Goal: Task Accomplishment & Management: Manage account settings

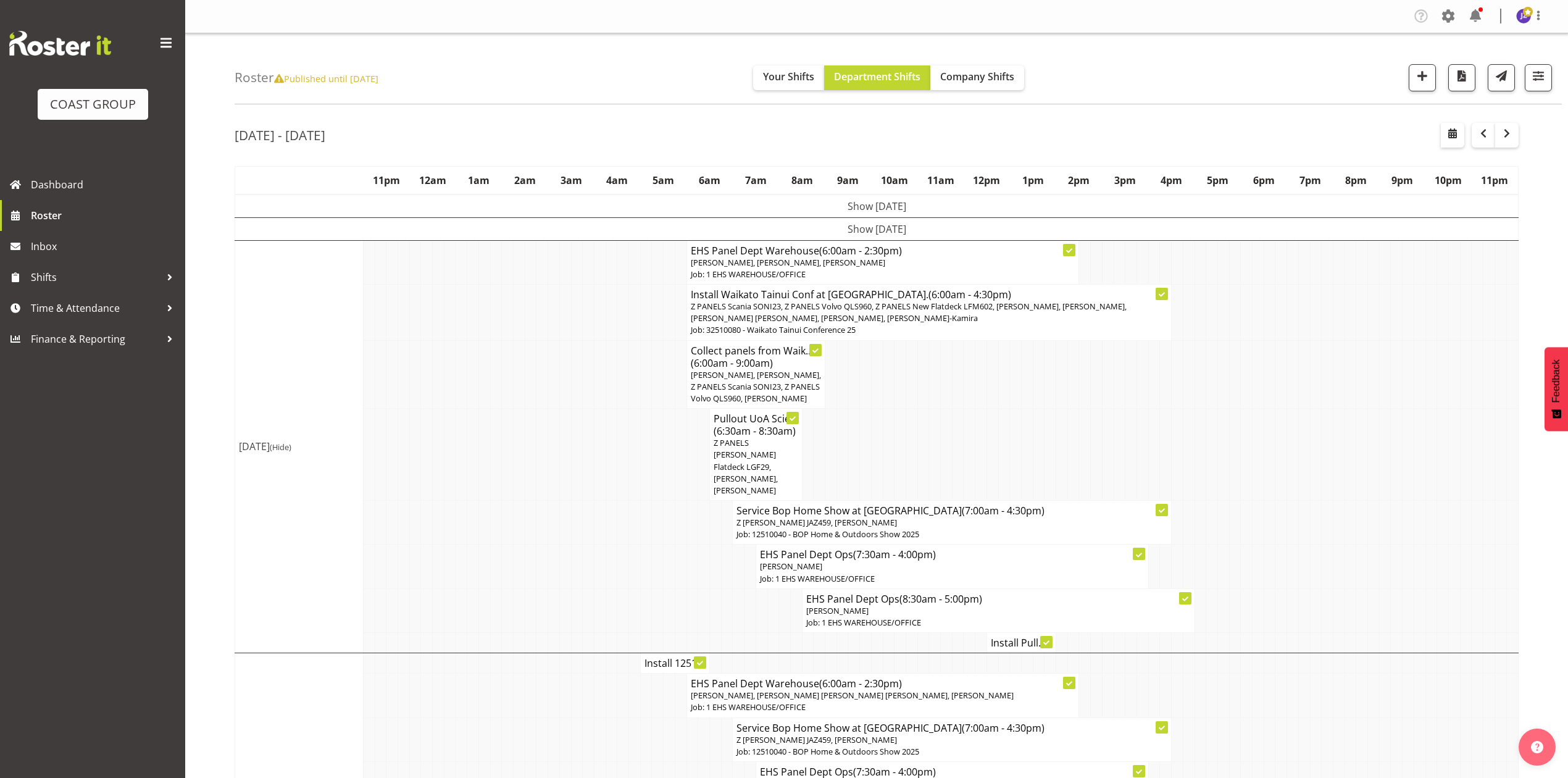
scroll to position [658, 0]
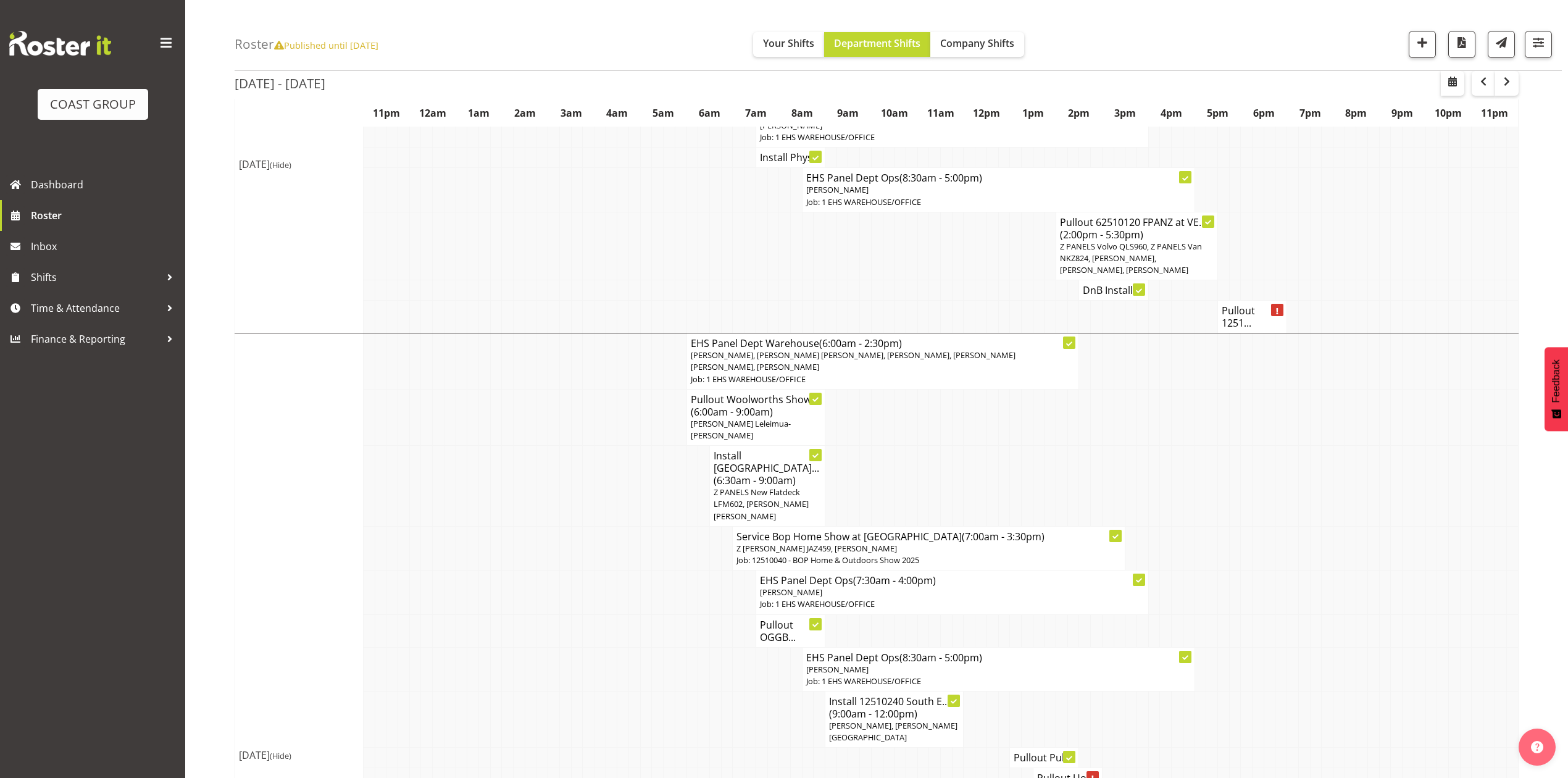
click at [1059, 468] on td at bounding box center [1062, 485] width 12 height 81
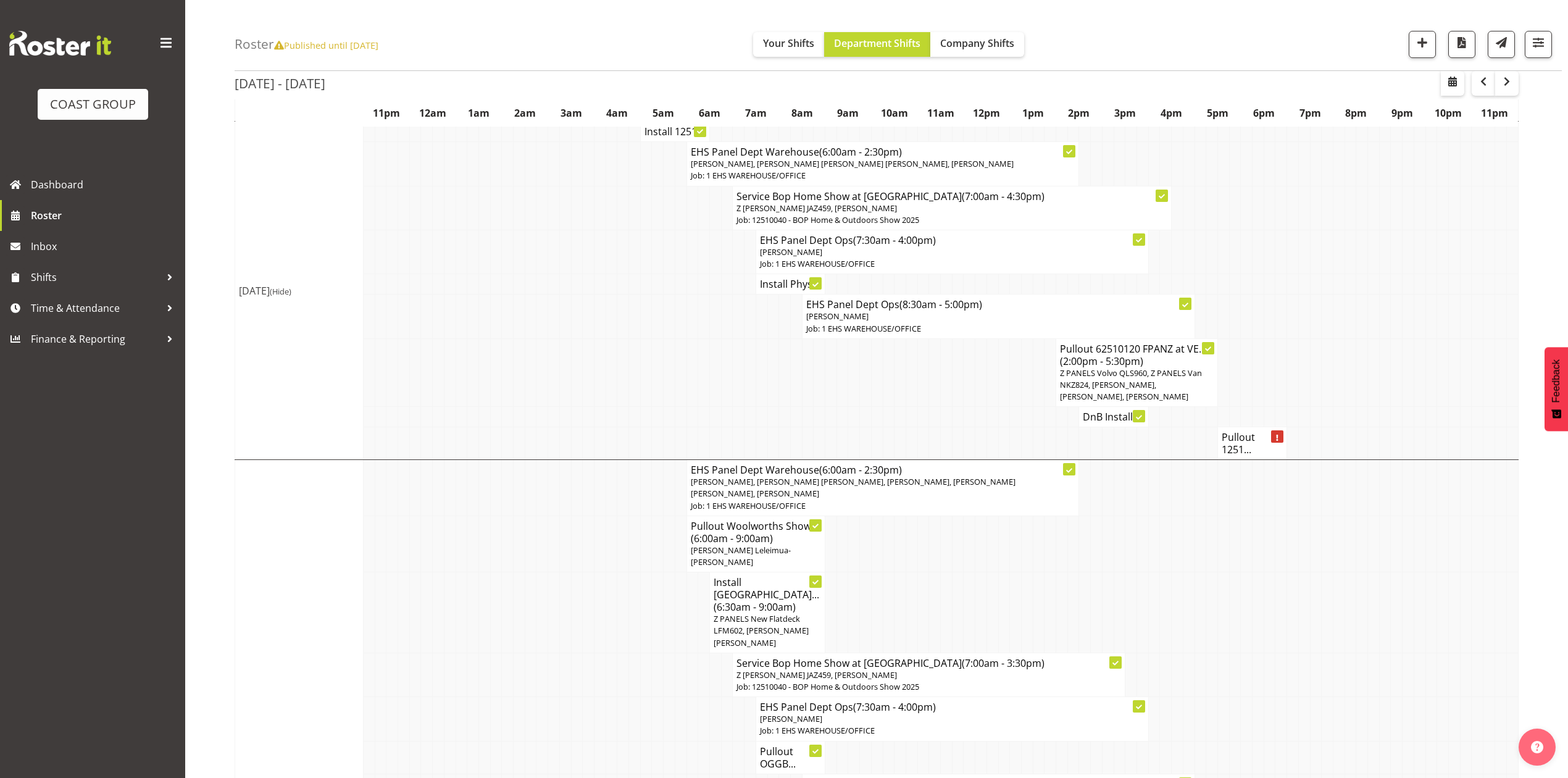
scroll to position [411, 0]
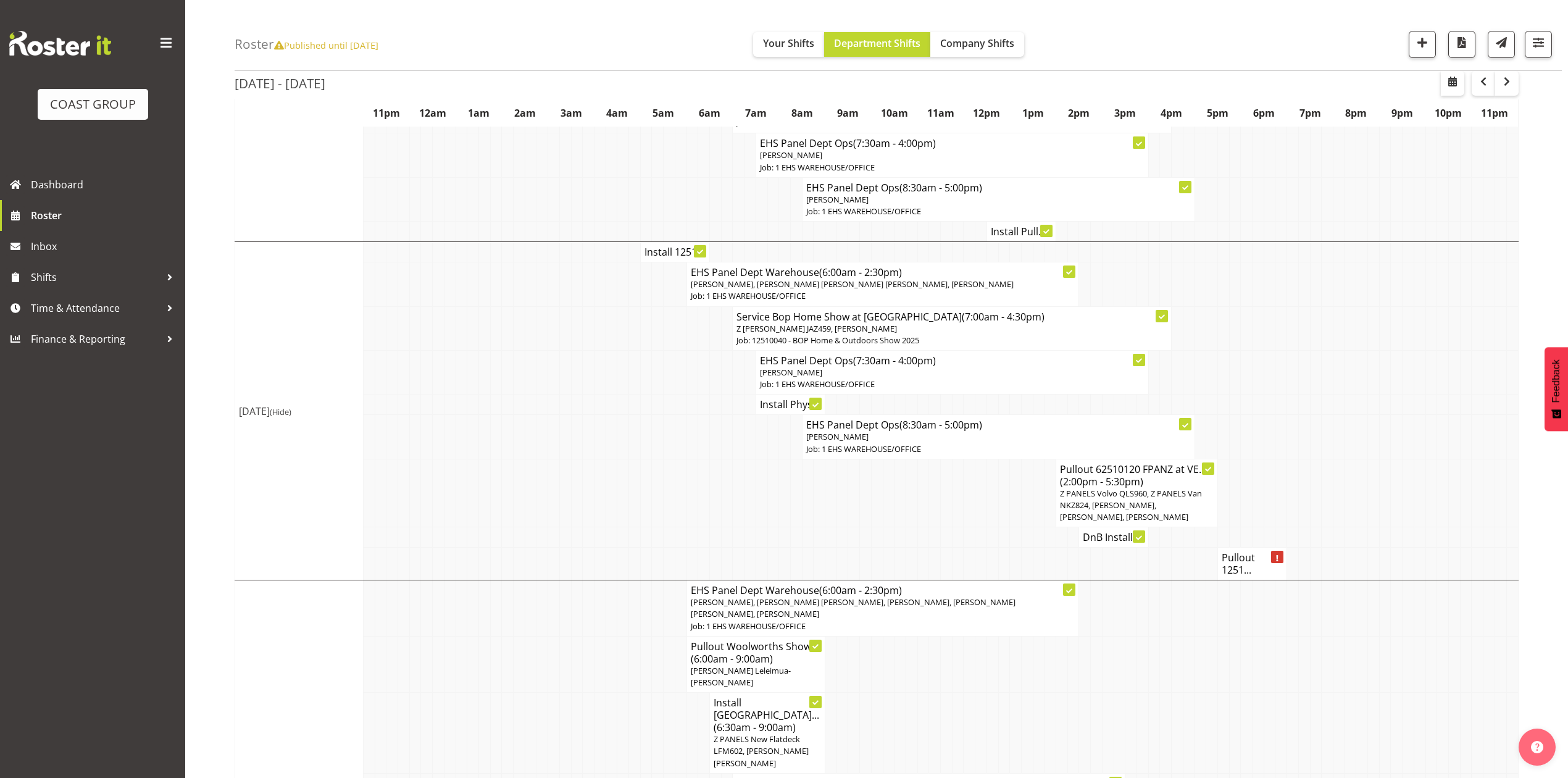
click at [773, 398] on h4 "Install Phys..." at bounding box center [791, 403] width 61 height 12
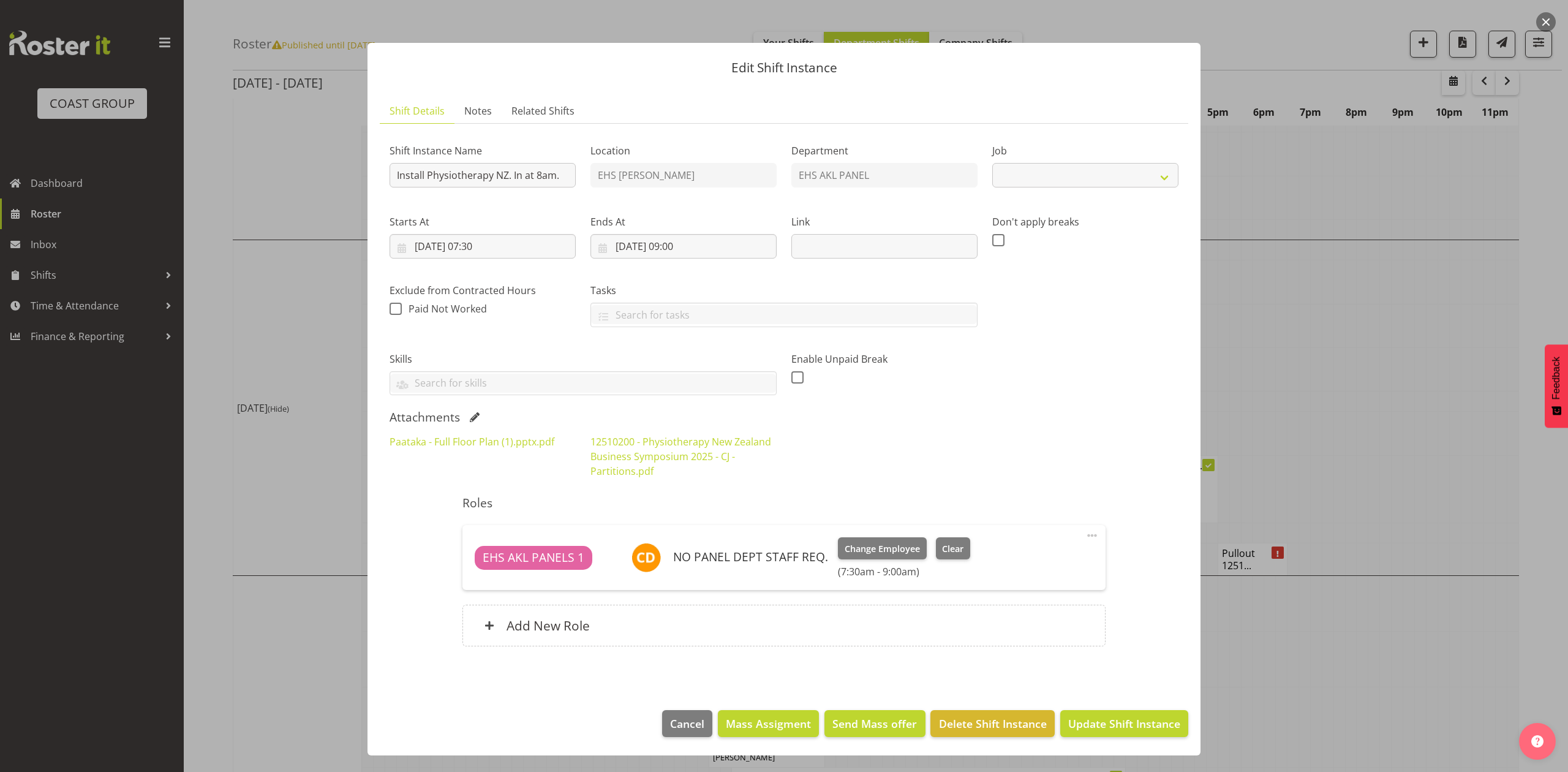
select select "9253"
click at [544, 446] on link "Paataka - Full Floor Plan (1).pptx.pdf" at bounding box center [471, 441] width 165 height 14
click at [630, 460] on link "12510200 - Physiotherapy New Zealand Business Symposium 2025 - CJ - Partitions.…" at bounding box center [681, 456] width 181 height 42
click at [1544, 23] on button "button" at bounding box center [1545, 21] width 19 height 19
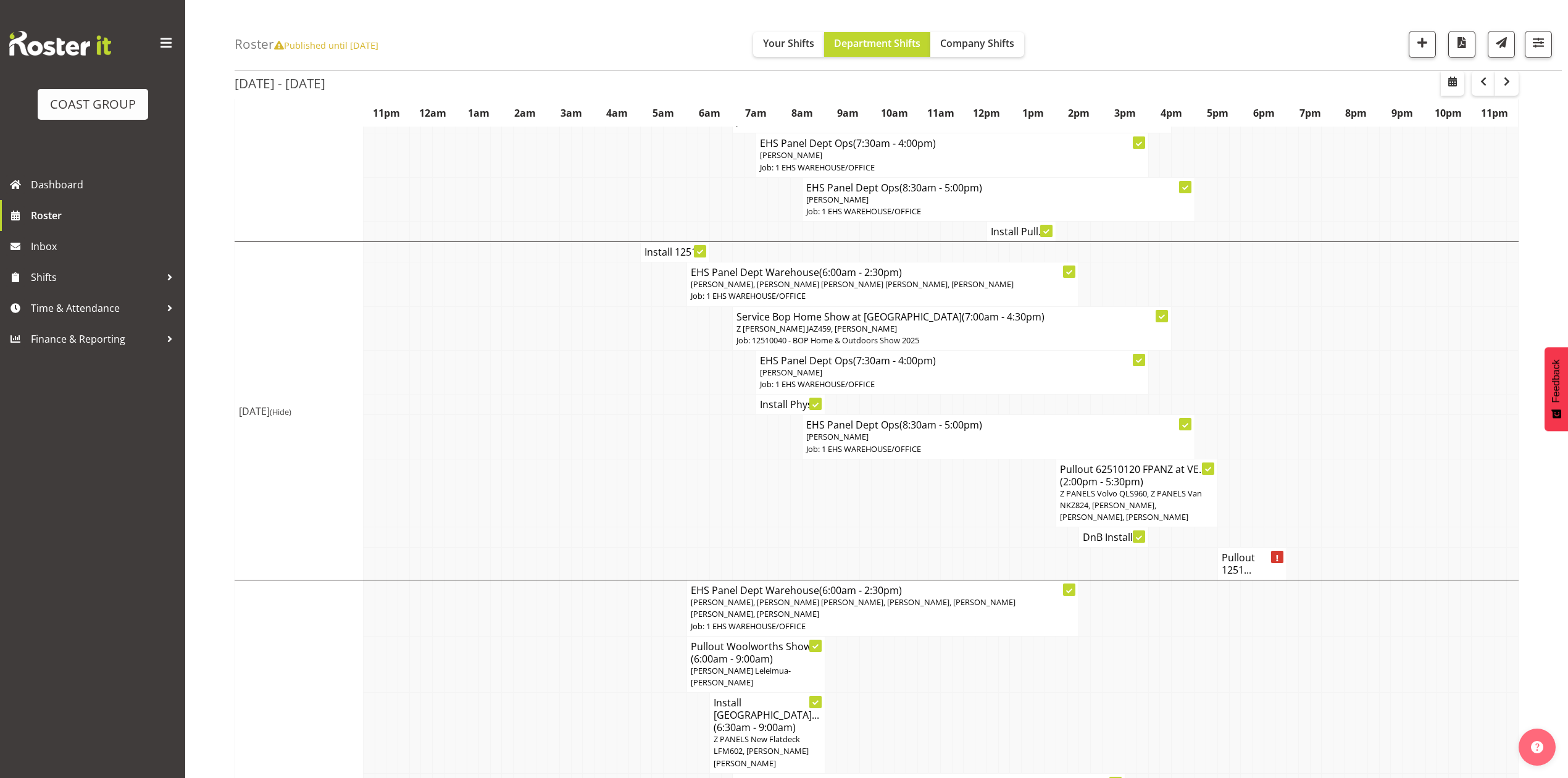
click at [1250, 415] on td at bounding box center [1246, 436] width 12 height 44
click at [1119, 538] on h4 "DnB Install ..." at bounding box center [1113, 536] width 61 height 12
drag, startPoint x: 1251, startPoint y: 428, endPoint x: 1232, endPoint y: 469, distance: 45.2
click at [1250, 430] on tr "EHS Panel Dept Ops (8:30am - 5:00pm) [PERSON_NAME] Job: 1 EHS WAREHOUSE/OFFICE" at bounding box center [877, 436] width 1283 height 44
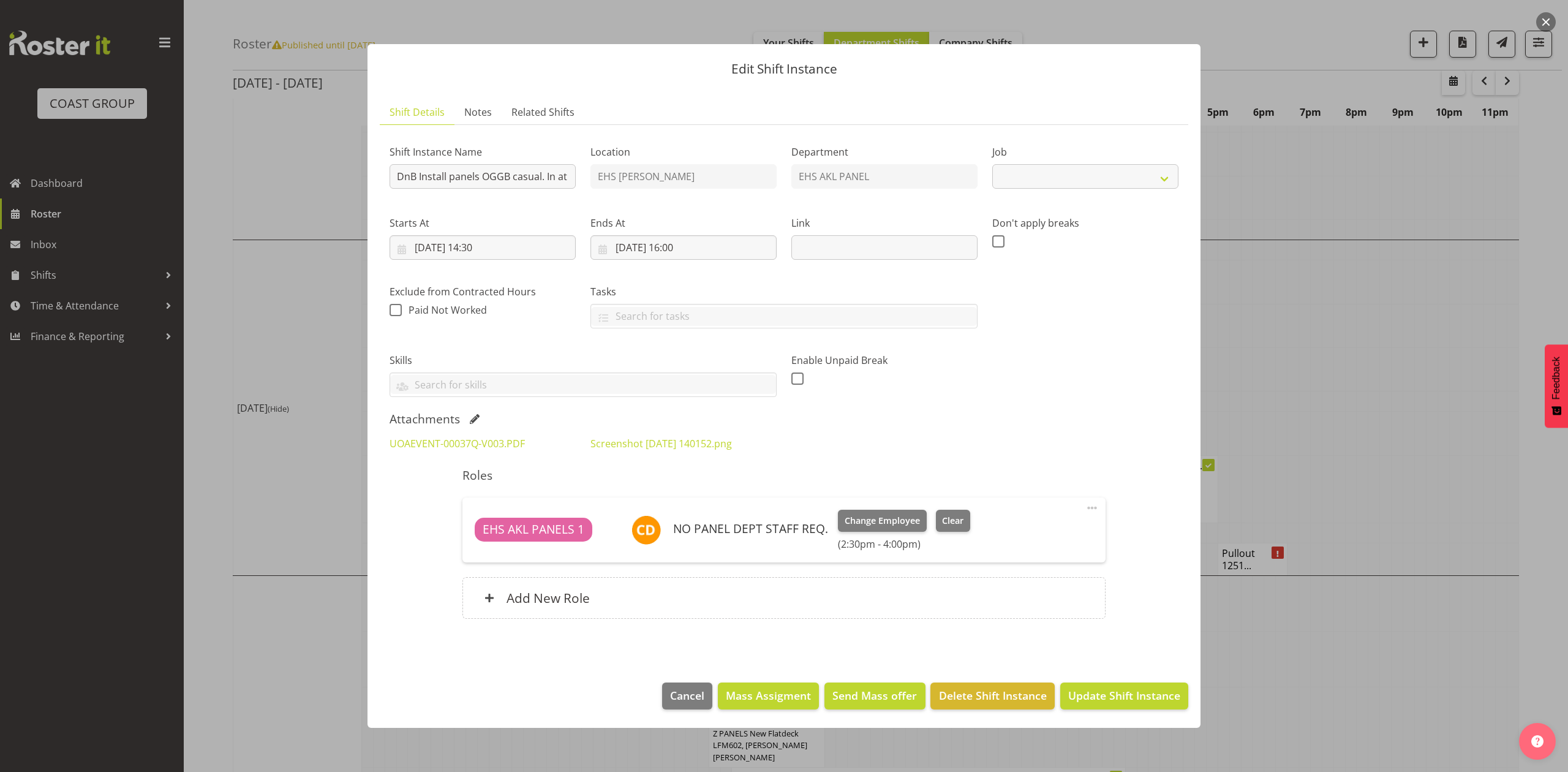
select select
click at [1379, 291] on div at bounding box center [784, 386] width 1568 height 772
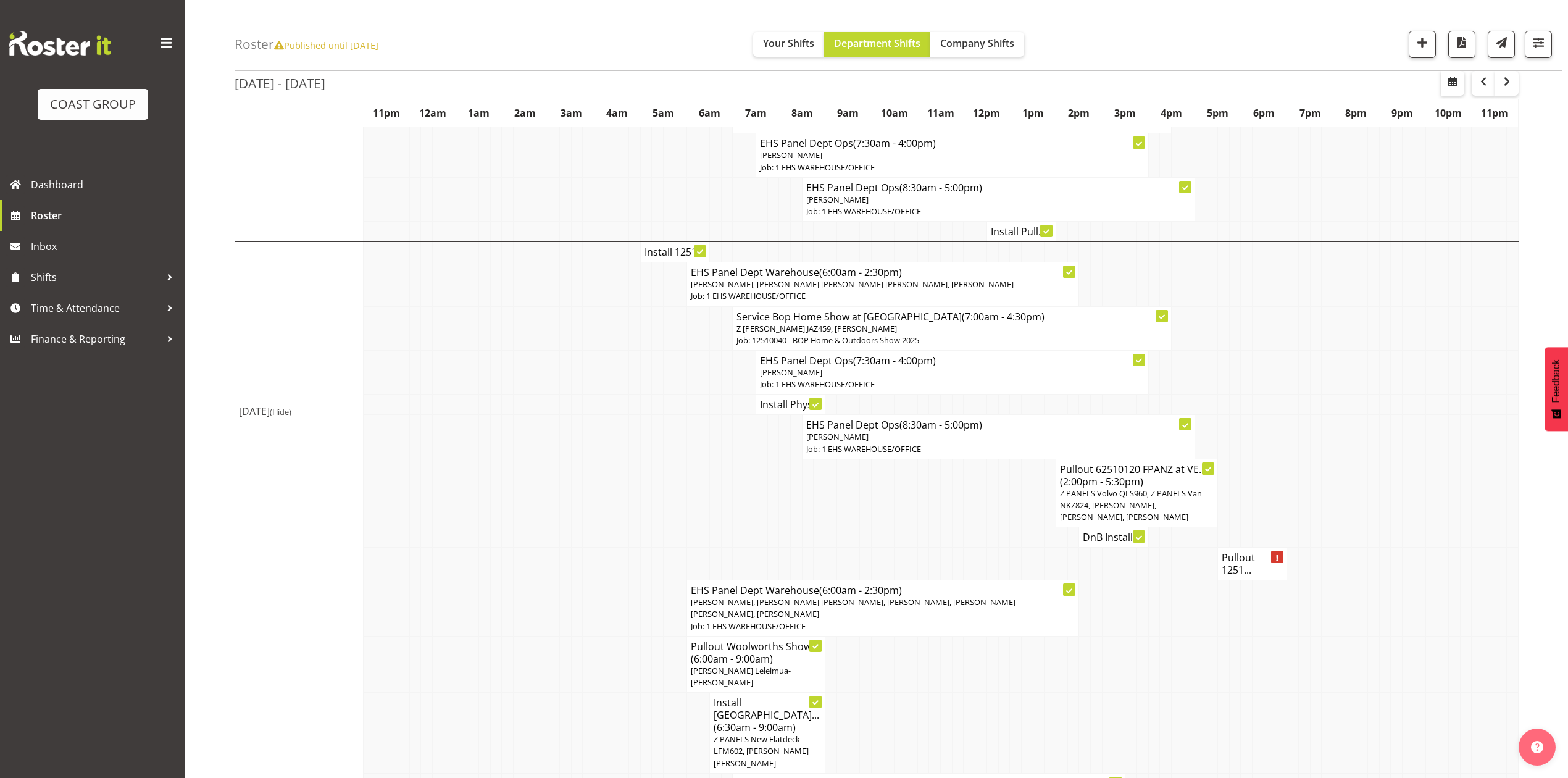
click at [883, 479] on td at bounding box center [888, 493] width 12 height 69
click at [1090, 539] on h4 "DnB Install ..." at bounding box center [1113, 536] width 61 height 12
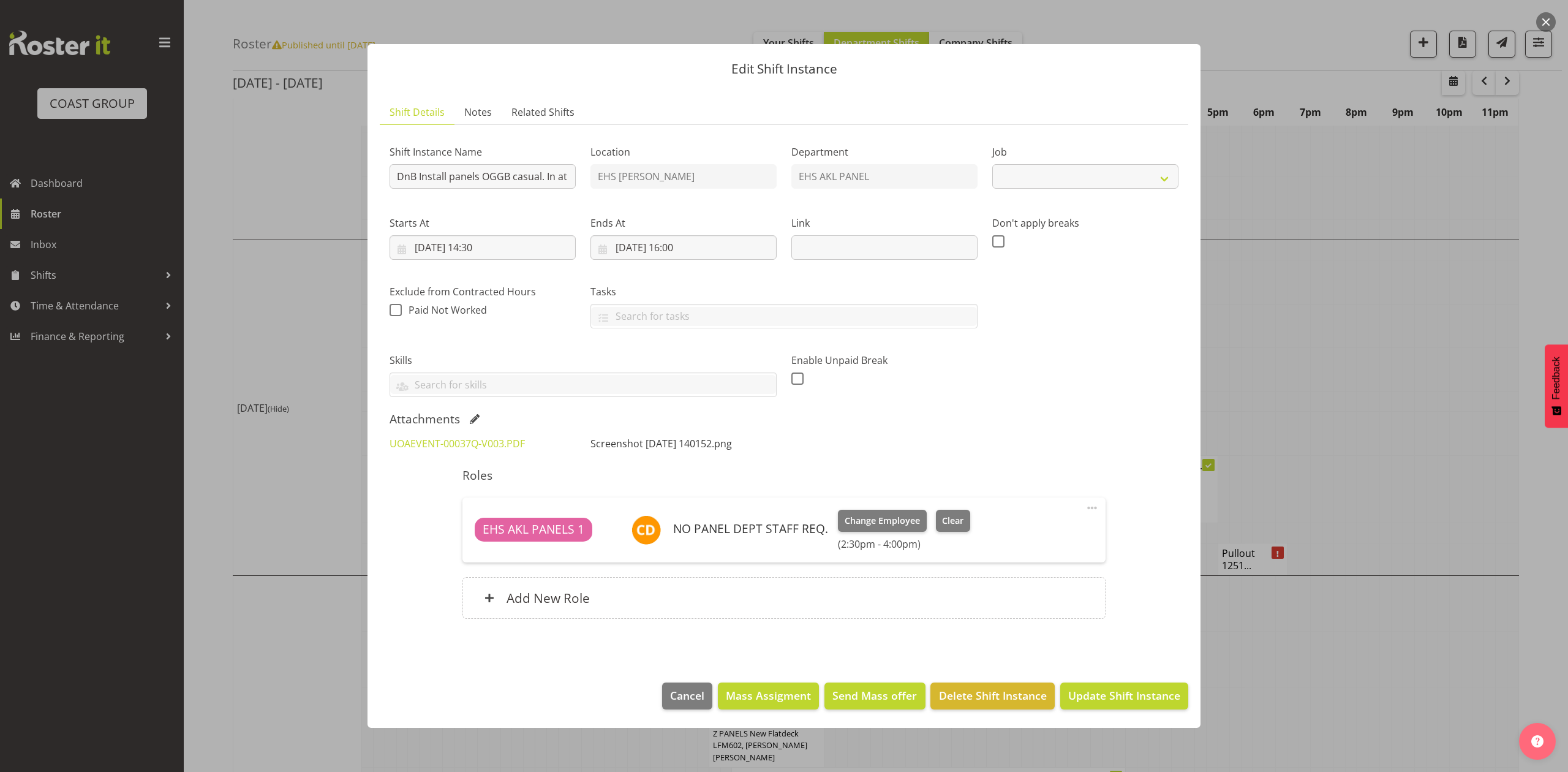
select select "8654"
click at [625, 445] on link "Screenshot [DATE] 140152.png" at bounding box center [660, 443] width 141 height 14
click at [1258, 349] on div at bounding box center [784, 386] width 1568 height 772
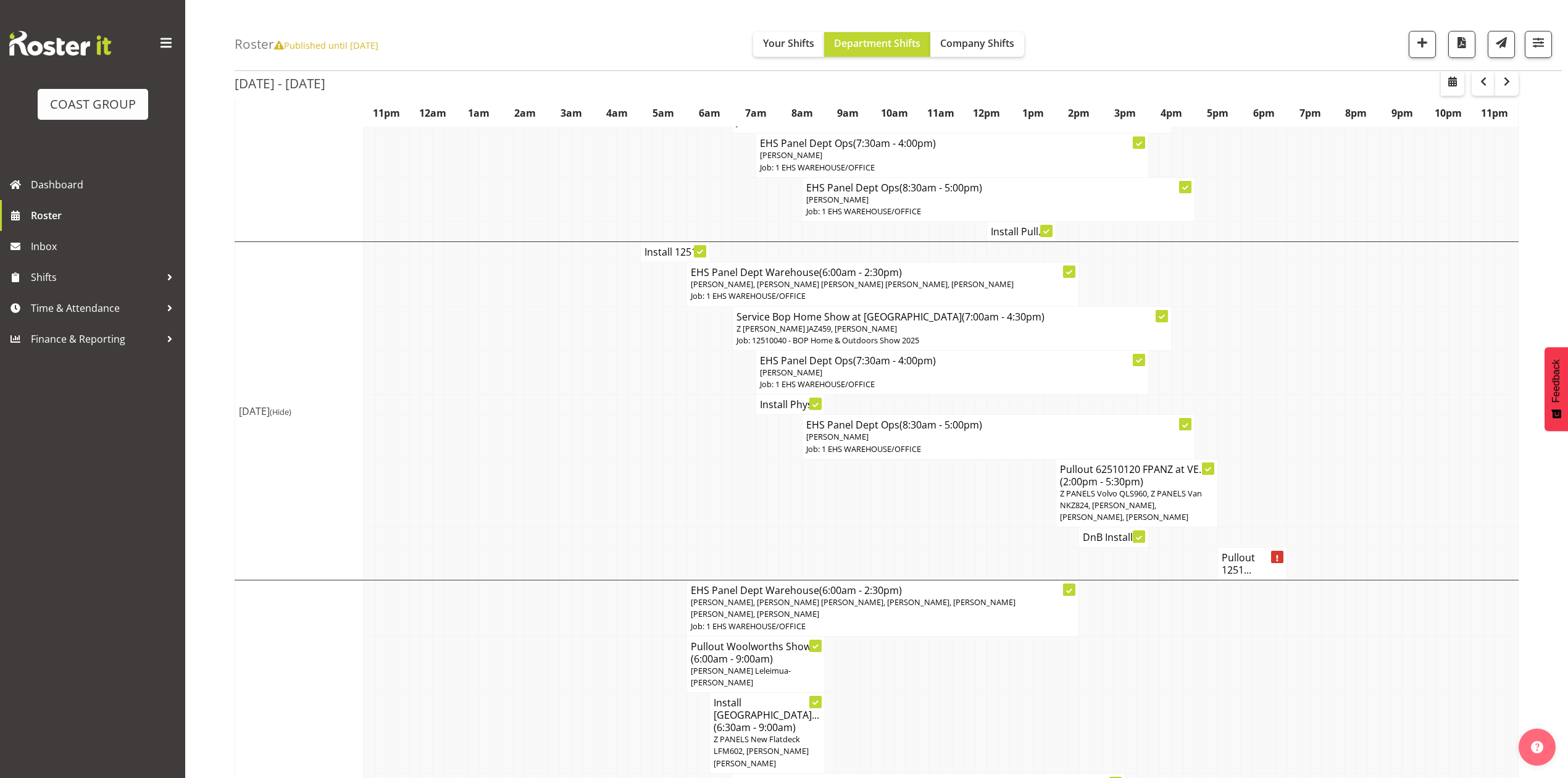
click at [1272, 417] on td at bounding box center [1269, 436] width 12 height 44
click at [1265, 448] on td at bounding box center [1269, 436] width 12 height 44
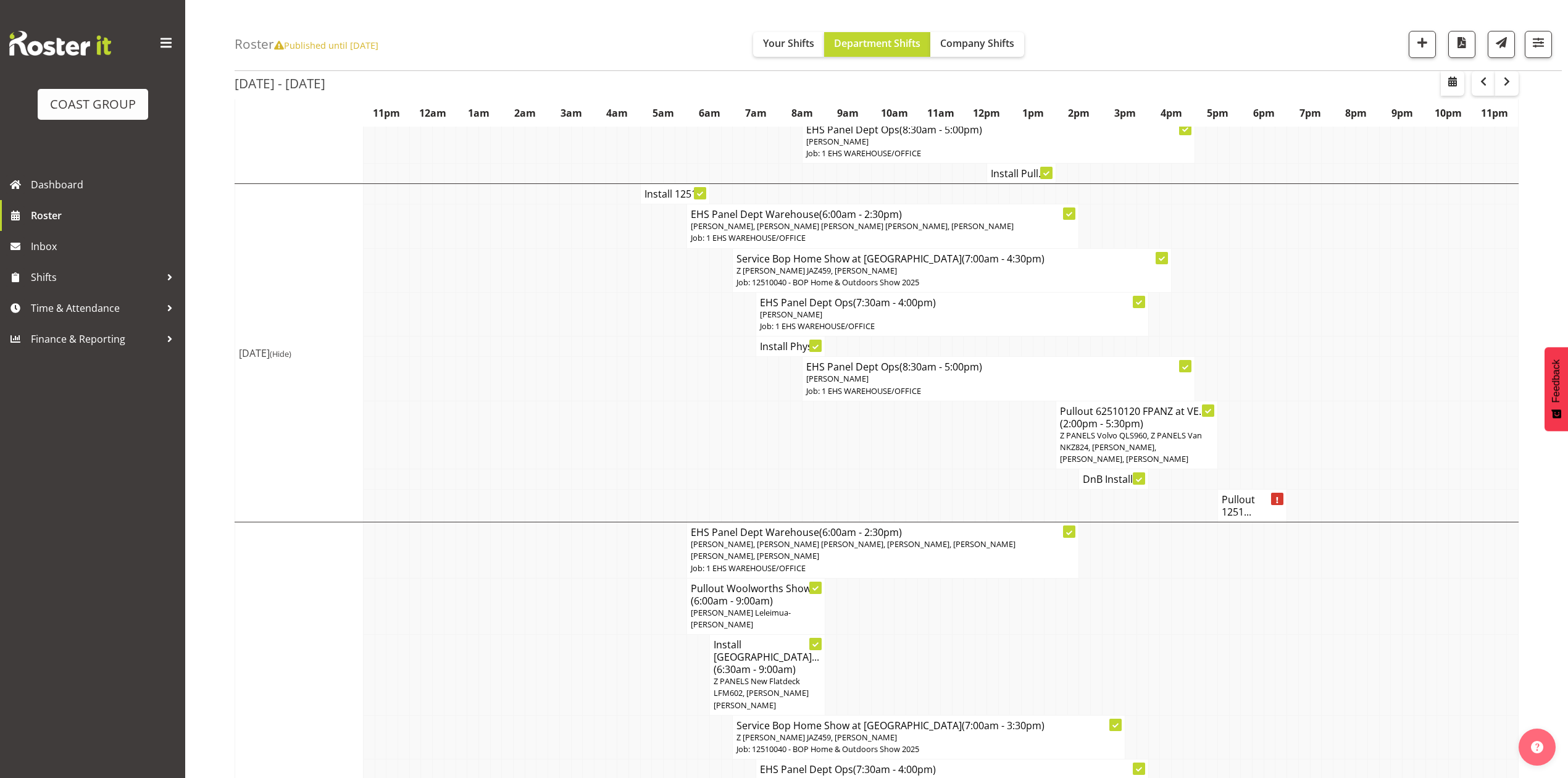
scroll to position [494, 0]
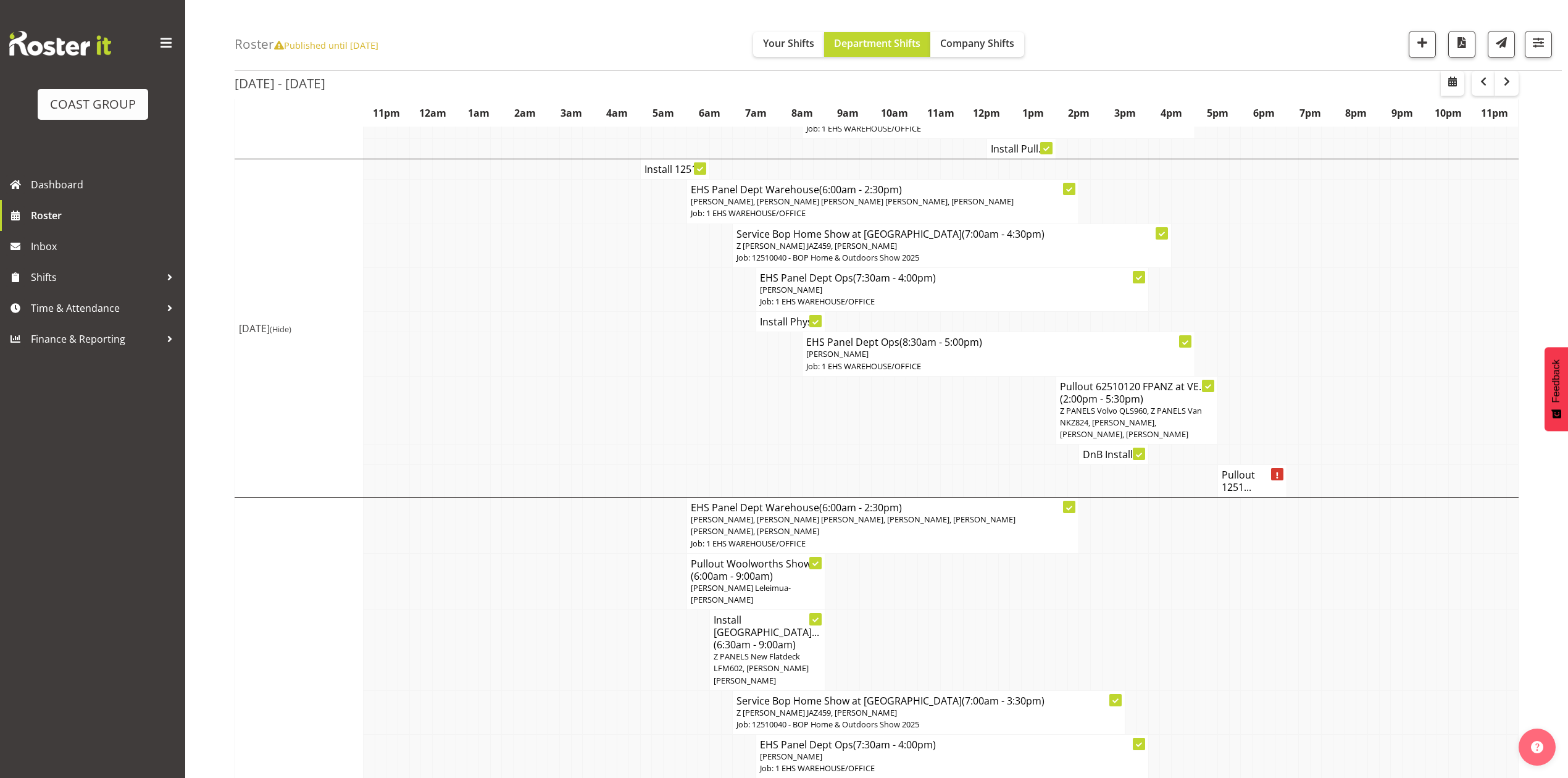
click at [774, 453] on td at bounding box center [773, 455] width 12 height 20
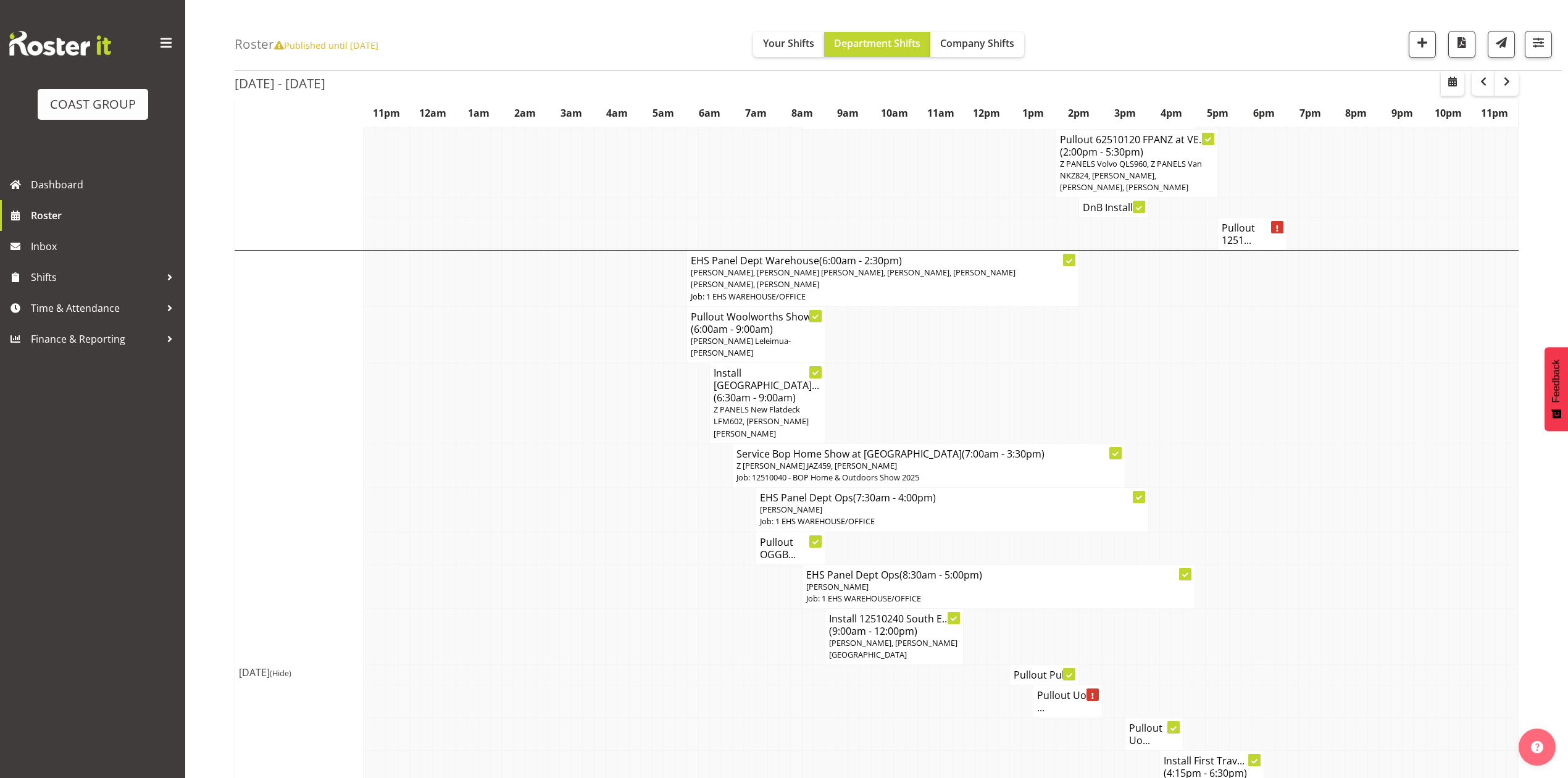
click at [937, 401] on td at bounding box center [935, 402] width 12 height 81
click at [934, 391] on td at bounding box center [935, 402] width 12 height 81
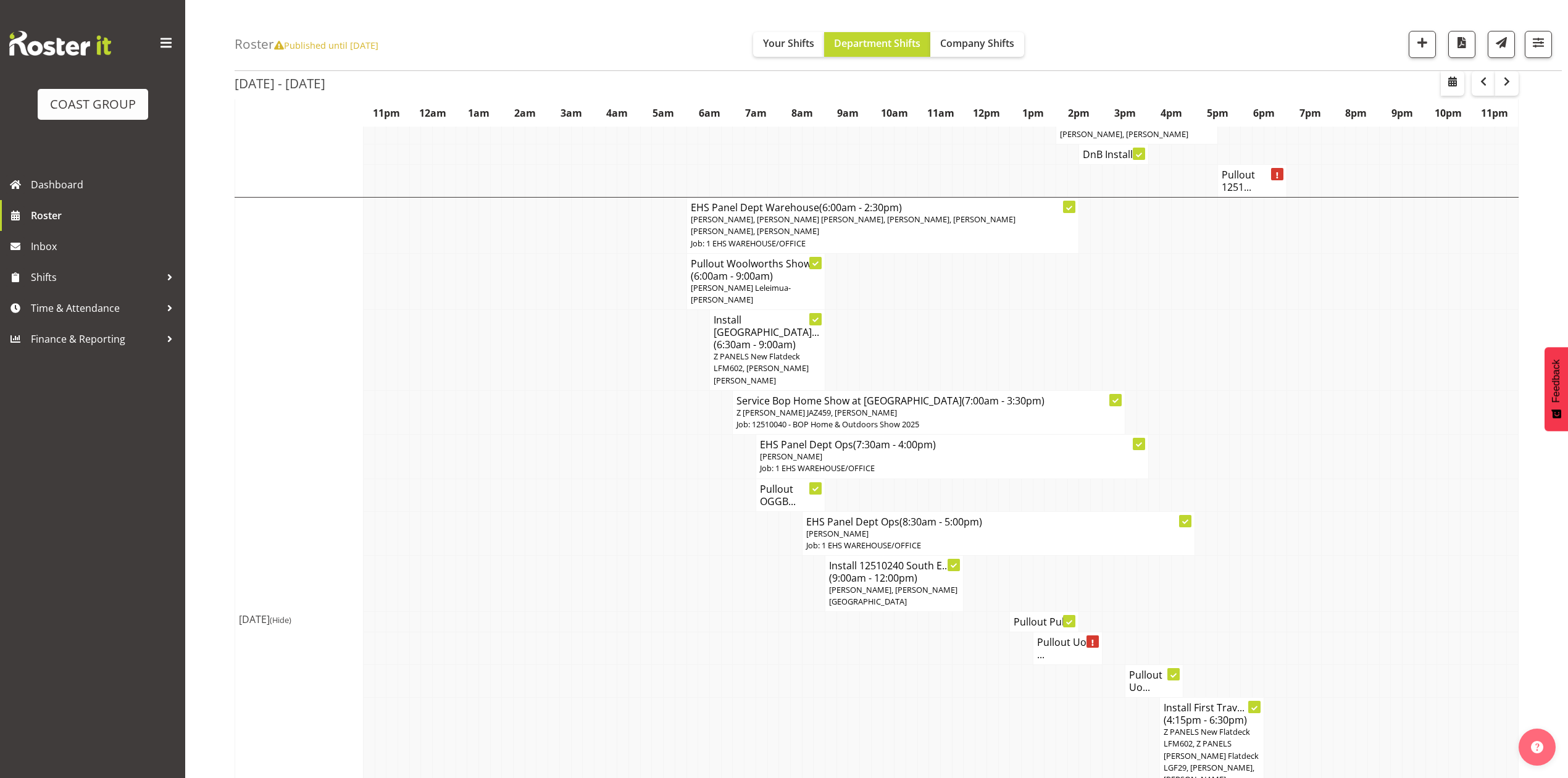
scroll to position [823, 0]
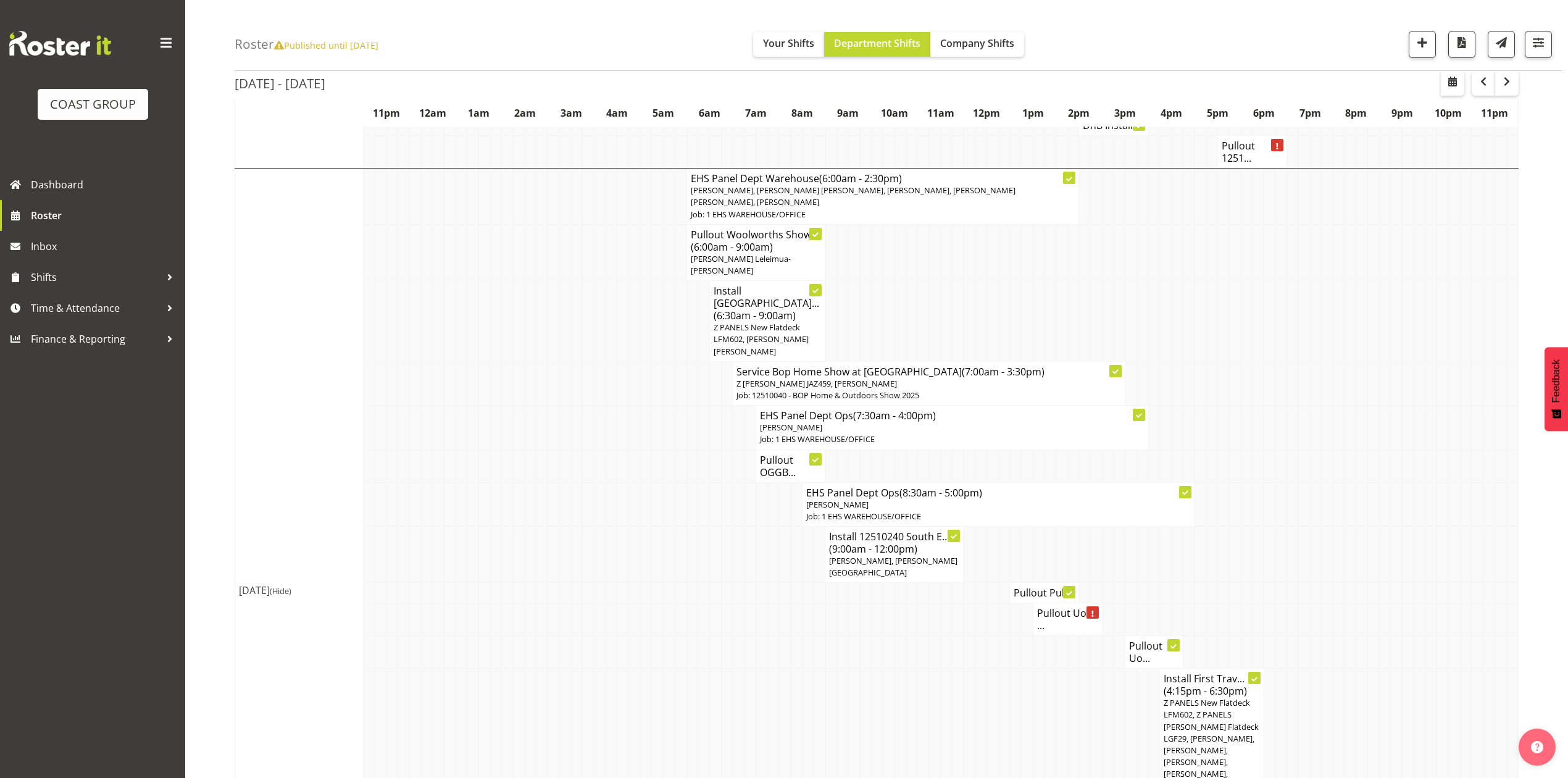
click at [652, 396] on td at bounding box center [658, 382] width 12 height 44
click at [880, 608] on td at bounding box center [877, 619] width 12 height 33
click at [893, 555] on span "[PERSON_NAME], [PERSON_NAME][GEOGRAPHIC_DATA]" at bounding box center [894, 566] width 128 height 23
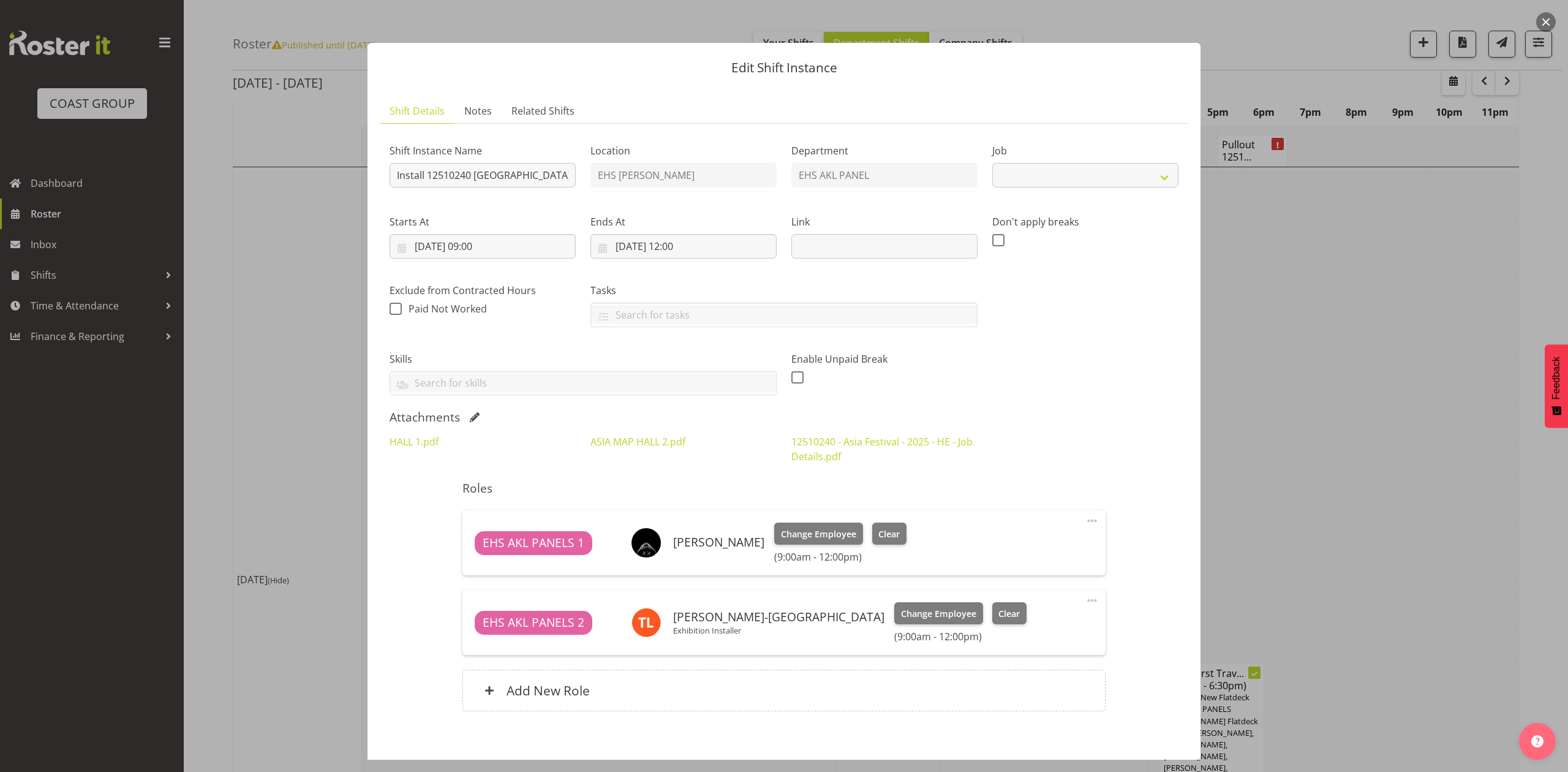
select select "10720"
click at [1298, 420] on div at bounding box center [784, 386] width 1568 height 772
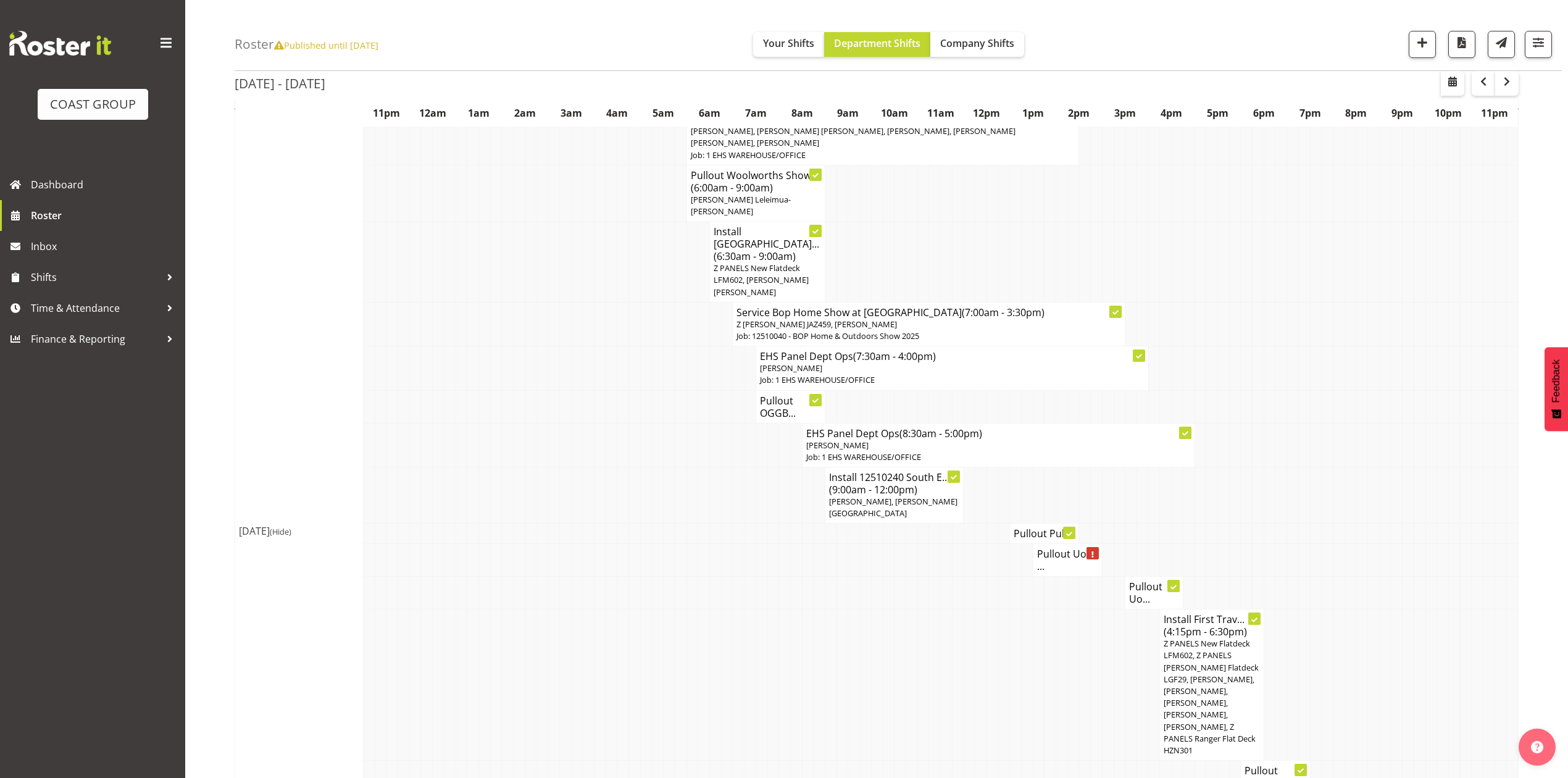
scroll to position [904, 0]
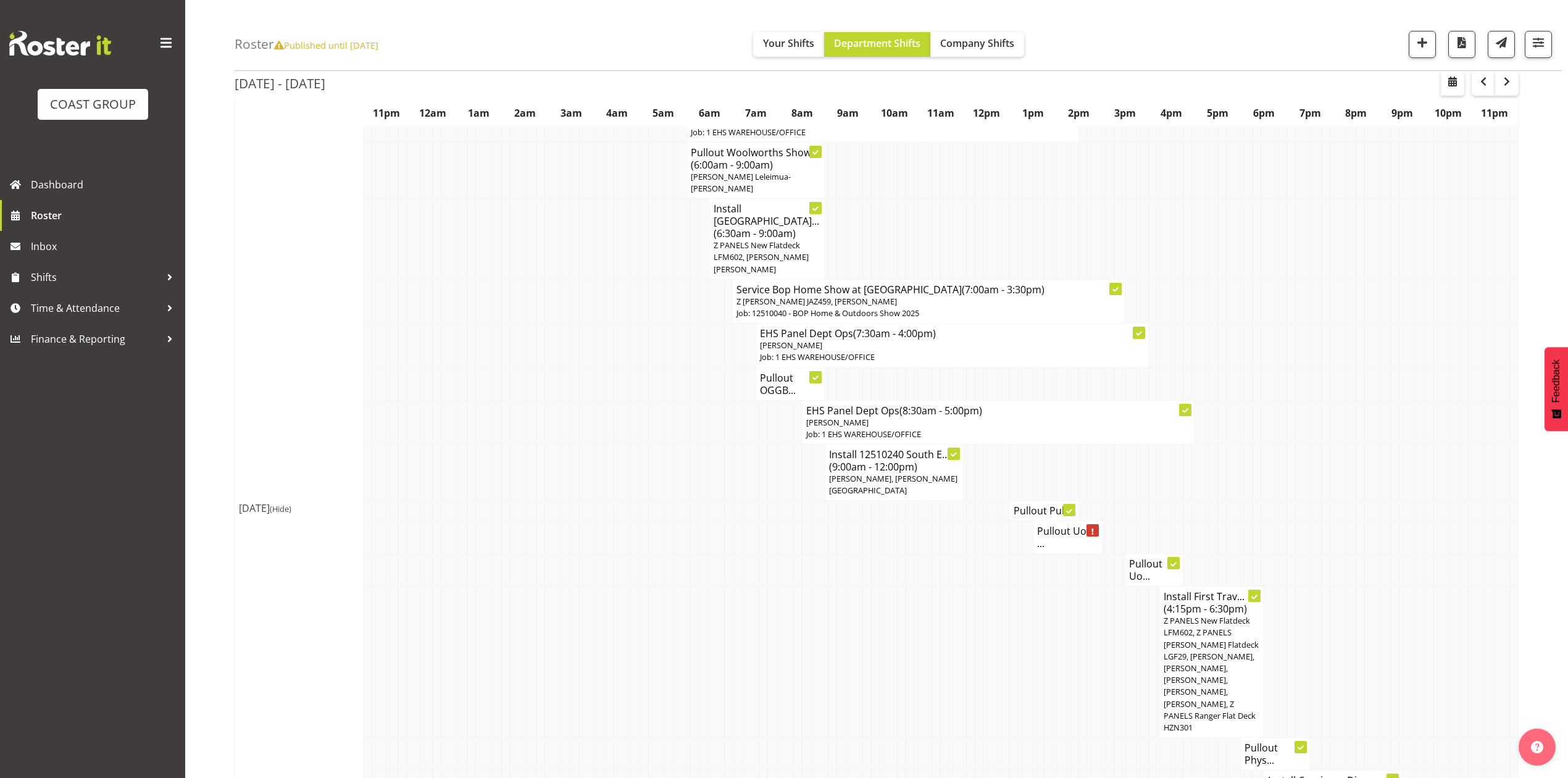
click at [1035, 504] on h4 "Pullout Pull..." at bounding box center [1044, 509] width 61 height 12
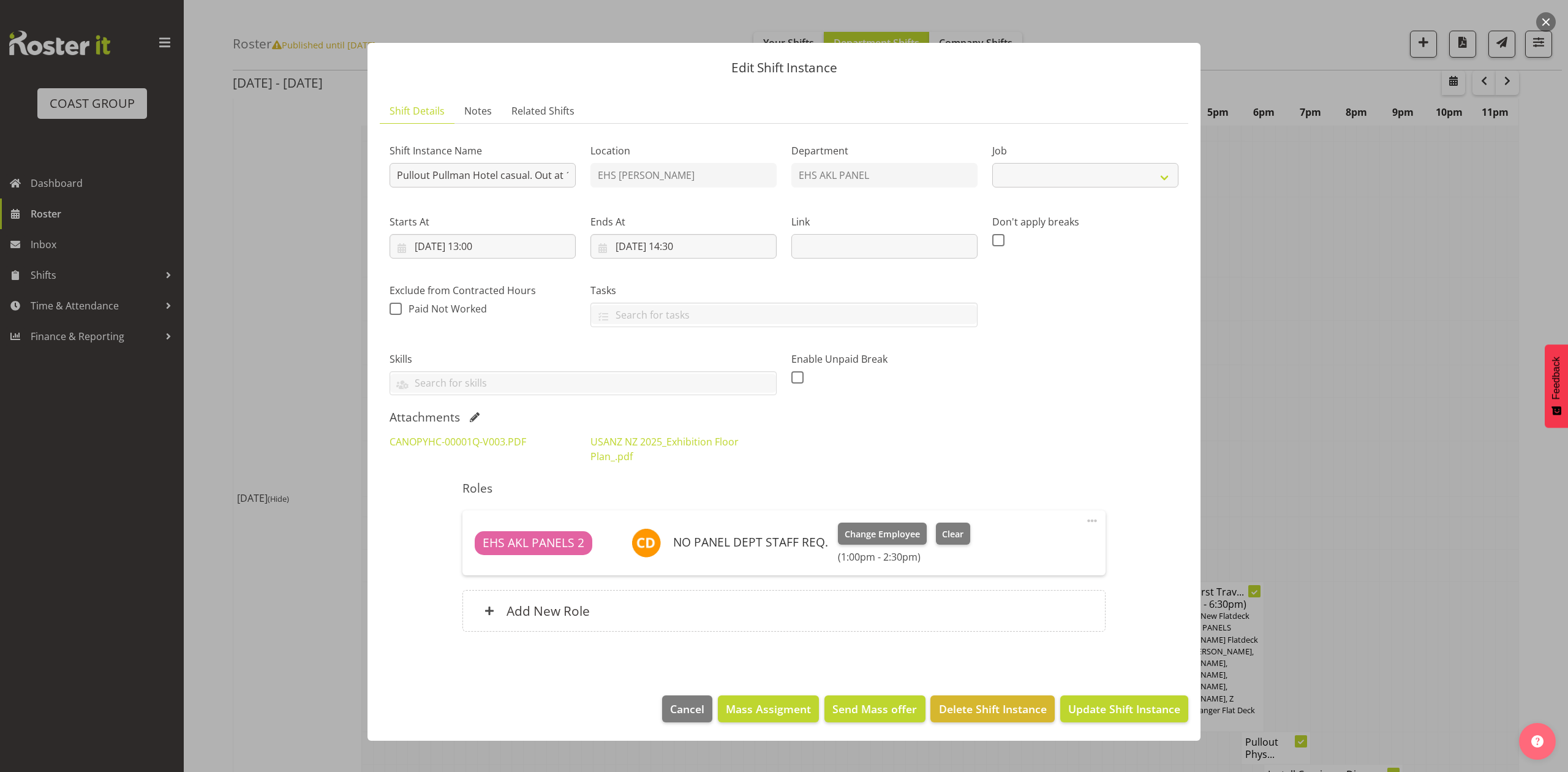
select select "8654"
click at [1260, 392] on div at bounding box center [784, 386] width 1568 height 772
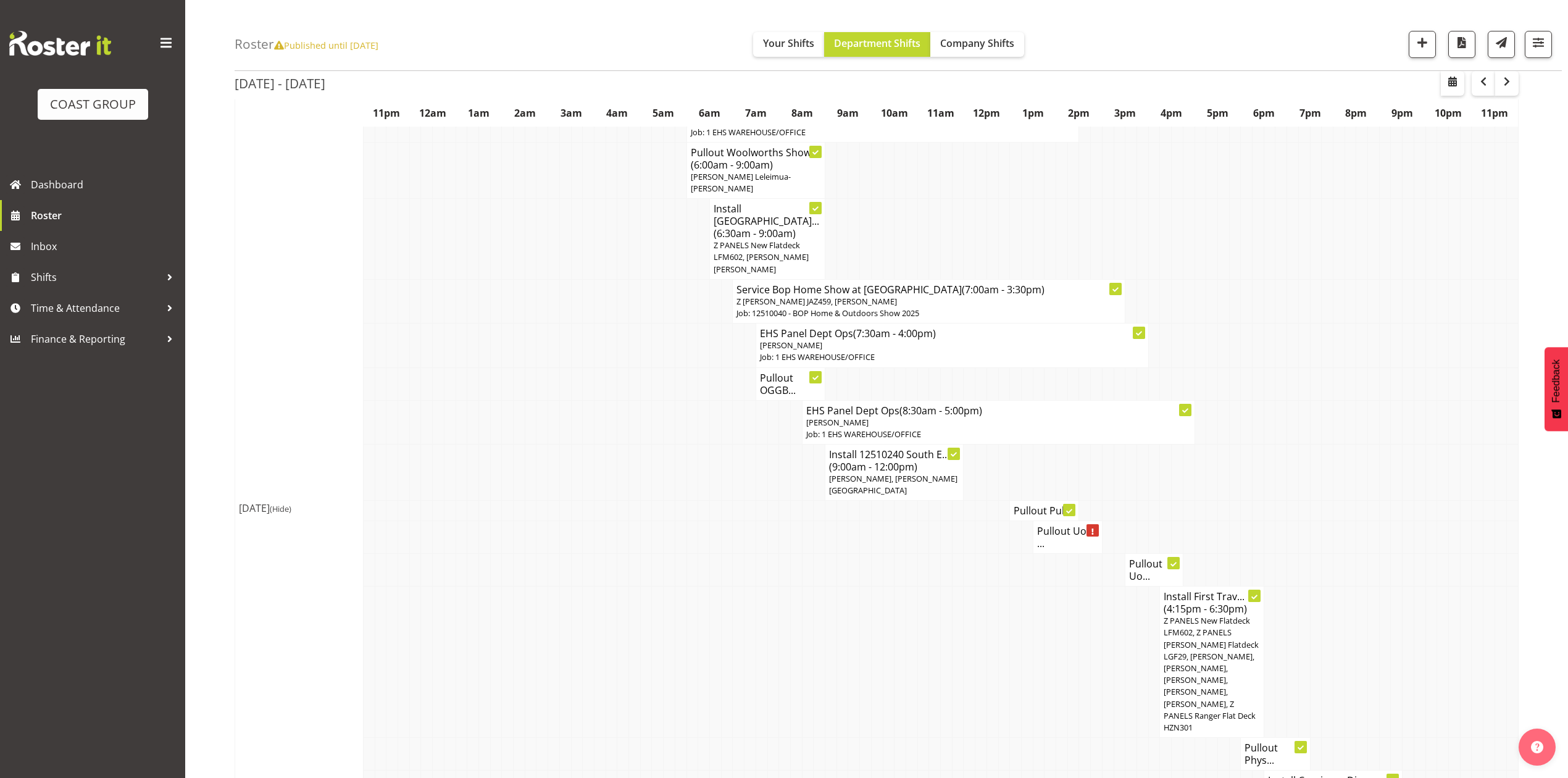
click at [1051, 528] on h4 "Pullout UoA ..." at bounding box center [1068, 536] width 61 height 25
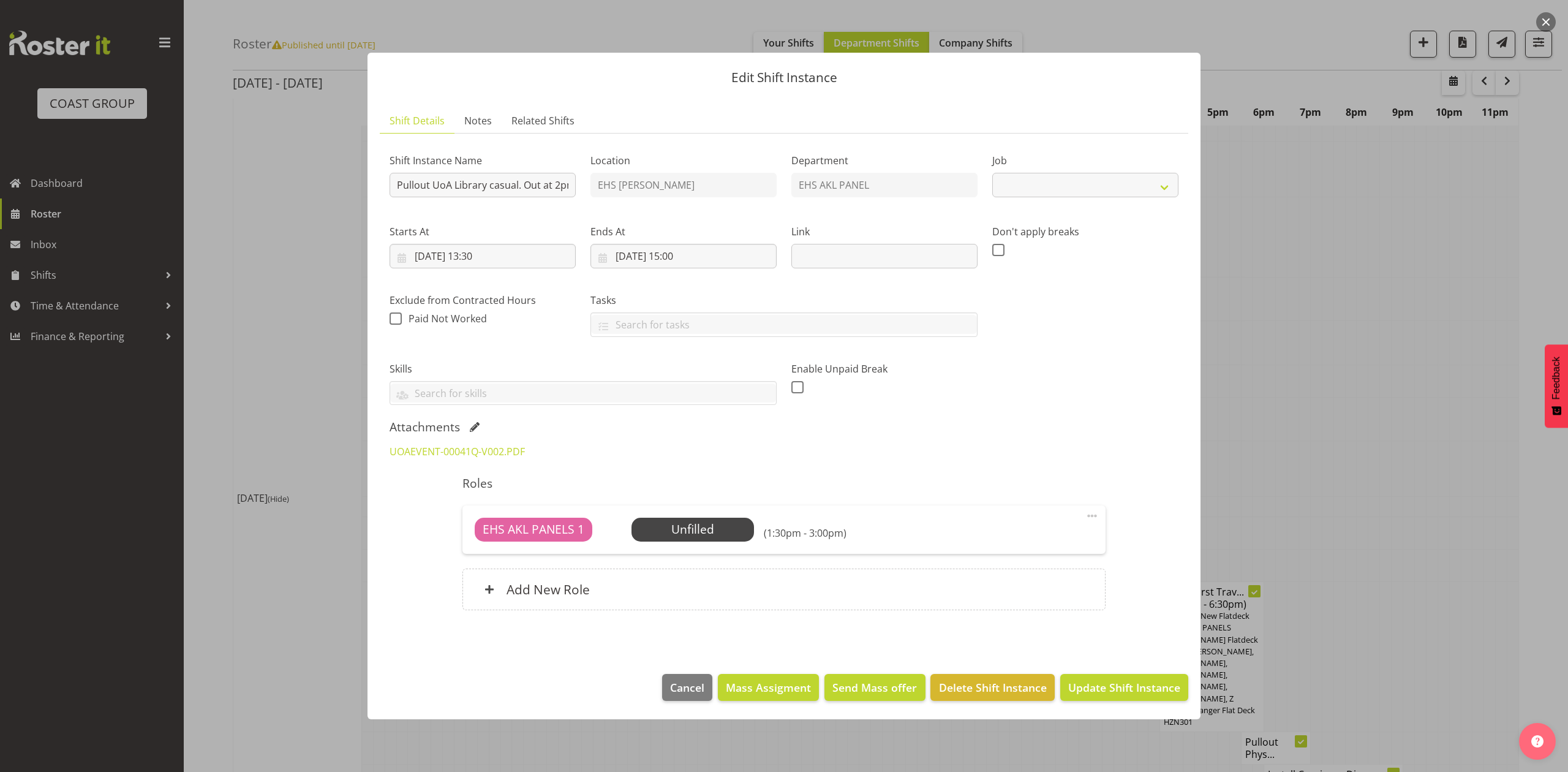
select select "8654"
click at [1409, 375] on div at bounding box center [784, 386] width 1568 height 772
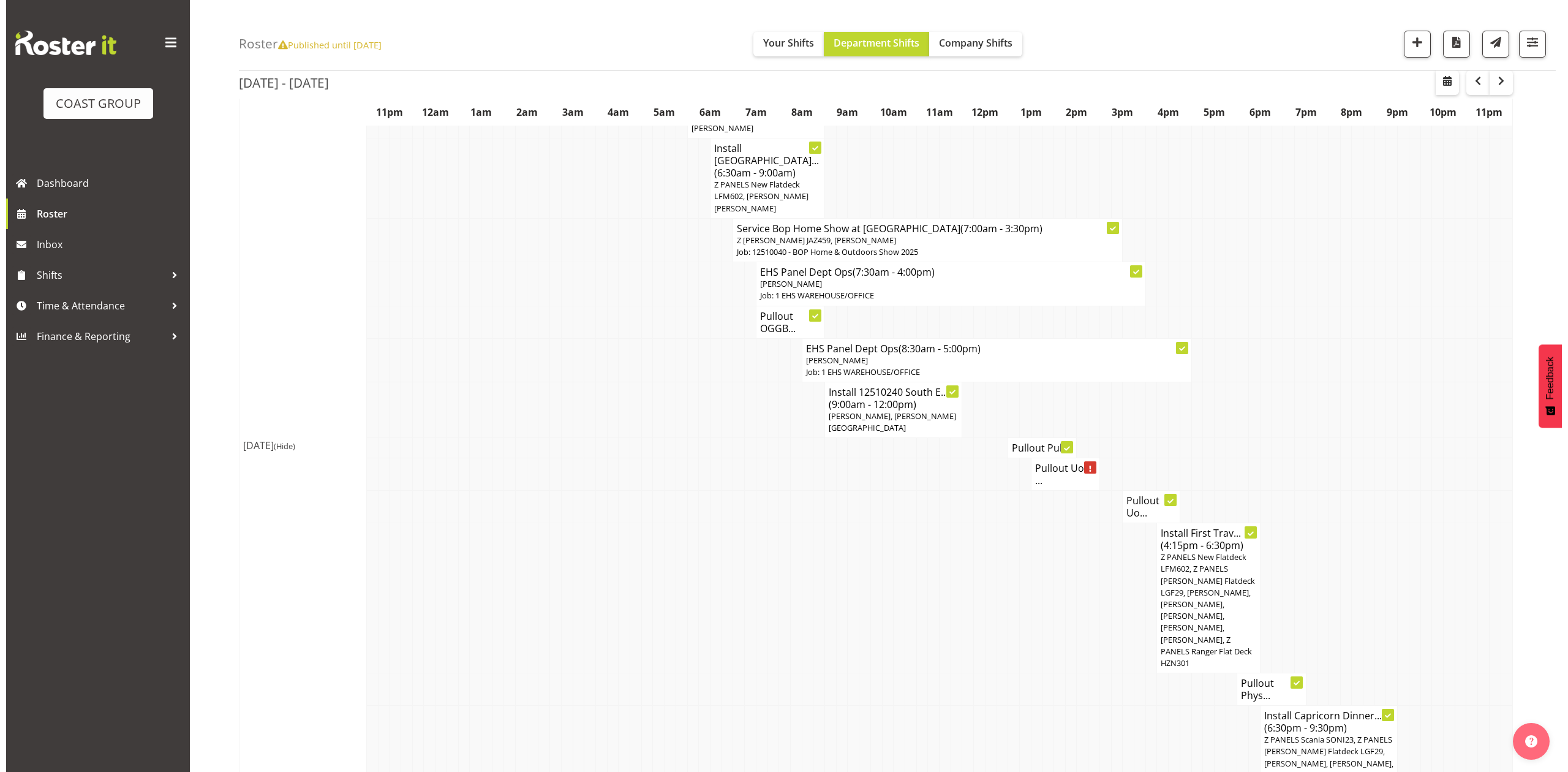
scroll to position [980, 0]
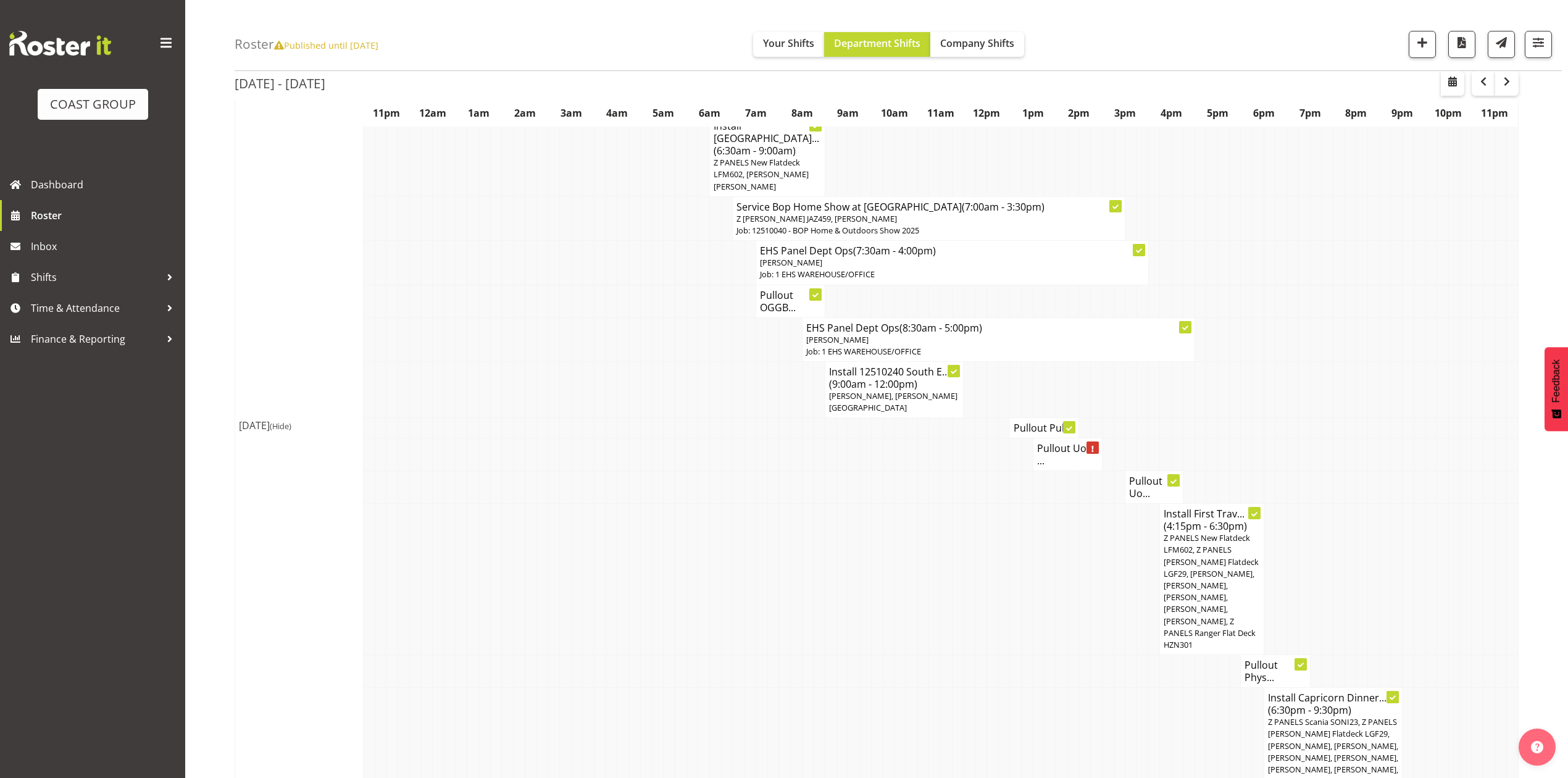
click at [1142, 485] on h4 "Pullout Uo..." at bounding box center [1154, 487] width 50 height 25
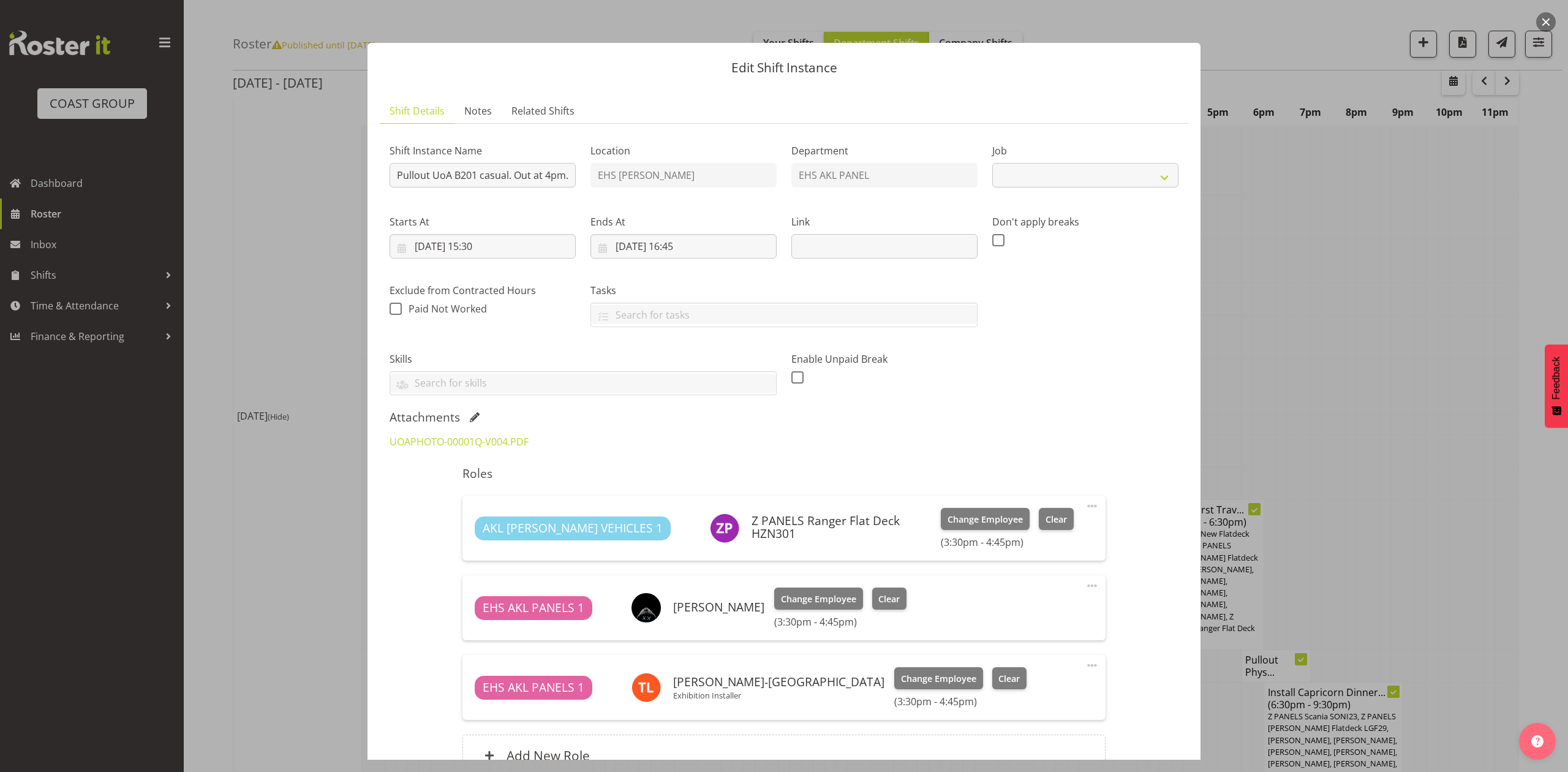
select select "8654"
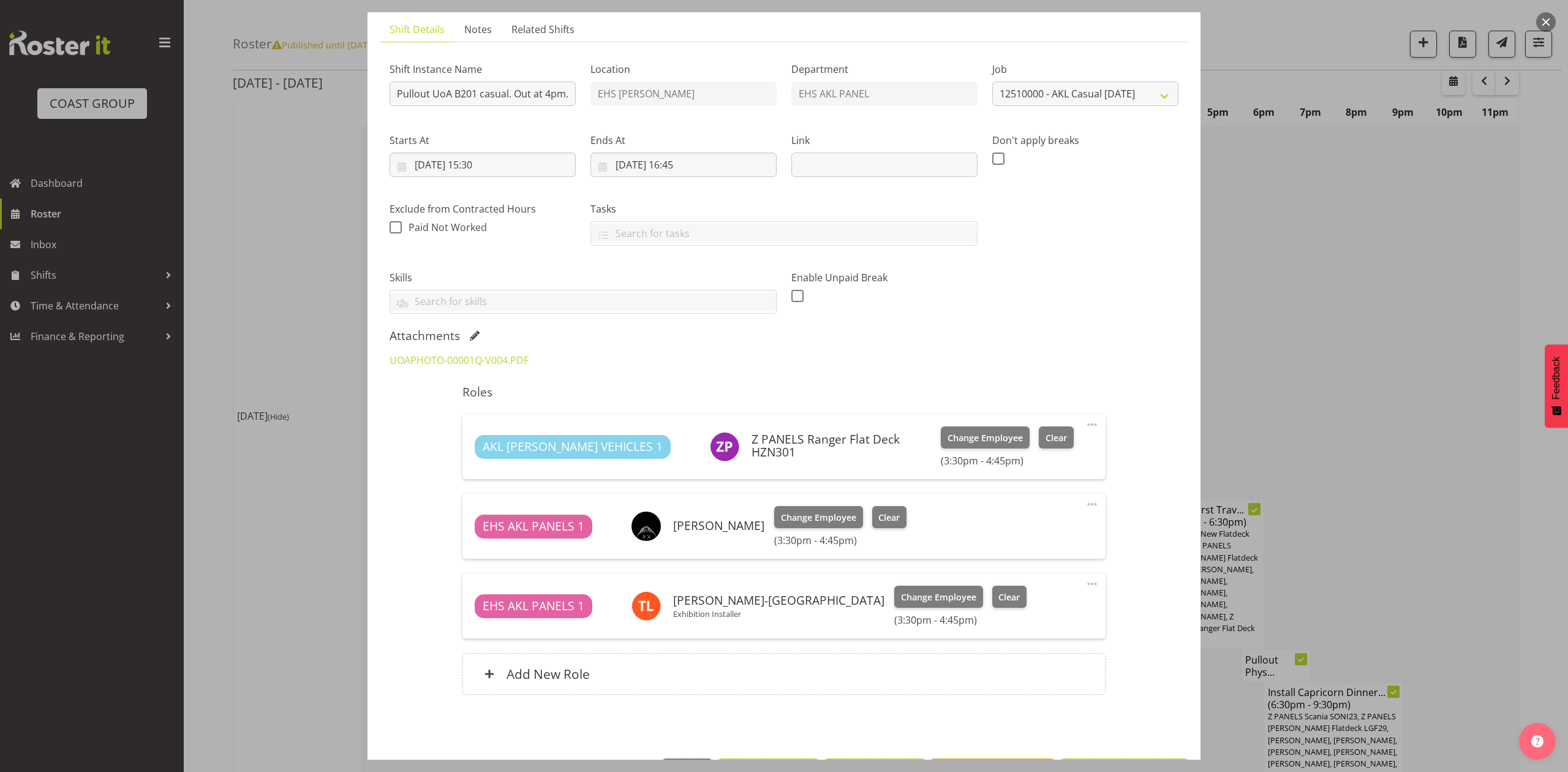
click at [1424, 355] on div at bounding box center [784, 386] width 1568 height 772
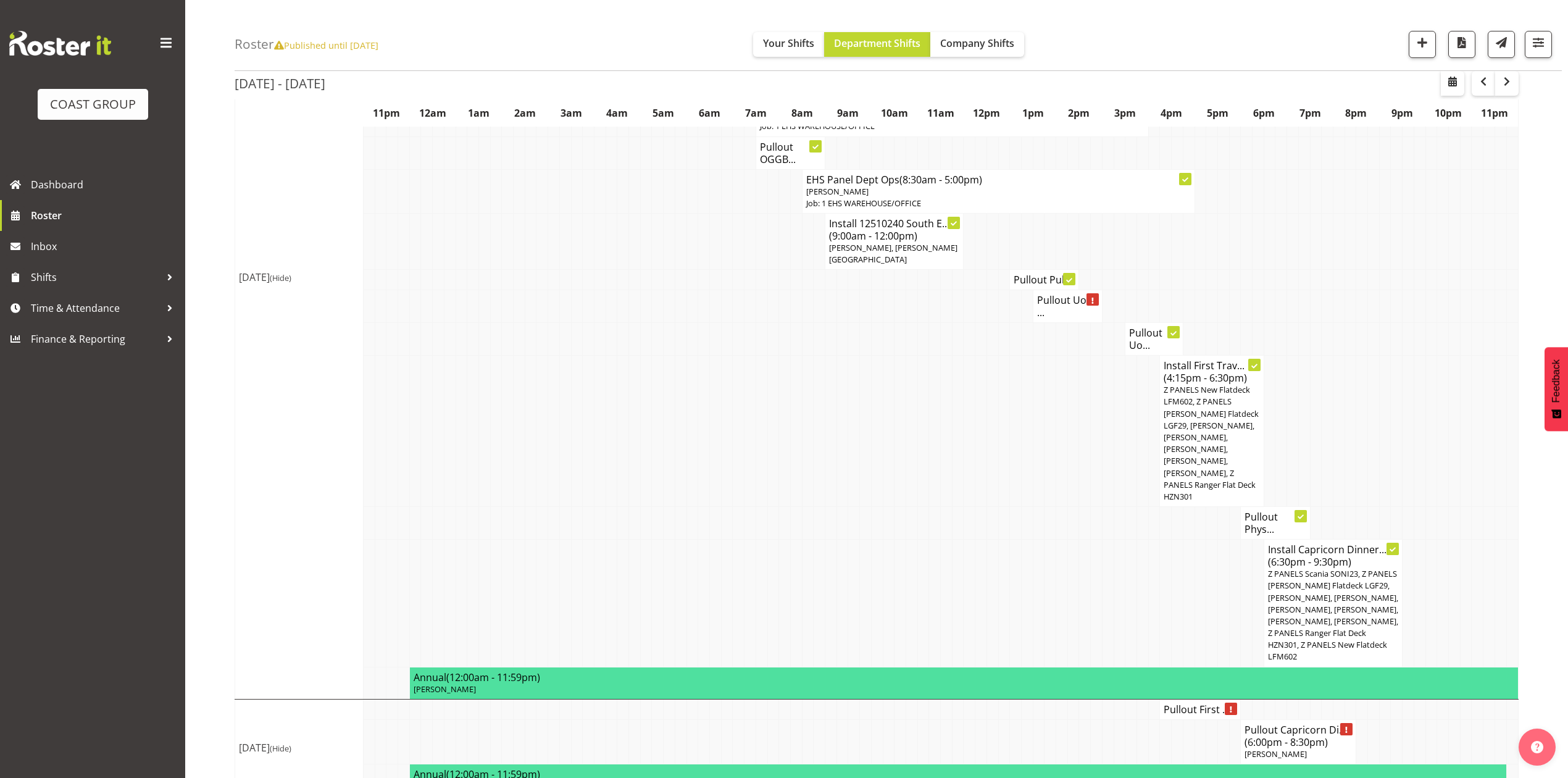
scroll to position [1163, 0]
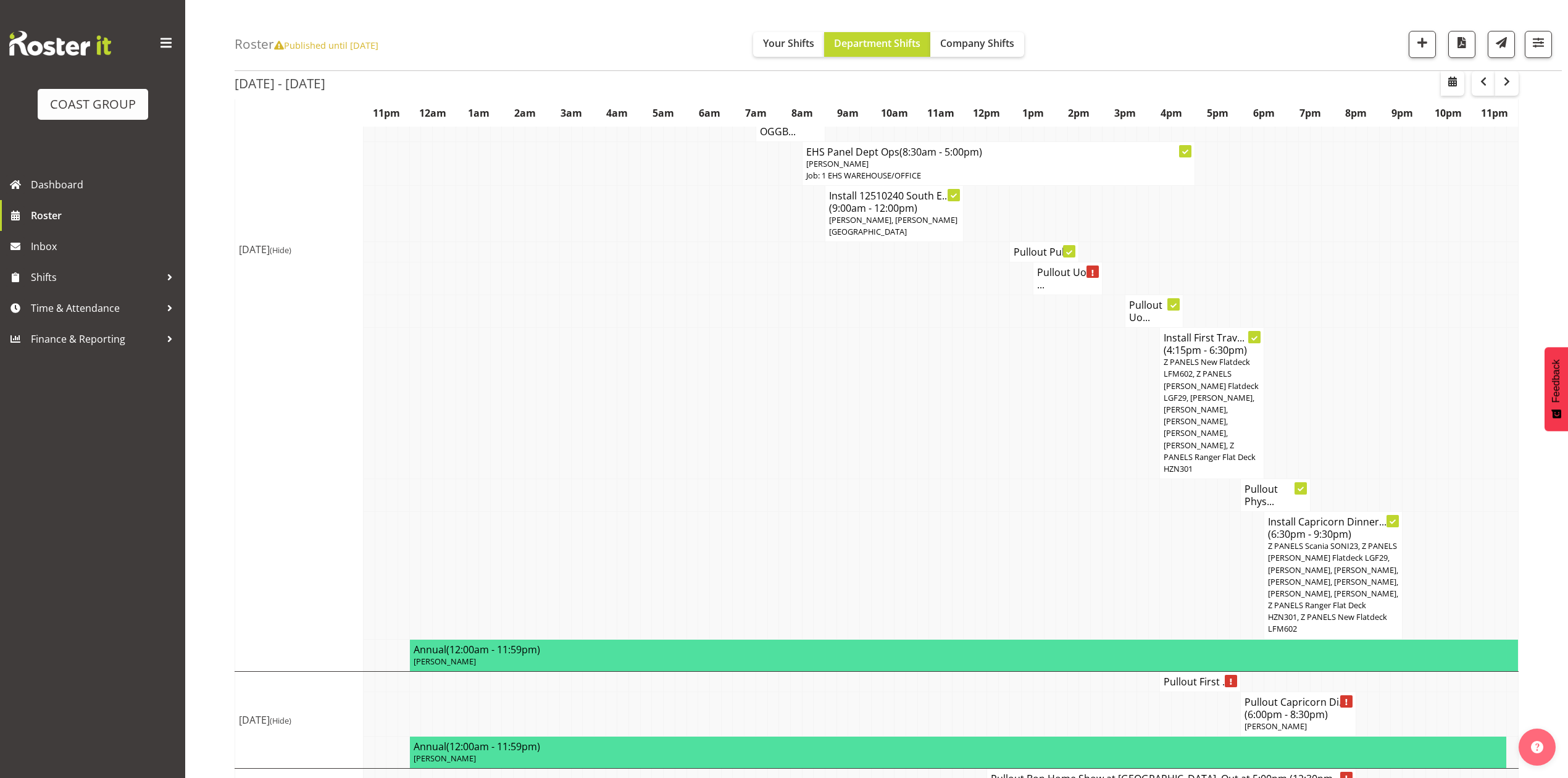
click at [1138, 313] on h4 "Pullout Uo..." at bounding box center [1154, 310] width 50 height 25
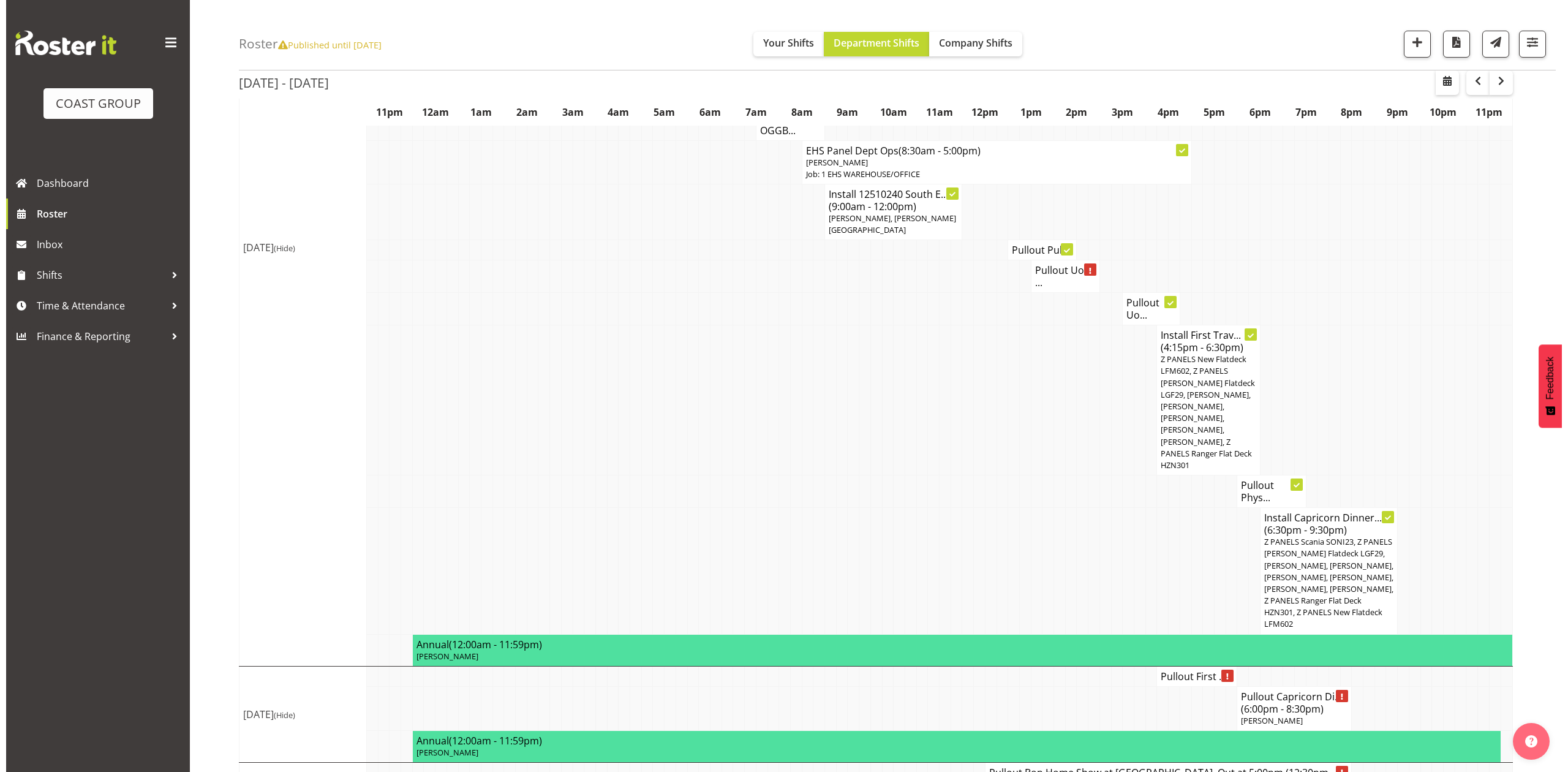
scroll to position [1143, 0]
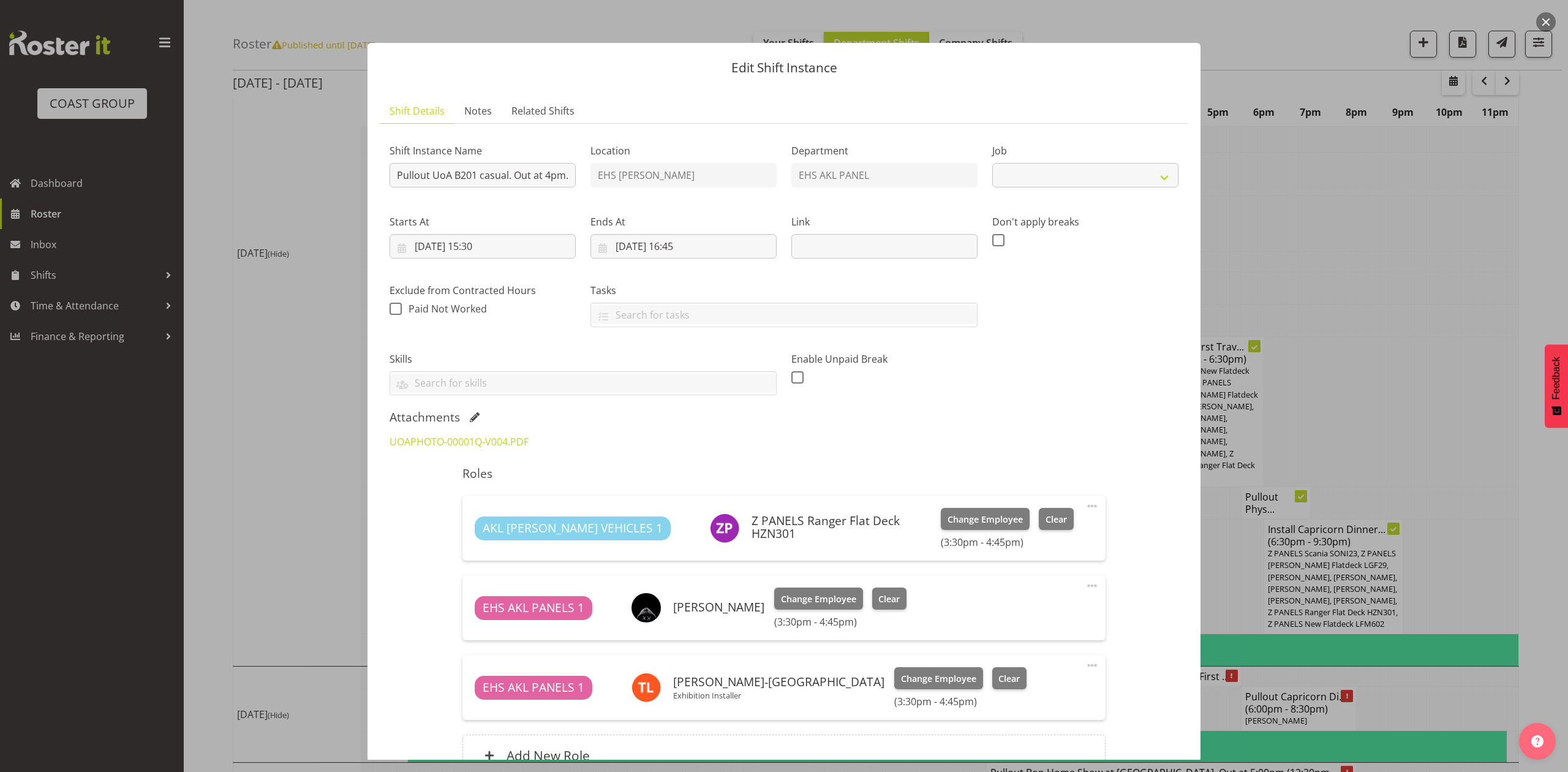
select select "8654"
click at [494, 451] on div "UOAPHOTO-00001Q-V004.PDF" at bounding box center [482, 442] width 201 height 30
click at [490, 445] on link "UOAPHOTO-00001Q-V004.PDF" at bounding box center [458, 441] width 139 height 14
click at [1321, 327] on div at bounding box center [784, 386] width 1568 height 772
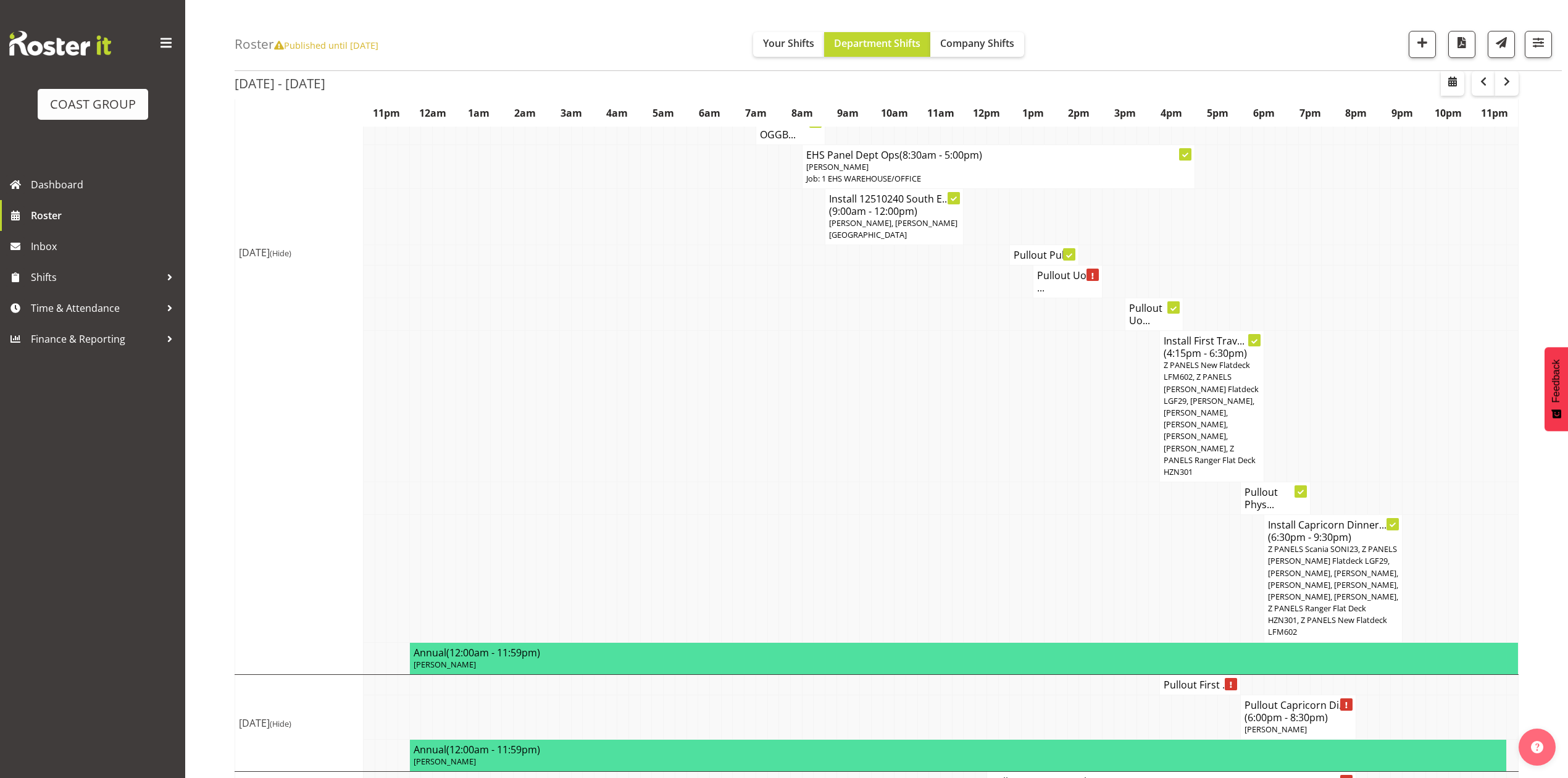
scroll to position [1163, 0]
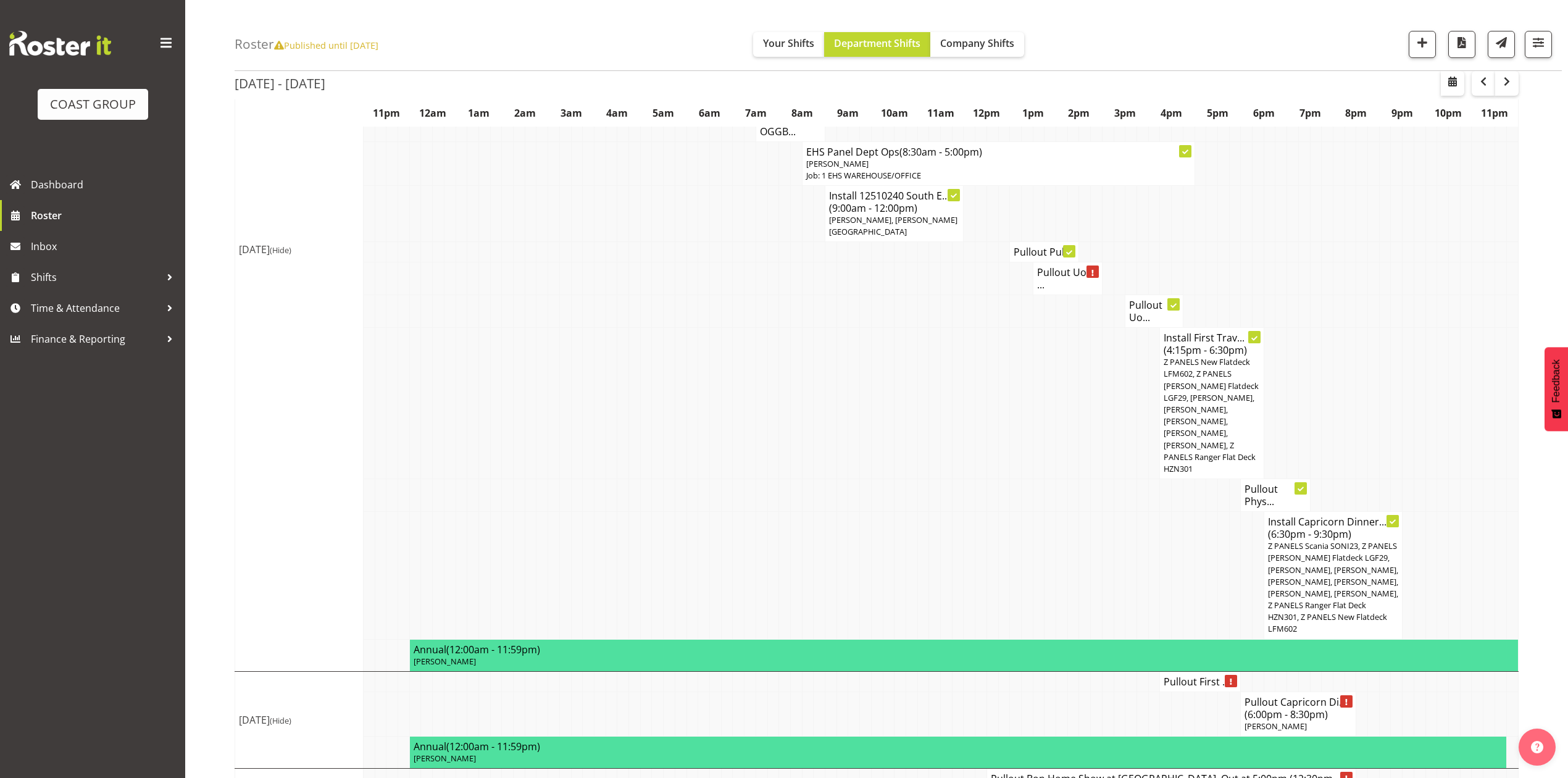
click at [1273, 482] on h4 "Pullout Phys..." at bounding box center [1275, 494] width 61 height 25
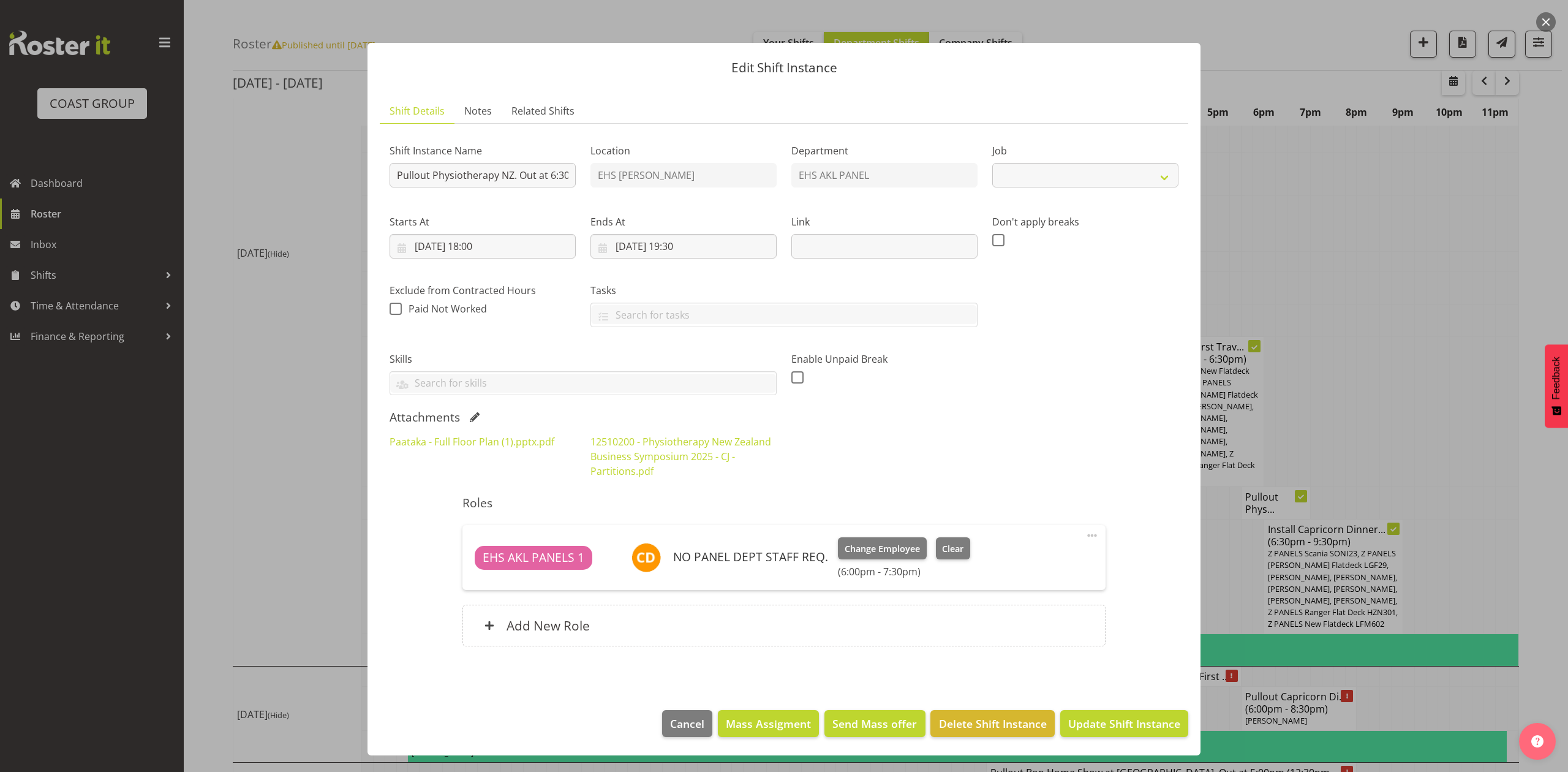
select select
click at [1368, 367] on div at bounding box center [784, 386] width 1568 height 772
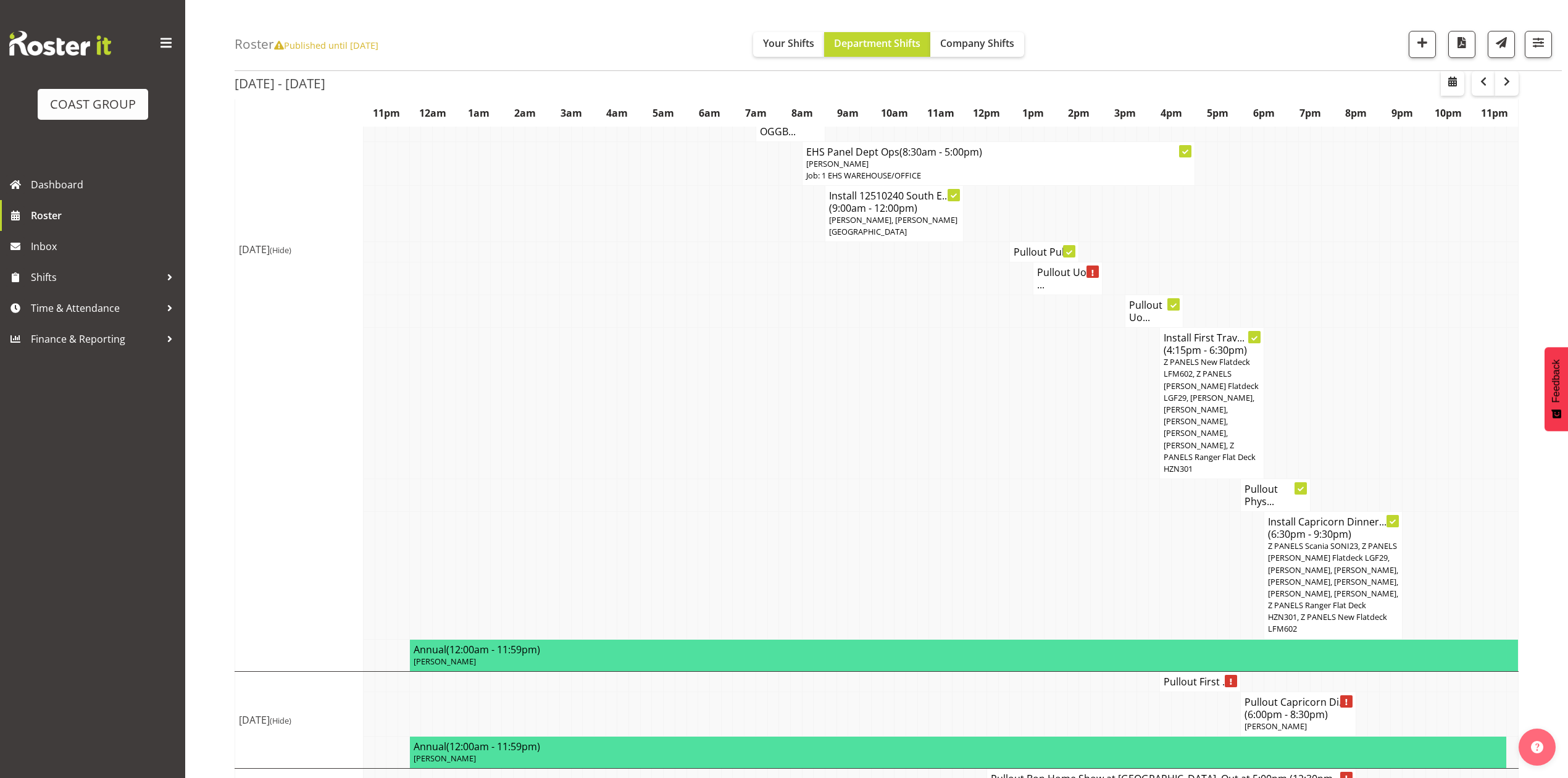
click at [1484, 479] on td at bounding box center [1489, 494] width 12 height 33
click at [1474, 511] on td at bounding box center [1478, 574] width 12 height 127
click at [1160, 692] on td at bounding box center [1165, 714] width 12 height 45
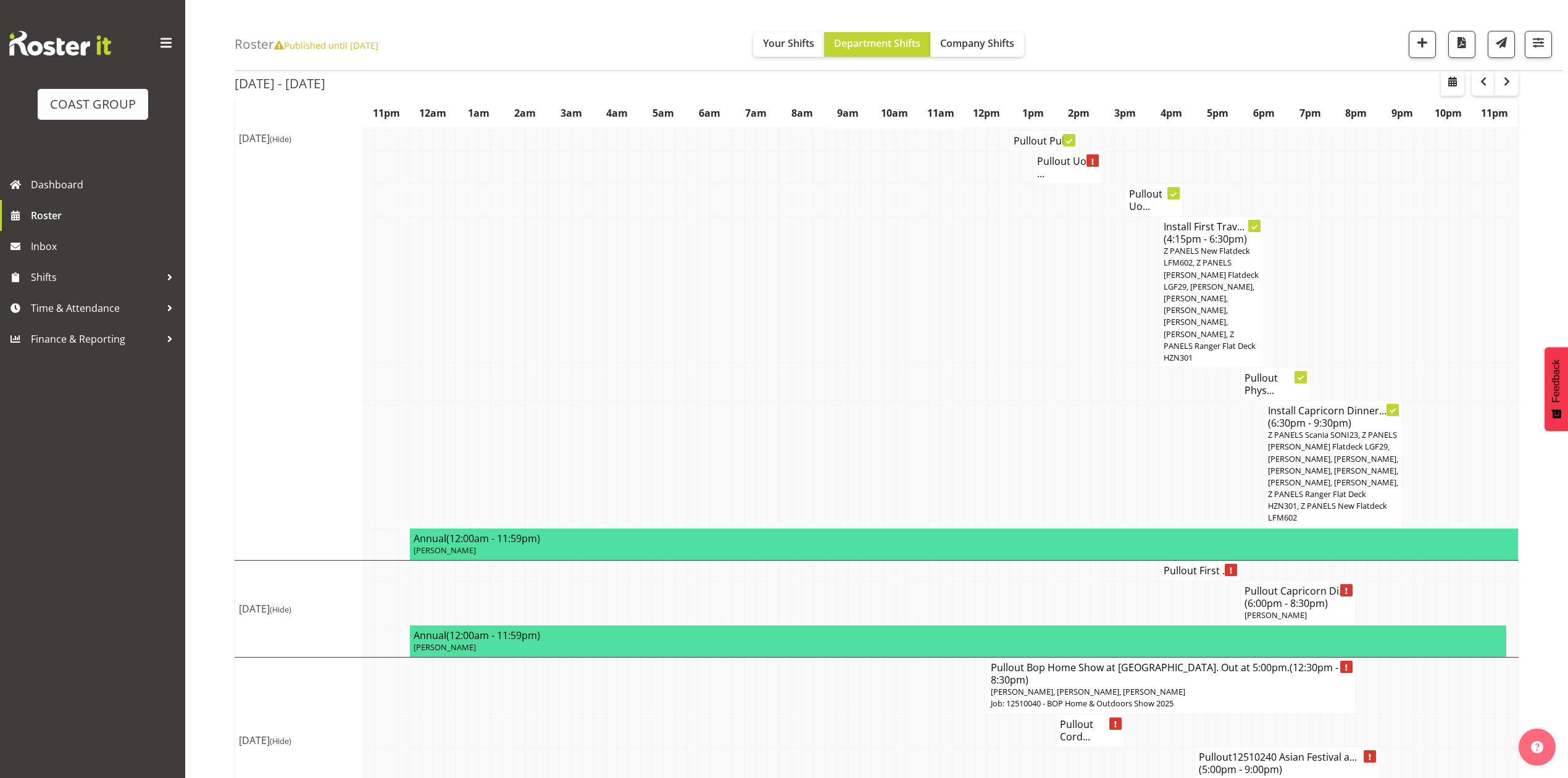
scroll to position [1277, 0]
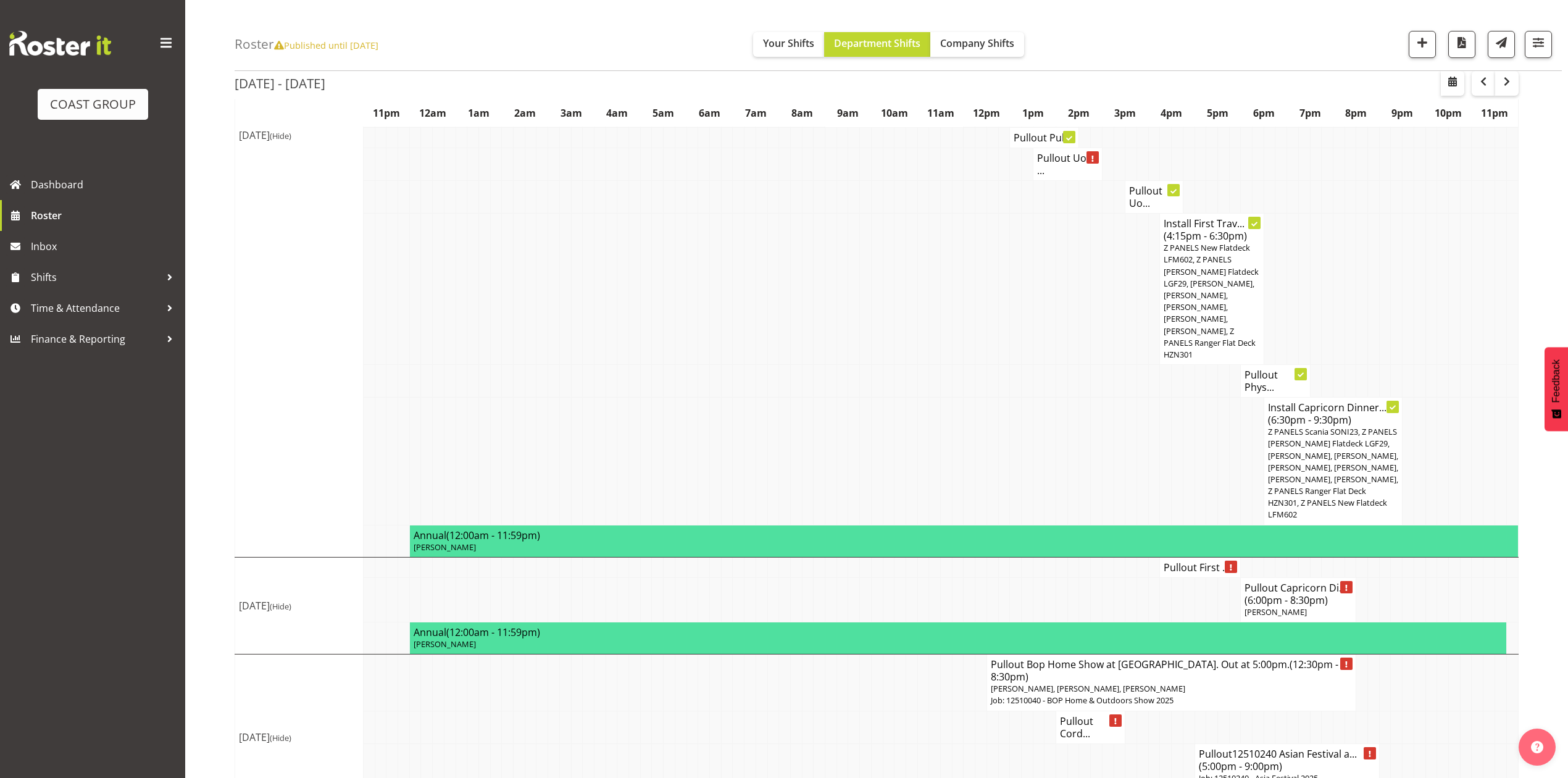
click at [942, 710] on td at bounding box center [947, 726] width 12 height 33
click at [1449, 82] on span "button" at bounding box center [1453, 82] width 15 height 15
select select "9"
select select "2025"
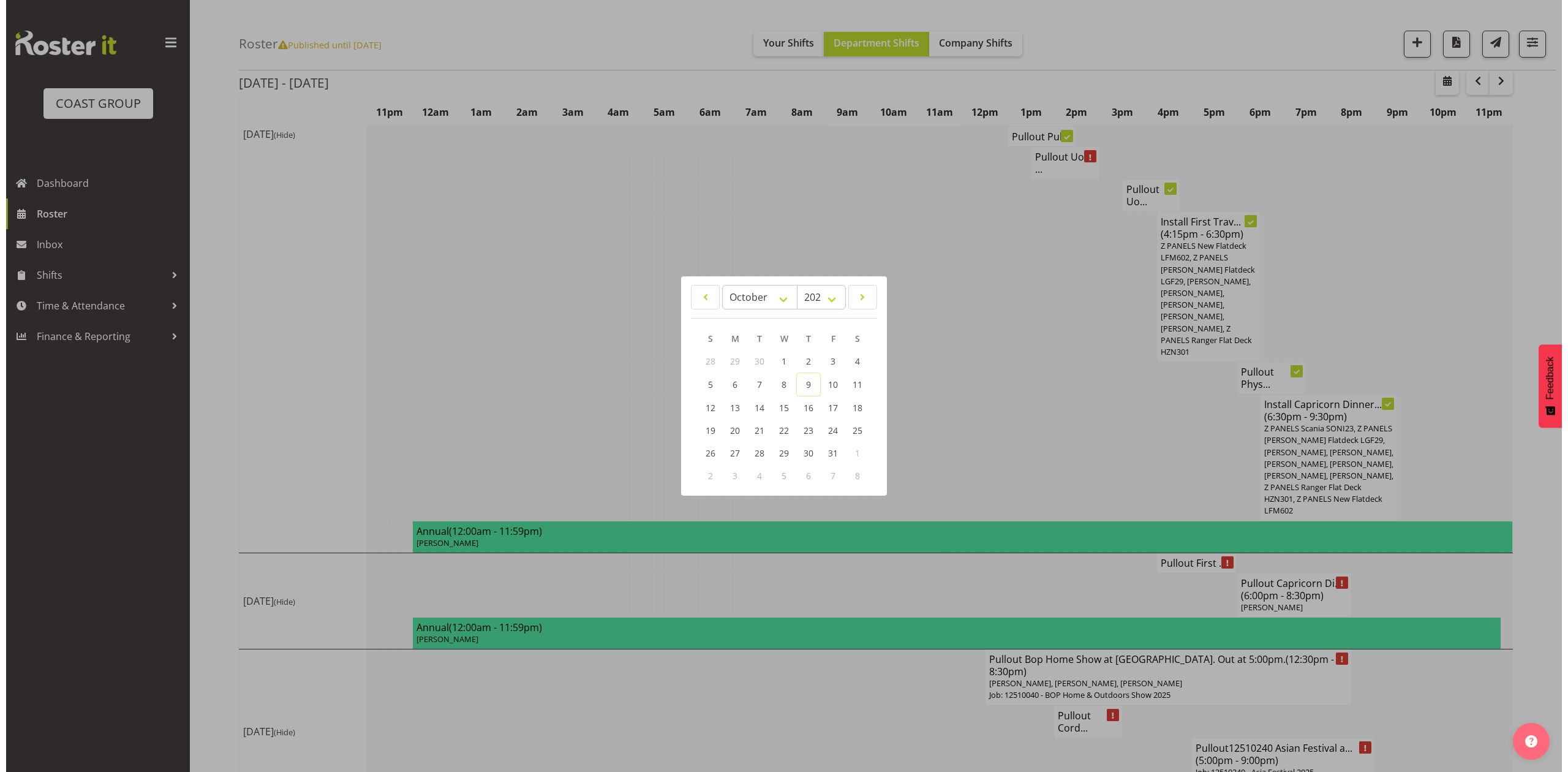
scroll to position [1256, 0]
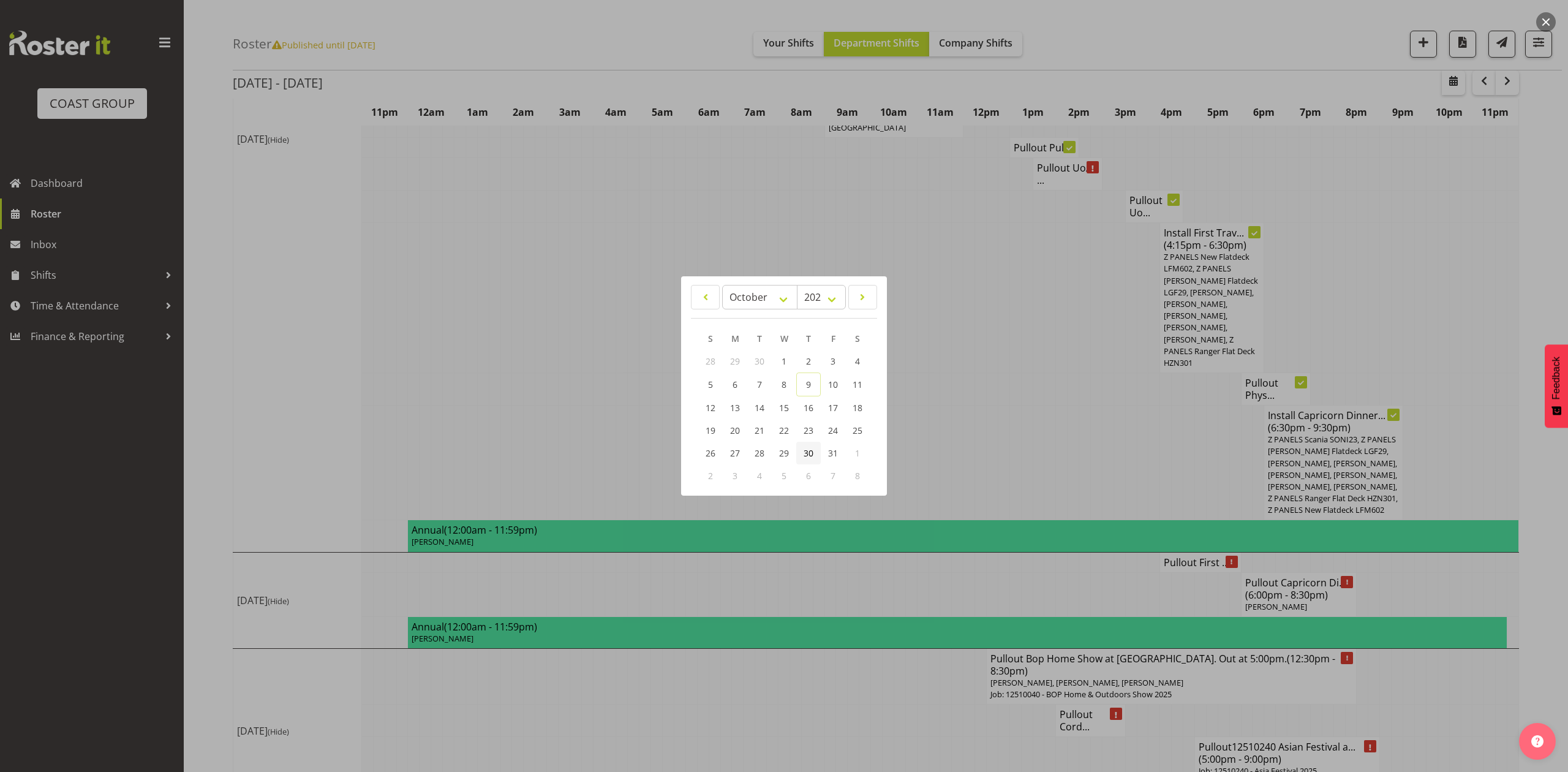
click at [804, 452] on span "30" at bounding box center [808, 453] width 10 height 12
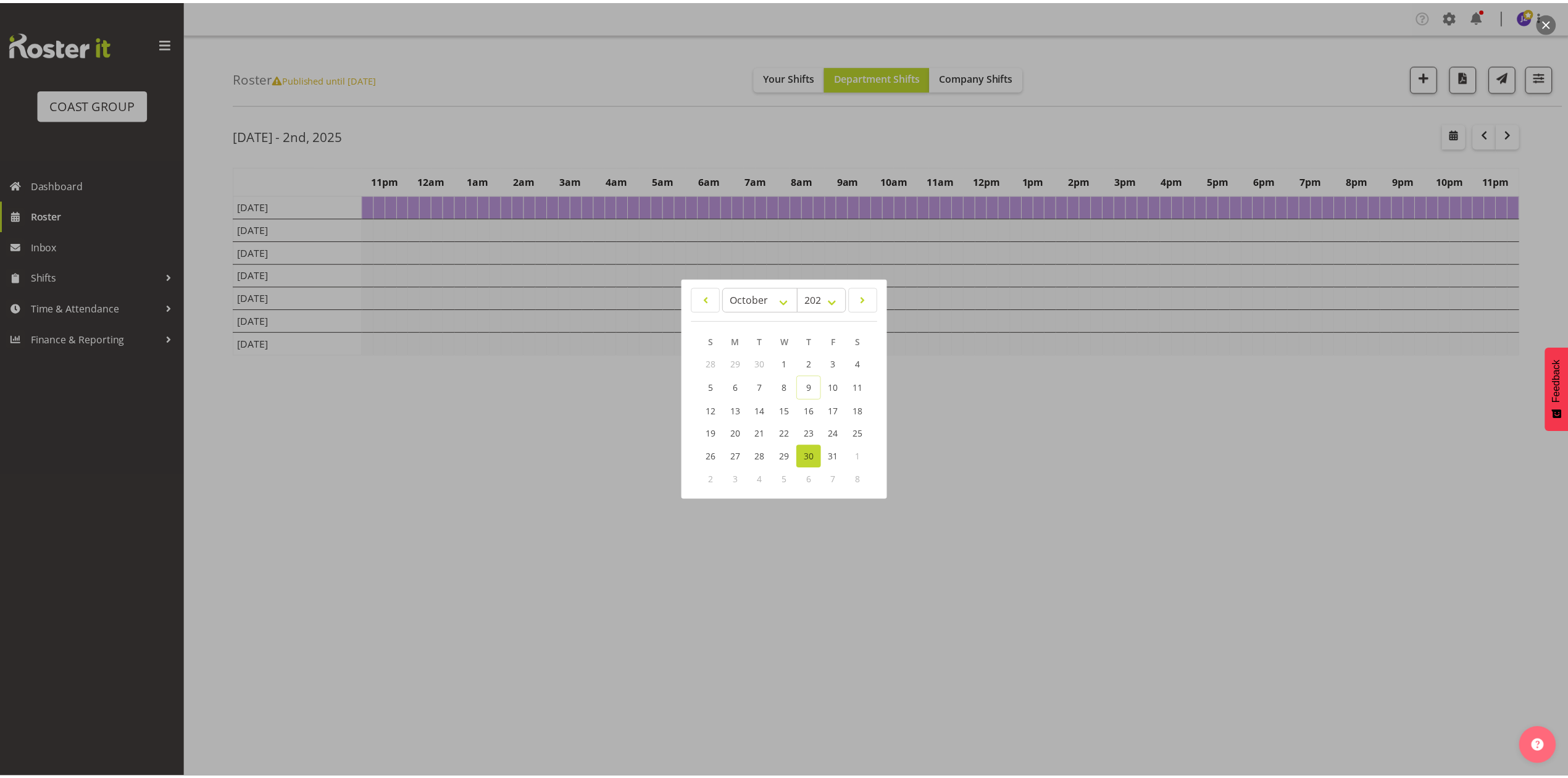
scroll to position [0, 0]
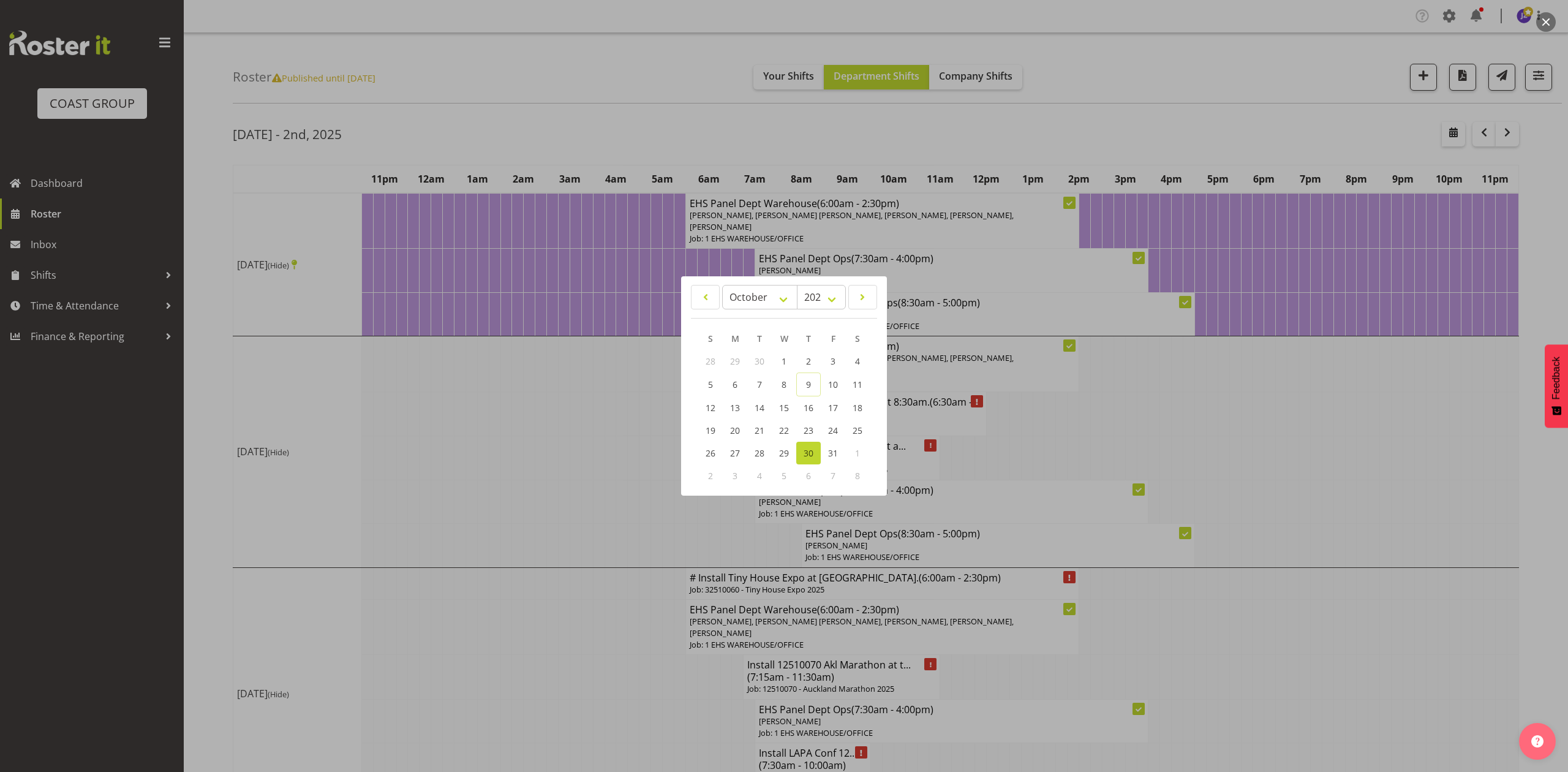
click at [1133, 422] on div at bounding box center [784, 386] width 1568 height 772
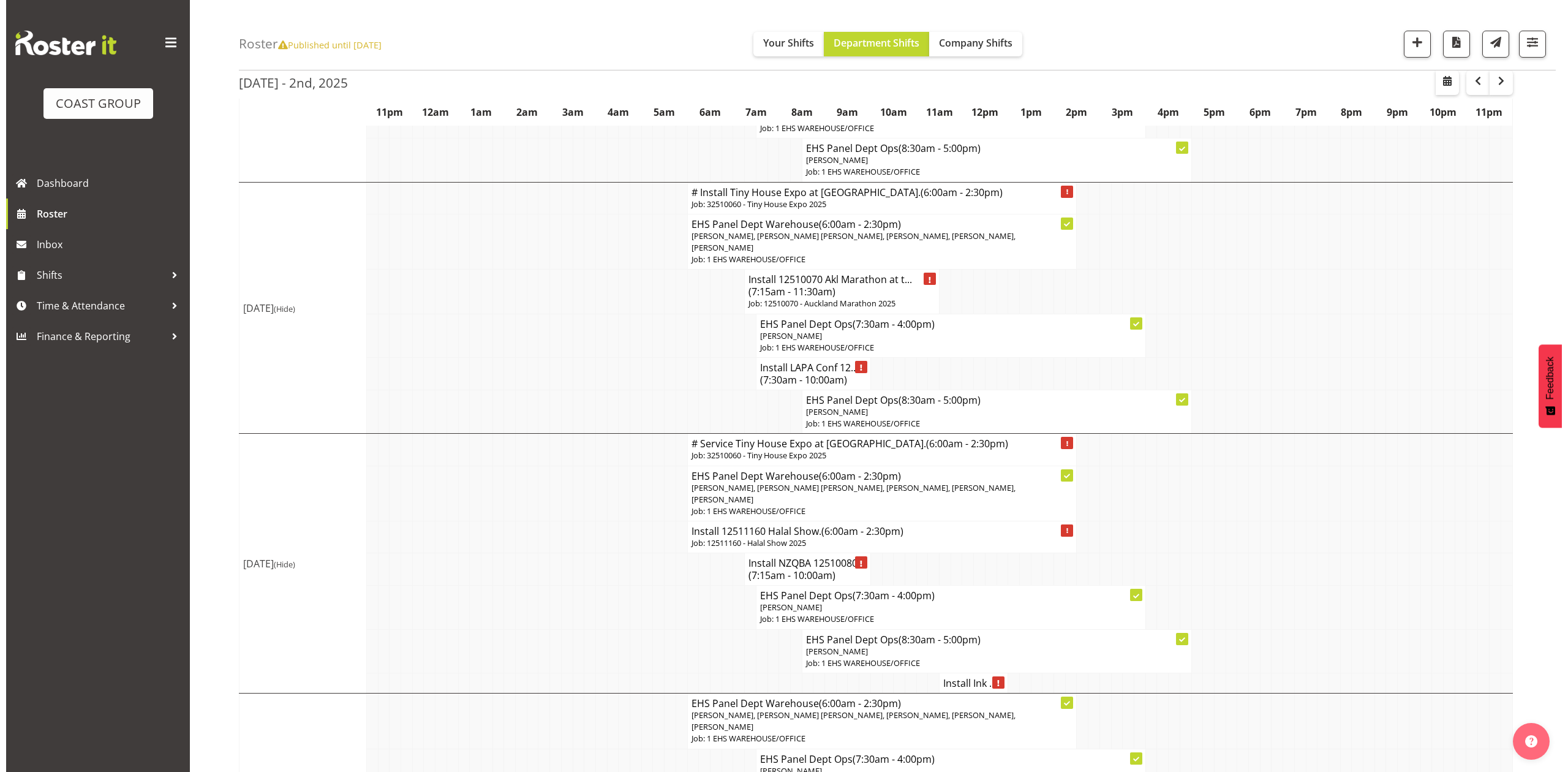
scroll to position [408, 0]
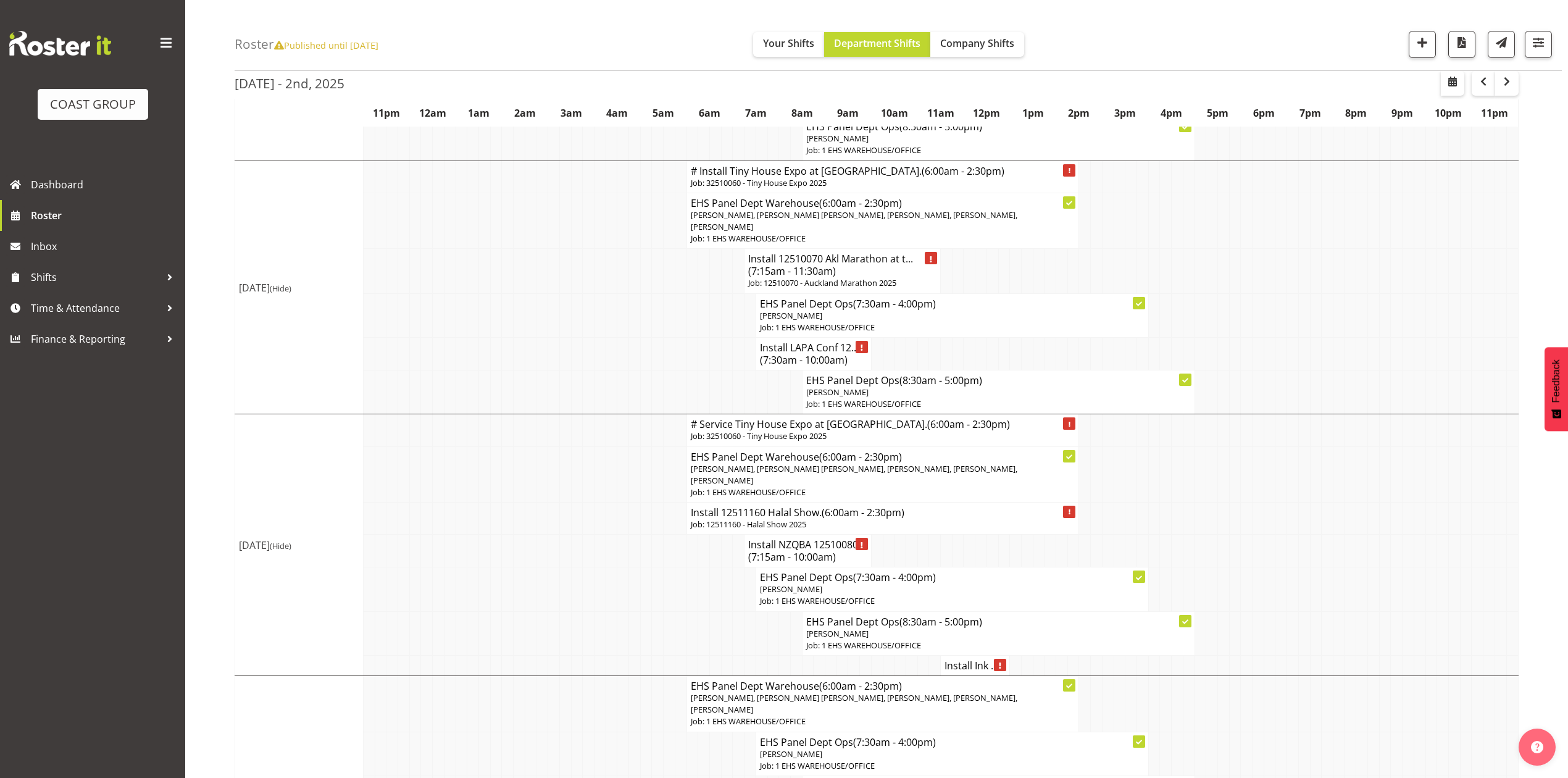
click at [767, 559] on h4 "Install NZQBA 12510080... (7:15am - 10:00am)" at bounding box center [808, 550] width 119 height 25
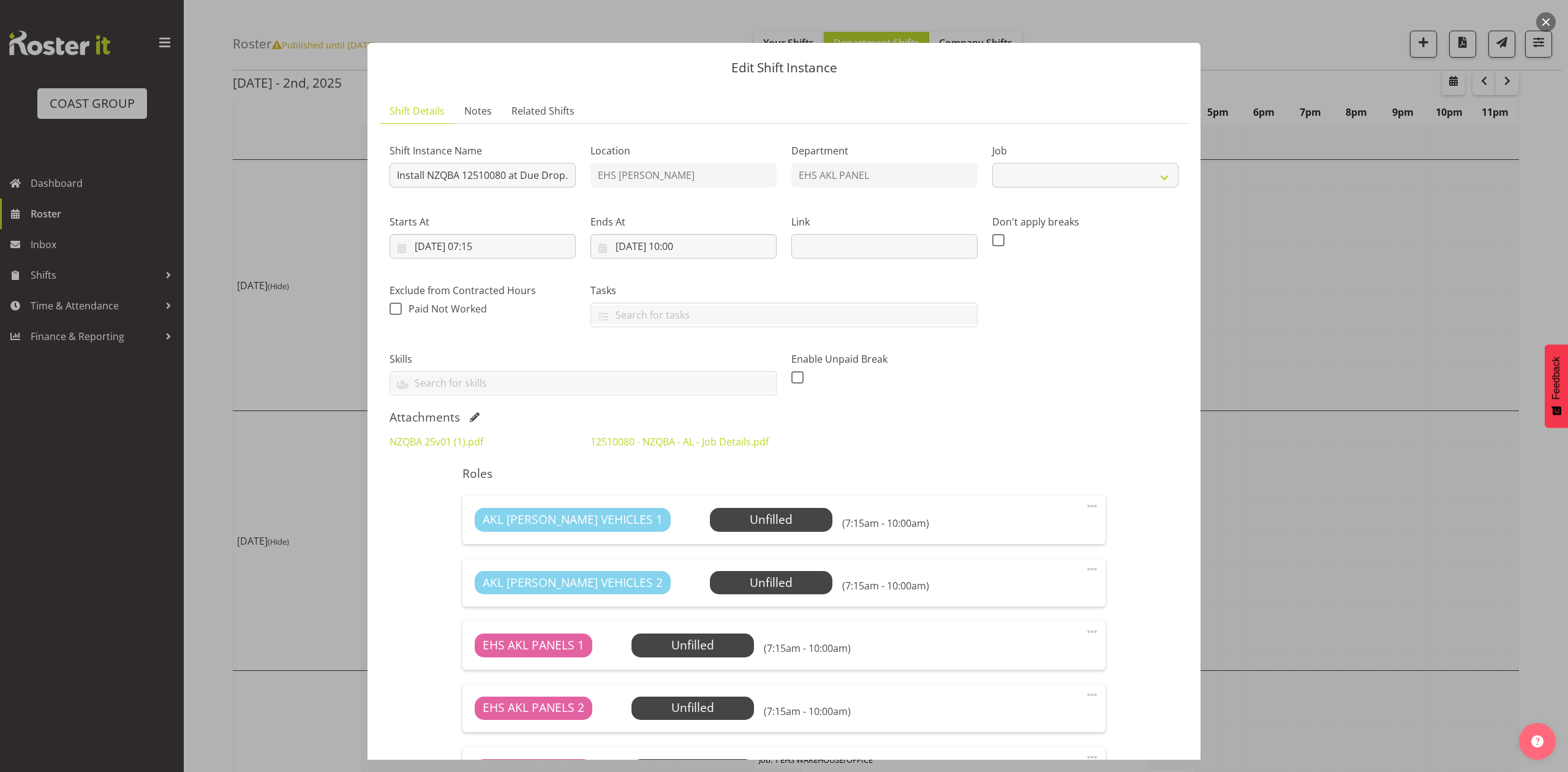
select select "9853"
click at [479, 414] on span at bounding box center [474, 417] width 10 height 10
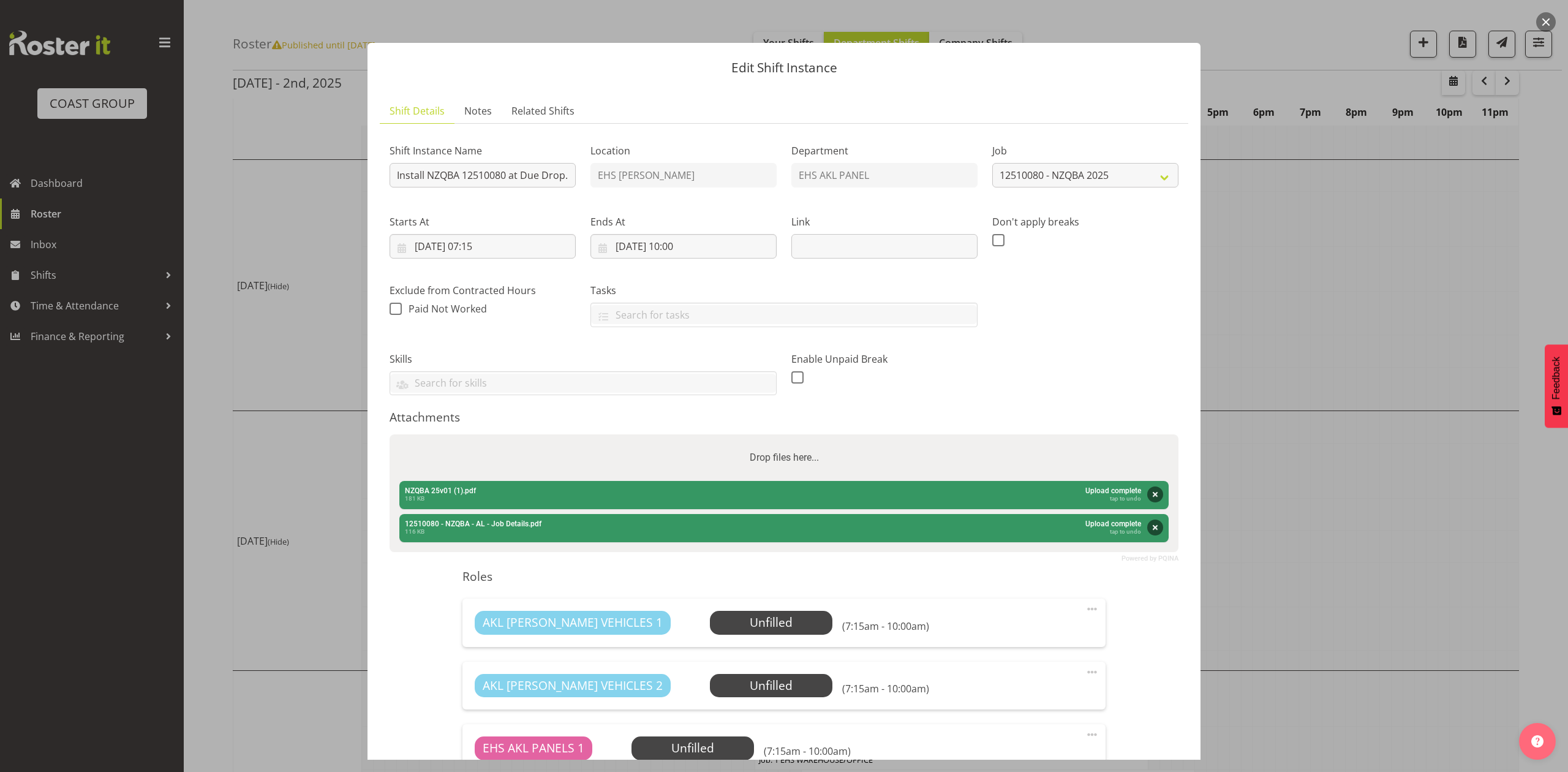
click at [545, 464] on div "Drop files here..." at bounding box center [783, 457] width 789 height 46
click at [389, 434] on input "Drop files here..." at bounding box center [783, 436] width 789 height 4
type input "C:\fakepath\12510080 - NZQBA - AL - Job Details (1).pdf"
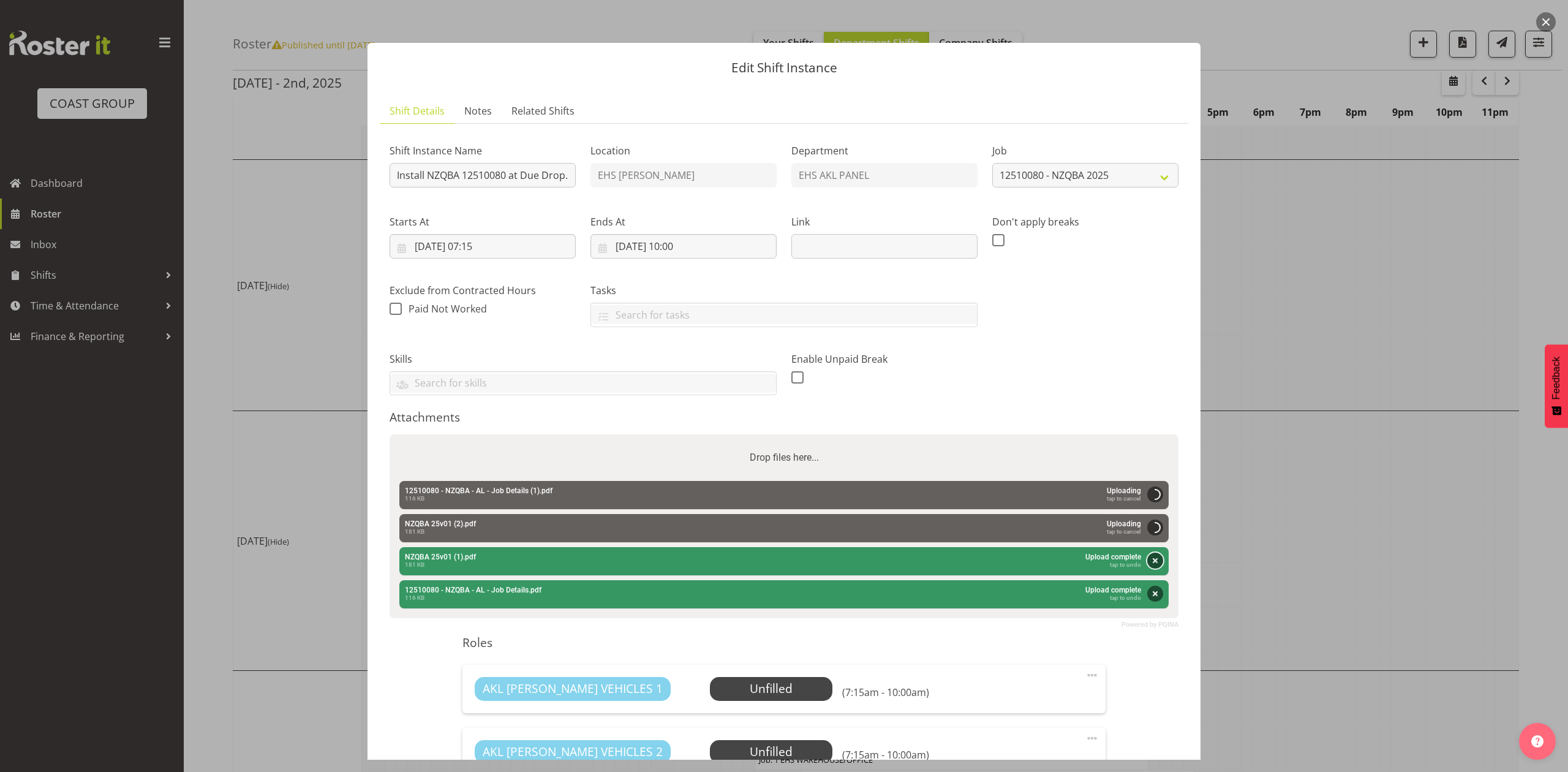
click at [1146, 556] on button "Remove" at bounding box center [1154, 560] width 16 height 16
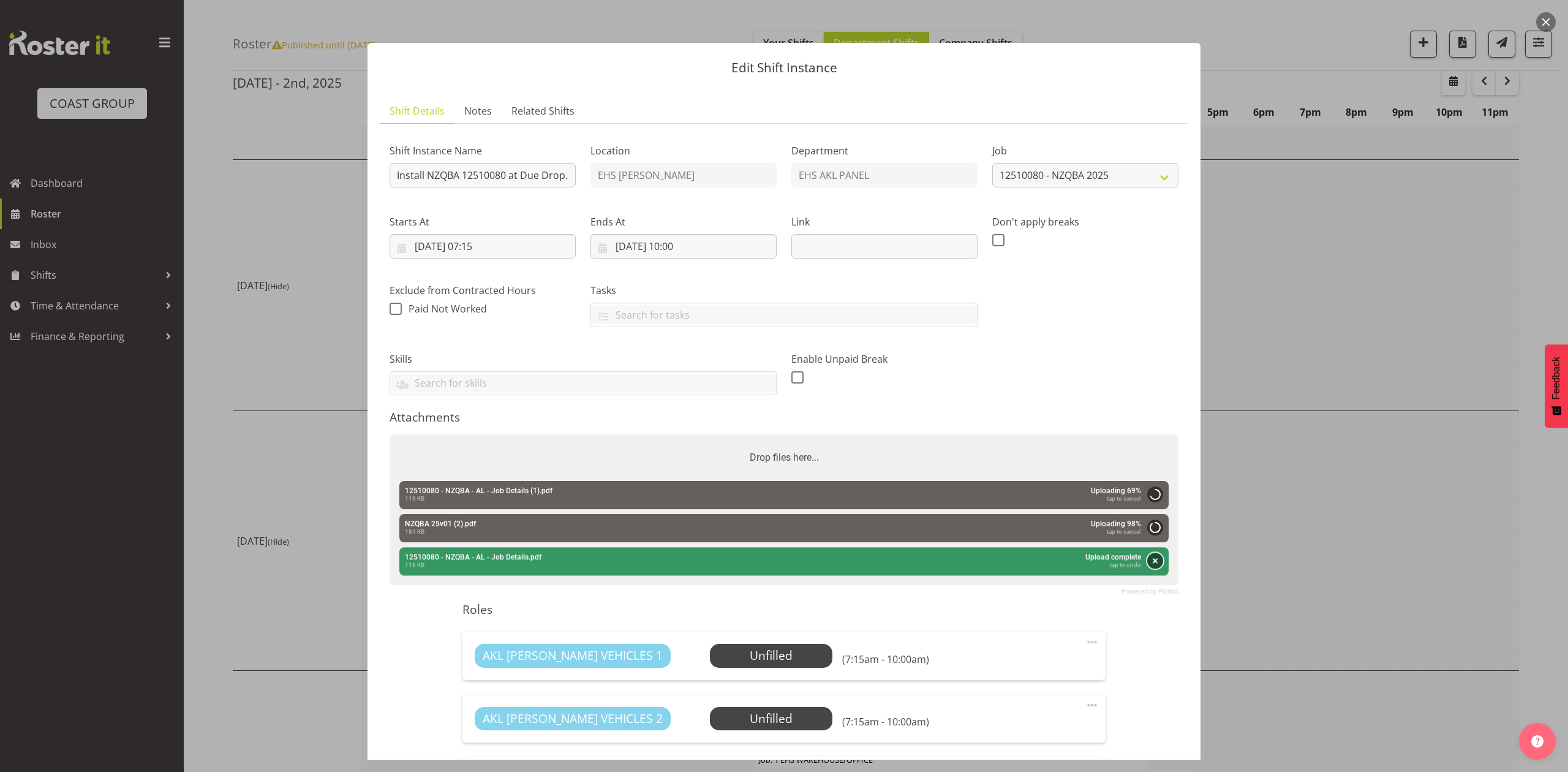
click at [1146, 562] on button "Remove" at bounding box center [1154, 561] width 16 height 16
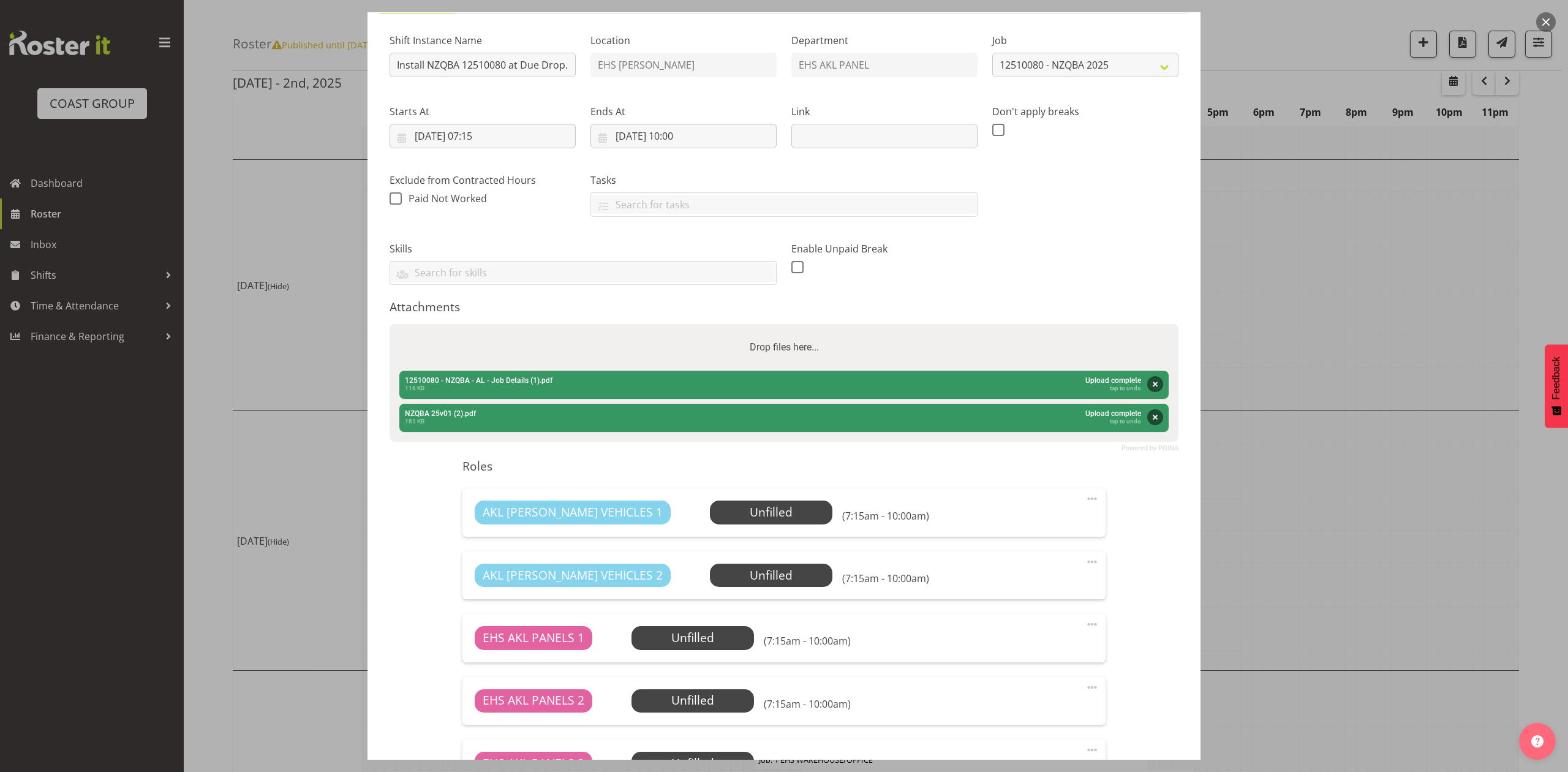
scroll to position [245, 0]
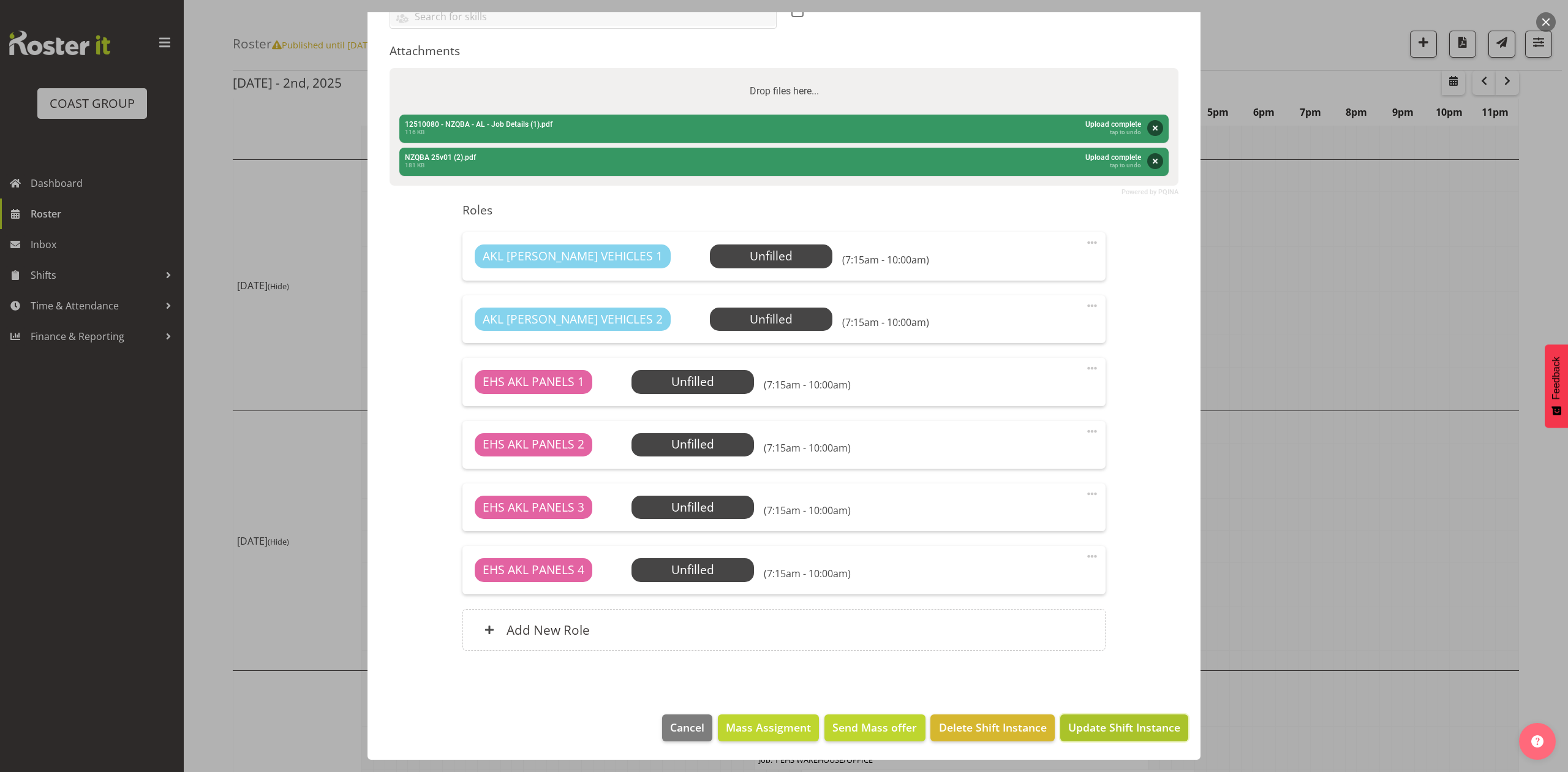
click at [1111, 736] on button "Update Shift Instance" at bounding box center [1123, 727] width 128 height 27
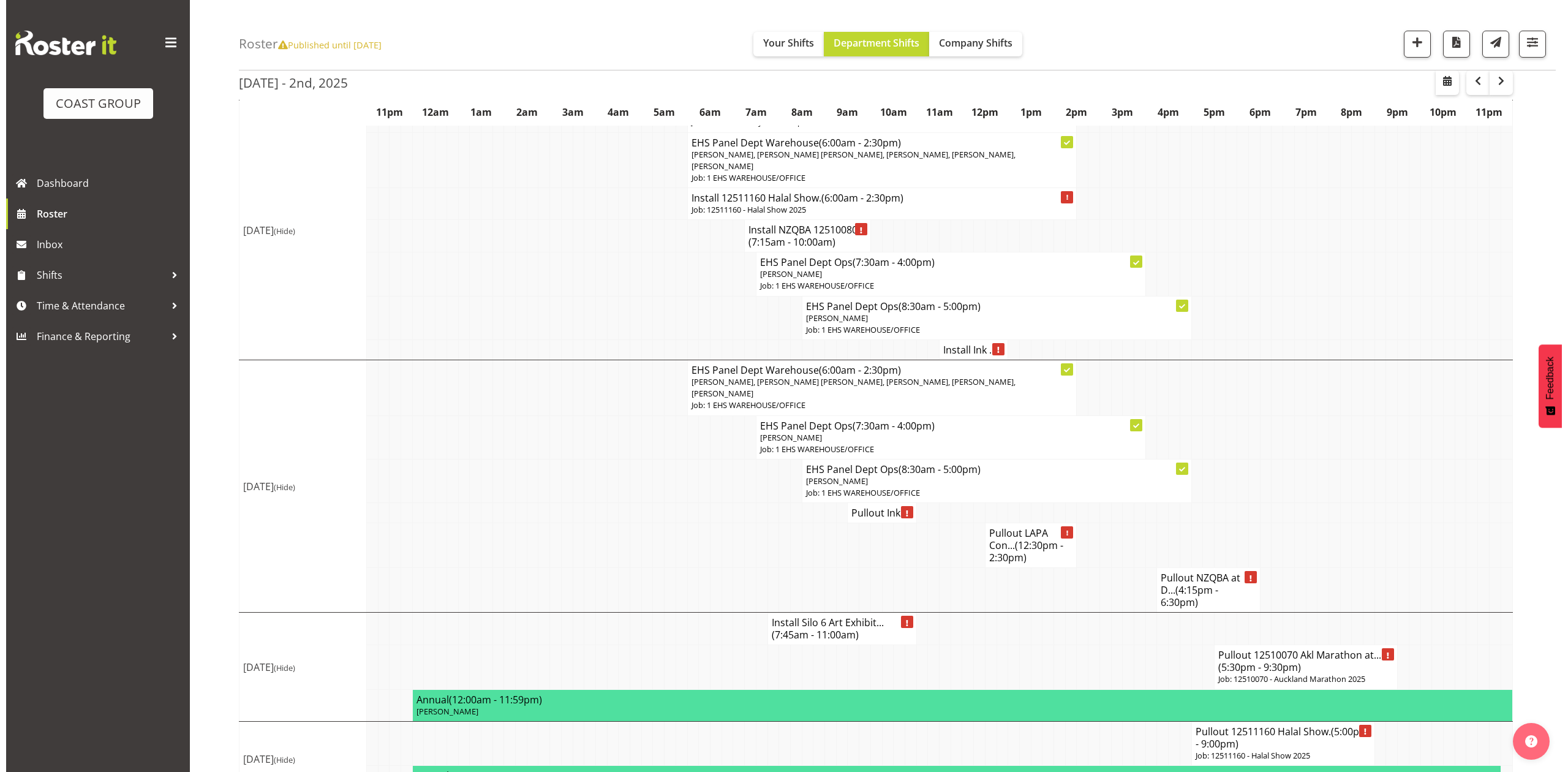
scroll to position [735, 0]
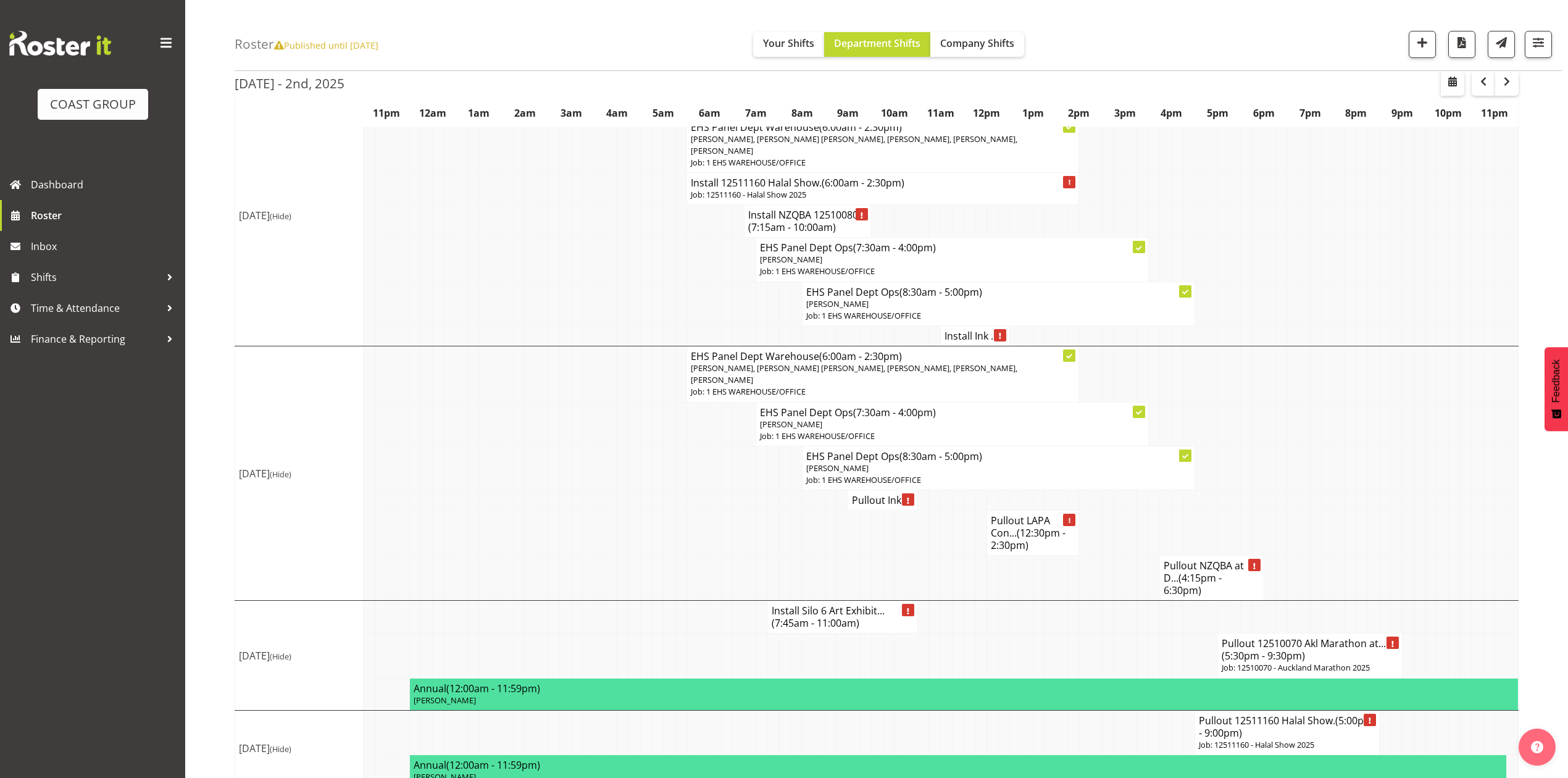
click at [1206, 593] on span "(4:15pm - 6:30pm)" at bounding box center [1192, 584] width 58 height 26
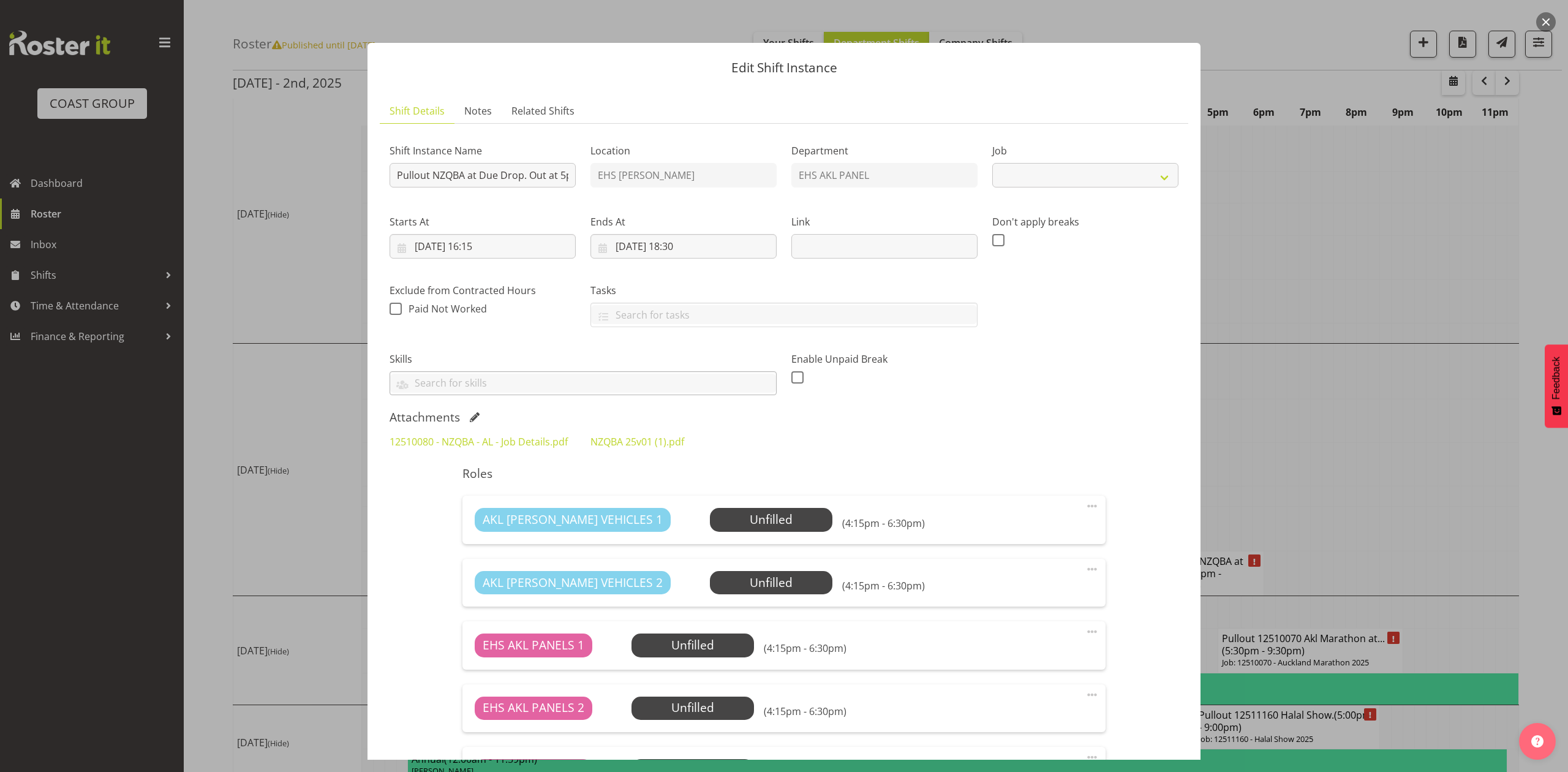
select select "9853"
click at [473, 416] on span at bounding box center [474, 417] width 10 height 10
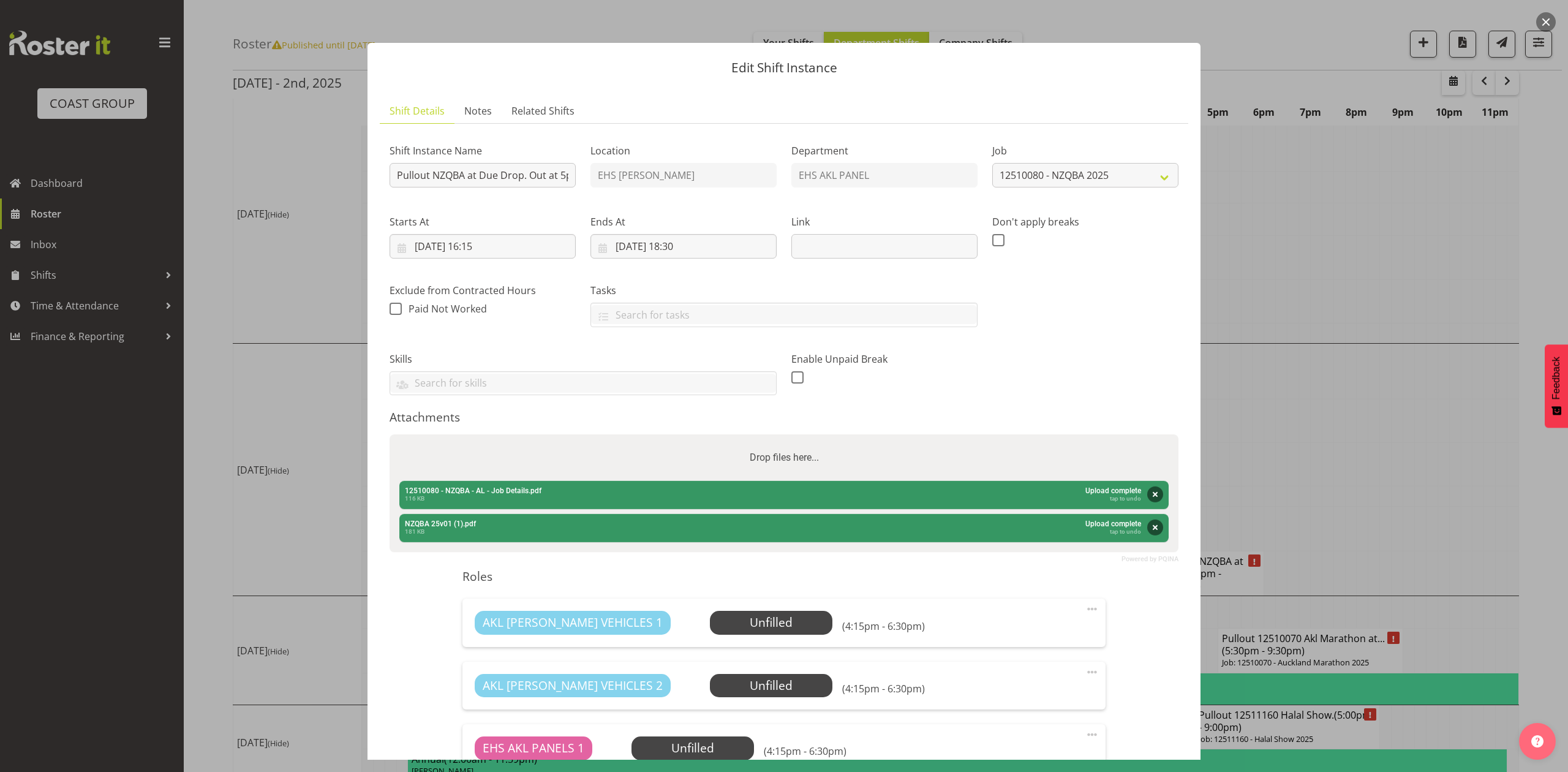
click at [542, 458] on div "Drop files here..." at bounding box center [783, 457] width 789 height 46
click at [389, 434] on input "Drop files here..." at bounding box center [783, 436] width 789 height 4
type input "C:\fakepath\NZQBA 25v01 (2).pdf"
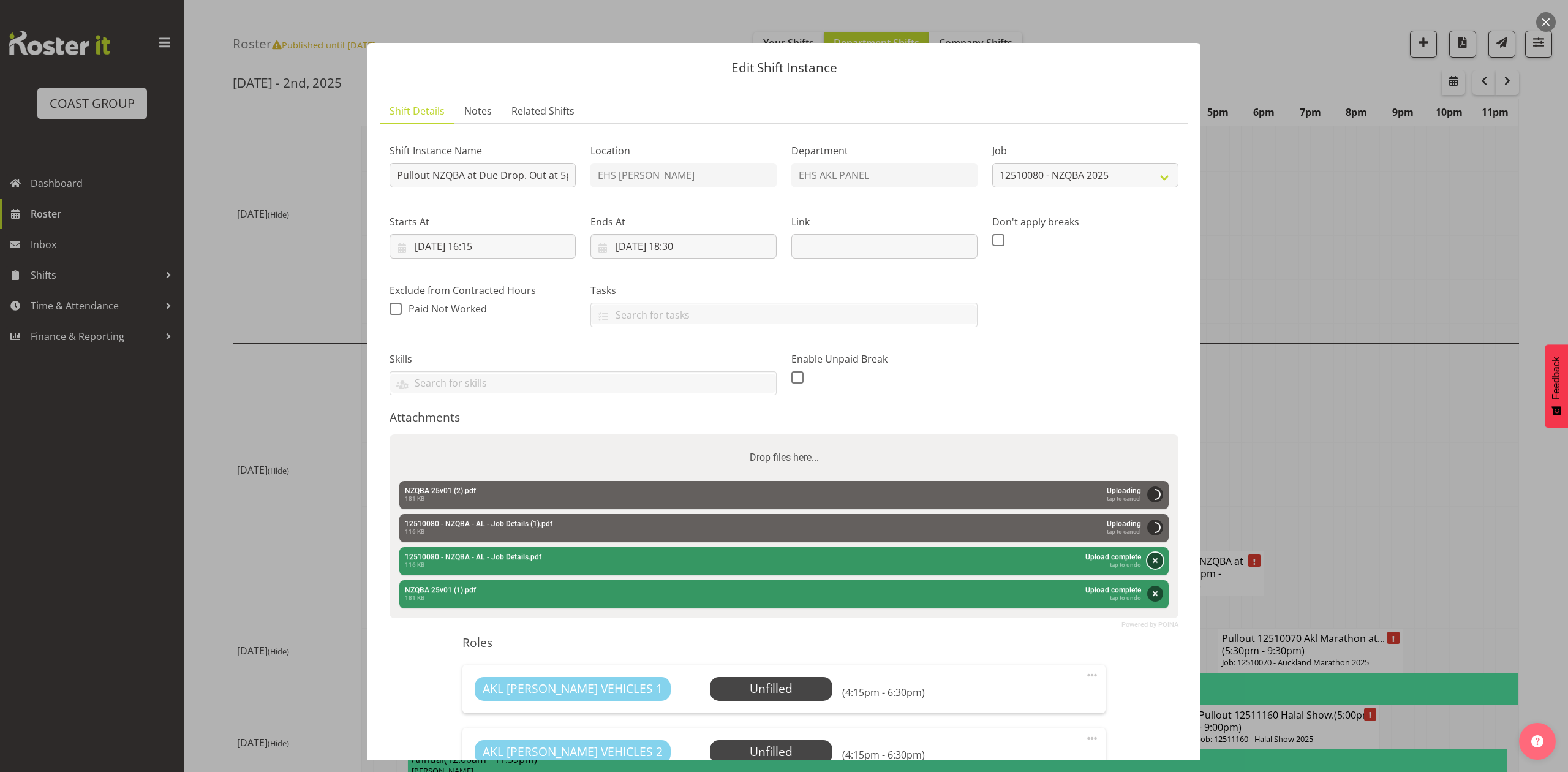
click at [1146, 562] on button "Remove" at bounding box center [1154, 560] width 16 height 16
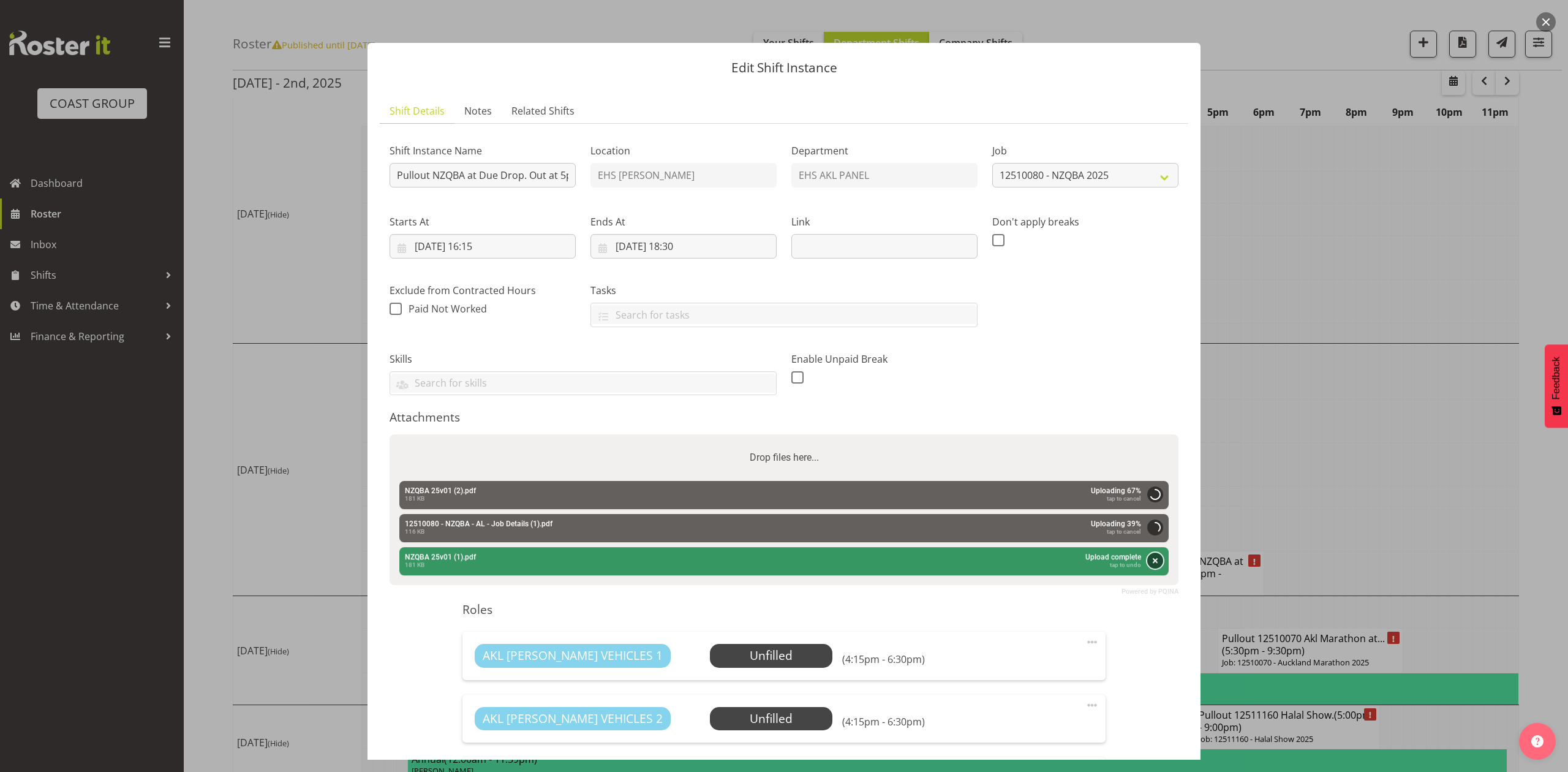
click at [1146, 564] on button "Remove" at bounding box center [1154, 560] width 16 height 16
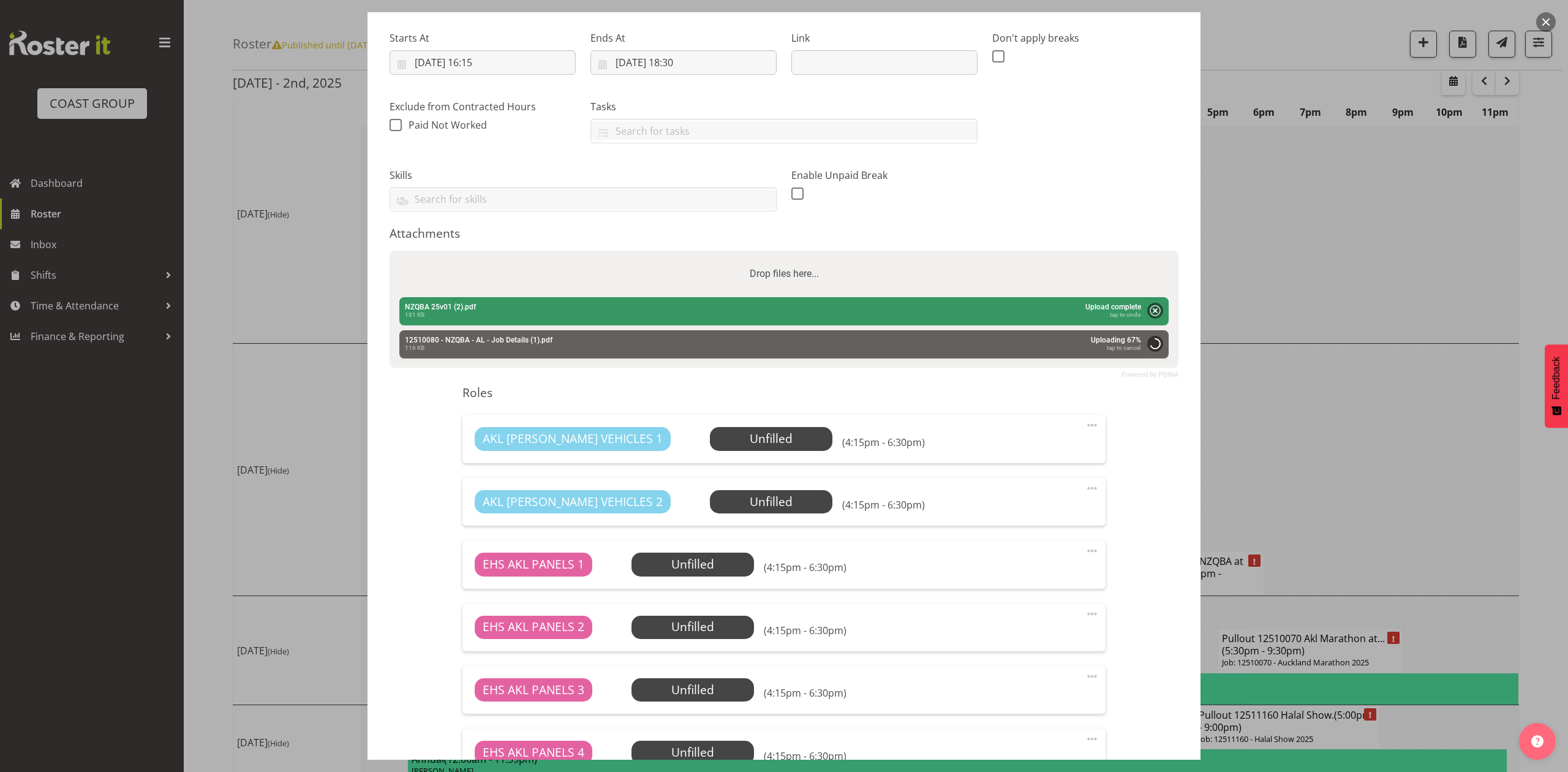
scroll to position [367, 0]
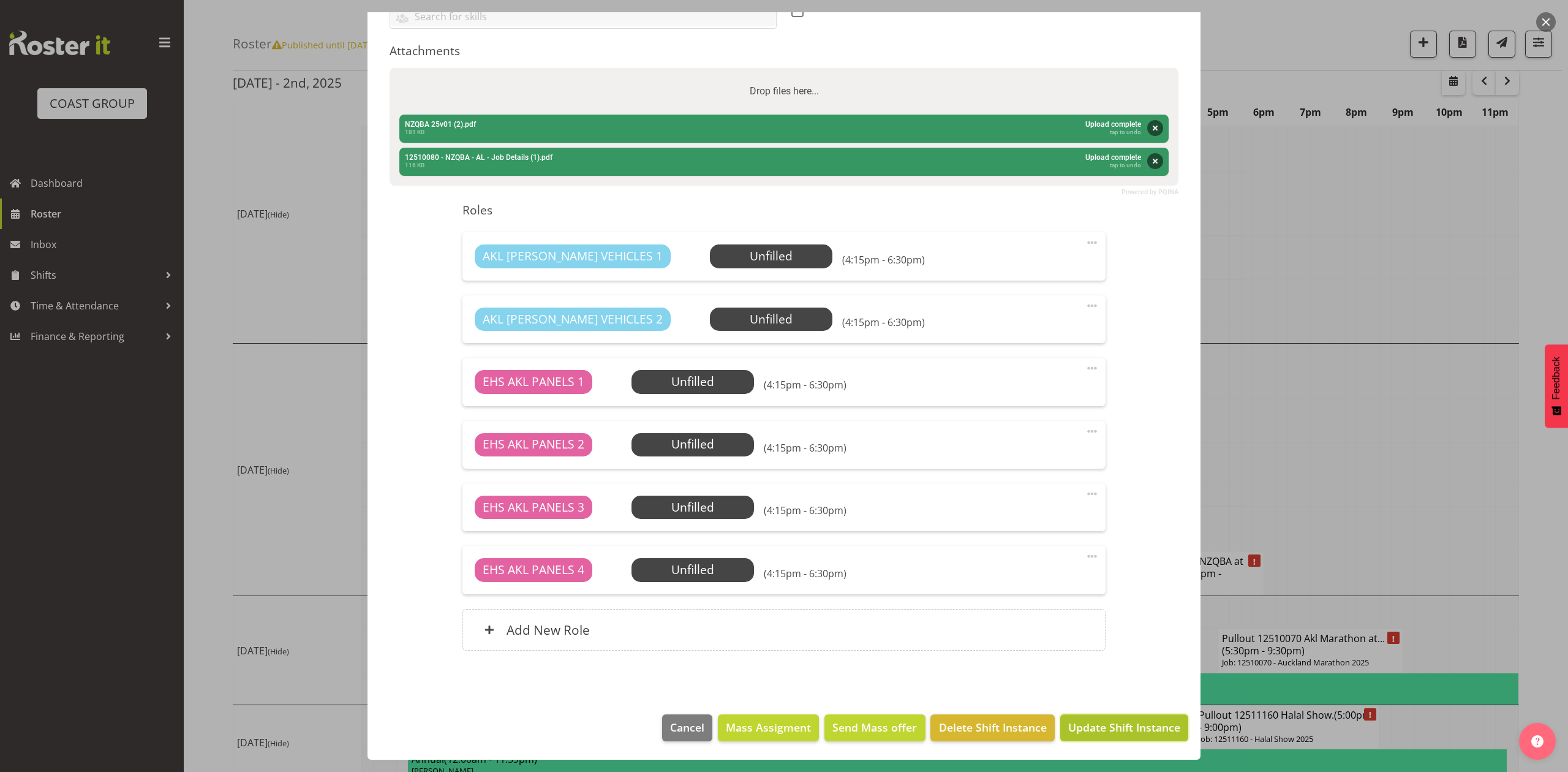
click at [1152, 719] on span "Update Shift Instance" at bounding box center [1123, 726] width 112 height 16
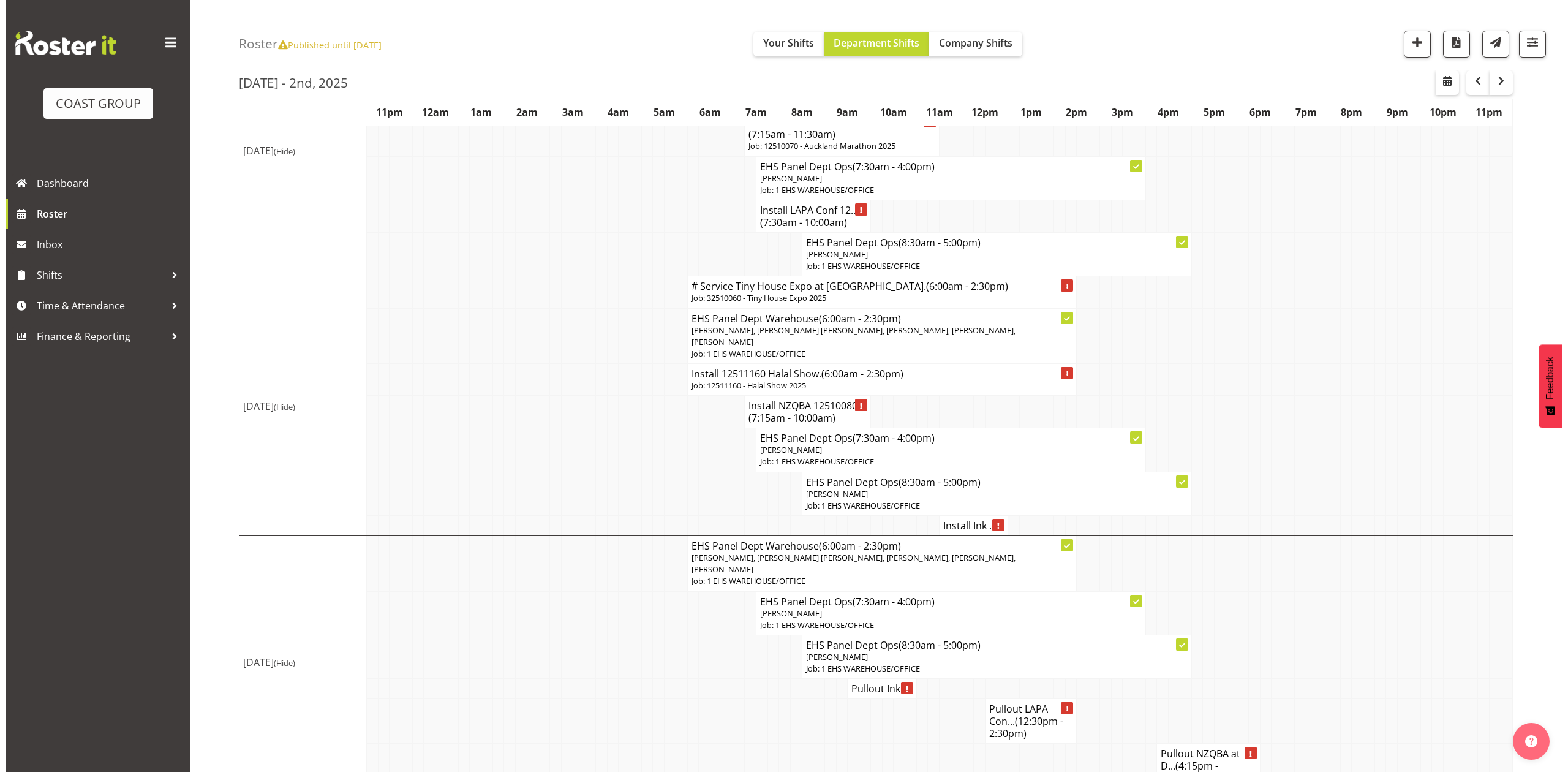
scroll to position [735, 0]
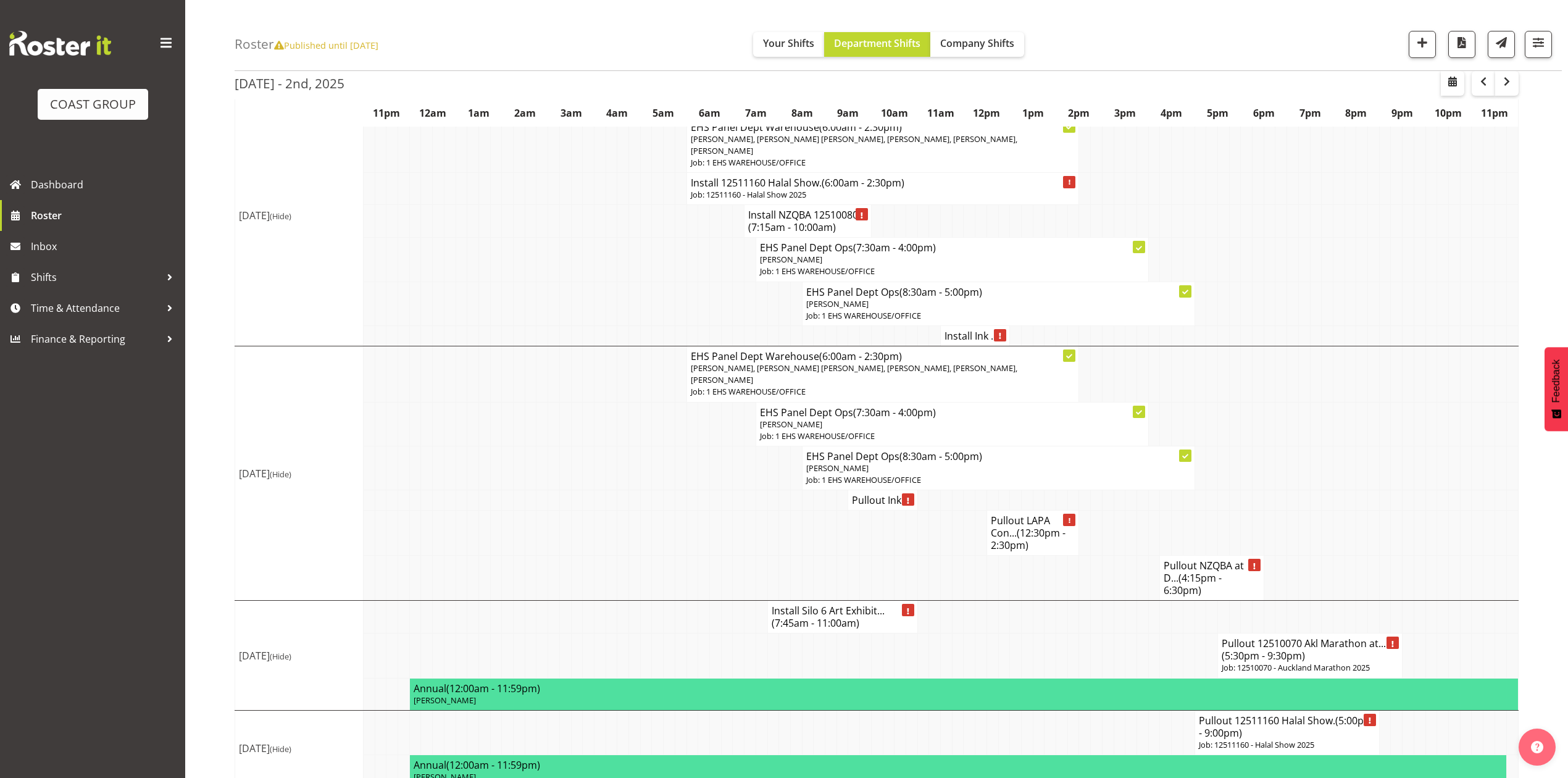
click at [1455, 489] on td at bounding box center [1455, 467] width 12 height 44
click at [1171, 590] on h4 "Pullout NZQBA at D... (4:15pm - 6:30pm)" at bounding box center [1211, 578] width 96 height 37
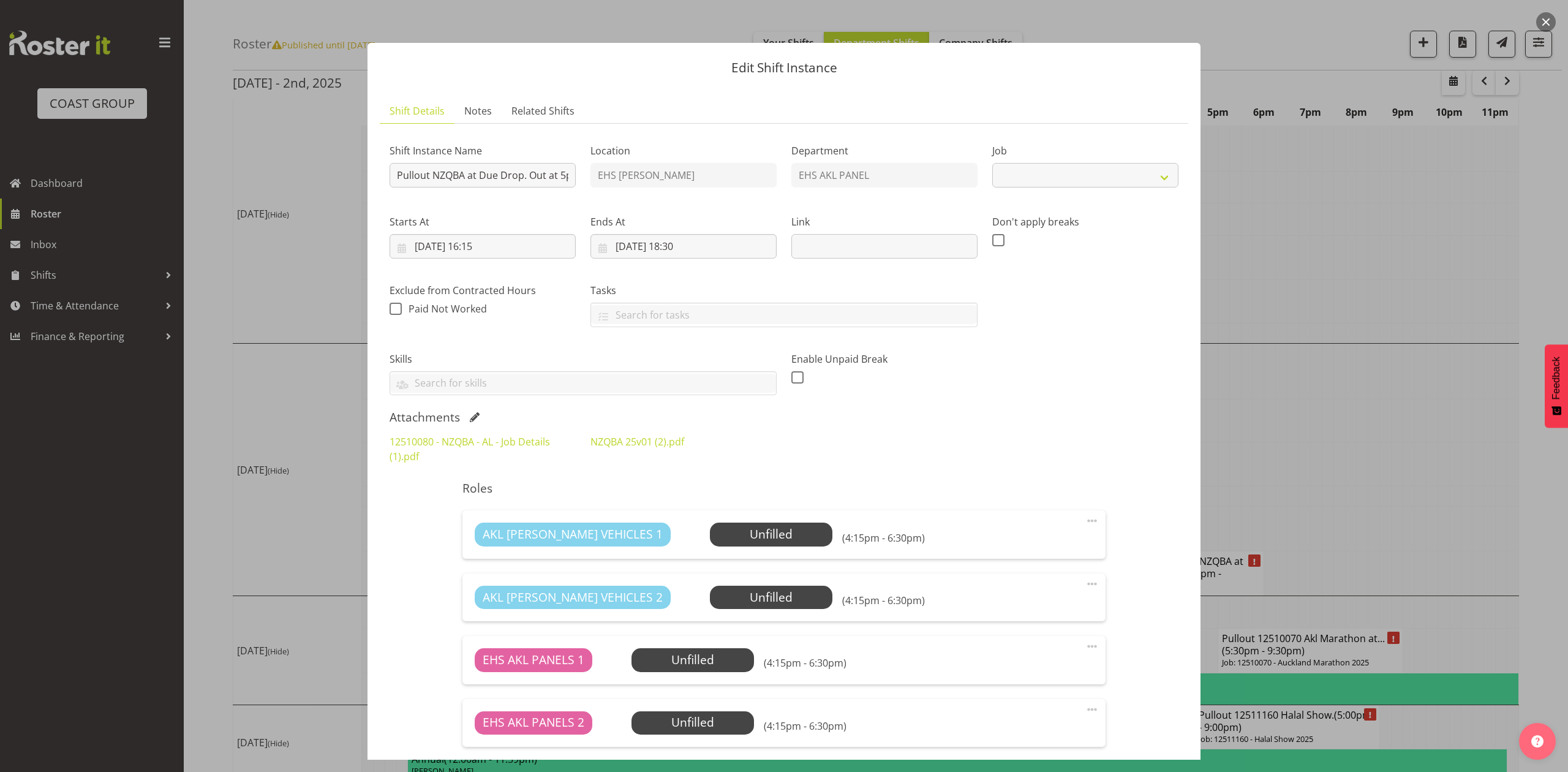
scroll to position [279, 0]
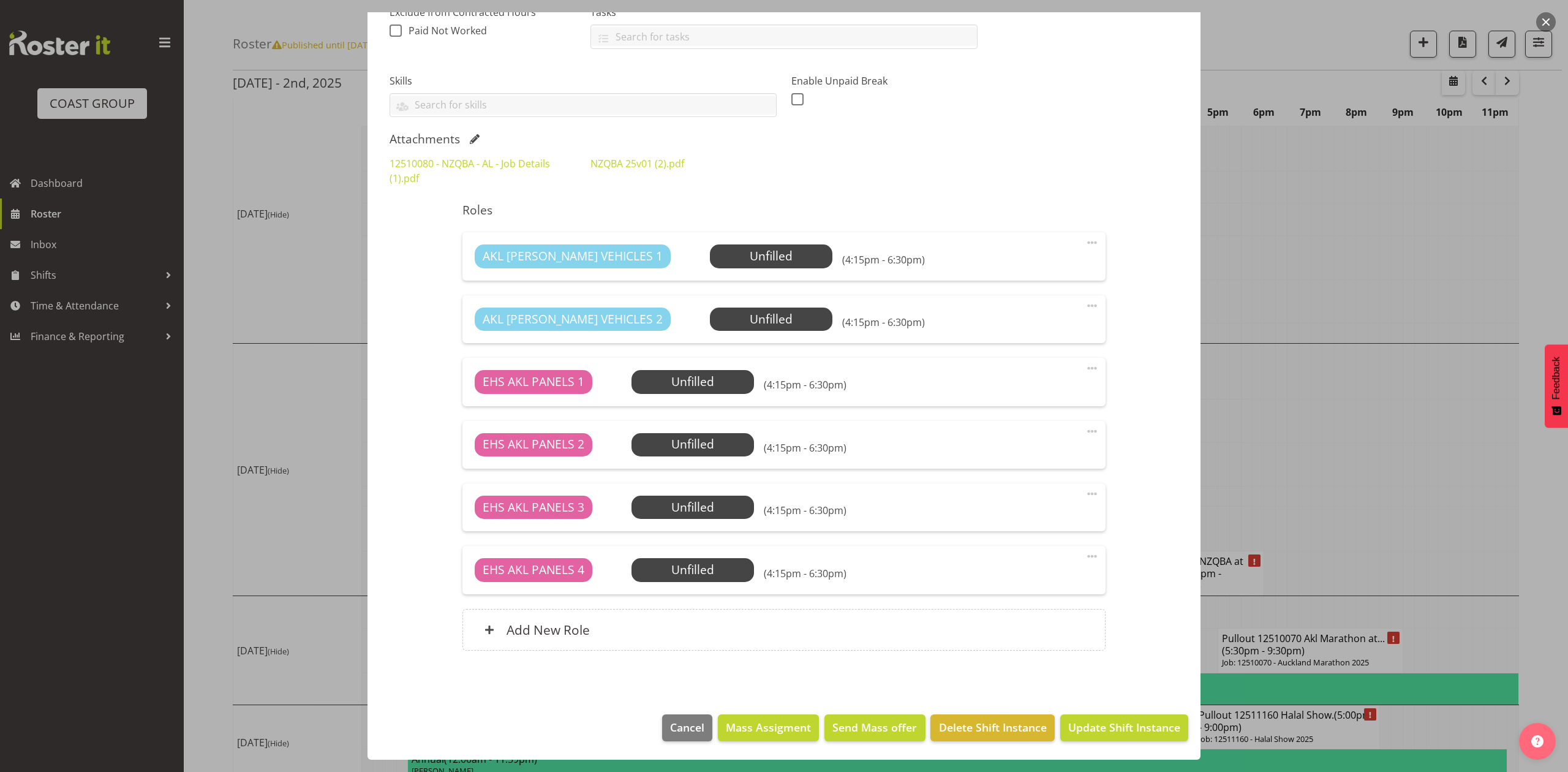
select select "9853"
click at [1085, 556] on span at bounding box center [1092, 556] width 15 height 15
click at [1019, 625] on link "Delete" at bounding box center [1039, 627] width 117 height 22
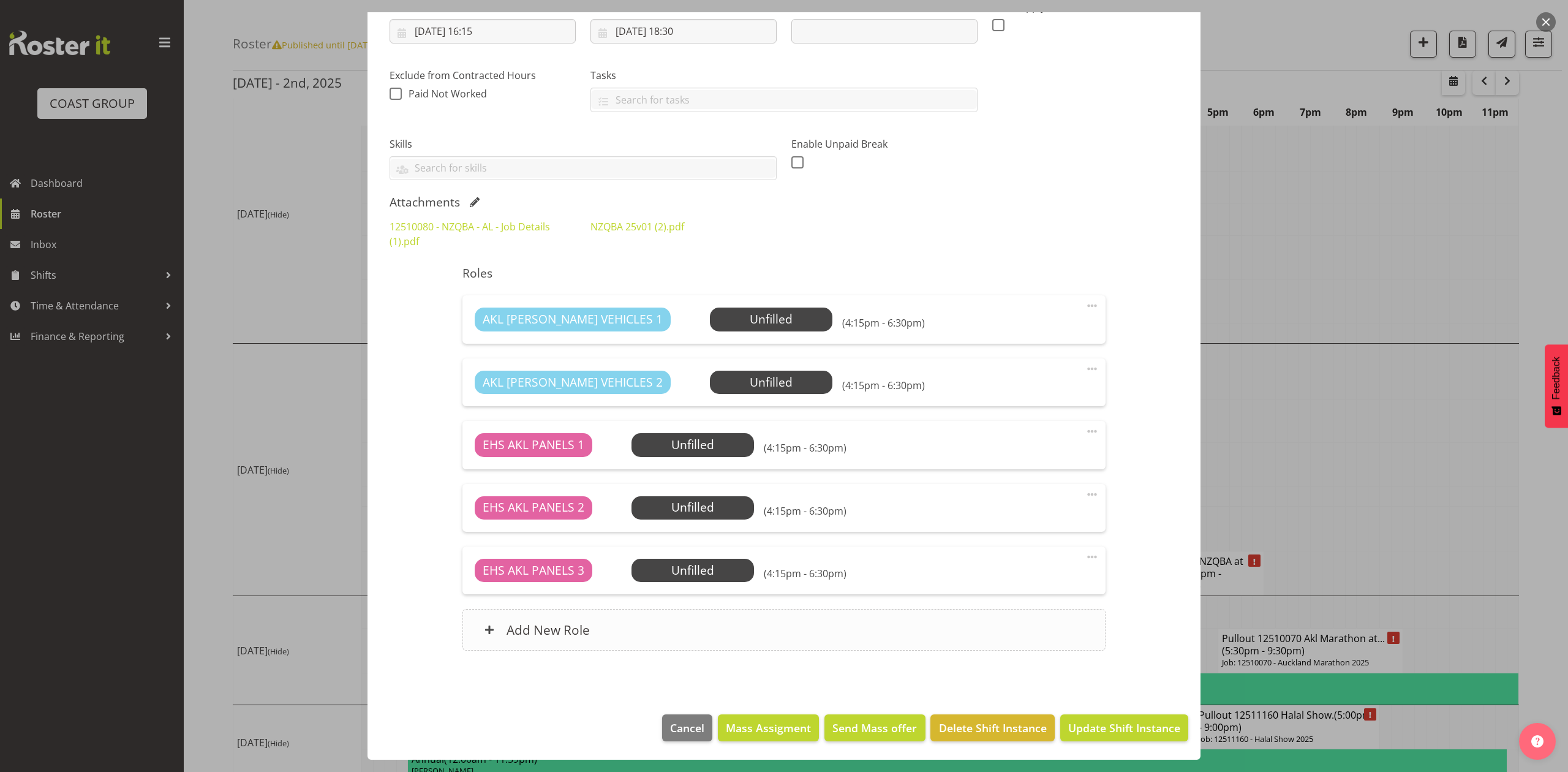
scroll to position [217, 0]
click at [1111, 742] on footer "Cancel Mass Assigment Send Mass offer Delete Shift Instance Update Shift Instan…" at bounding box center [783, 730] width 833 height 57
click at [1085, 366] on span at bounding box center [1092, 369] width 15 height 15
click at [1006, 438] on link "Delete" at bounding box center [1039, 440] width 117 height 22
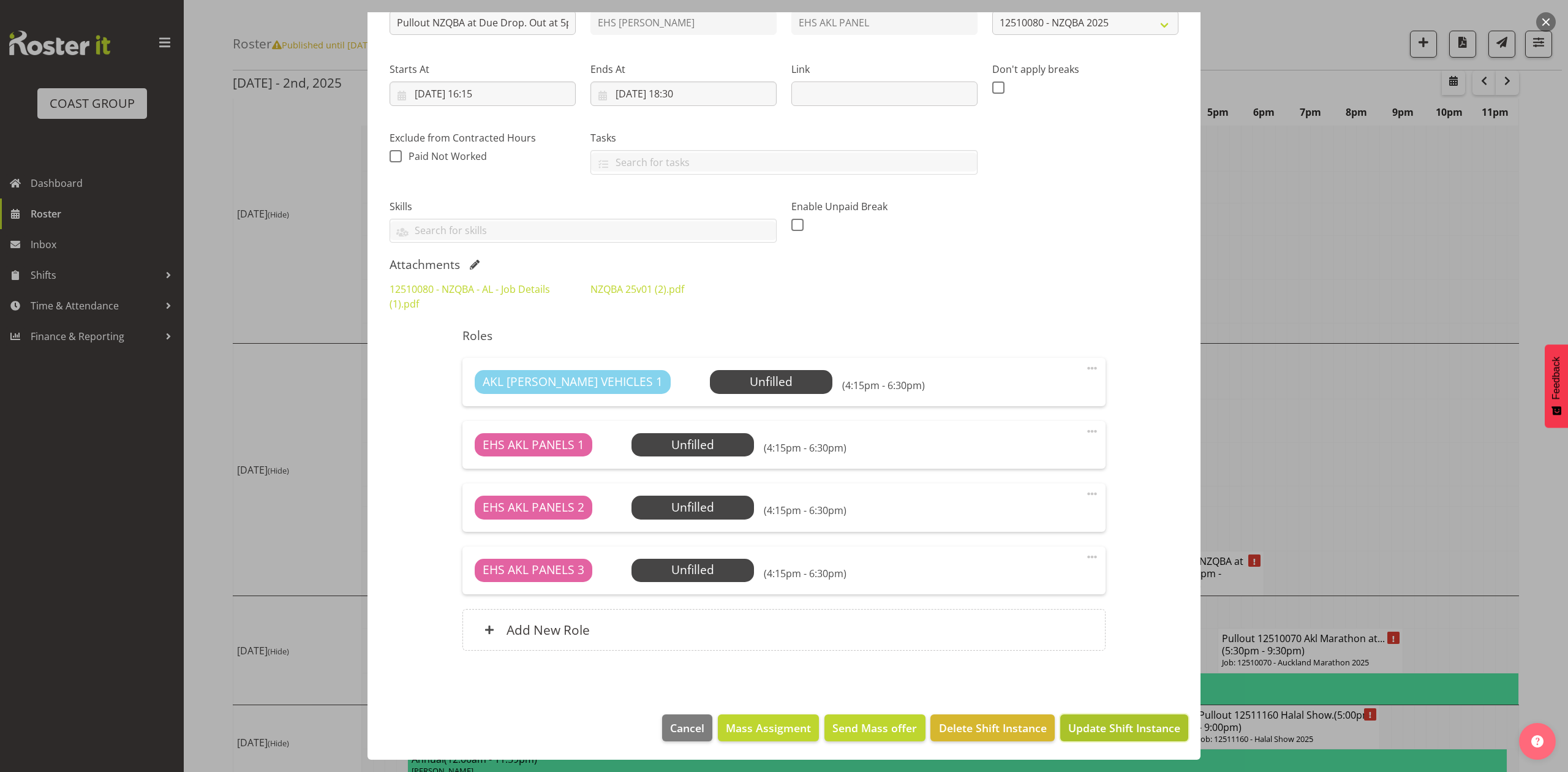
click at [1117, 726] on span "Update Shift Instance" at bounding box center [1123, 727] width 112 height 16
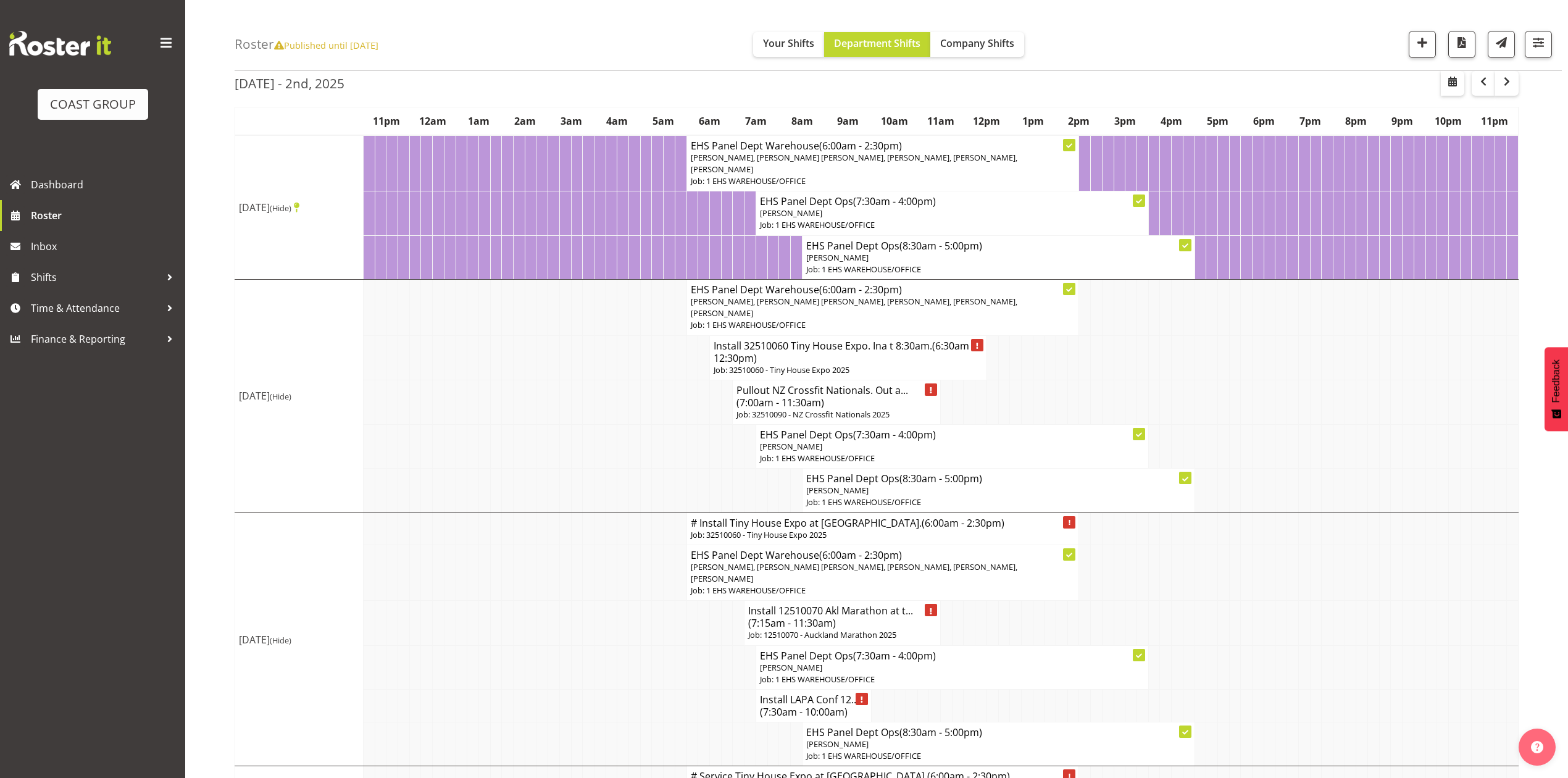
scroll to position [0, 0]
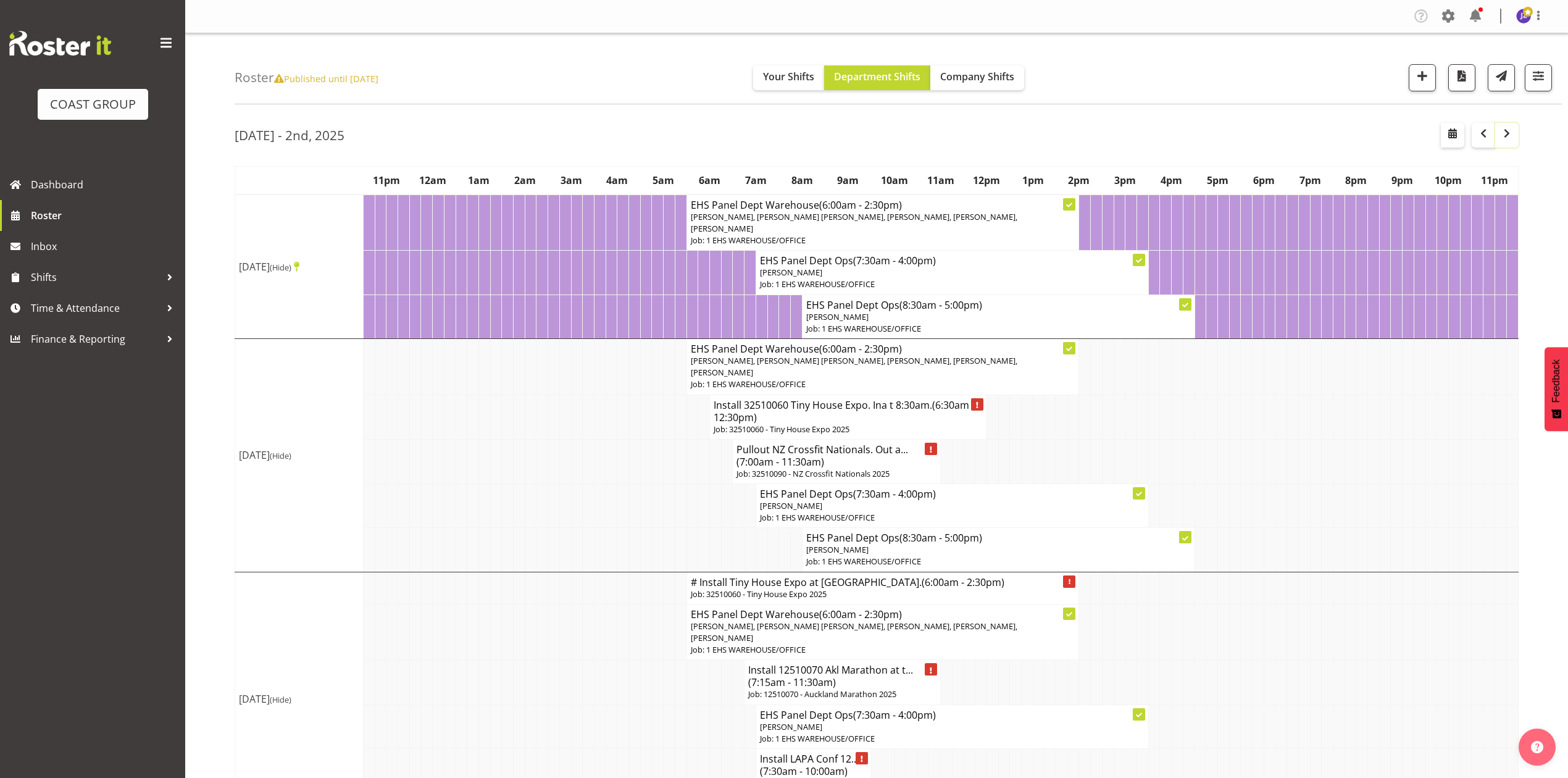
click at [1506, 132] on span "button" at bounding box center [1508, 133] width 15 height 15
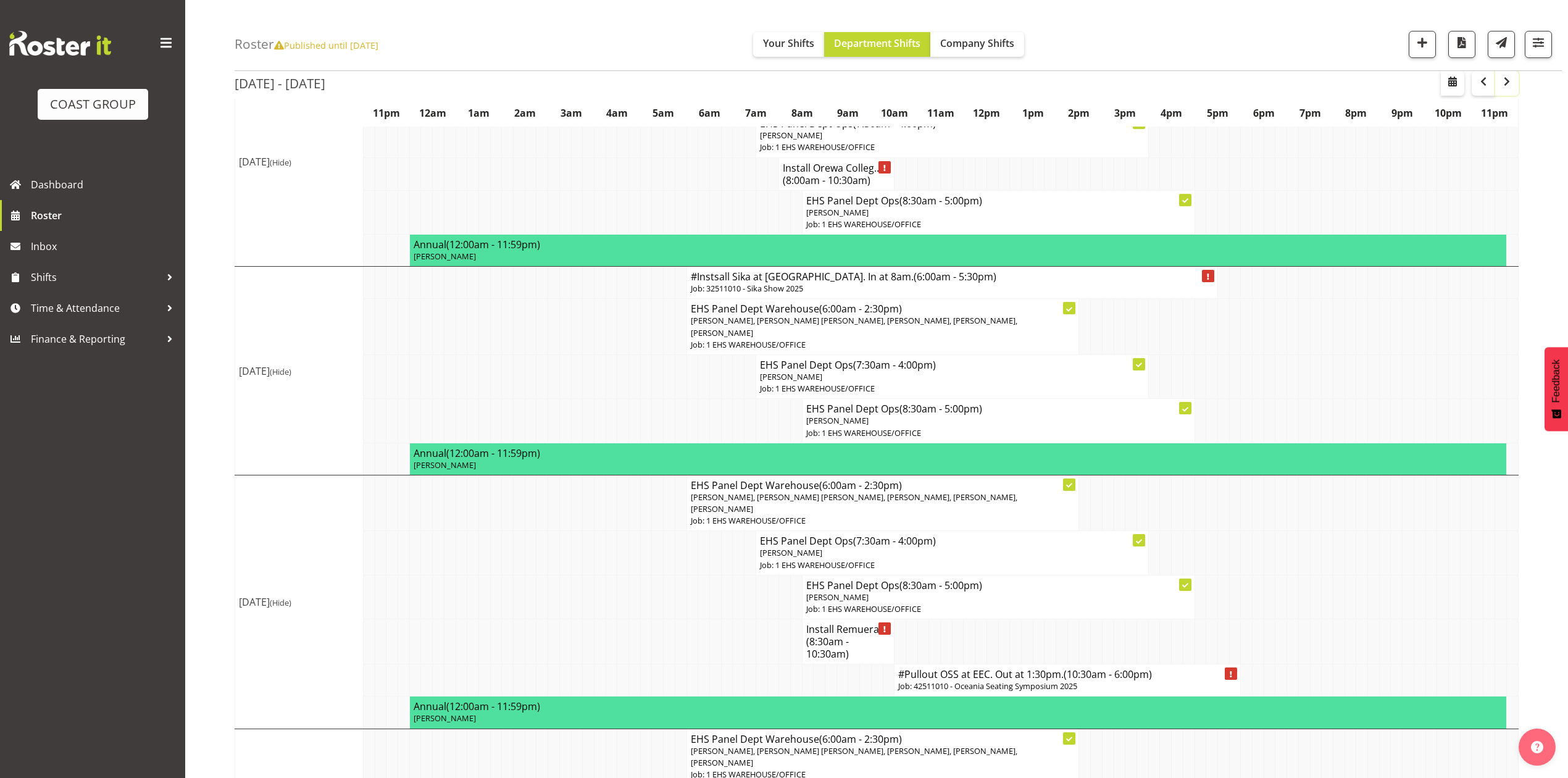
scroll to position [329, 0]
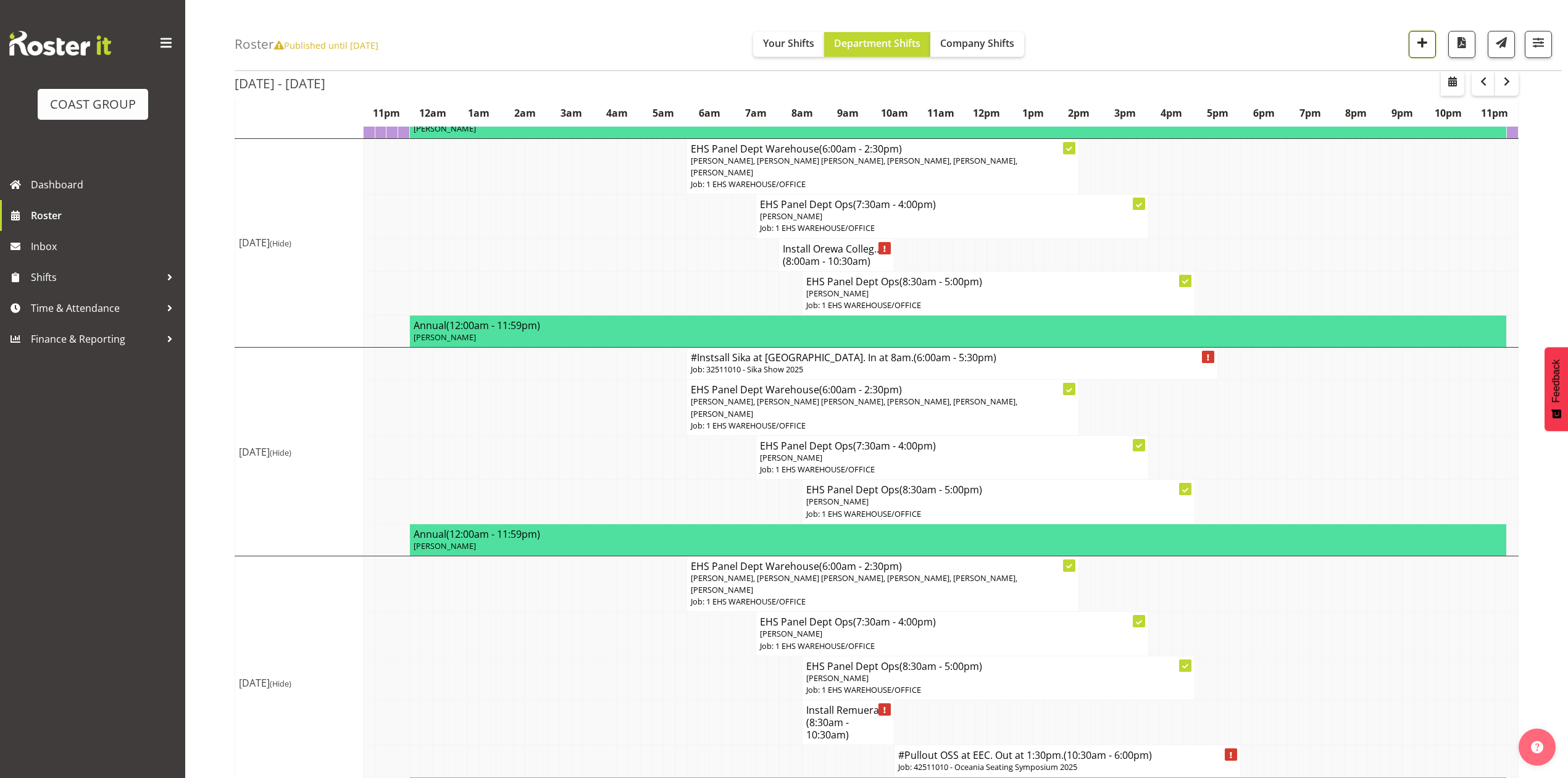
click at [1410, 39] on button "button" at bounding box center [1422, 44] width 27 height 27
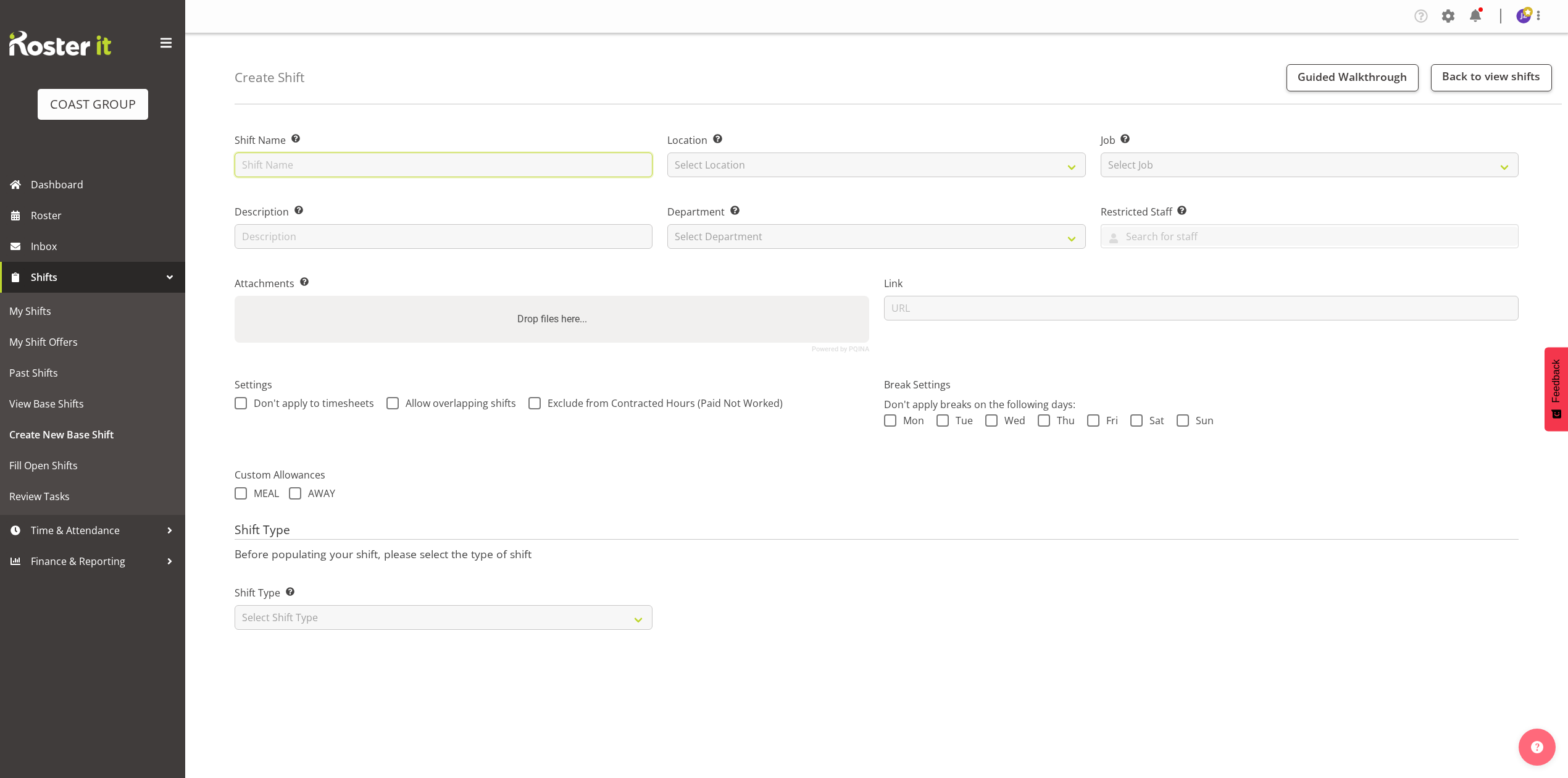
click at [384, 168] on input "text" at bounding box center [443, 165] width 418 height 25
type input "Harvey Norman iT at Pullman."
click at [732, 165] on select "Select Location EHS RYMER" at bounding box center [876, 165] width 418 height 25
select select "35"
click at [668, 152] on select "Select Location EHS RYMER" at bounding box center [876, 165] width 418 height 25
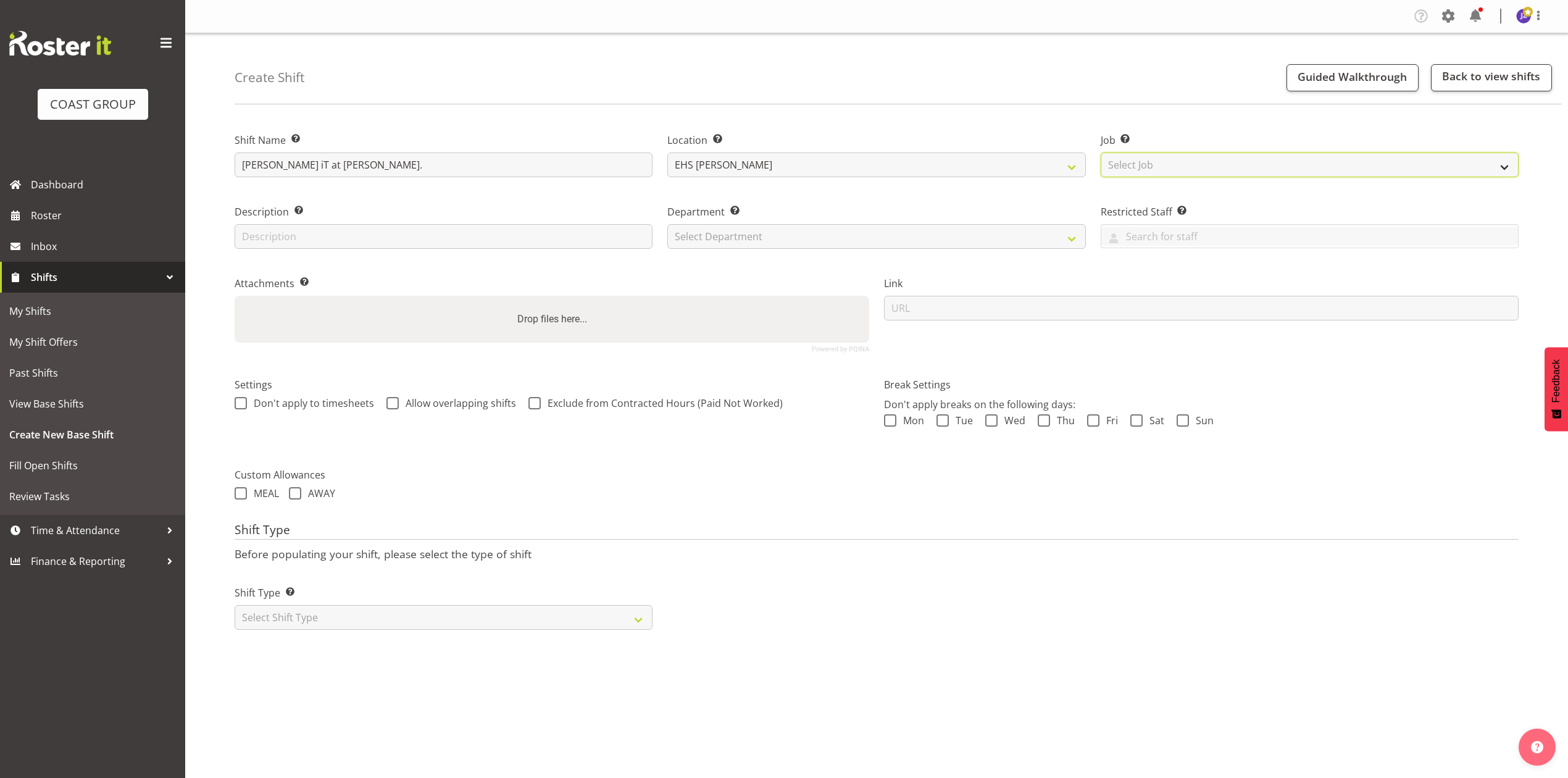
click at [1184, 169] on select "Select Job Create new job 1 Carlton Events 1 Carlton Hamilton 1 Carlton Welling…" at bounding box center [1309, 165] width 418 height 25
click at [319, 168] on input "Harvey Norman iT at Pullman." at bounding box center [443, 165] width 418 height 25
click at [322, 163] on input "Harvey Norman iT at Pullman." at bounding box center [443, 165] width 418 height 25
type input "Harvey Norman IT at Pullman."
click at [1224, 168] on select "Select Job Create new job 1 Carlton Events 1 Carlton Hamilton 1 Carlton Welling…" at bounding box center [1309, 165] width 418 height 25
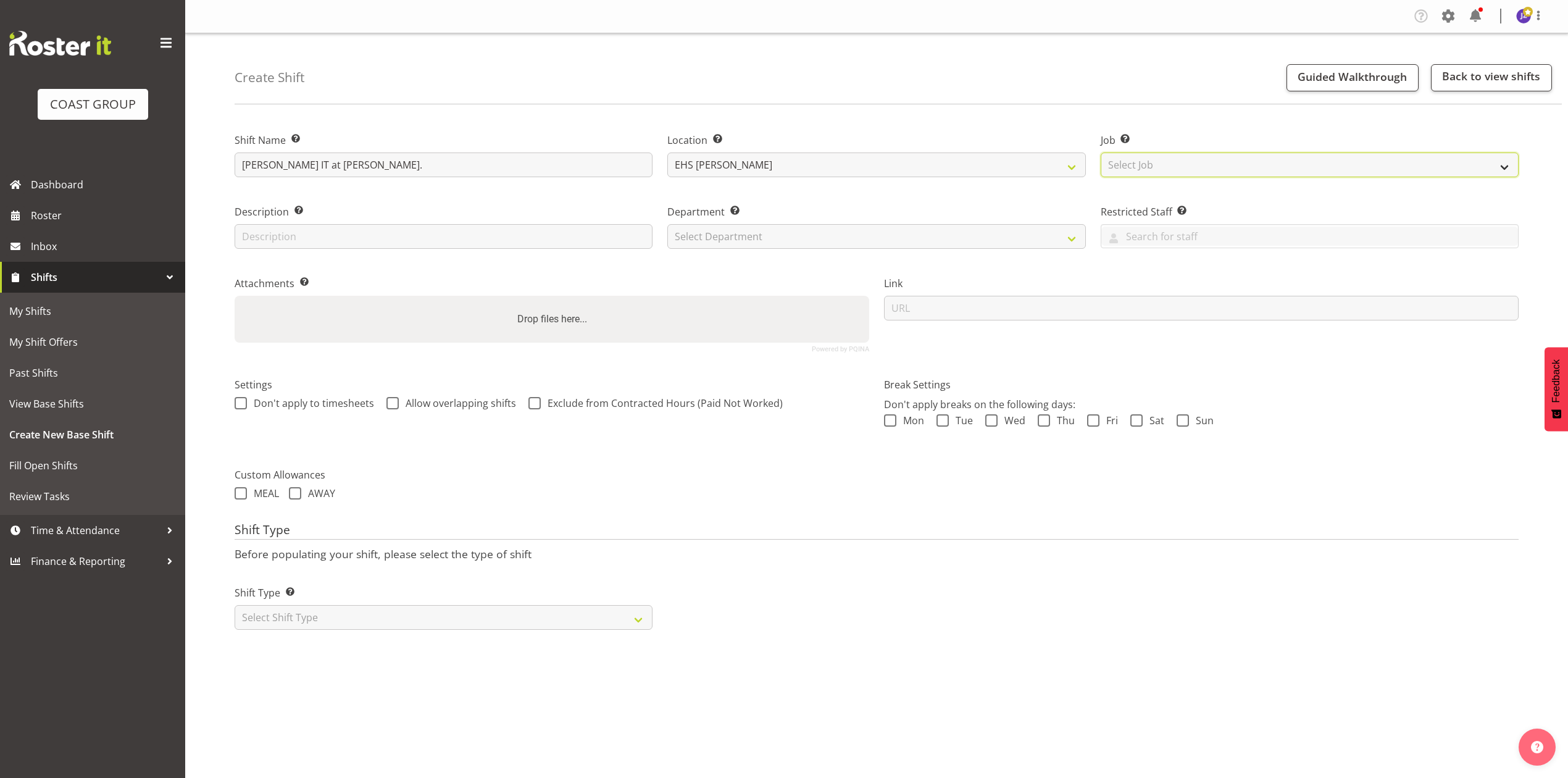
select select "10244"
click at [1101, 152] on select "Select Job Create new job 1 Carlton Events 1 Carlton Hamilton 1 Carlton Welling…" at bounding box center [1309, 165] width 418 height 25
click at [721, 235] on select "Select Department EHS AKL PANEL EHS AKL PANEL" at bounding box center [876, 236] width 418 height 25
select select "39"
click at [668, 224] on select "Select Department EHS AKL PANEL EHS AKL PANEL" at bounding box center [876, 236] width 418 height 25
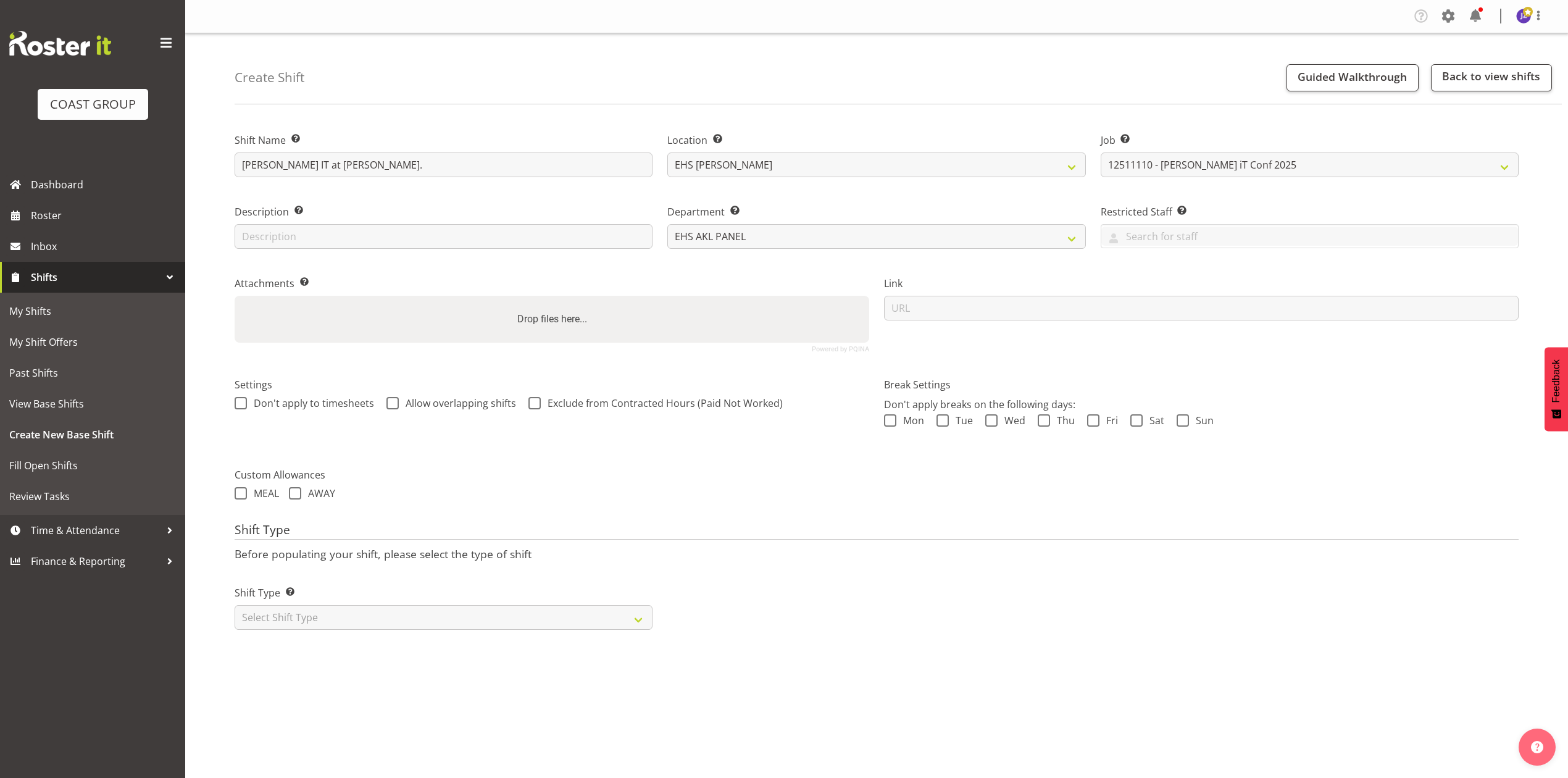
click at [656, 314] on div "Drop files here..." at bounding box center [551, 319] width 634 height 46
click at [234, 296] on input "Drop files here..." at bounding box center [551, 297] width 634 height 4
type input "C:\fakepath\12511110 - Harvey Norman iT Conf 2025Harvey Norman IT Conference V5…"
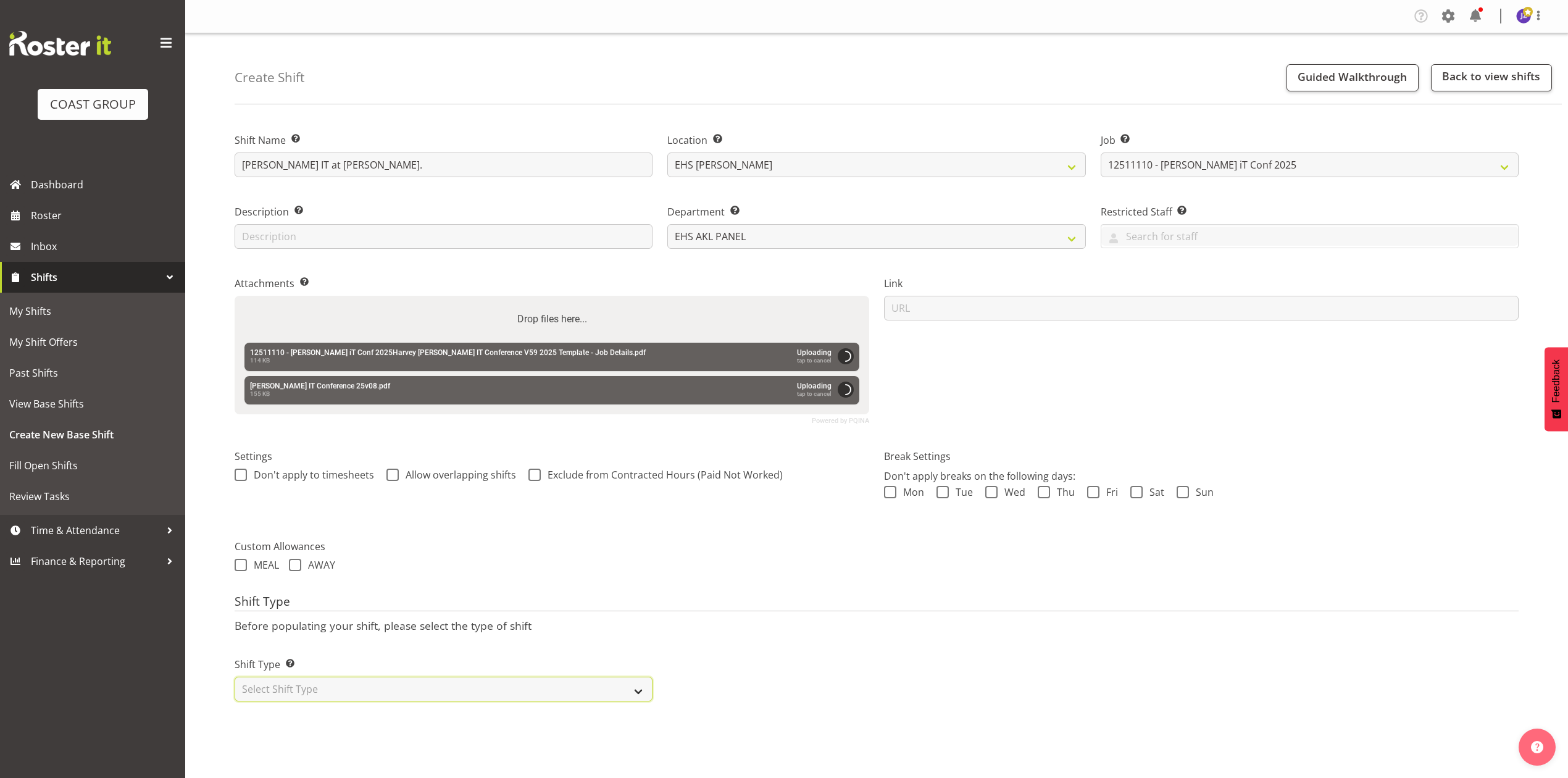
drag, startPoint x: 483, startPoint y: 684, endPoint x: 475, endPoint y: 702, distance: 19.7
click at [483, 684] on select "Select Shift Type One Off Shift Recurring Shift Rotating Shift" at bounding box center [443, 689] width 418 height 25
select select "recurring"
click at [234, 679] on select "Select Shift Type One Off Shift Recurring Shift Rotating Shift" at bounding box center [443, 689] width 418 height 25
select select "9"
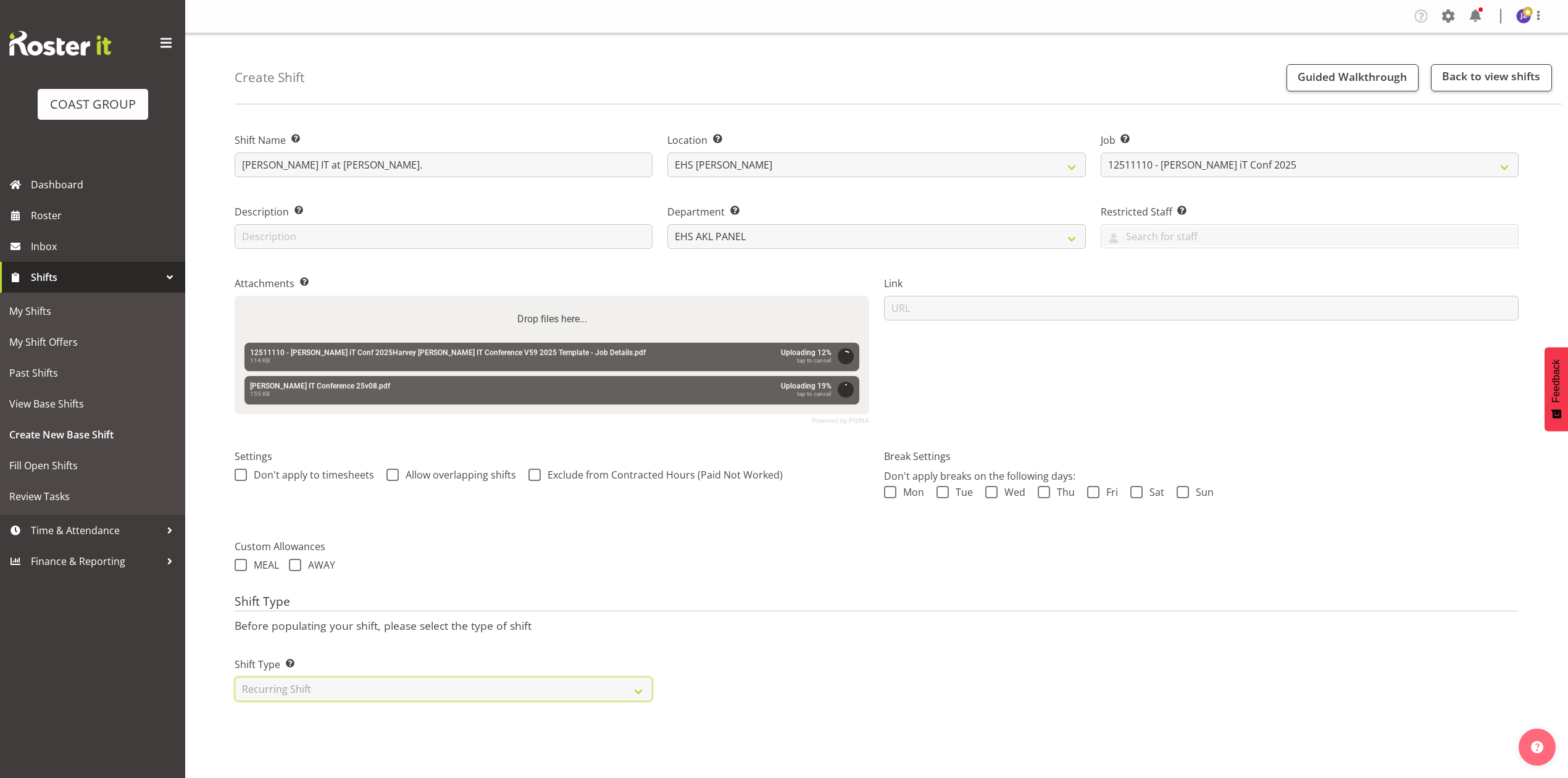
select select "2025"
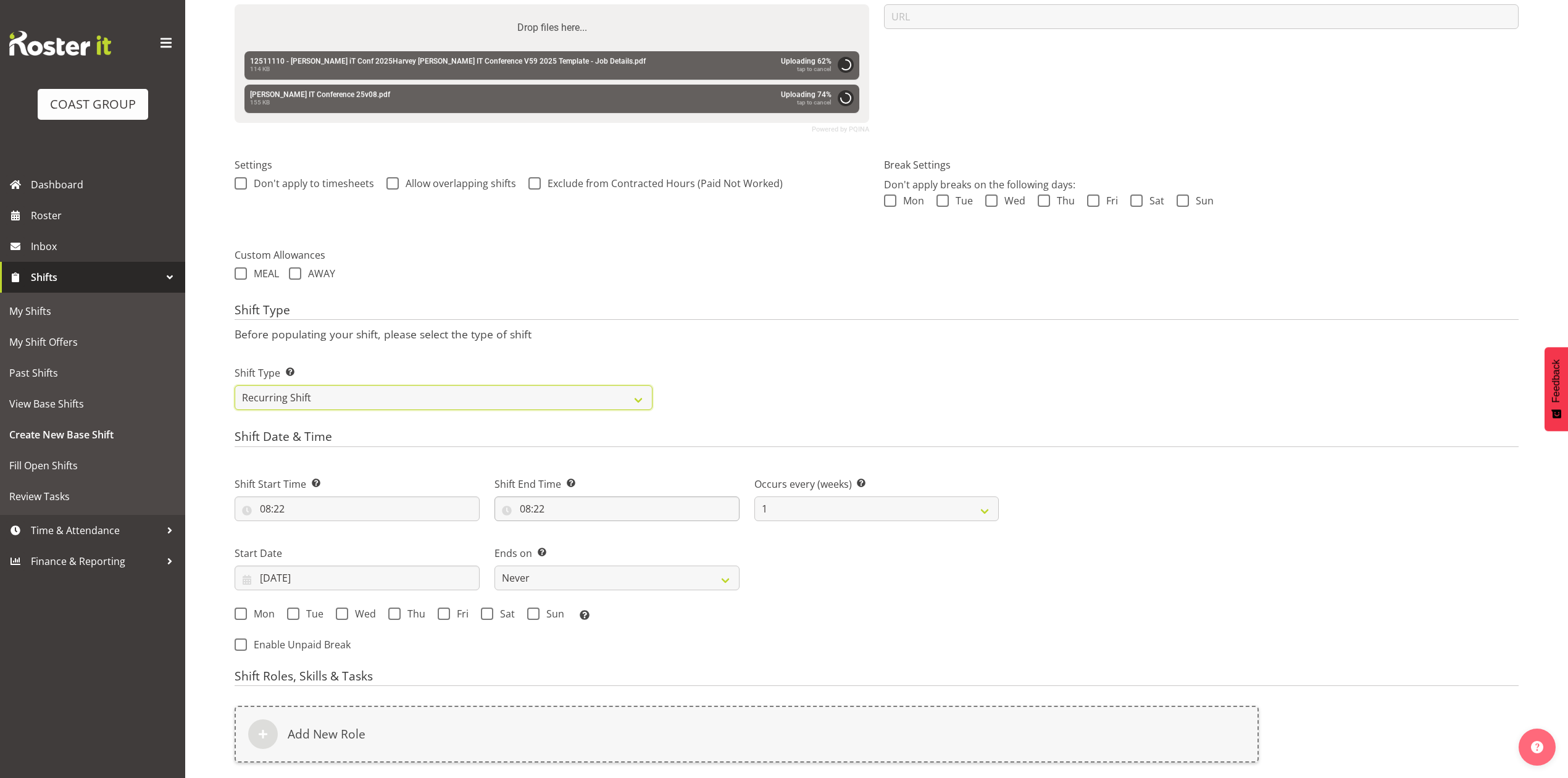
scroll to position [467, 0]
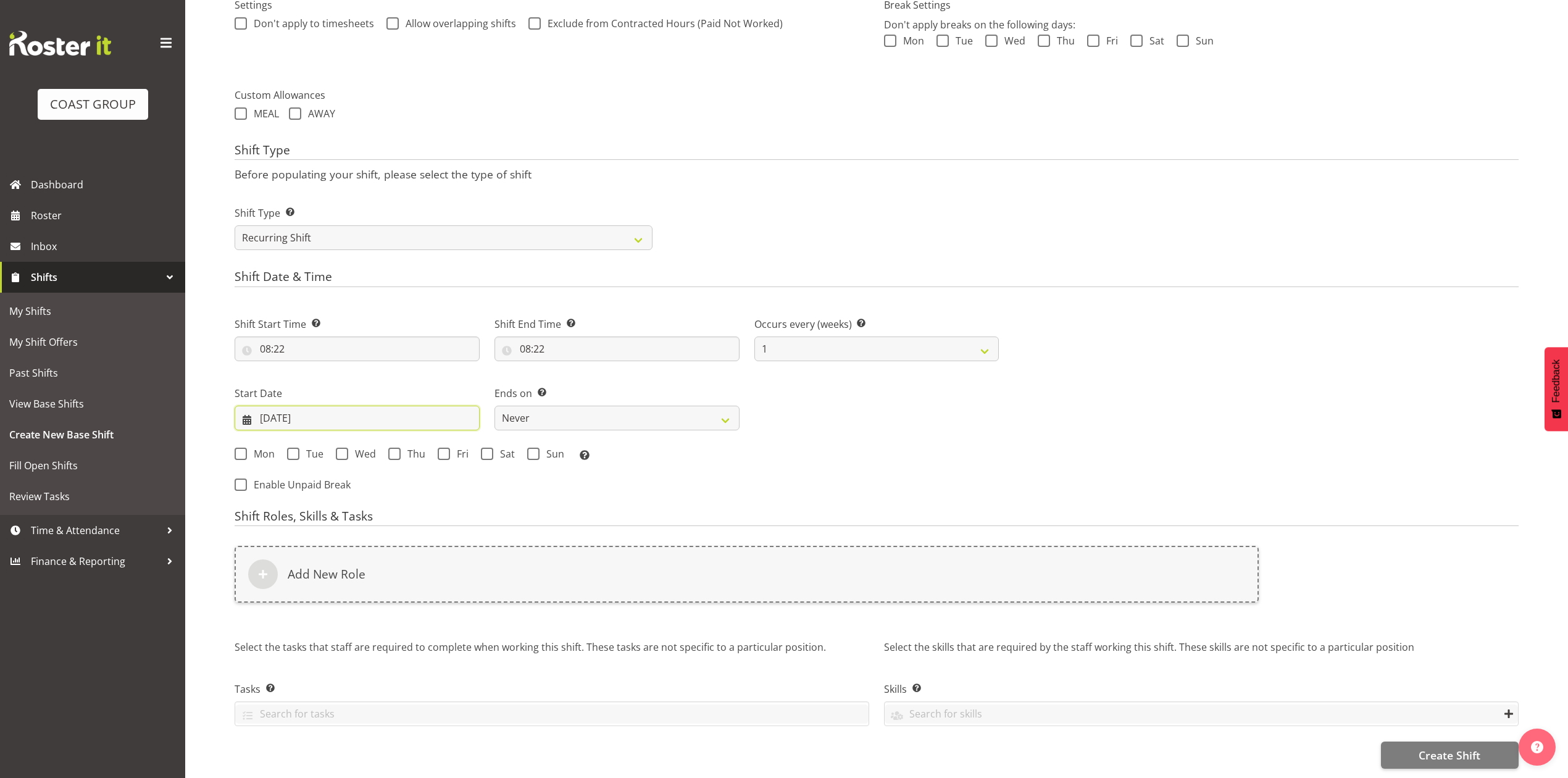
click at [289, 415] on input "09/10/2025" at bounding box center [357, 417] width 246 height 25
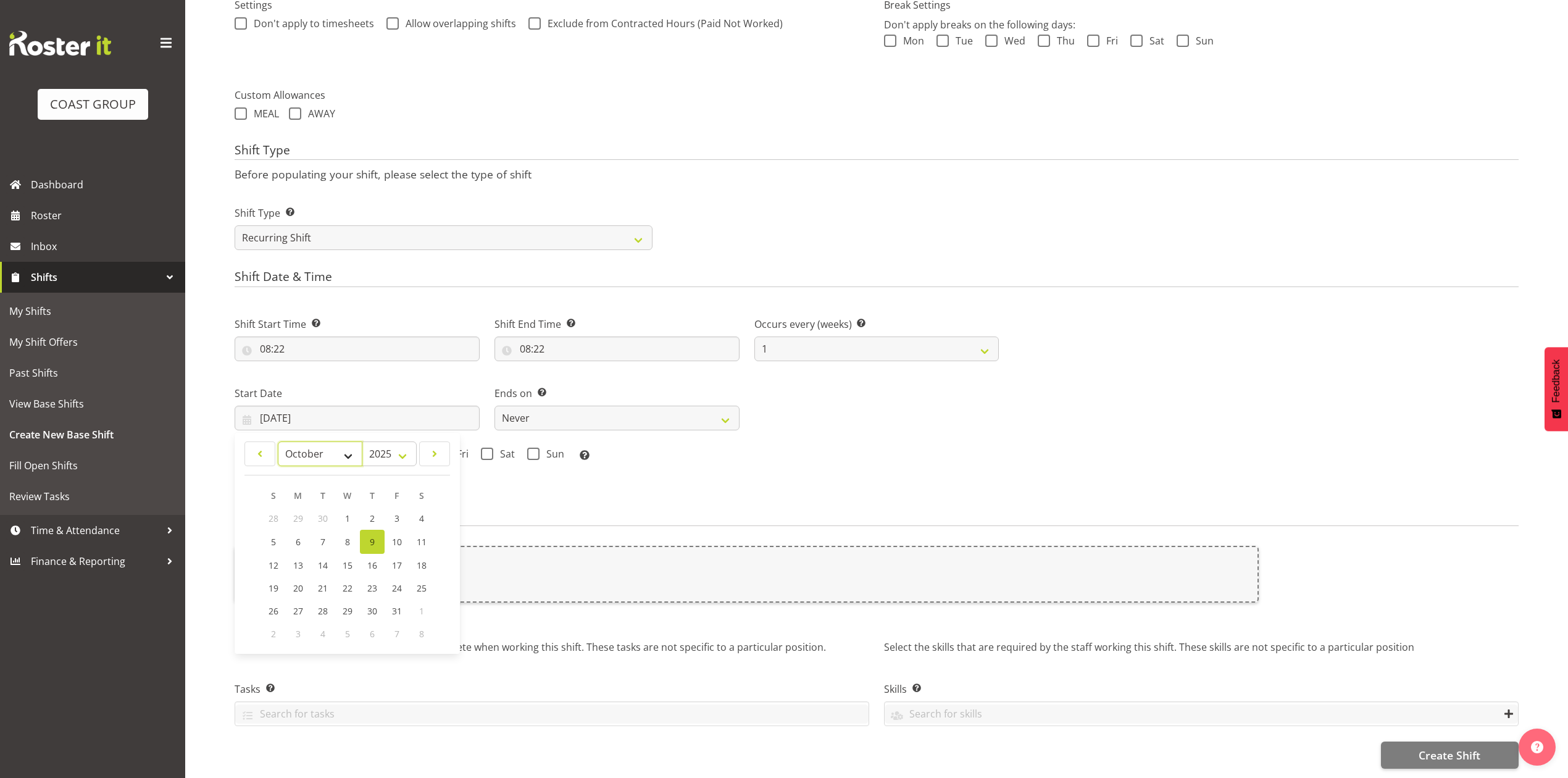
click at [300, 442] on select "January February March April May June July August September October November De…" at bounding box center [320, 454] width 85 height 25
select select "10"
click at [278, 442] on select "January February March April May June July August September October November De…" at bounding box center [320, 454] width 85 height 25
click at [301, 530] on link "3" at bounding box center [298, 541] width 25 height 23
type input "03/11/2025"
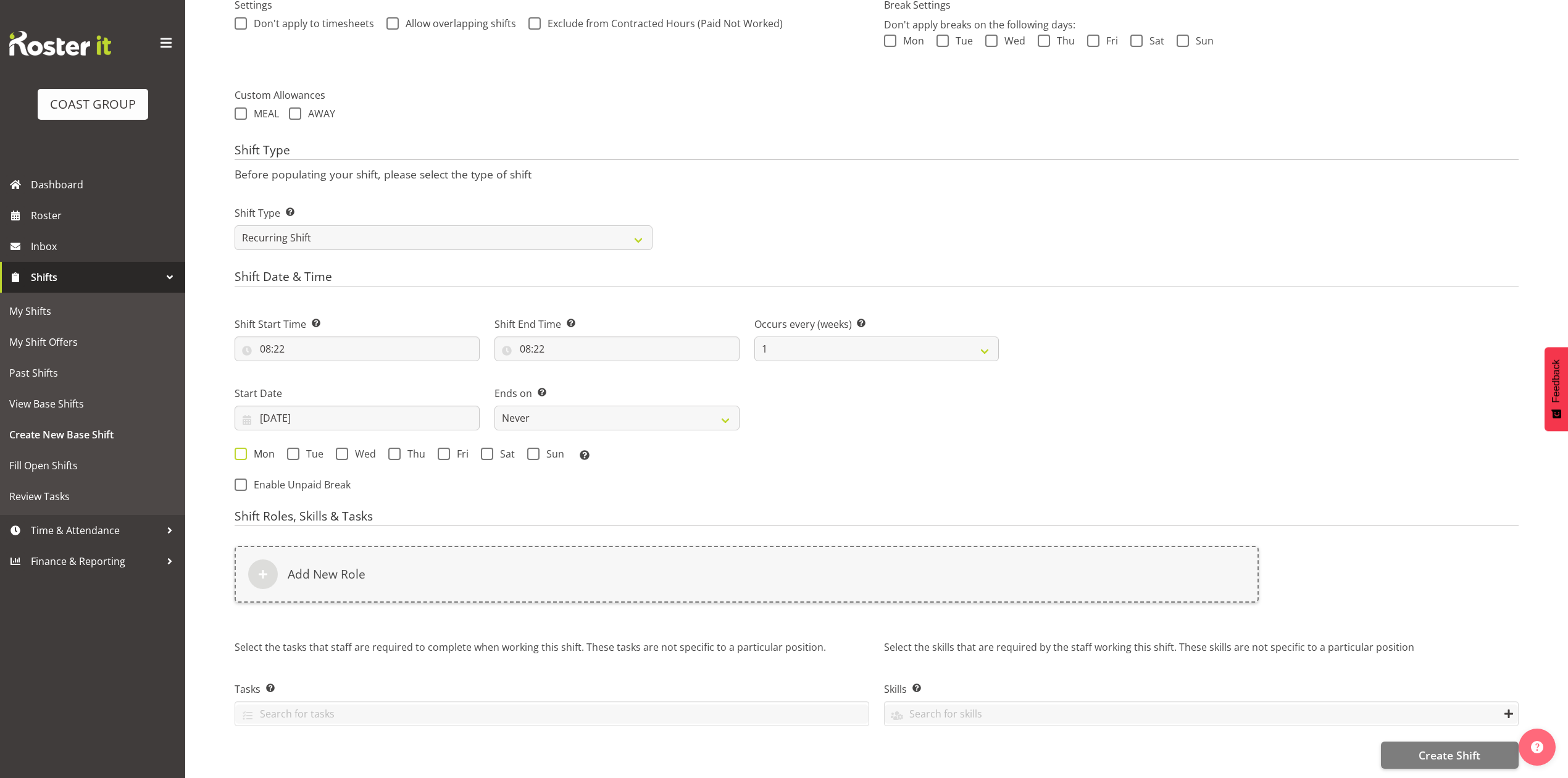
click at [240, 447] on span at bounding box center [240, 453] width 12 height 12
click at [240, 449] on input "Mon" at bounding box center [238, 453] width 8 height 8
checkbox input "true"
drag, startPoint x: 647, startPoint y: 396, endPoint x: 647, endPoint y: 403, distance: 7.0
click at [647, 405] on select "Never On Date" at bounding box center [618, 417] width 246 height 25
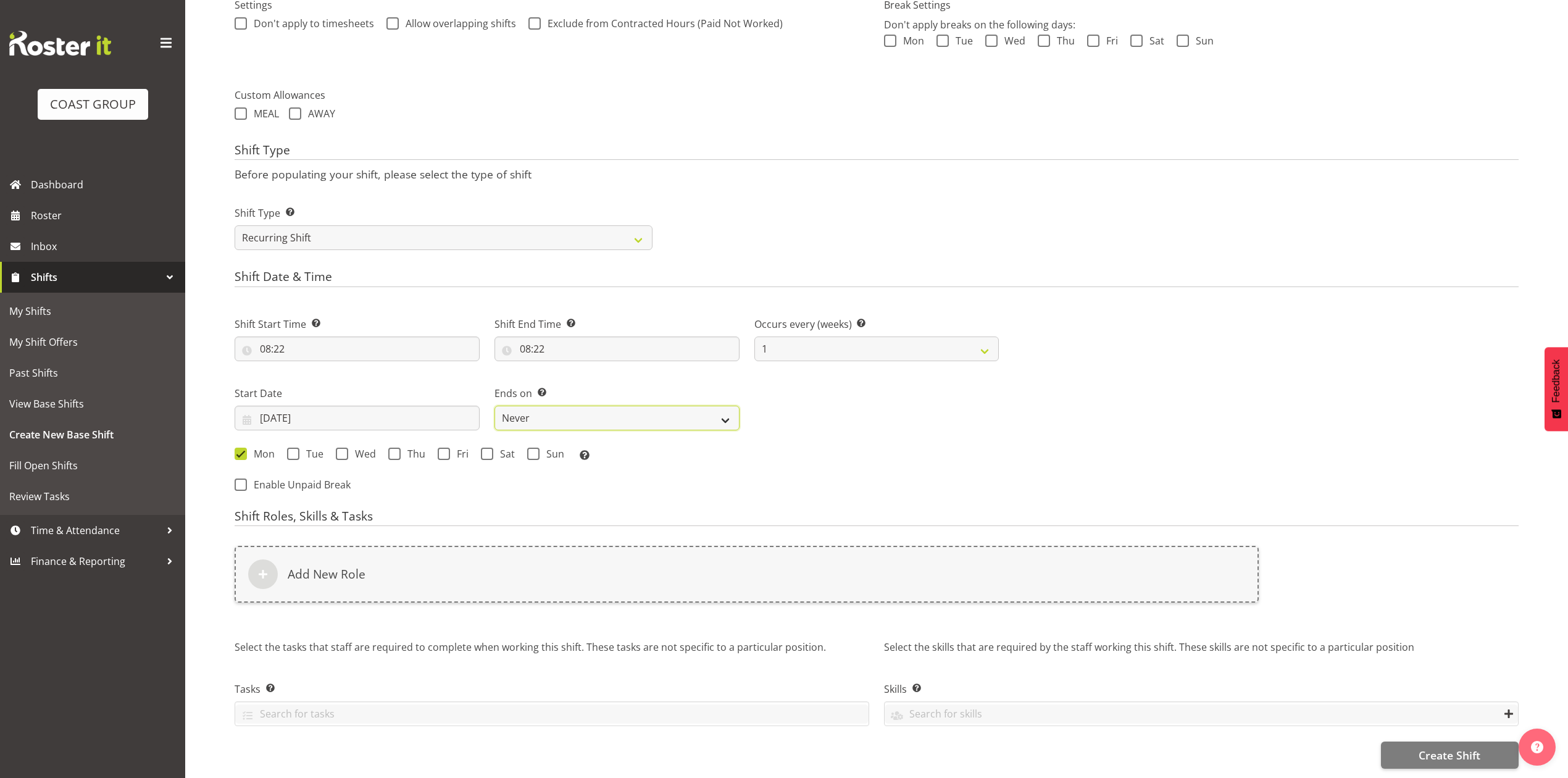
select select "date"
click at [495, 405] on select "Never On Date" at bounding box center [618, 417] width 246 height 25
click at [798, 405] on input "09/10/2025" at bounding box center [877, 417] width 246 height 25
click at [841, 447] on select "January February March April May June July August September October November De…" at bounding box center [858, 454] width 85 height 25
select select "10"
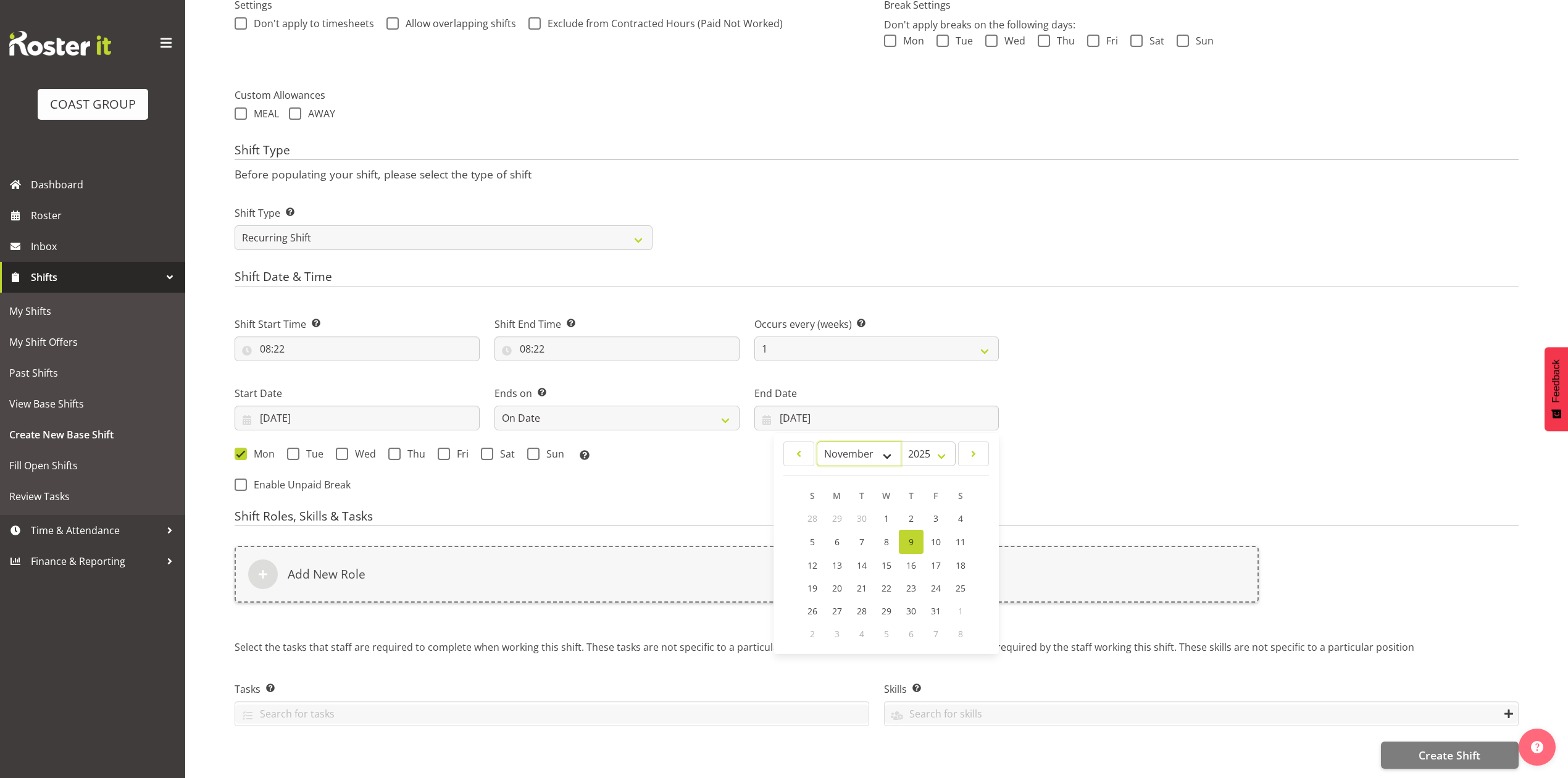
click at [817, 442] on select "January February March April May June July August September October November De…" at bounding box center [858, 454] width 85 height 25
click at [887, 535] on span "5" at bounding box center [886, 541] width 5 height 12
type input "05/11/2025"
click at [339, 447] on span at bounding box center [341, 453] width 12 height 12
click at [339, 449] on input "Wed" at bounding box center [339, 453] width 8 height 8
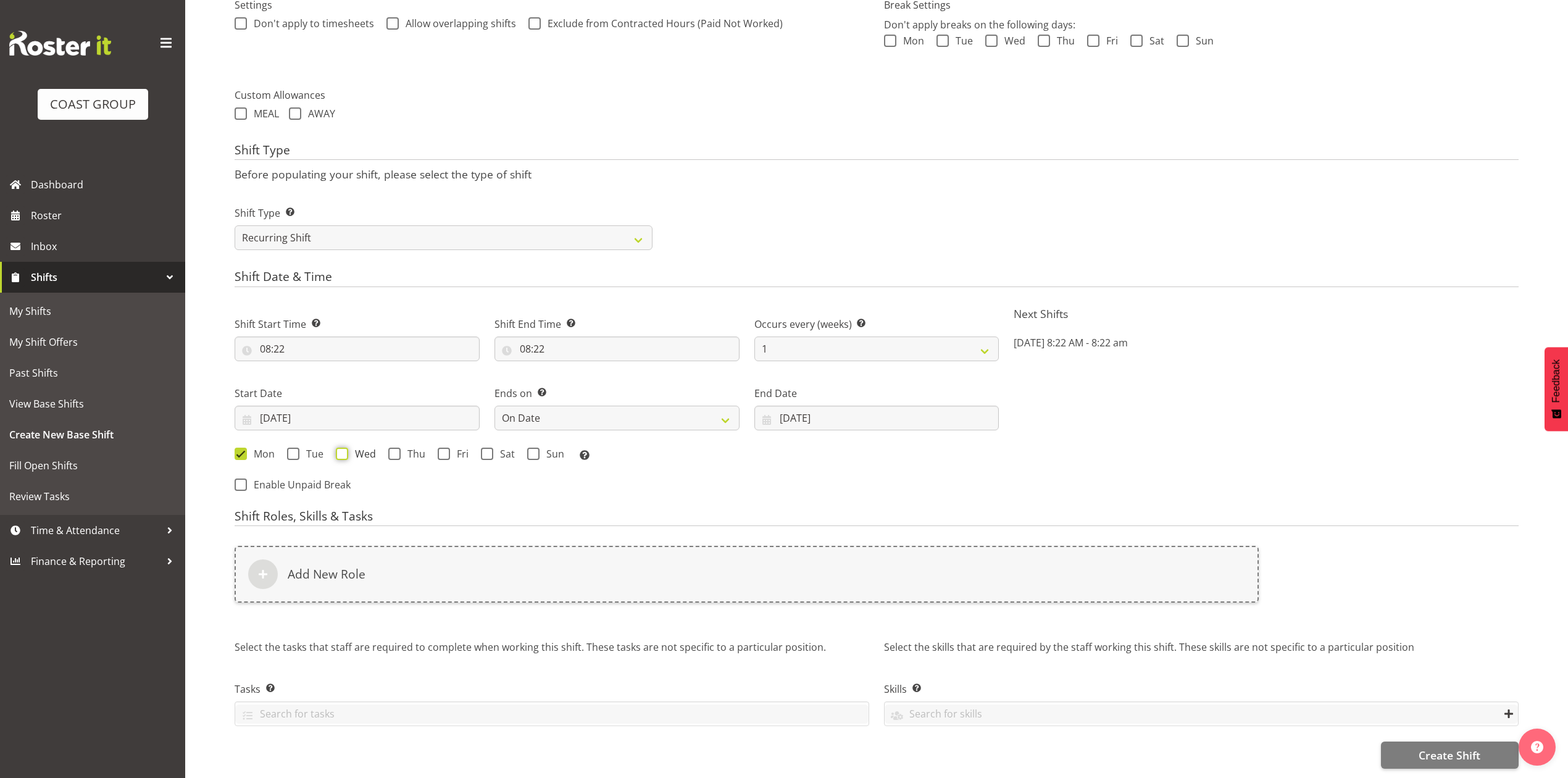
checkbox input "true"
click at [546, 472] on div "Shift Start Time Set the time of the day you wish this shift to start 08:22 00 …" at bounding box center [617, 401] width 779 height 203
click at [489, 590] on div "Add New Role" at bounding box center [746, 581] width 1039 height 86
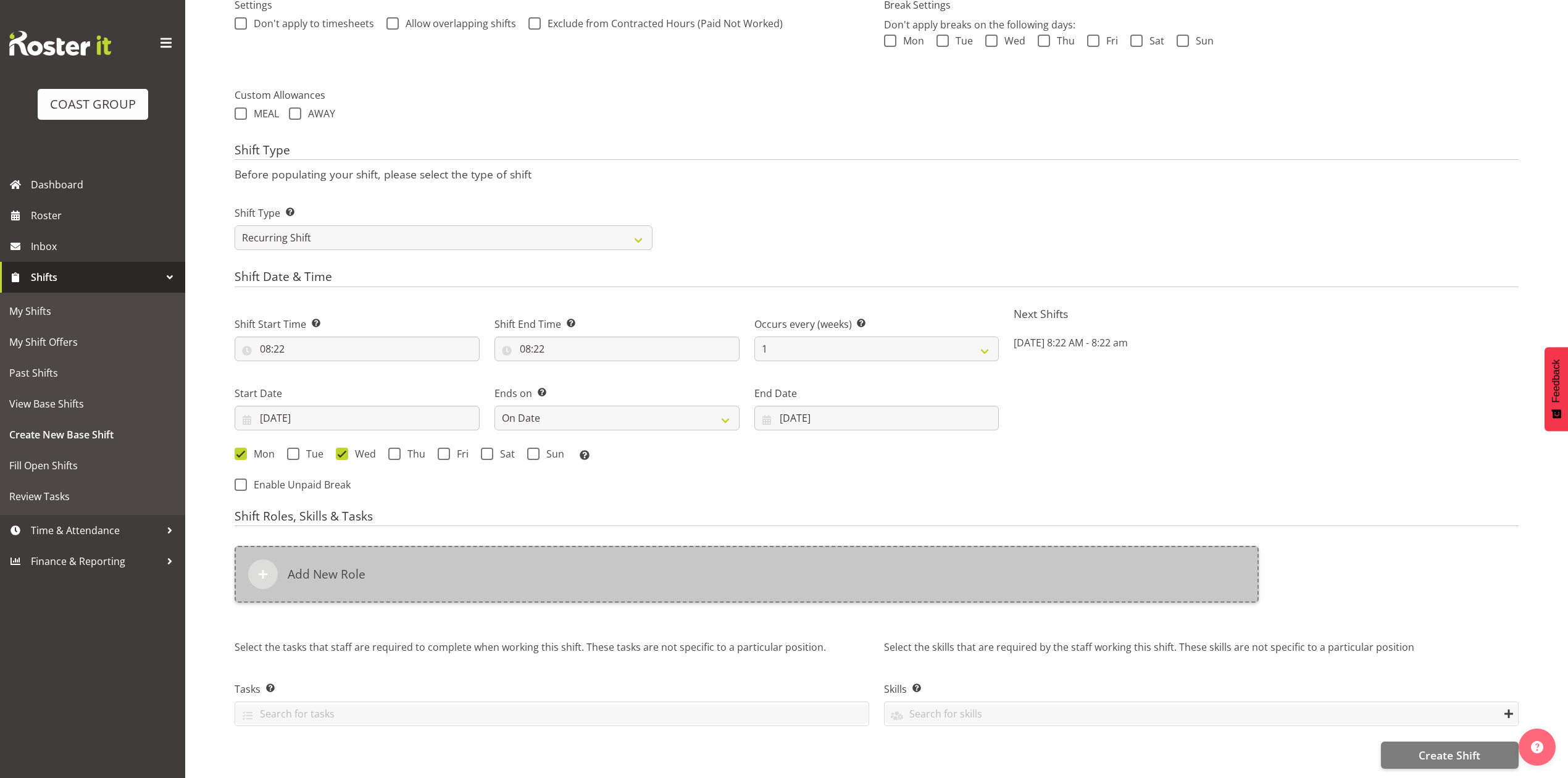
click at [500, 571] on div "Add New Role" at bounding box center [746, 574] width 1024 height 57
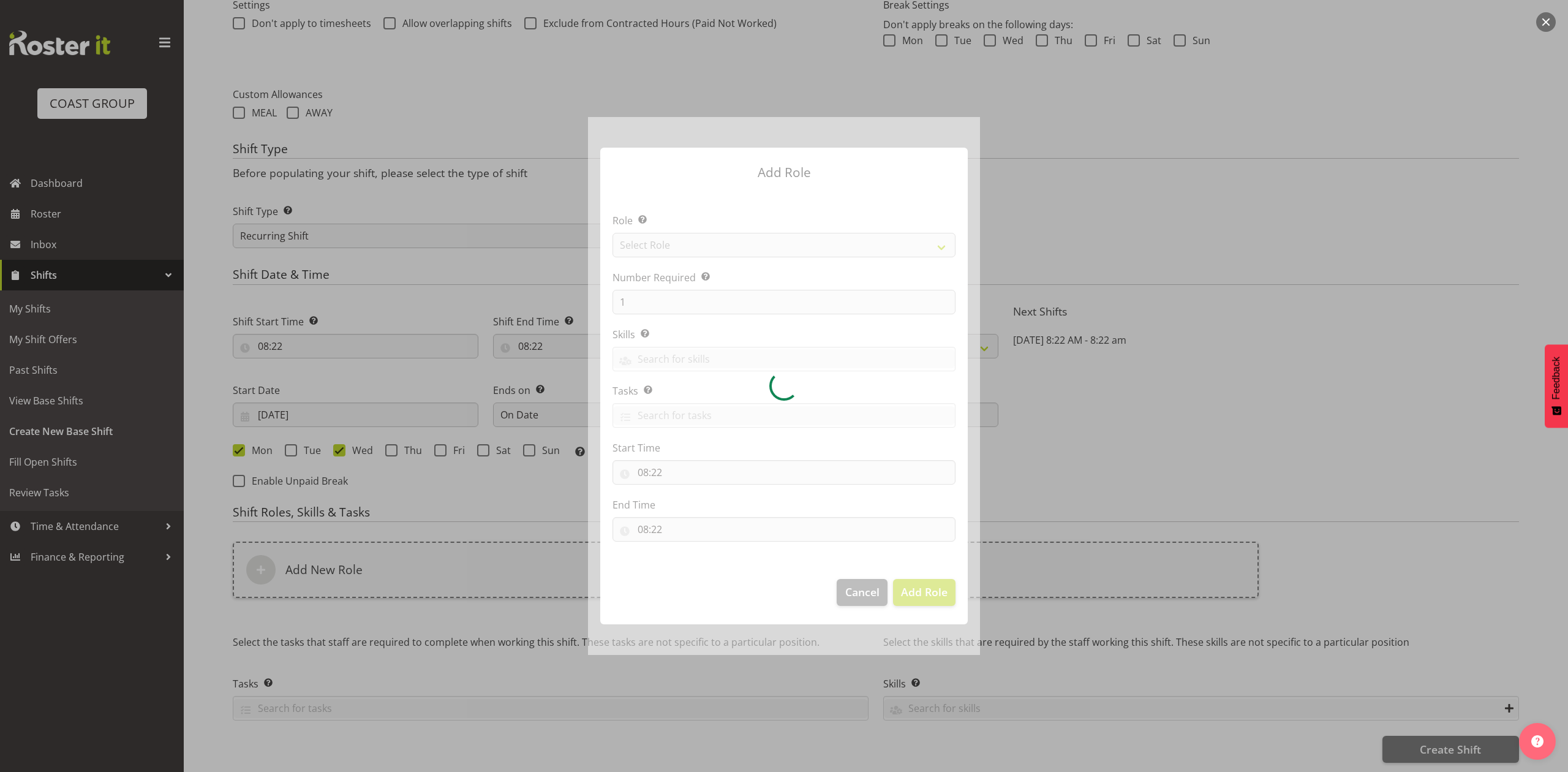
click at [725, 250] on div at bounding box center [783, 386] width 392 height 537
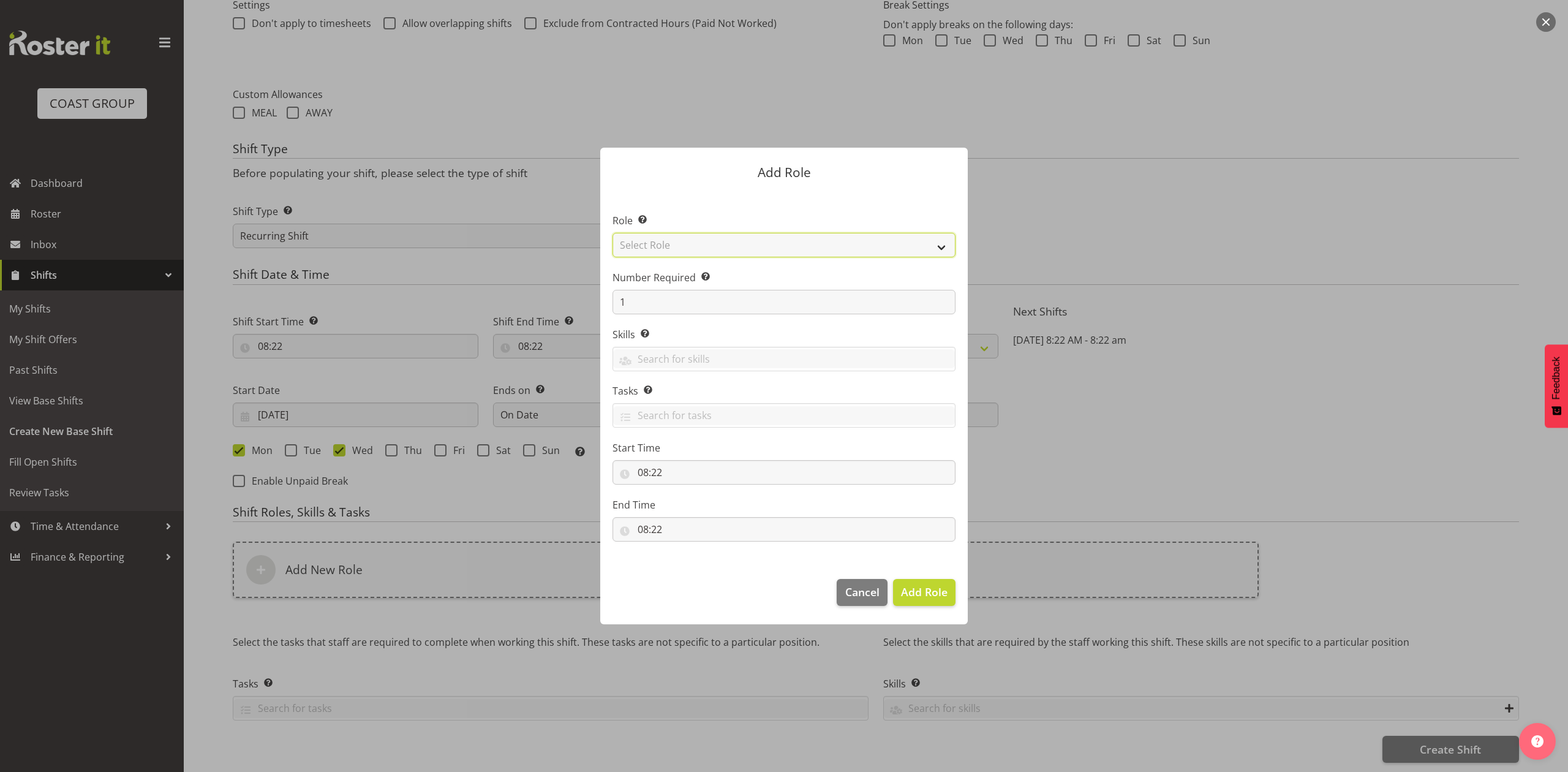
click at [725, 250] on select "Select Role ACCOUNT MANAGER ACCOUNT MANAGER DW ACCOUNTS AKL DIANNA VEHICLES AKL…" at bounding box center [784, 244] width 343 height 25
select select "81"
click at [612, 232] on select "Select Role ACCOUNT MANAGER ACCOUNT MANAGER DW ACCOUNTS AKL DIANNA VEHICLES AKL…" at bounding box center [784, 244] width 343 height 25
click at [637, 303] on input "1" at bounding box center [784, 302] width 343 height 25
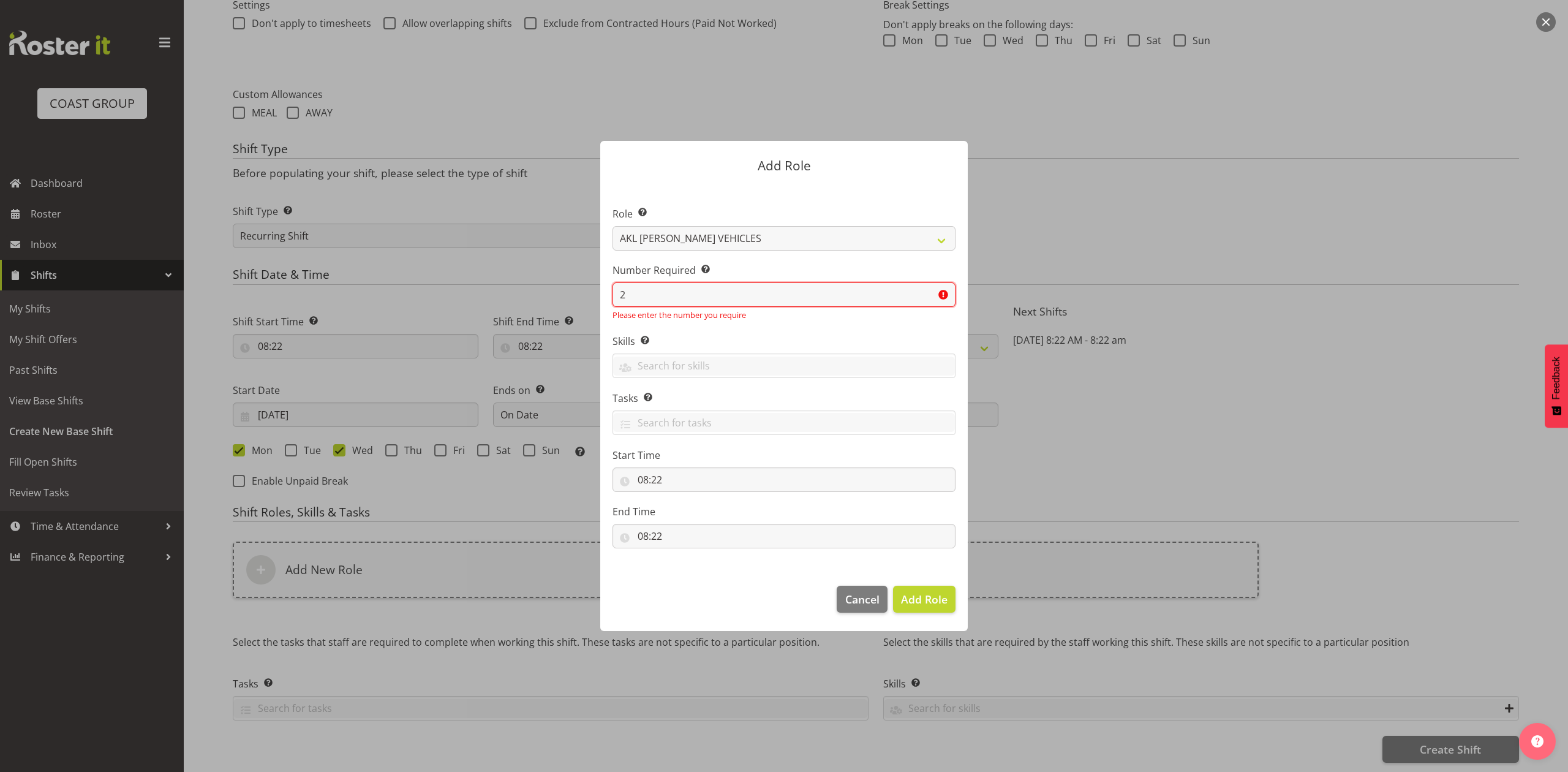
type input "2"
click at [893, 586] on button "Add Role" at bounding box center [924, 599] width 63 height 27
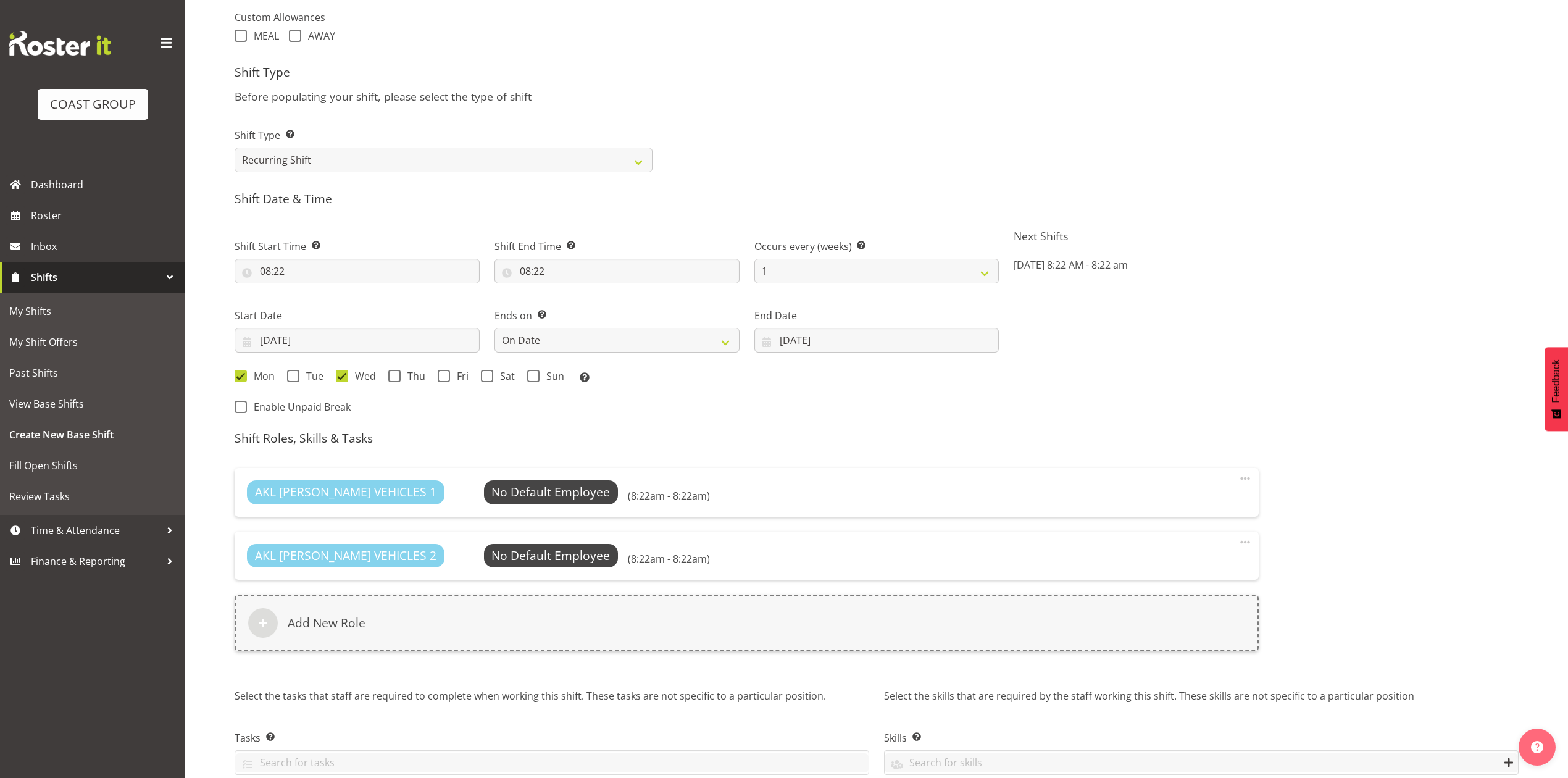
scroll to position [592, 0]
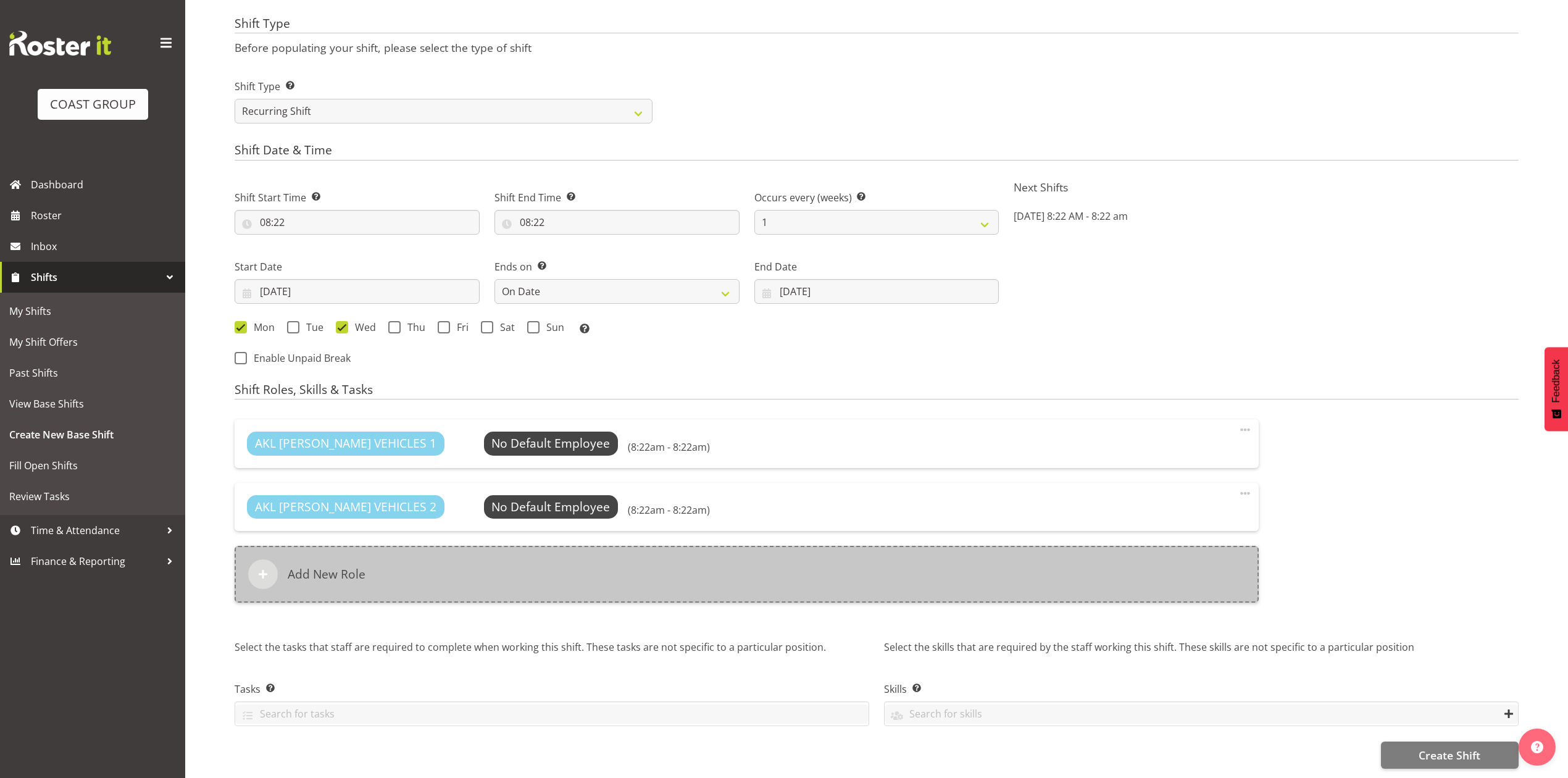
click at [606, 546] on div "Add New Role" at bounding box center [746, 574] width 1024 height 57
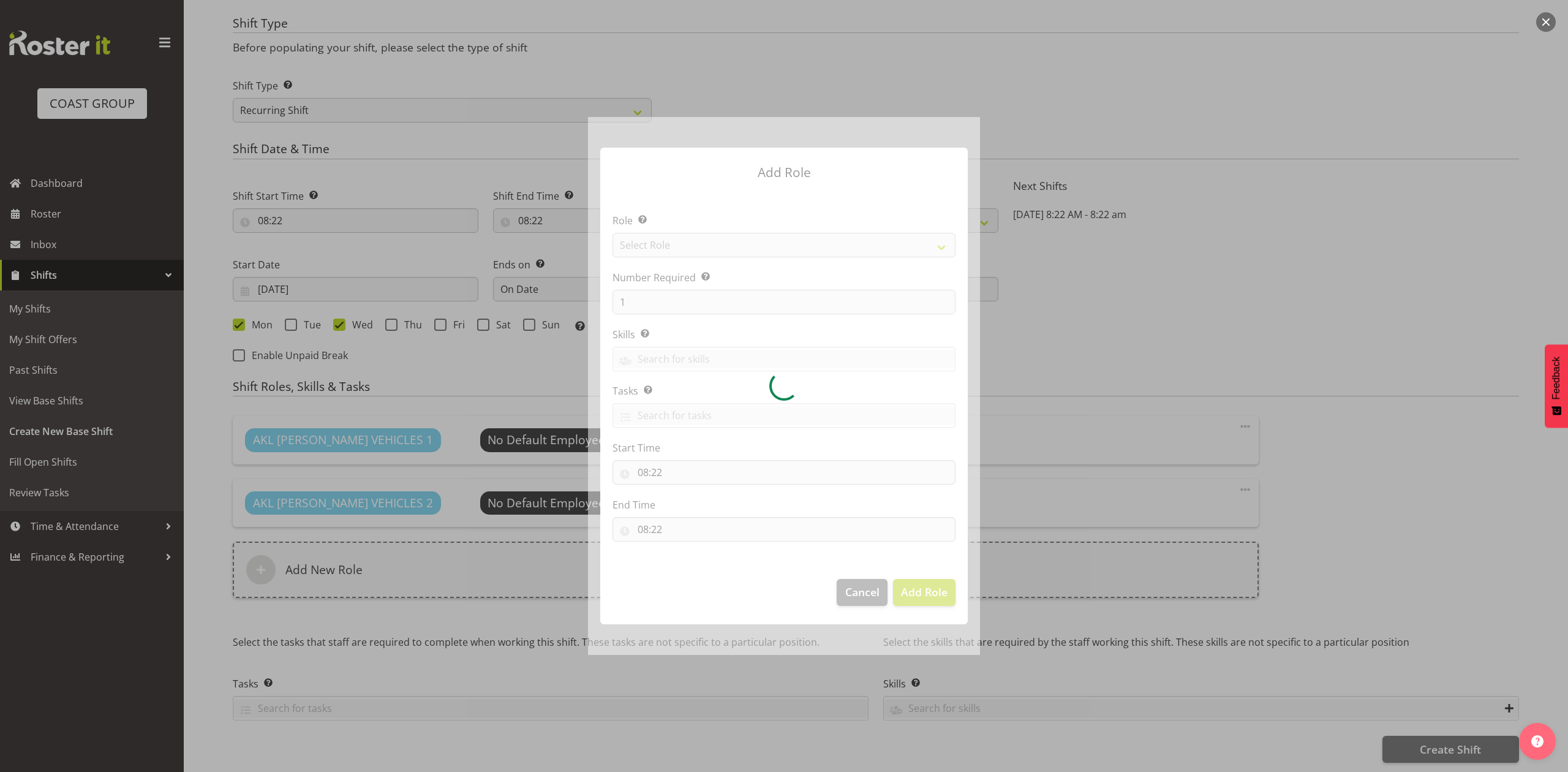
click at [773, 239] on div at bounding box center [783, 386] width 392 height 537
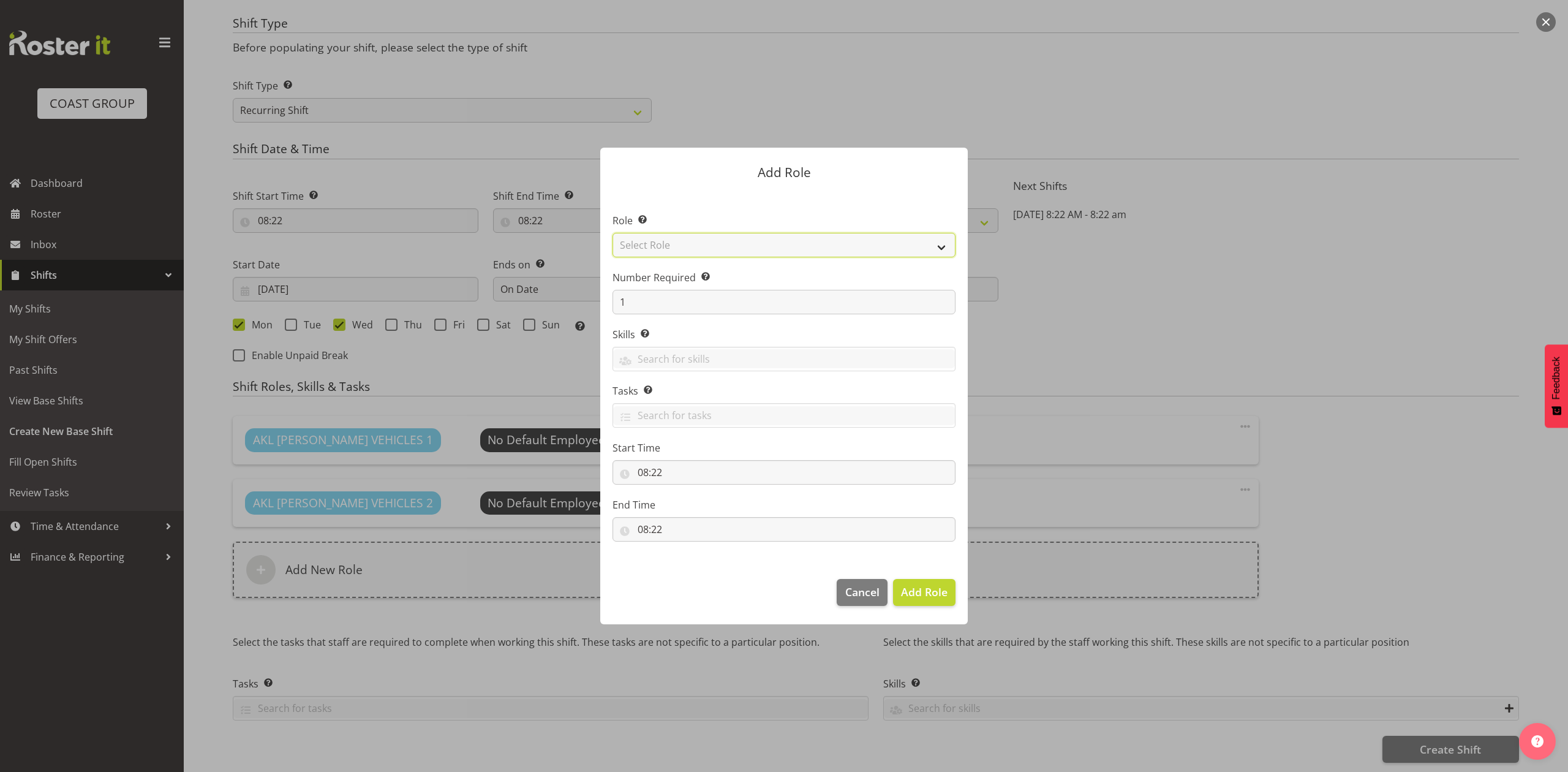
click at [773, 239] on select "Select Role ACCOUNT MANAGER ACCOUNT MANAGER DW ACCOUNTS AKL DIANNA VEHICLES AKL…" at bounding box center [784, 244] width 343 height 25
select select "188"
click at [612, 232] on select "Select Role ACCOUNT MANAGER ACCOUNT MANAGER DW ACCOUNTS AKL DIANNA VEHICLES AKL…" at bounding box center [784, 244] width 343 height 25
click at [682, 305] on input "1" at bounding box center [784, 302] width 343 height 25
type input "4"
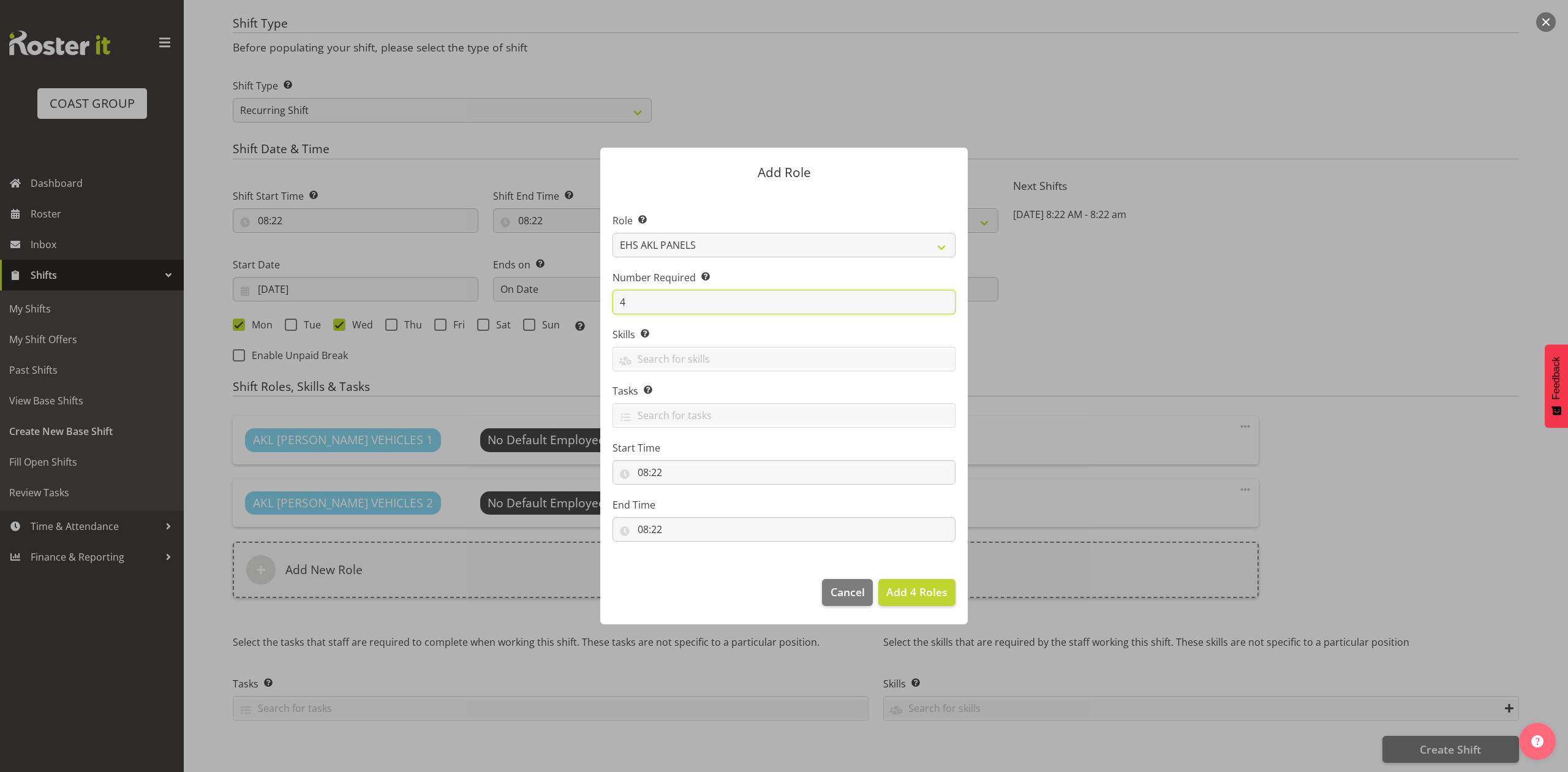
click at [878, 578] on button "Add 4 Roles" at bounding box center [917, 591] width 77 height 27
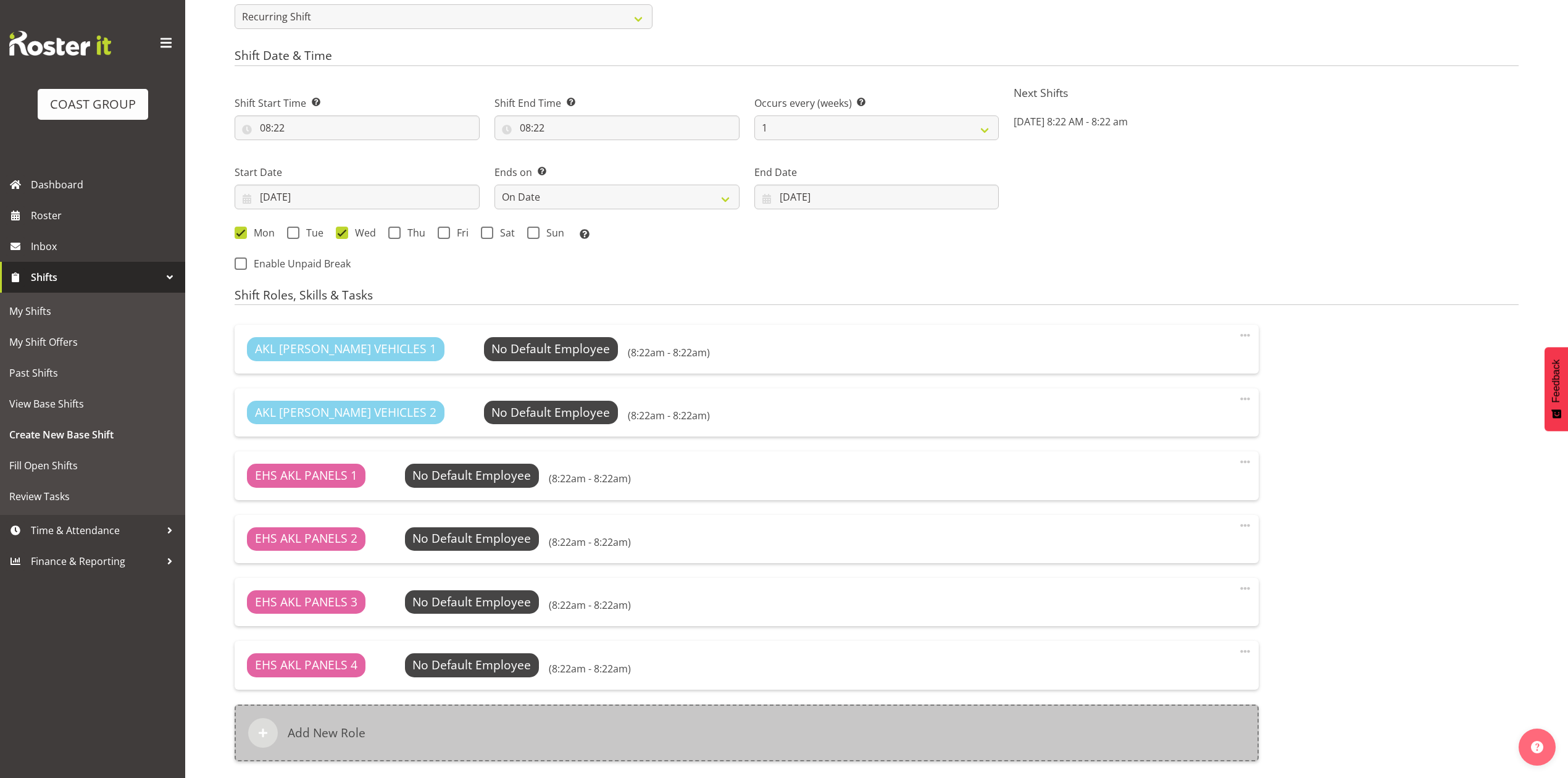
scroll to position [845, 0]
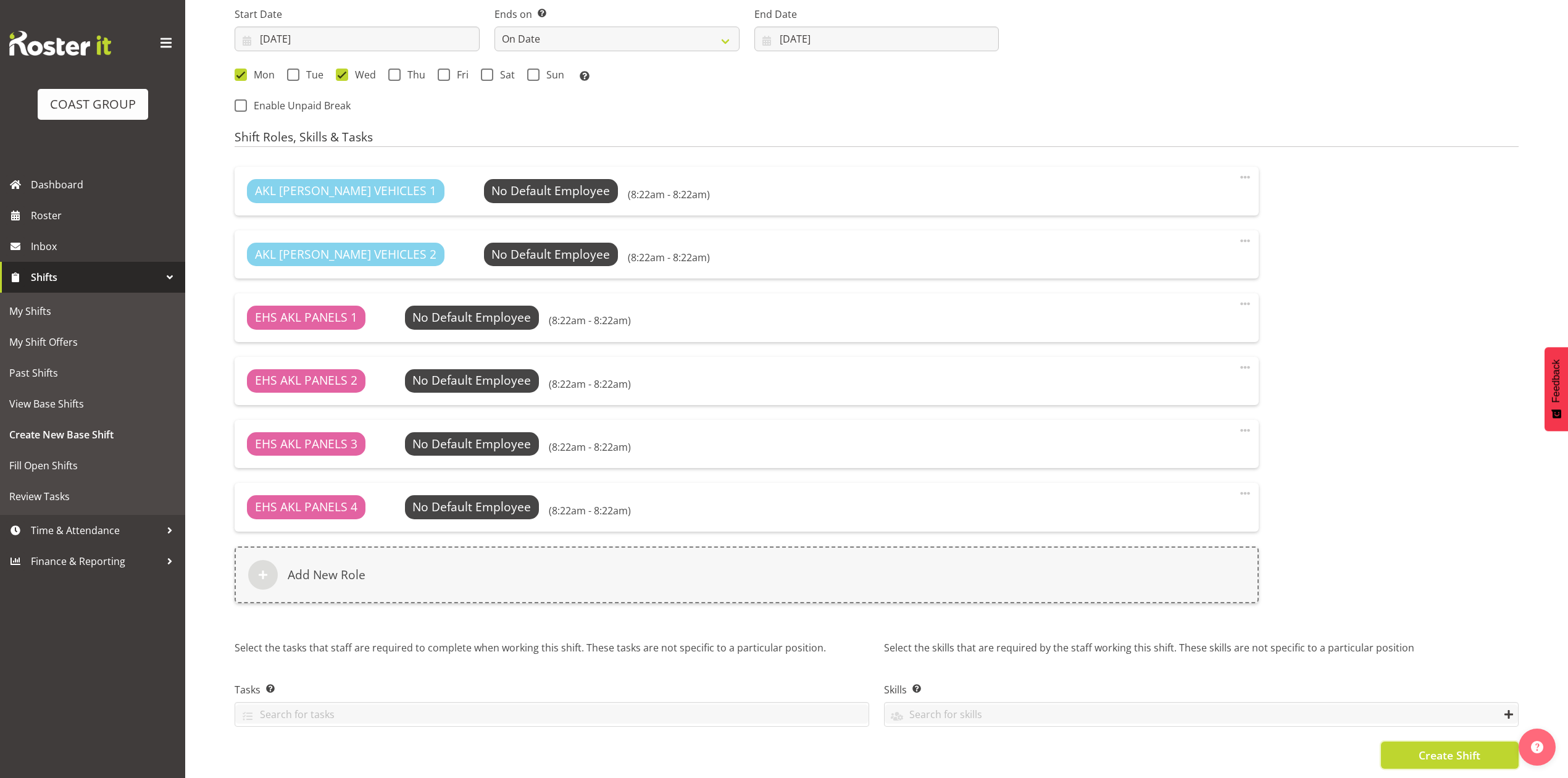
click at [1427, 748] on span "Create Shift" at bounding box center [1450, 754] width 61 height 16
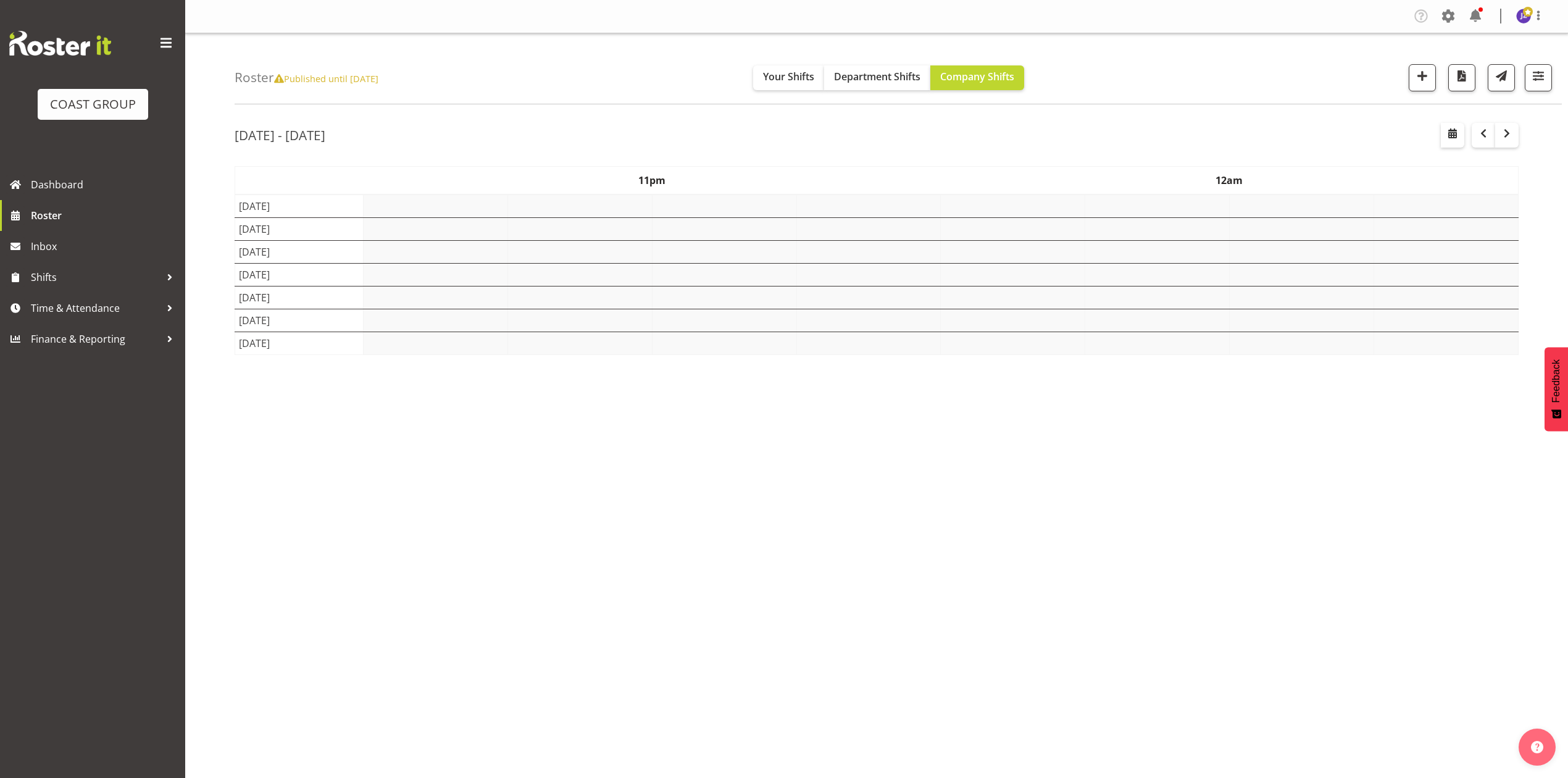
click at [1461, 122] on div "[DATE] - [DATE] [DATE] - [DATE] [DATE] Day Week Fortnight Month calendar Month …" at bounding box center [901, 360] width 1334 height 494
click at [1455, 132] on span "button" at bounding box center [1453, 133] width 15 height 15
select select "9"
select select "2025"
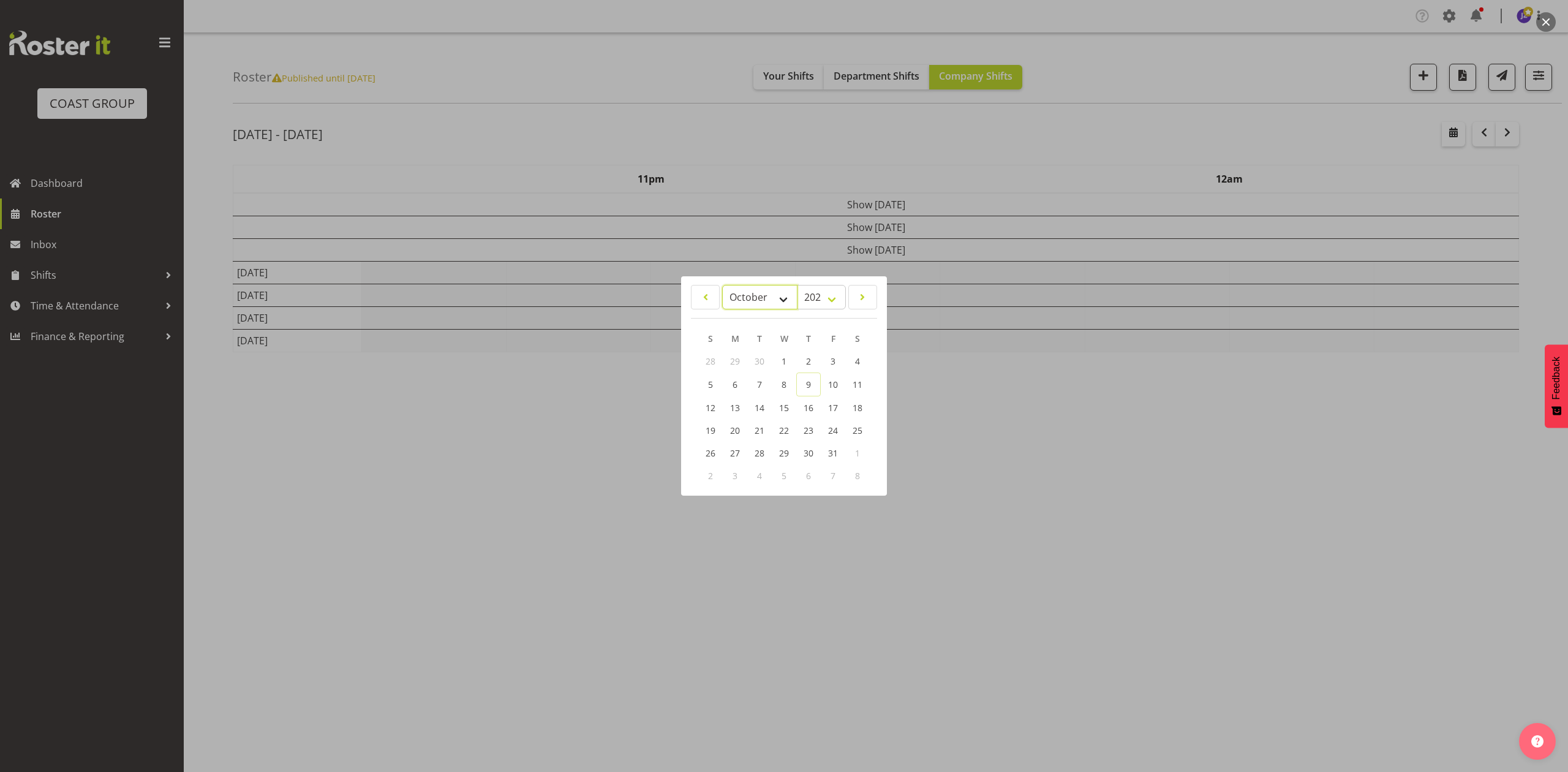
click at [741, 304] on select "January February March April May June July August September October November De…" at bounding box center [760, 297] width 76 height 25
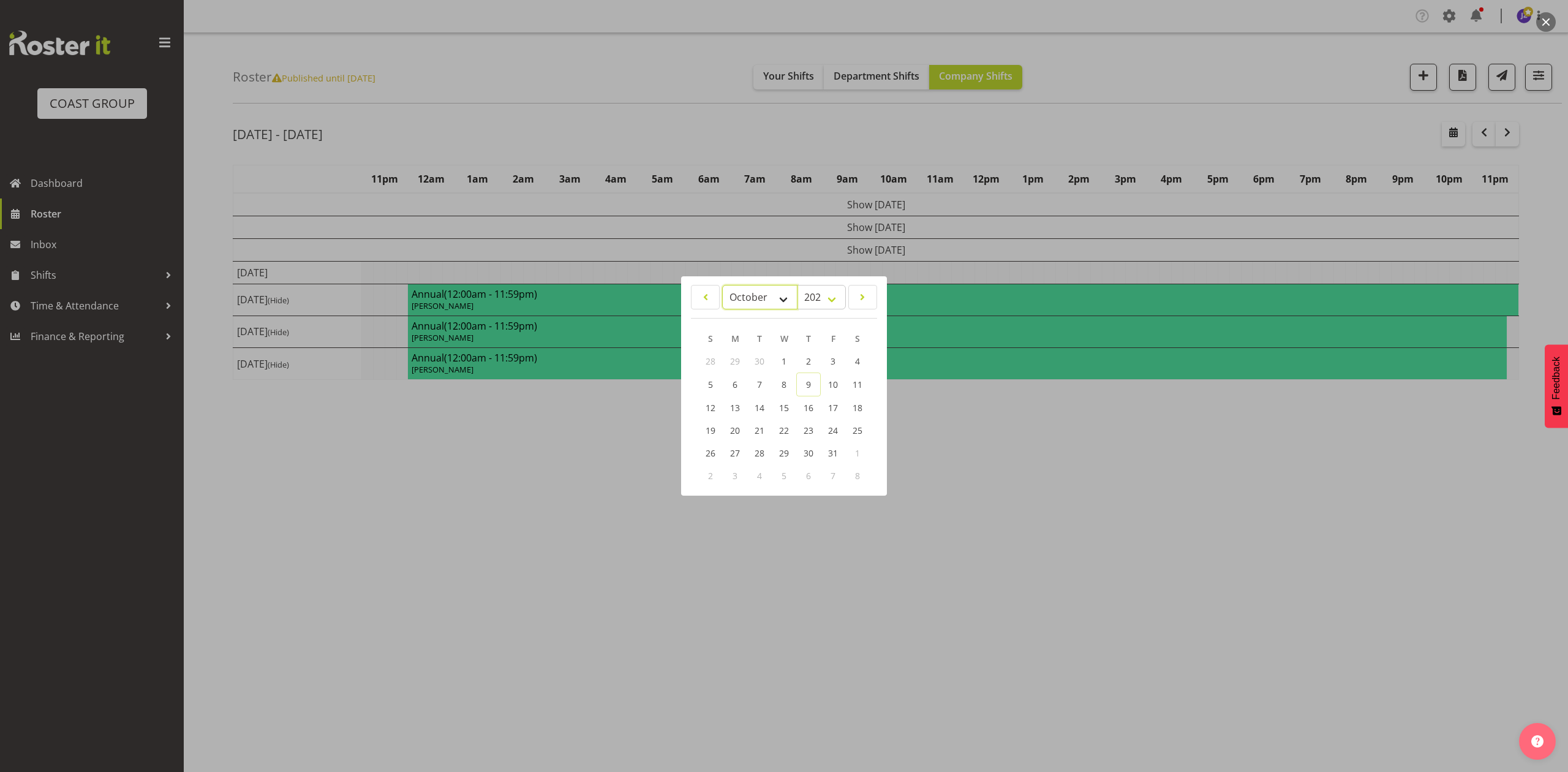
select select "10"
click at [722, 285] on select "January February March April May June July August September October November De…" at bounding box center [760, 297] width 76 height 25
click at [738, 380] on link "3" at bounding box center [734, 384] width 25 height 23
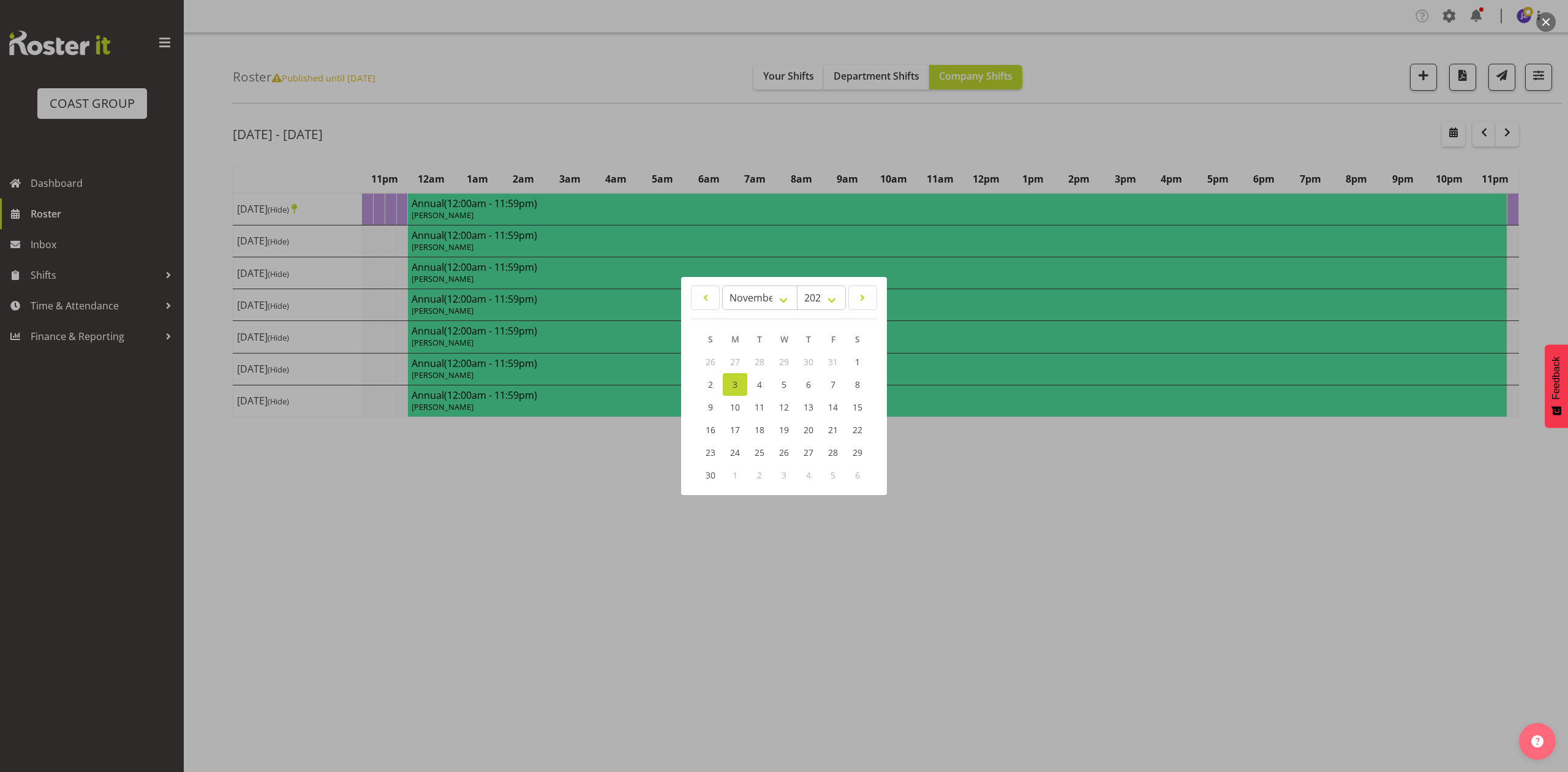
click at [1088, 139] on div at bounding box center [784, 386] width 1568 height 772
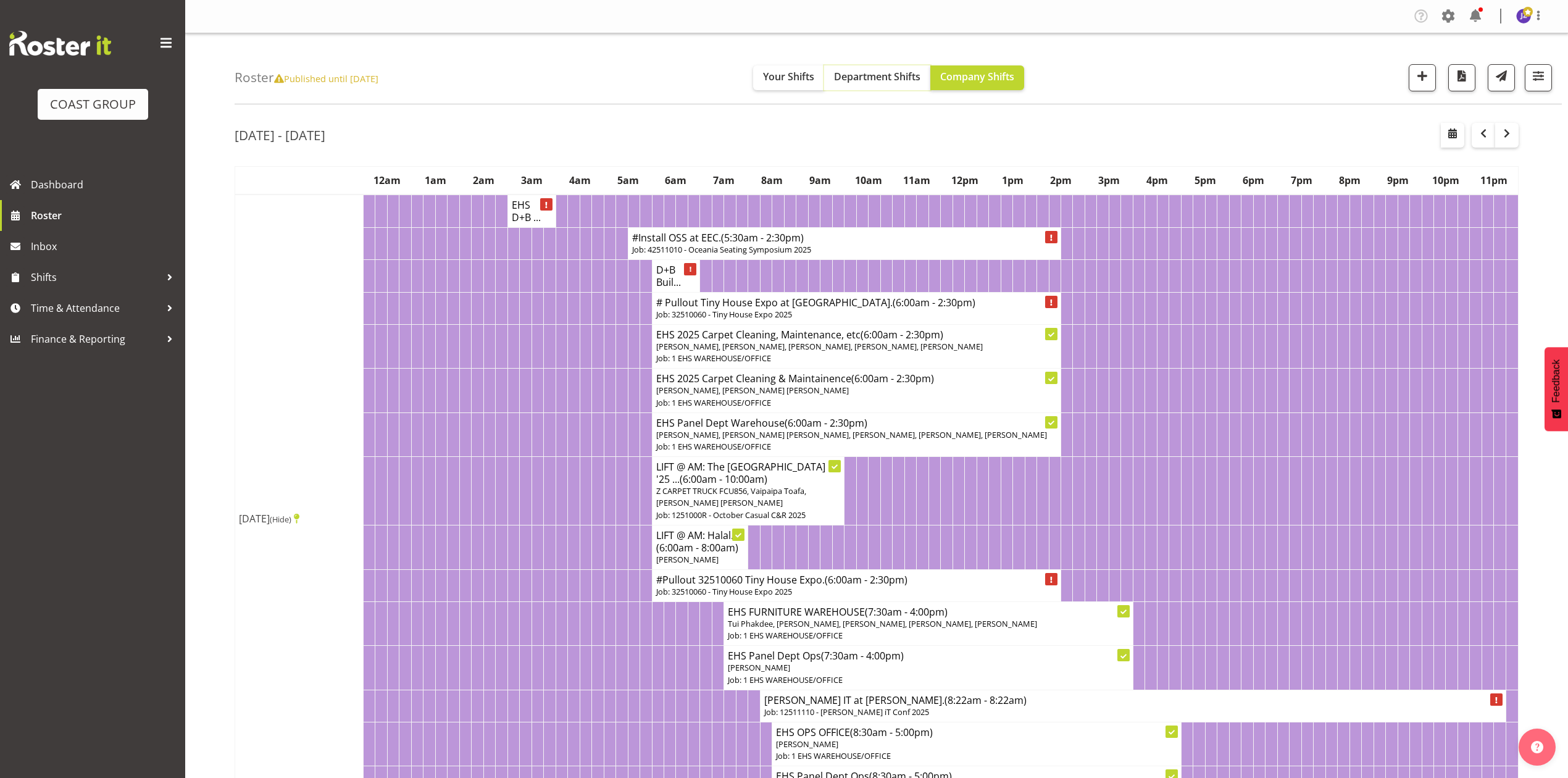
click at [886, 67] on button "Department Shifts" at bounding box center [877, 77] width 106 height 25
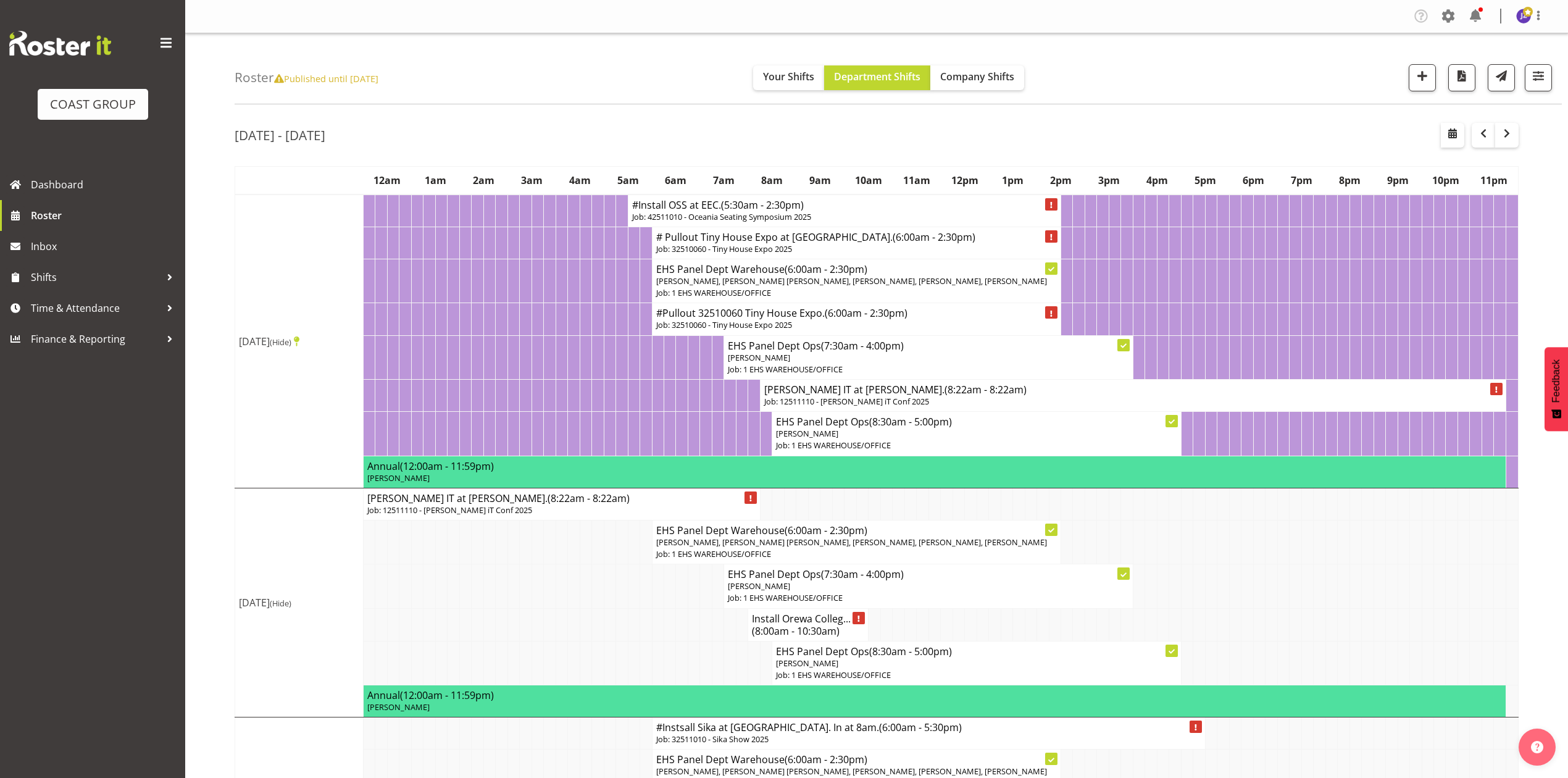
click at [1262, 556] on td at bounding box center [1259, 541] width 12 height 44
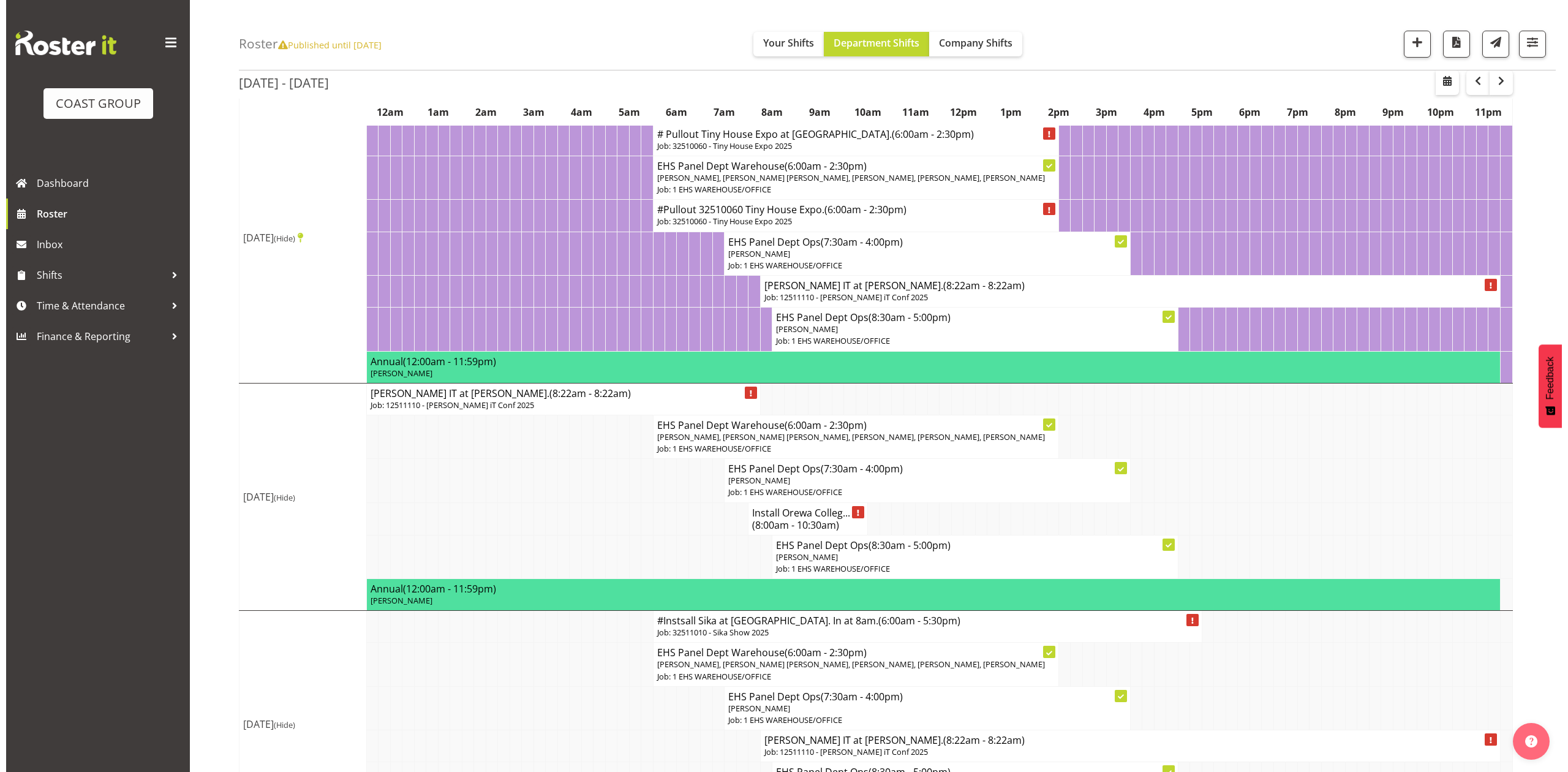
scroll to position [163, 0]
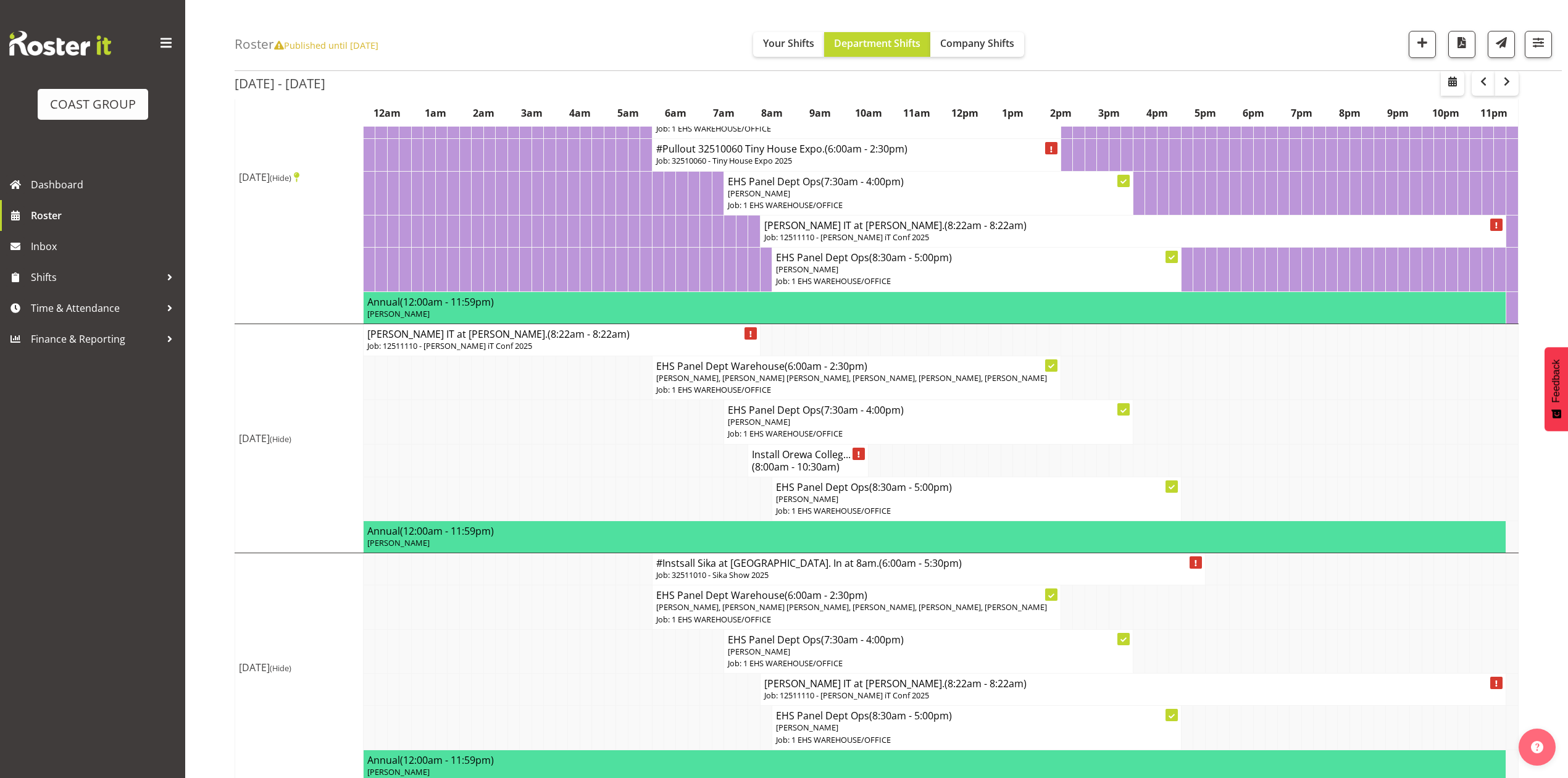
click at [977, 232] on span "(8:22am - 8:22am)" at bounding box center [986, 225] width 82 height 14
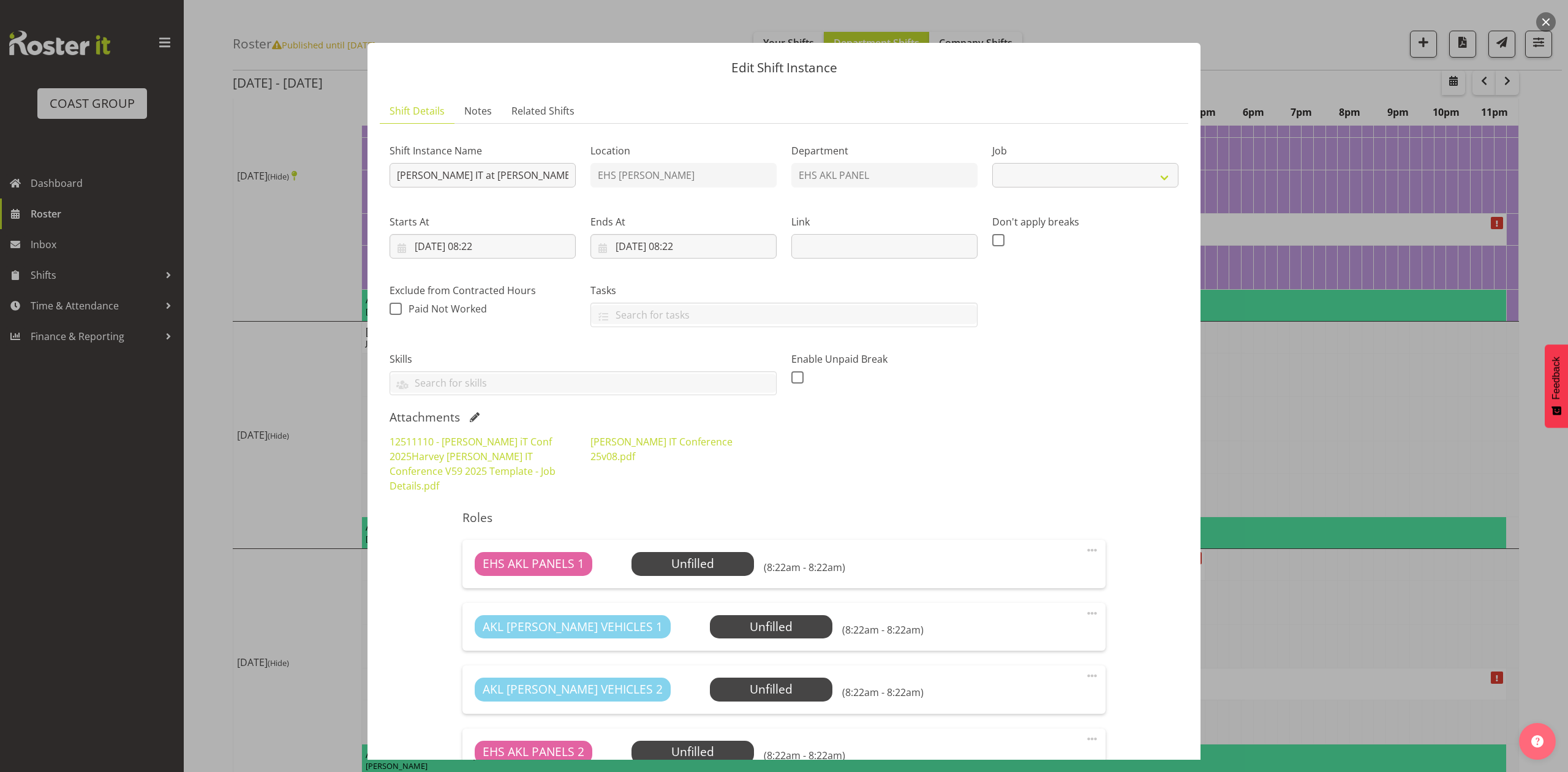
select select "10244"
click at [395, 172] on input "Harvey Norman IT at Pullman." at bounding box center [482, 175] width 186 height 25
click at [564, 177] on input "Install 12511110 Harvey Norman IT at Pullman." at bounding box center [482, 175] width 186 height 25
type input "Install 12511110 Harvey Norman IT at Pullman.In at 6:30am."
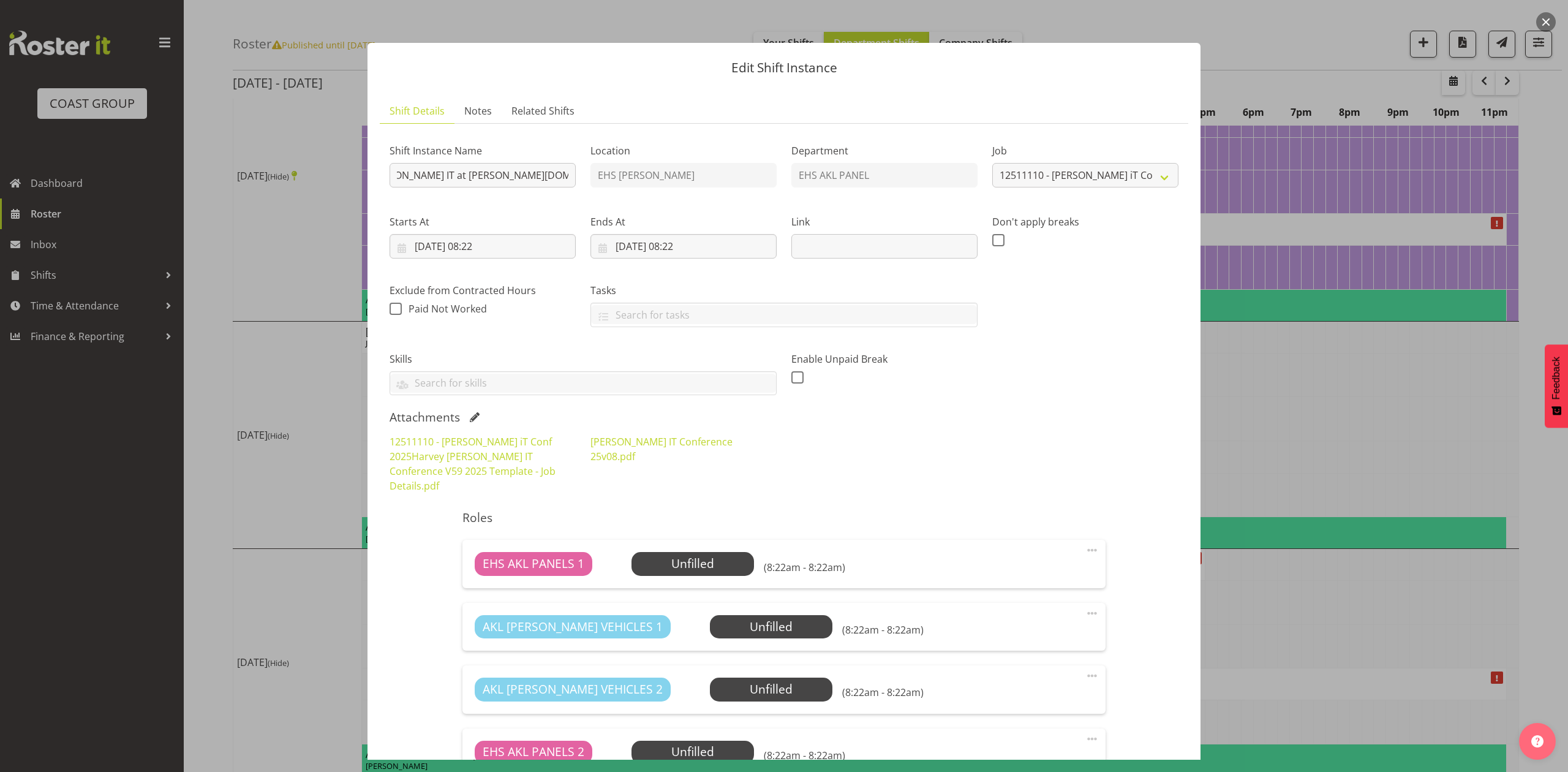
click at [628, 231] on div "Ends At 04/11/2025, 08:22 January February March April May June July August Sep…" at bounding box center [683, 236] width 186 height 44
click at [629, 241] on input "04/11/2025, 08:22" at bounding box center [683, 246] width 186 height 25
click at [642, 366] on link "3" at bounding box center [648, 368] width 25 height 23
type input "03/11/2025, 08:22"
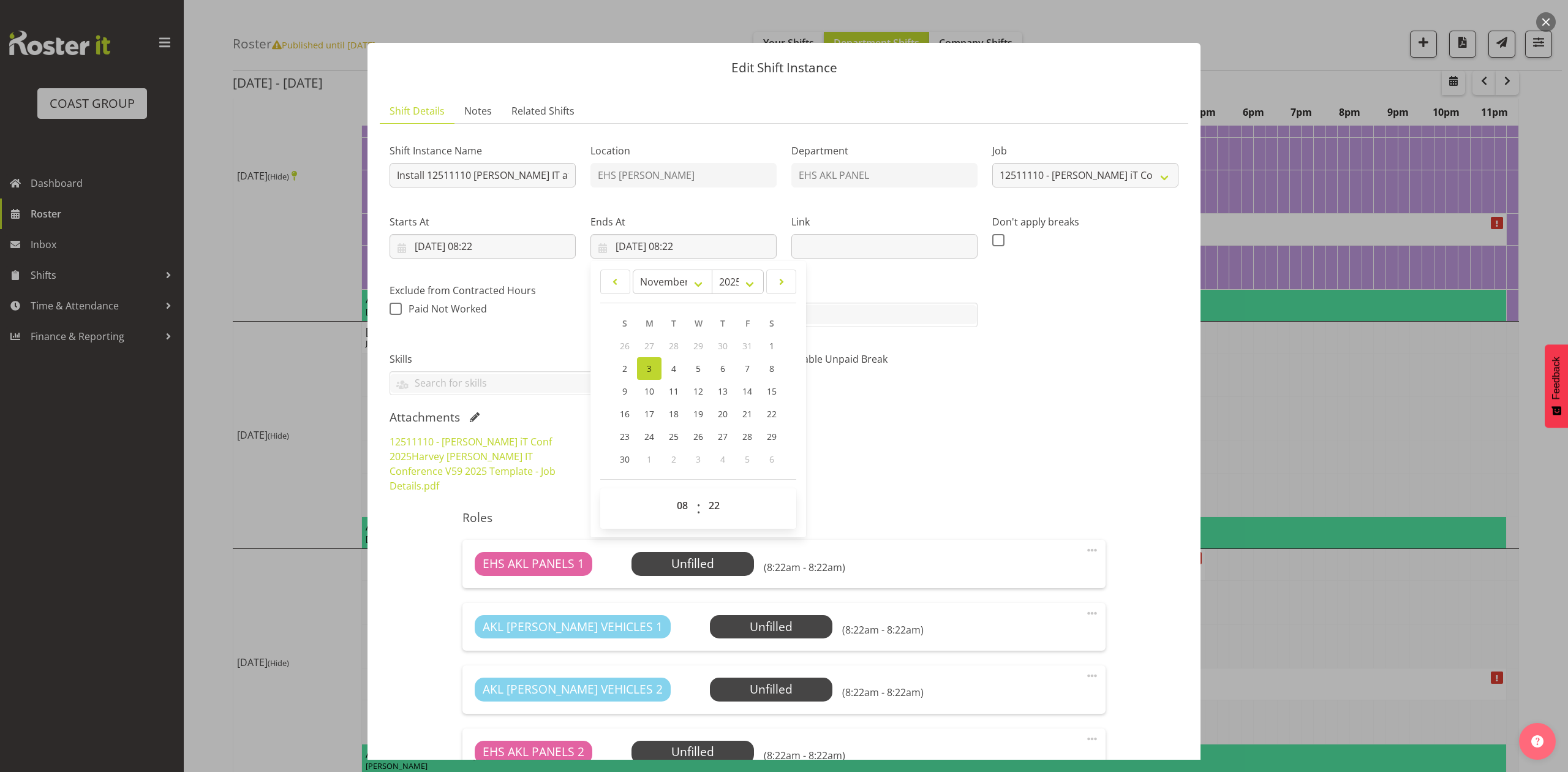
click at [535, 331] on div "Exclude from Contracted Hours When checked, hours from this shift will be paid …" at bounding box center [482, 300] width 201 height 68
click at [483, 247] on input "03/11/2025, 08:22" at bounding box center [482, 246] width 186 height 25
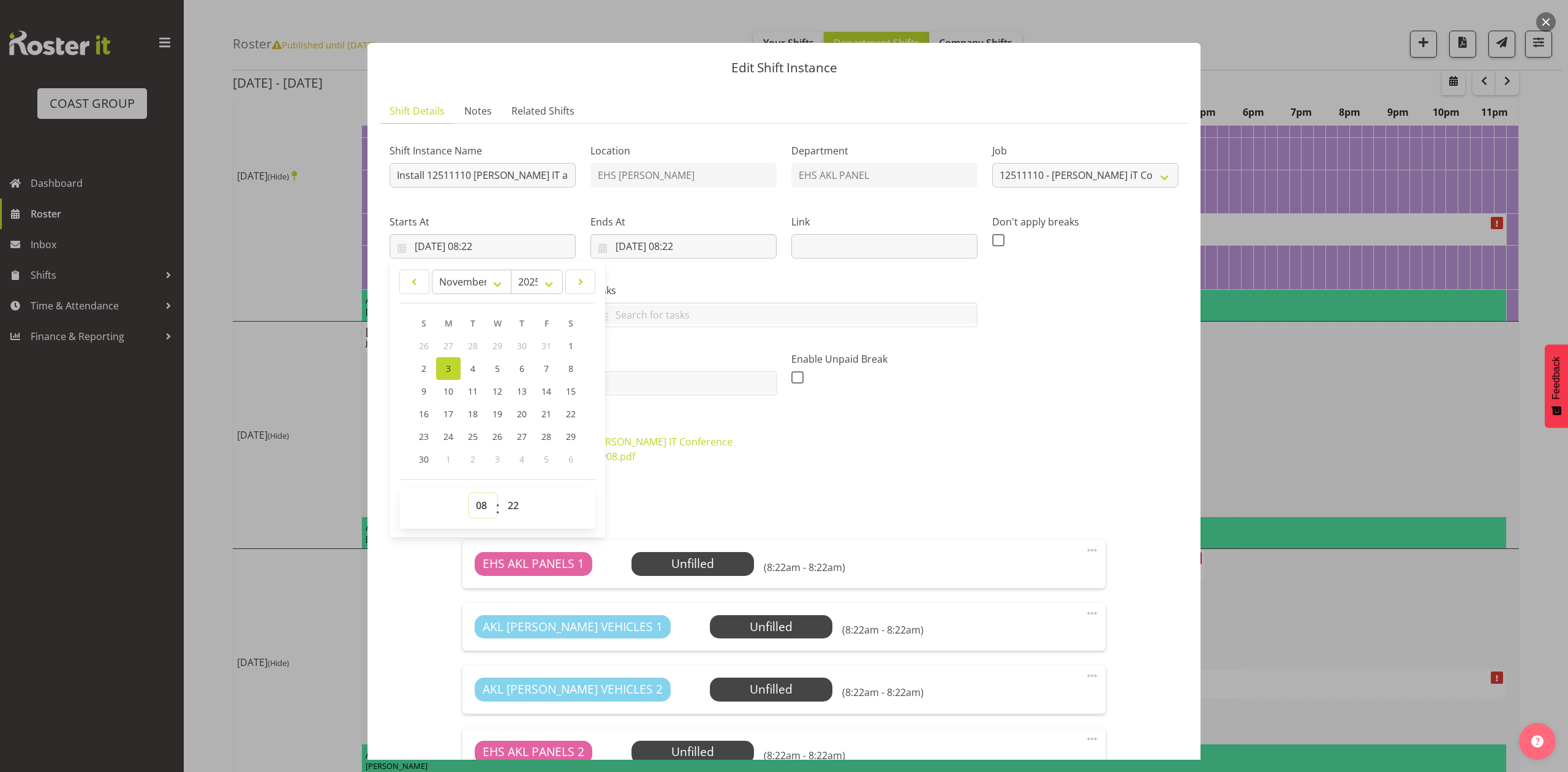
click at [477, 502] on select "00 01 02 03 04 05 06 07 08 09 10 11 12 13 14 15 16 17 18 19 20 21 22 23" at bounding box center [483, 505] width 28 height 25
select select "6"
click at [469, 493] on select "00 01 02 03 04 05 06 07 08 09 10 11 12 13 14 15 16 17 18 19 20 21 22 23" at bounding box center [483, 505] width 28 height 25
type input "03/11/2025, 06:22"
click at [509, 512] on select "00 01 02 03 04 05 06 07 08 09 10 11 12 13 14 15 16 17 18 19 20 21 22 23 24 25 2…" at bounding box center [515, 505] width 28 height 25
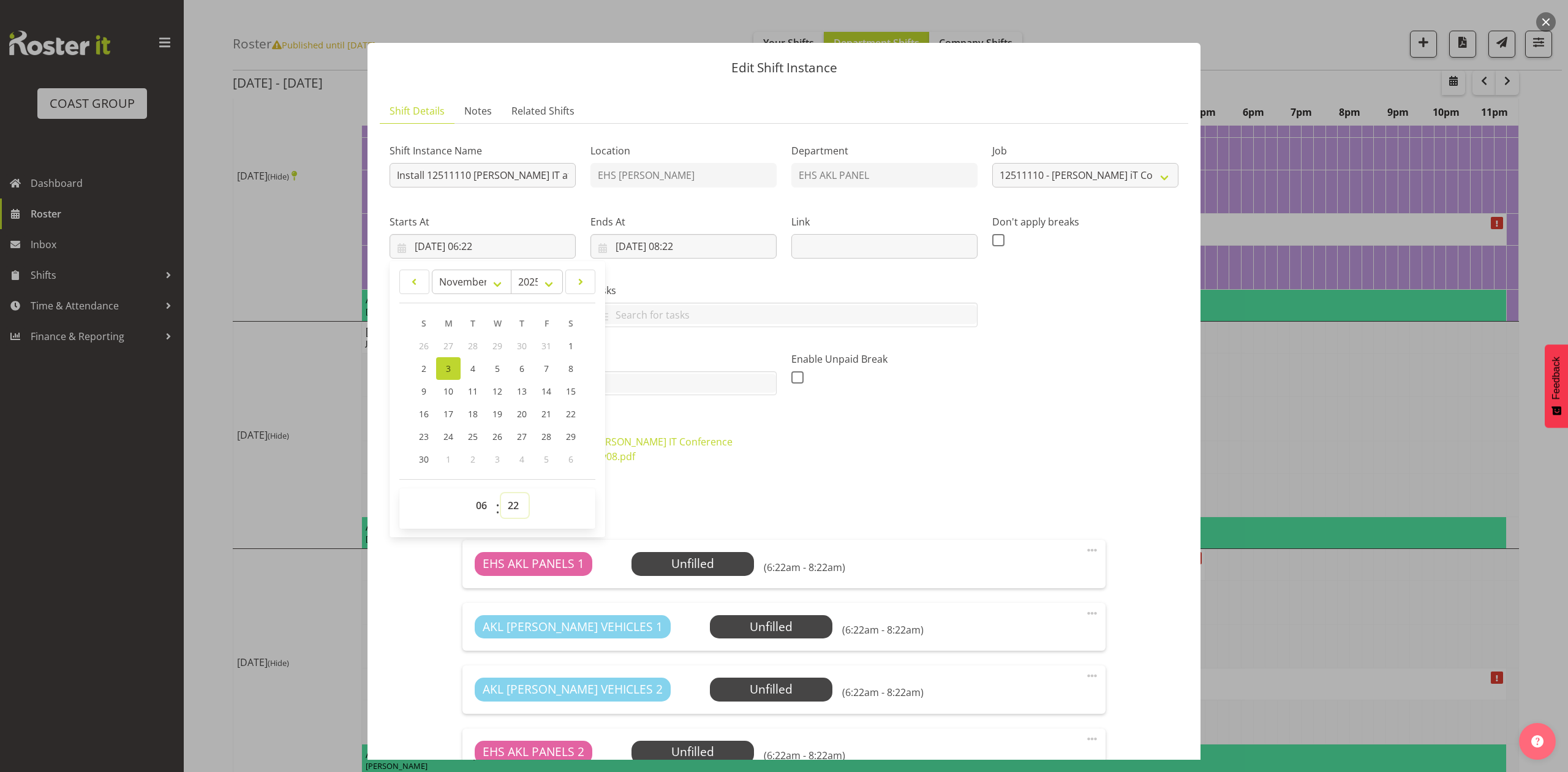
select select "0"
click at [501, 493] on select "00 01 02 03 04 05 06 07 08 09 10 11 12 13 14 15 16 17 18 19 20 21 22 23 24 25 2…" at bounding box center [515, 505] width 28 height 25
type input "03/11/2025, 06:00"
drag, startPoint x: 866, startPoint y: 407, endPoint x: 710, endPoint y: 234, distance: 232.9
click at [866, 406] on div "Shift Instance Name Install 12511110 Harvey Norman IT at Pullman.In at 6:30am. …" at bounding box center [783, 553] width 789 height 839
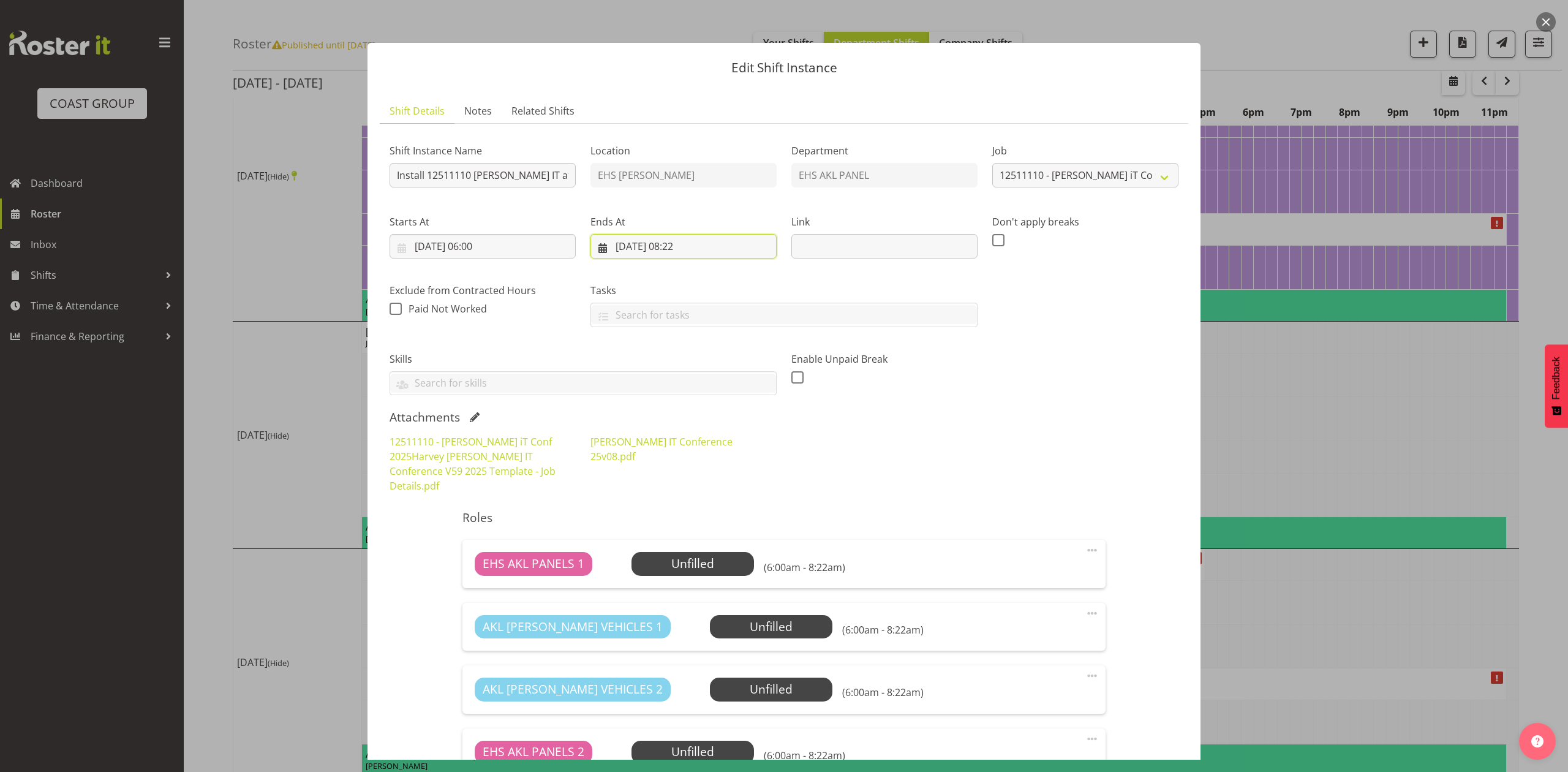
click at [692, 247] on input "03/11/2025, 08:22" at bounding box center [683, 246] width 186 height 25
click at [680, 501] on select "00 01 02 03 04 05 06 07 08 09 10 11 12 13 14 15 16 17 18 19 20 21 22 23" at bounding box center [683, 505] width 28 height 25
click at [719, 505] on select "00 01 02 03 04 05 06 07 08 09 10 11 12 13 14 15 16 17 18 19 20 21 22 23 24 25 2…" at bounding box center [716, 505] width 28 height 25
select select "30"
click at [702, 493] on select "00 01 02 03 04 05 06 07 08 09 10 11 12 13 14 15 16 17 18 19 20 21 22 23 24 25 2…" at bounding box center [716, 505] width 28 height 25
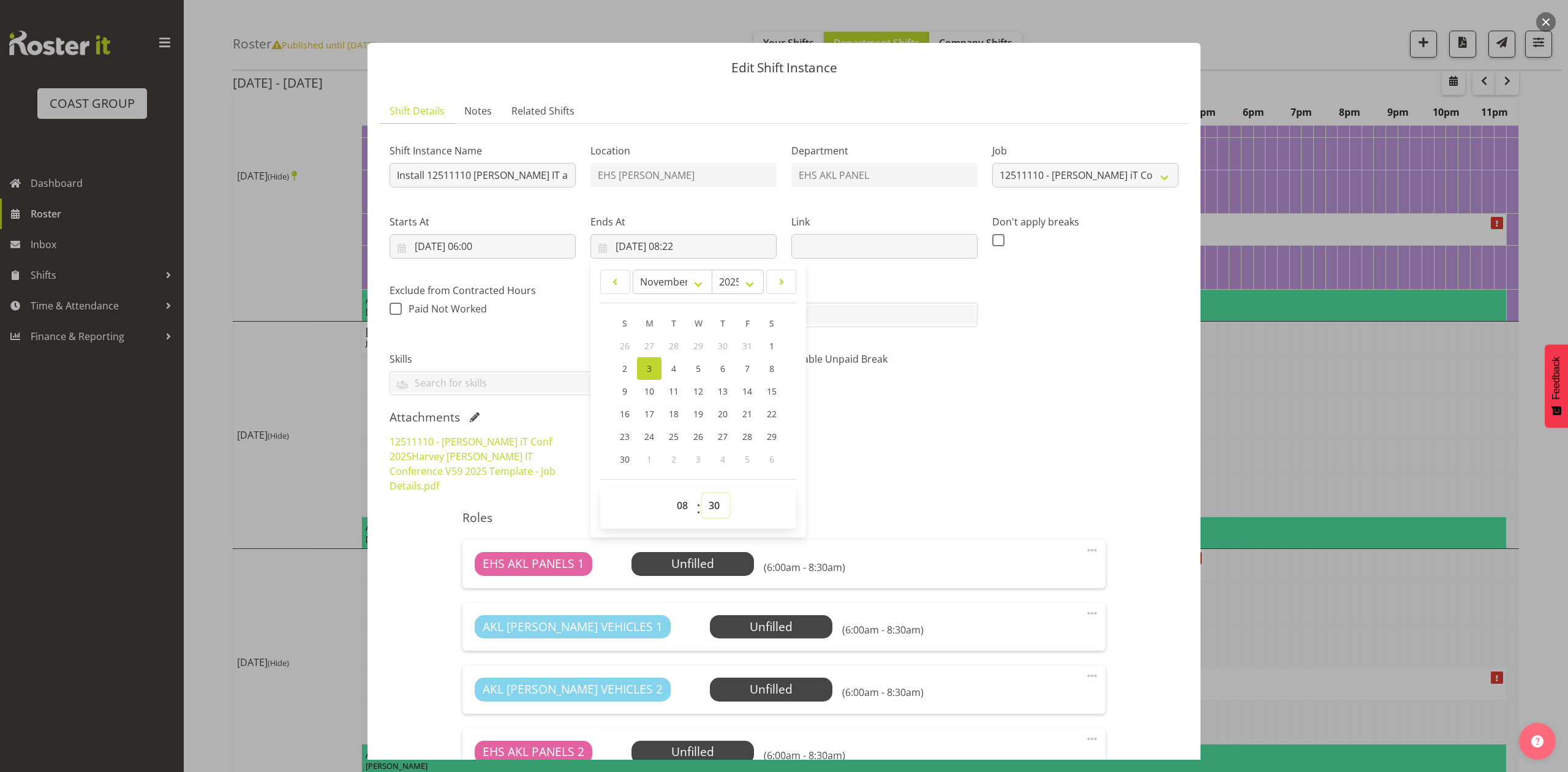
type input "03/11/2025, 08:30"
click at [1038, 445] on div "12511110 - Harvey Norman iT Conf 2025Harvey Norman IT Conference V59 2025 Templ…" at bounding box center [783, 464] width 803 height 74
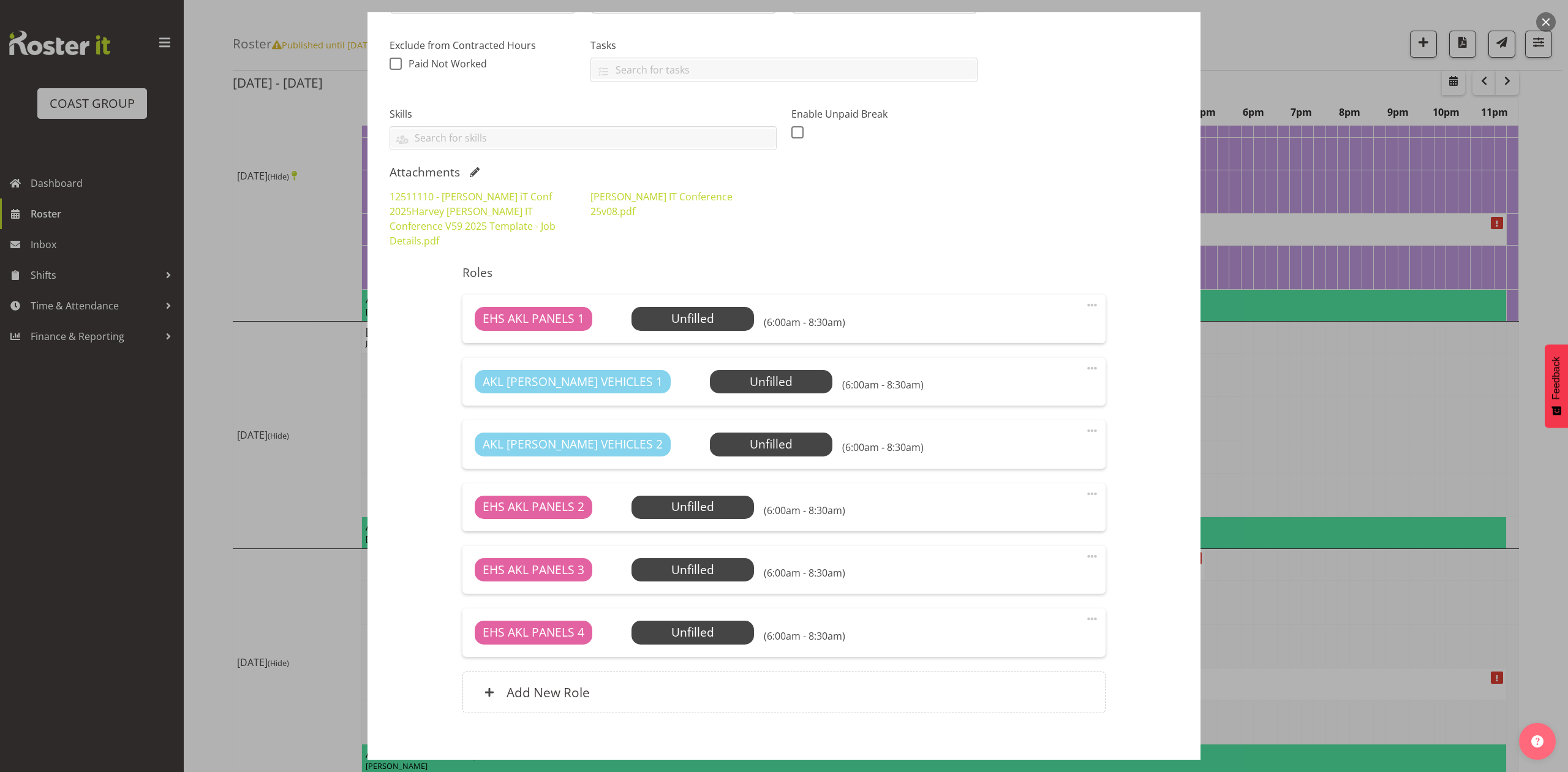
scroll to position [294, 0]
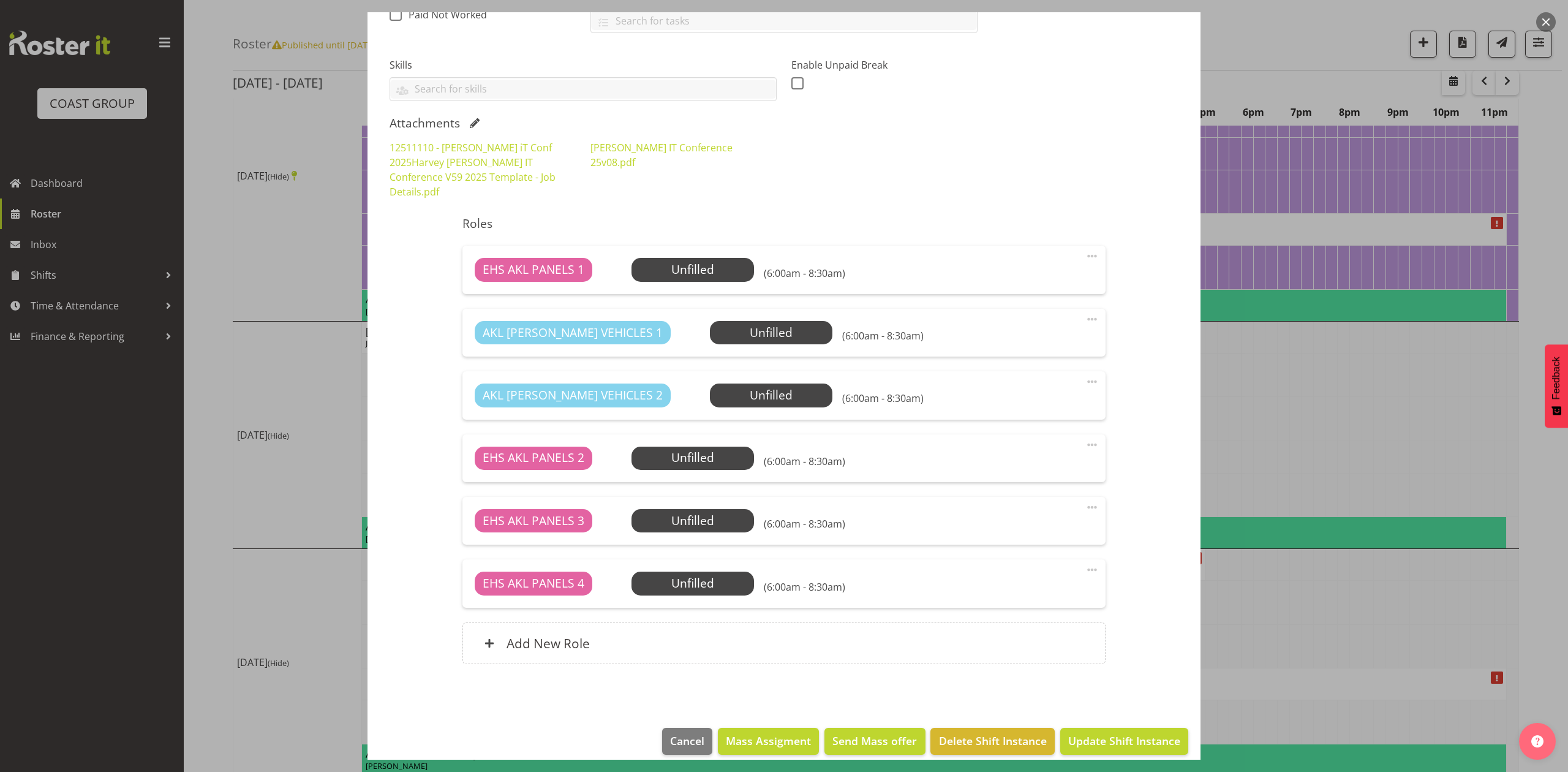
click at [1085, 249] on span at bounding box center [1092, 256] width 15 height 15
click at [1039, 316] on link "Delete" at bounding box center [1039, 327] width 117 height 22
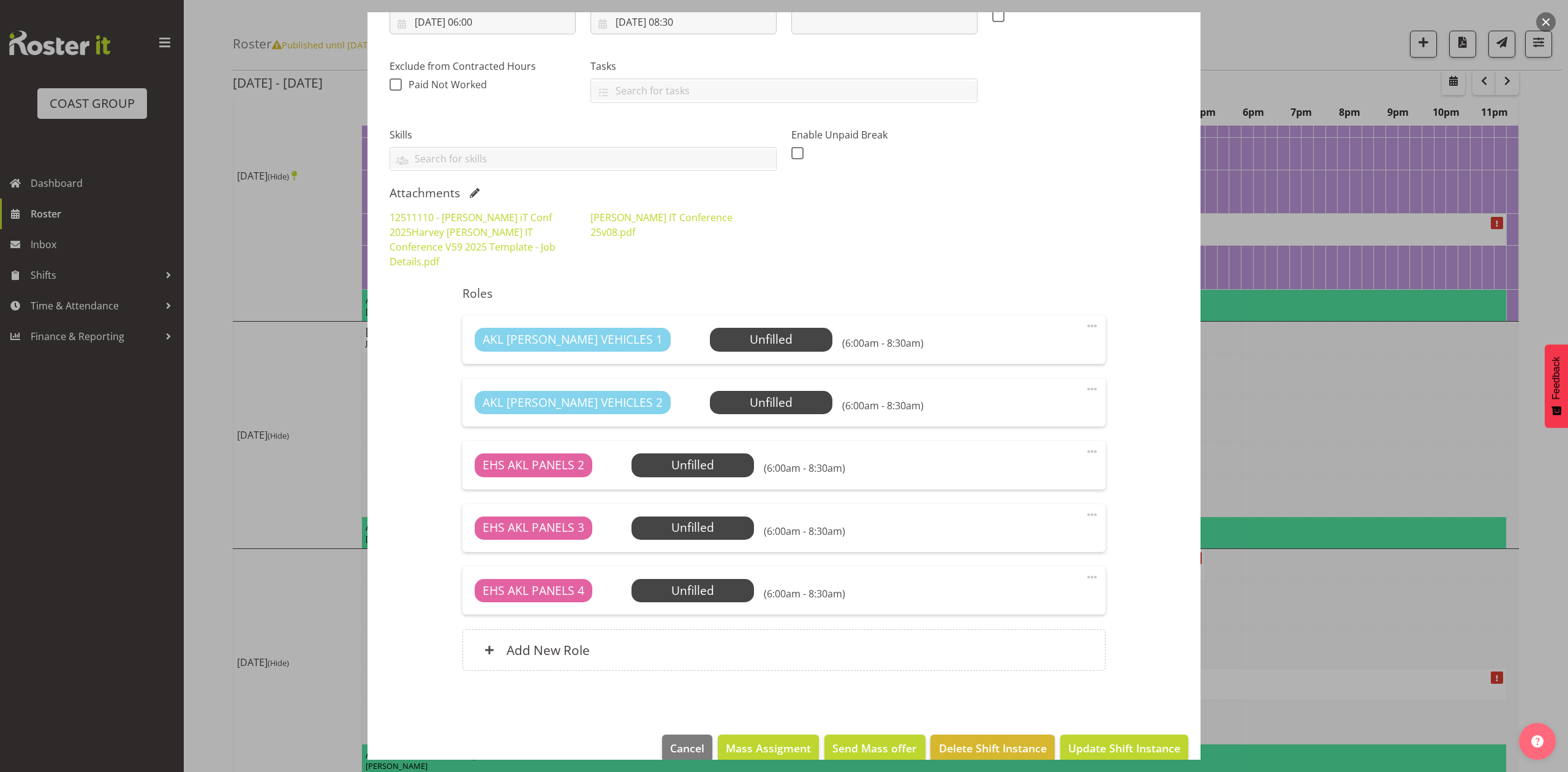
scroll to position [232, 0]
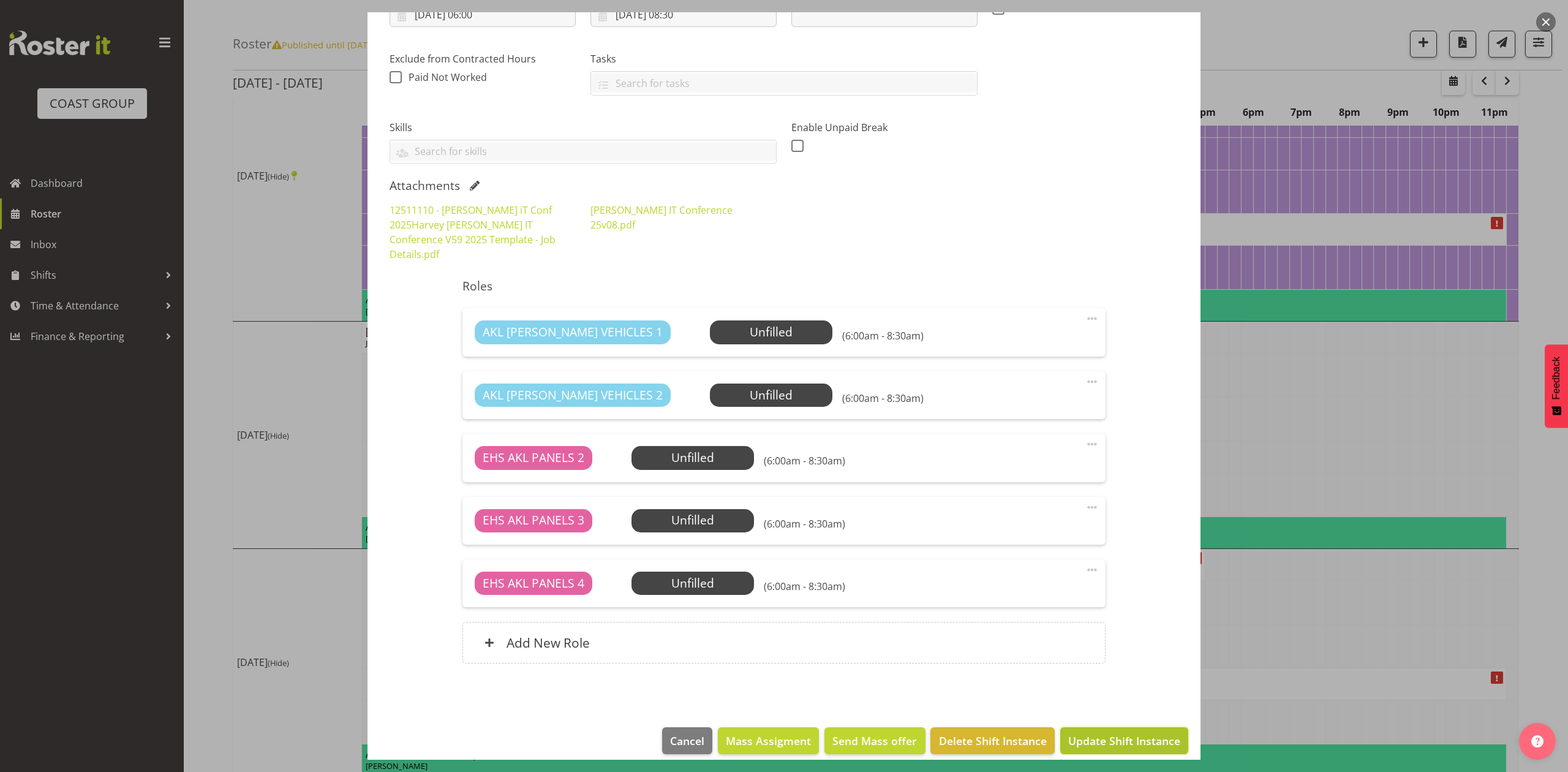
click at [1098, 732] on span "Update Shift Instance" at bounding box center [1123, 740] width 112 height 16
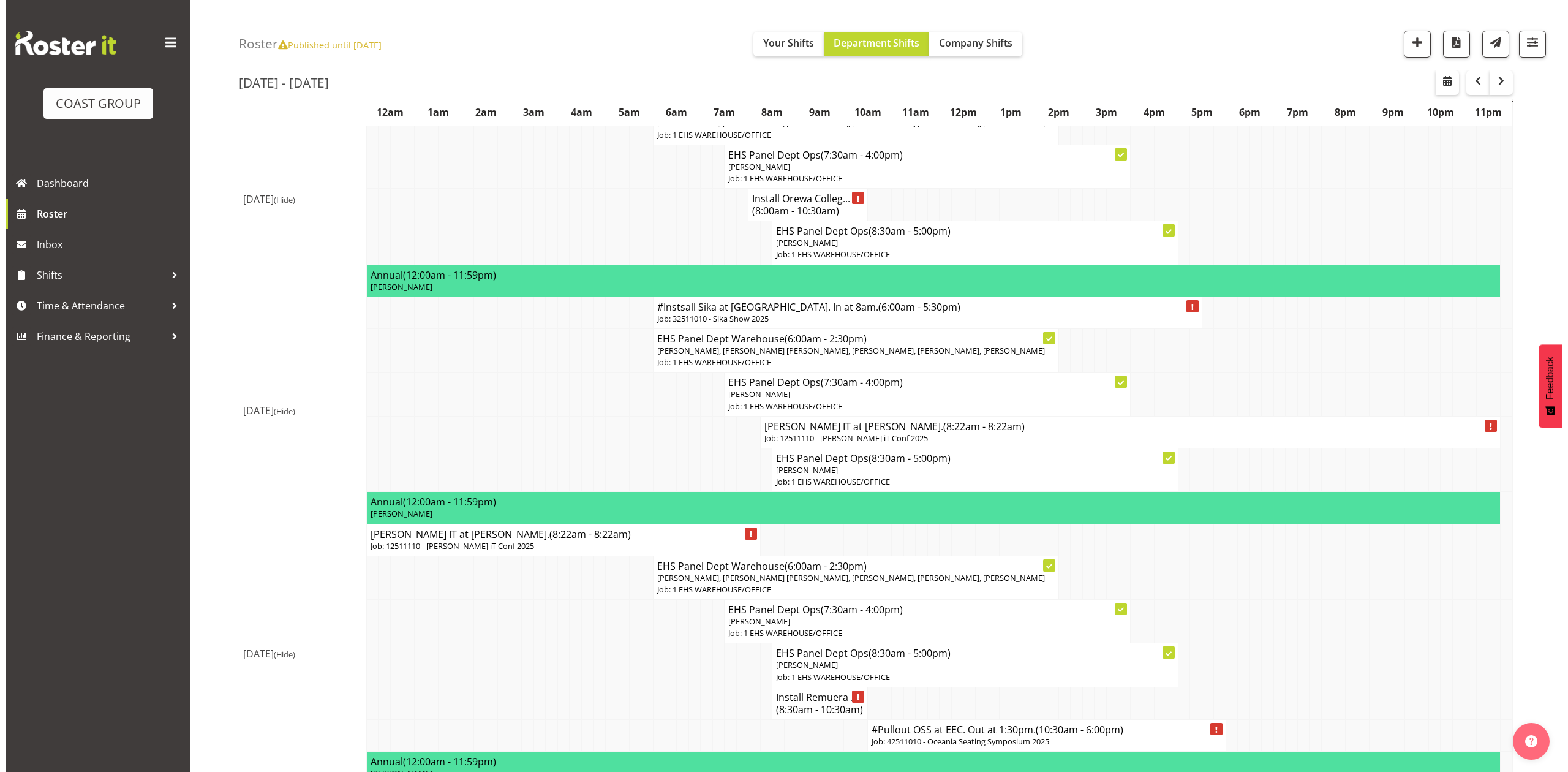
scroll to position [408, 0]
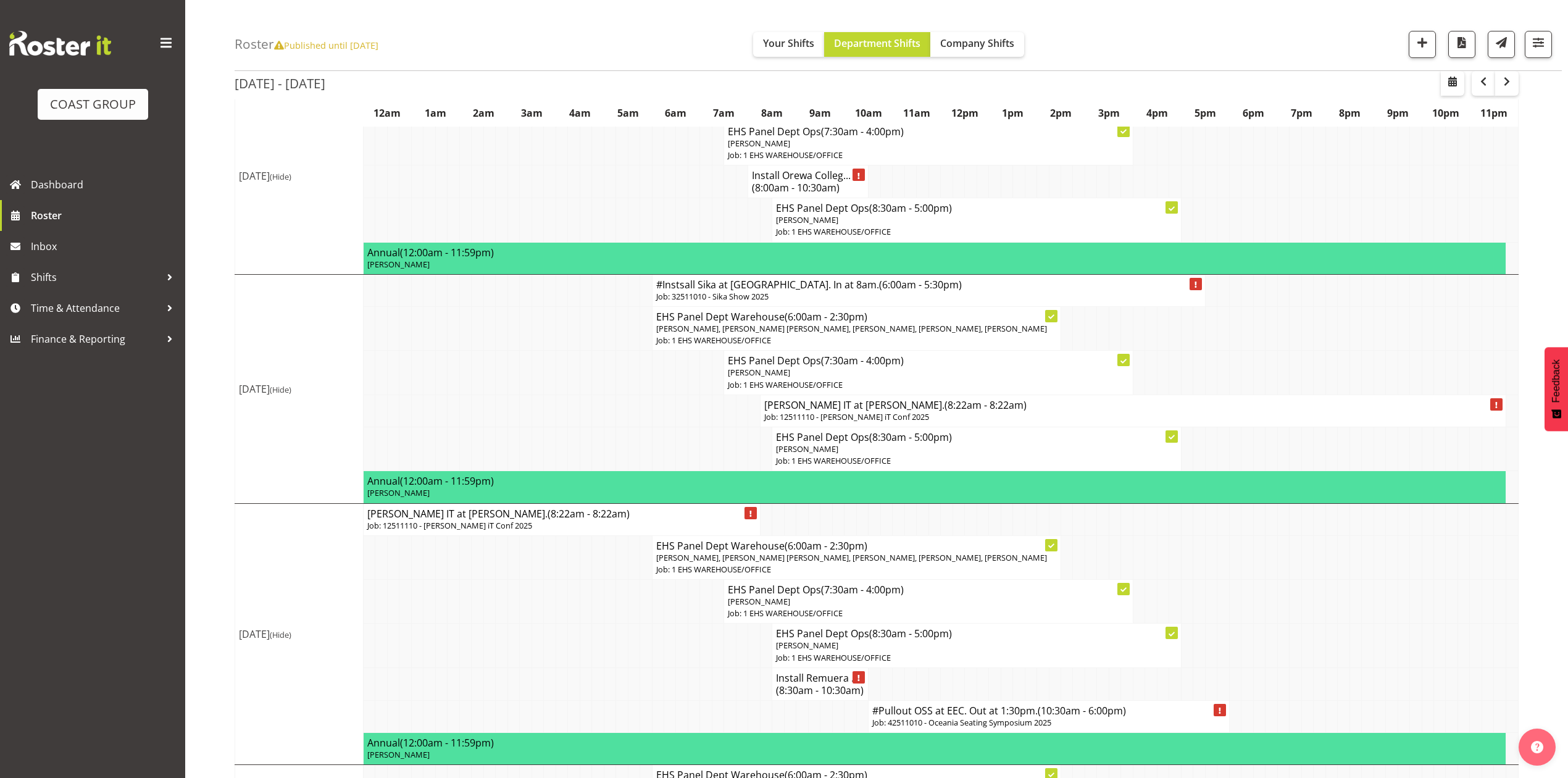
click at [975, 412] on span "(8:22am - 8:22am)" at bounding box center [986, 404] width 82 height 14
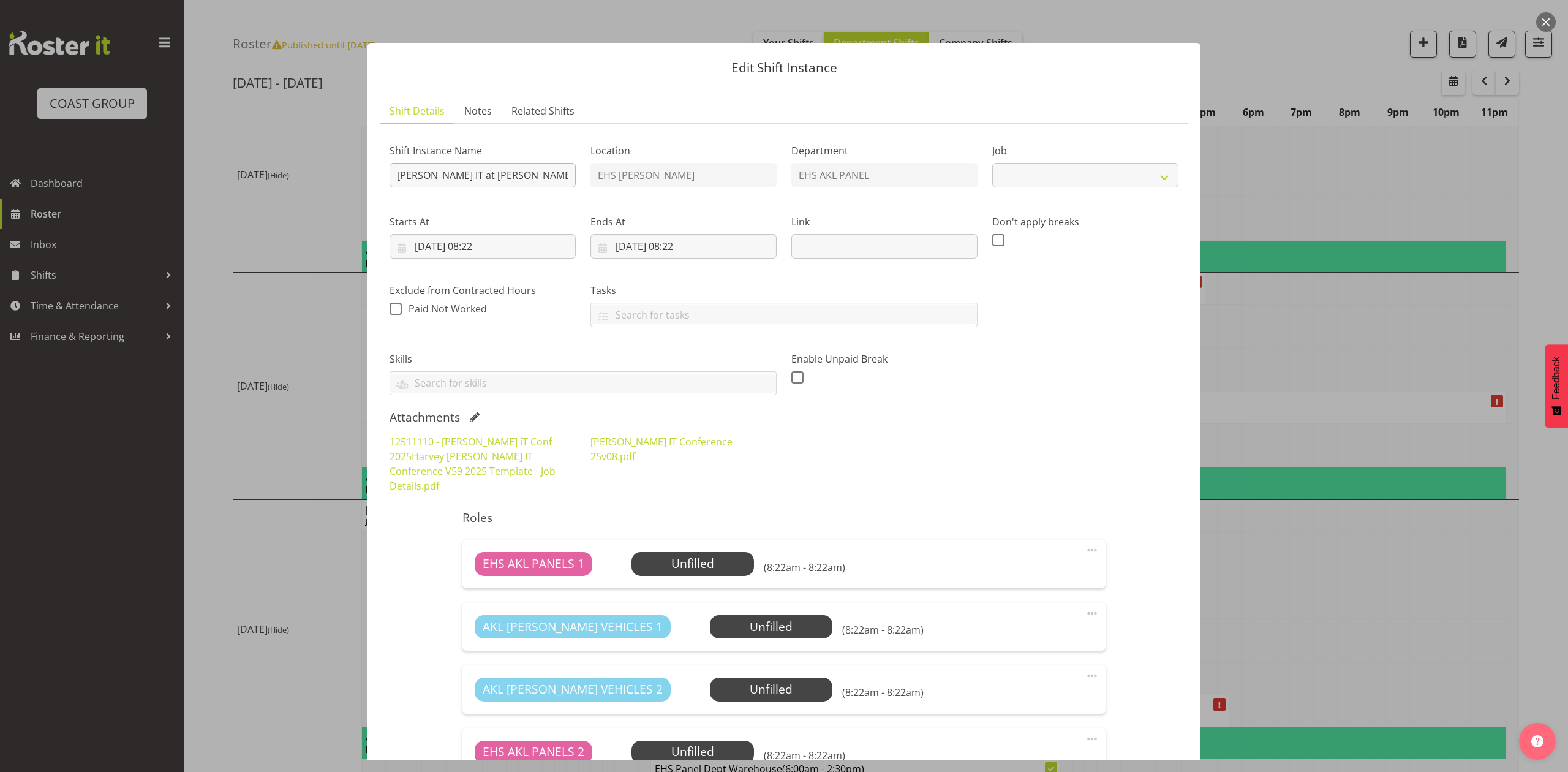
select select "10244"
click at [396, 172] on input "Harvey Norman IT at Pullman." at bounding box center [482, 175] width 186 height 25
click at [557, 172] on input "Pullout 12511110 Harvey Norman IT at Pullman." at bounding box center [482, 175] width 186 height 25
type input "Pullout 12511110 Harvey Norman IT at Pullman.Out at 7:30pm."
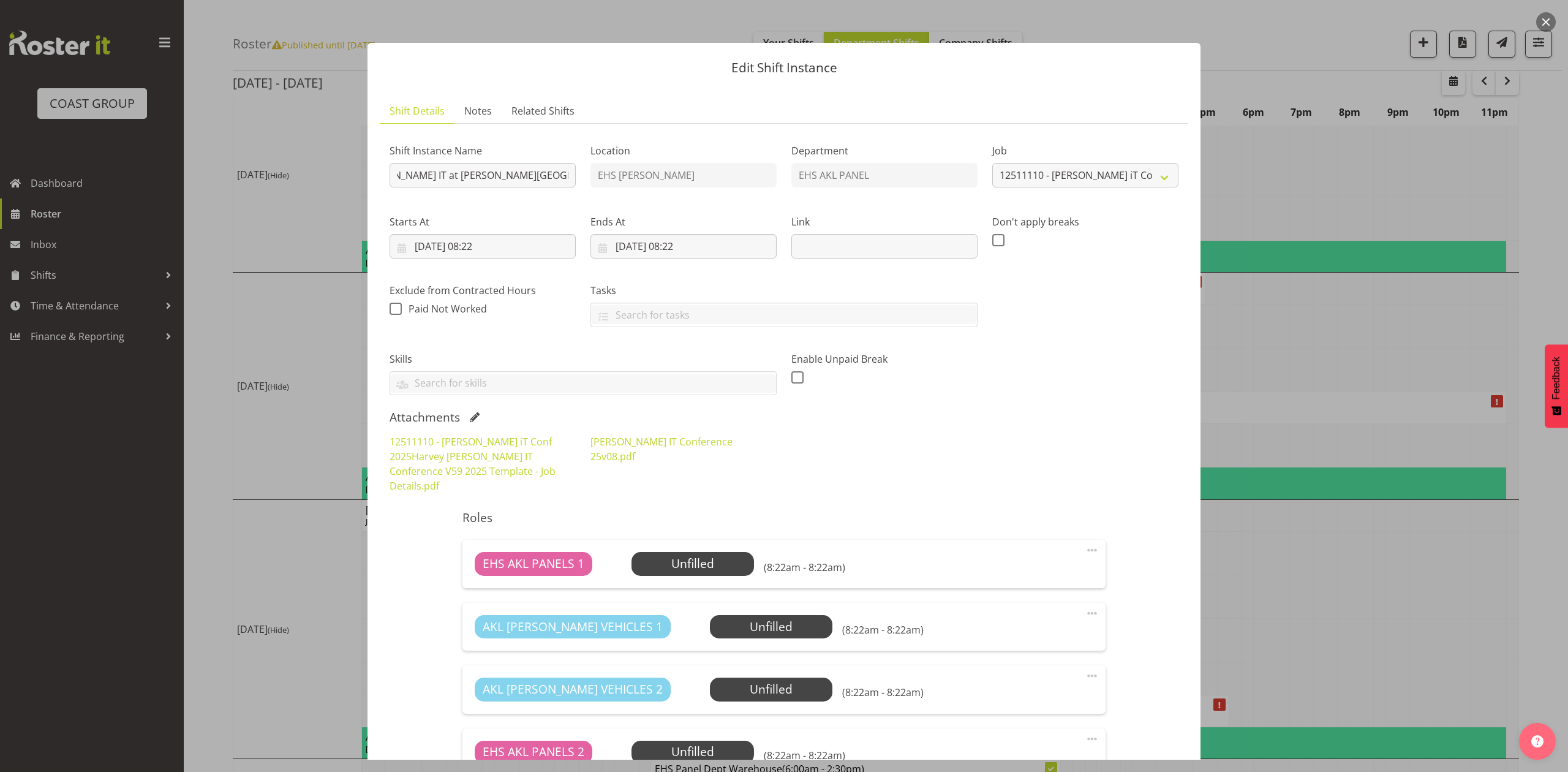
scroll to position [0, 0]
drag, startPoint x: 627, startPoint y: 239, endPoint x: 658, endPoint y: 262, distance: 38.6
click at [627, 239] on input "06/11/2025, 08:22" at bounding box center [683, 246] width 186 height 25
click at [691, 368] on link "5" at bounding box center [698, 368] width 25 height 23
type input "05/11/2025, 08:22"
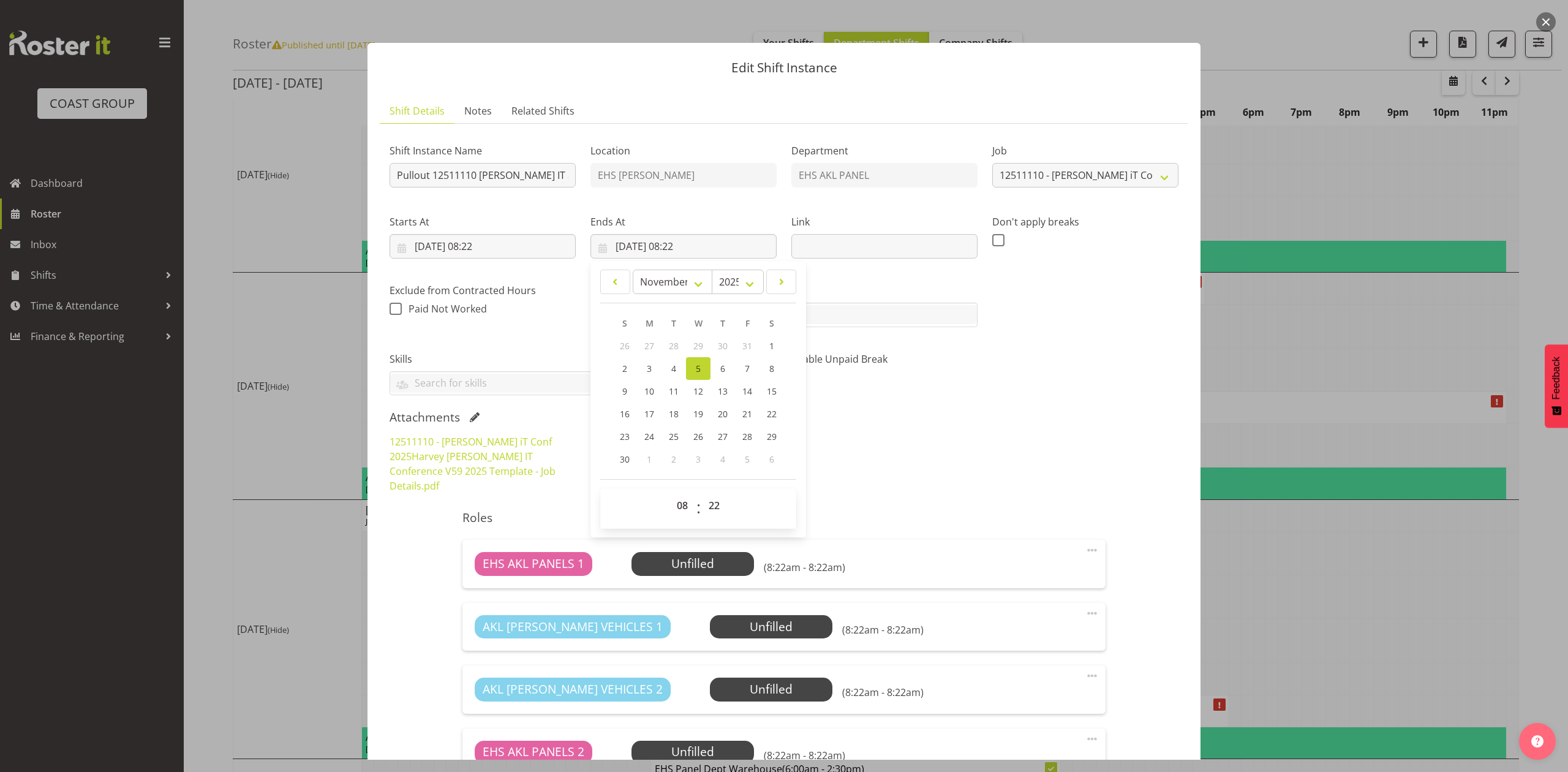
click at [941, 447] on div "12511110 - Harvey Norman iT Conf 2025Harvey Norman IT Conference V59 2025 Templ…" at bounding box center [783, 464] width 803 height 74
click at [482, 245] on input "05/11/2025, 08:22" at bounding box center [482, 246] width 186 height 25
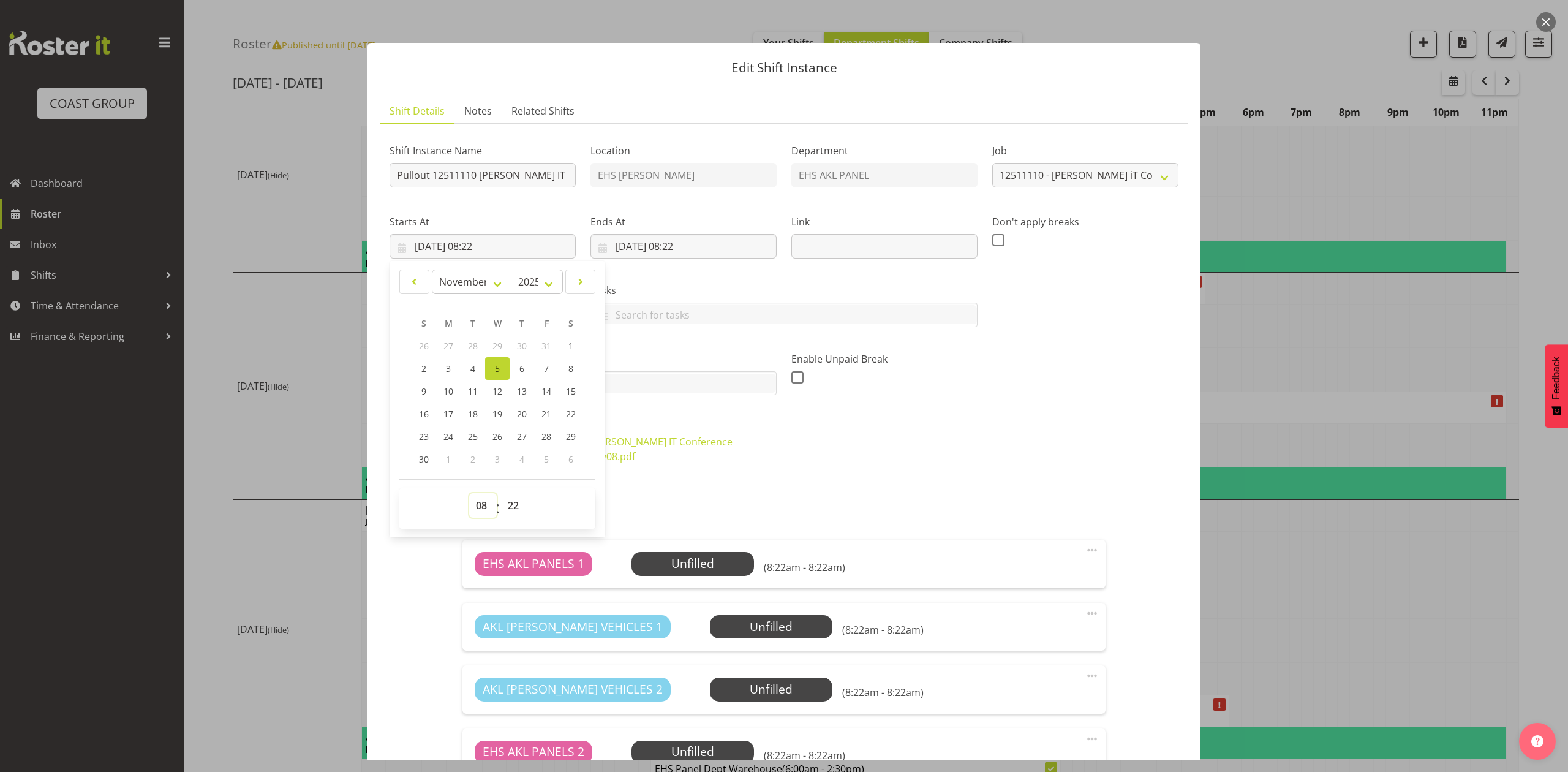
drag, startPoint x: 483, startPoint y: 505, endPoint x: 481, endPoint y: 494, distance: 11.2
click at [482, 505] on select "00 01 02 03 04 05 06 07 08 09 10 11 12 13 14 15 16 17 18 19 20 21 22 23" at bounding box center [483, 505] width 28 height 25
select select "6"
click at [469, 493] on select "00 01 02 03 04 05 06 07 08 09 10 11 12 13 14 15 16 17 18 19 20 21 22 23" at bounding box center [483, 505] width 28 height 25
type input "05/11/2025, 06:22"
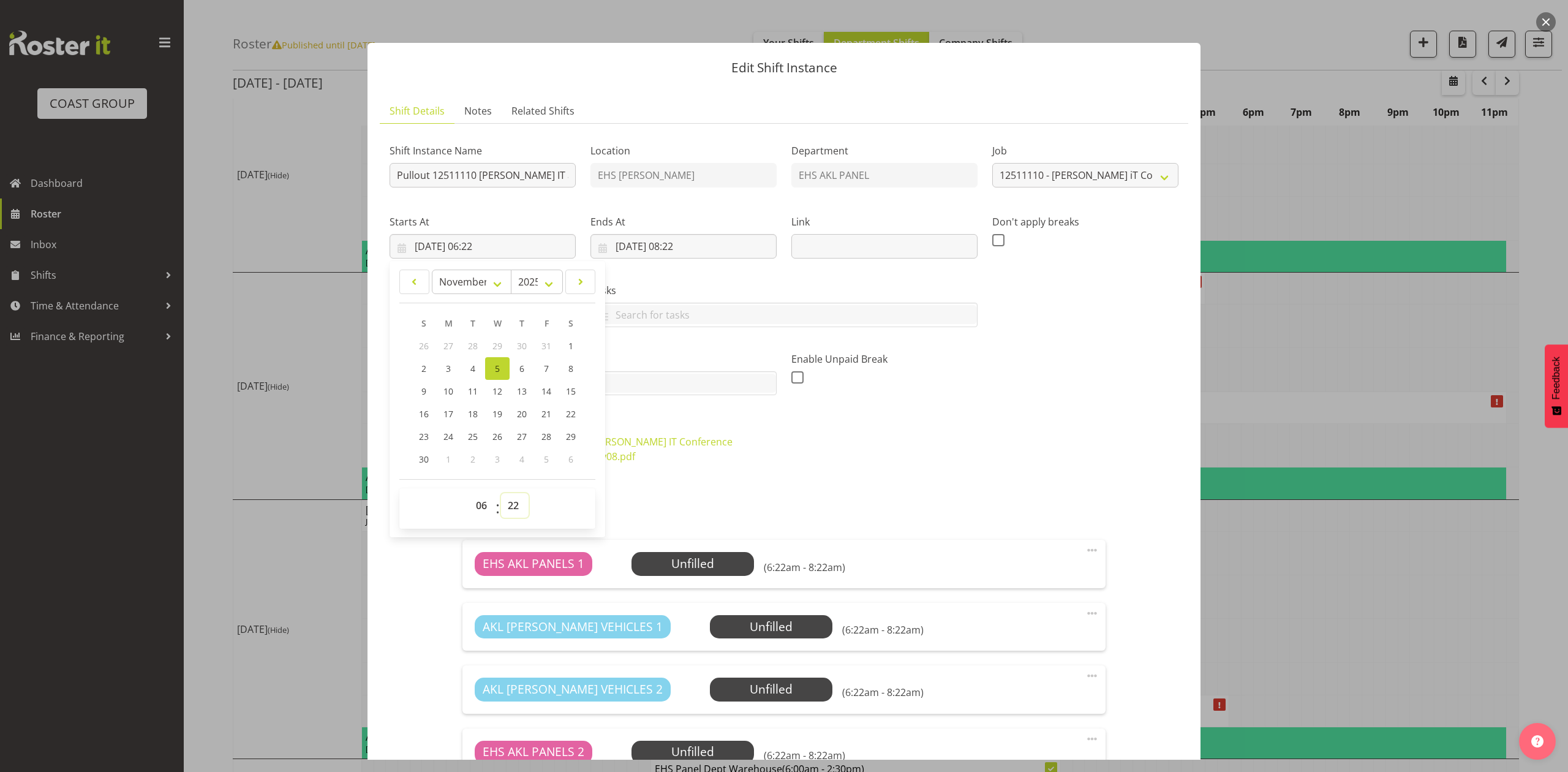
click at [516, 505] on select "00 01 02 03 04 05 06 07 08 09 10 11 12 13 14 15 16 17 18 19 20 21 22 23 24 25 2…" at bounding box center [515, 505] width 28 height 25
click at [478, 508] on select "00 01 02 03 04 05 06 07 08 09 10 11 12 13 14 15 16 17 18 19 20 21 22 23" at bounding box center [483, 505] width 28 height 25
select select "18"
click at [469, 493] on select "00 01 02 03 04 05 06 07 08 09 10 11 12 13 14 15 16 17 18 19 20 21 22 23" at bounding box center [483, 505] width 28 height 25
type input "05/11/2025, 18:22"
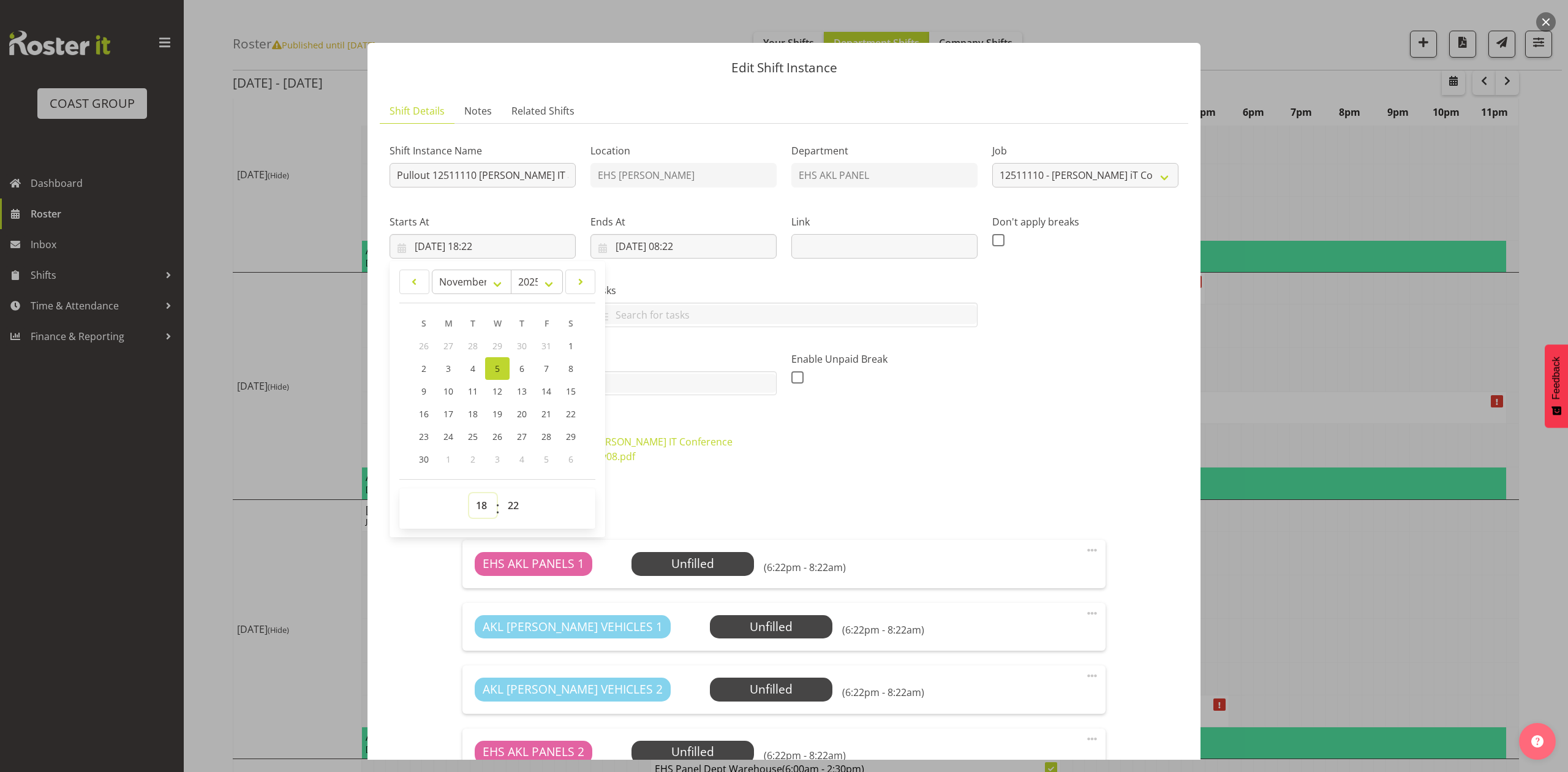
click at [473, 509] on select "00 01 02 03 04 05 06 07 08 09 10 11 12 13 14 15 16 17 18 19 20 21 22 23" at bounding box center [483, 505] width 28 height 25
select select "19"
click at [469, 493] on select "00 01 02 03 04 05 06 07 08 09 10 11 12 13 14 15 16 17 18 19 20 21 22 23" at bounding box center [483, 505] width 28 height 25
type input "05/11/2025, 19:22"
click at [513, 509] on select "00 01 02 03 04 05 06 07 08 09 10 11 12 13 14 15 16 17 18 19 20 21 22 23 24 25 2…" at bounding box center [515, 505] width 28 height 25
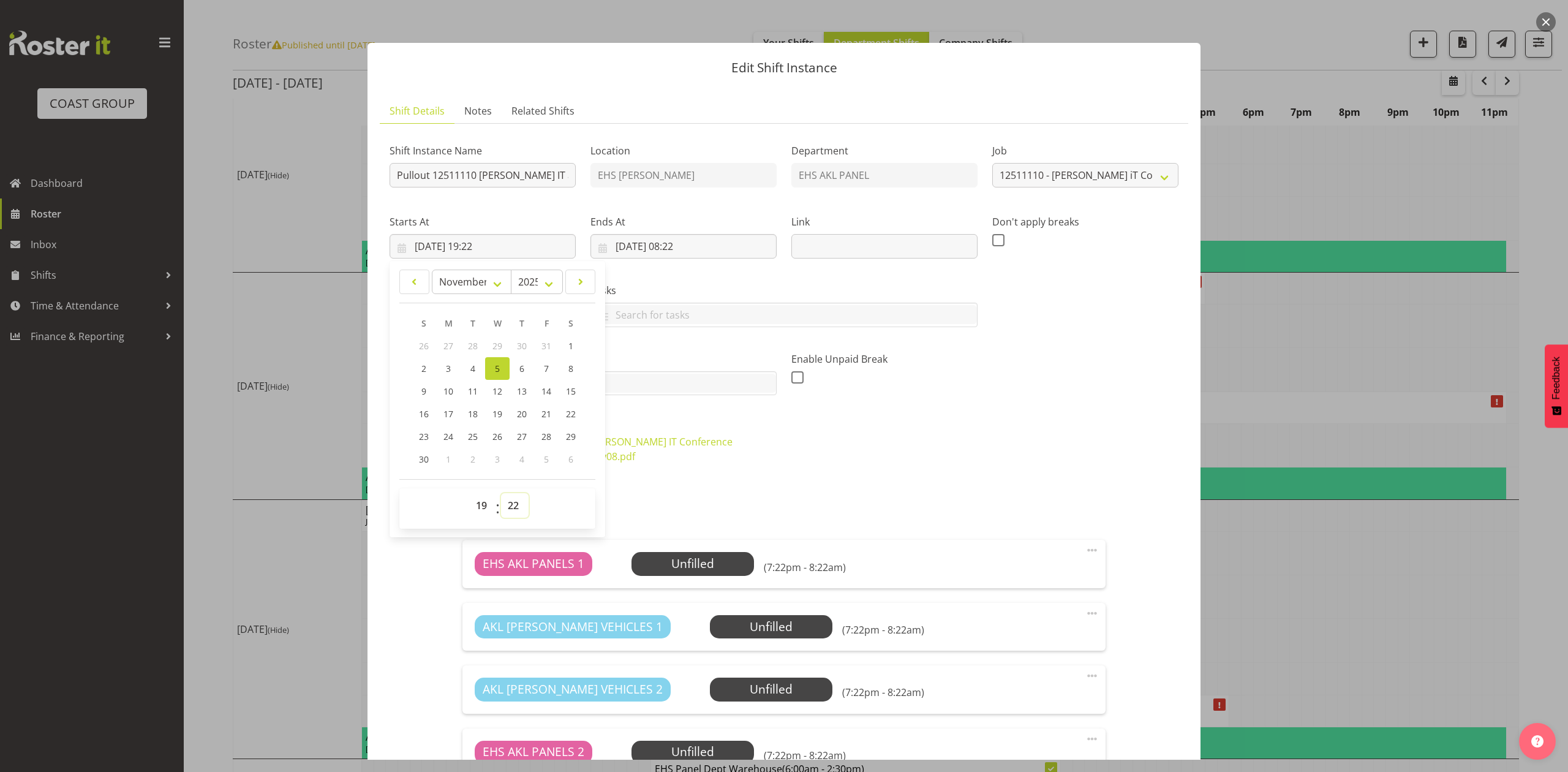
select select "0"
click at [501, 493] on select "00 01 02 03 04 05 06 07 08 09 10 11 12 13 14 15 16 17 18 19 20 21 22 23 24 25 2…" at bounding box center [515, 505] width 28 height 25
type input "05/11/2025, 19:00"
click at [939, 510] on h5 "Roles" at bounding box center [783, 517] width 642 height 15
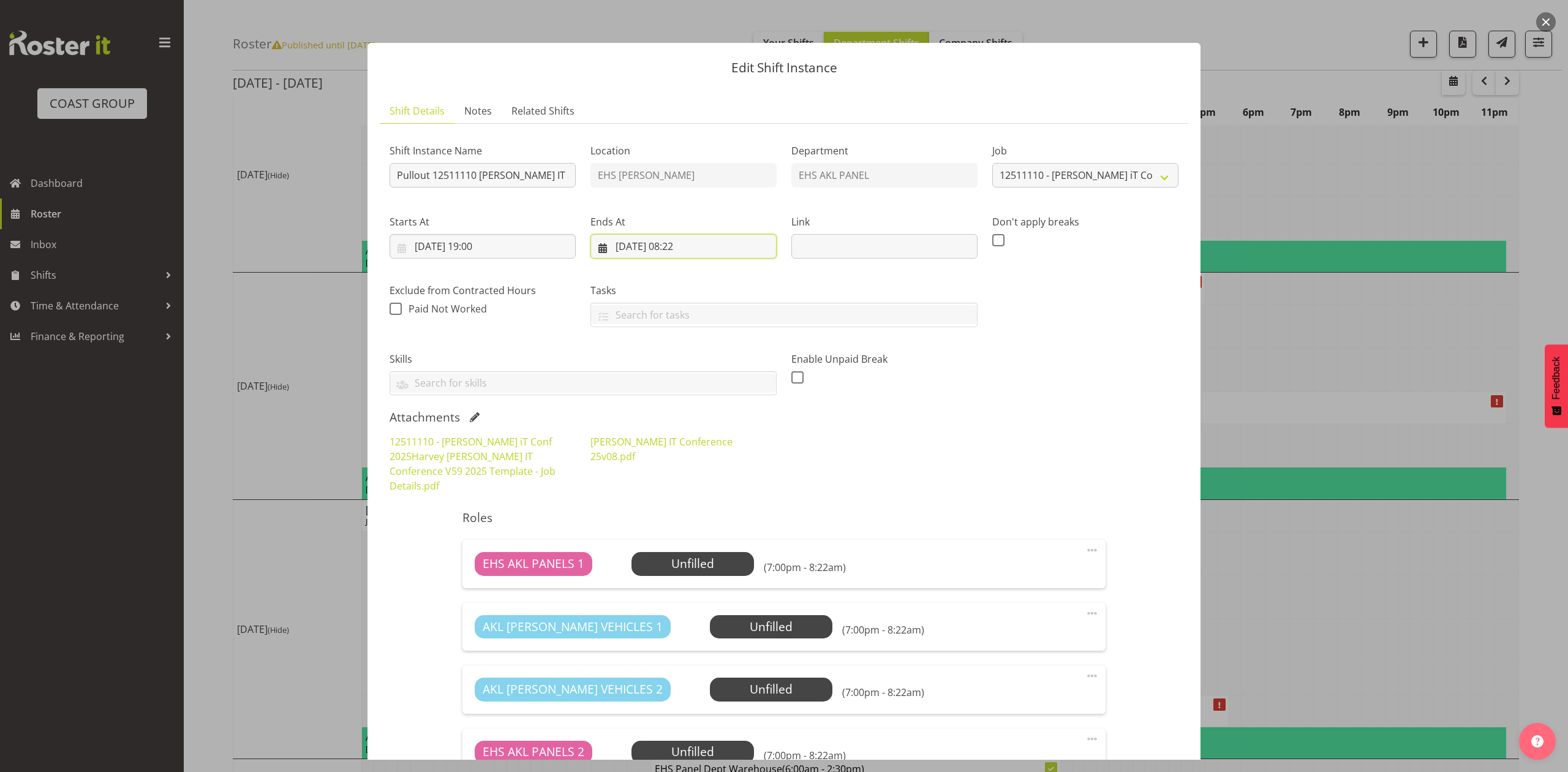
click at [699, 240] on input "05/11/2025, 08:22" at bounding box center [683, 246] width 186 height 25
click at [677, 510] on select "00 01 02 03 04 05 06 07 08 09 10 11 12 13 14 15 16 17 18 19 20 21 22 23" at bounding box center [683, 505] width 28 height 25
select select "21"
click at [670, 493] on select "00 01 02 03 04 05 06 07 08 09 10 11 12 13 14 15 16 17 18 19 20 21 22 23" at bounding box center [683, 505] width 28 height 25
type input "05/11/2025, 21:22"
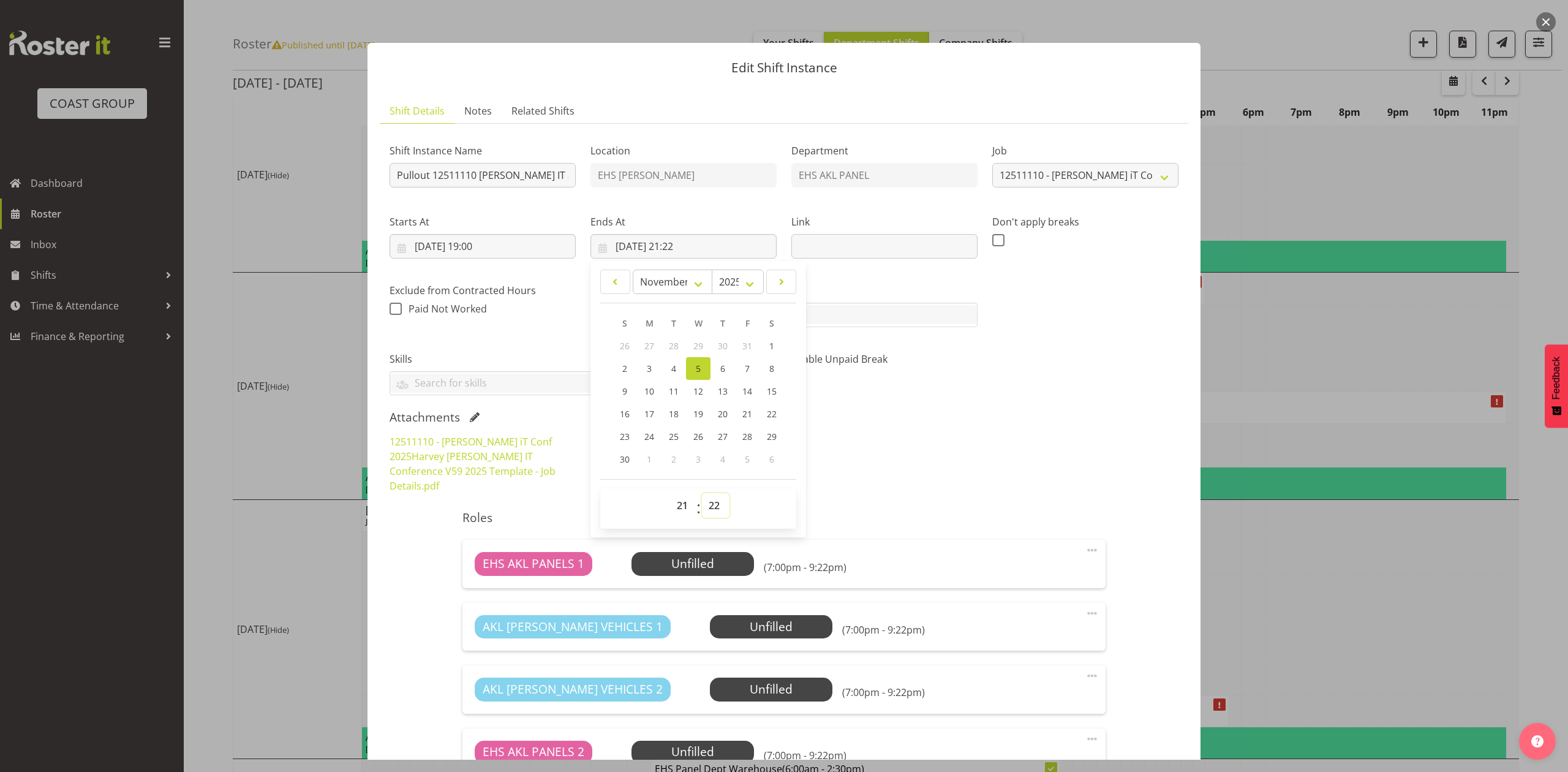
click at [716, 500] on select "00 01 02 03 04 05 06 07 08 09 10 11 12 13 14 15 16 17 18 19 20 21 22 23 24 25 2…" at bounding box center [716, 505] width 28 height 25
select select "30"
click at [702, 493] on select "00 01 02 03 04 05 06 07 08 09 10 11 12 13 14 15 16 17 18 19 20 21 22 23 24 25 2…" at bounding box center [716, 505] width 28 height 25
type input "05/11/2025, 21:30"
click at [928, 452] on div "12511110 - Harvey Norman iT Conf 2025Harvey Norman IT Conference V59 2025 Templ…" at bounding box center [783, 464] width 803 height 74
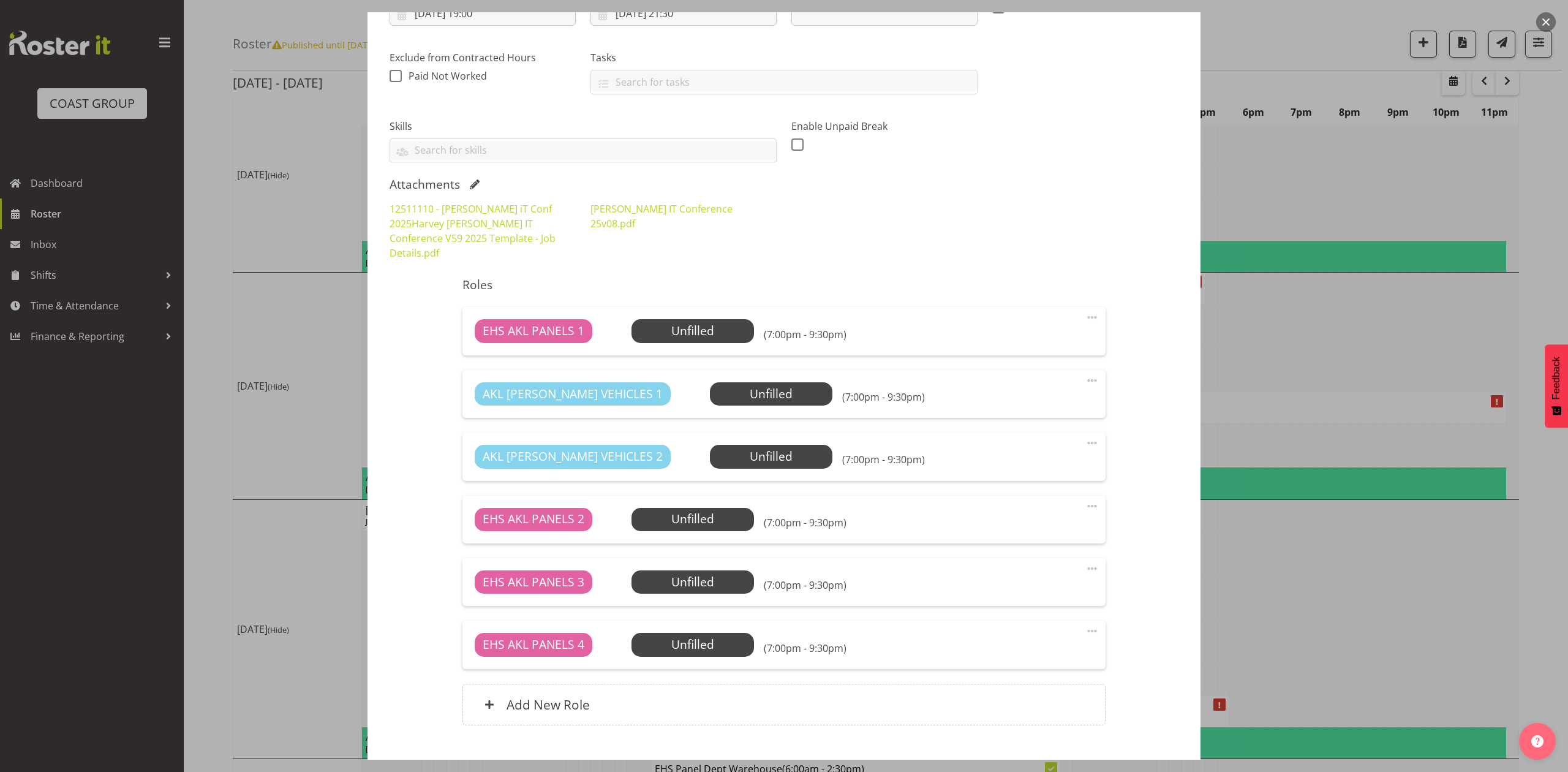
scroll to position [294, 0]
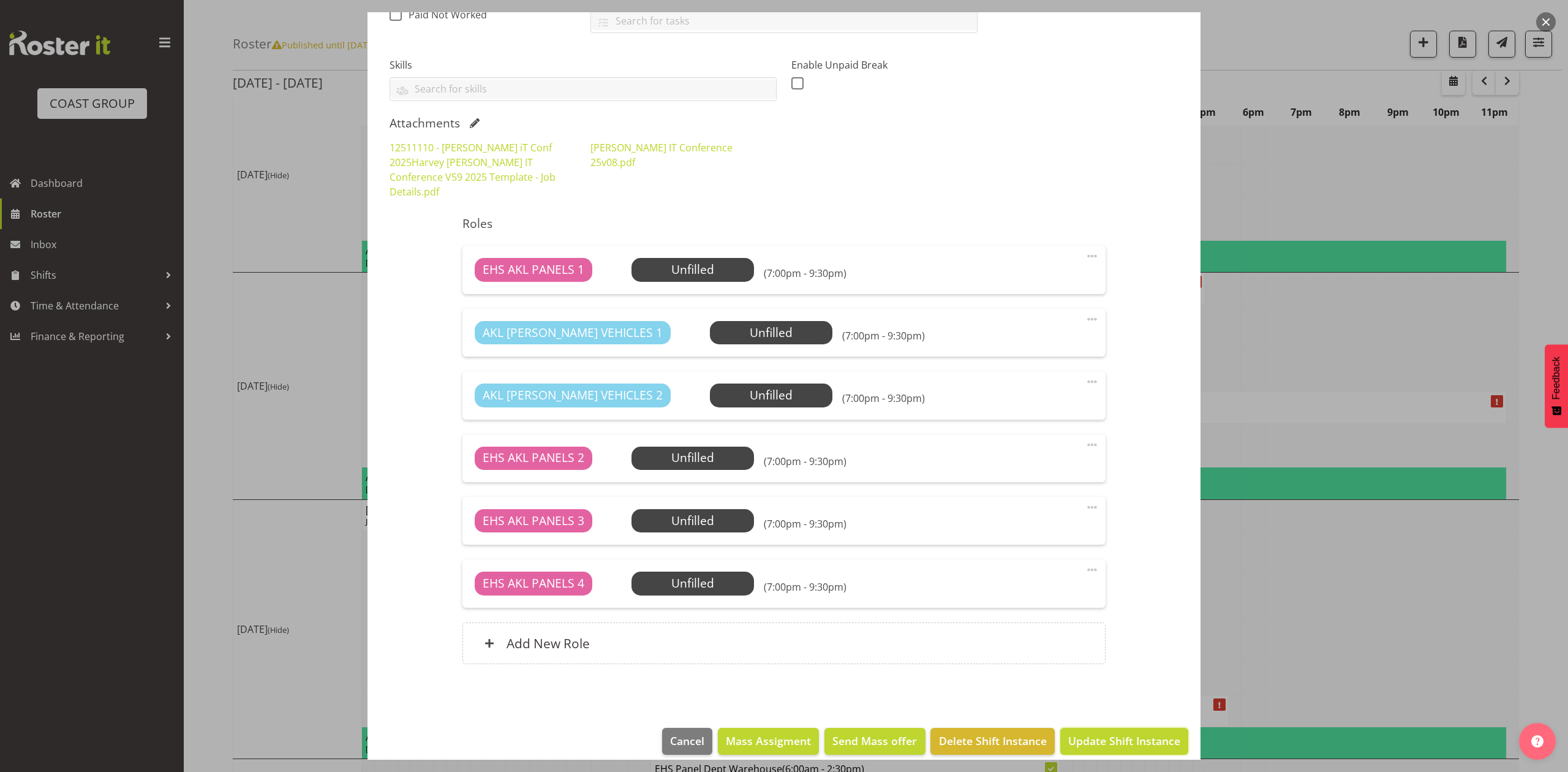
drag, startPoint x: 1146, startPoint y: 720, endPoint x: 1133, endPoint y: 362, distance: 358.2
click at [1133, 362] on div "Edit Shift Instance Shift Details Notes Related Shifts Shift Instance Name Pull…" at bounding box center [783, 92] width 857 height 747
click at [1085, 249] on span at bounding box center [1092, 256] width 15 height 15
click at [1015, 318] on link "Delete" at bounding box center [1039, 327] width 117 height 22
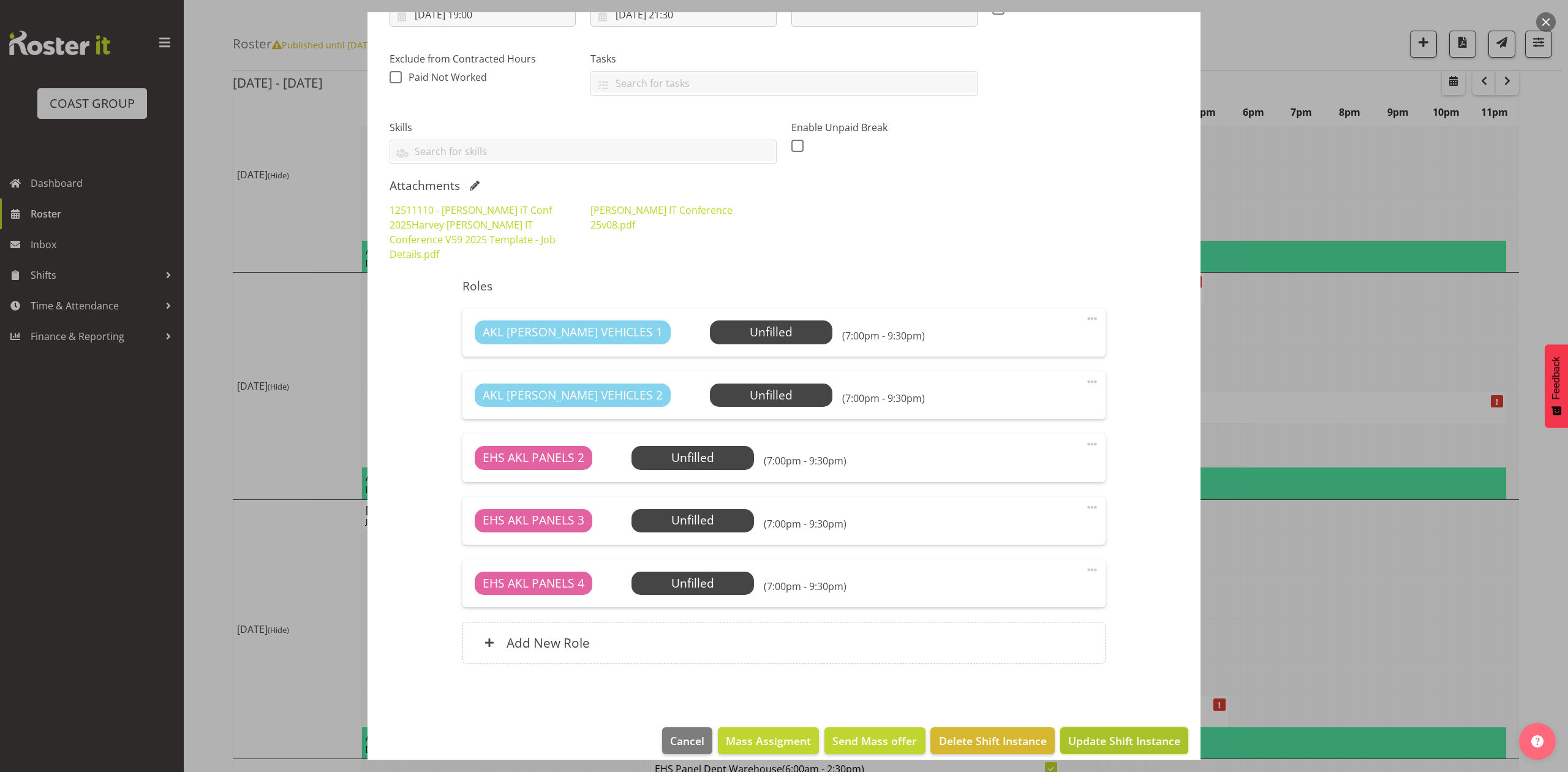
click at [1113, 732] on span "Update Shift Instance" at bounding box center [1123, 740] width 112 height 16
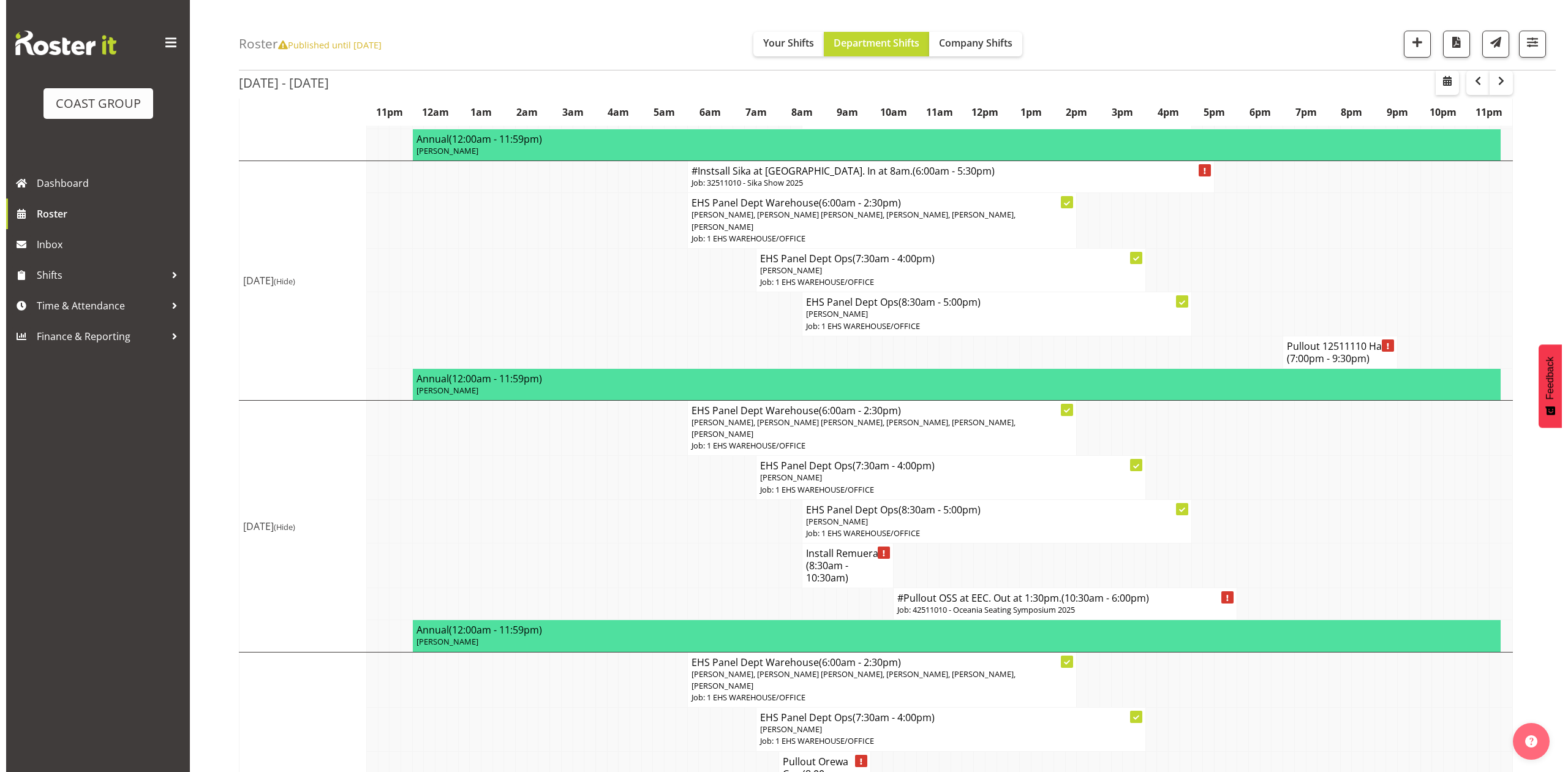
scroll to position [461, 0]
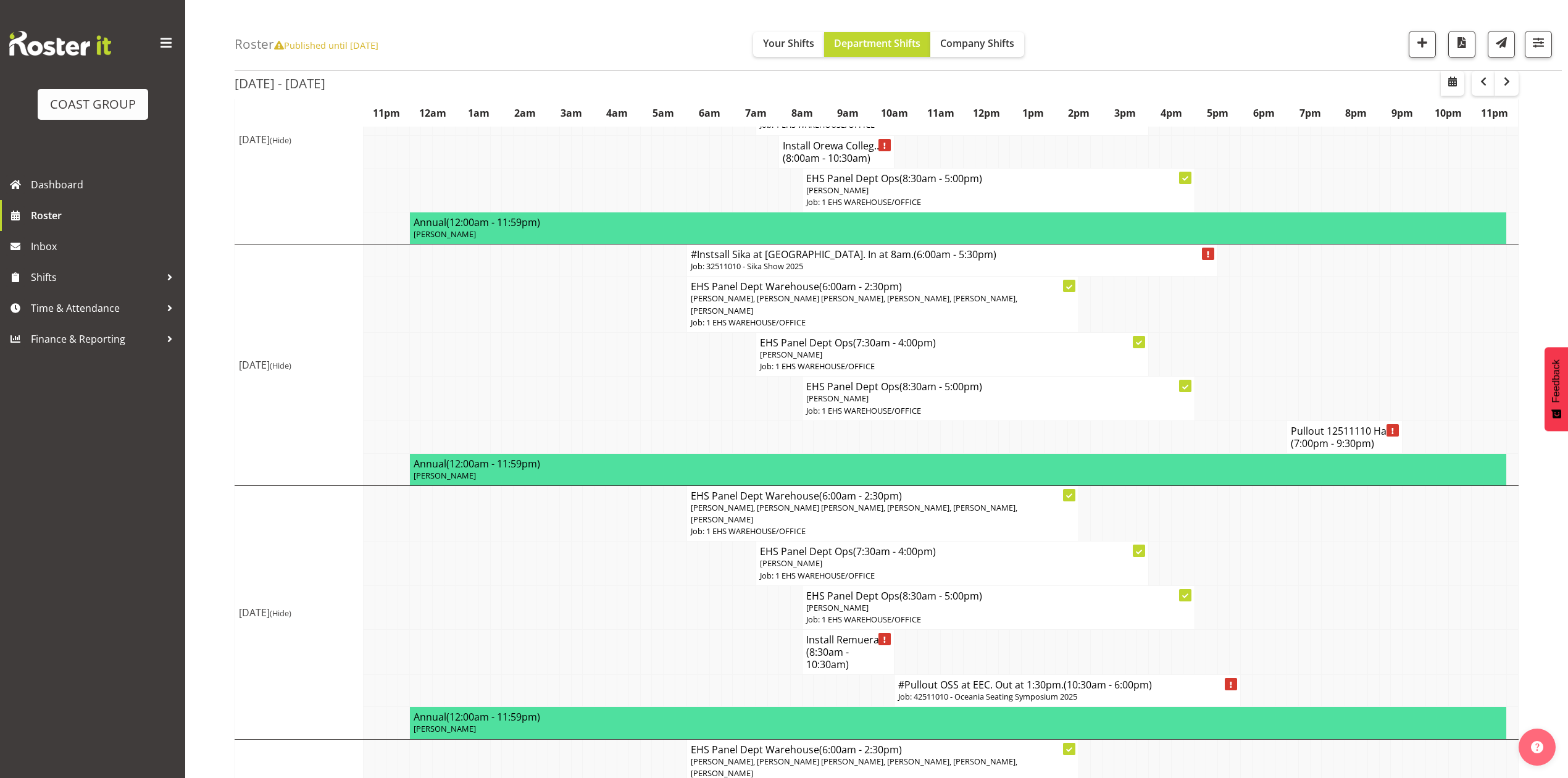
click at [1342, 430] on h4 "Pullout 12511110 Har... (7:00pm - 9:30pm)" at bounding box center [1345, 437] width 108 height 25
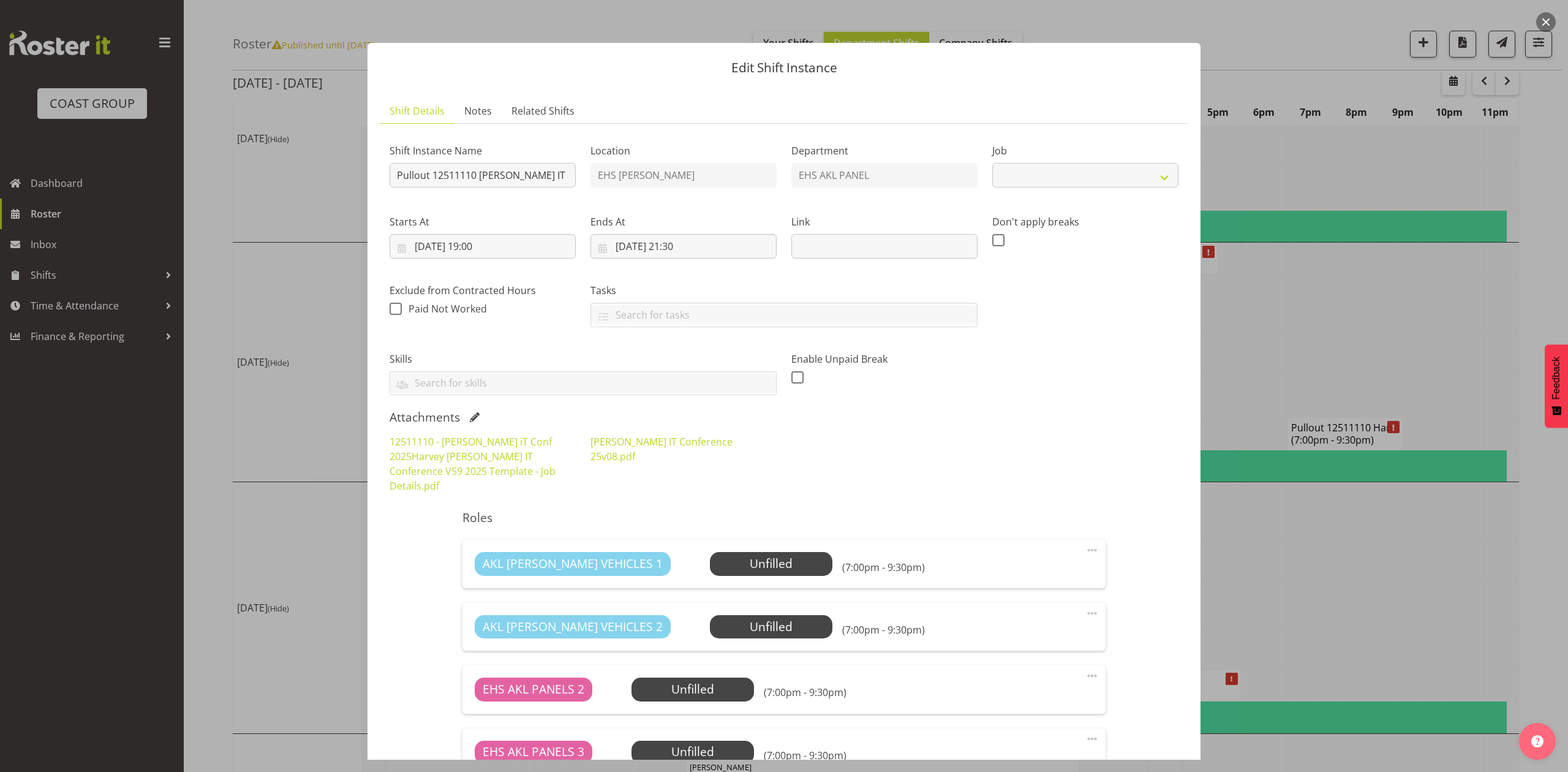
select select "10244"
click at [1340, 299] on div at bounding box center [784, 386] width 1568 height 772
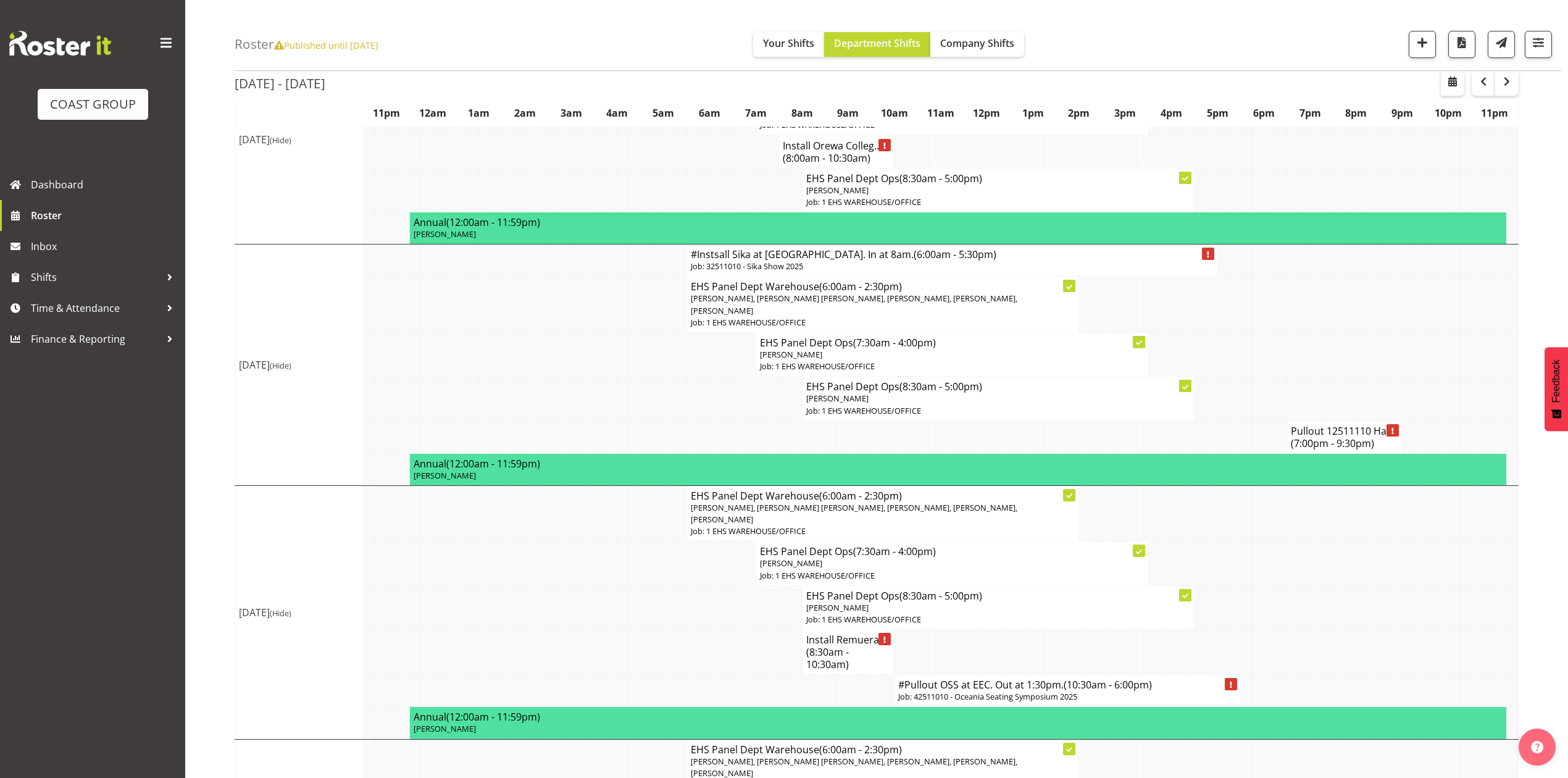
click at [1300, 445] on h4 "Pullout 12511110 Har... (7:00pm - 9:30pm)" at bounding box center [1345, 437] width 108 height 25
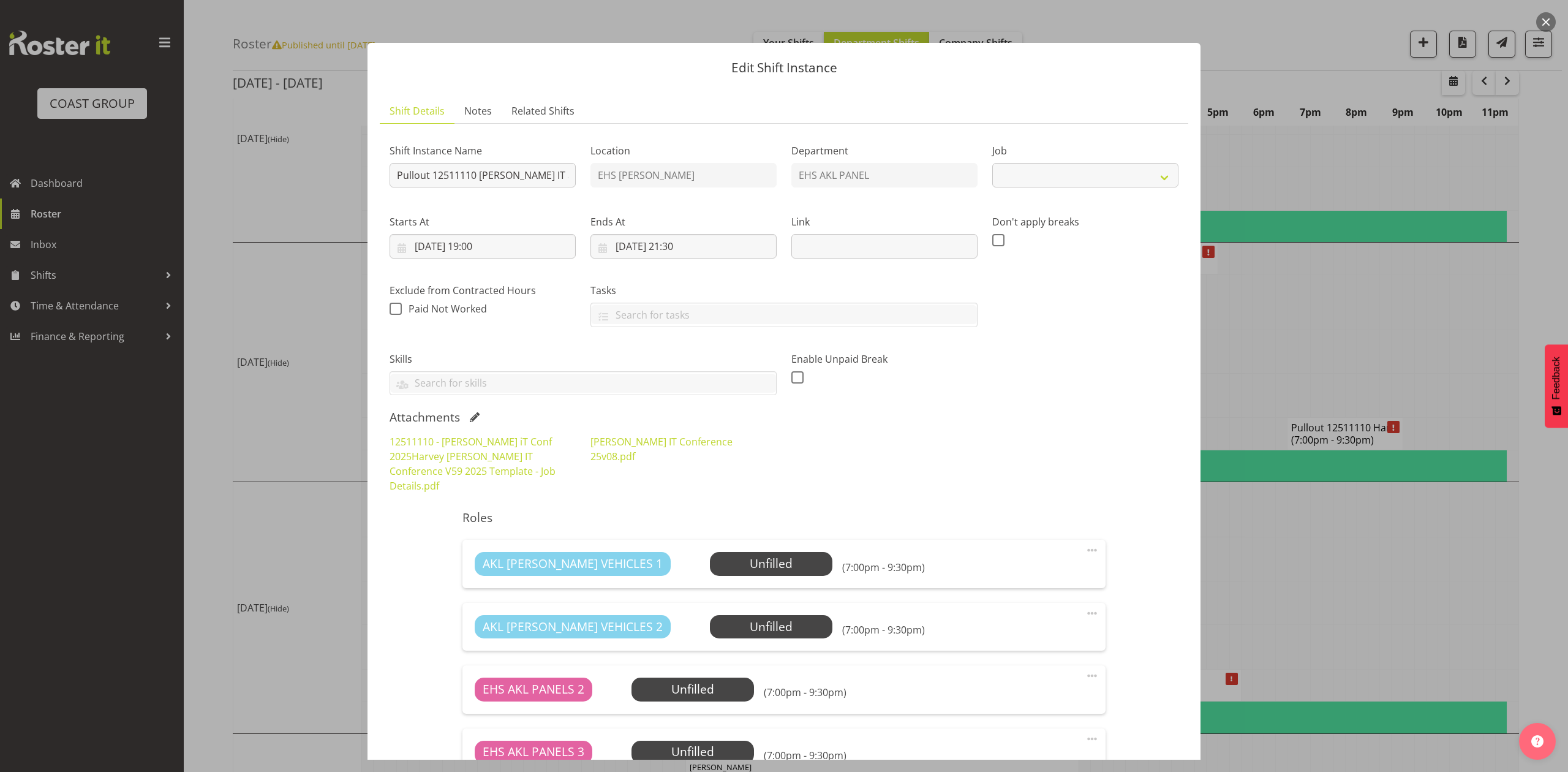
select select "10244"
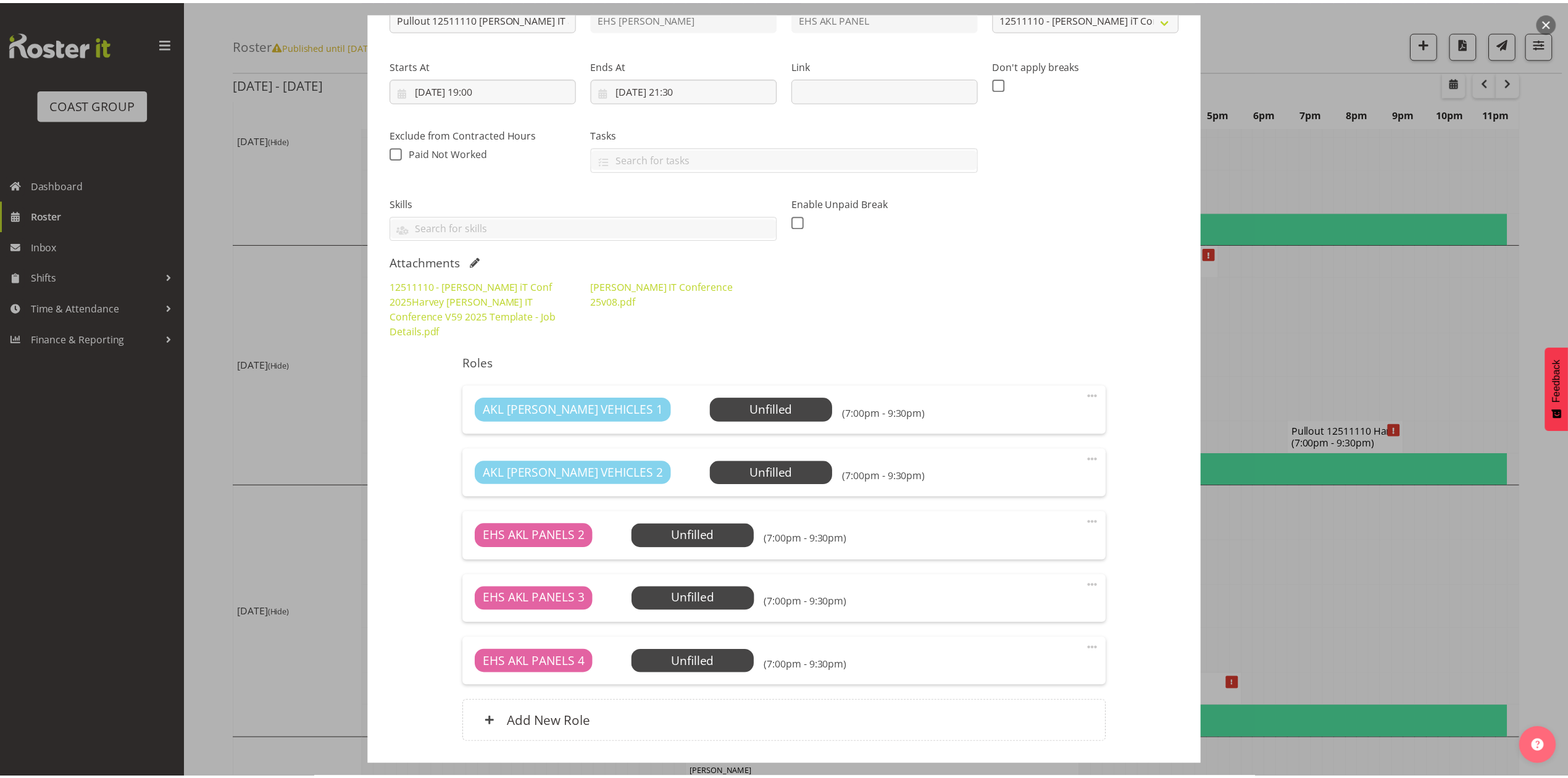
scroll to position [165, 0]
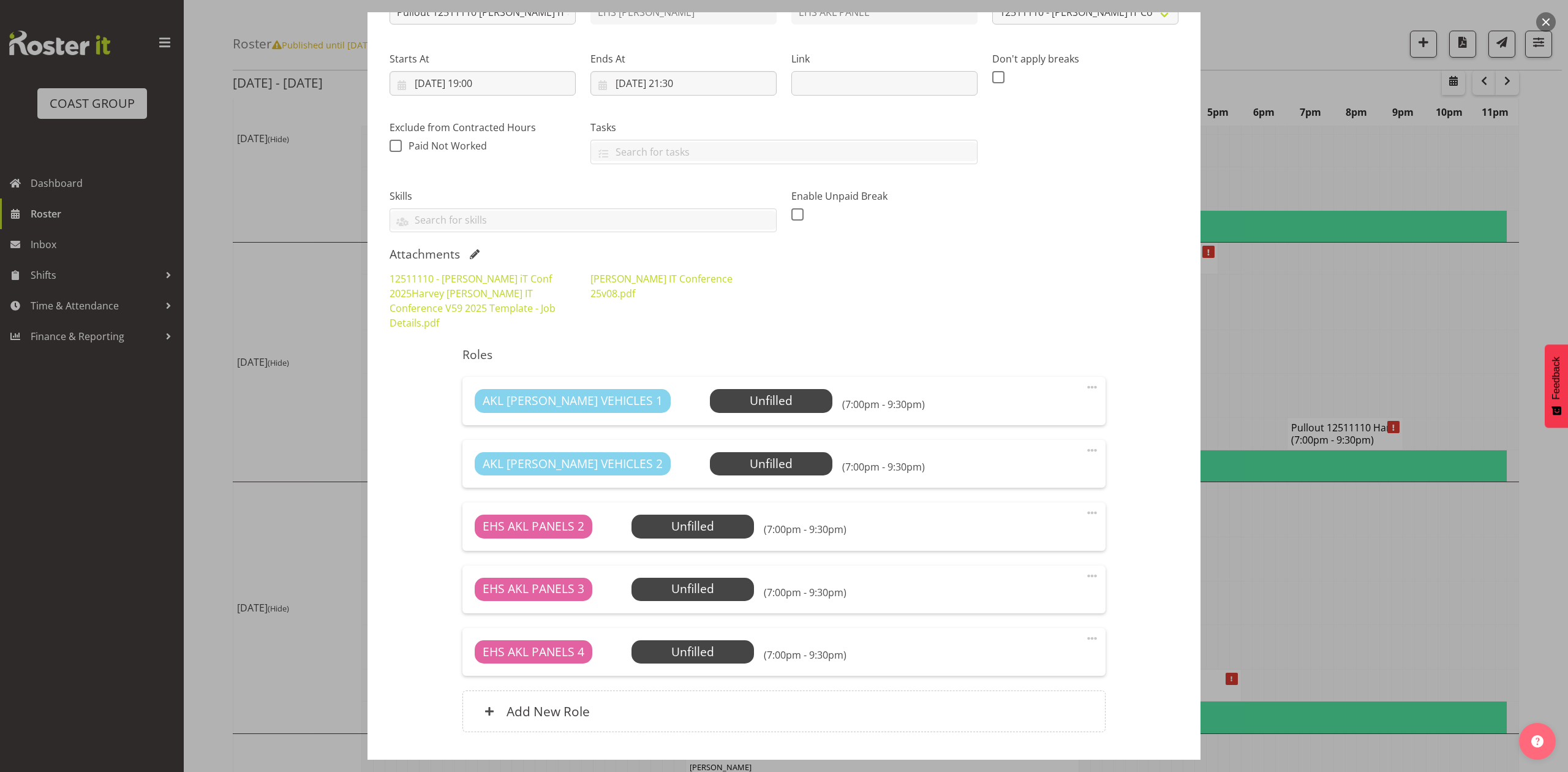
click at [1360, 333] on div at bounding box center [784, 386] width 1568 height 772
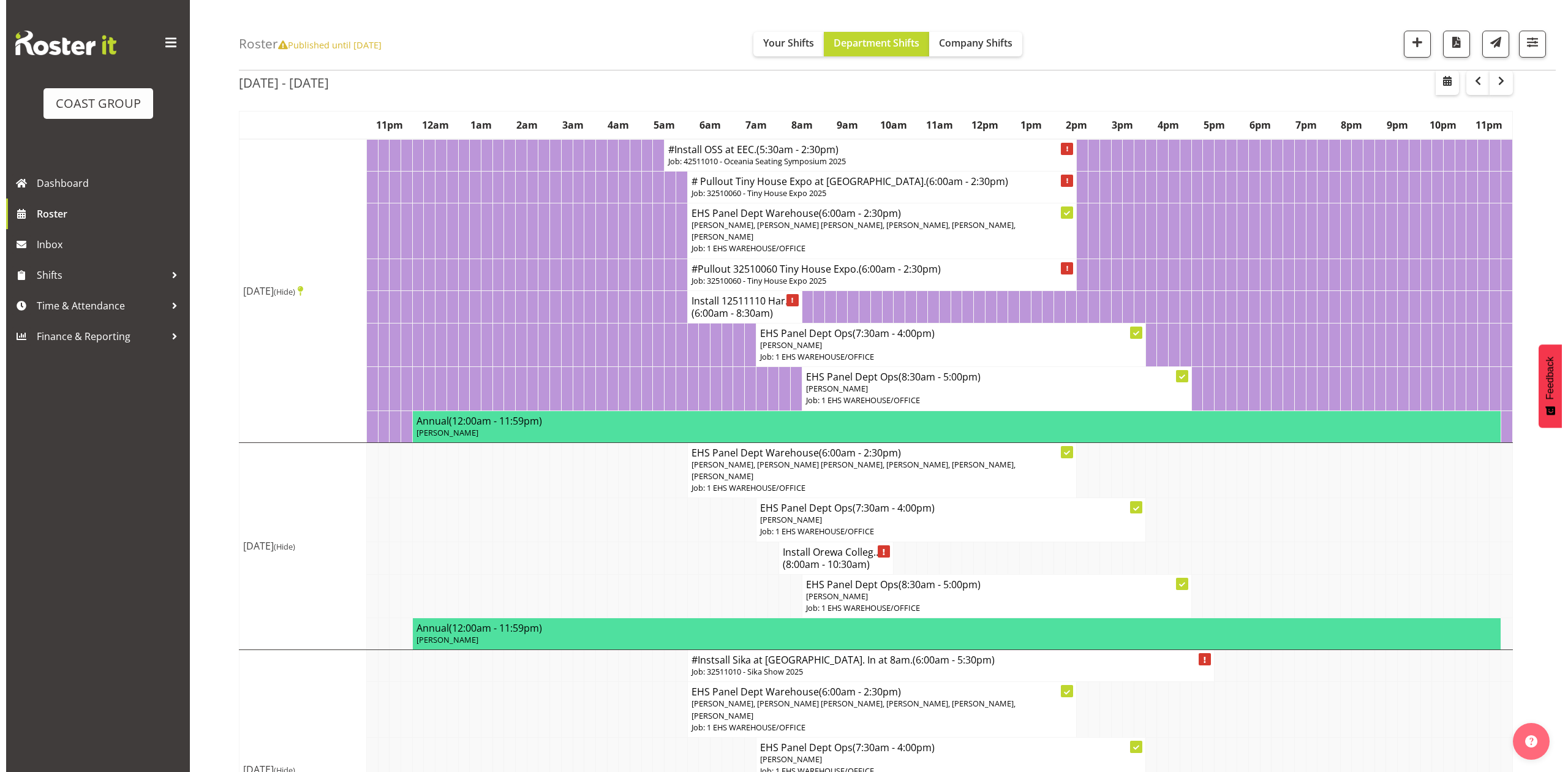
scroll to position [0, 0]
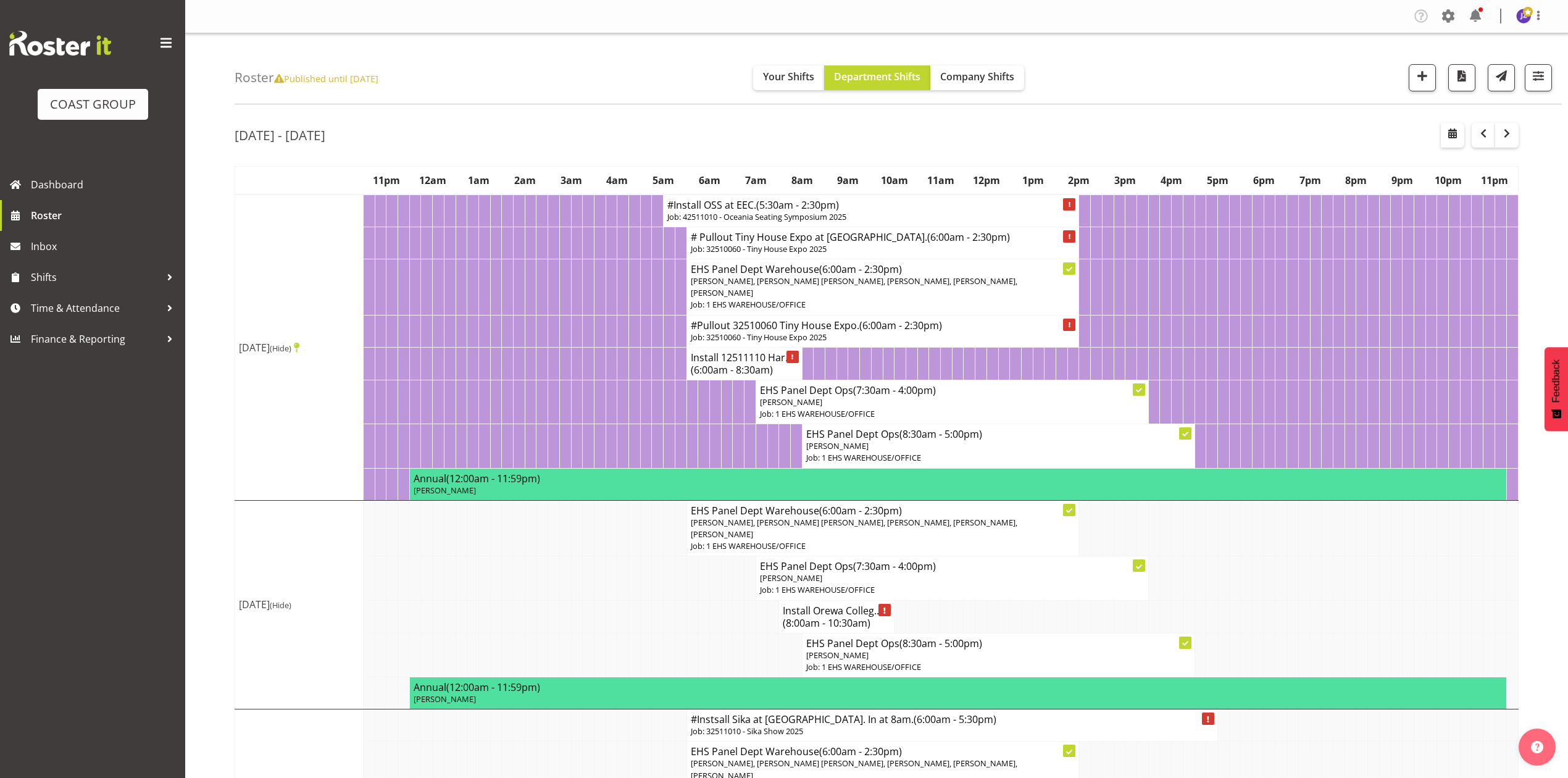
click at [717, 356] on h4 "Install 12511110 Har... (6:00am - 8:30am)" at bounding box center [745, 363] width 108 height 25
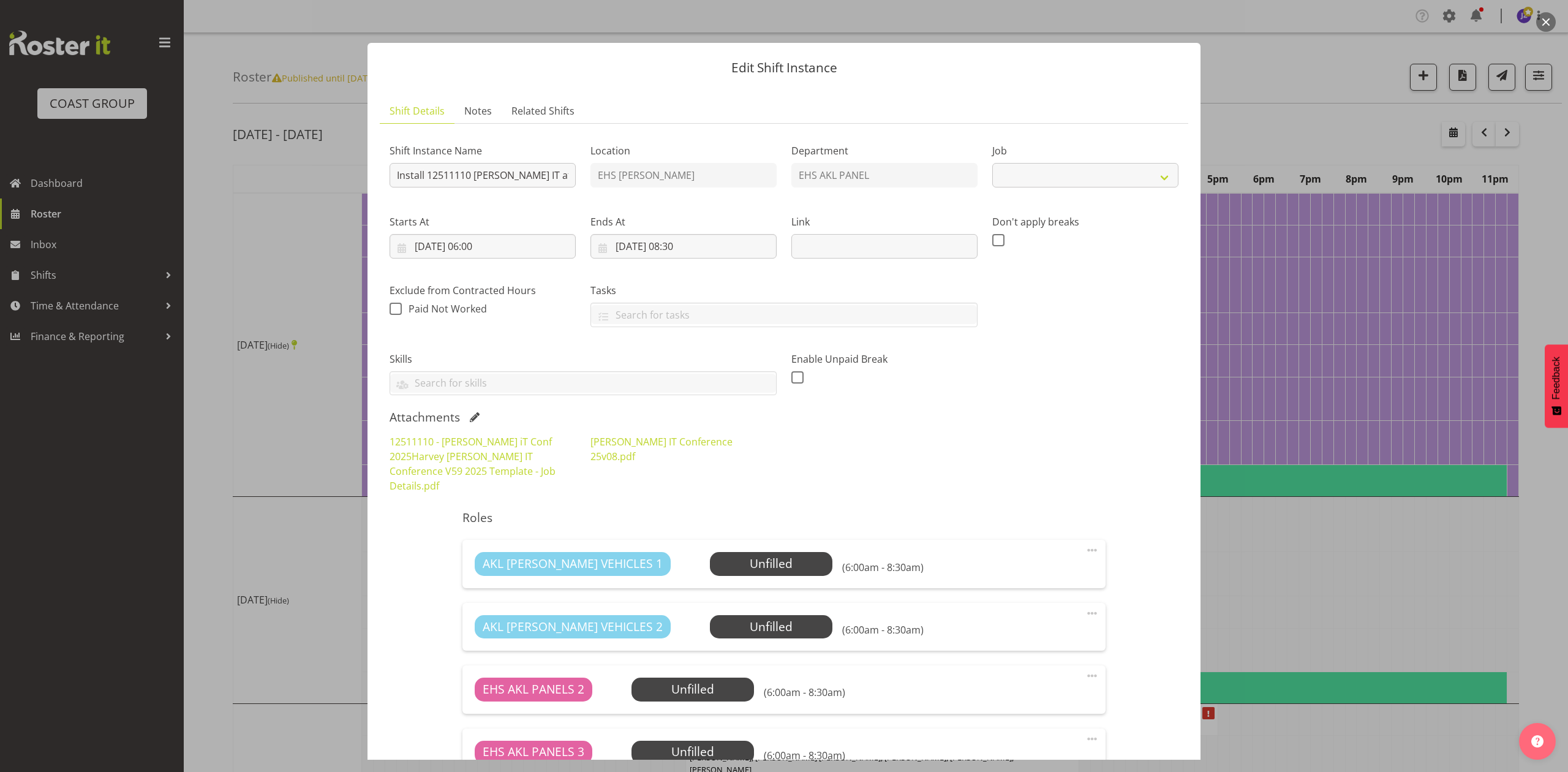
select select "10244"
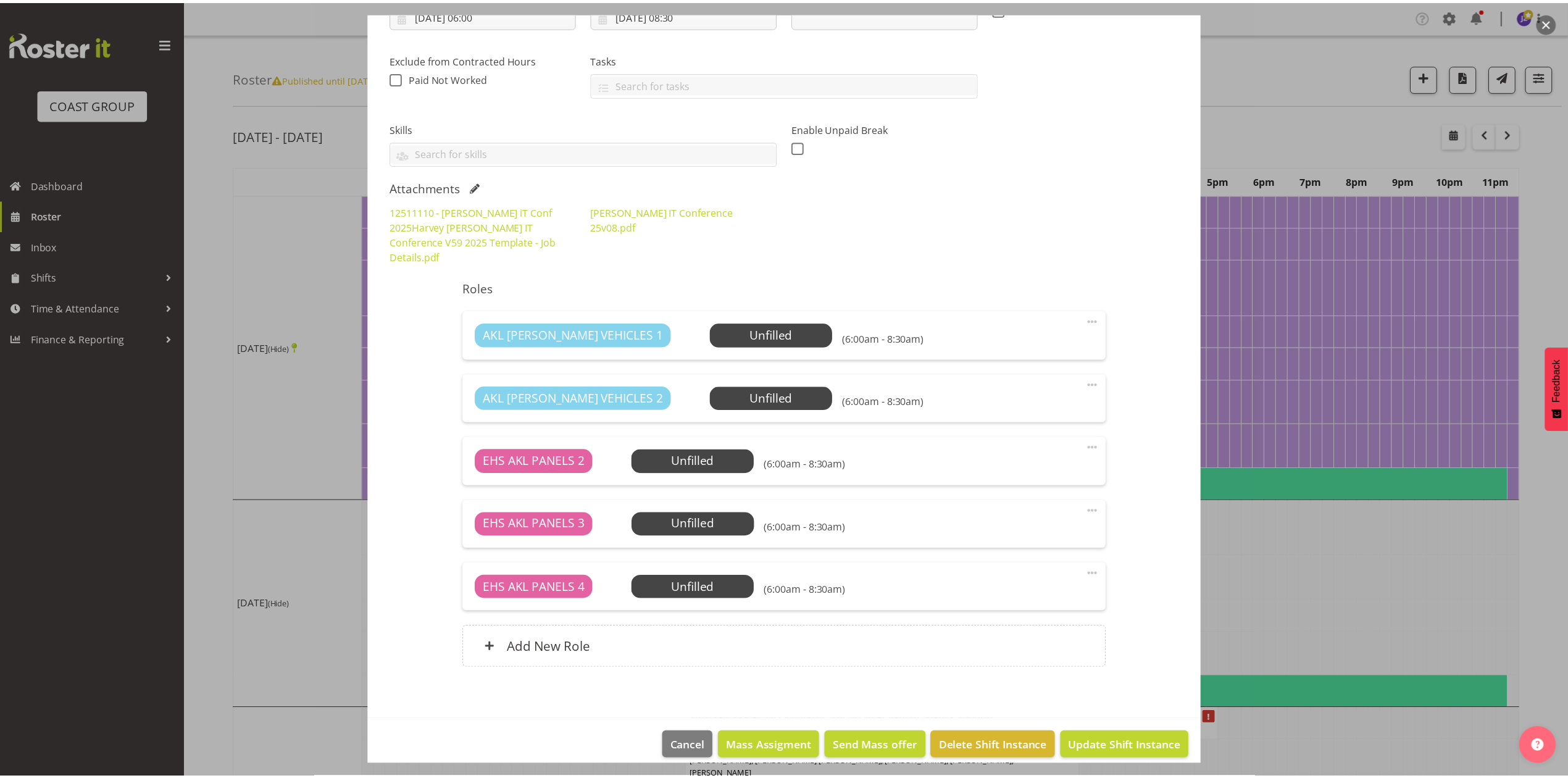
scroll to position [69, 0]
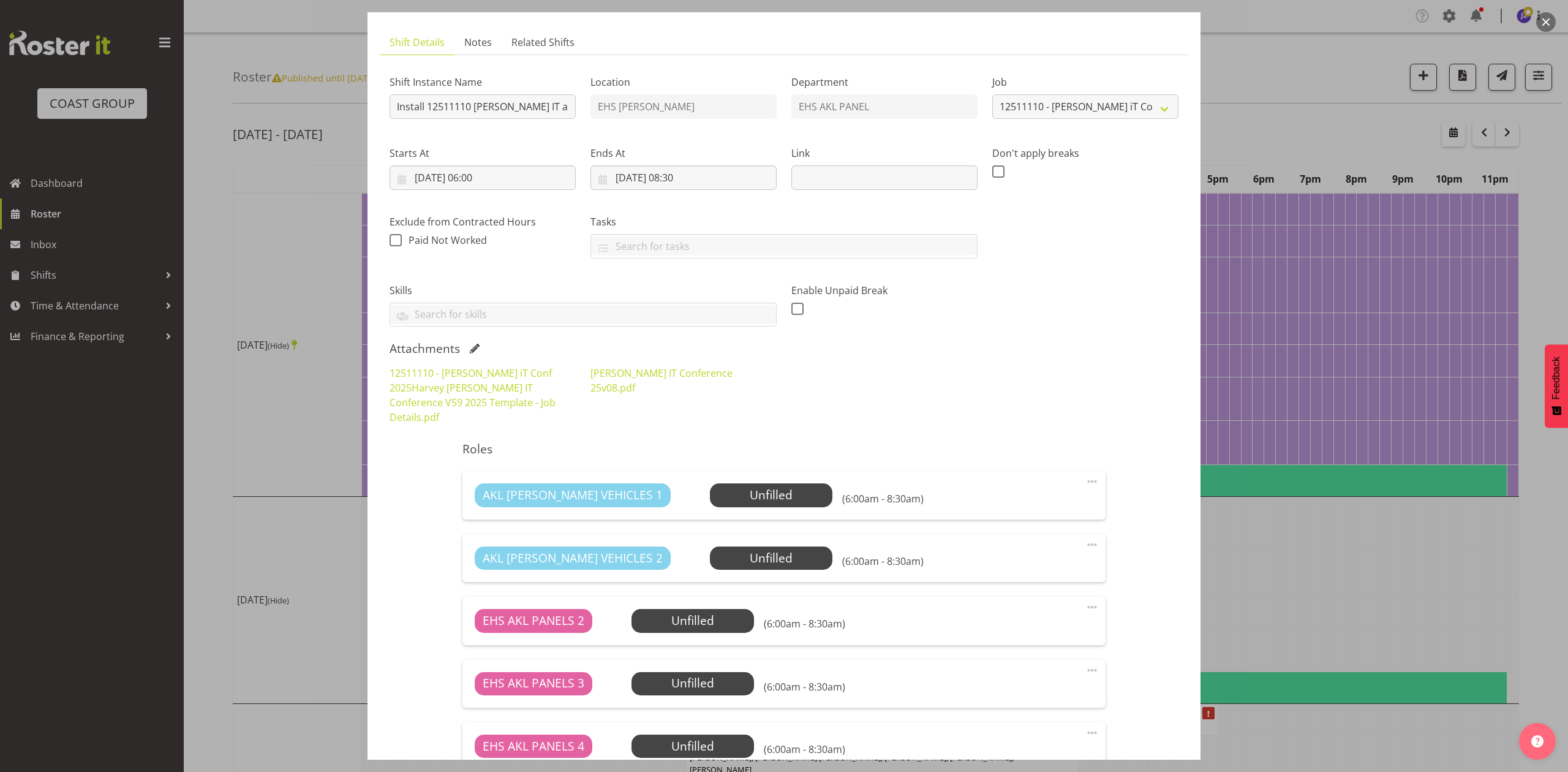
click at [1291, 111] on div at bounding box center [784, 386] width 1568 height 772
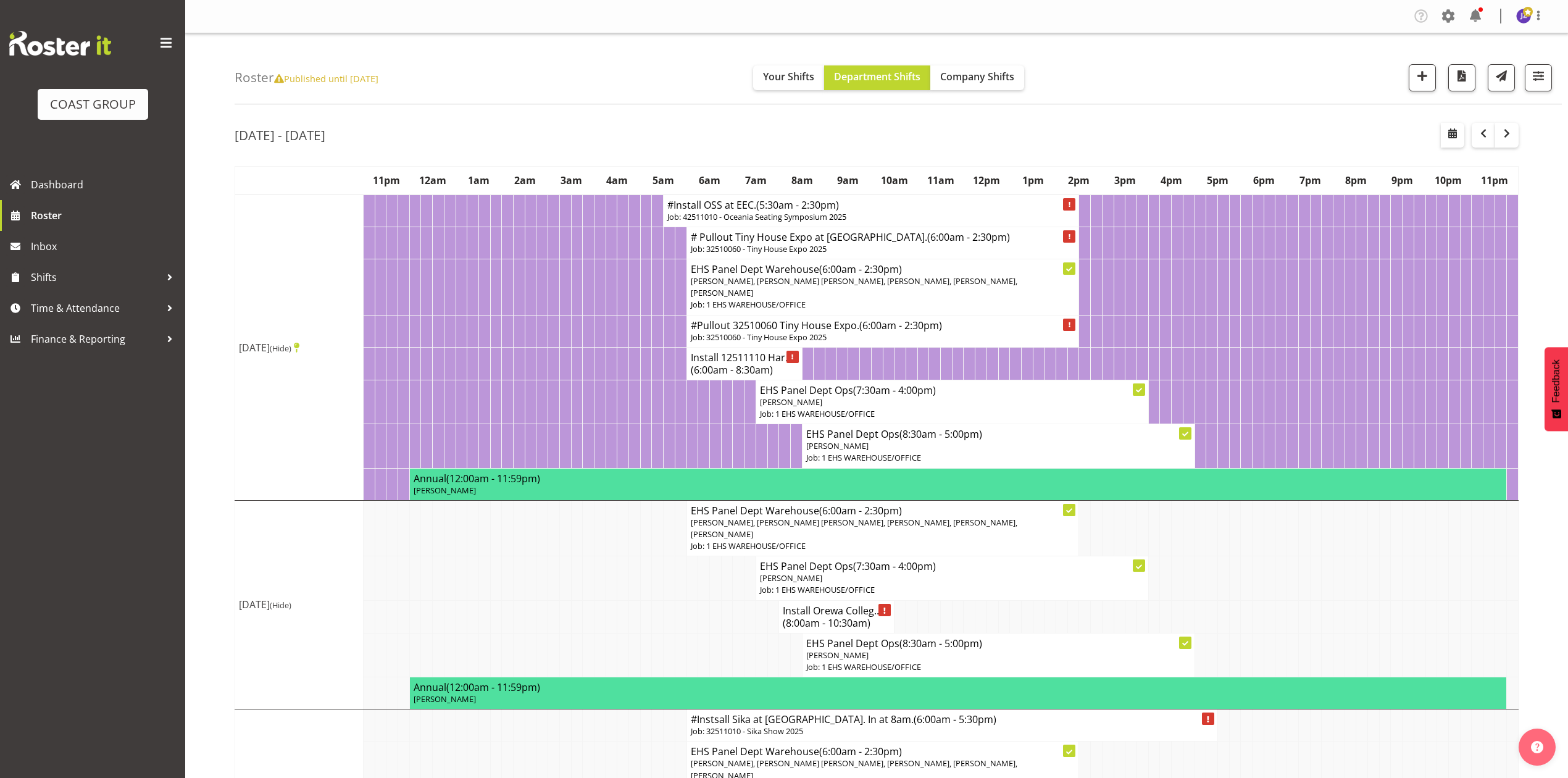
click at [1230, 574] on td at bounding box center [1235, 577] width 12 height 44
click at [1443, 135] on button "button" at bounding box center [1453, 135] width 23 height 25
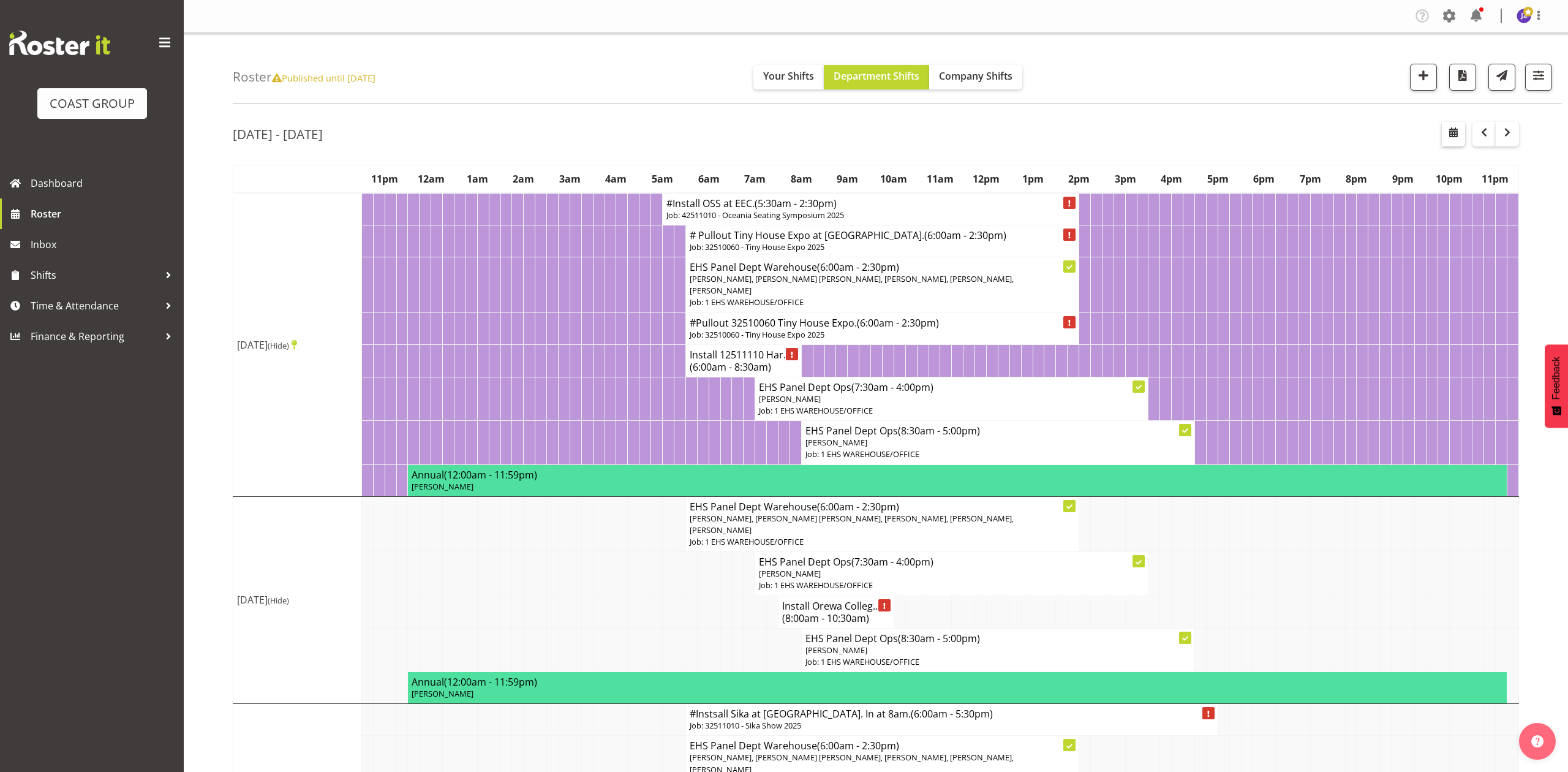
select select "9"
select select "2025"
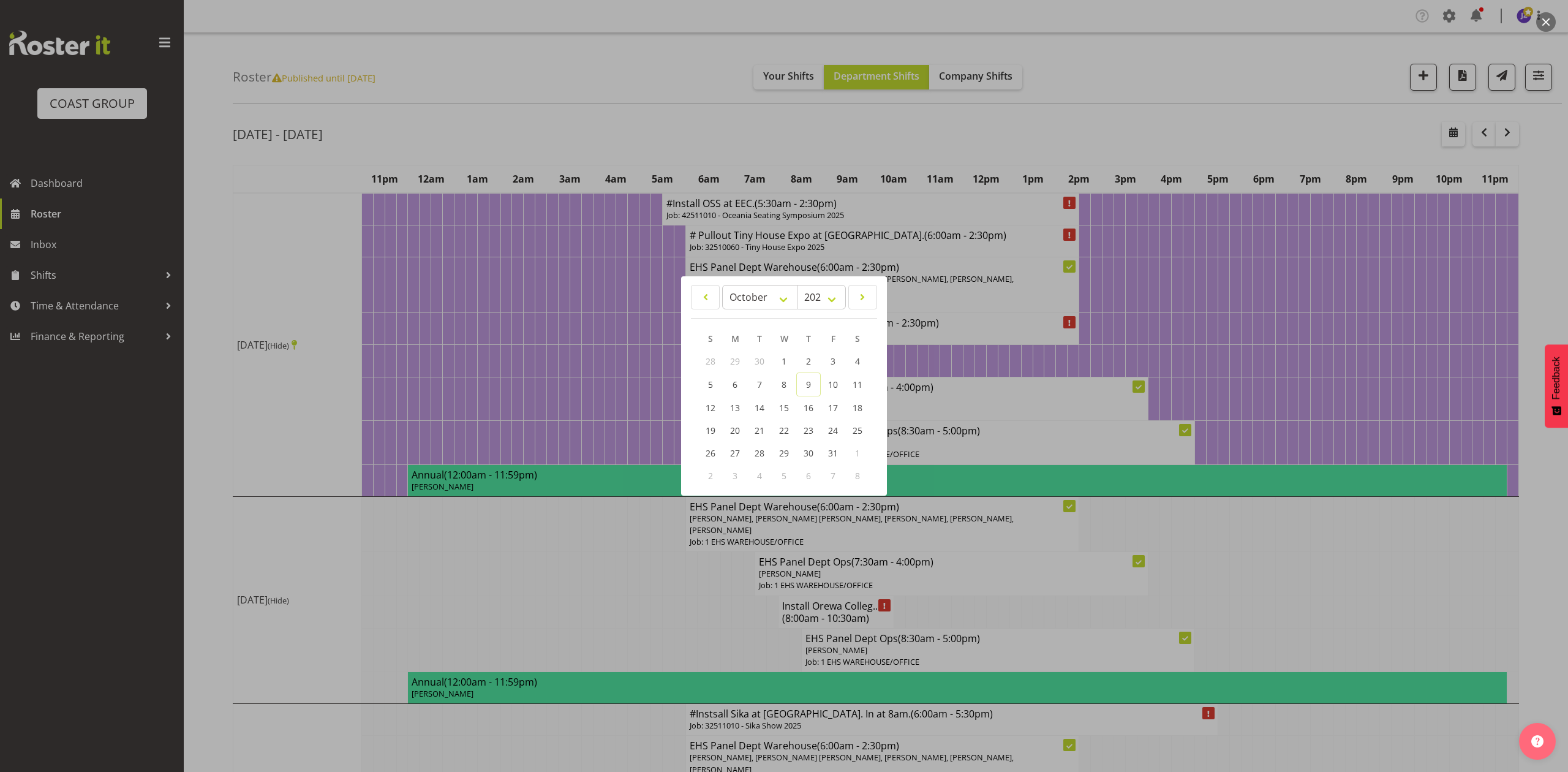
click at [1174, 105] on div at bounding box center [784, 386] width 1568 height 772
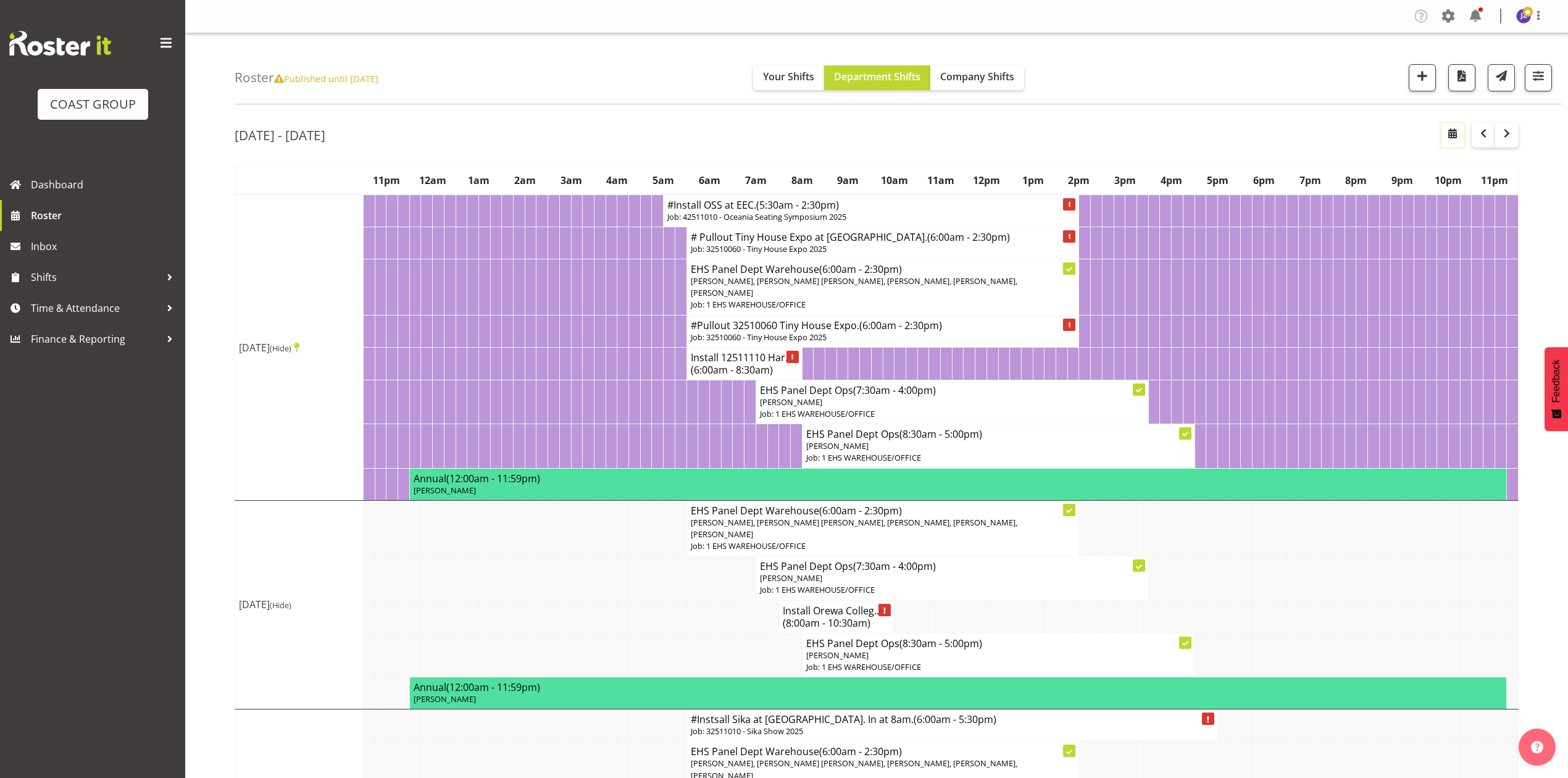
click at [1453, 144] on button "button" at bounding box center [1453, 135] width 23 height 25
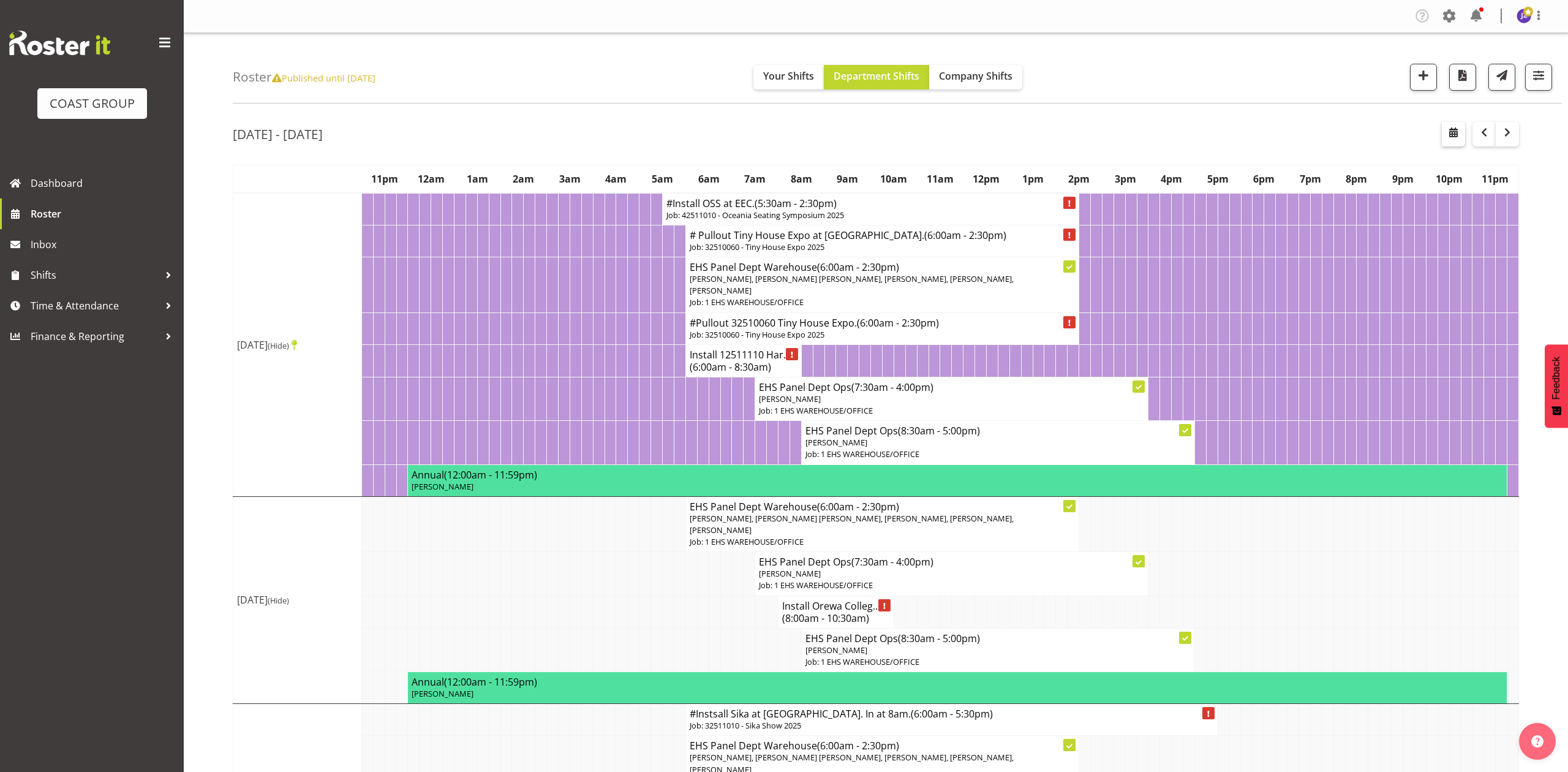
select select "9"
select select "2025"
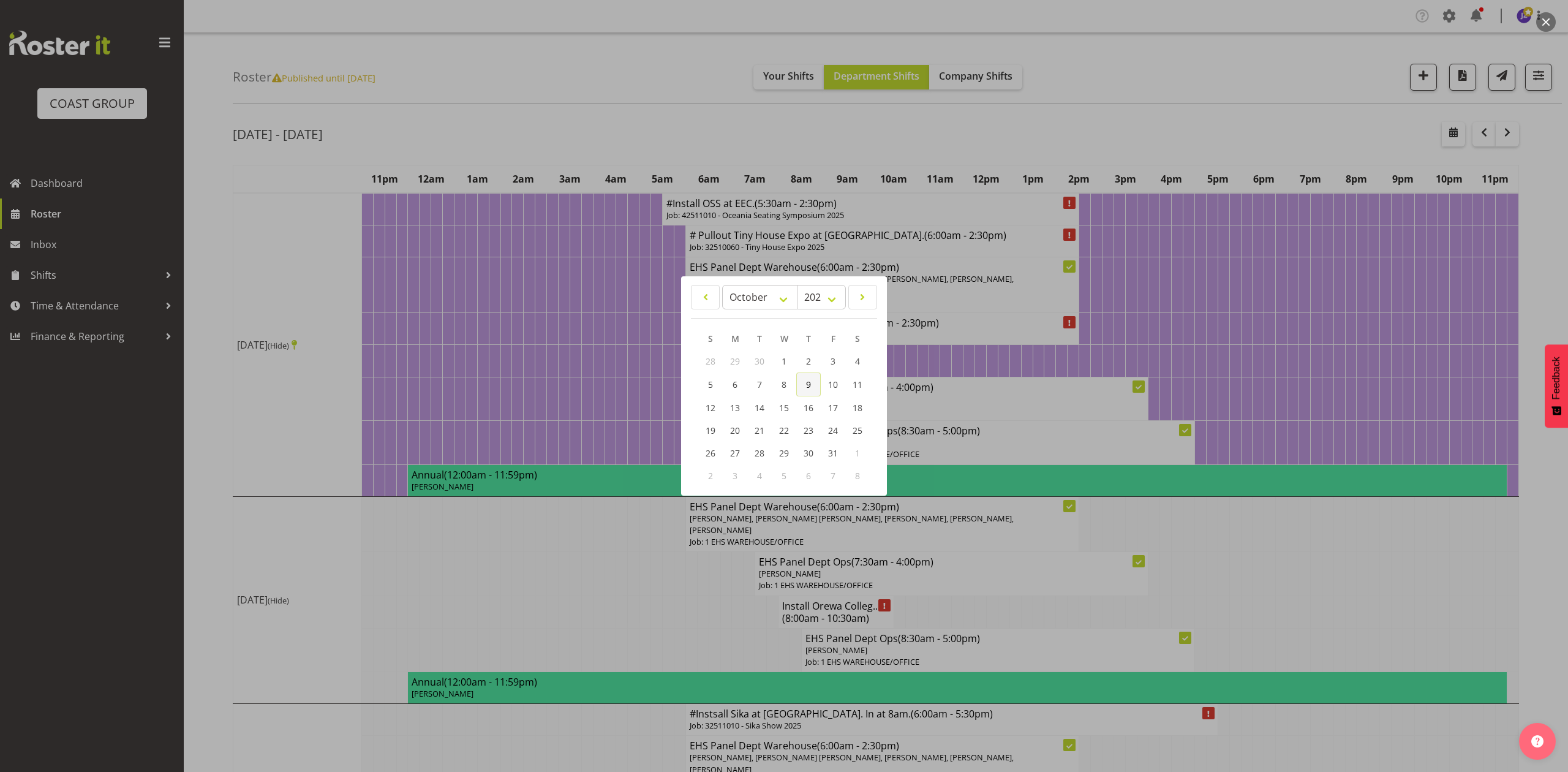
click at [811, 387] on span "9" at bounding box center [808, 384] width 5 height 12
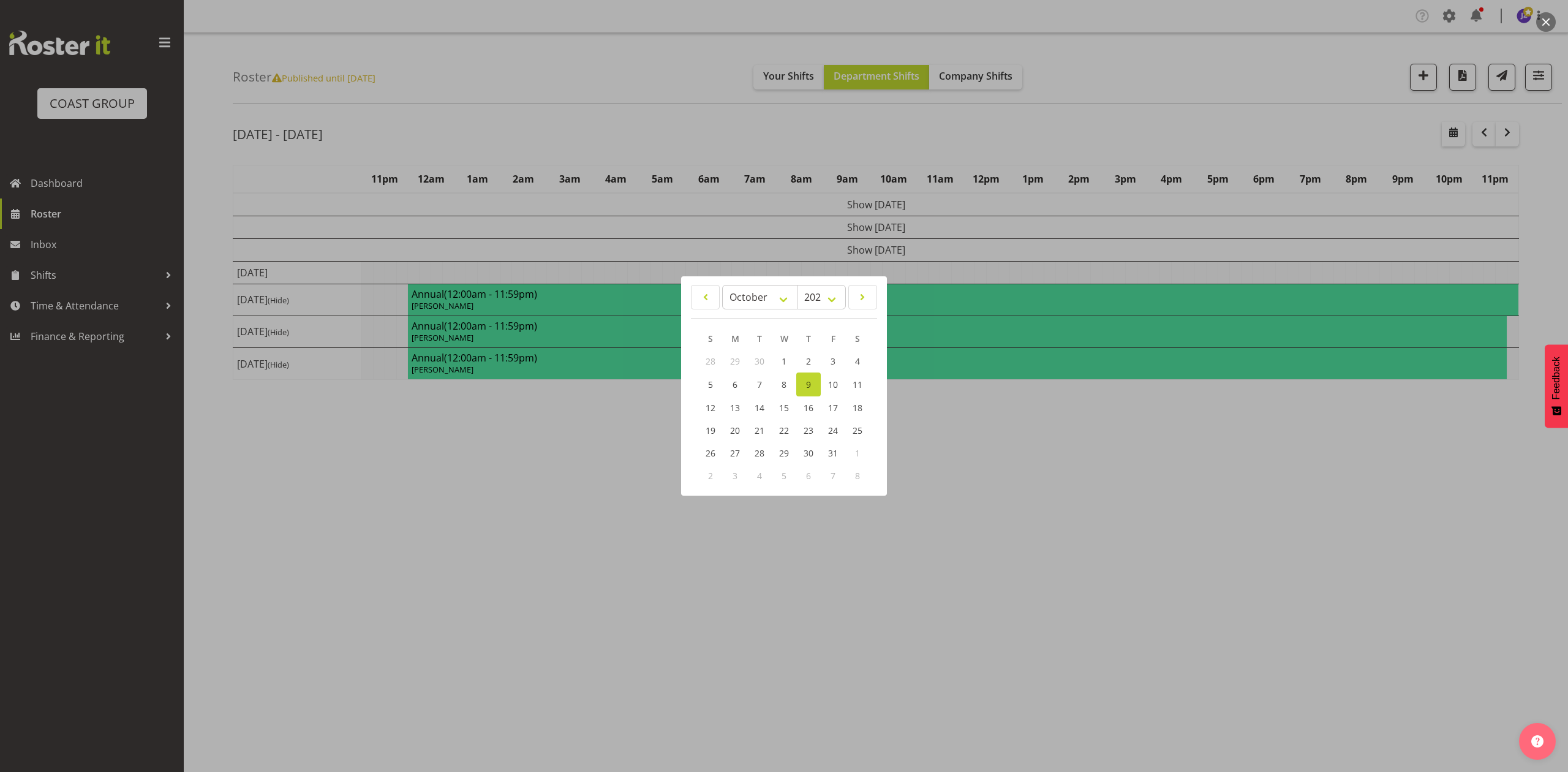
drag, startPoint x: 1105, startPoint y: 130, endPoint x: 1131, endPoint y: 320, distance: 191.8
click at [1105, 130] on div at bounding box center [784, 386] width 1568 height 772
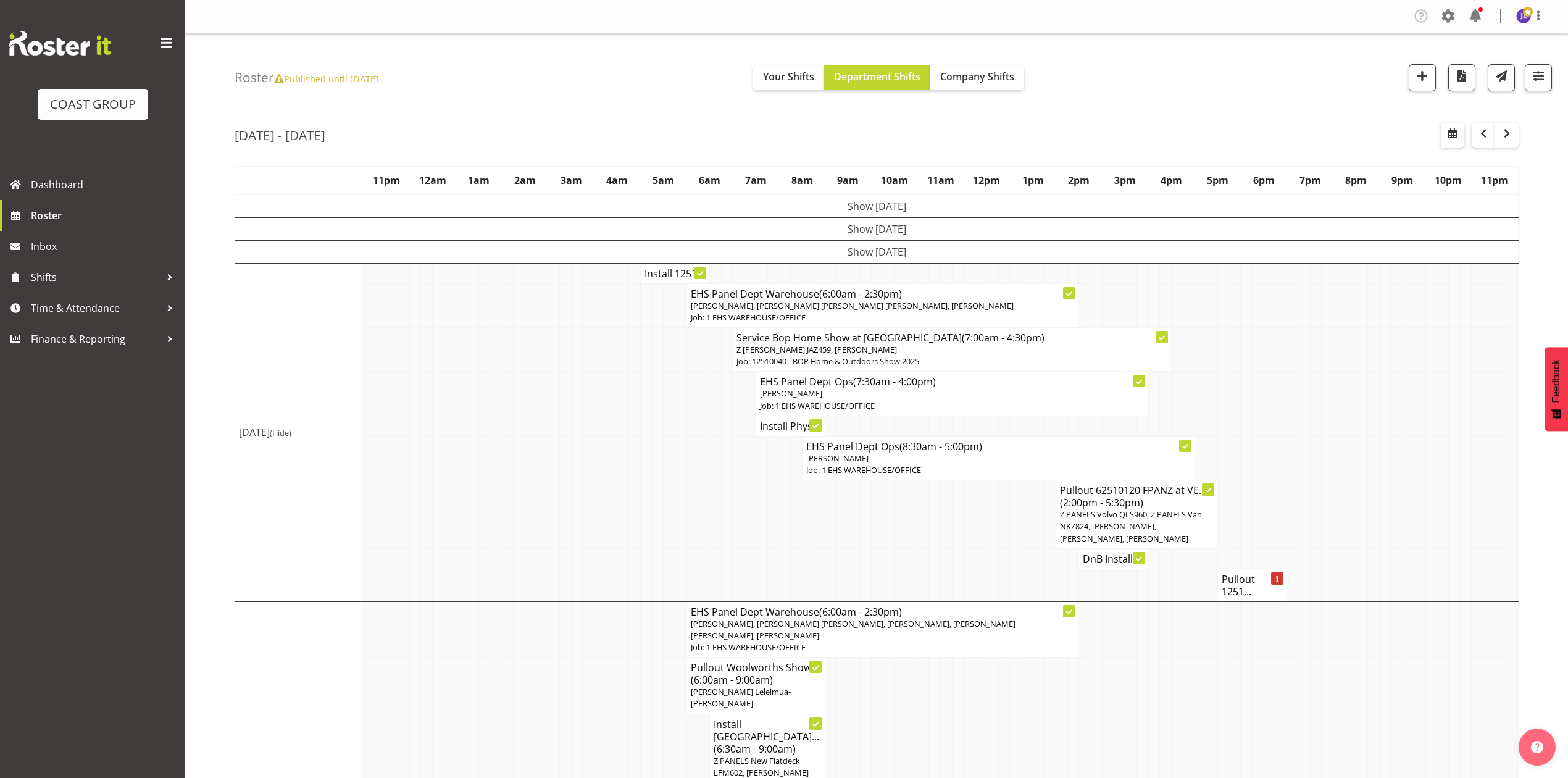
click at [1307, 480] on td at bounding box center [1304, 457] width 12 height 44
click at [1334, 326] on td at bounding box center [1338, 305] width 12 height 44
click at [772, 432] on h4 "Install Phys..." at bounding box center [791, 425] width 61 height 12
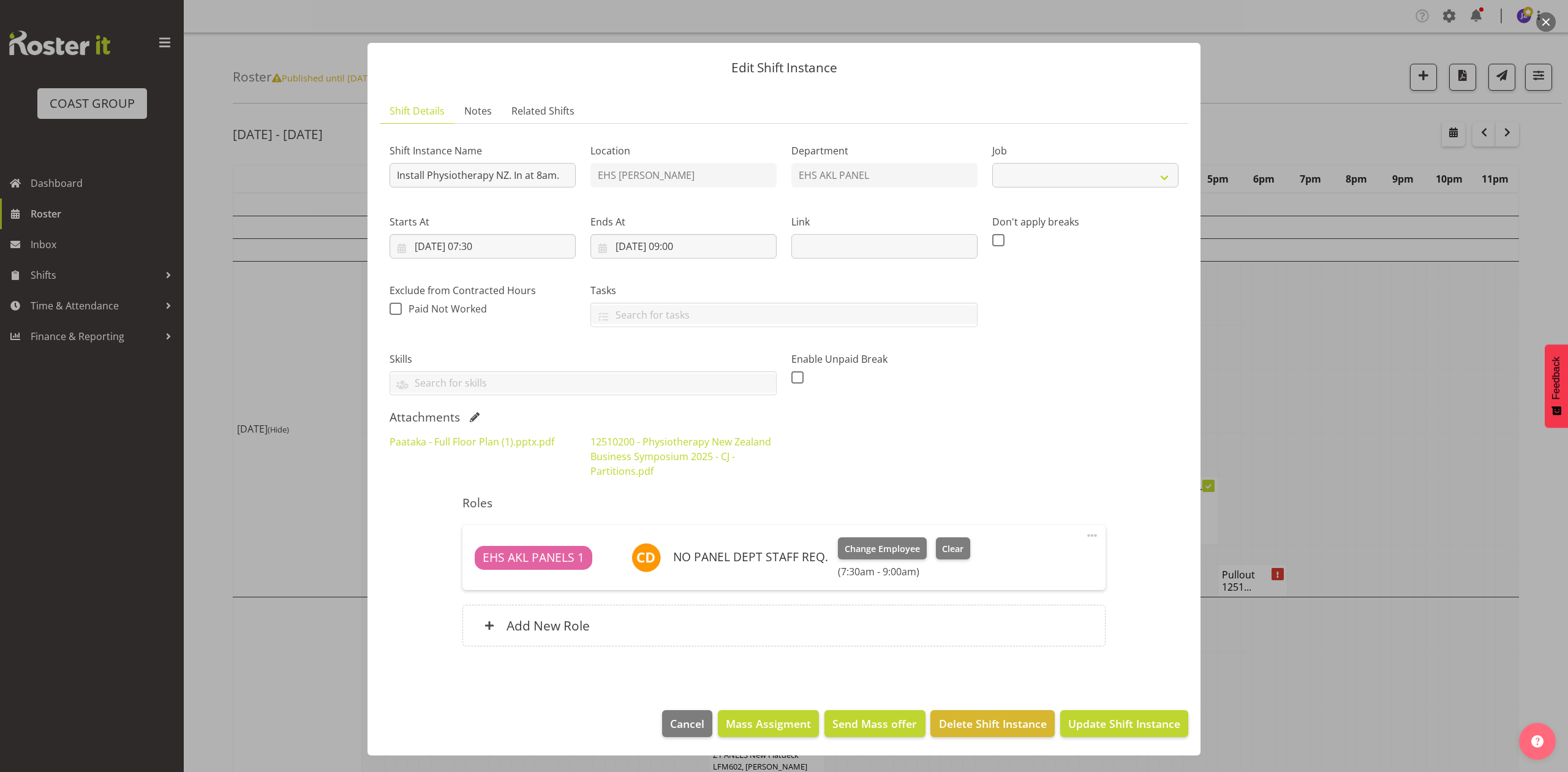
click at [1277, 458] on div at bounding box center [784, 386] width 1568 height 772
select select
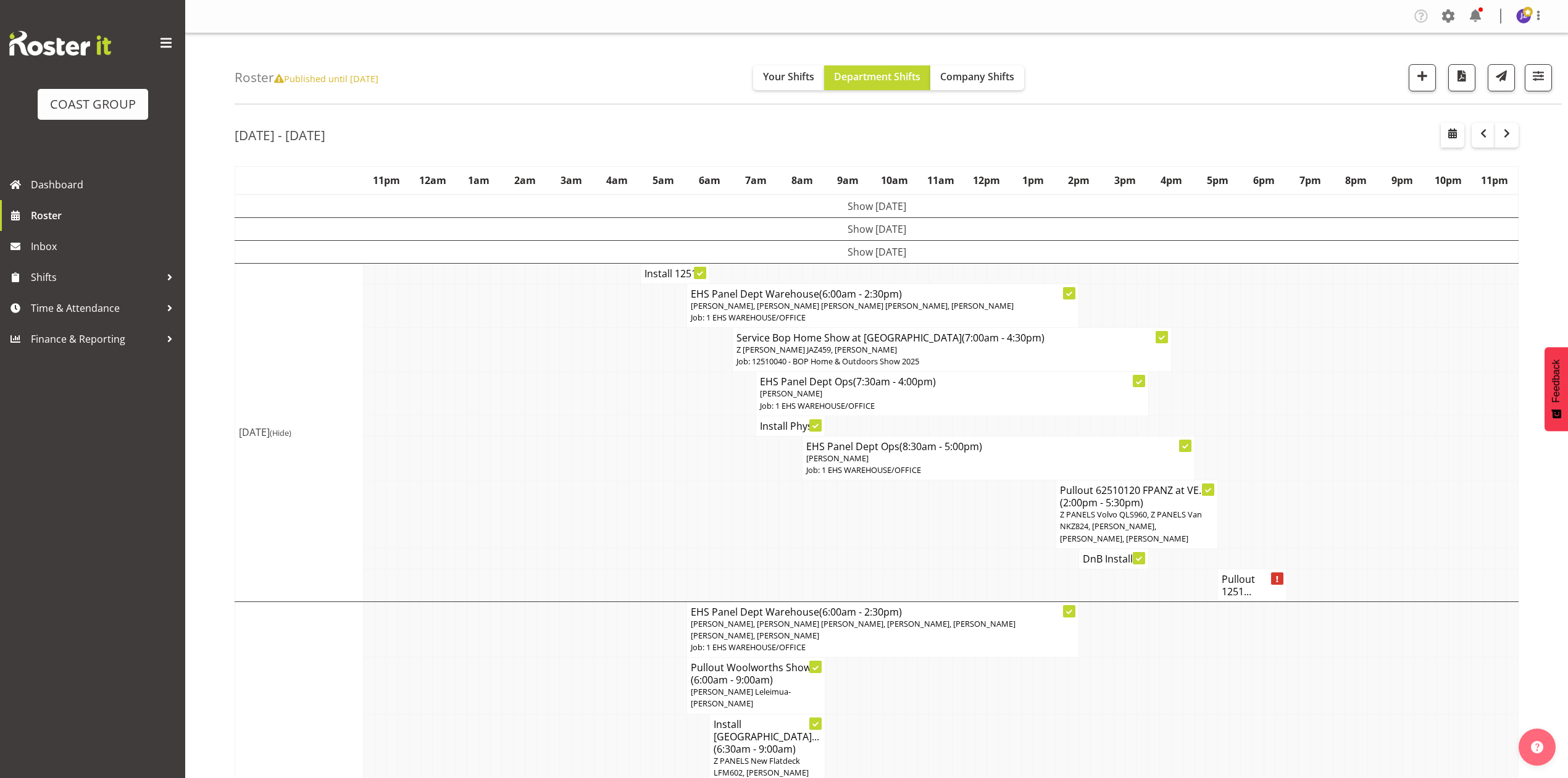
click at [939, 543] on td at bounding box center [935, 515] width 12 height 69
click at [532, 390] on td at bounding box center [530, 393] width 12 height 44
click at [1368, 342] on td at bounding box center [1374, 349] width 12 height 44
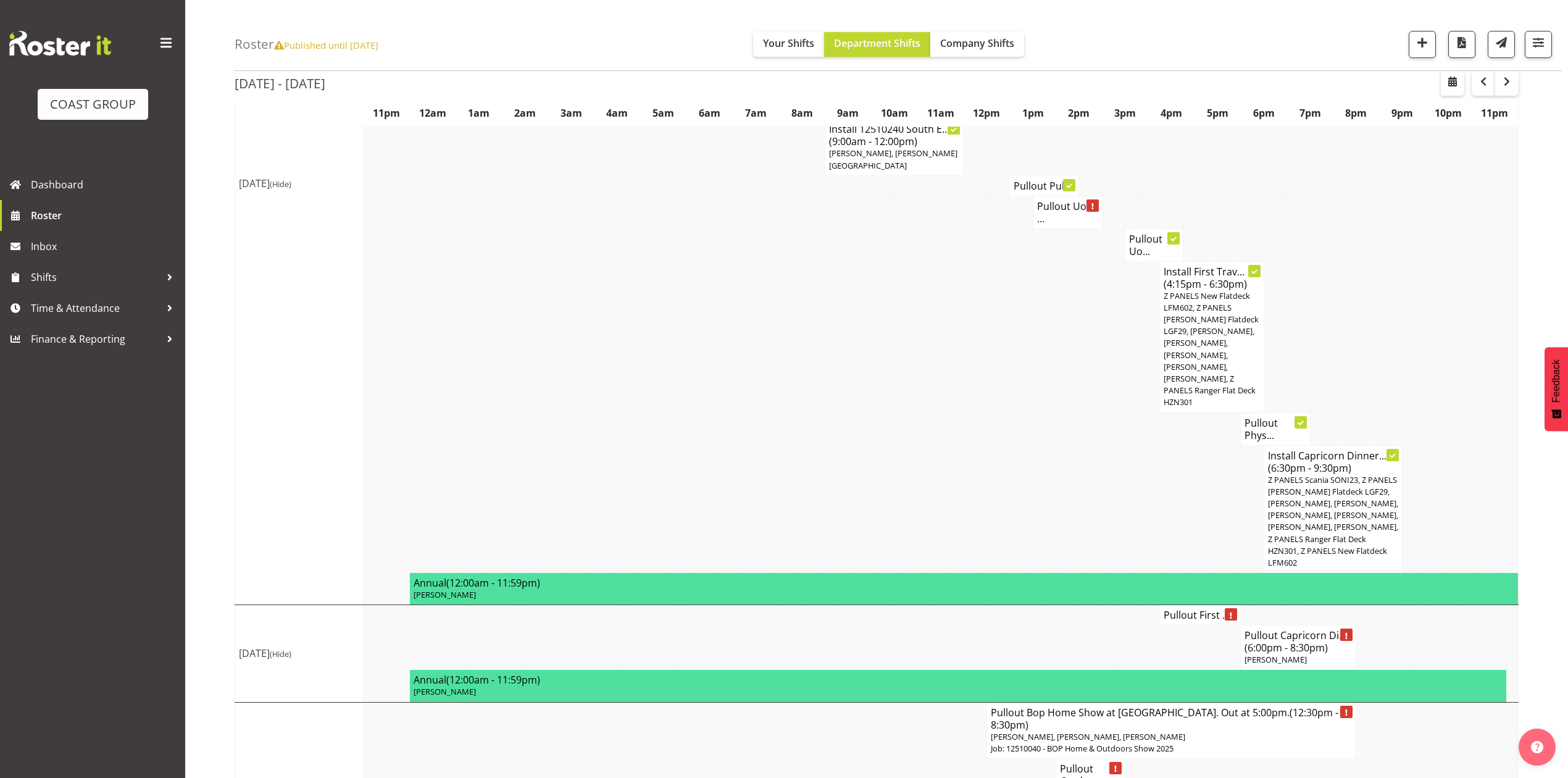
scroll to position [911, 0]
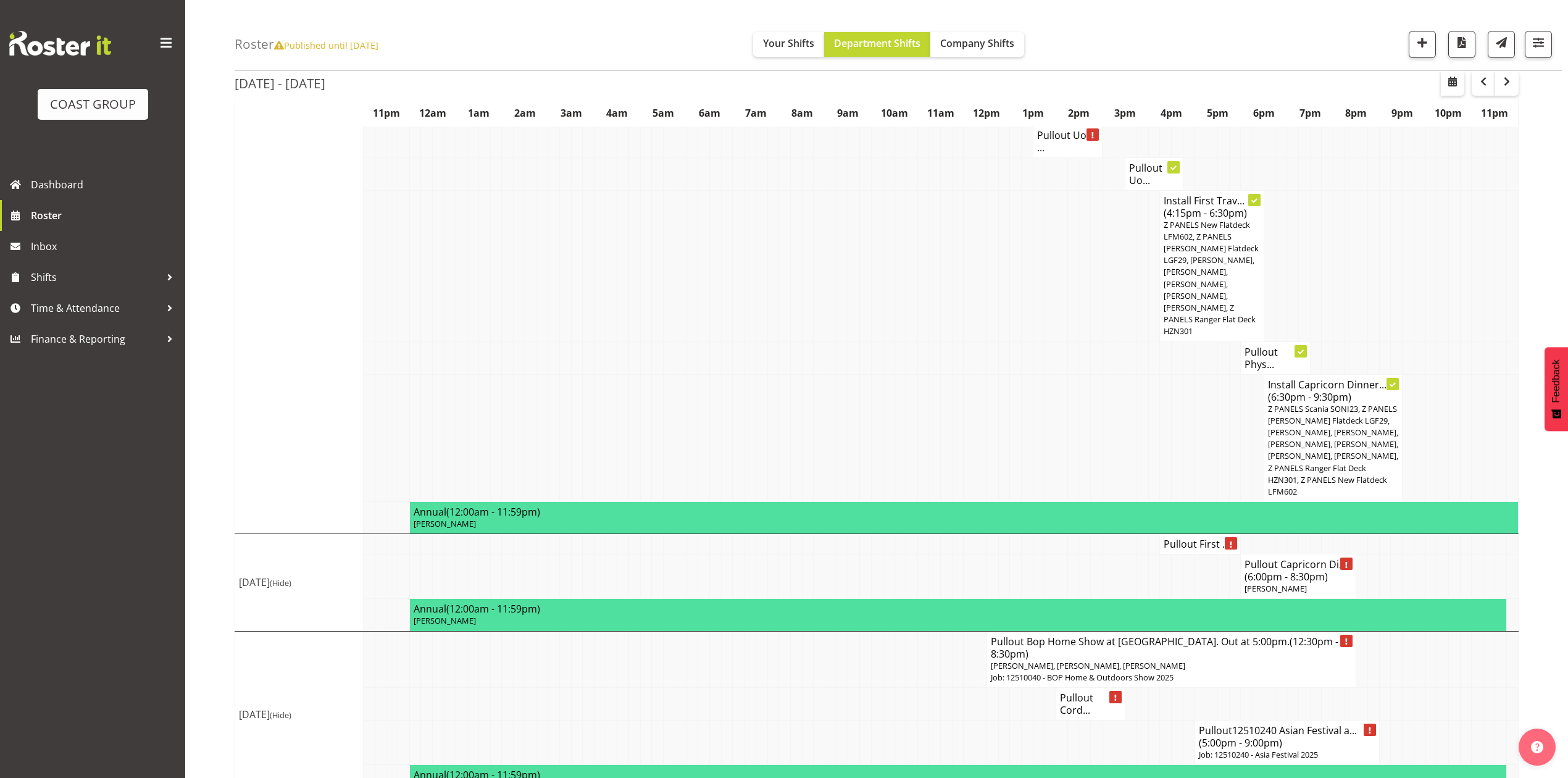
click at [1089, 436] on td at bounding box center [1085, 437] width 12 height 127
click at [1502, 82] on span "button" at bounding box center [1508, 82] width 15 height 15
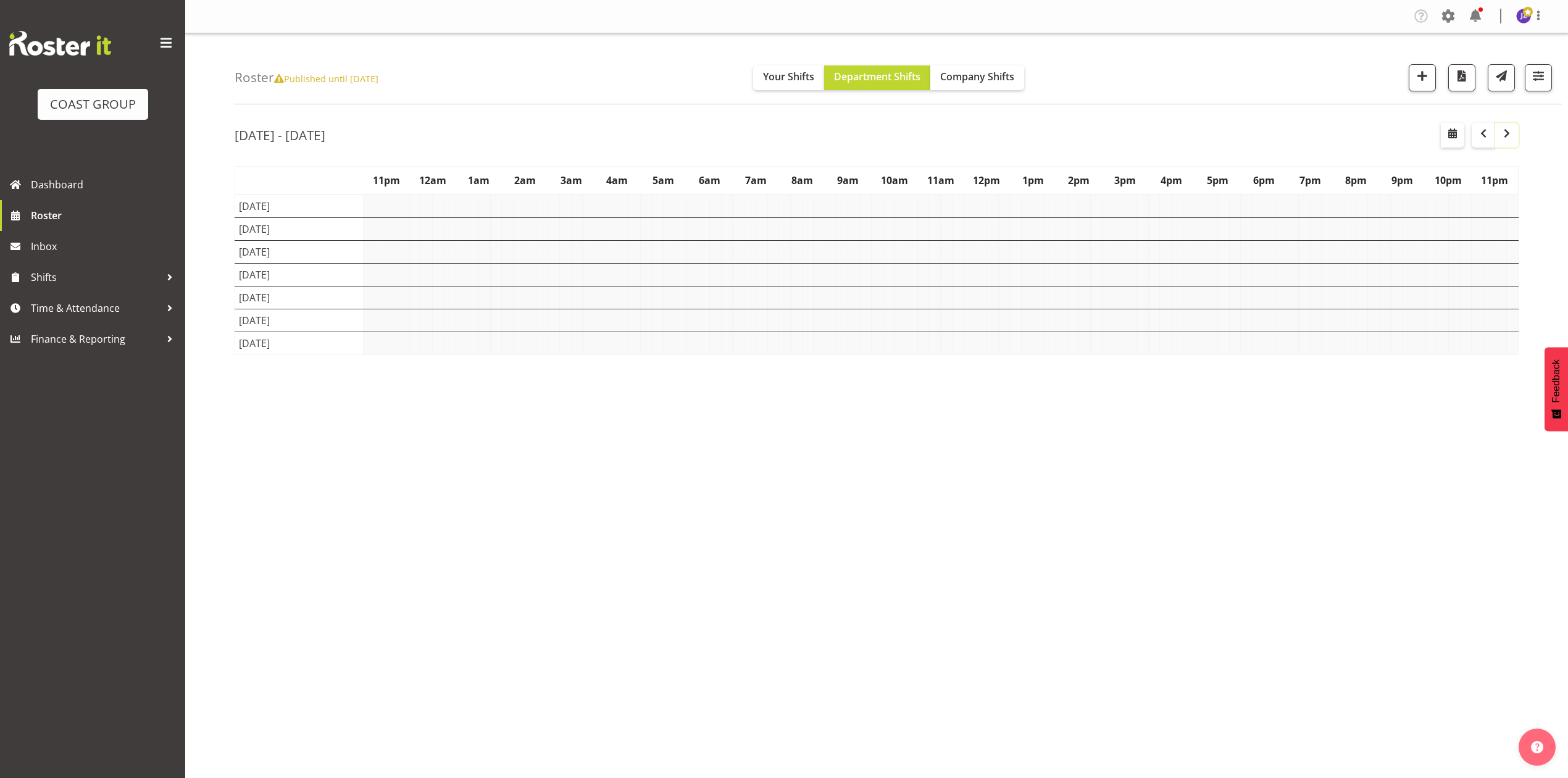
scroll to position [0, 0]
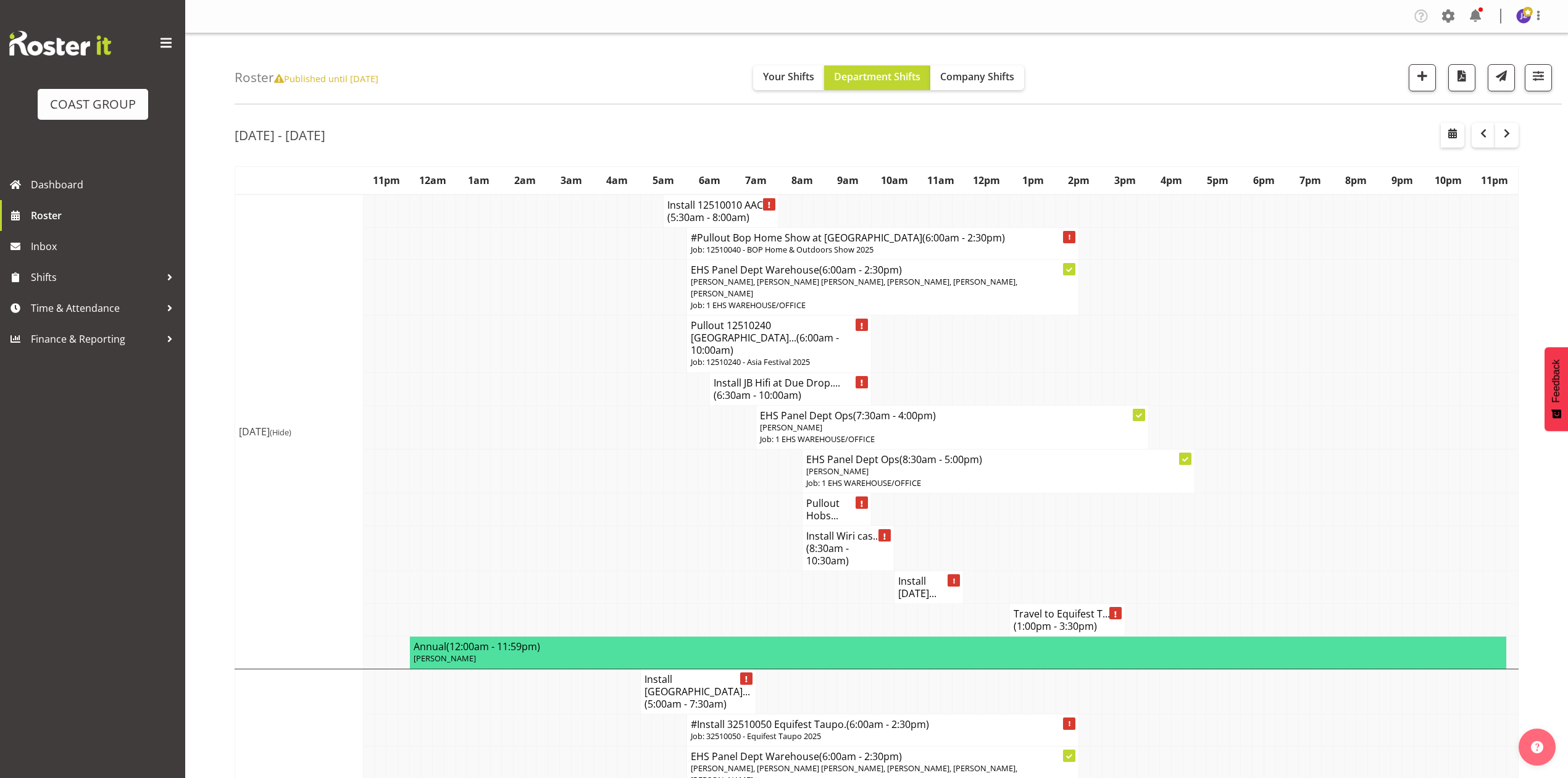
click at [734, 208] on h4 "Install 12510010 AAC... (5:30am - 8:00am)" at bounding box center [722, 211] width 108 height 25
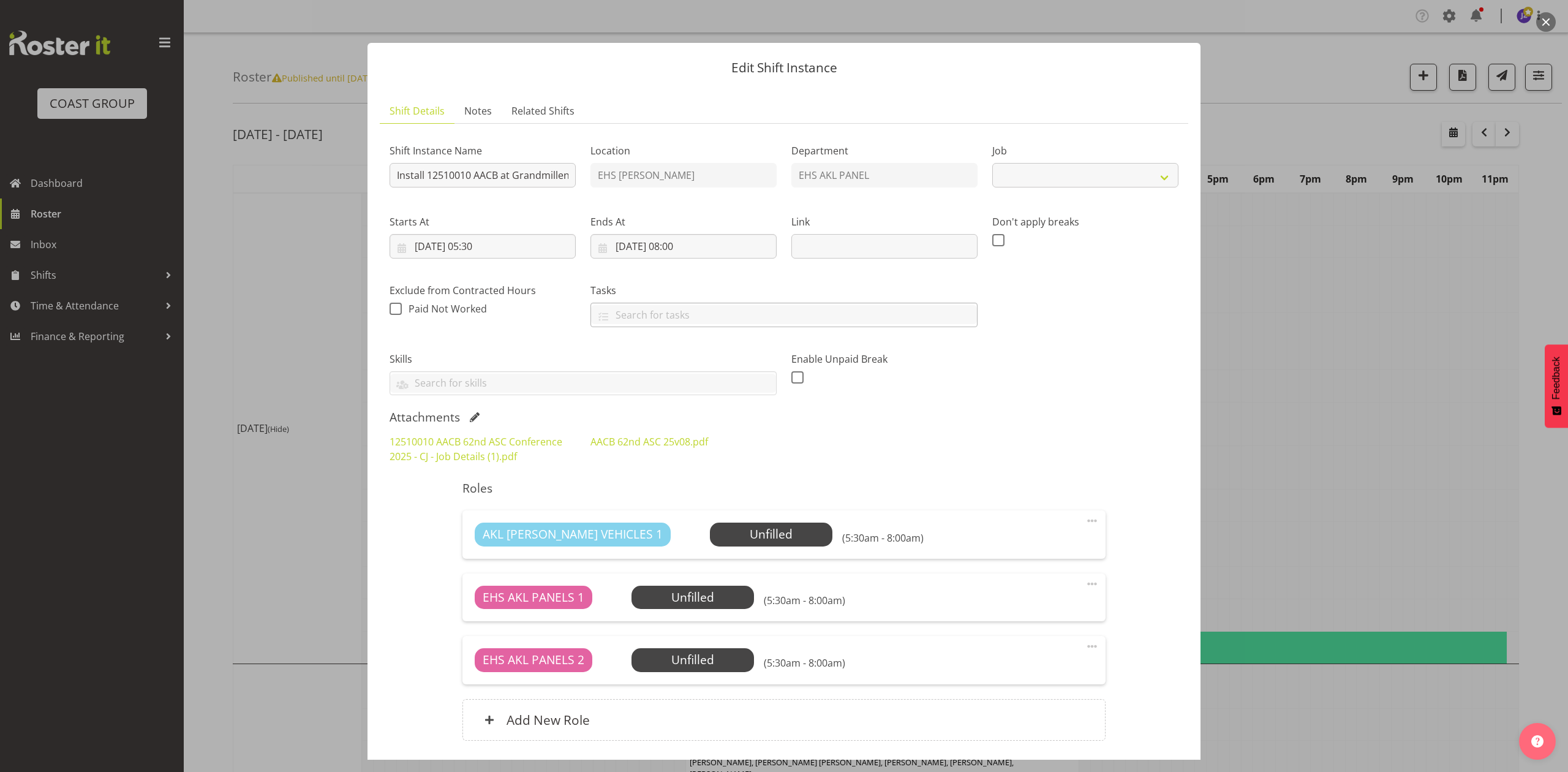
select select "8960"
click at [623, 442] on link "AACB 62nd ASC 25v08.pdf" at bounding box center [648, 441] width 117 height 14
click at [1358, 398] on div at bounding box center [784, 386] width 1568 height 772
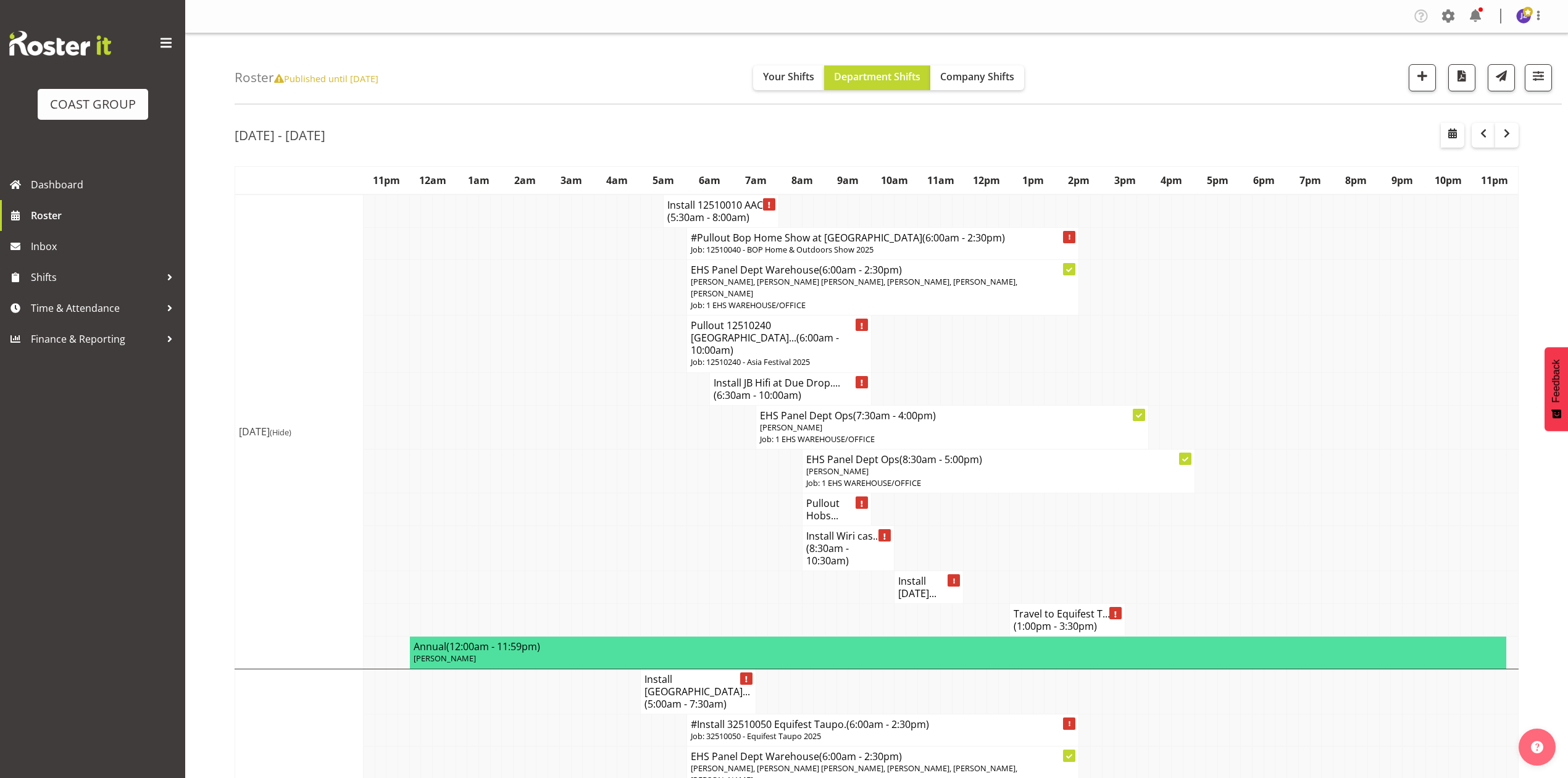
click at [1408, 462] on td at bounding box center [1408, 470] width 12 height 44
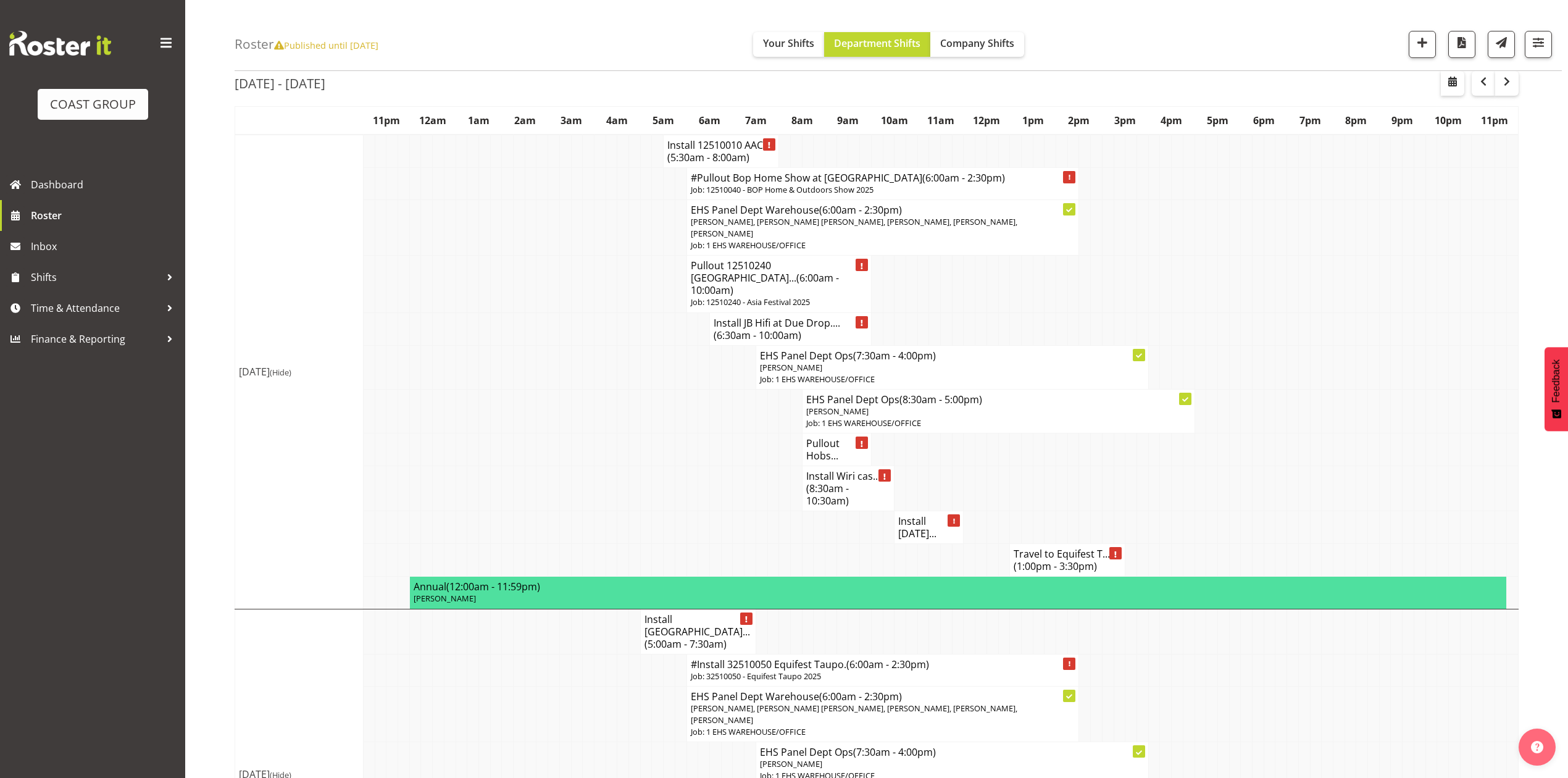
scroll to position [82, 0]
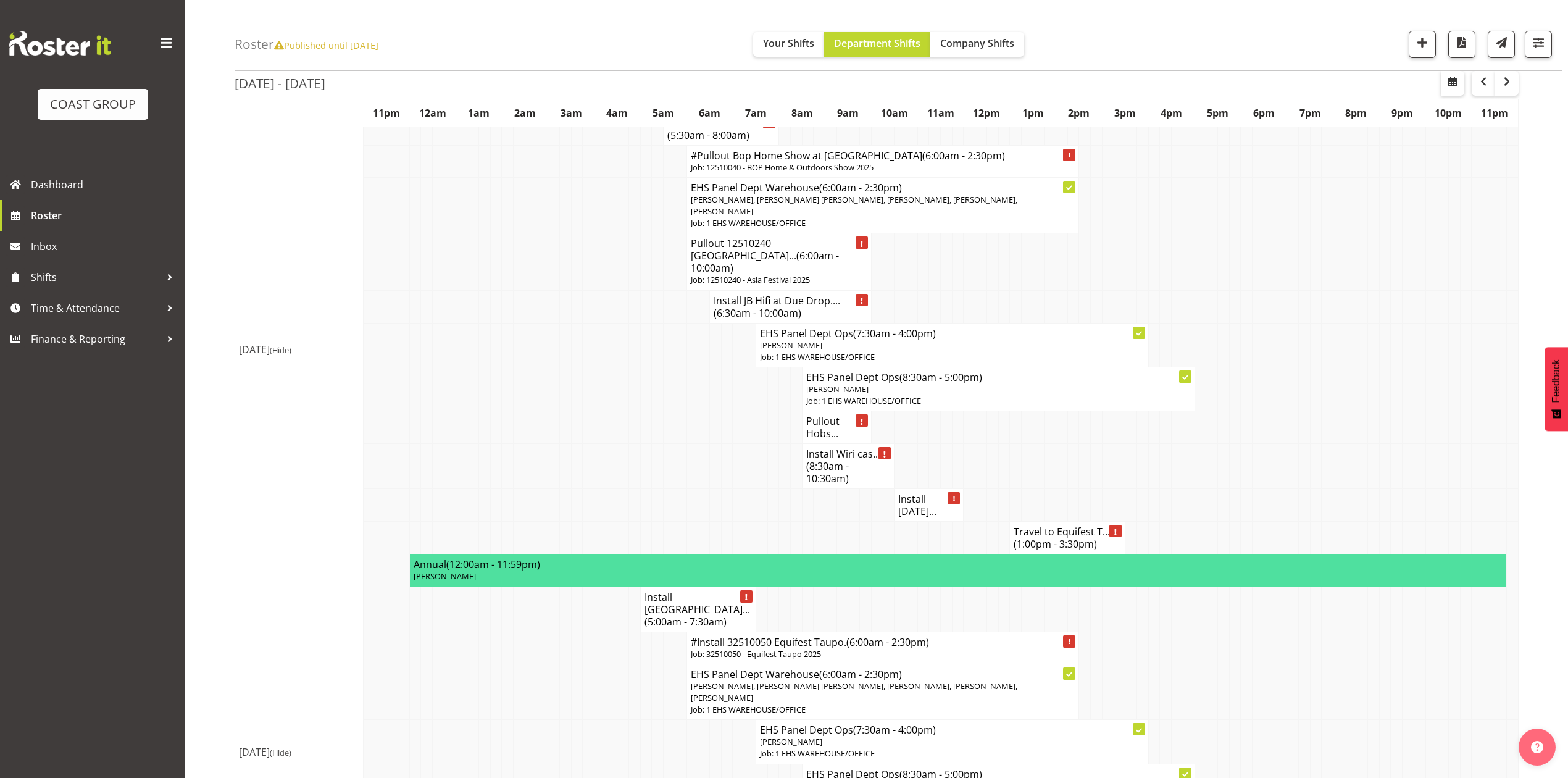
click at [920, 493] on h4 "Install Holi..." at bounding box center [929, 505] width 61 height 25
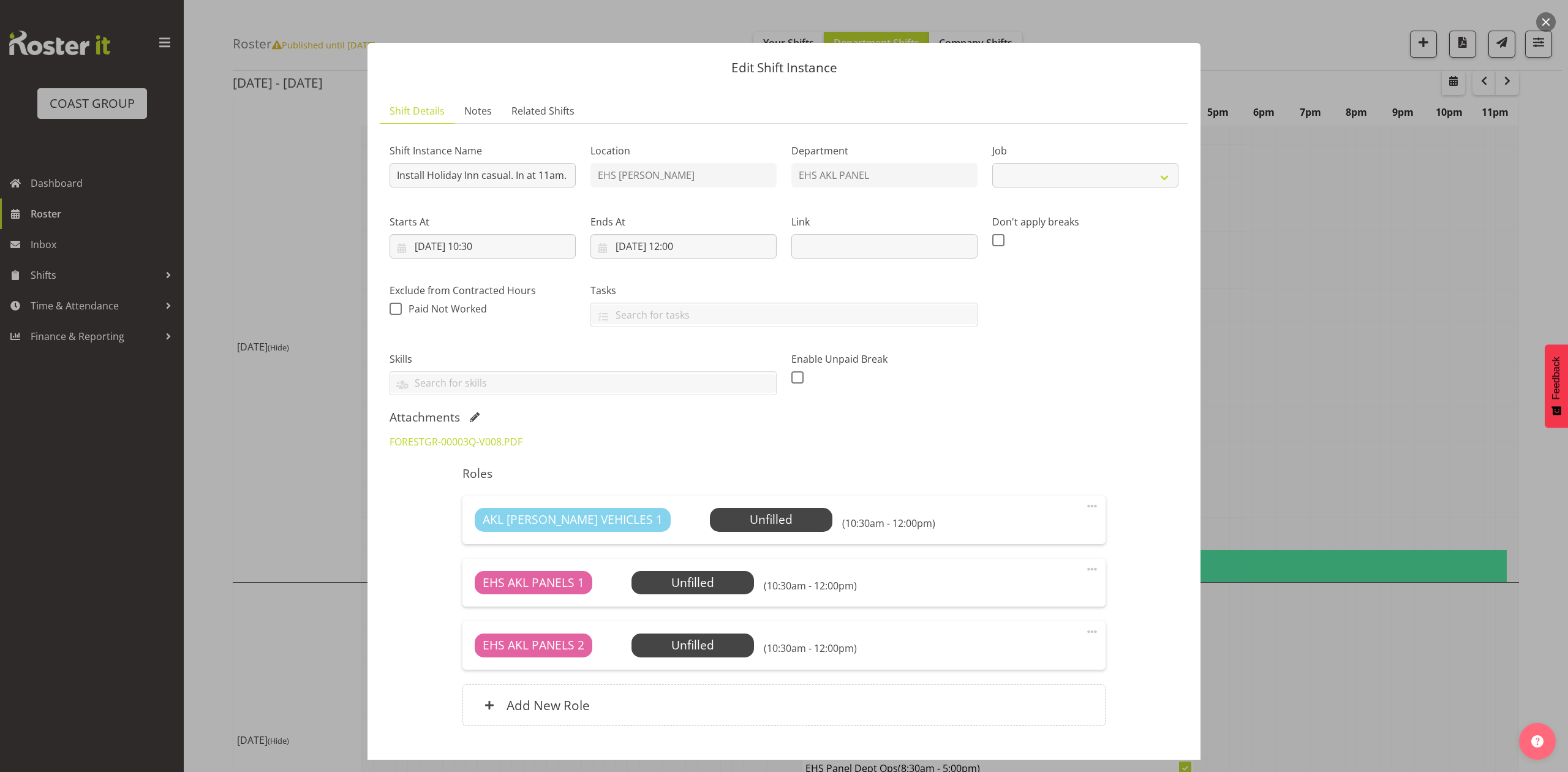
select select "8654"
click at [1472, 353] on div at bounding box center [784, 386] width 1568 height 772
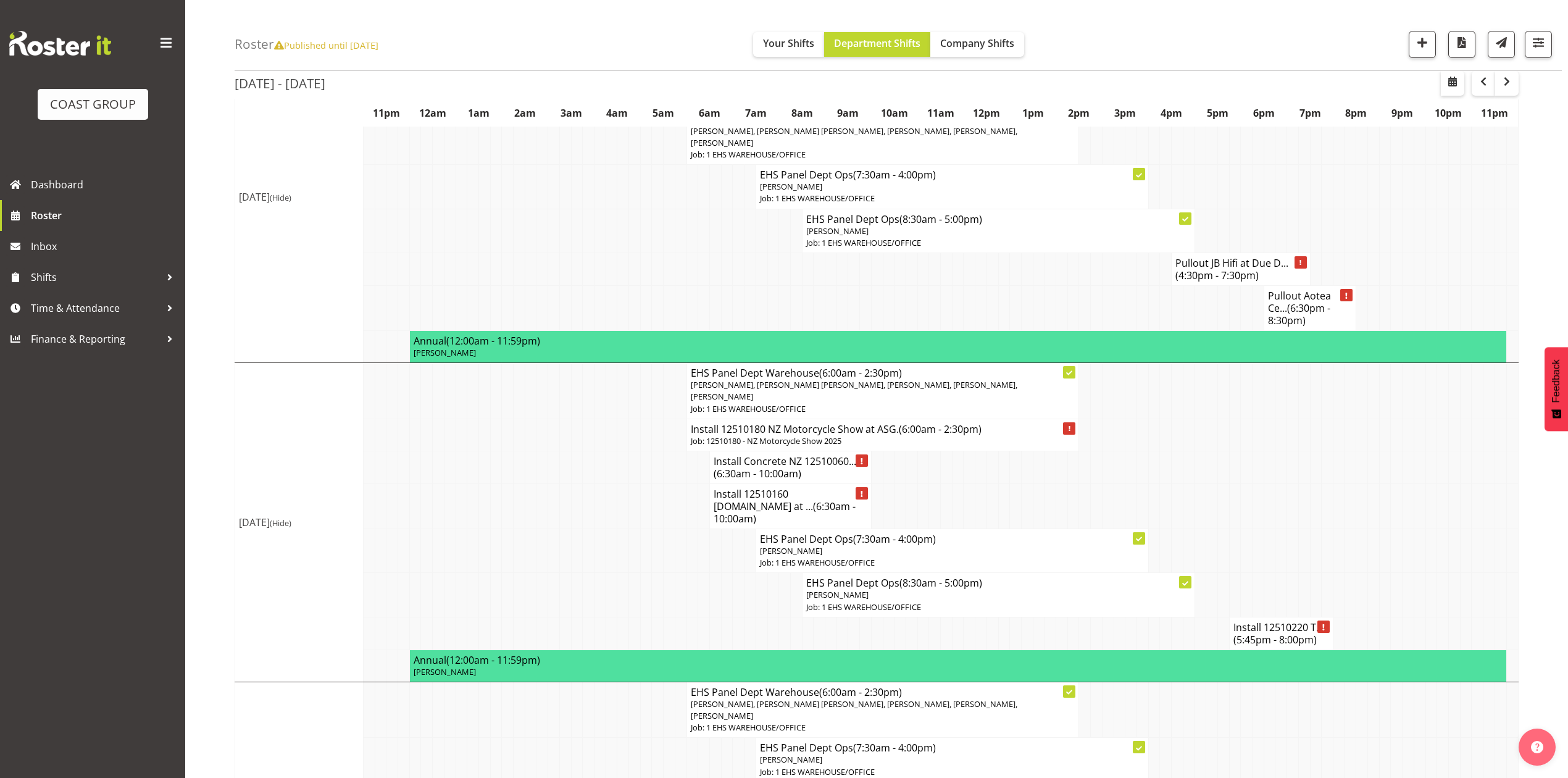
scroll to position [658, 0]
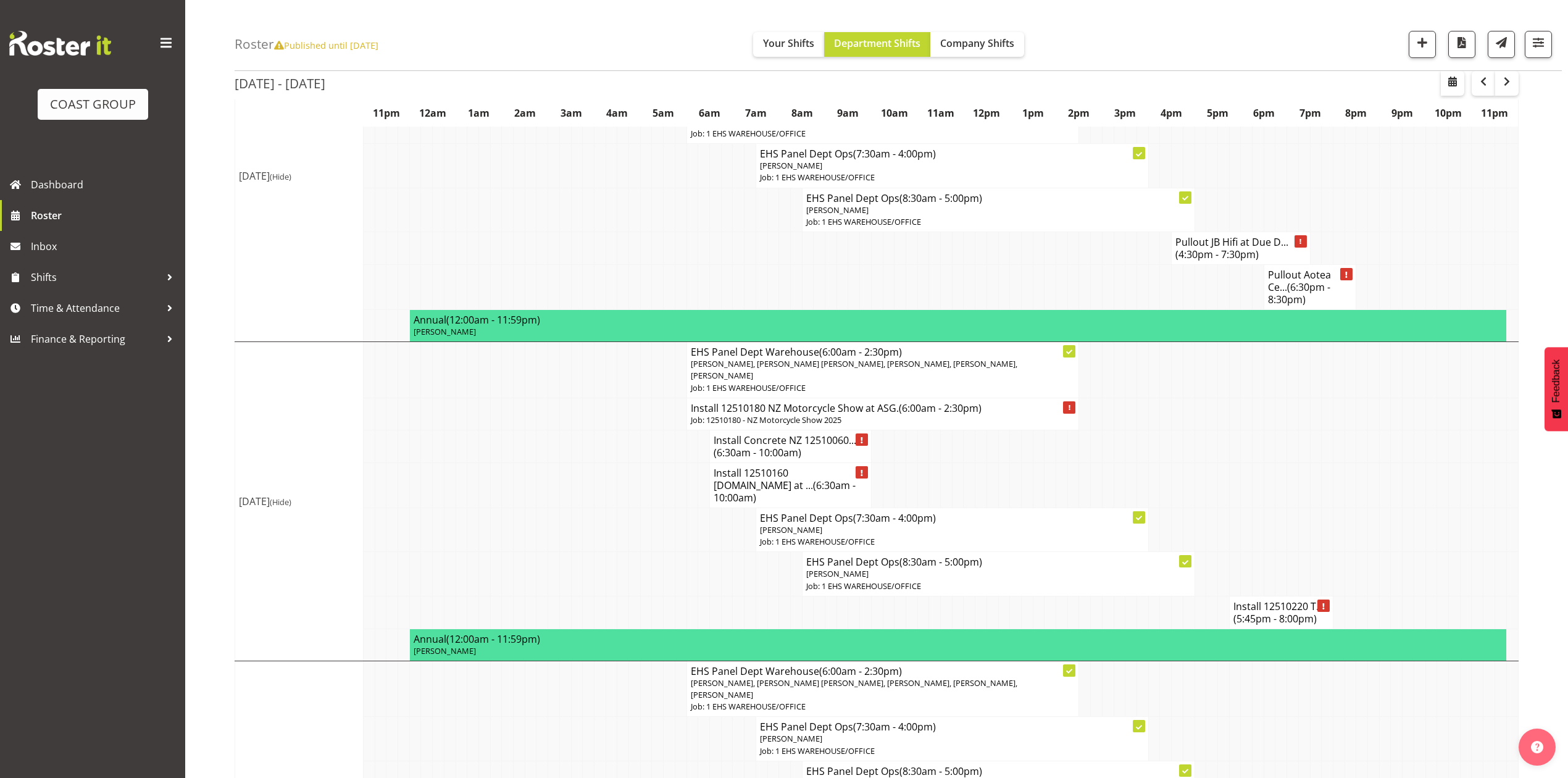
click at [817, 434] on h4 "Install Concrete NZ 12510060... (6:30am - 10:00am)" at bounding box center [790, 446] width 153 height 25
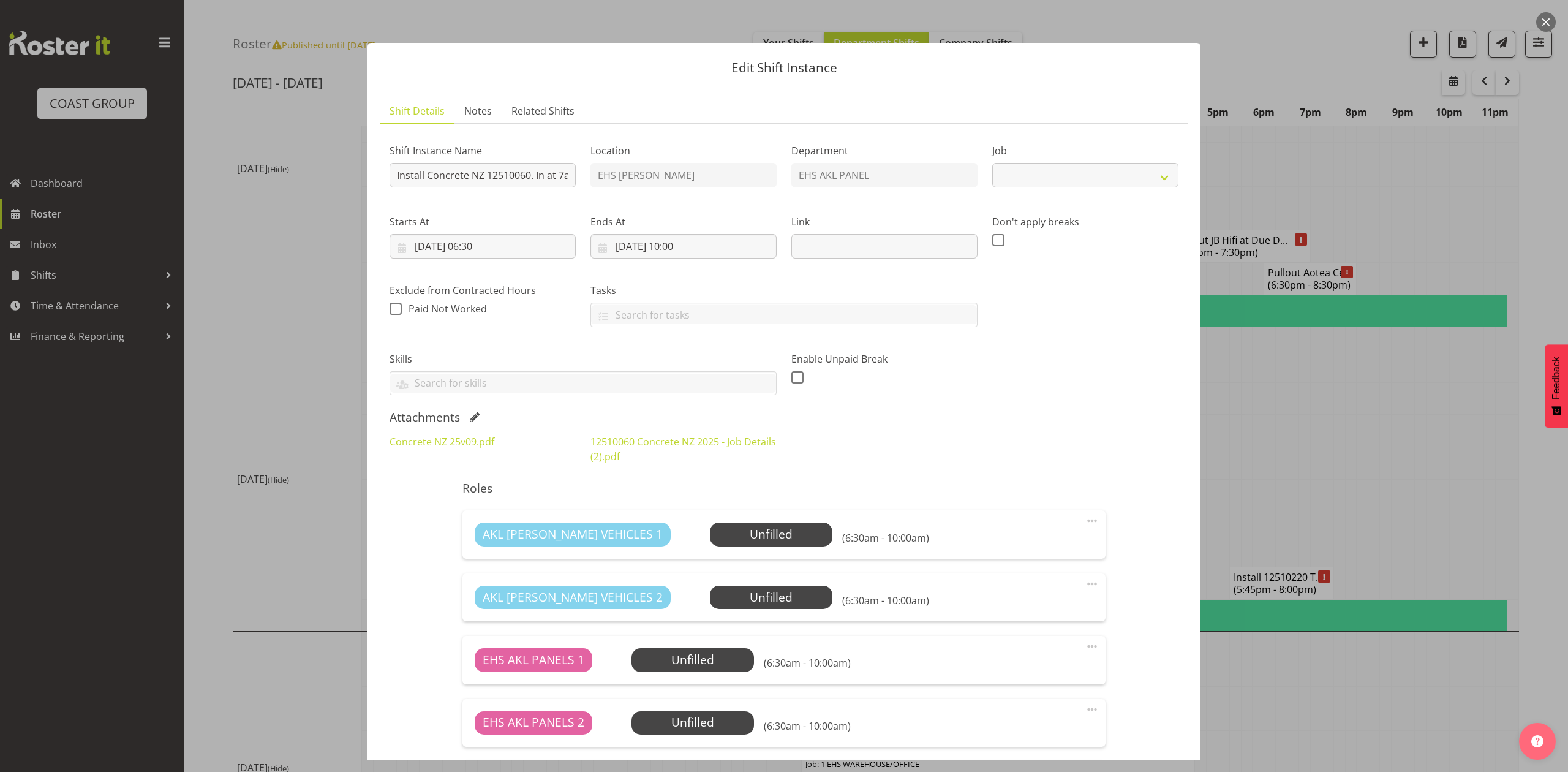
select select "9452"
click at [457, 445] on link "Concrete NZ 25v09.pdf" at bounding box center [442, 441] width 105 height 14
click at [1320, 417] on div at bounding box center [784, 386] width 1568 height 772
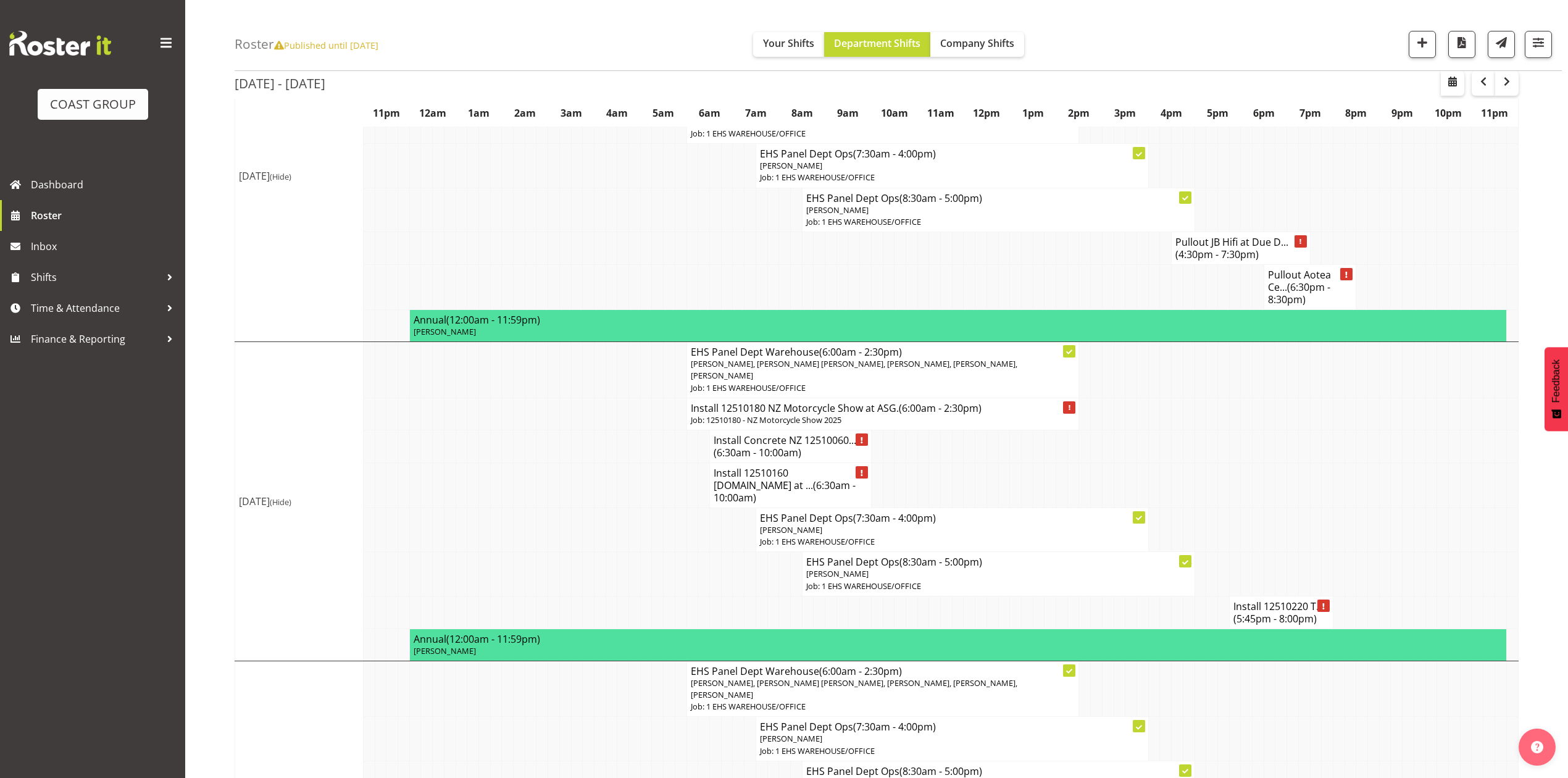
click at [764, 479] on span "(6:30am - 10:00am)" at bounding box center [784, 492] width 142 height 26
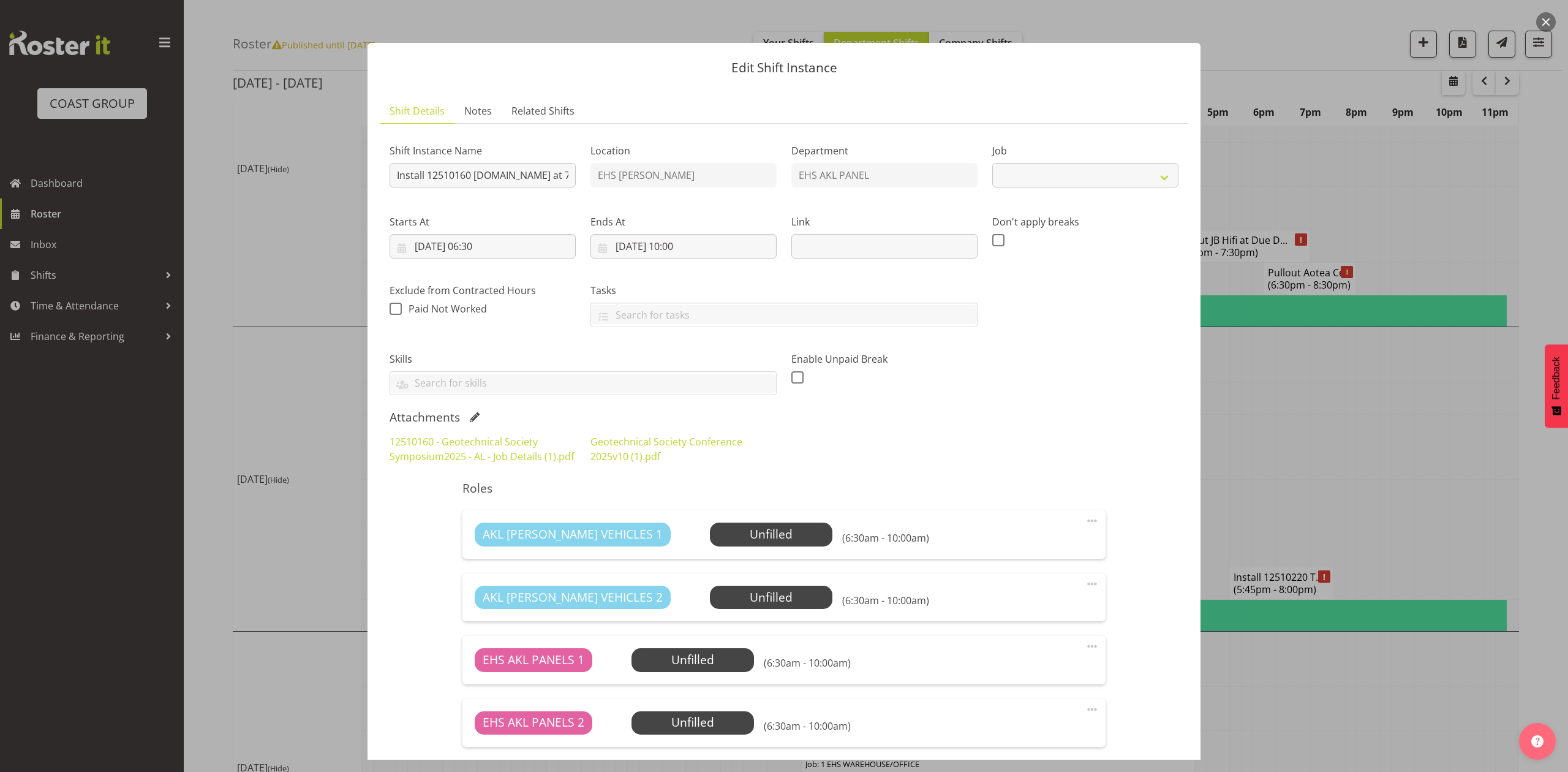
select select "10649"
click at [611, 459] on link "Geotechnical Society Conference 2025v10 (1).pdf" at bounding box center [666, 448] width 152 height 29
click at [1350, 409] on div at bounding box center [784, 386] width 1568 height 772
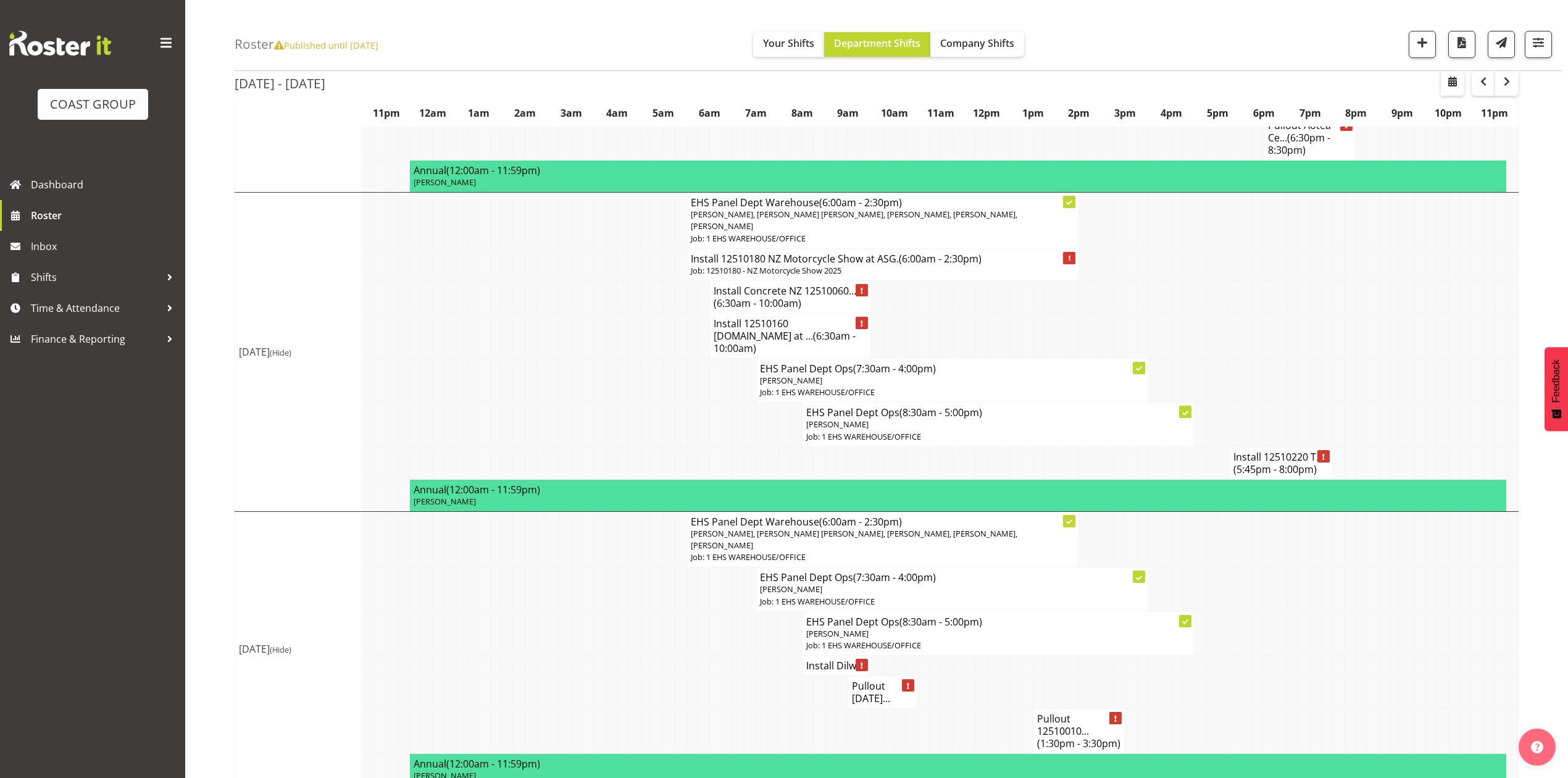
scroll to position [823, 0]
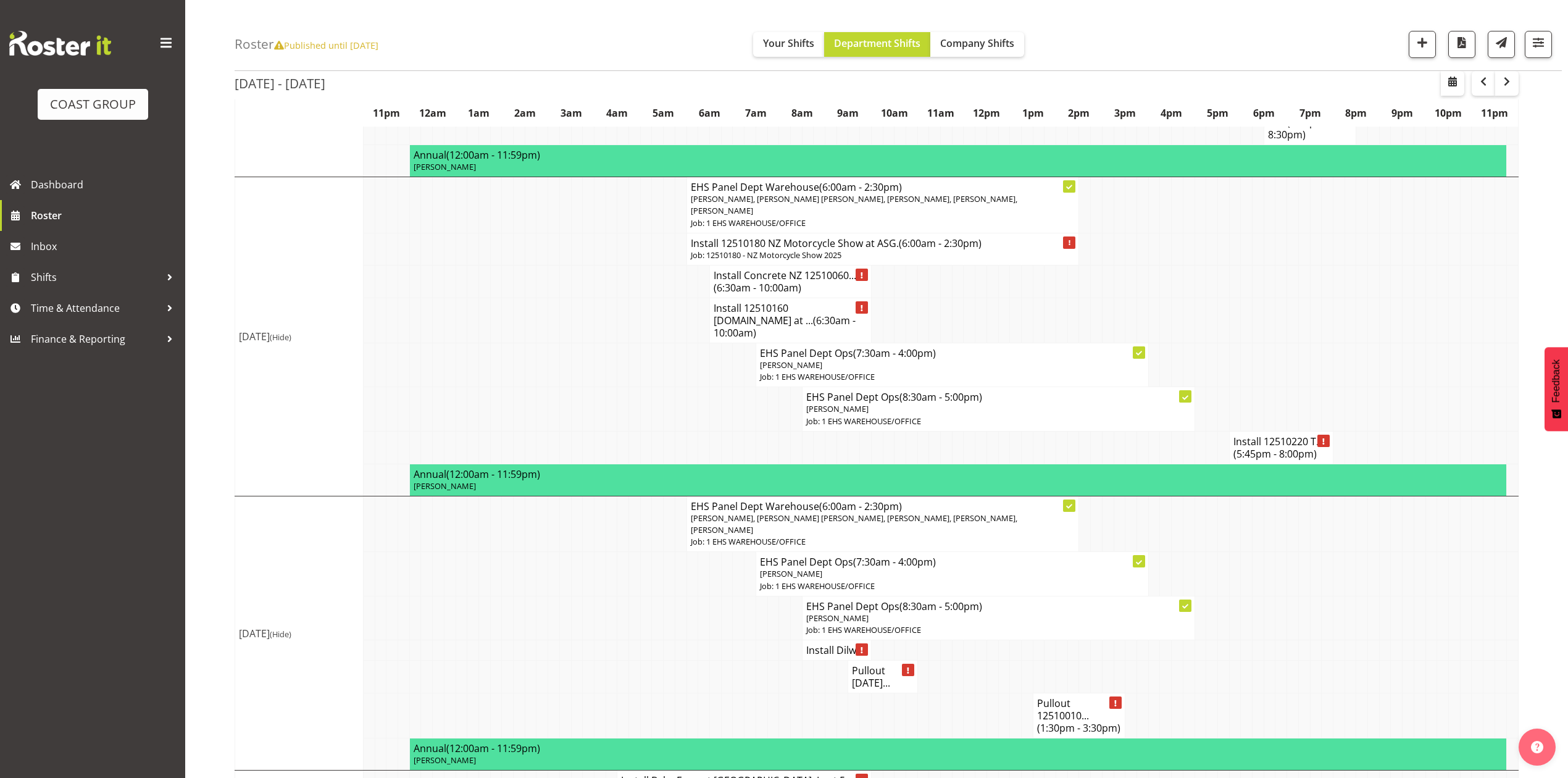
click at [1281, 447] on span "(5:45pm - 8:00pm)" at bounding box center [1275, 454] width 84 height 14
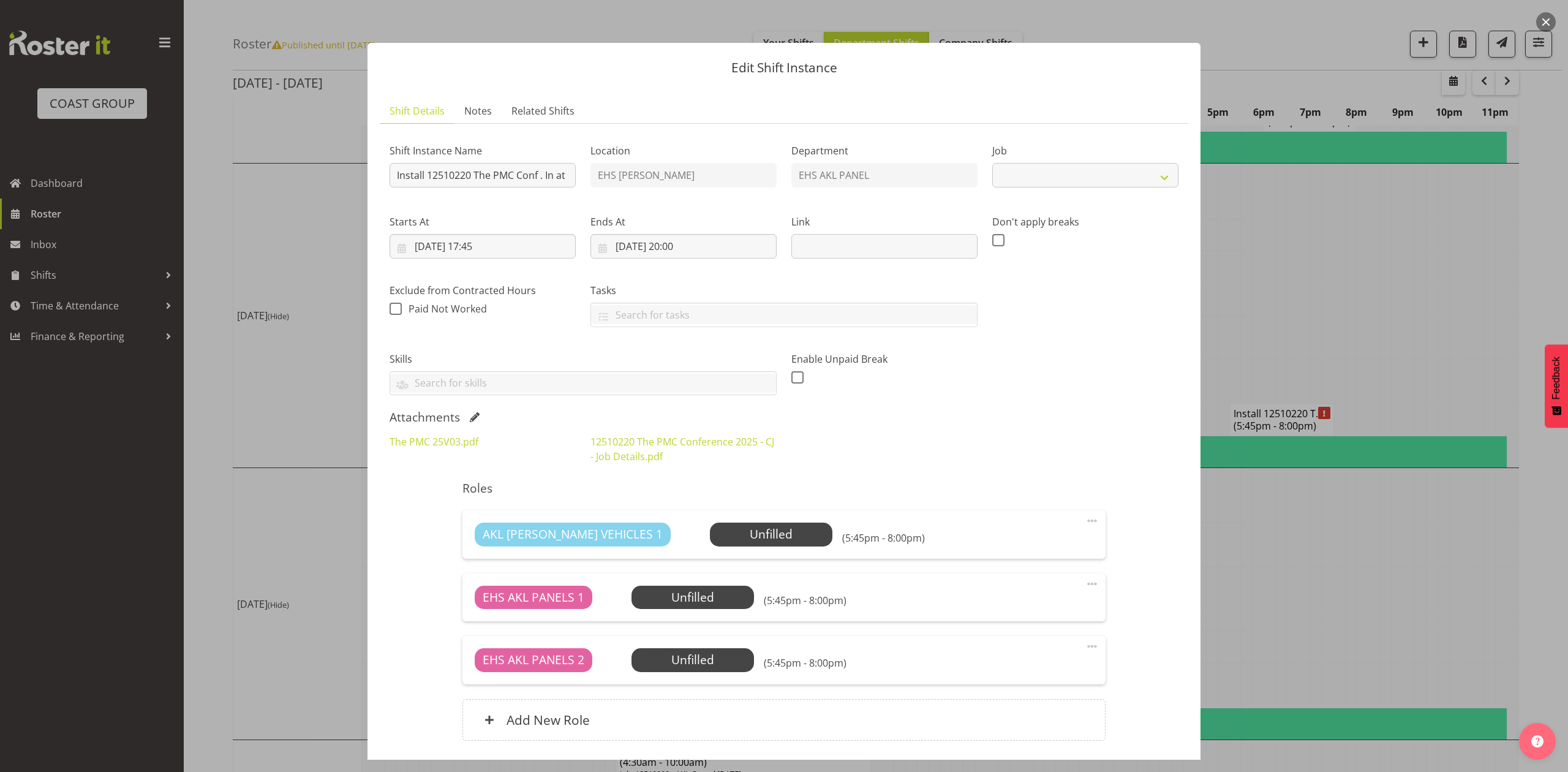
select select "10640"
click at [417, 442] on link "The PMC 25V03.pdf" at bounding box center [434, 441] width 89 height 14
click at [1315, 474] on div at bounding box center [784, 386] width 1568 height 772
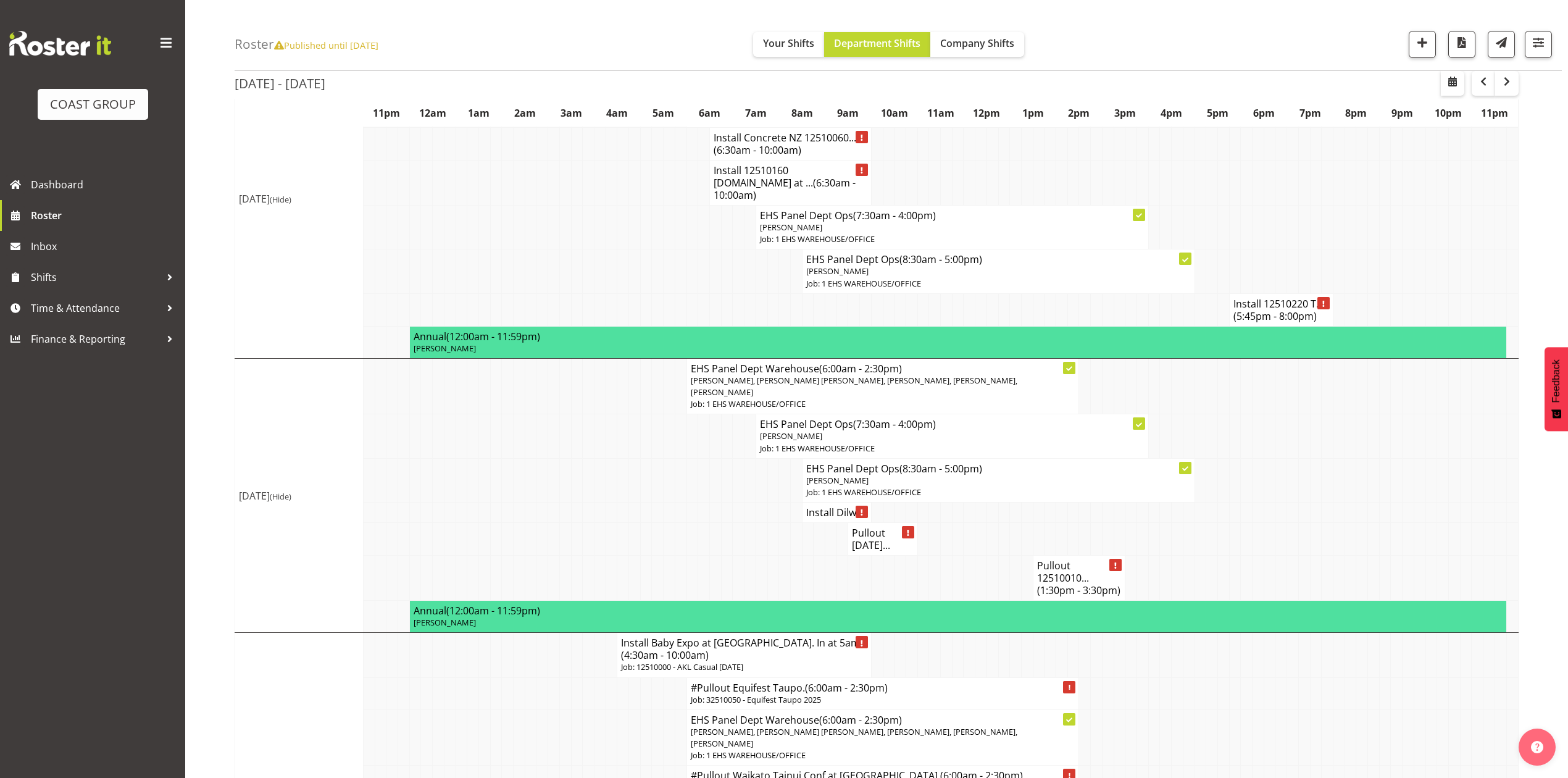
scroll to position [987, 0]
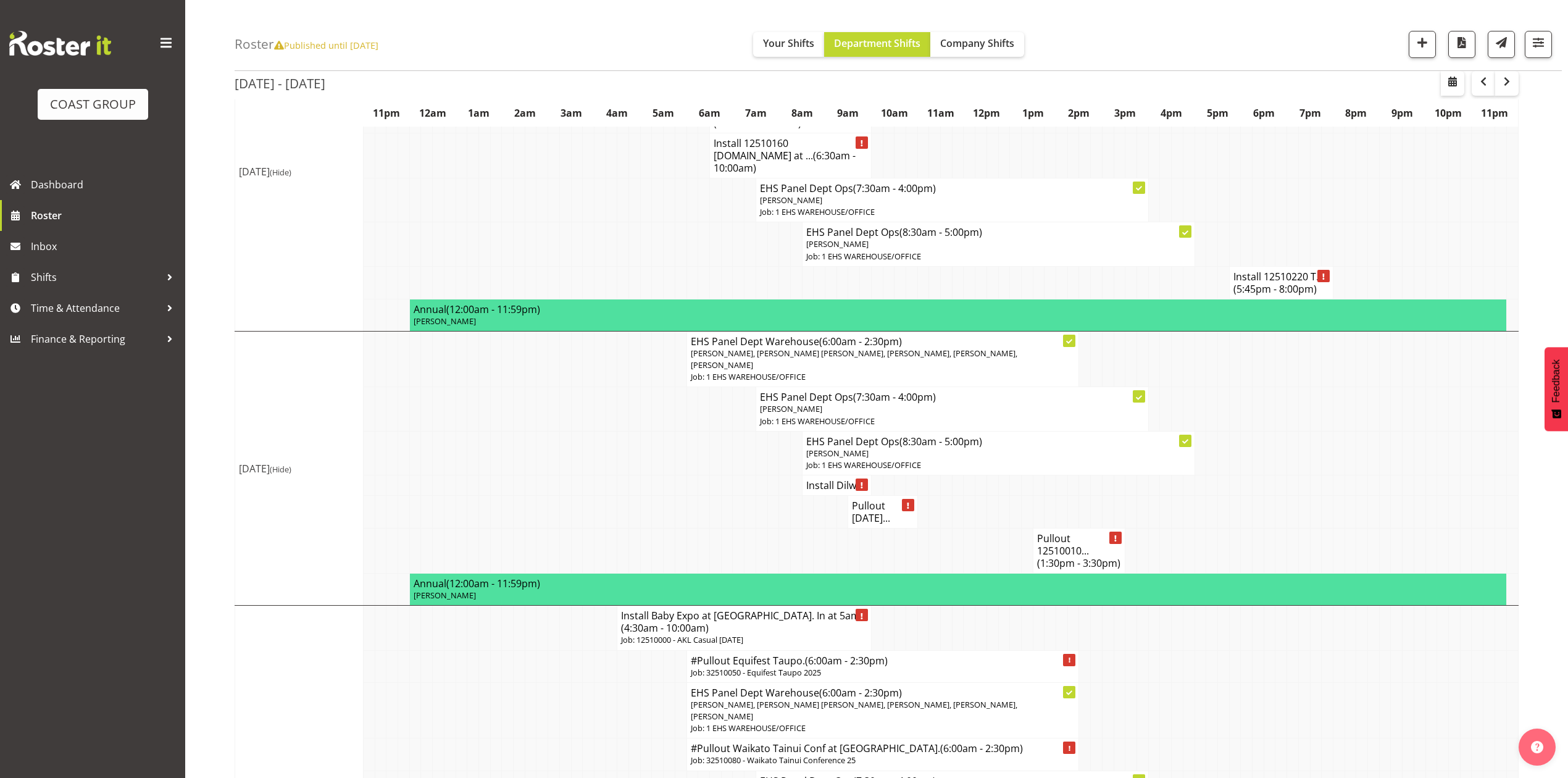
click at [820, 479] on h4 "Install Dilw..." at bounding box center [837, 484] width 61 height 12
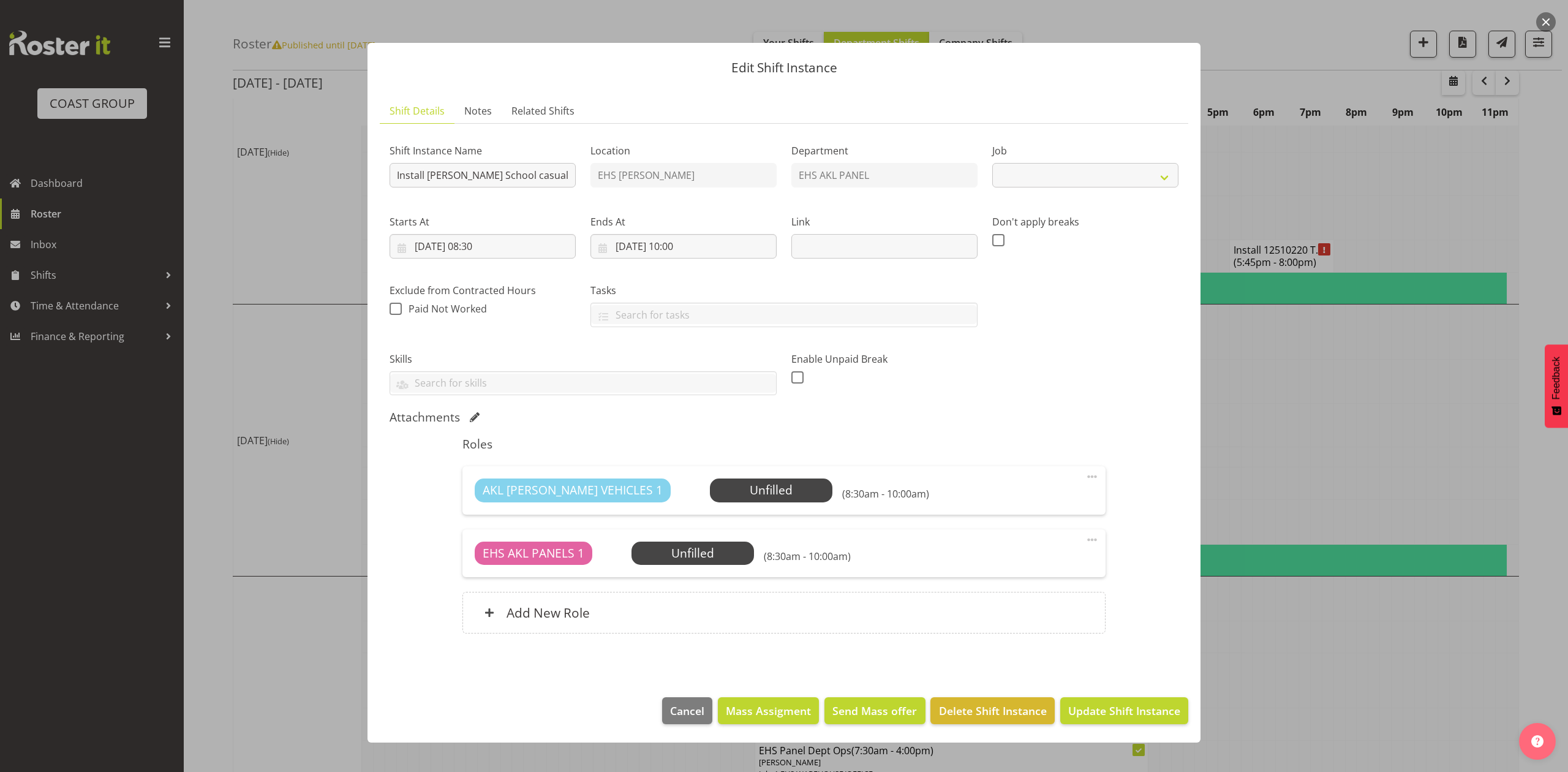
select select "8654"
click at [1402, 353] on div at bounding box center [784, 386] width 1568 height 772
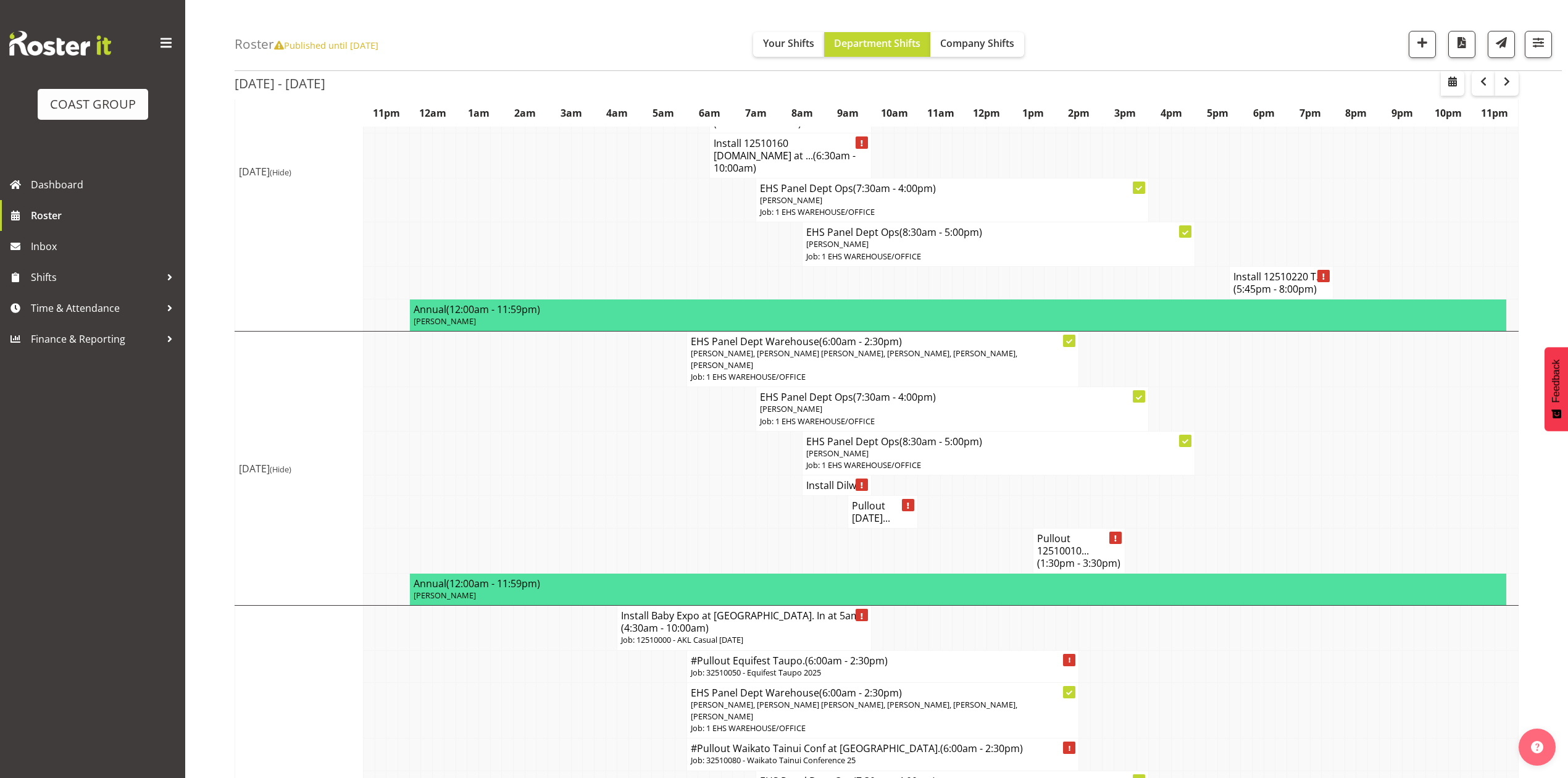
click at [820, 479] on h4 "Install Dilw..." at bounding box center [837, 484] width 61 height 12
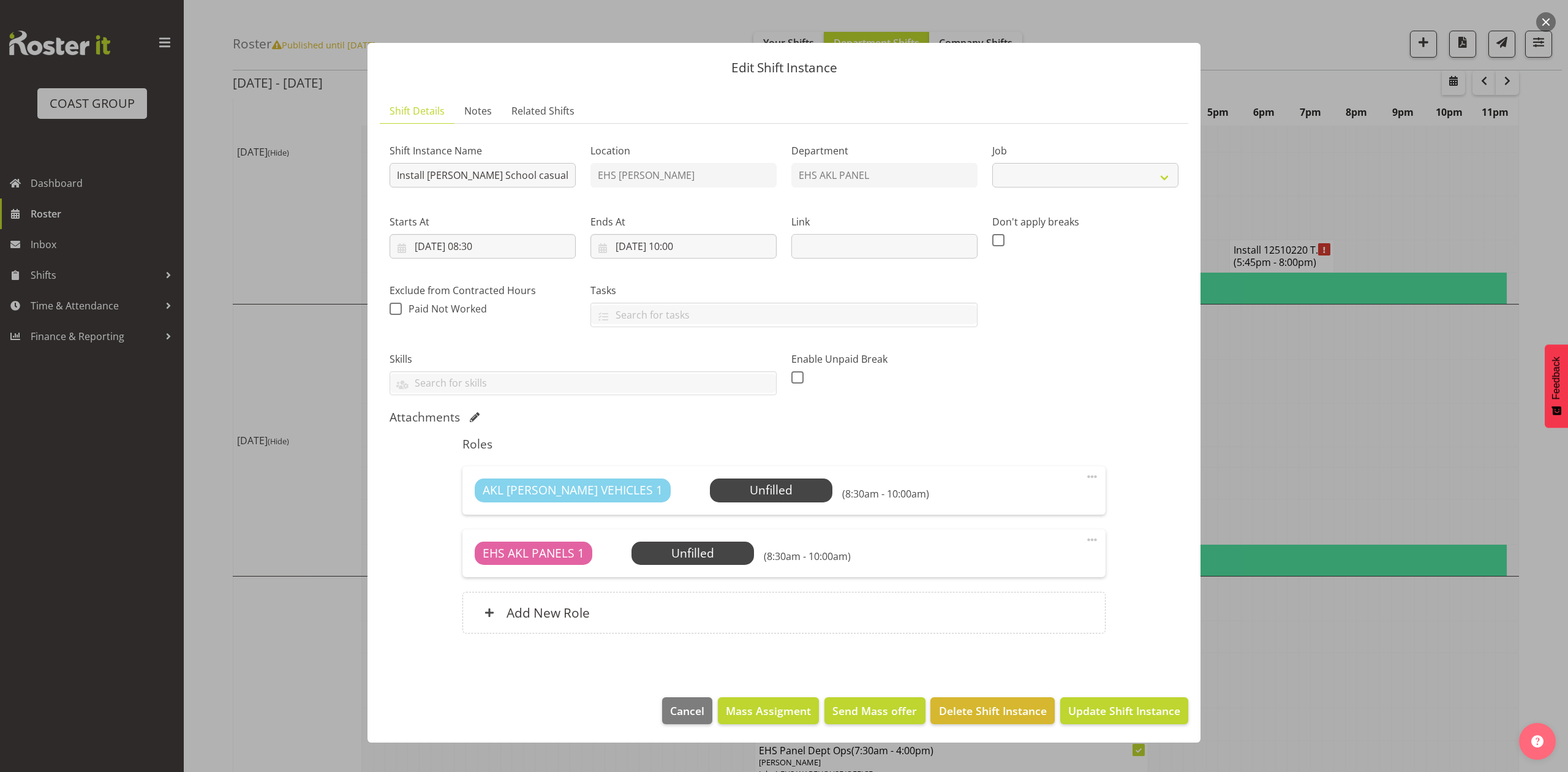
select select "8654"
click at [1218, 352] on div at bounding box center [784, 386] width 1568 height 772
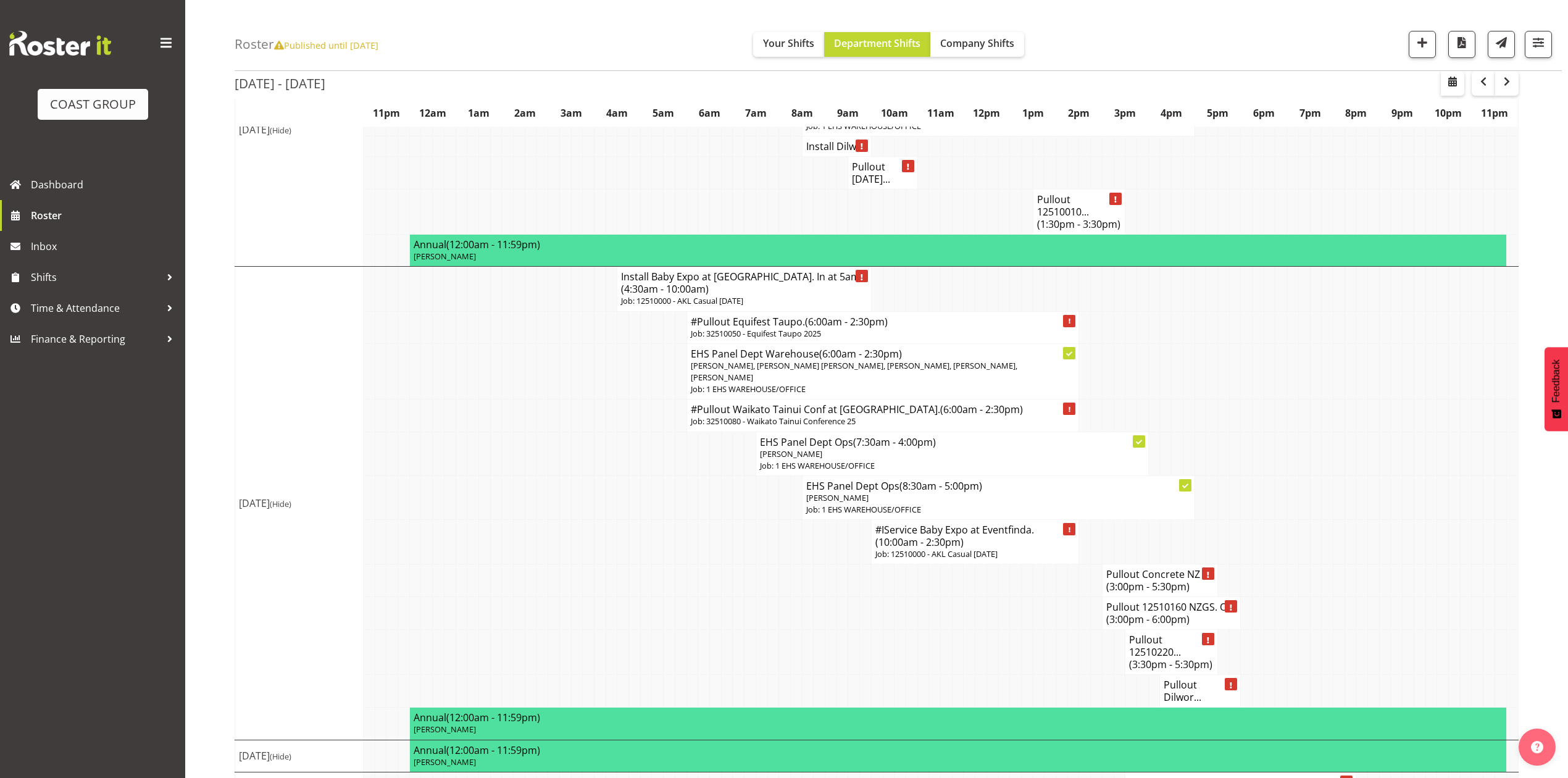
scroll to position [1362, 0]
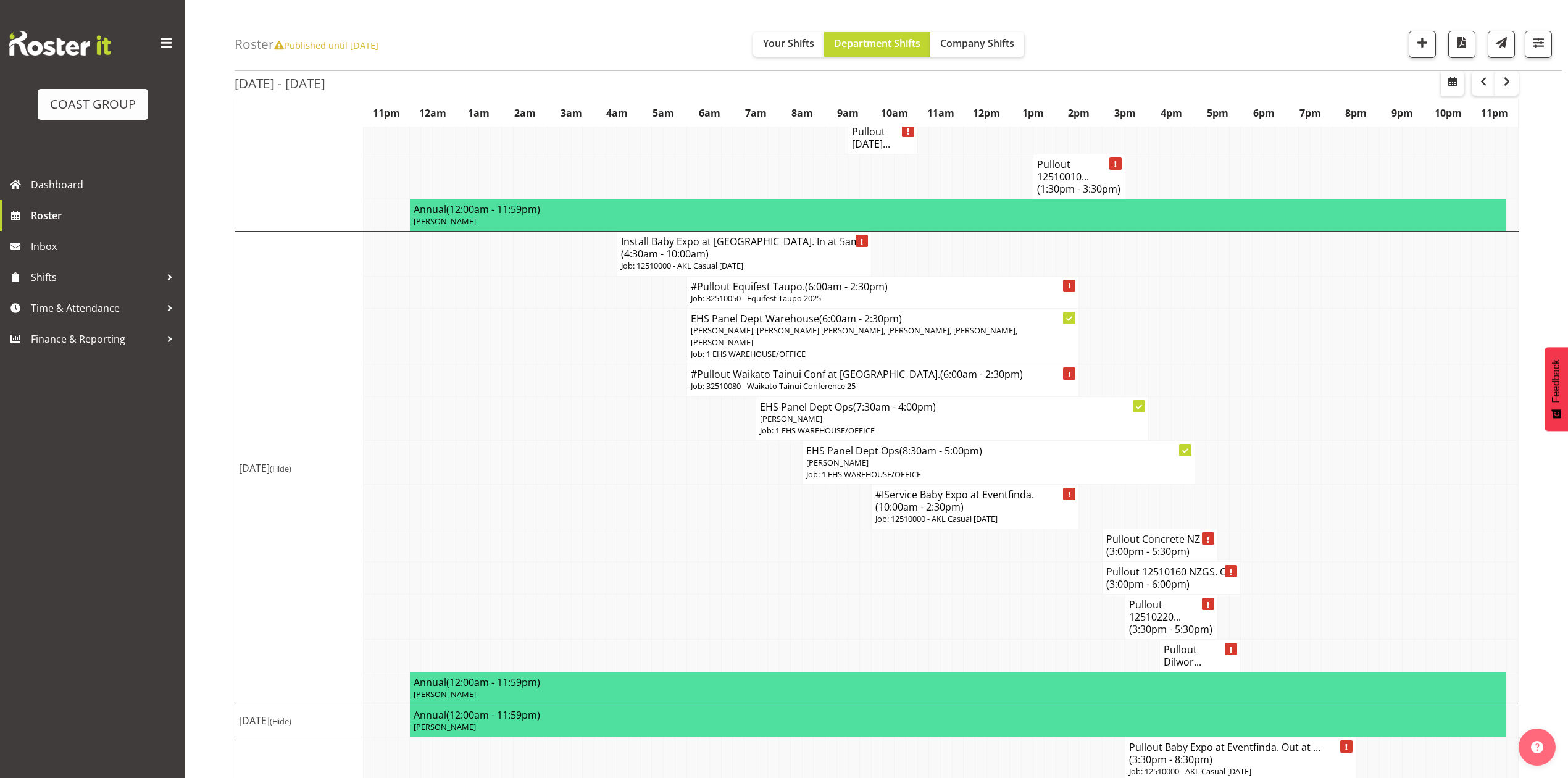
click at [690, 235] on h4 "Install Baby Expo at Eventfinda. In at 5am. (4:30am - 10:00am)" at bounding box center [744, 247] width 246 height 25
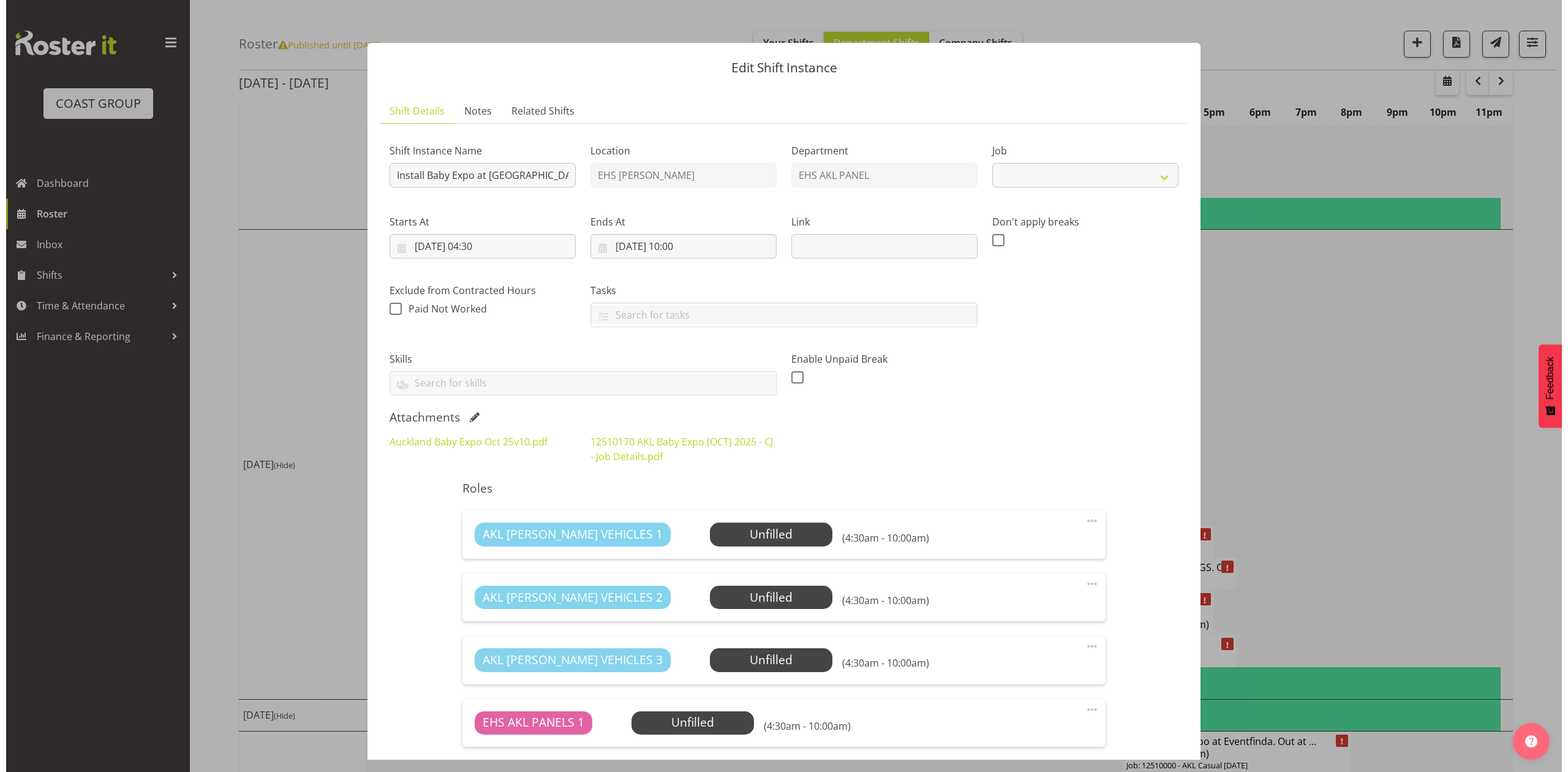
scroll to position [1346, 0]
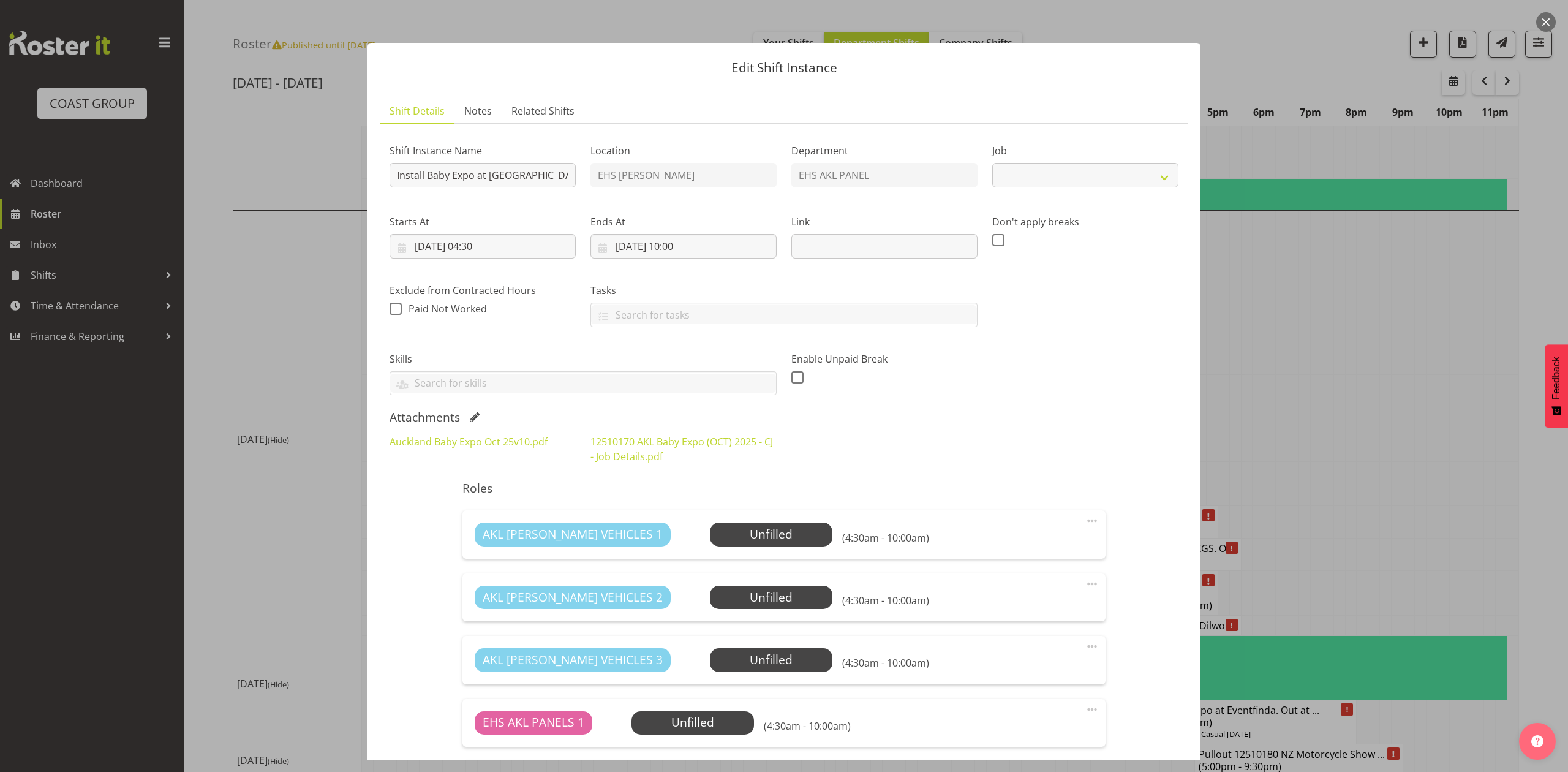
select select "8654"
click at [468, 444] on link "Auckland Baby Expo Oct 25v10.pdf" at bounding box center [468, 441] width 158 height 14
click at [1455, 422] on div at bounding box center [784, 386] width 1568 height 772
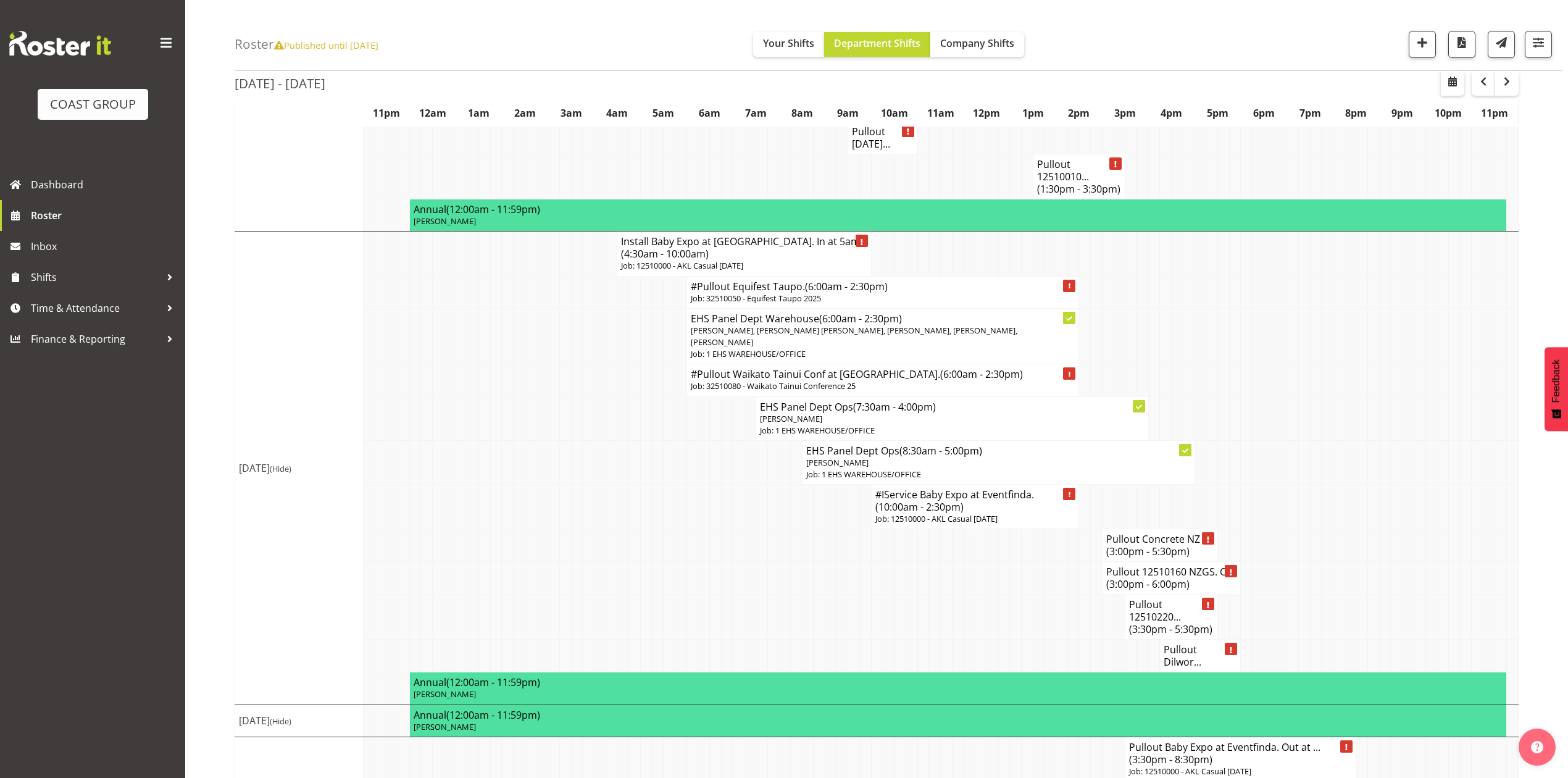
scroll to position [1400, 0]
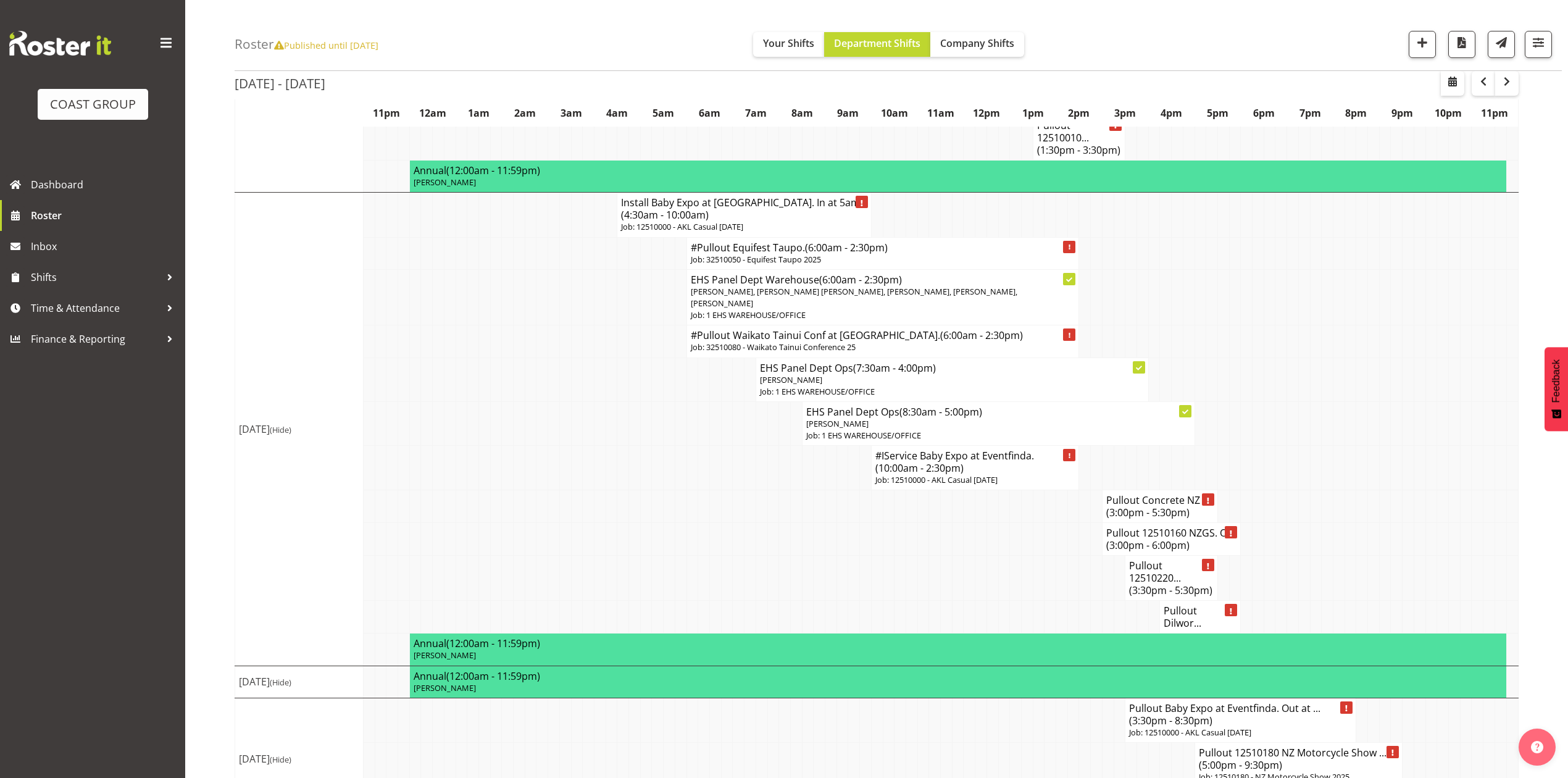
click at [1087, 697] on td at bounding box center [1085, 719] width 12 height 45
click at [1006, 697] on td at bounding box center [1004, 719] width 12 height 45
click at [1209, 702] on h4 "Pullout Baby Expo at Eventfinda. Out at ... (3:30pm - 8:30pm)" at bounding box center [1241, 714] width 223 height 25
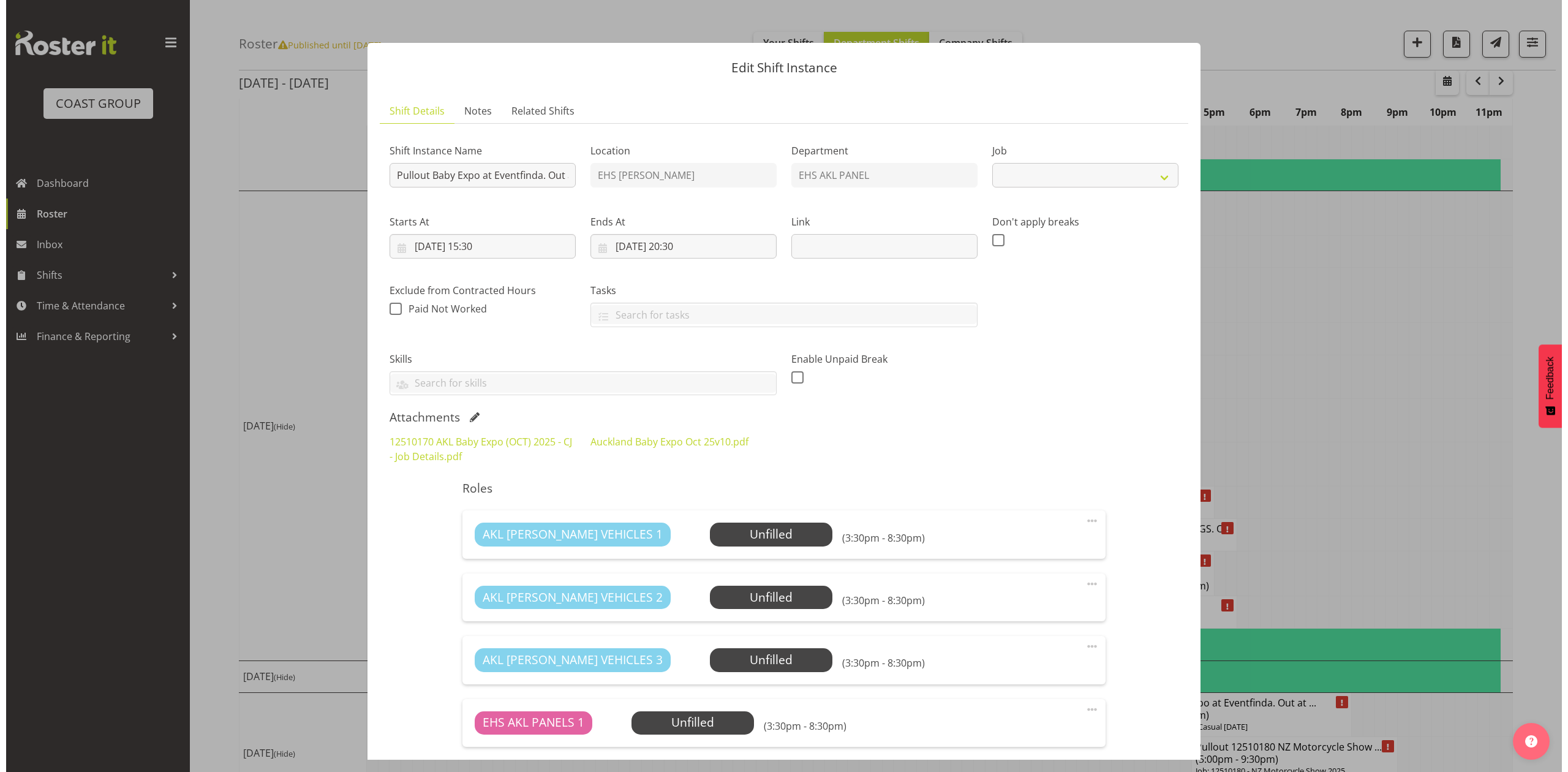
scroll to position [1365, 0]
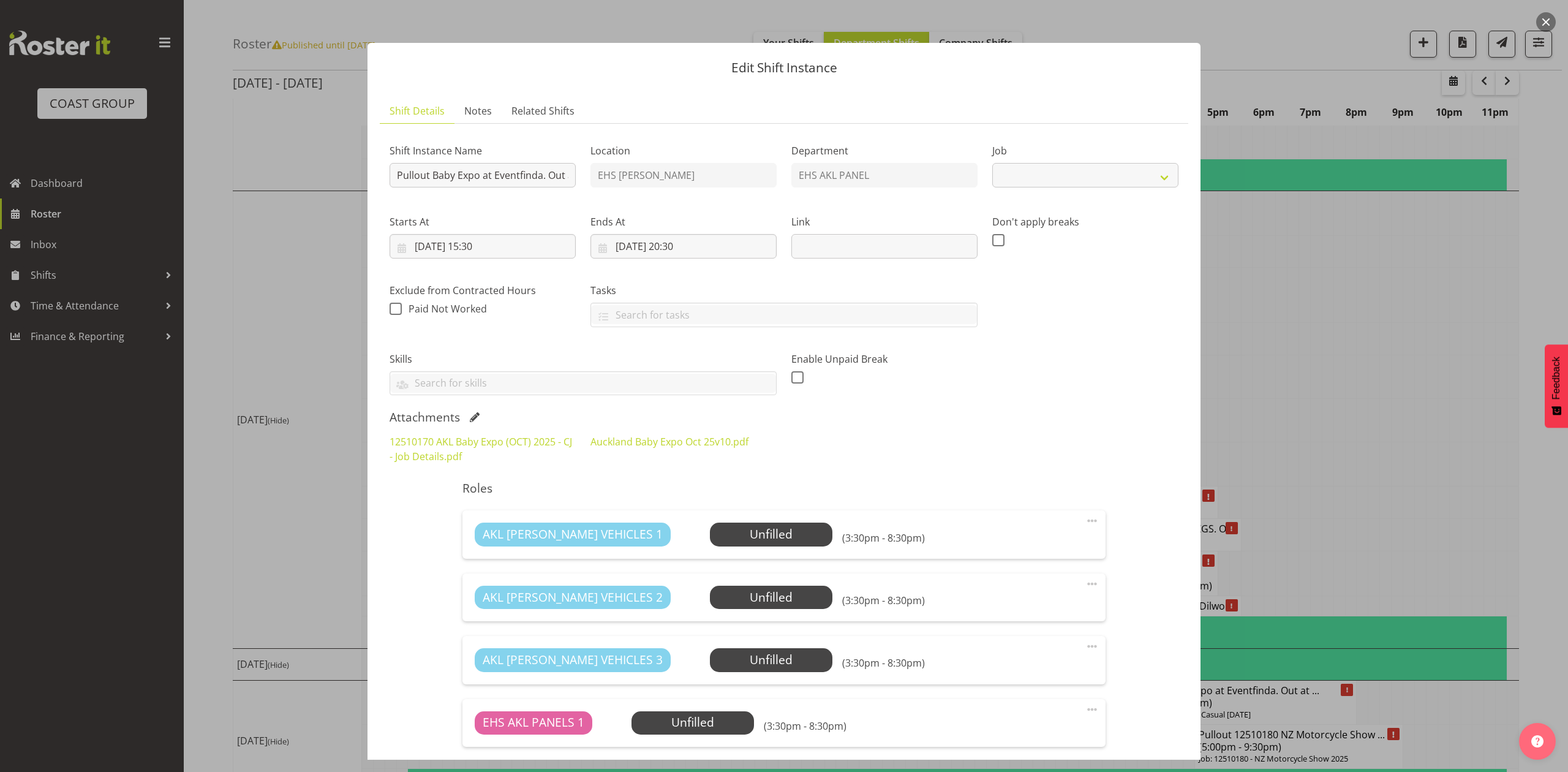
select select "8654"
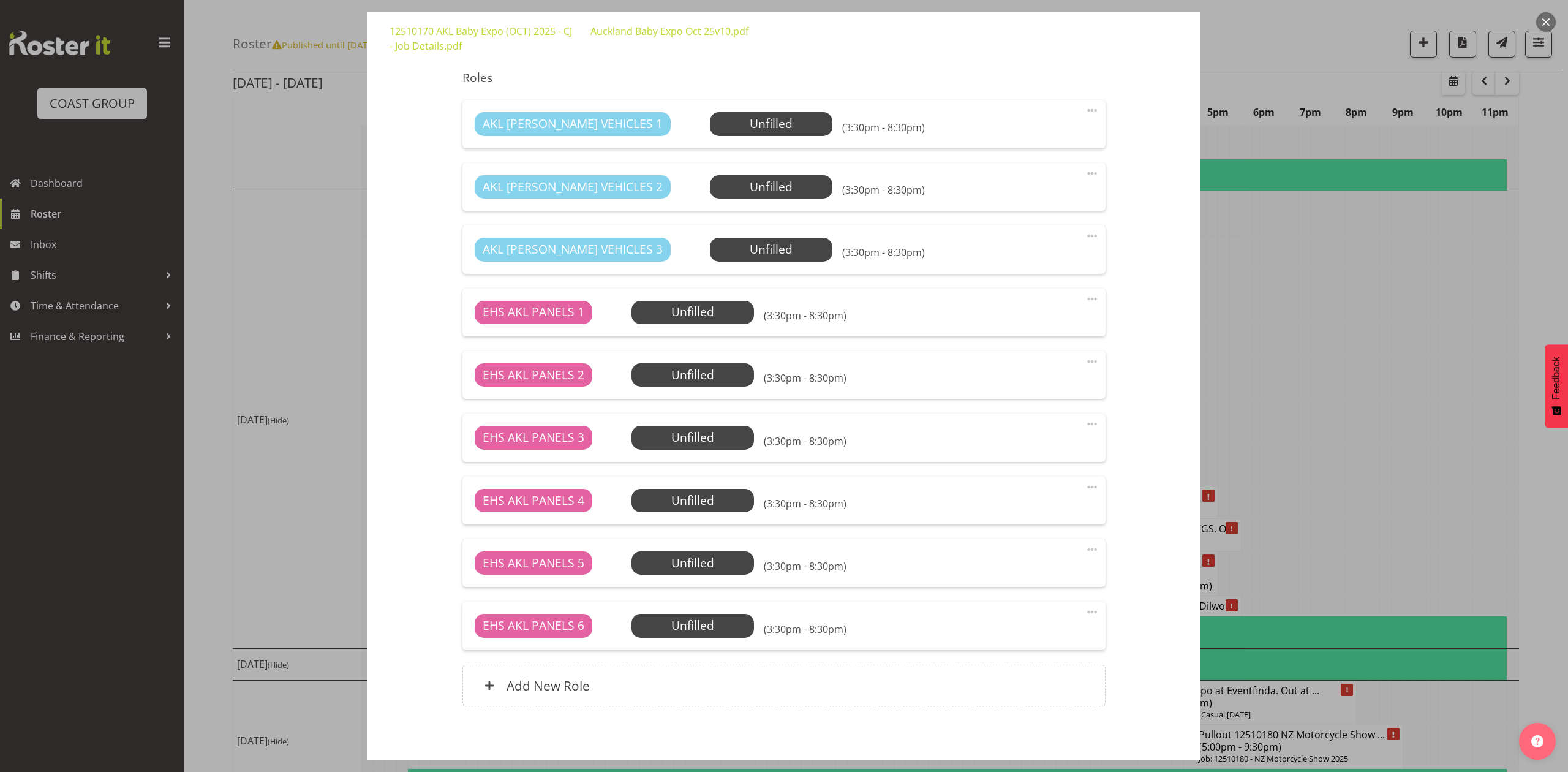
scroll to position [223, 0]
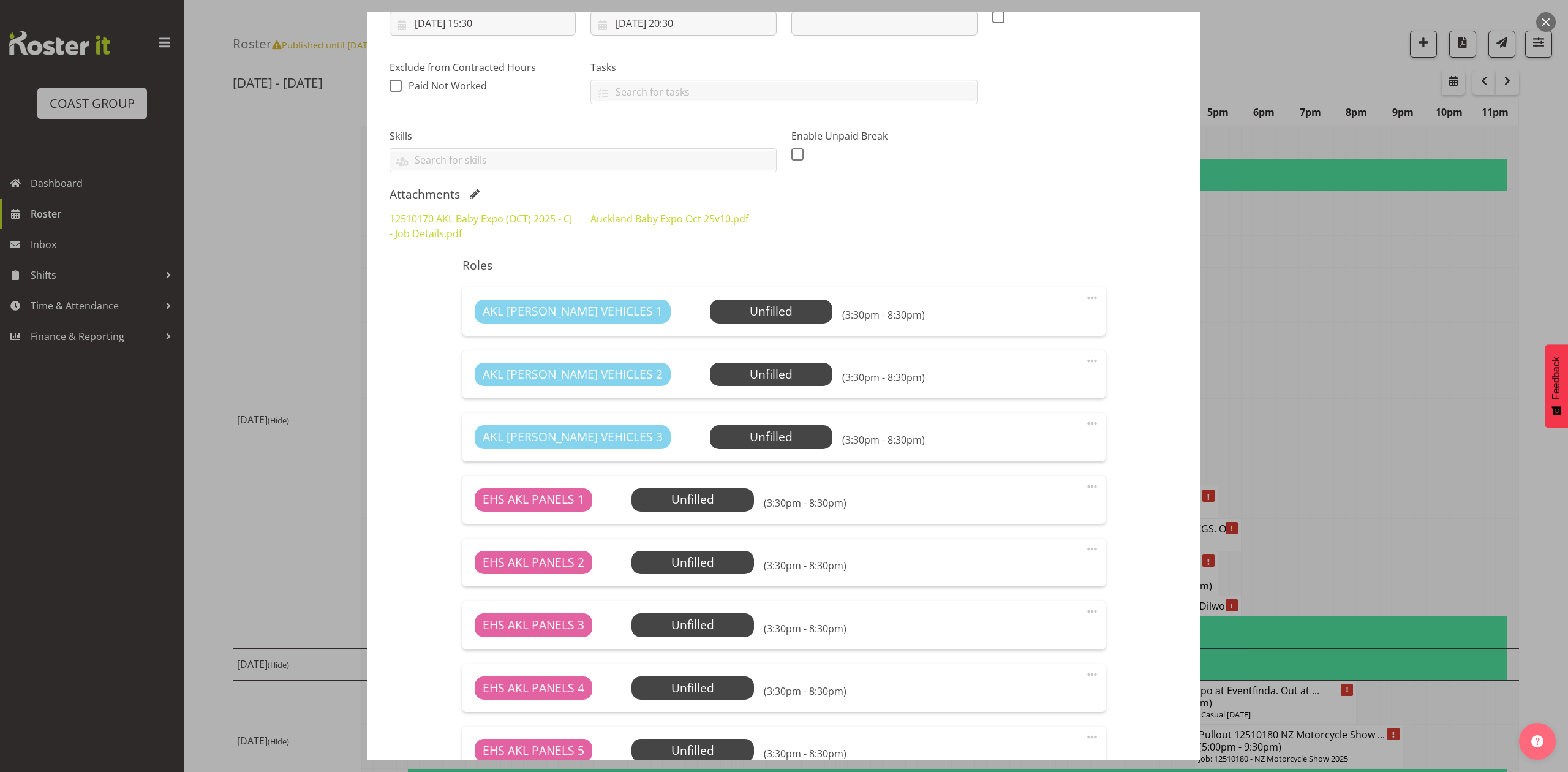
click at [1470, 332] on div at bounding box center [784, 386] width 1568 height 772
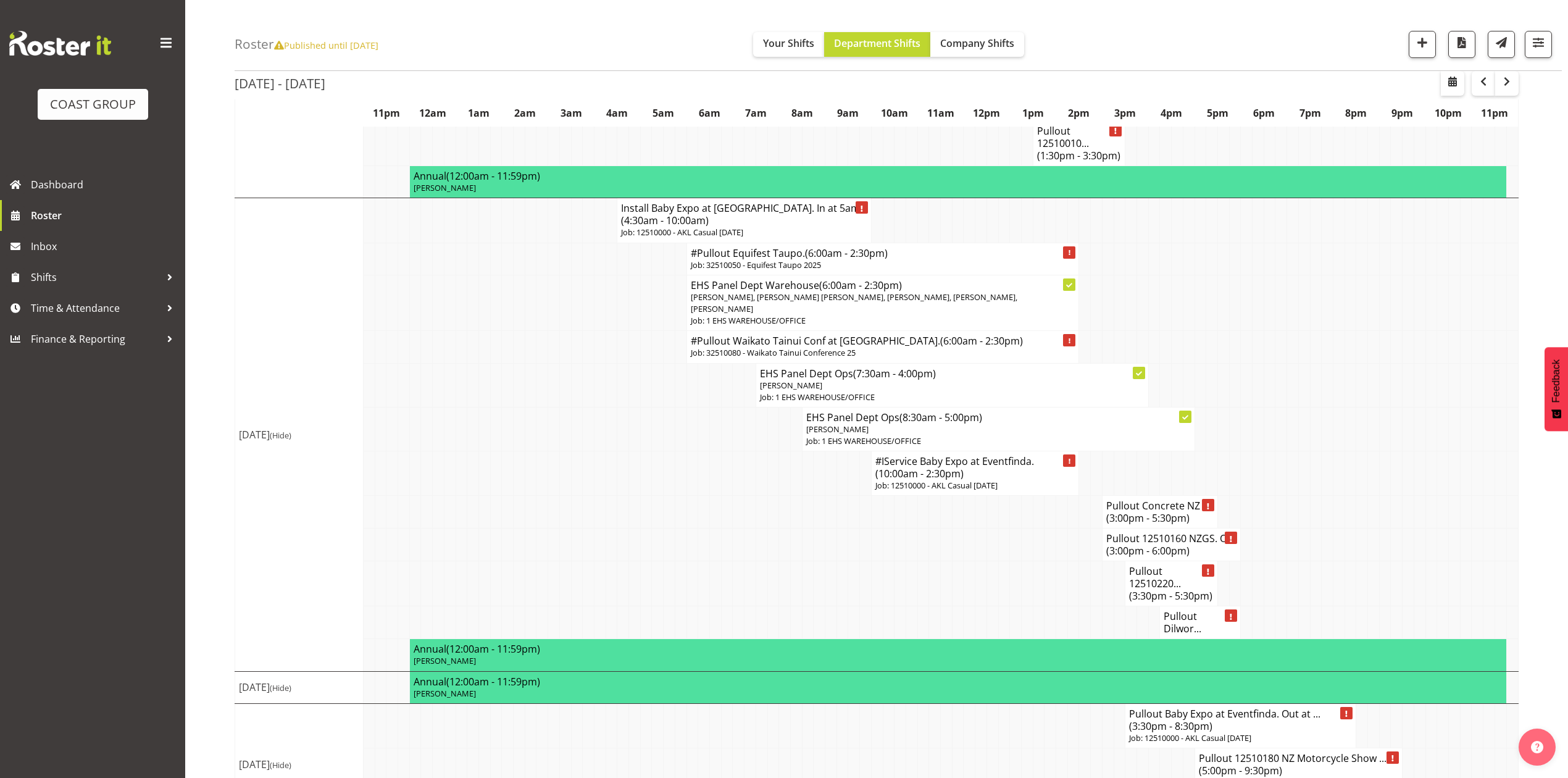
scroll to position [1400, 0]
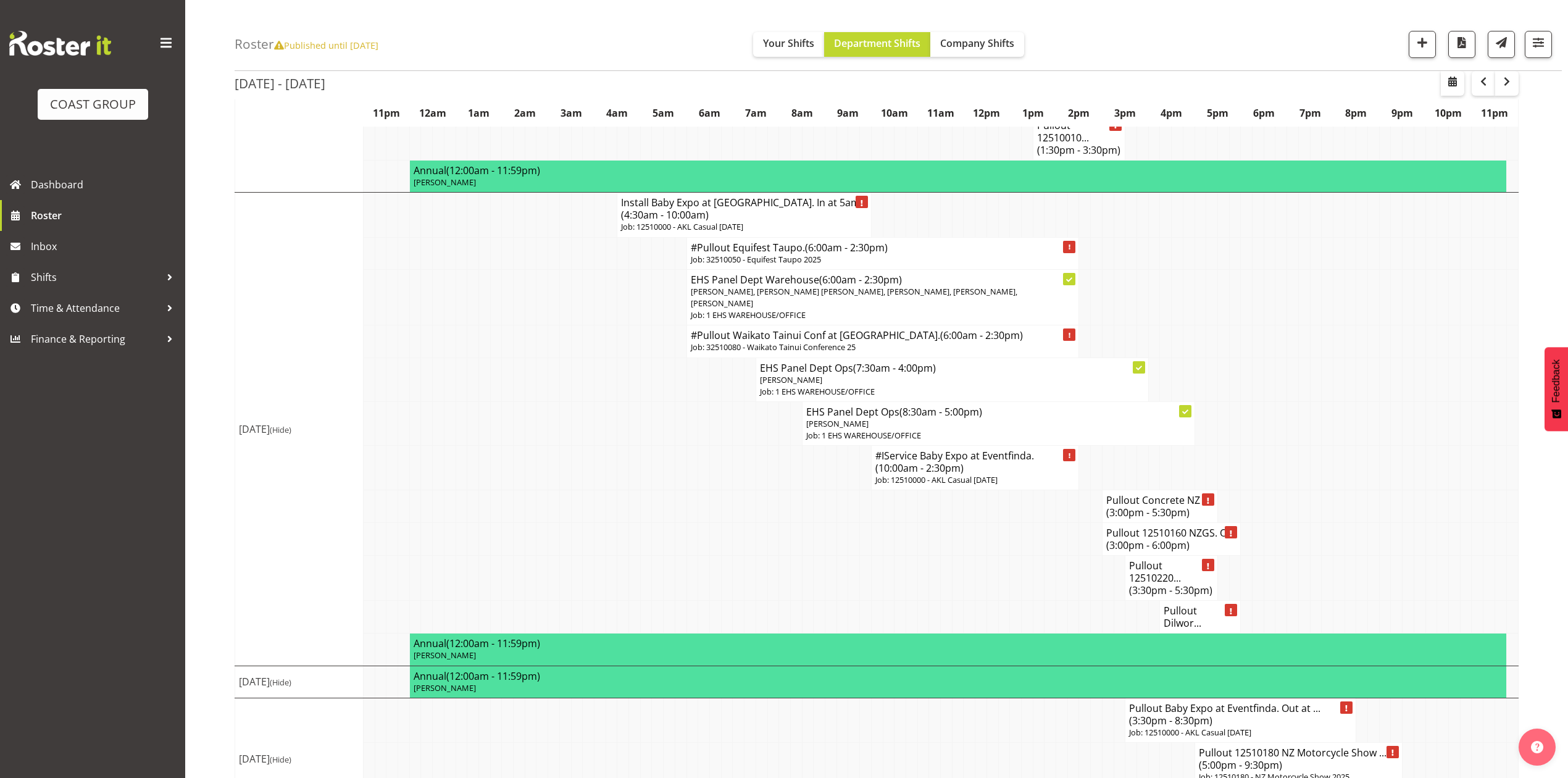
click at [1269, 758] on span "(5:00pm - 9:30pm)" at bounding box center [1241, 764] width 84 height 14
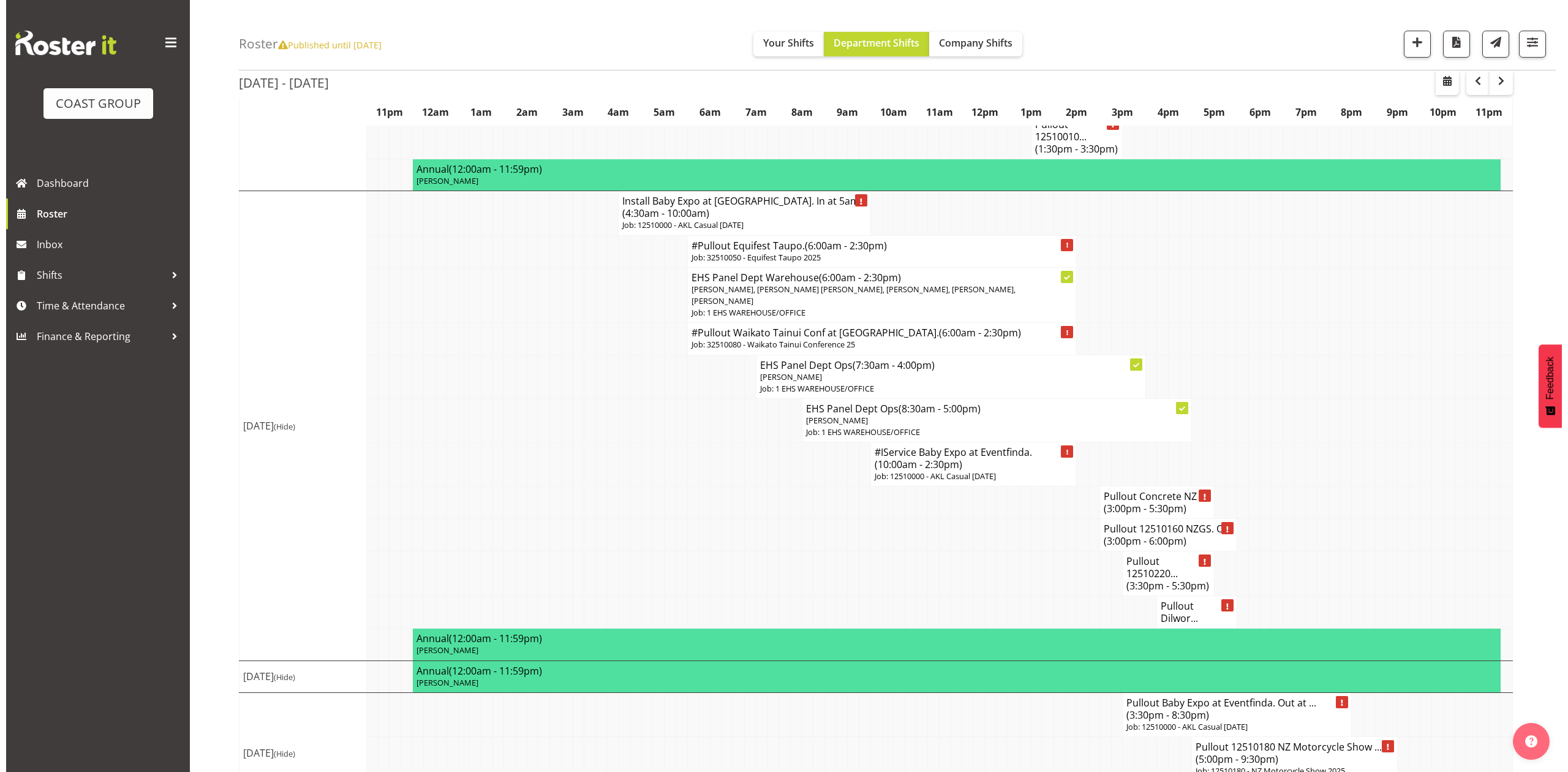
scroll to position [1365, 0]
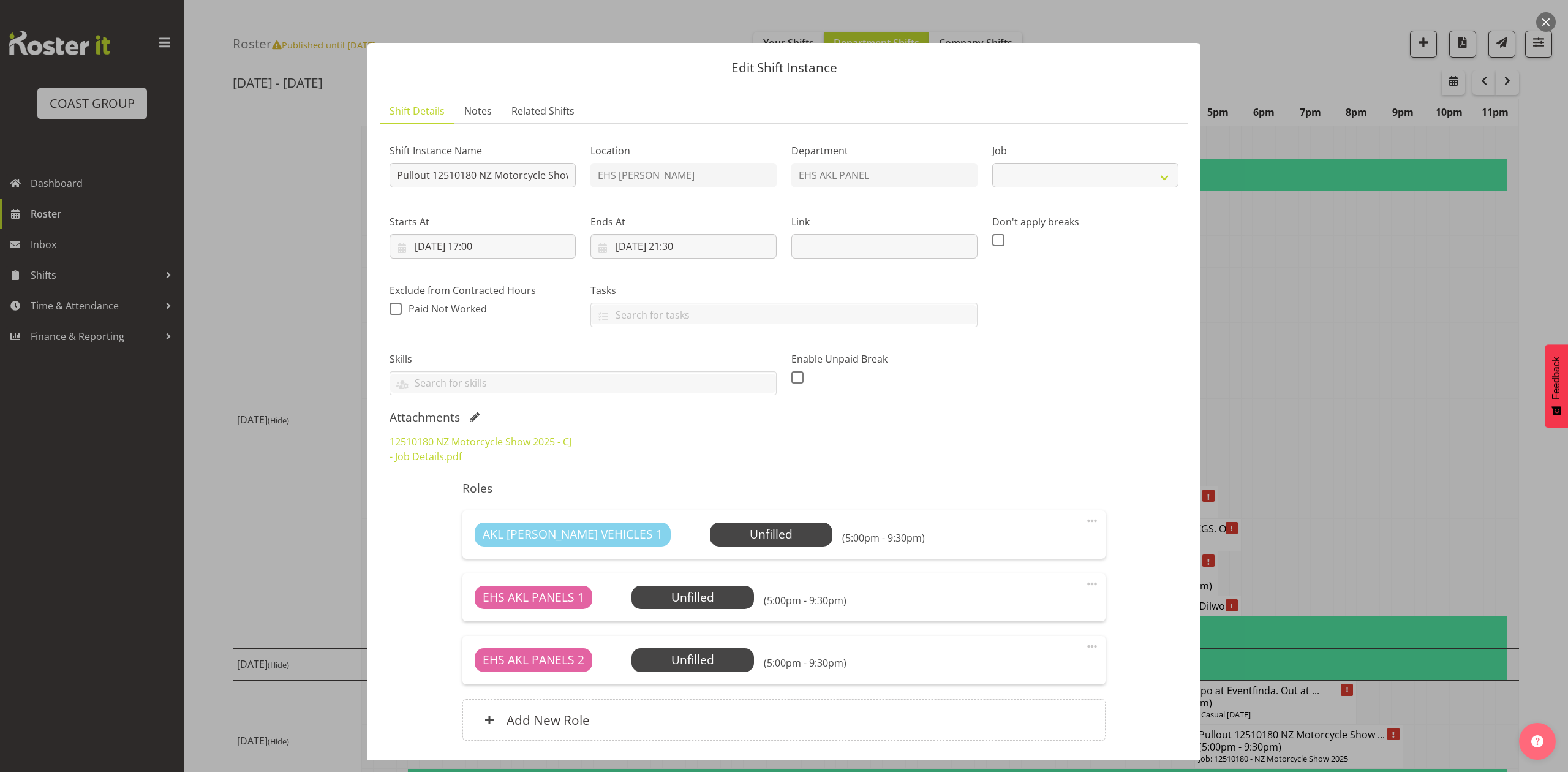
select select "10490"
click at [404, 454] on link "12510180 NZ Motorcycle Show 2025 - CJ - Job Details.pdf" at bounding box center [480, 448] width 182 height 29
drag, startPoint x: 1353, startPoint y: 398, endPoint x: 1355, endPoint y: 436, distance: 38.1
click at [1353, 398] on div at bounding box center [784, 386] width 1568 height 772
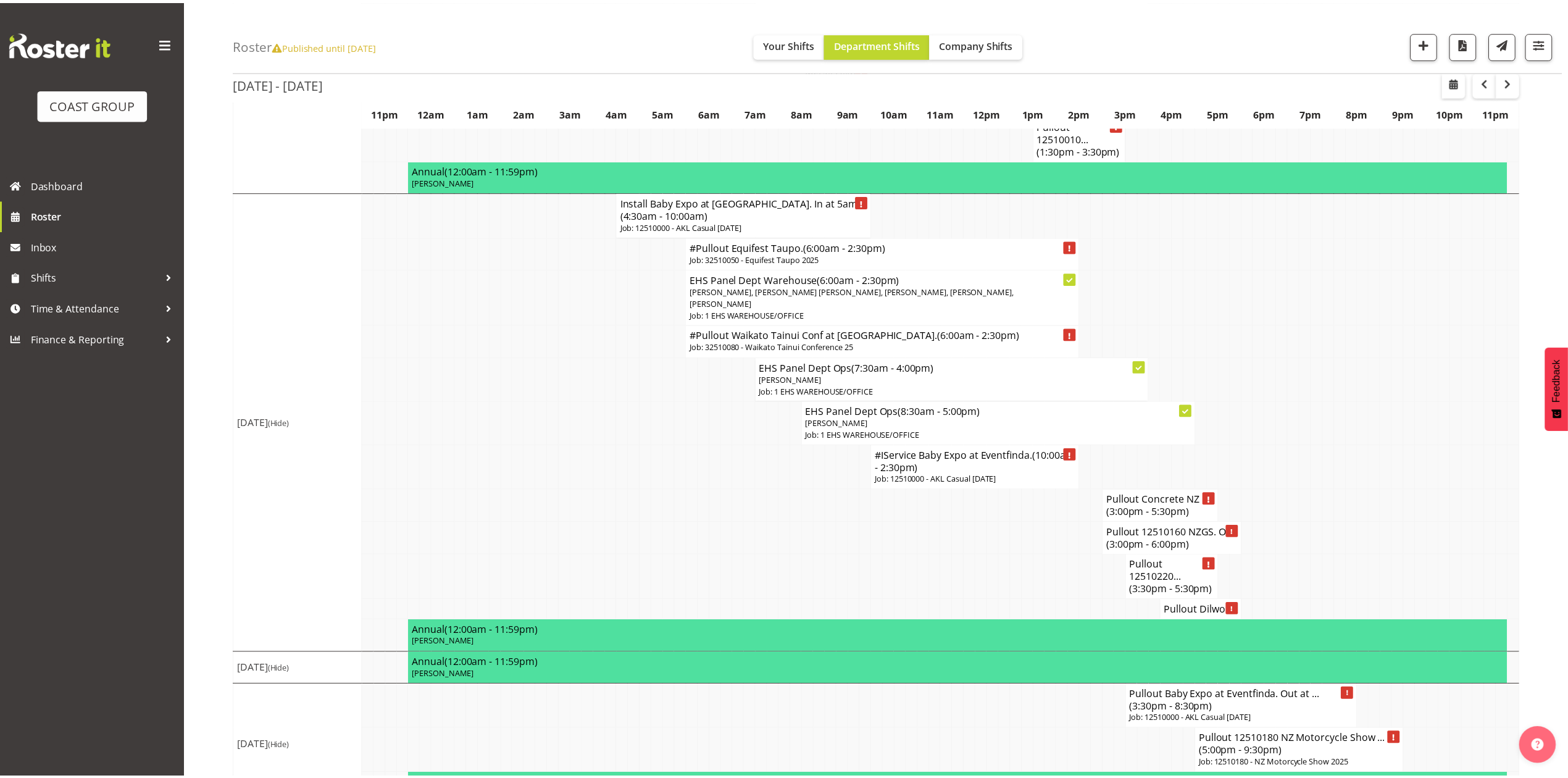
scroll to position [1381, 0]
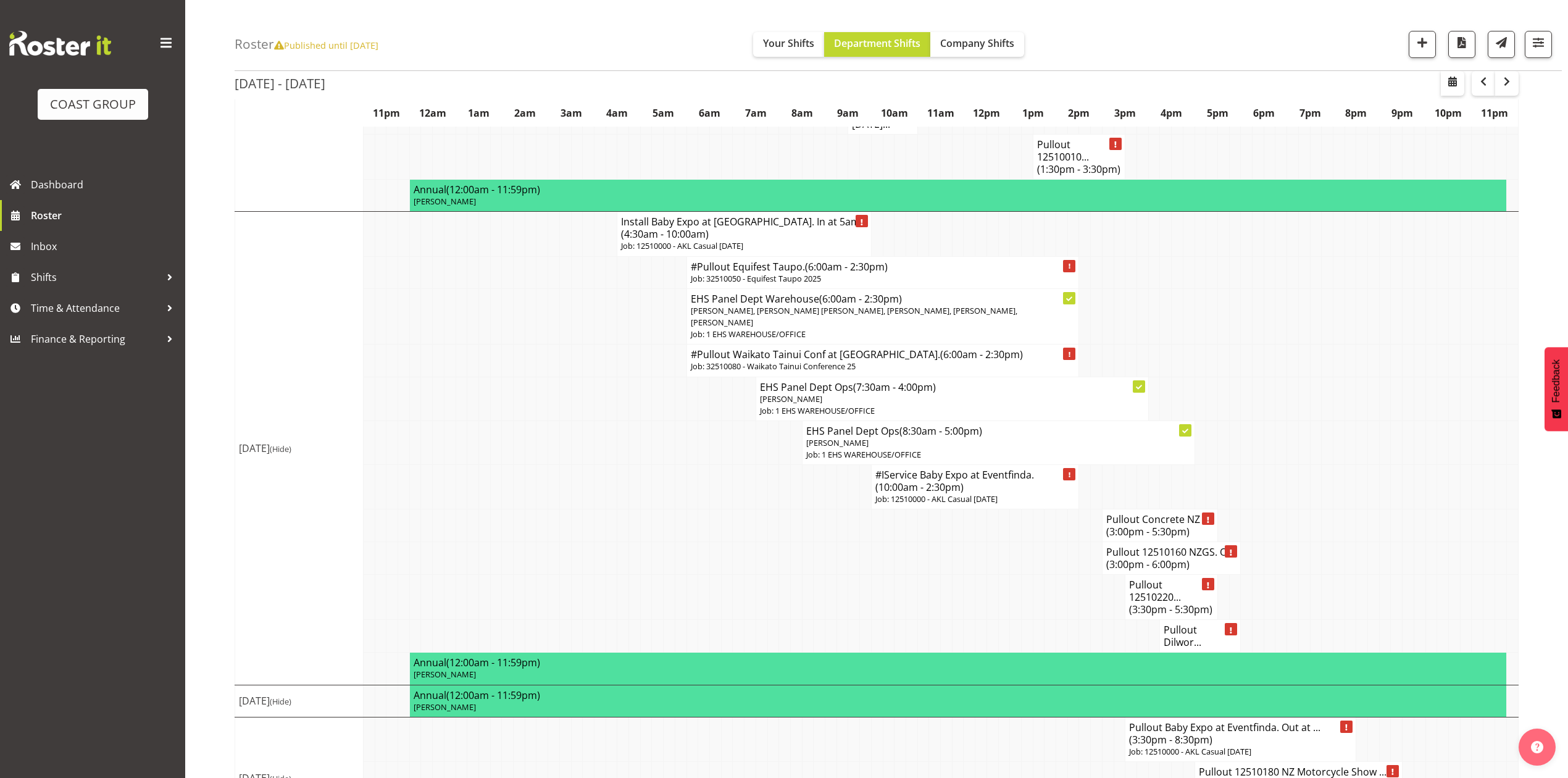
click at [1238, 777] on span "(5:00pm - 9:30pm)" at bounding box center [1241, 784] width 84 height 14
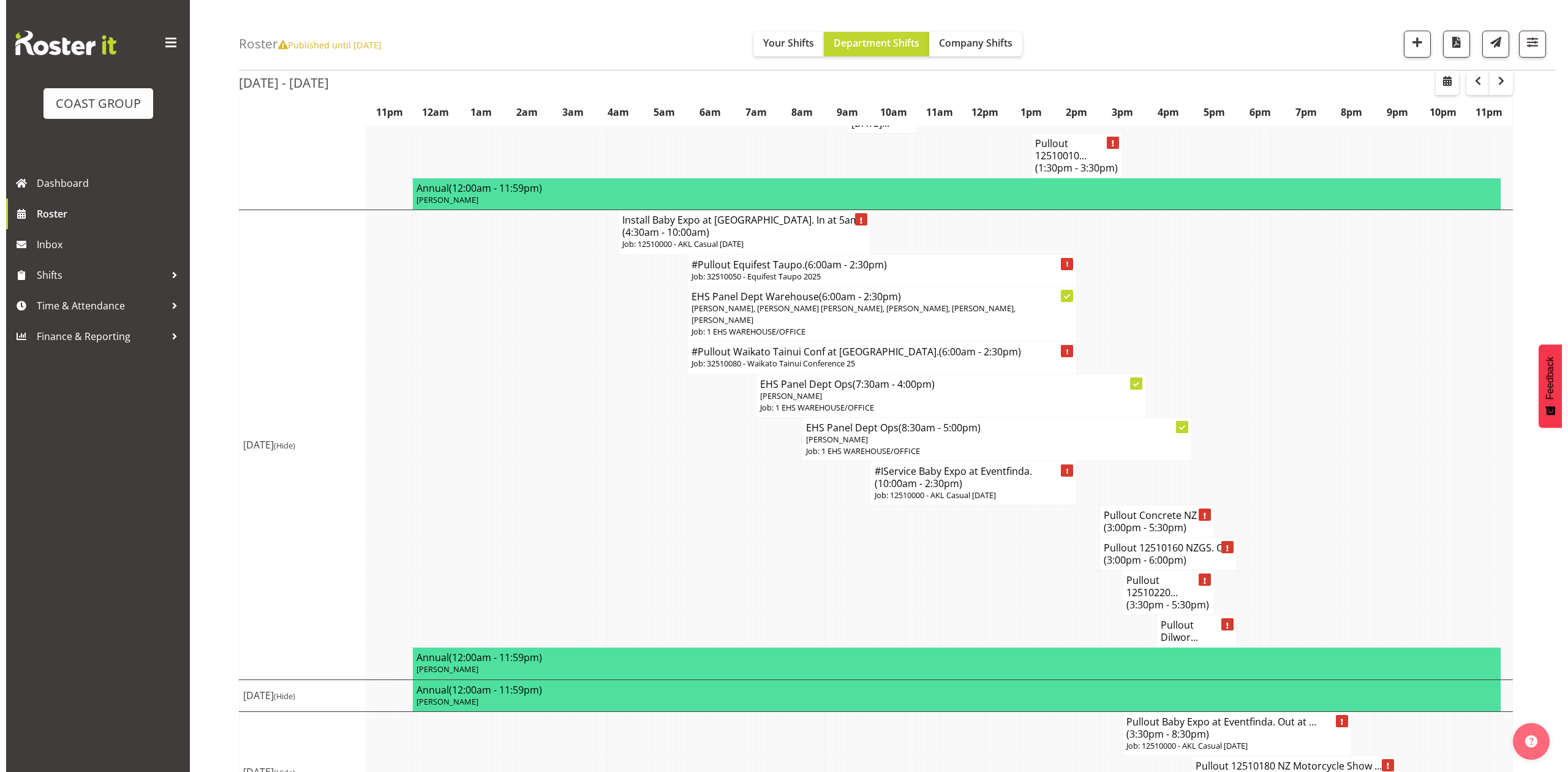
scroll to position [1365, 0]
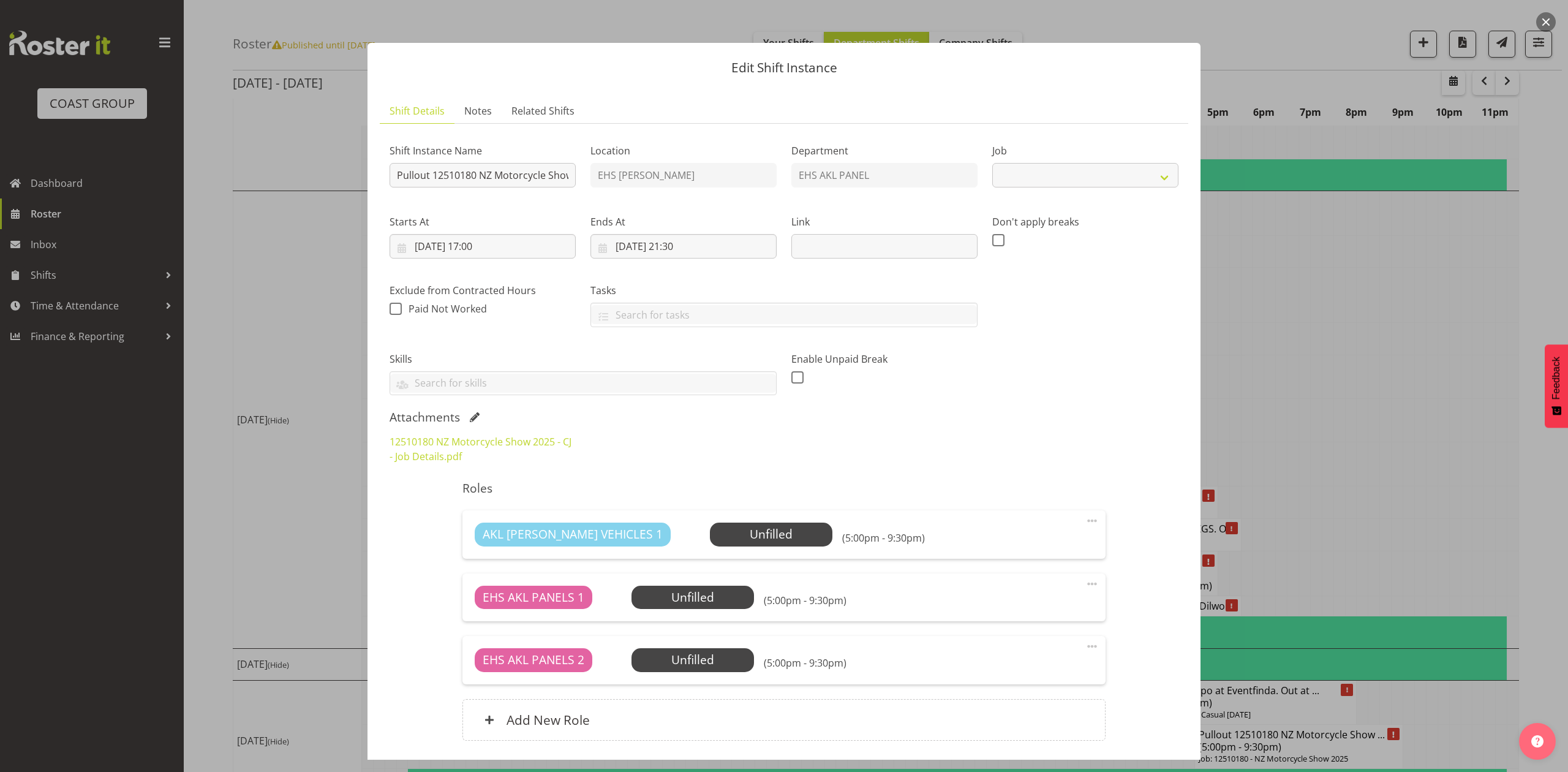
select select "10490"
click at [488, 434] on div "12510180 NZ Motorcycle Show 2025 - CJ - Job Details.pdf" at bounding box center [482, 449] width 201 height 44
click at [552, 434] on link "12510180 NZ Motorcycle Show 2025 - CJ - Job Details.pdf" at bounding box center [480, 448] width 182 height 29
click at [1412, 349] on div at bounding box center [784, 386] width 1568 height 772
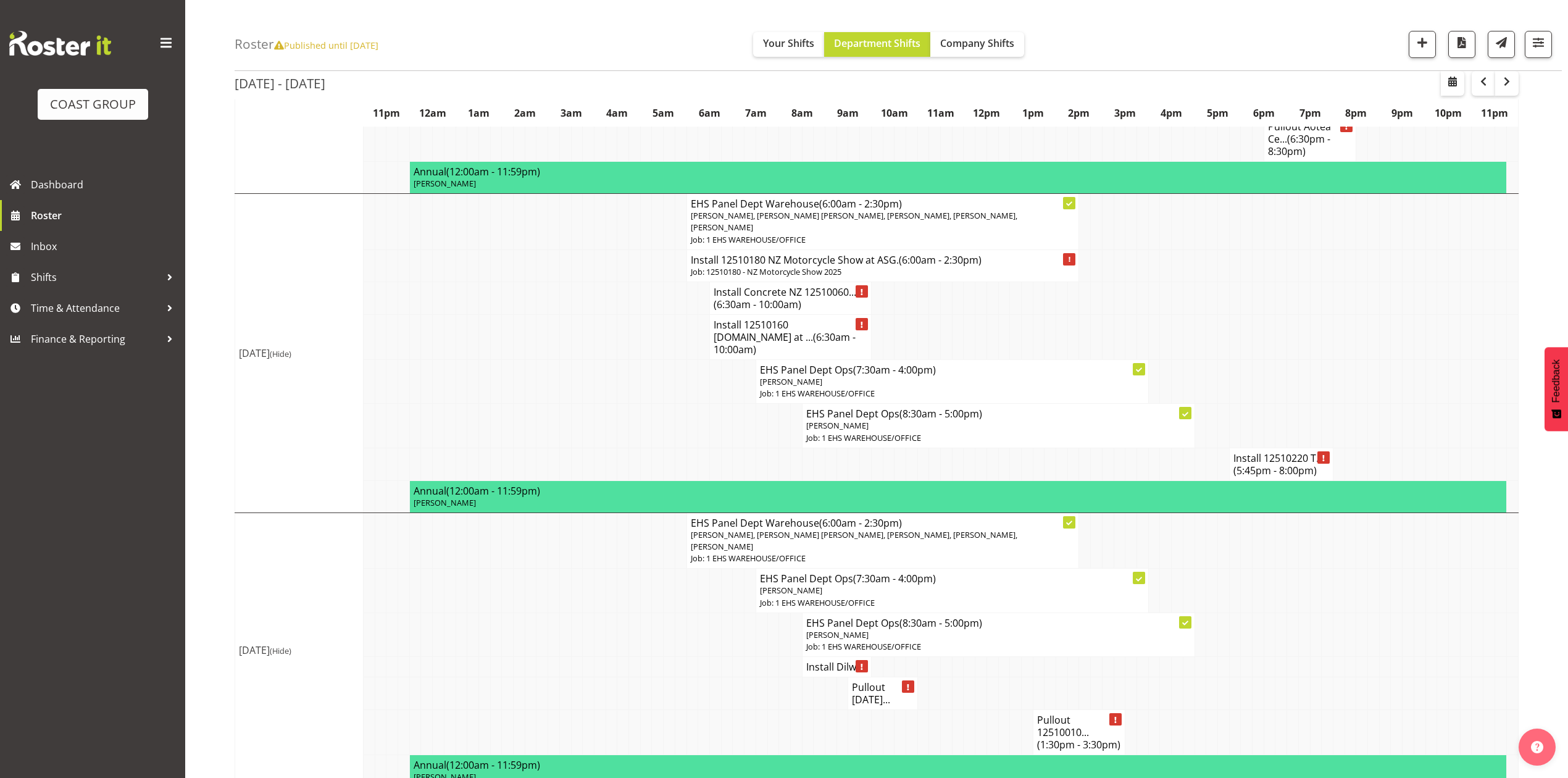
scroll to position [805, 0]
click at [1377, 194] on td at bounding box center [1374, 222] width 12 height 56
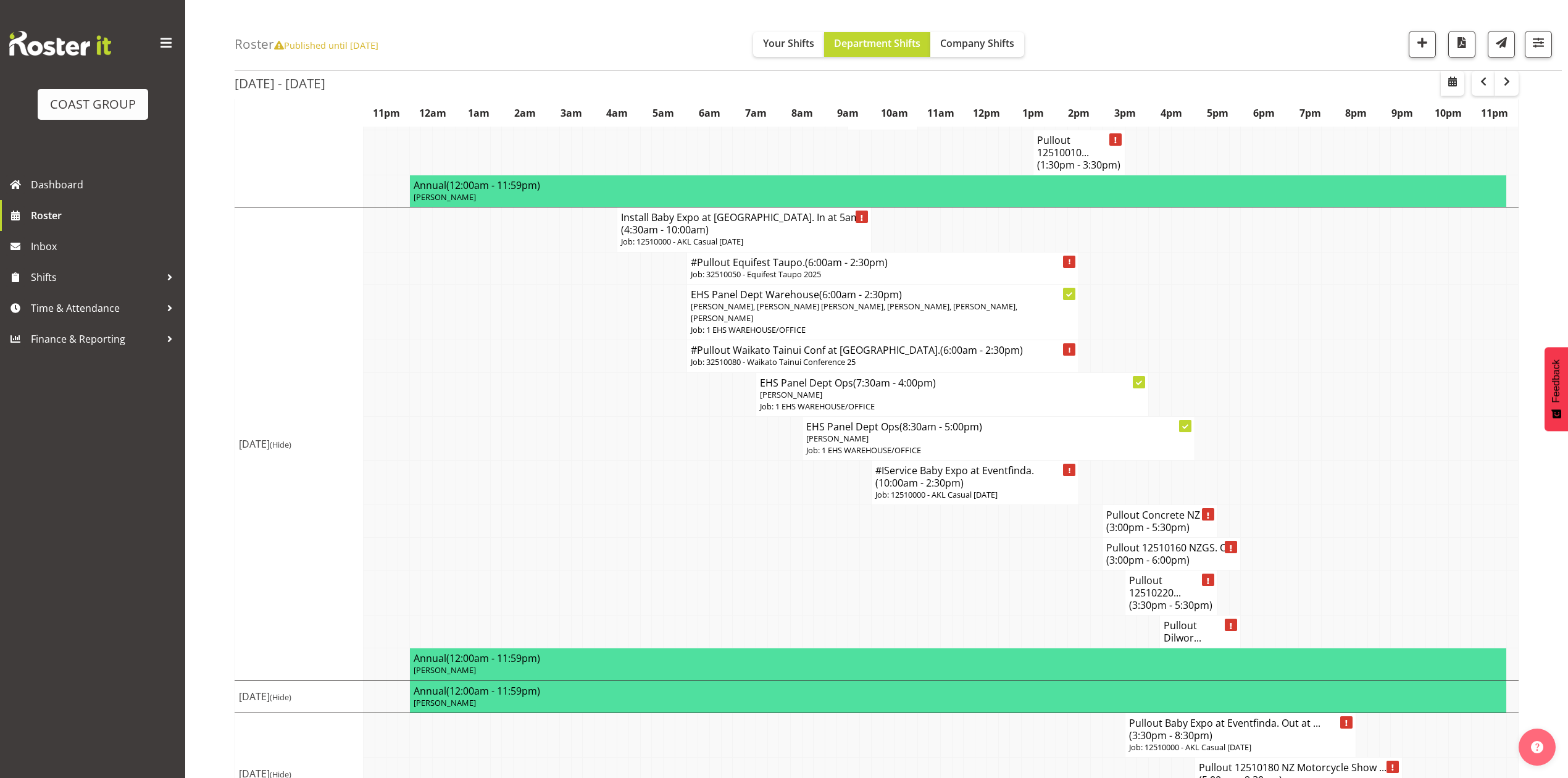
scroll to position [1400, 0]
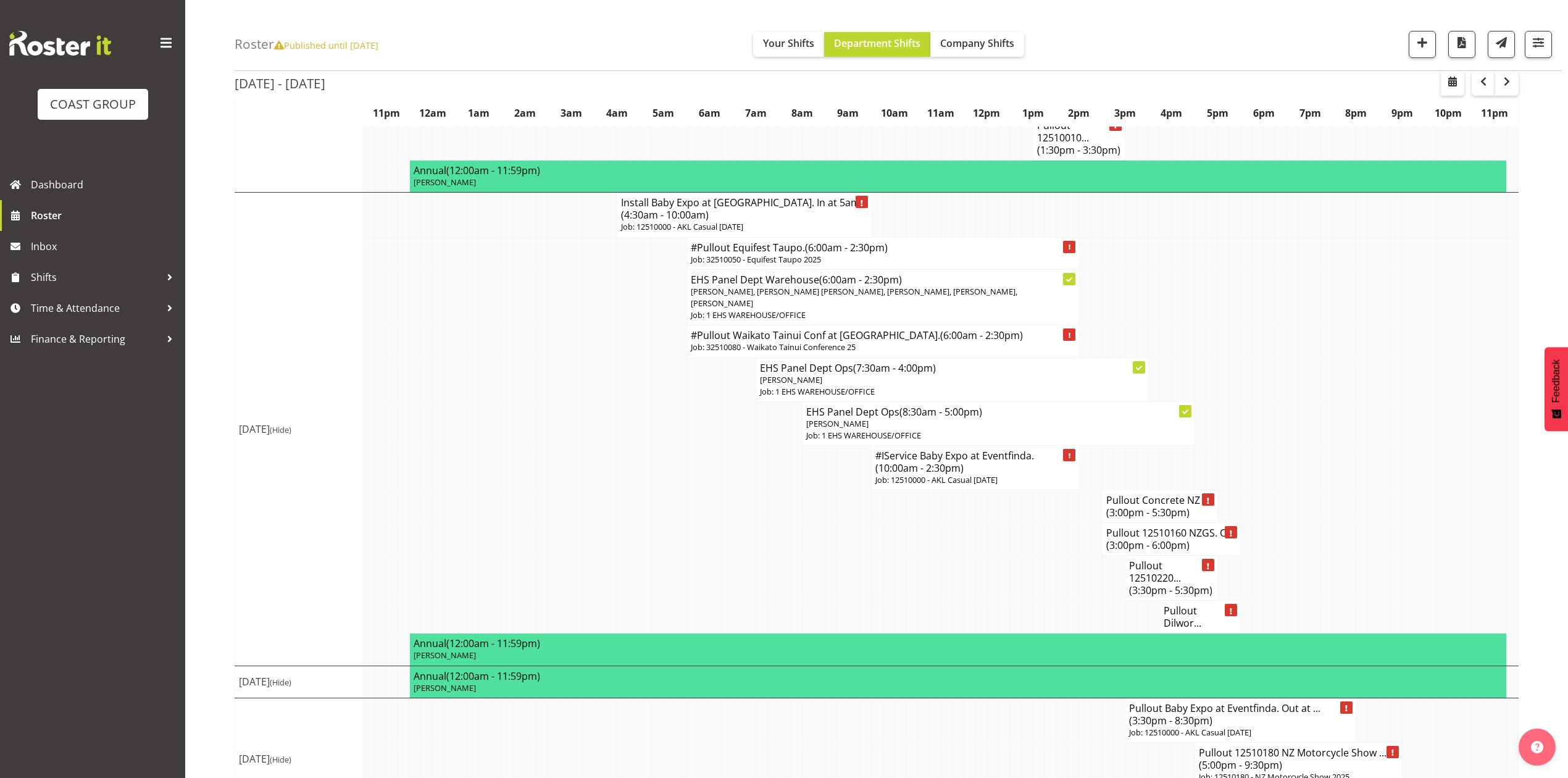
click at [997, 600] on td at bounding box center [992, 616] width 12 height 33
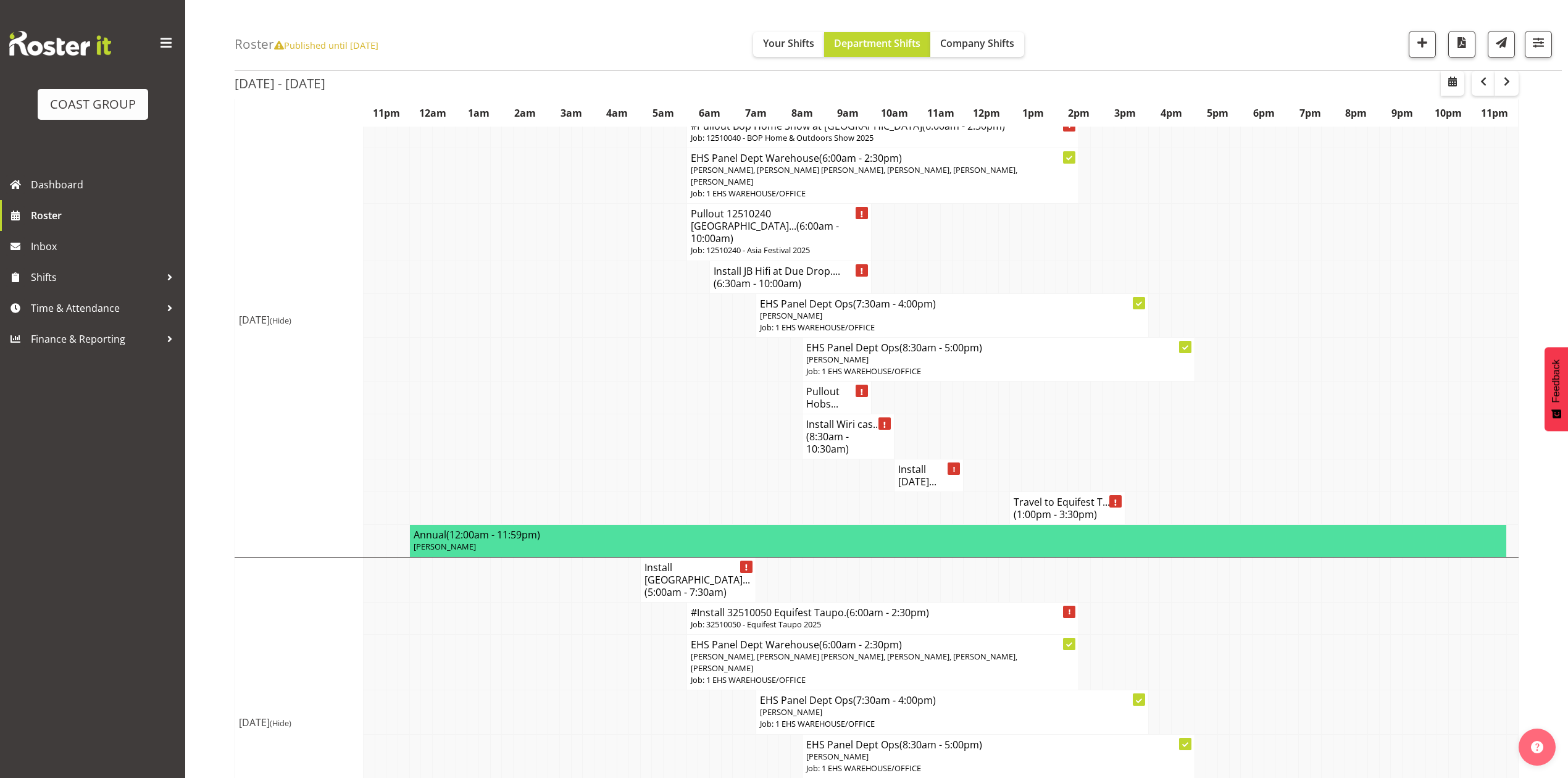
scroll to position [0, 0]
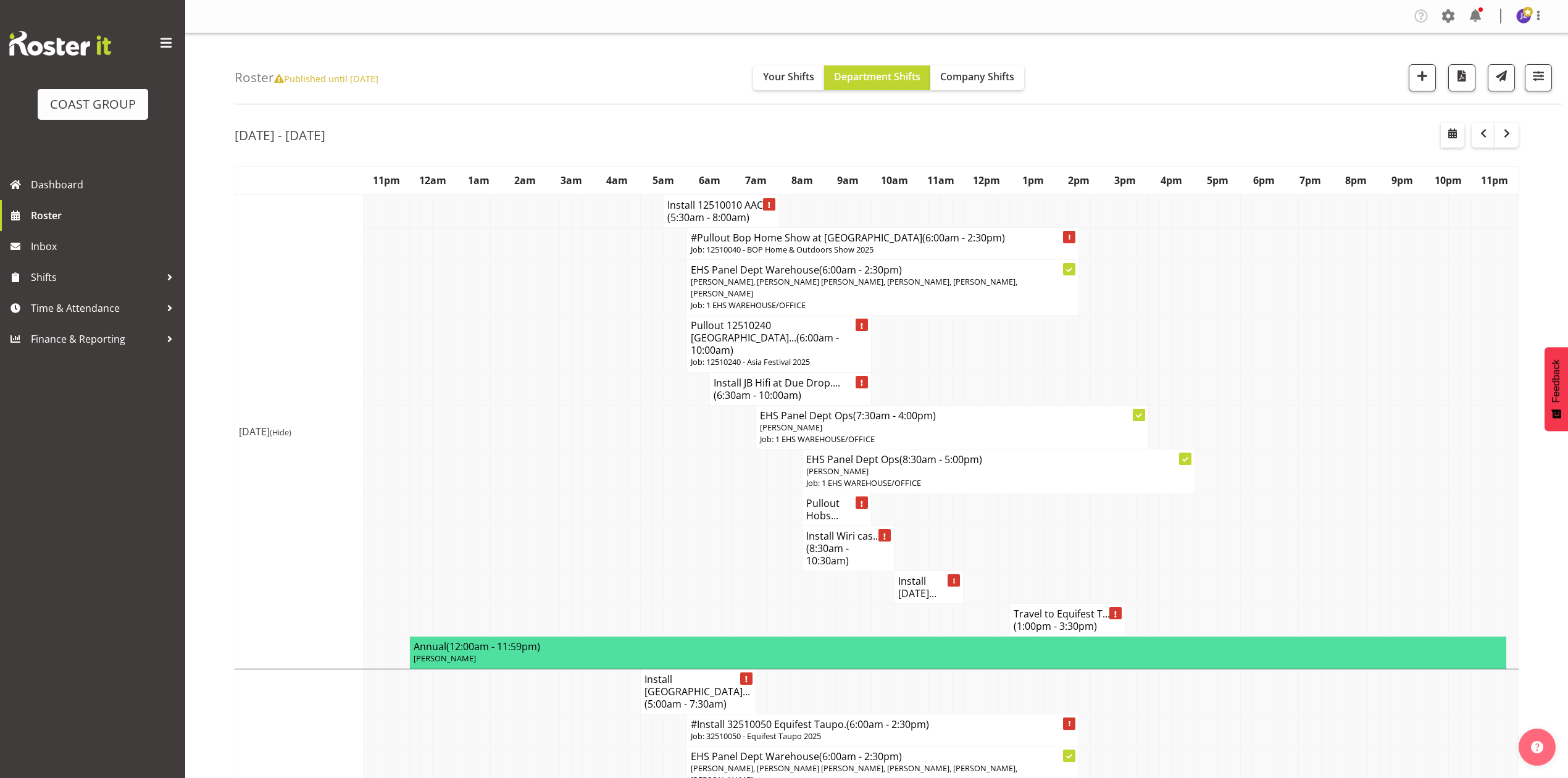
click at [1379, 412] on td at bounding box center [1385, 427] width 12 height 44
click at [1284, 300] on td at bounding box center [1282, 287] width 12 height 56
click at [1421, 268] on td at bounding box center [1419, 287] width 12 height 56
click at [1302, 526] on td at bounding box center [1304, 548] width 12 height 45
click at [1276, 528] on td at bounding box center [1282, 548] width 12 height 45
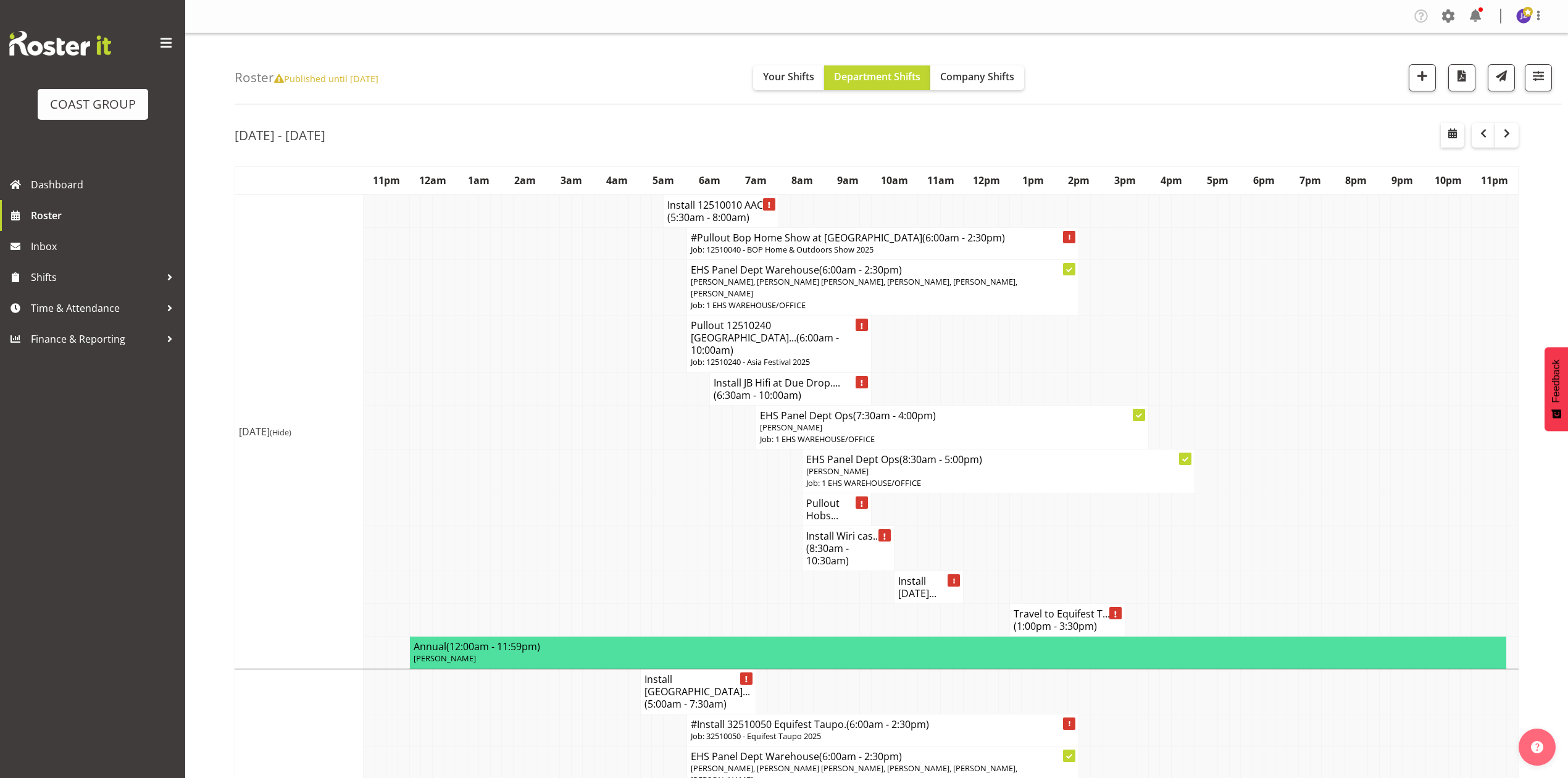
click at [1237, 359] on td at bounding box center [1235, 343] width 12 height 57
click at [702, 208] on h4 "Install 12510010 AAC... (5:30am - 8:00am)" at bounding box center [722, 211] width 108 height 25
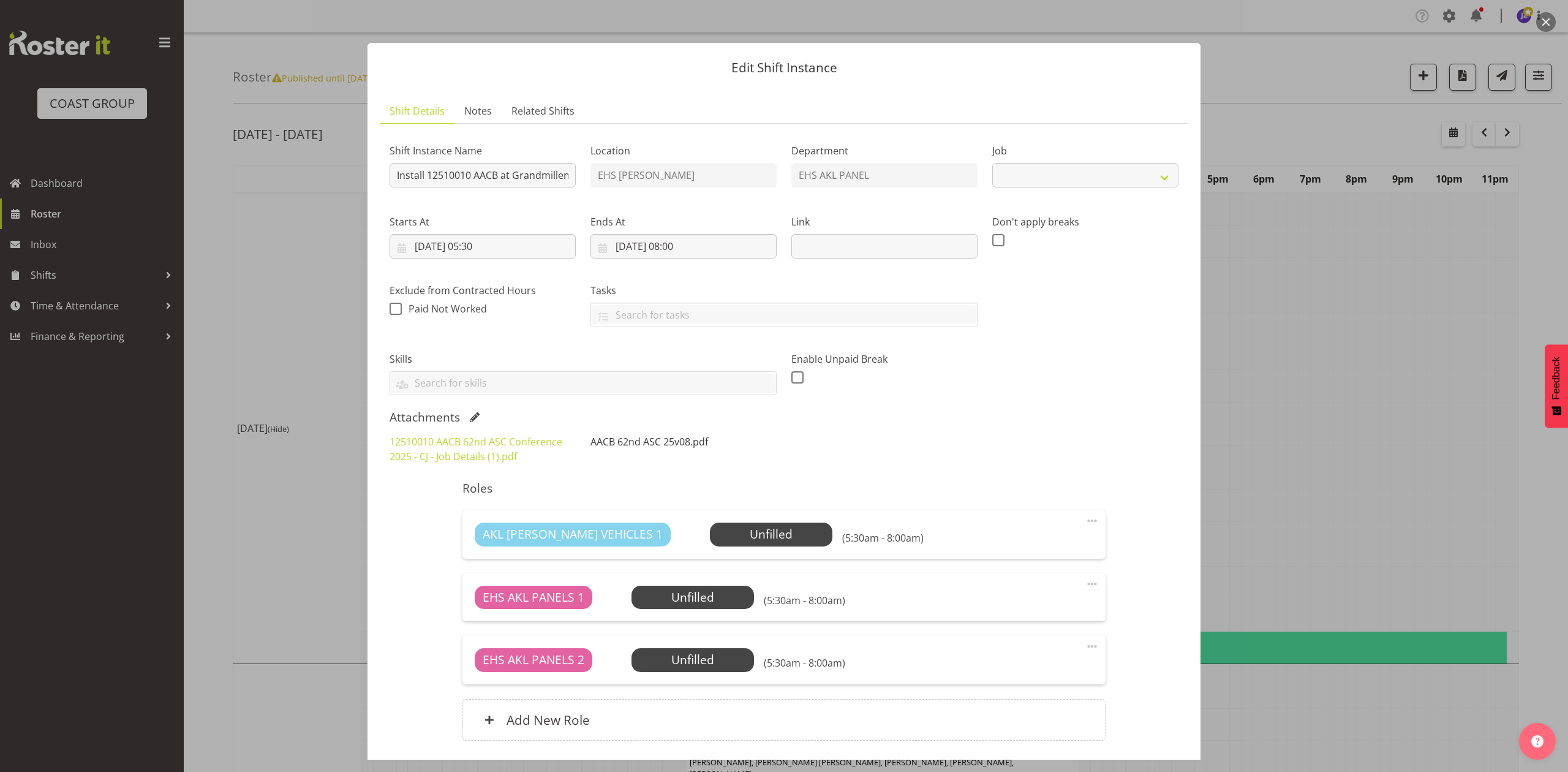
select select "8960"
click at [632, 439] on link "AACB 62nd ASC 25v08.pdf" at bounding box center [648, 441] width 117 height 14
click at [1130, 79] on header "Edit Shift Instance" at bounding box center [783, 64] width 833 height 43
click at [1386, 313] on div at bounding box center [784, 386] width 1568 height 772
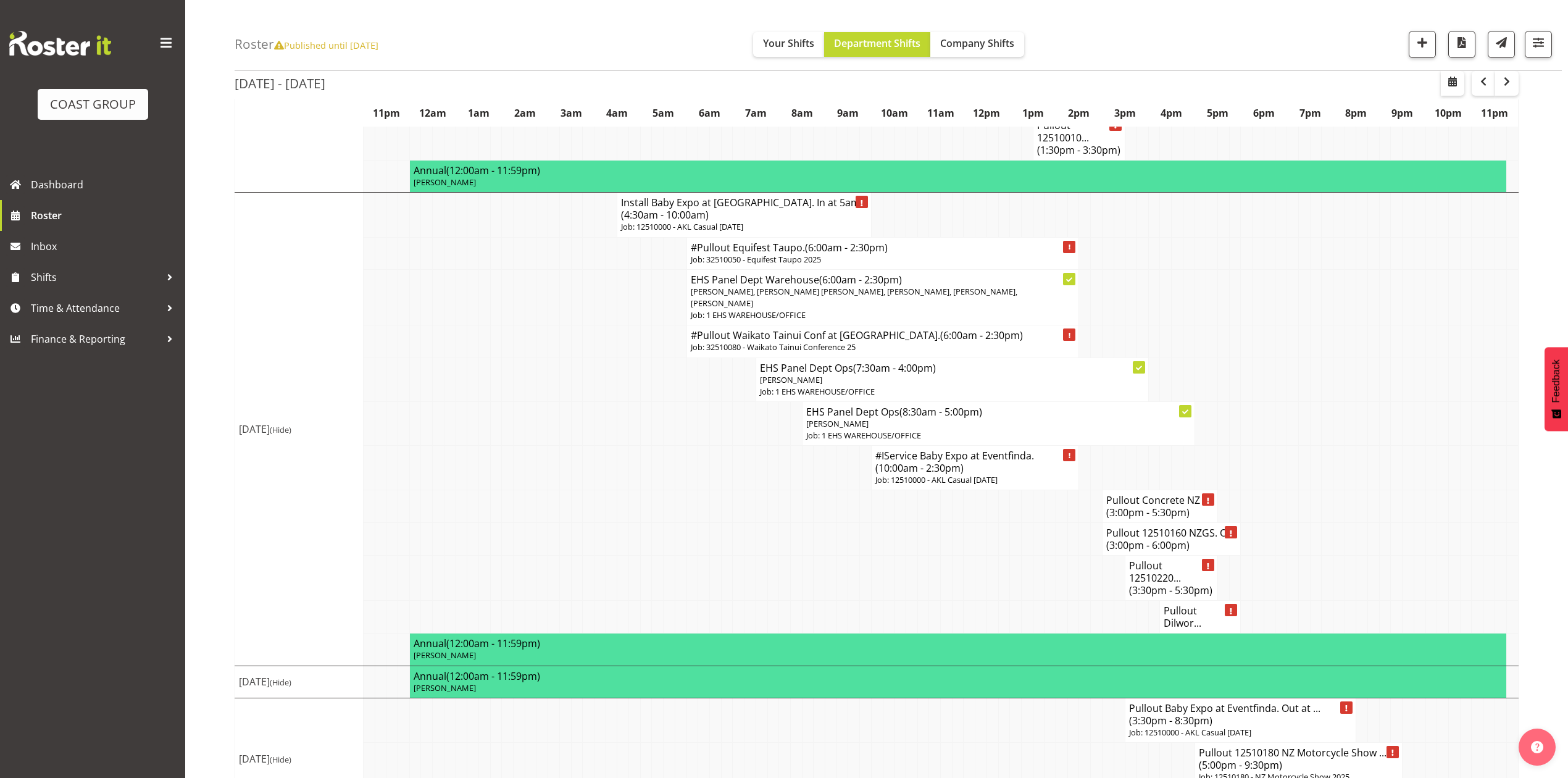
scroll to position [989, 0]
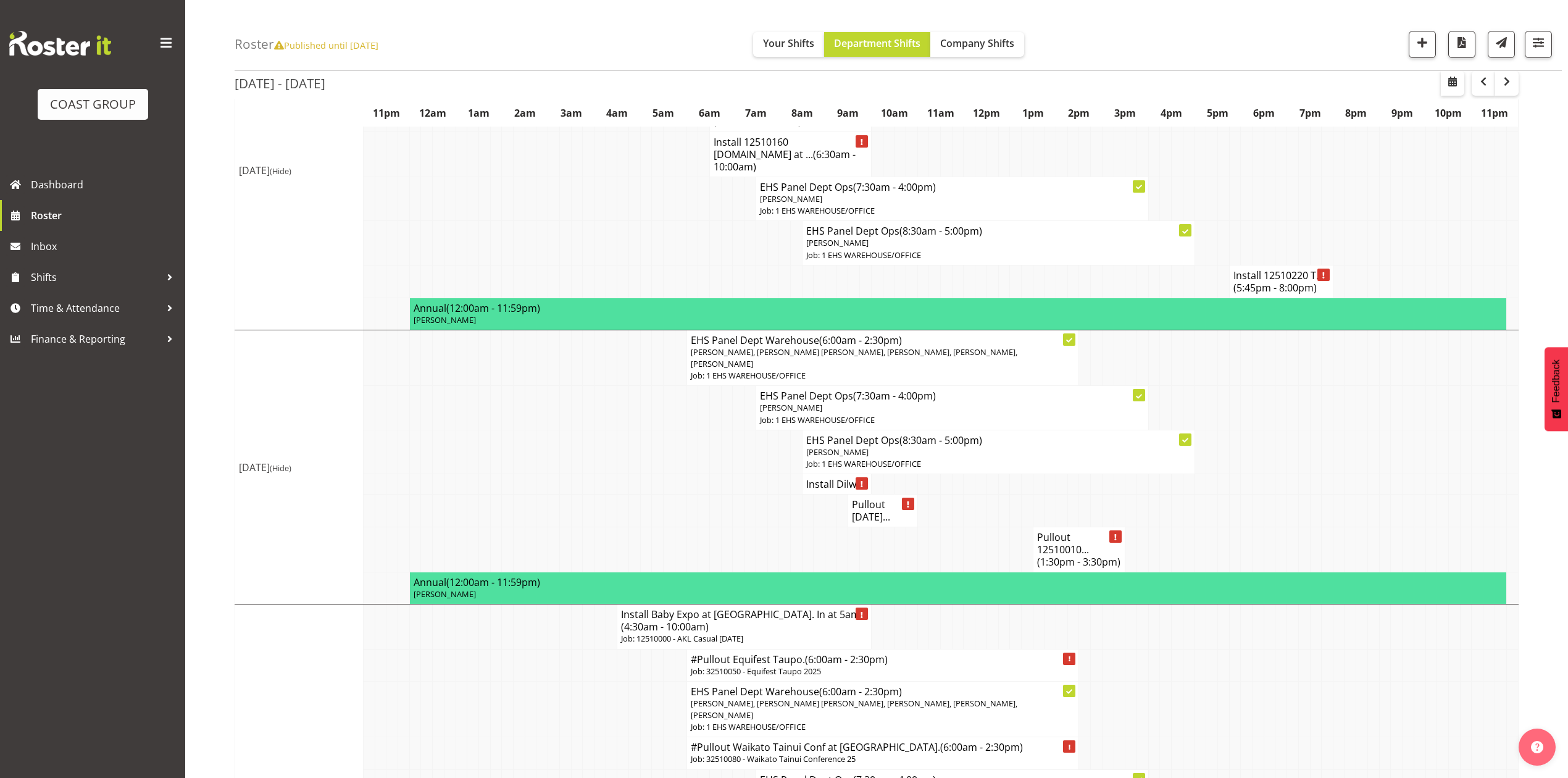
click at [1335, 494] on td at bounding box center [1338, 510] width 12 height 33
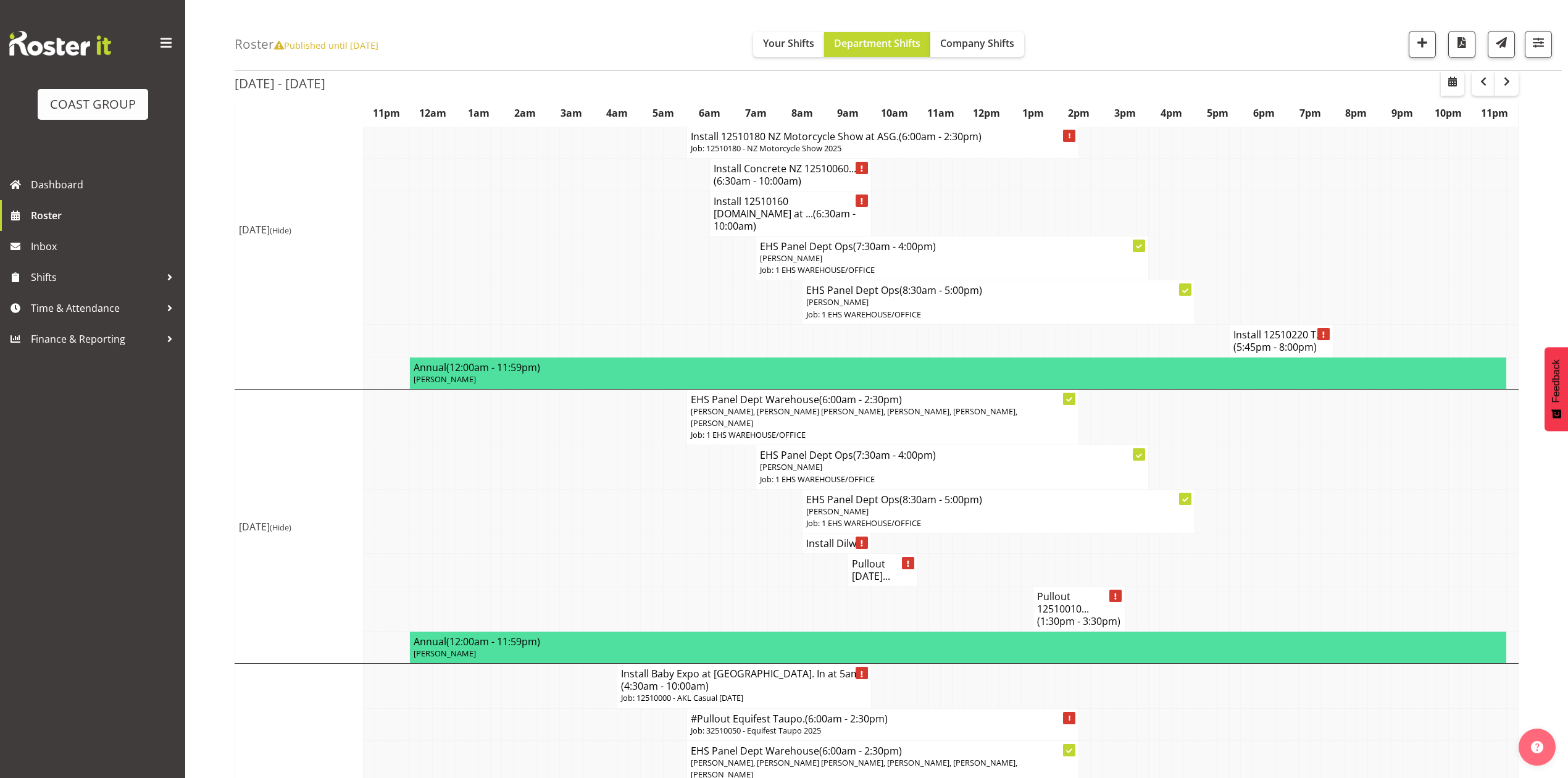
scroll to position [906, 0]
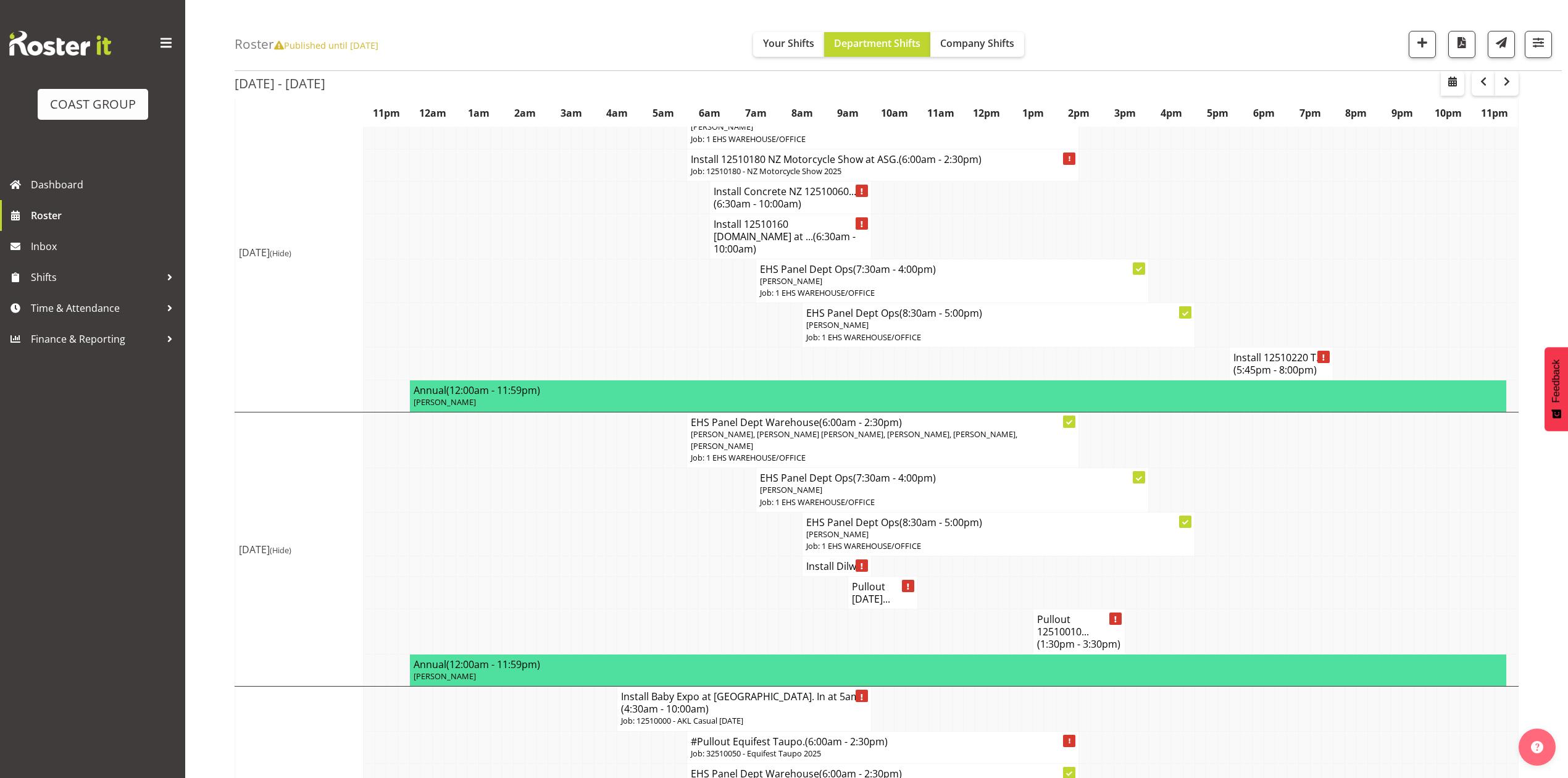
click at [1298, 609] on td at bounding box center [1304, 631] width 12 height 45
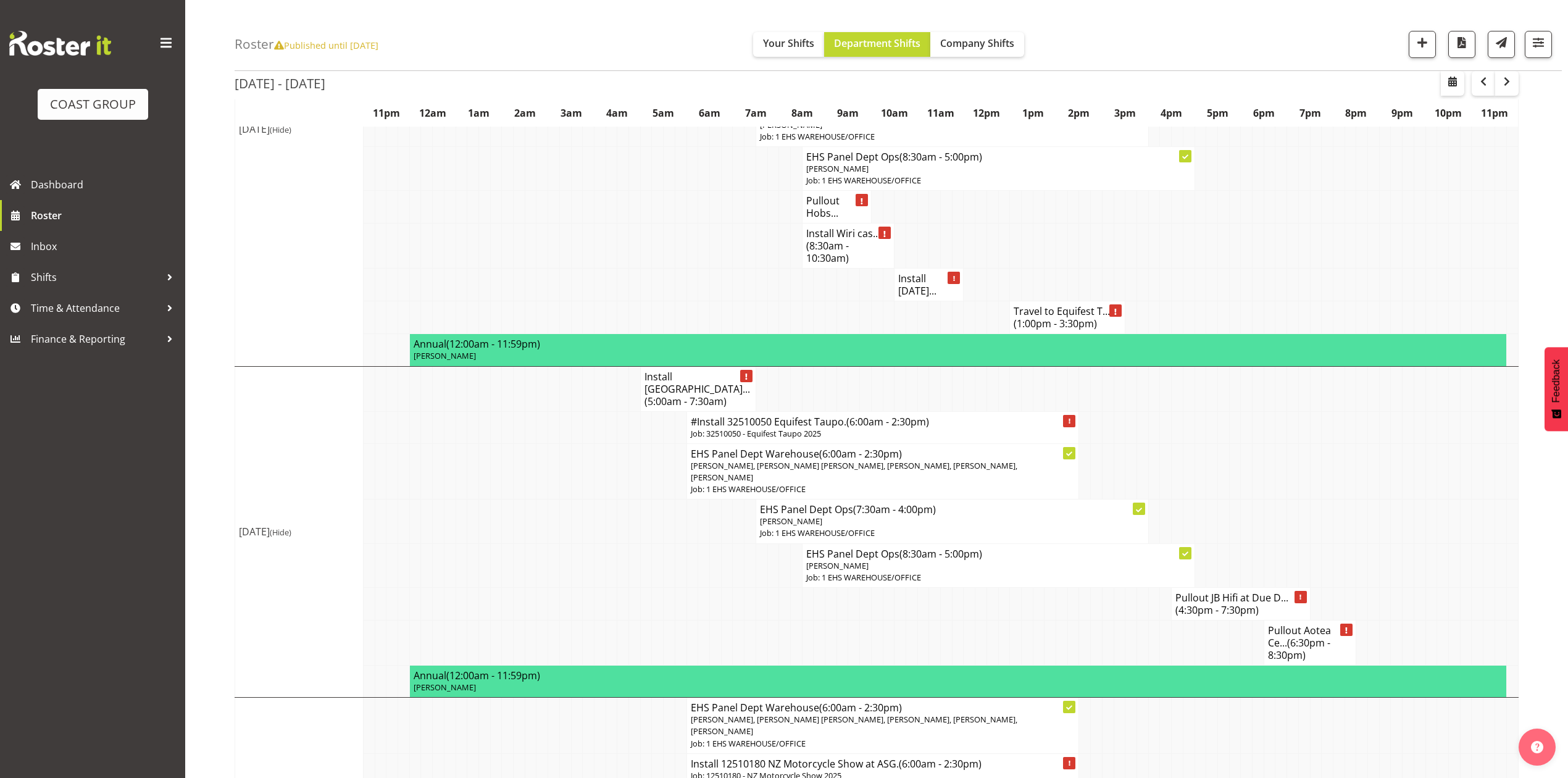
scroll to position [166, 0]
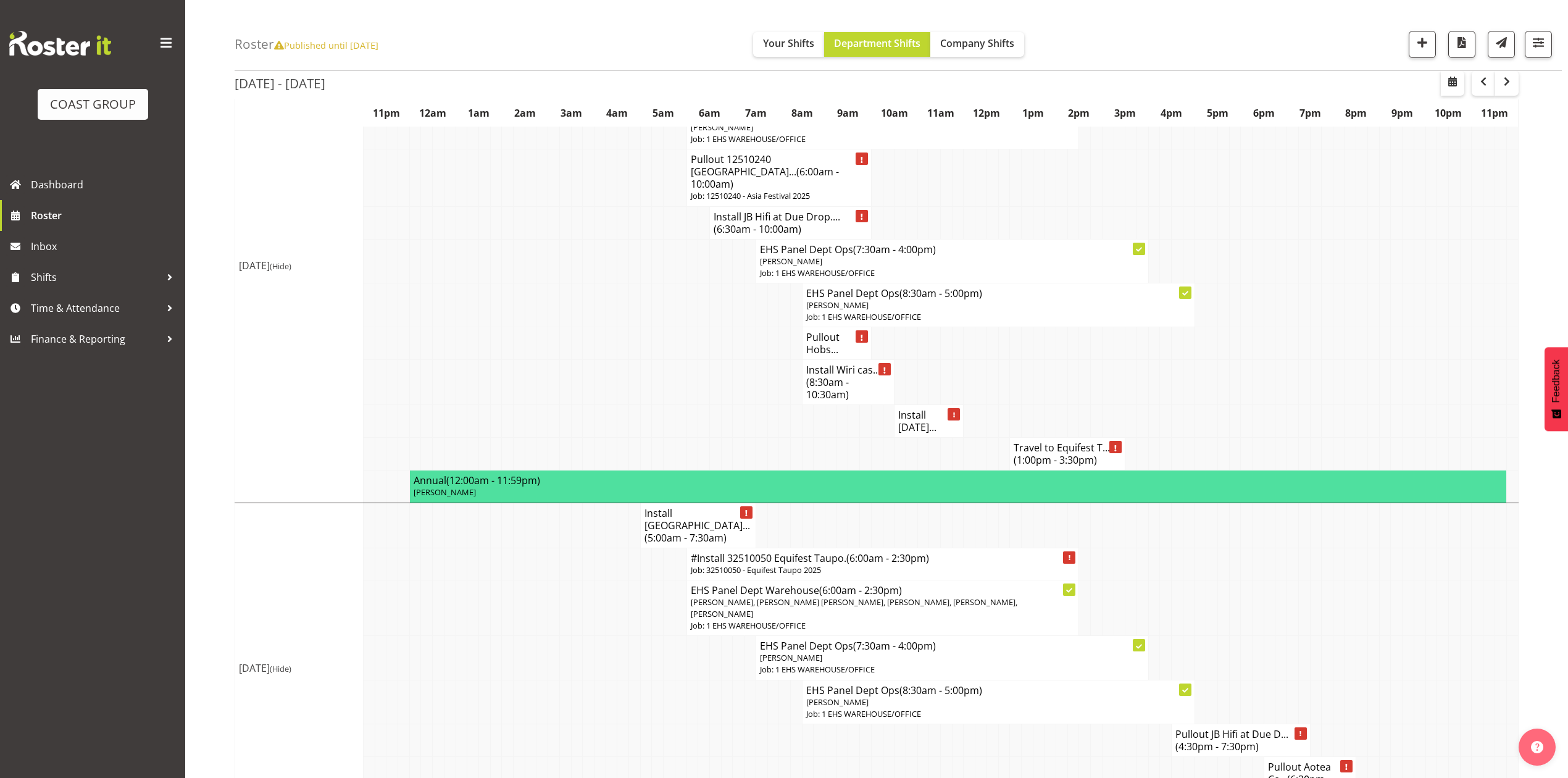
click at [658, 531] on span "(5:00am - 7:30am)" at bounding box center [685, 537] width 82 height 14
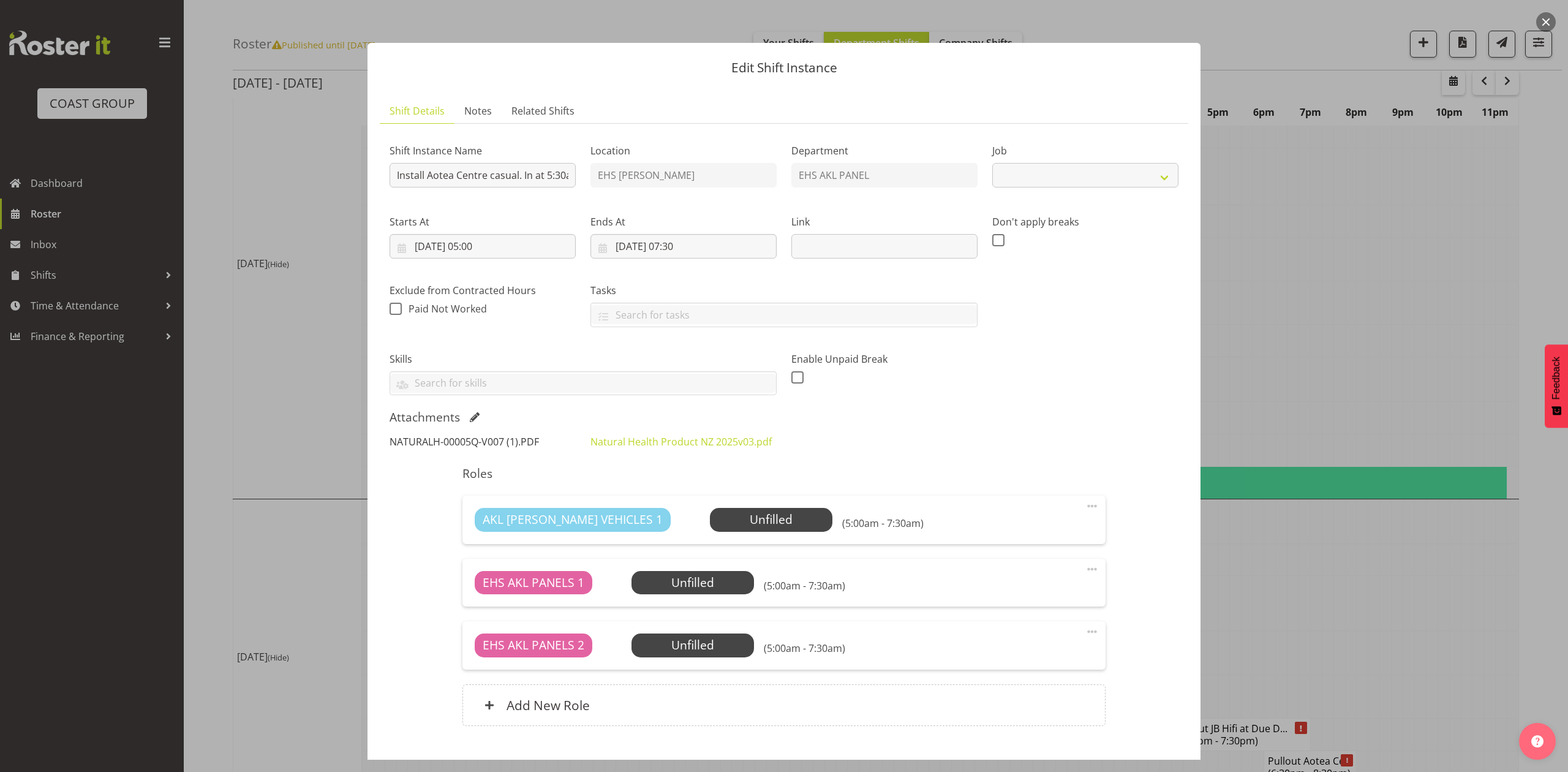
select select "8654"
click at [636, 440] on link "Natural Health Product NZ 2025v03.pdf" at bounding box center [681, 441] width 182 height 14
click at [1240, 322] on div at bounding box center [784, 386] width 1568 height 772
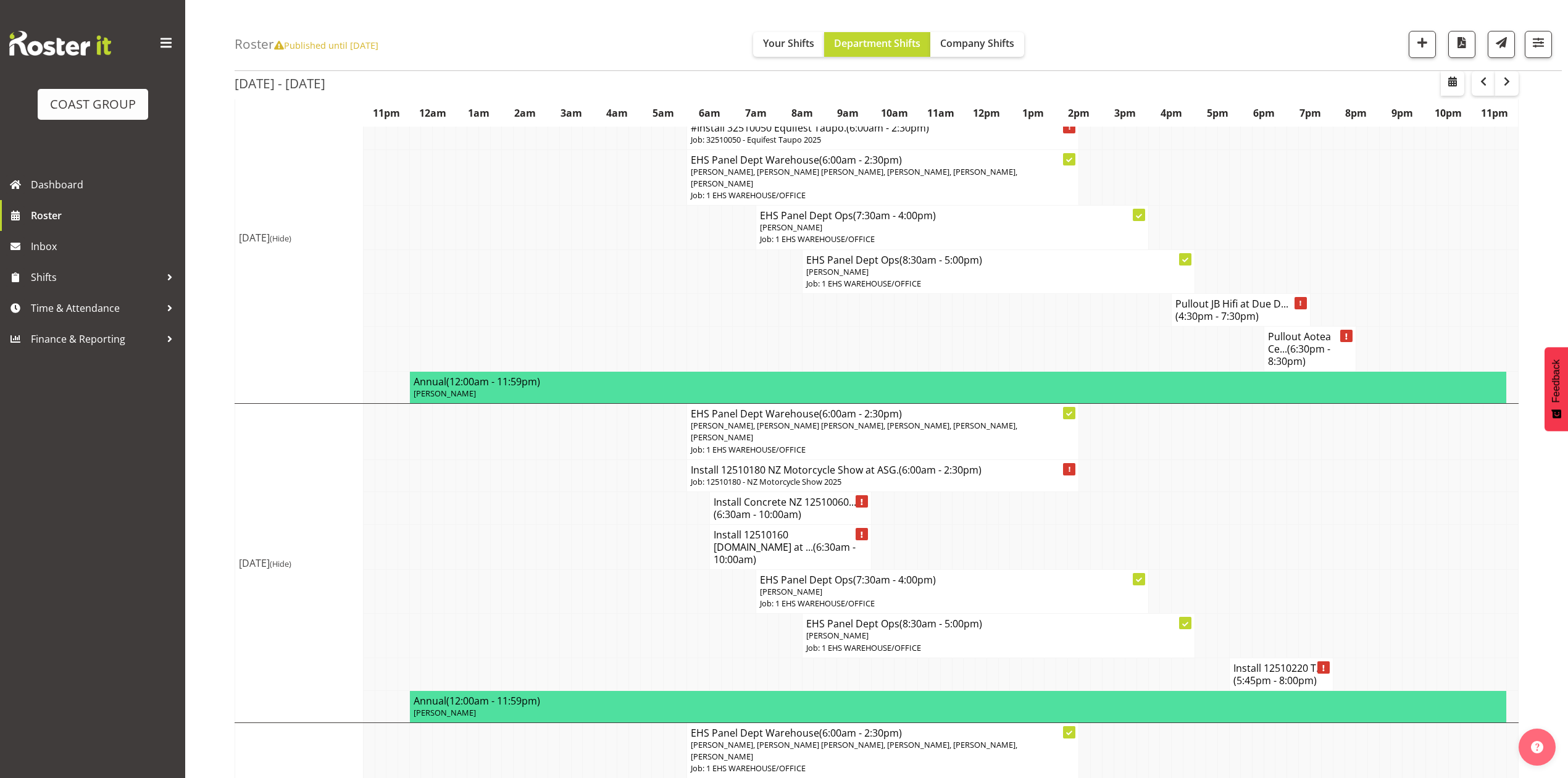
scroll to position [660, 0]
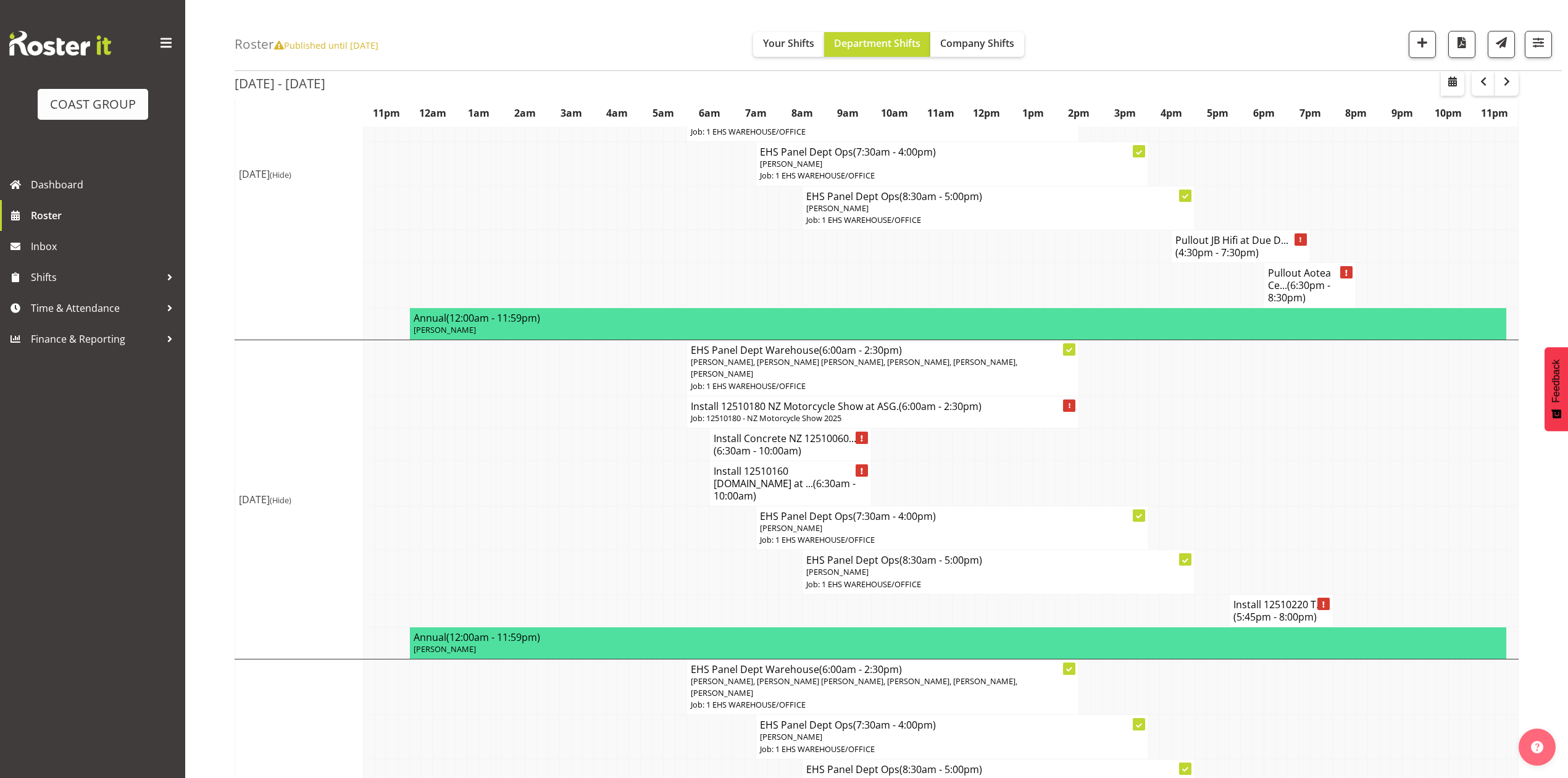
click at [808, 432] on h4 "Install Concrete NZ 12510060... (6:30am - 10:00am)" at bounding box center [790, 444] width 153 height 25
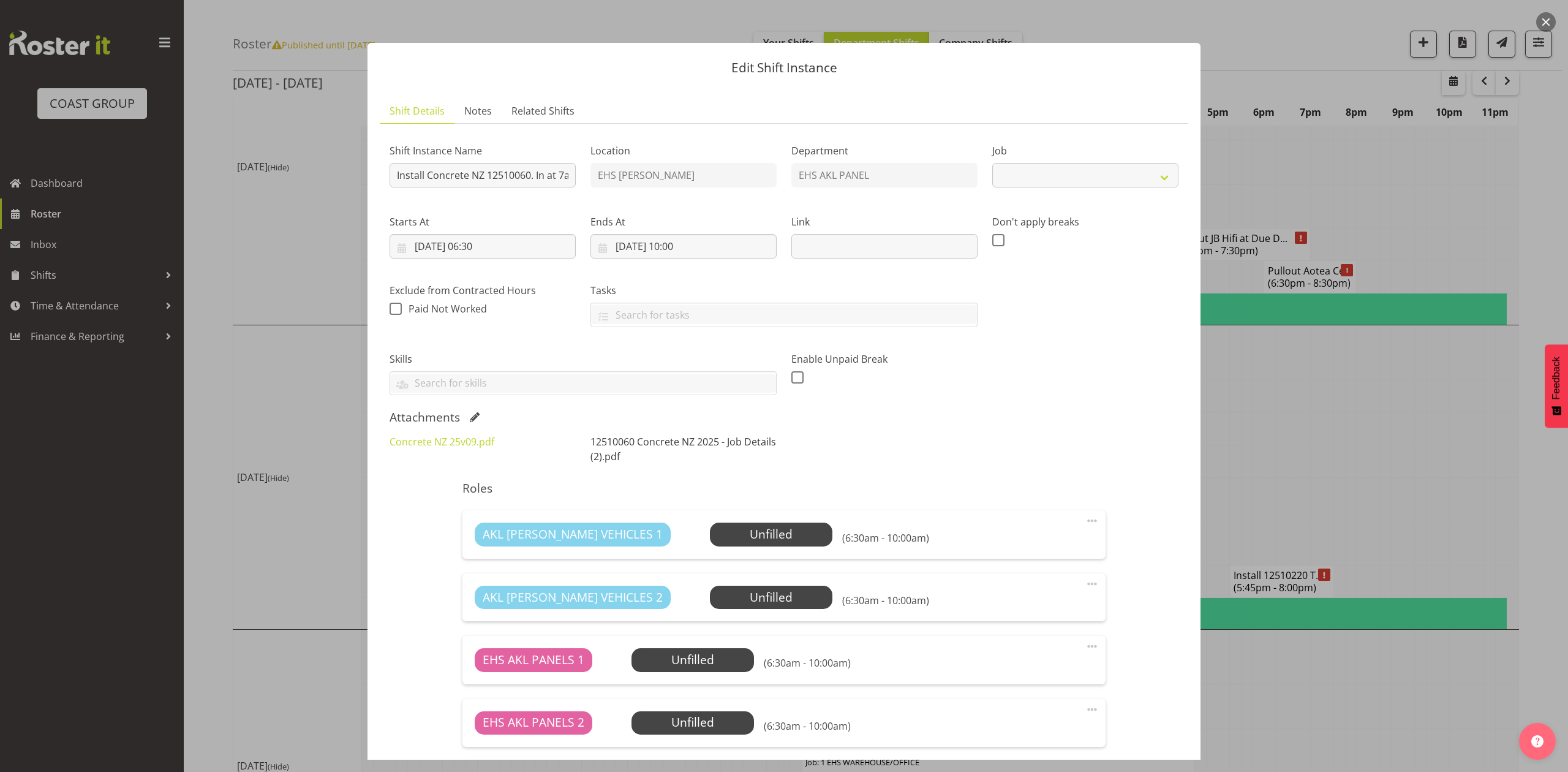
select select "9452"
click at [467, 447] on link "Concrete NZ 25v09.pdf" at bounding box center [442, 441] width 105 height 14
click at [1348, 449] on div at bounding box center [784, 386] width 1568 height 772
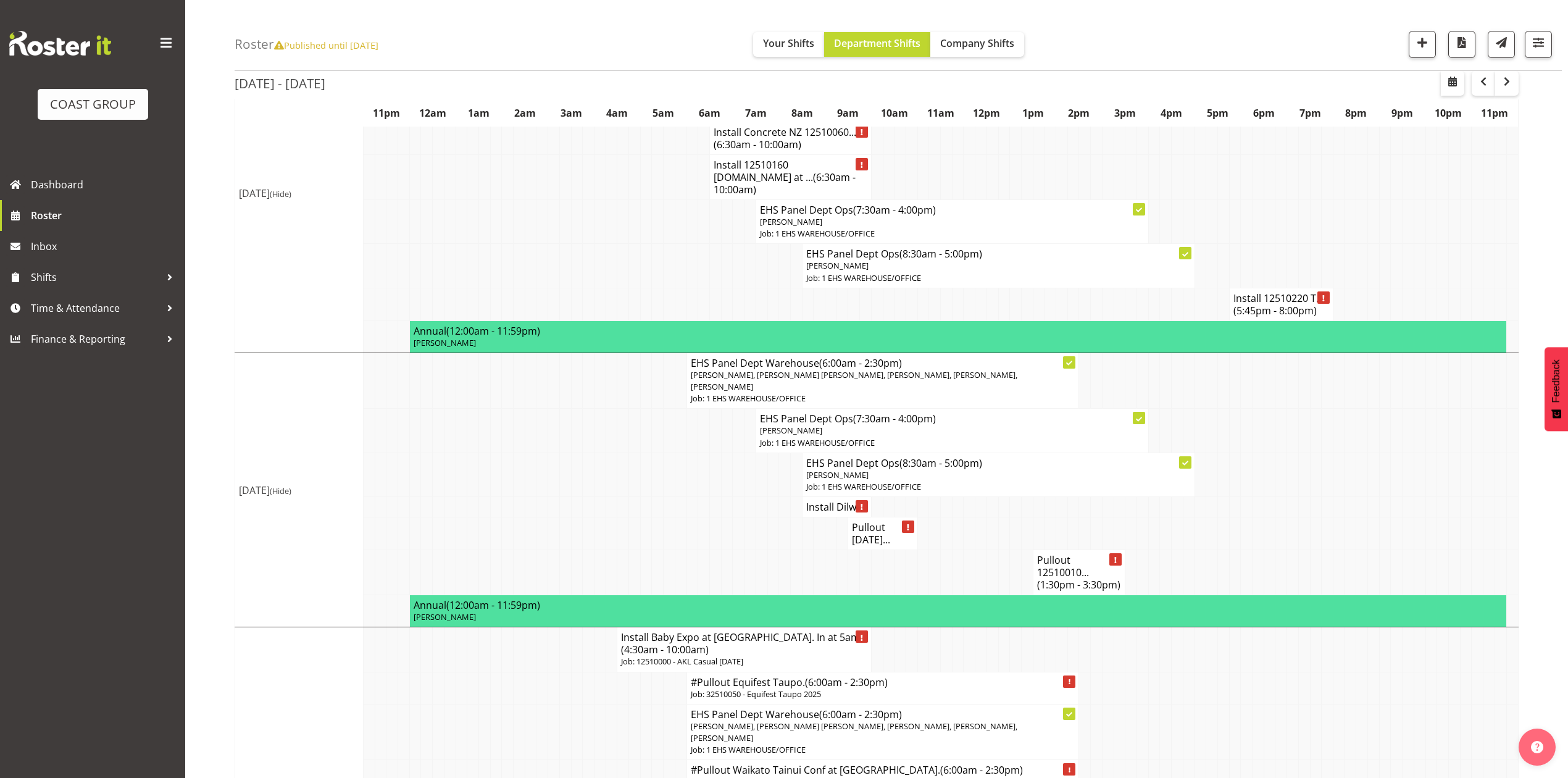
scroll to position [824, 0]
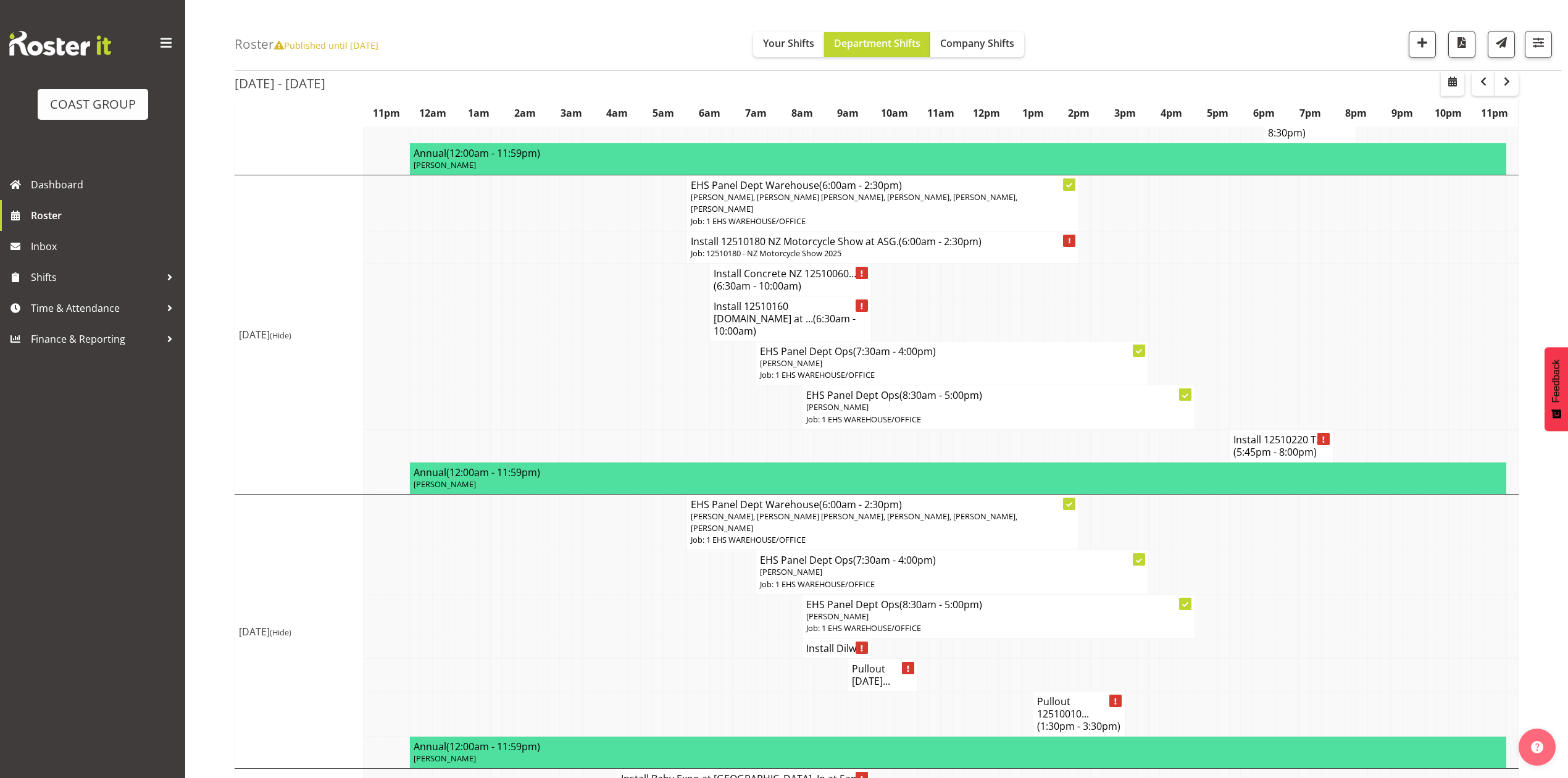
click at [769, 300] on h4 "Install 12510160 NZGS.in at ... (6:30am - 10:00am)" at bounding box center [790, 319] width 153 height 37
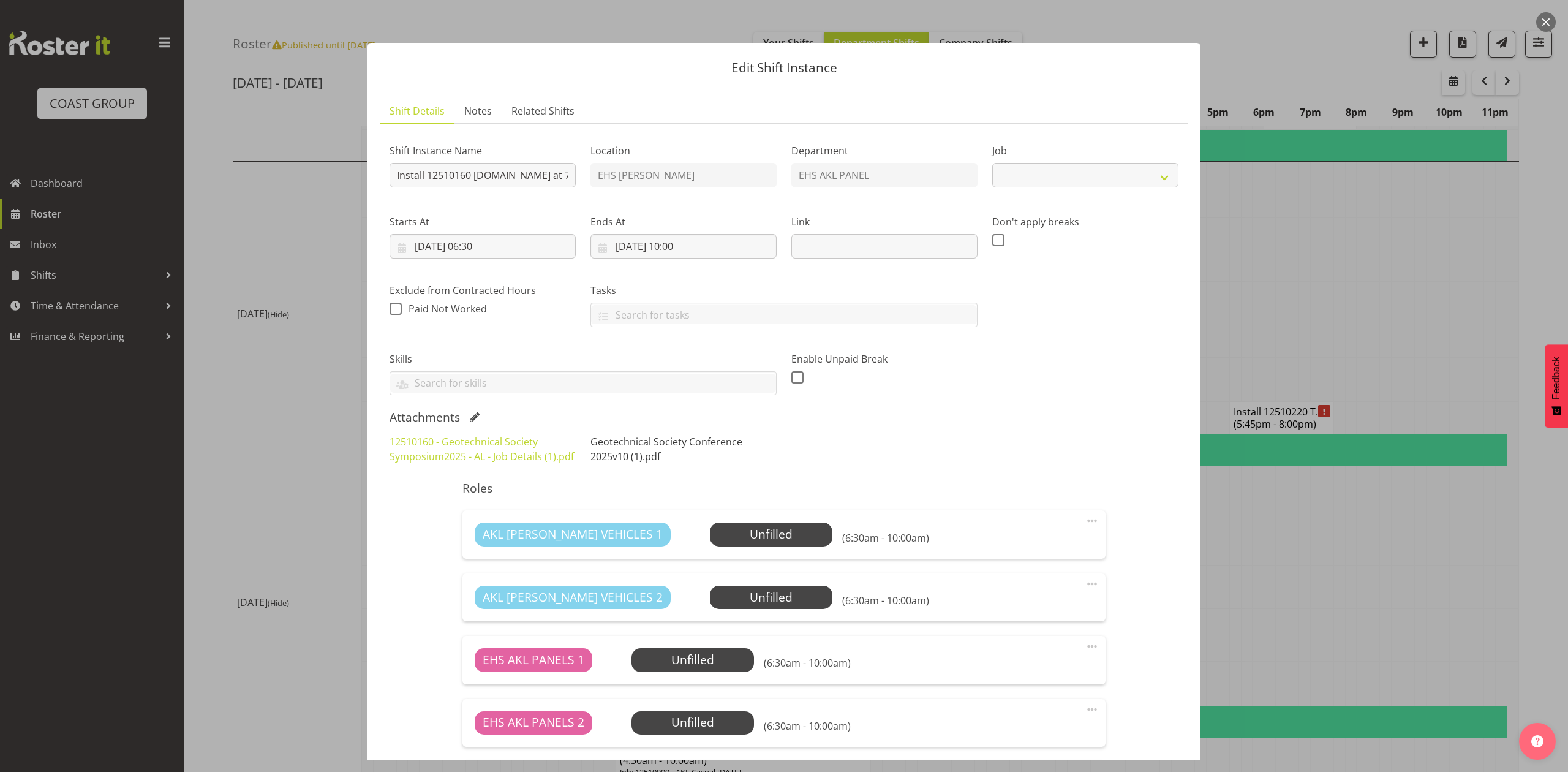
select select "10649"
click at [609, 442] on link "Geotechnical Society Conference 2025v10 (1).pdf" at bounding box center [666, 448] width 152 height 29
click at [1360, 452] on div at bounding box center [784, 386] width 1568 height 772
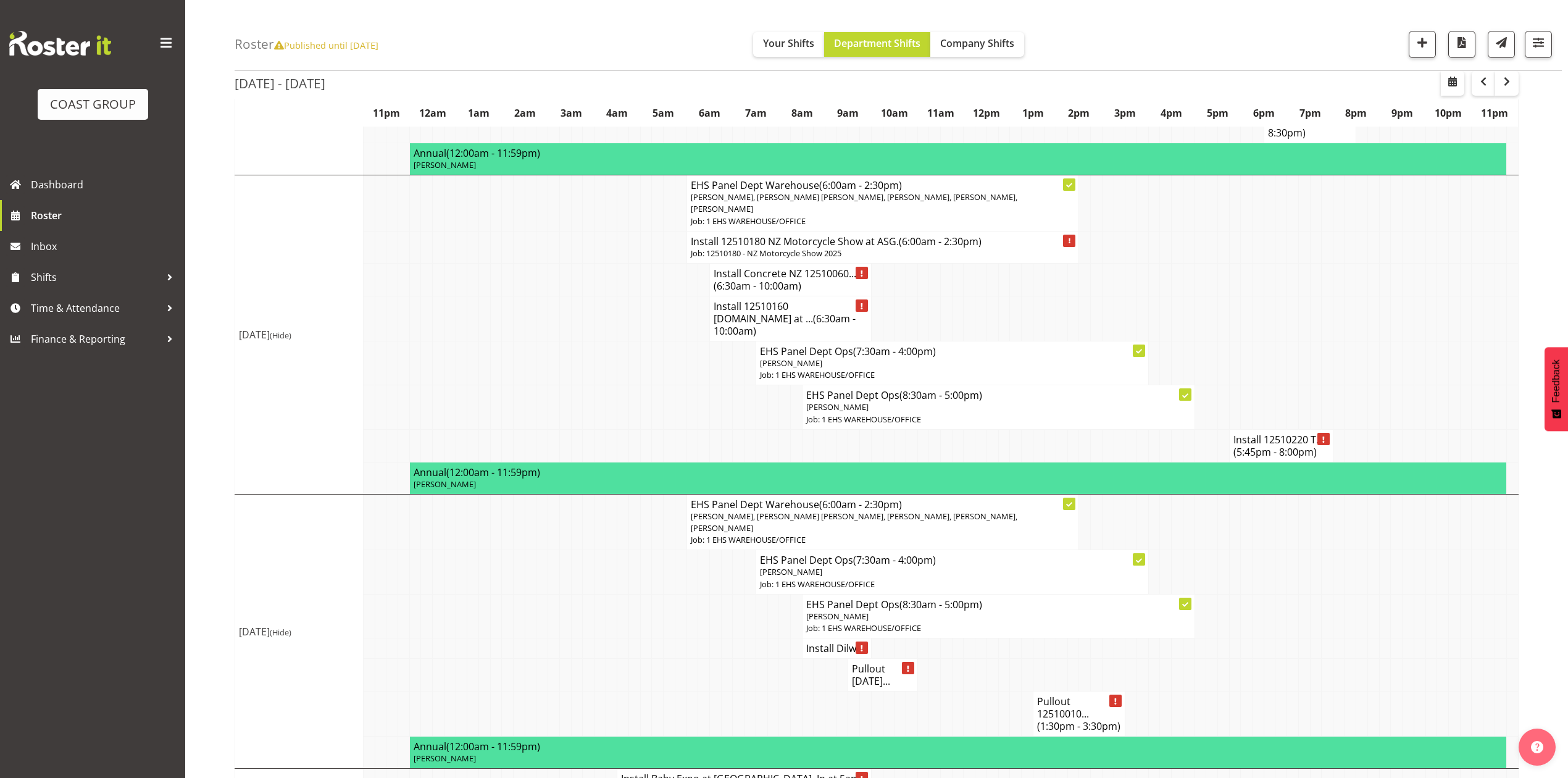
click at [649, 638] on td at bounding box center [645, 648] width 12 height 20
click at [1484, 84] on span "button" at bounding box center [1483, 82] width 15 height 15
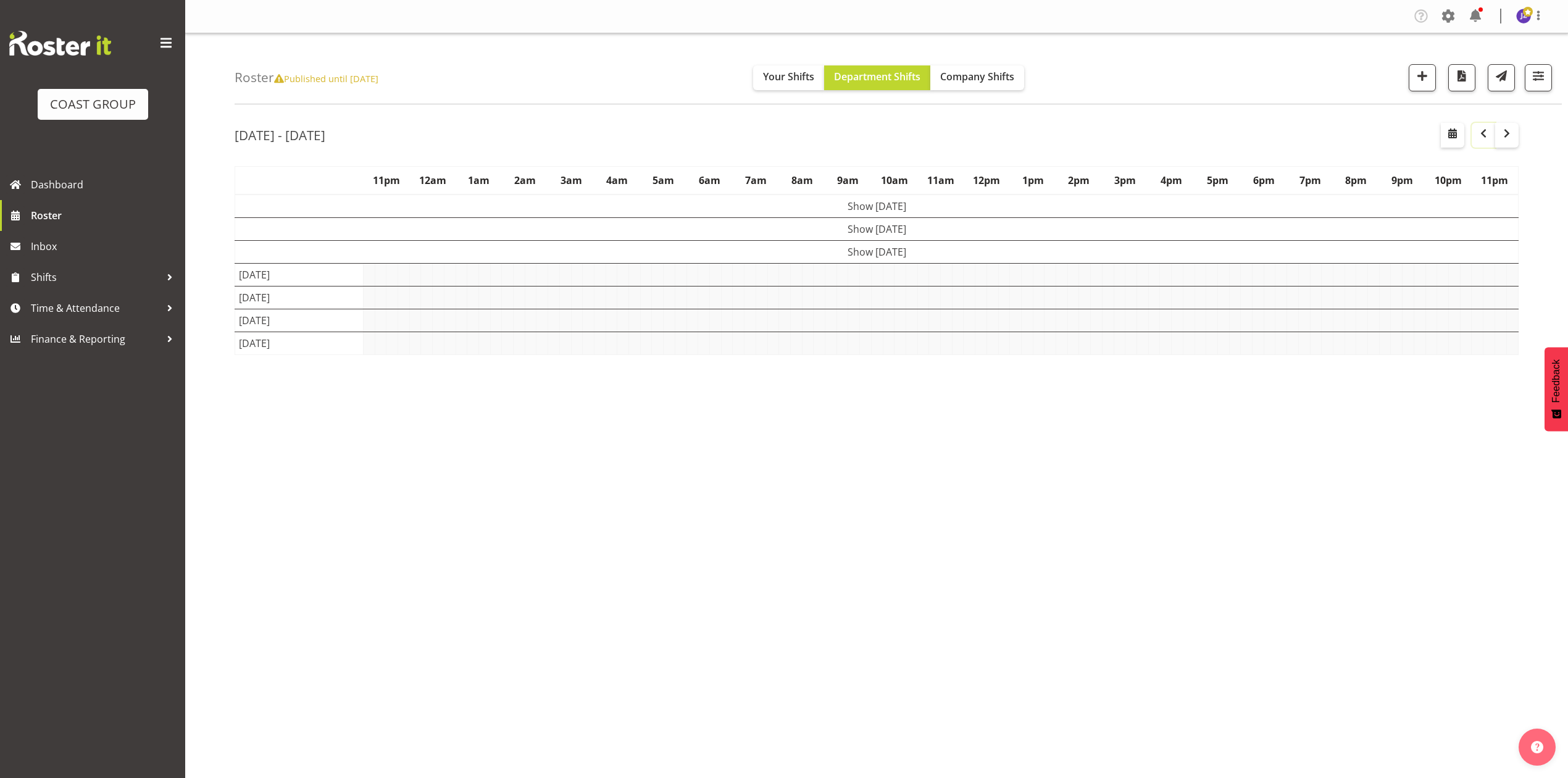
scroll to position [0, 0]
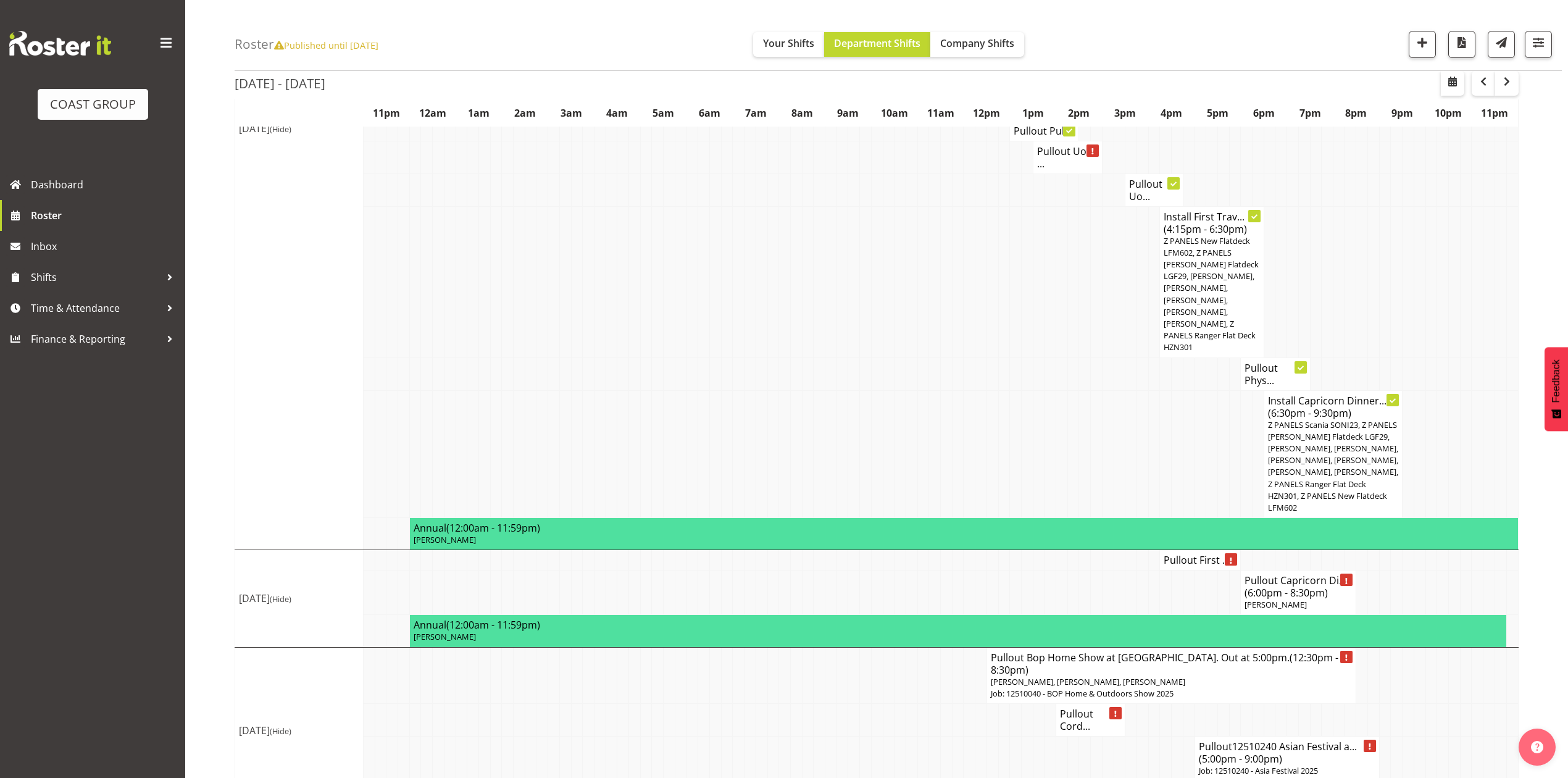
scroll to position [911, 0]
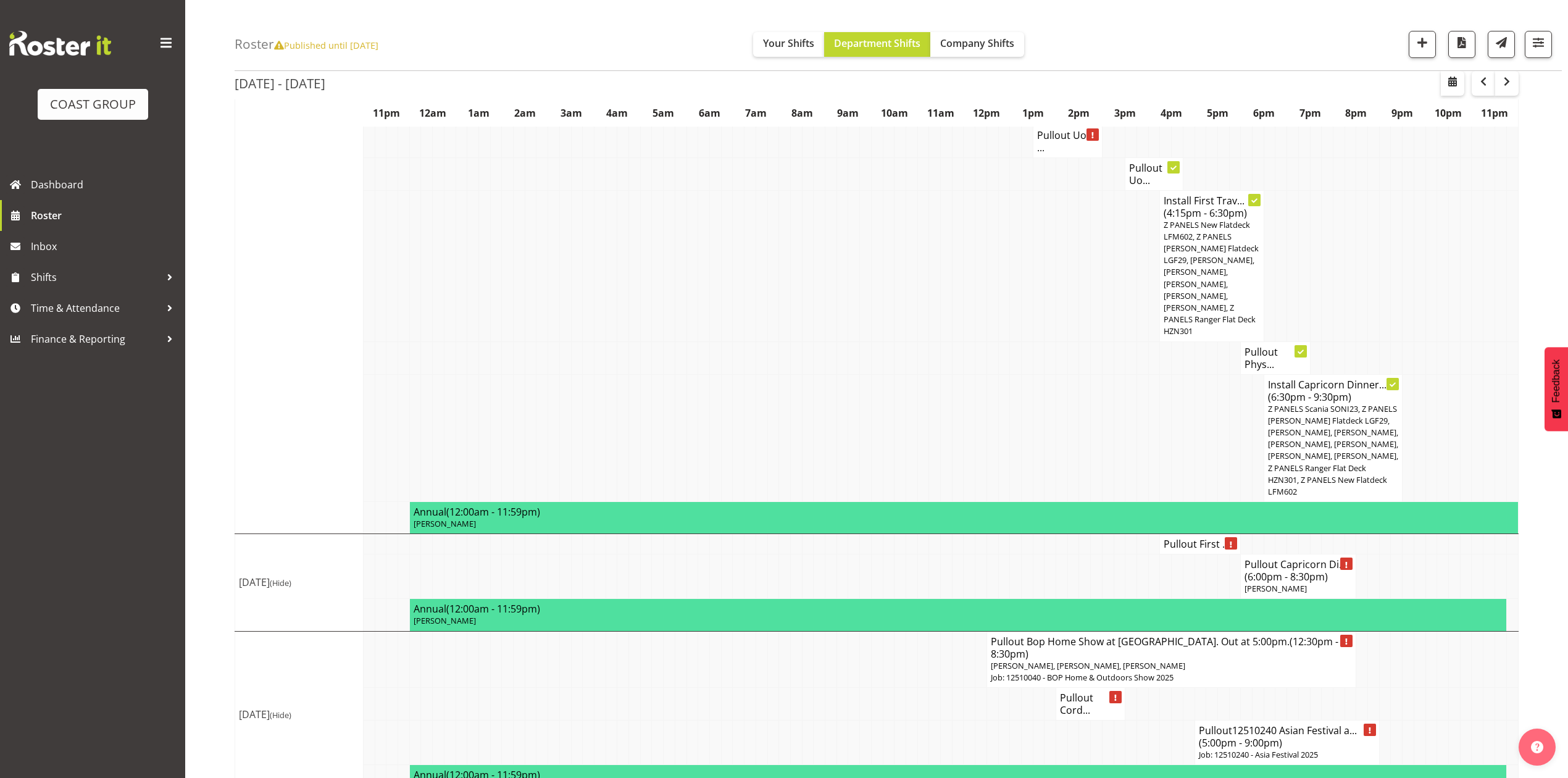
click at [1183, 556] on td at bounding box center [1189, 576] width 12 height 45
click at [1184, 537] on h4 "Pullout First ..." at bounding box center [1200, 543] width 73 height 12
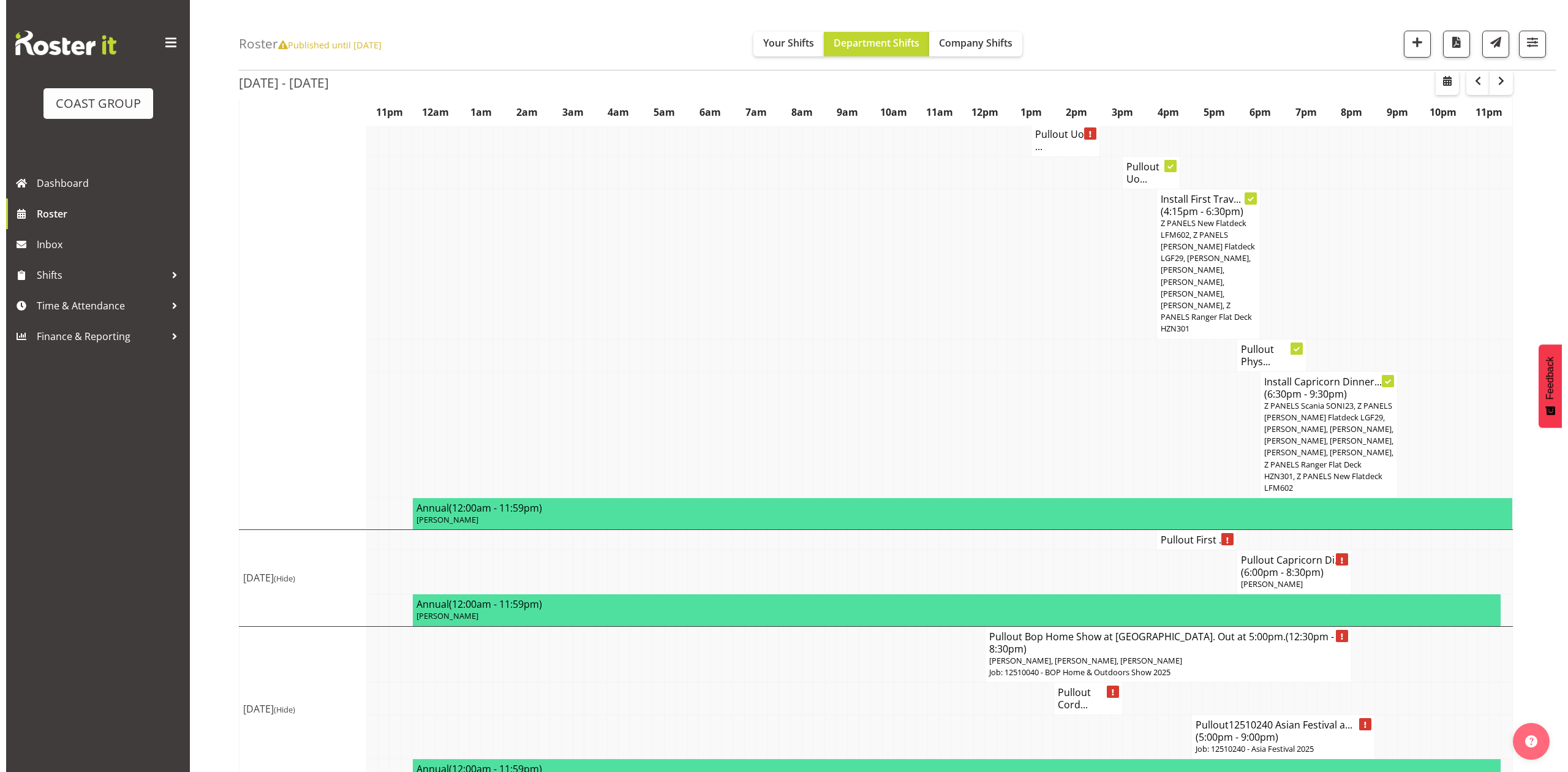
scroll to position [892, 0]
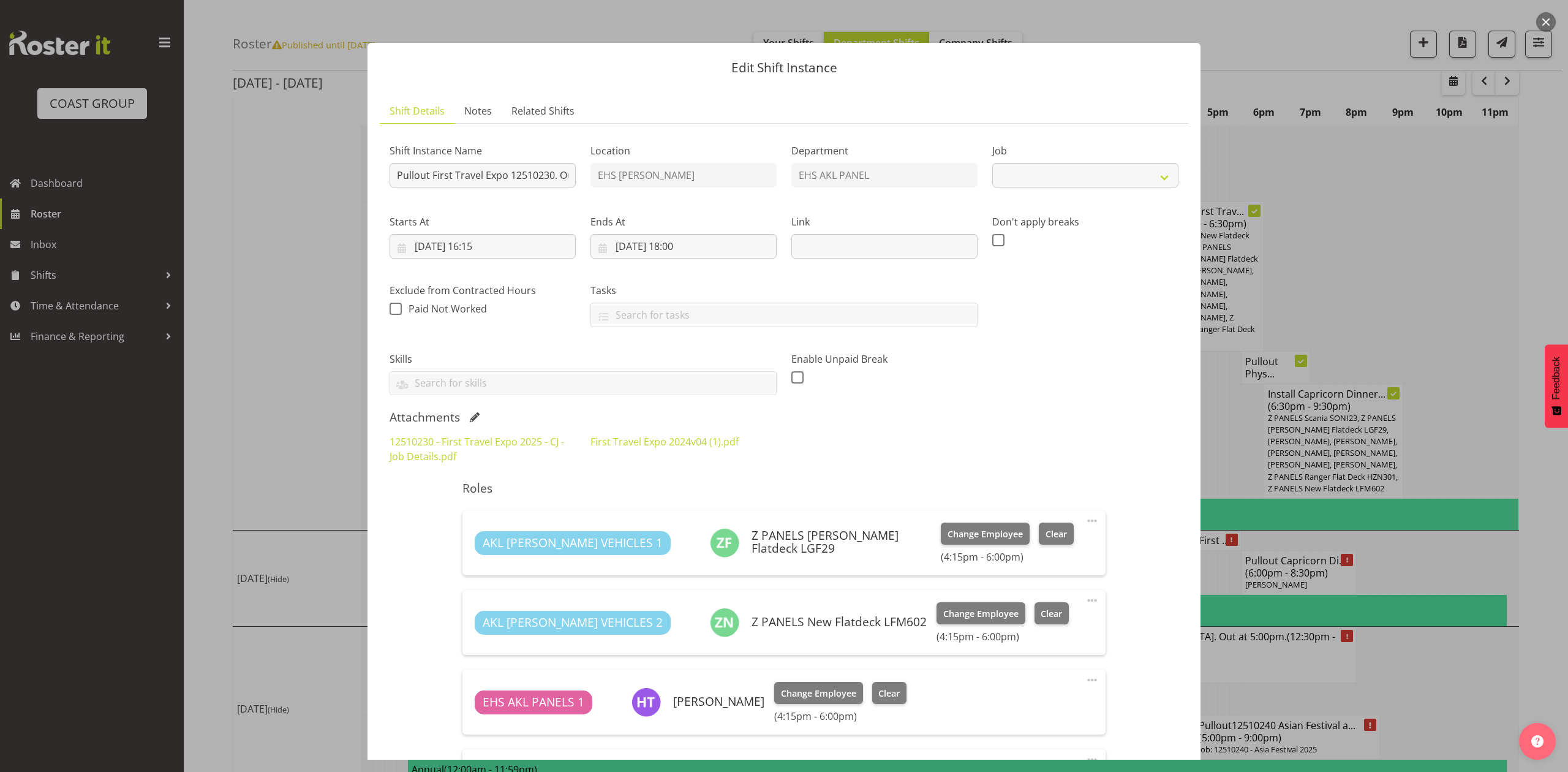
select select "10651"
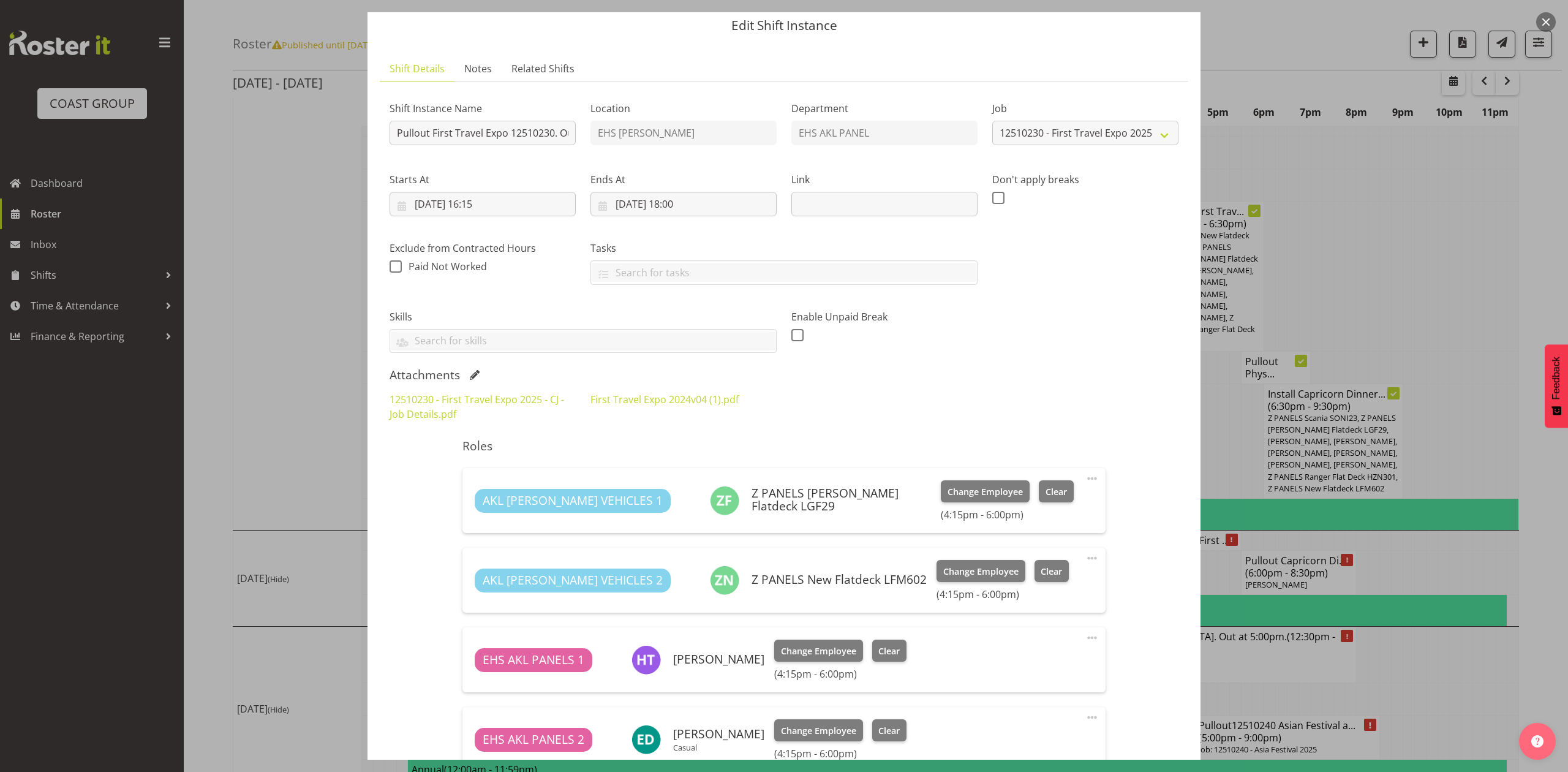
scroll to position [0, 0]
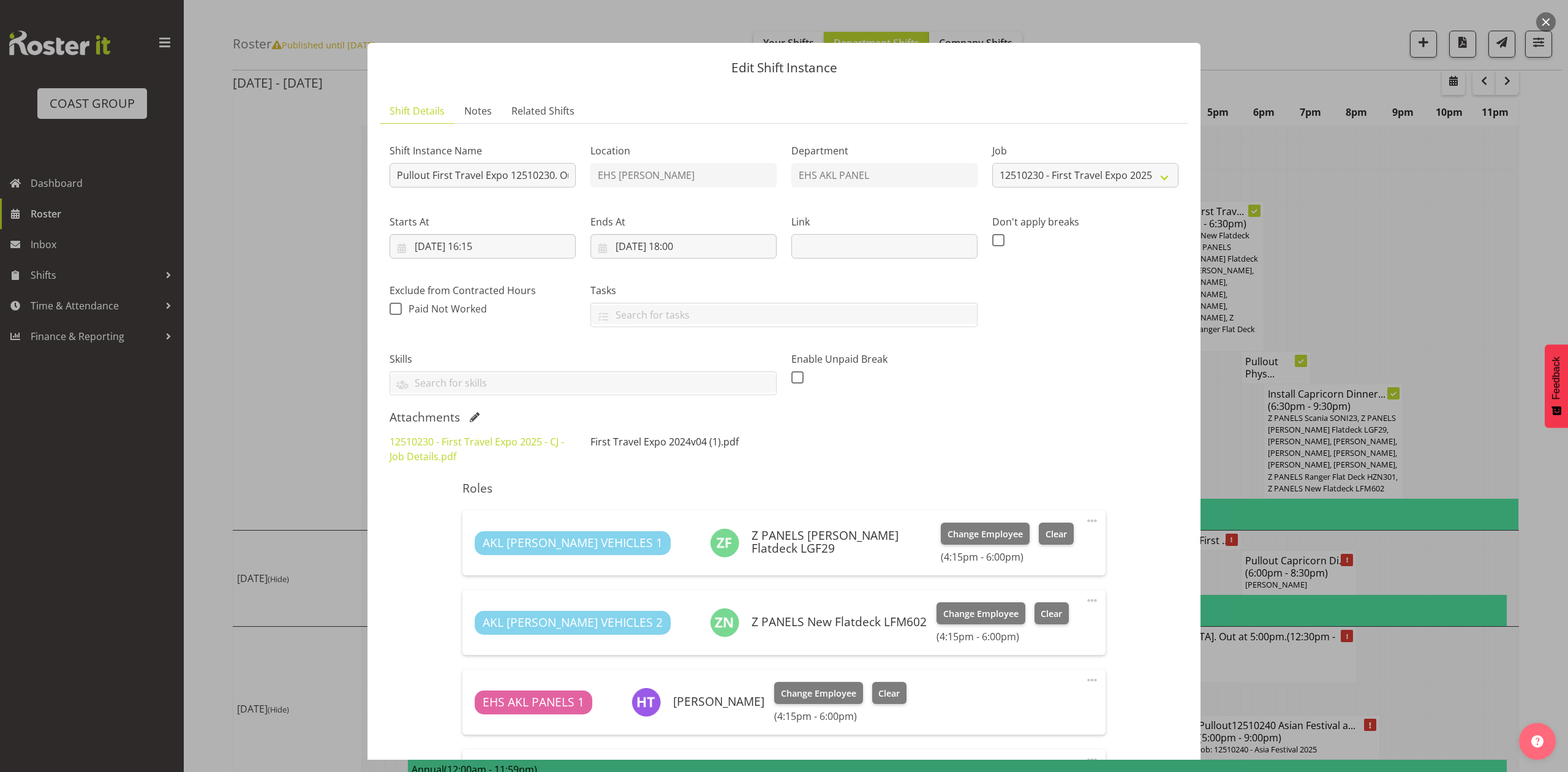
click at [671, 437] on link "First Travel Expo 2024v04 (1).pdf" at bounding box center [664, 441] width 148 height 14
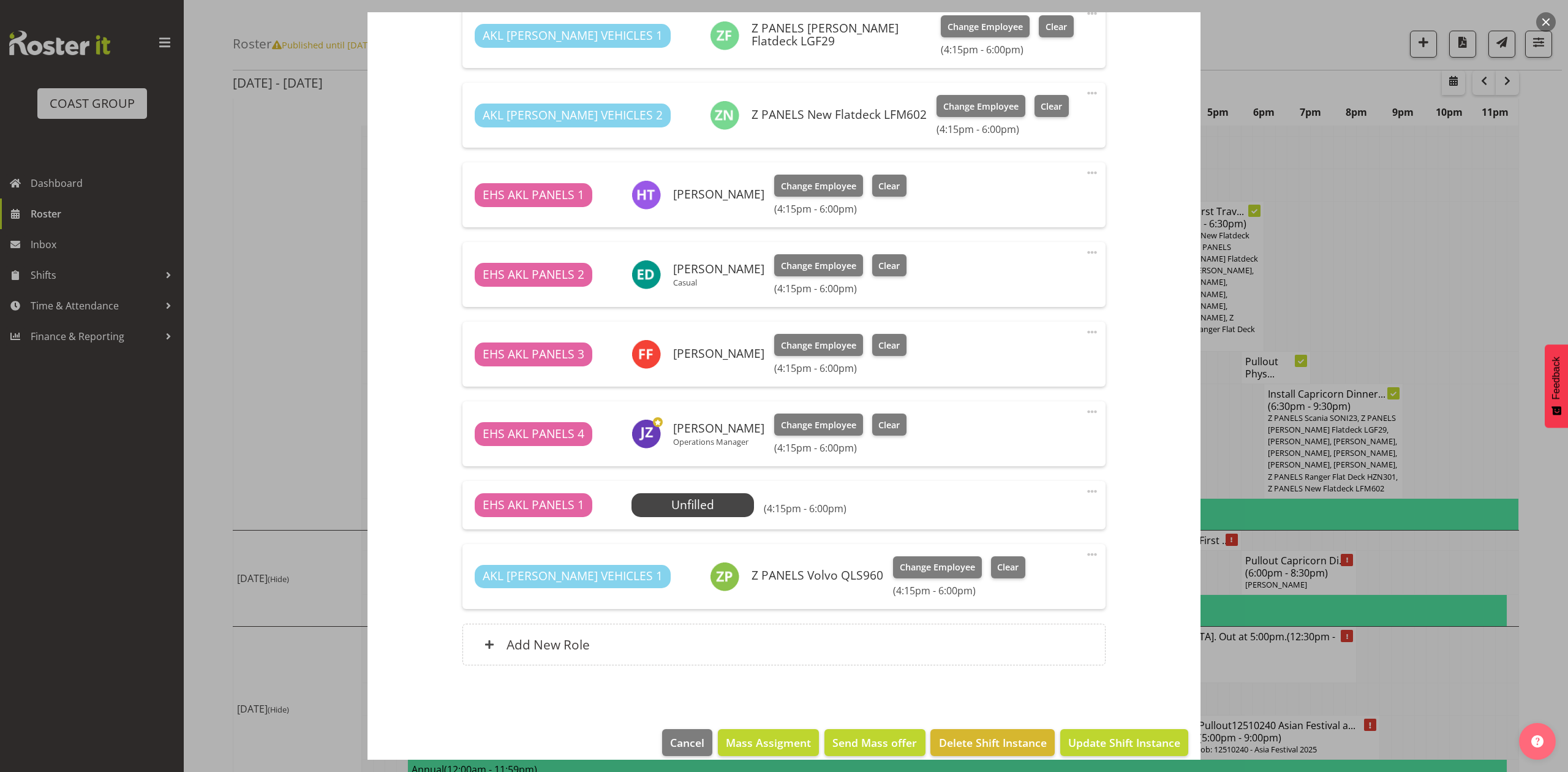
scroll to position [523, 0]
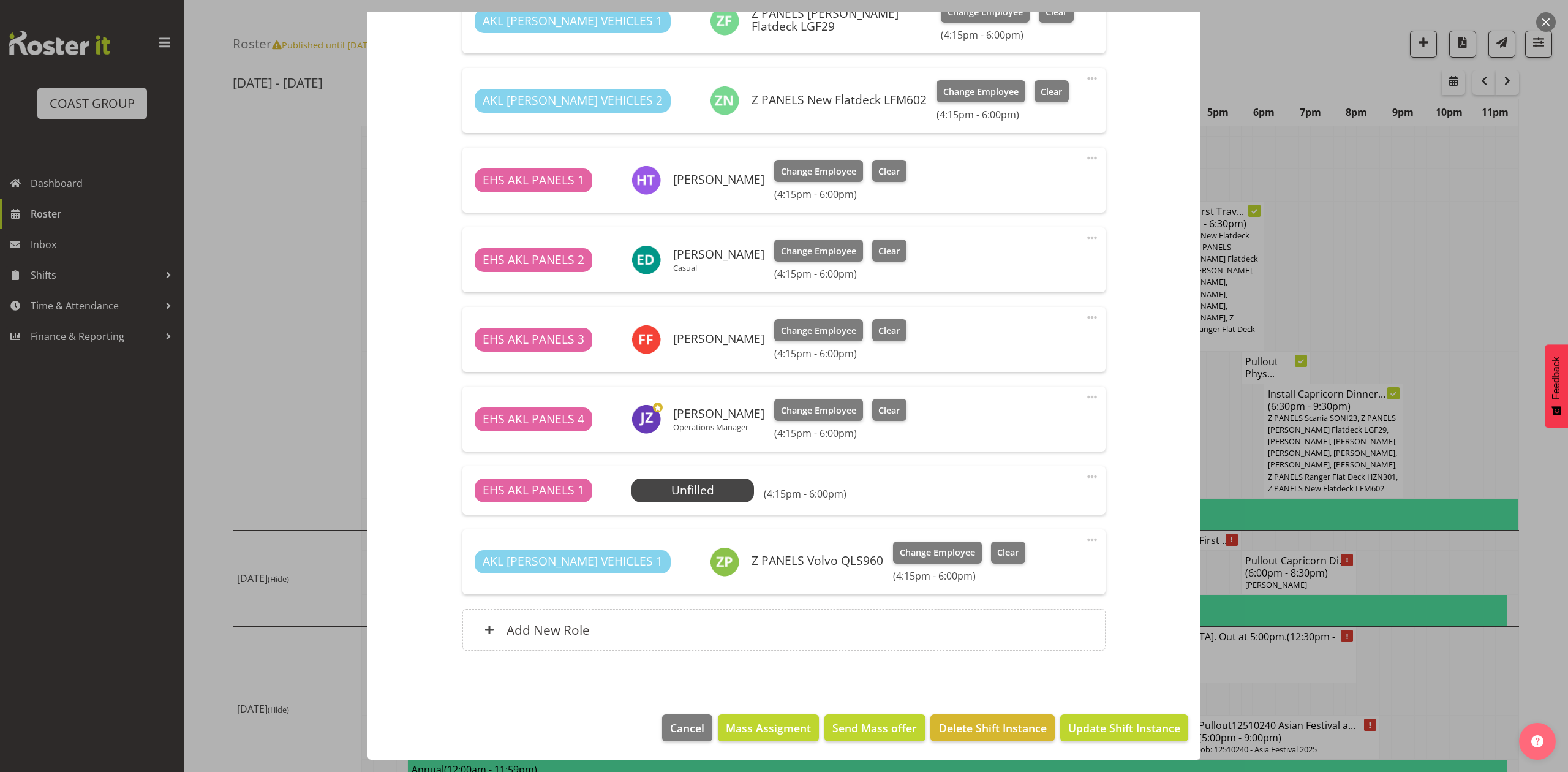
click at [1130, 444] on div "Shift Instance Name Pullout First Travel Expo 12510230. Out at 5pm. Location EH…" at bounding box center [783, 138] width 789 height 1053
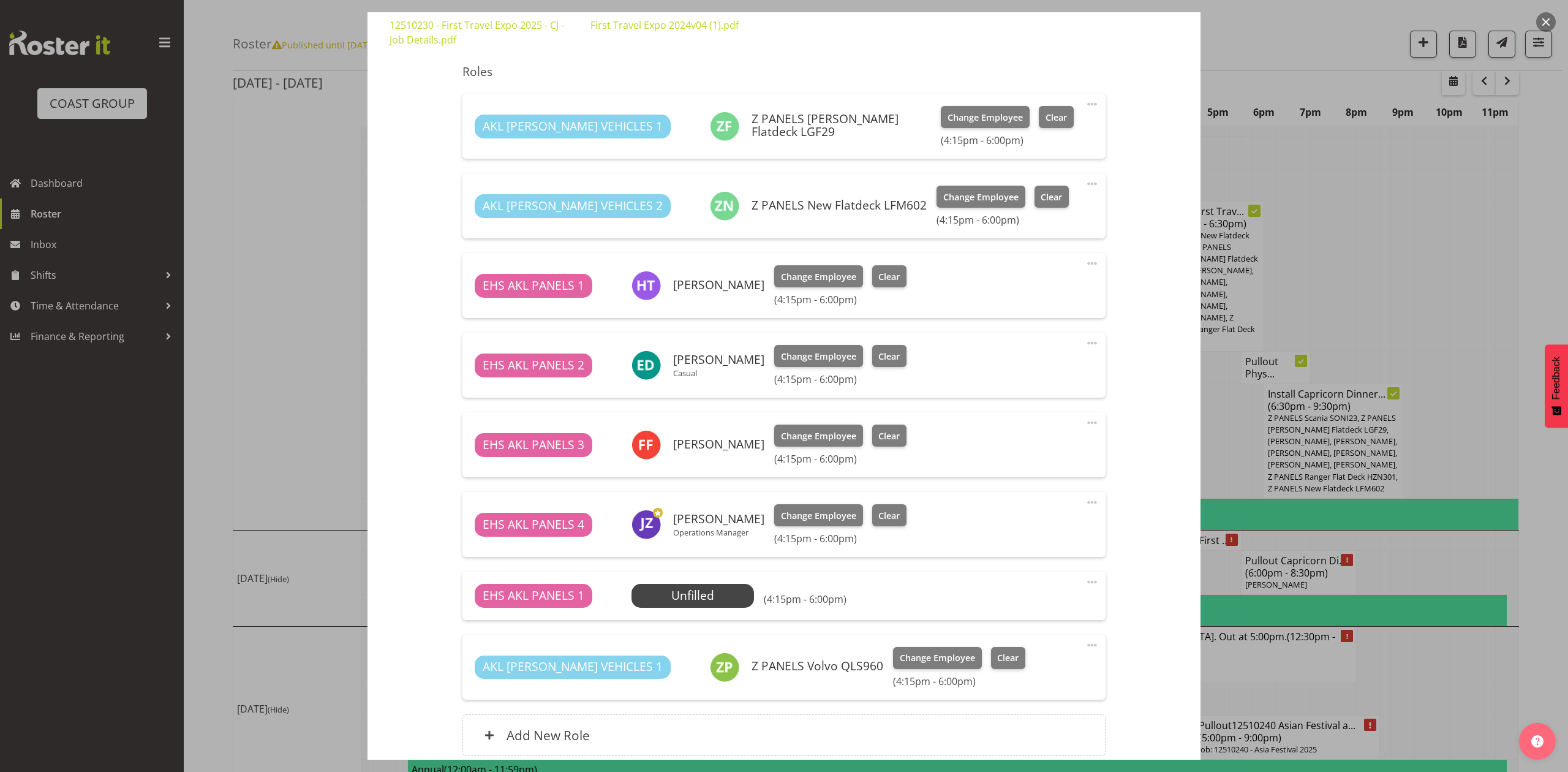
scroll to position [278, 0]
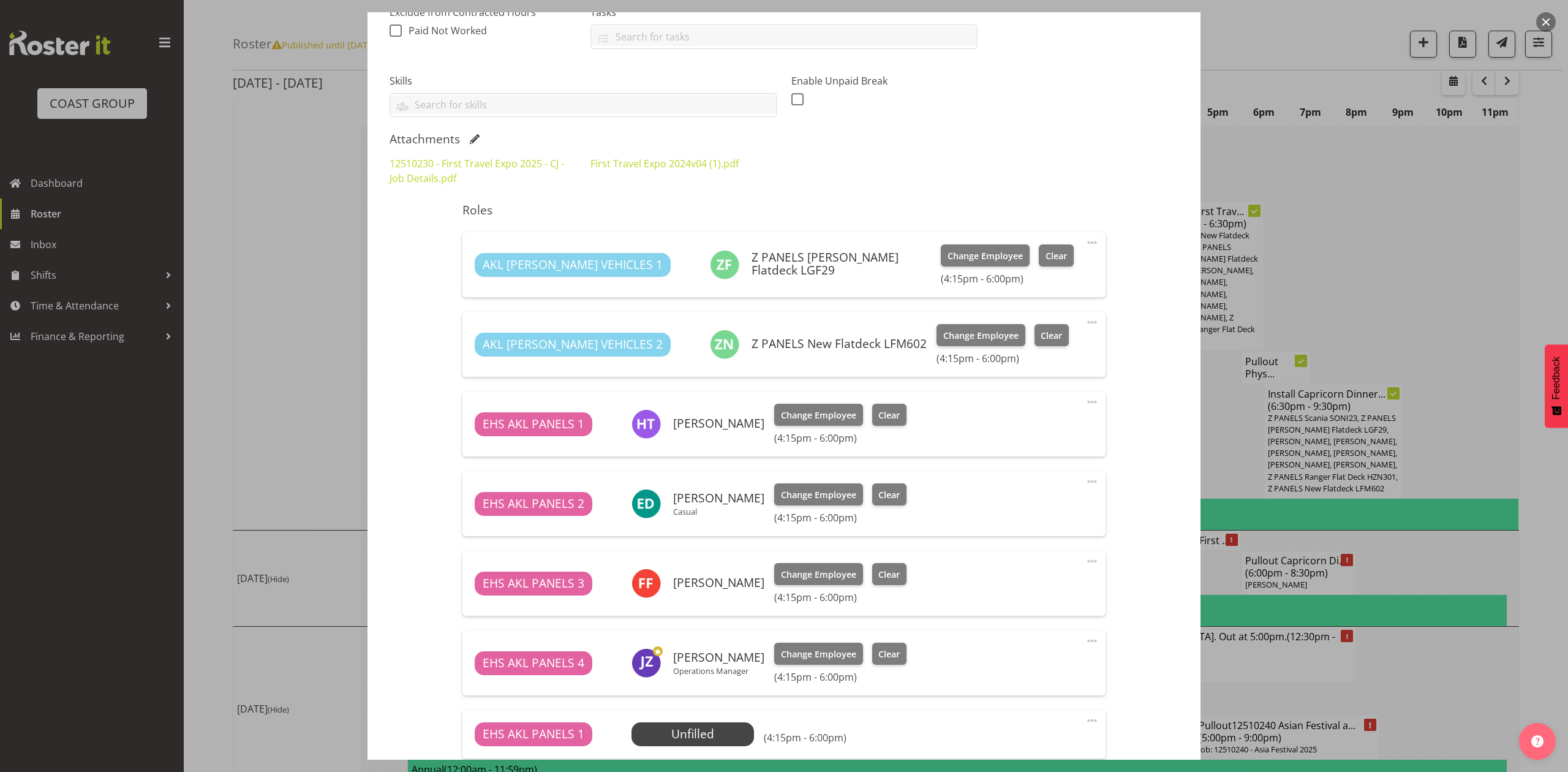
click at [1127, 194] on div "Shift Instance Name Pullout First Travel Expo 12510230. Out at 5pm. Location EH…" at bounding box center [783, 382] width 789 height 1053
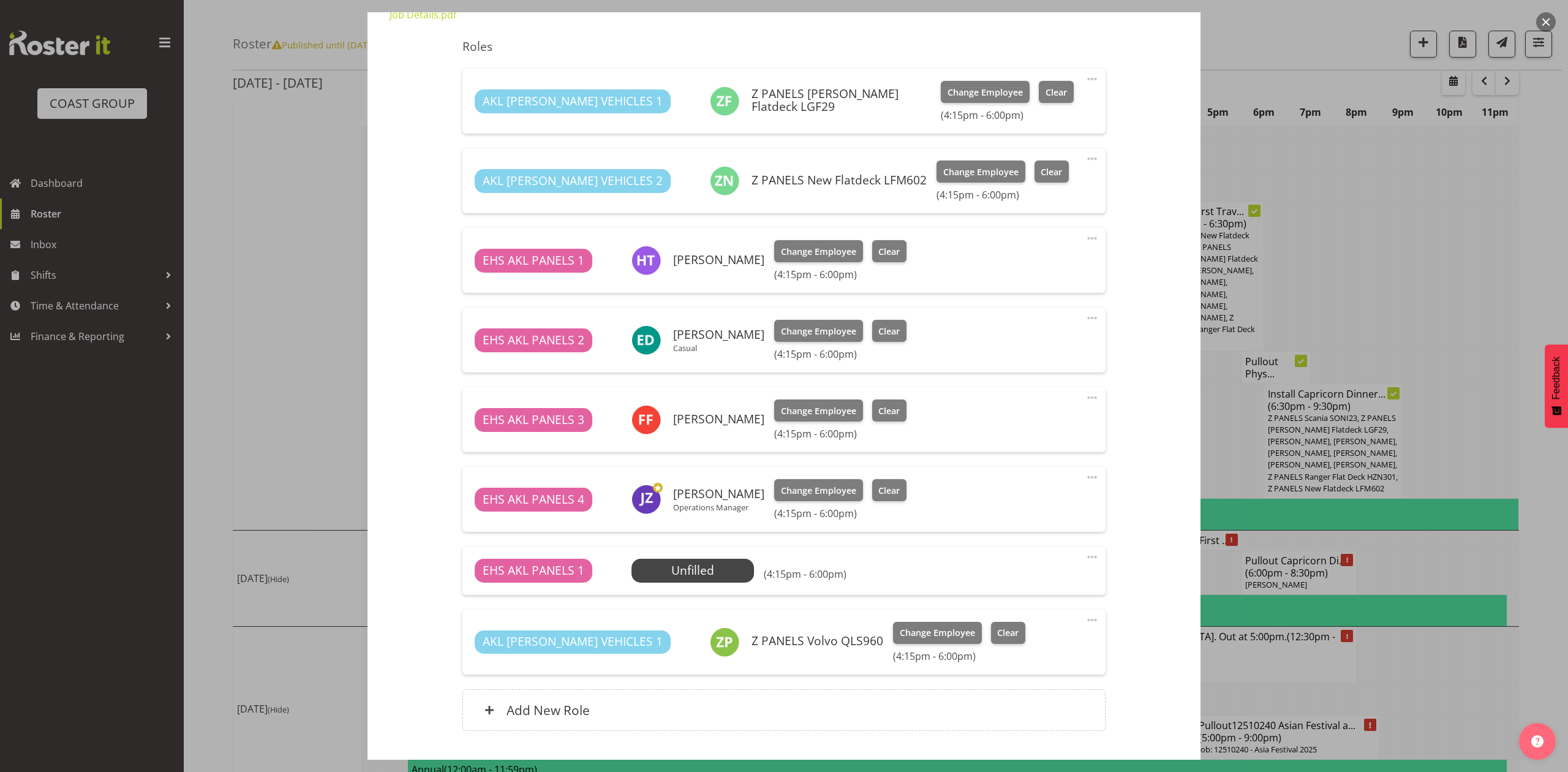
scroll to position [523, 0]
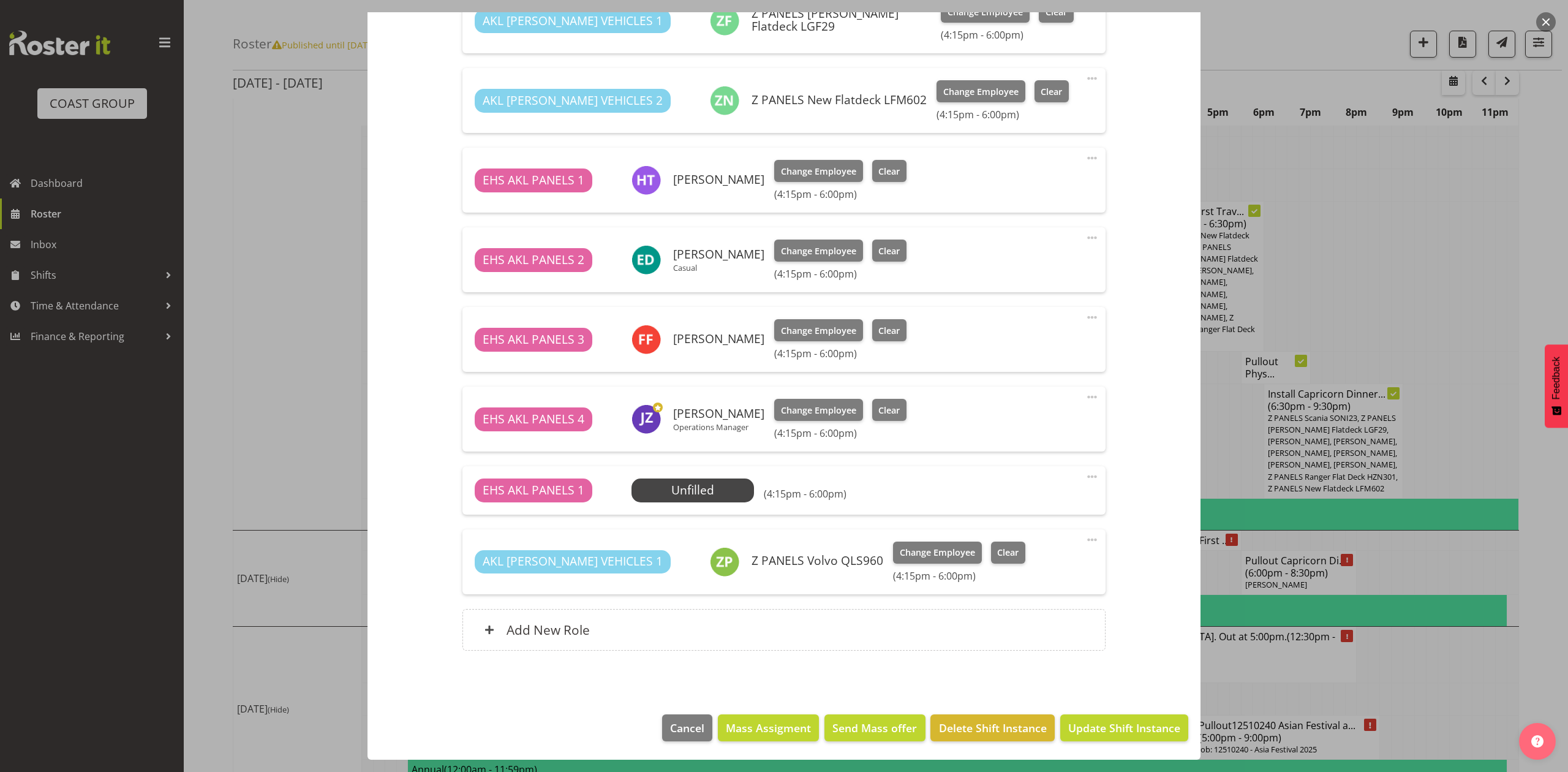
click at [1428, 256] on div at bounding box center [784, 386] width 1568 height 772
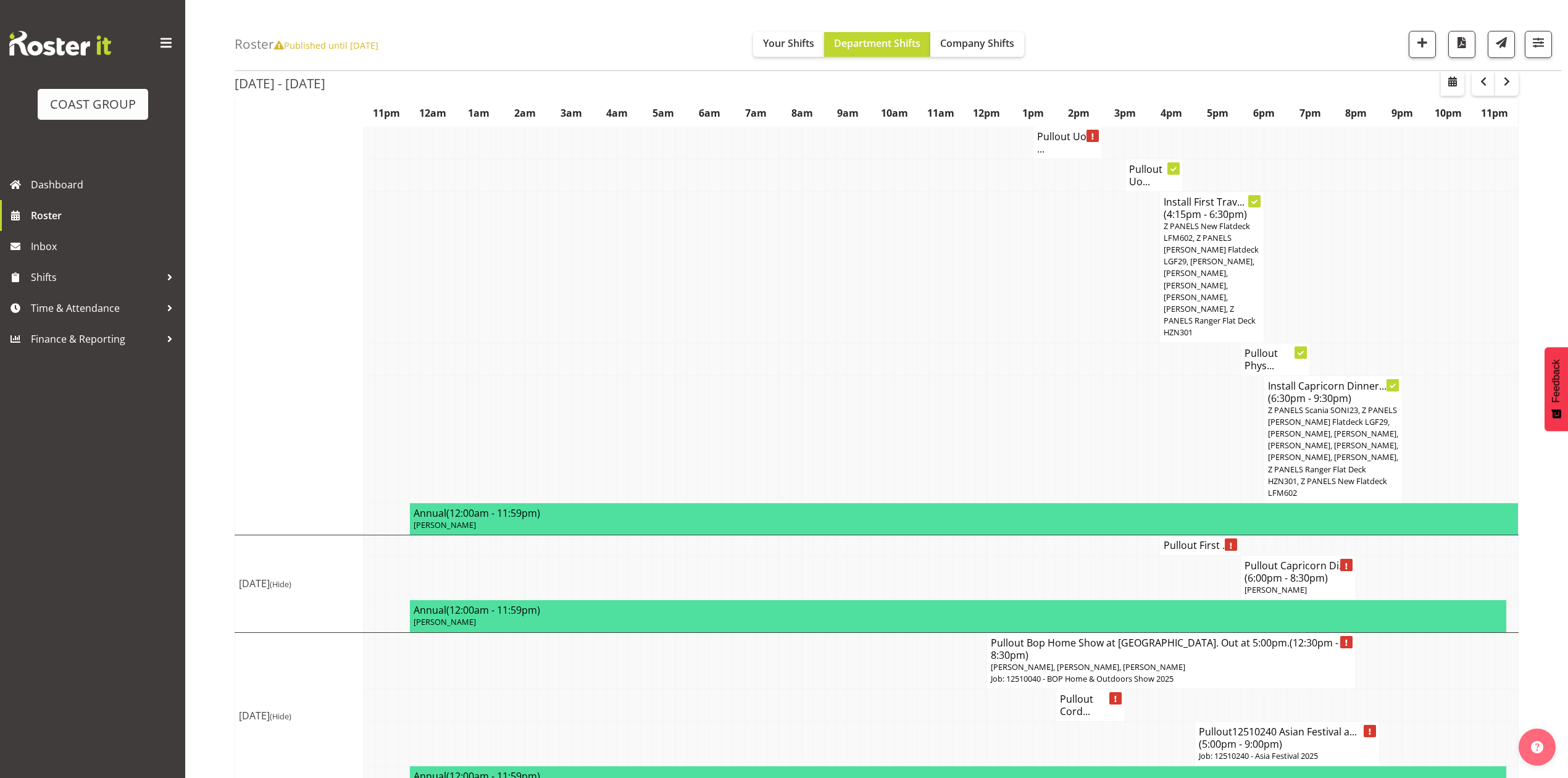
scroll to position [911, 0]
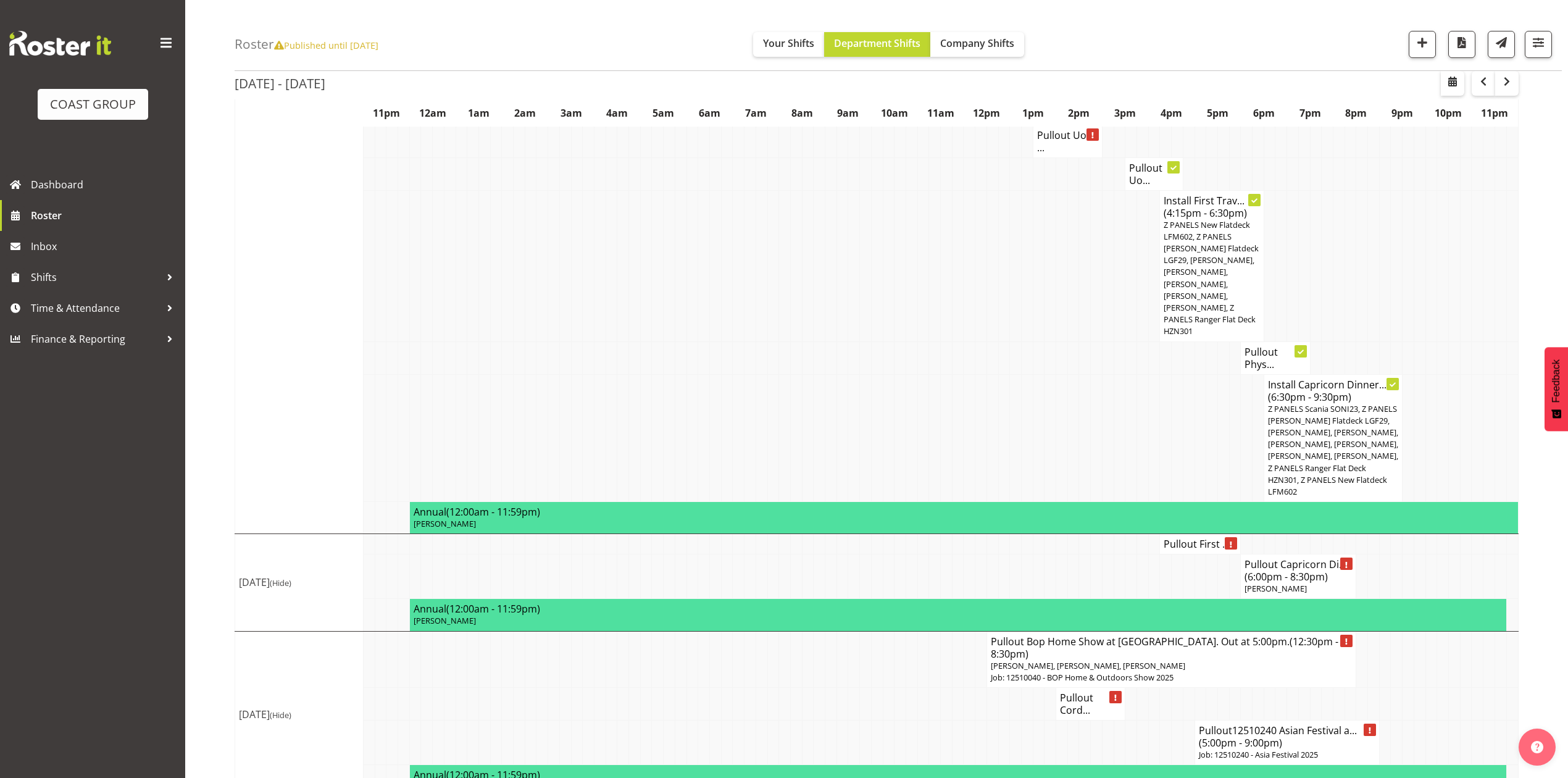
click at [1263, 558] on h4 "Pullout Capricorn Di... (6:00pm - 8:30pm)" at bounding box center [1298, 570] width 108 height 25
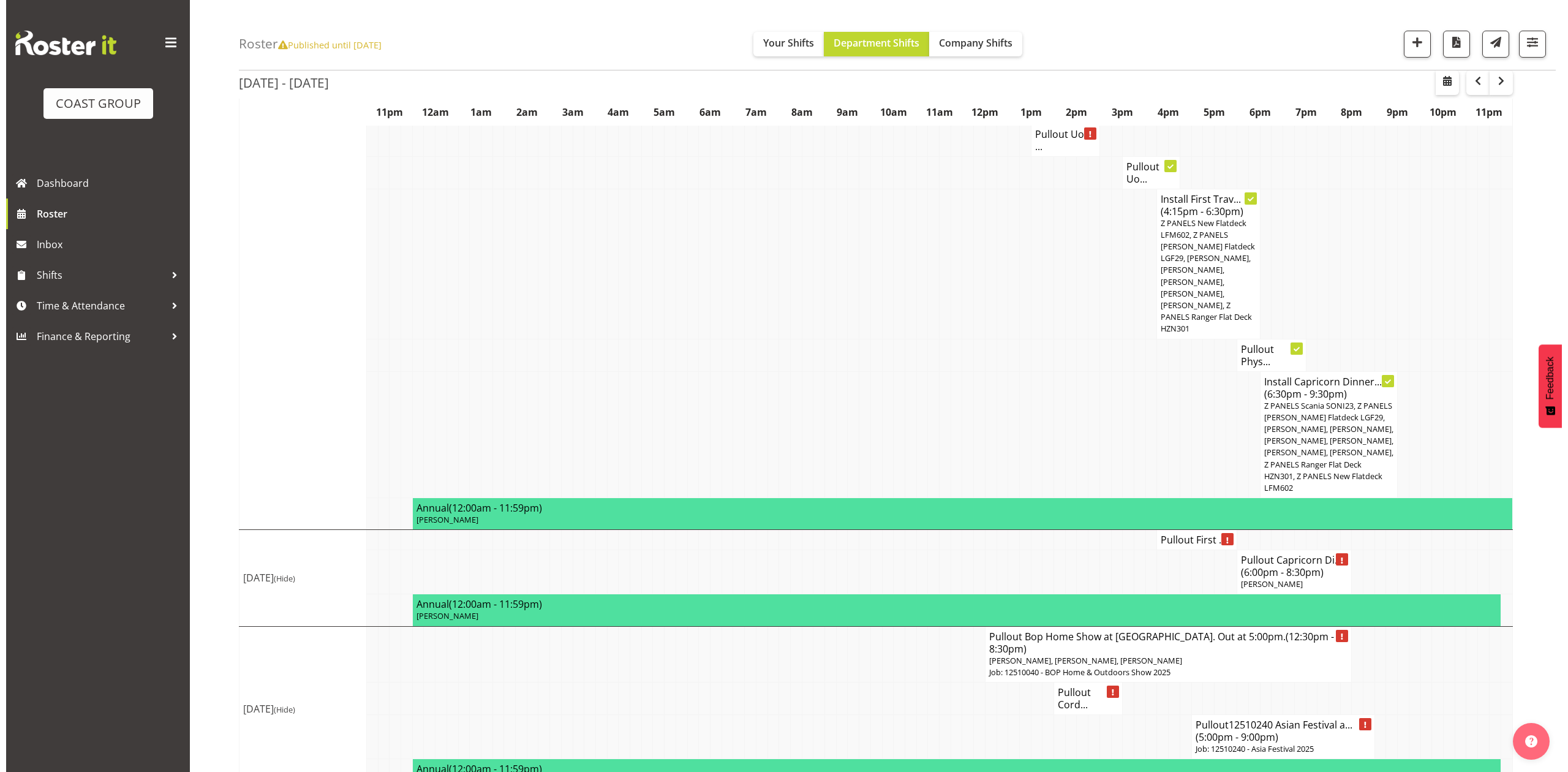
scroll to position [892, 0]
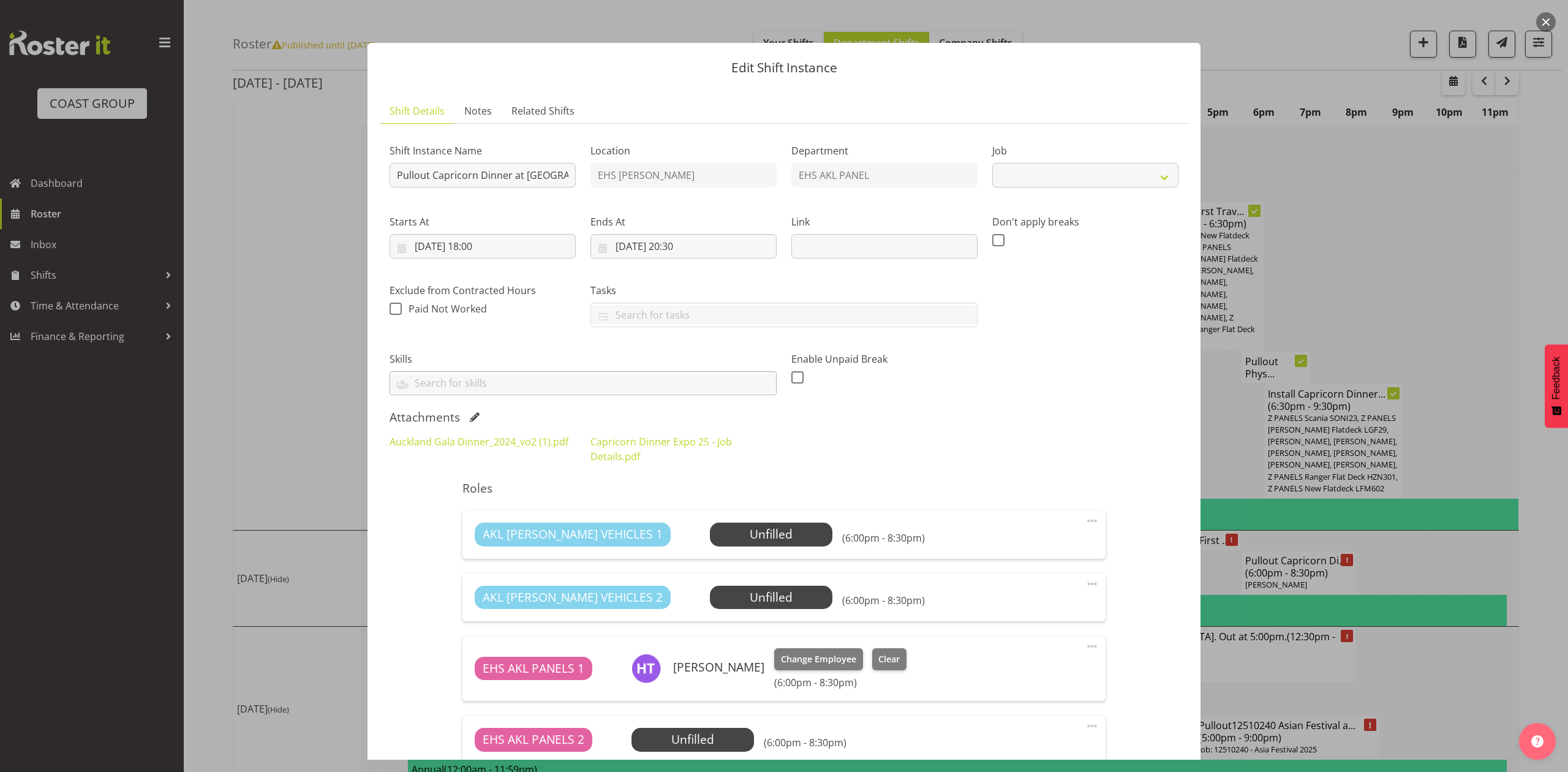
select select "9881"
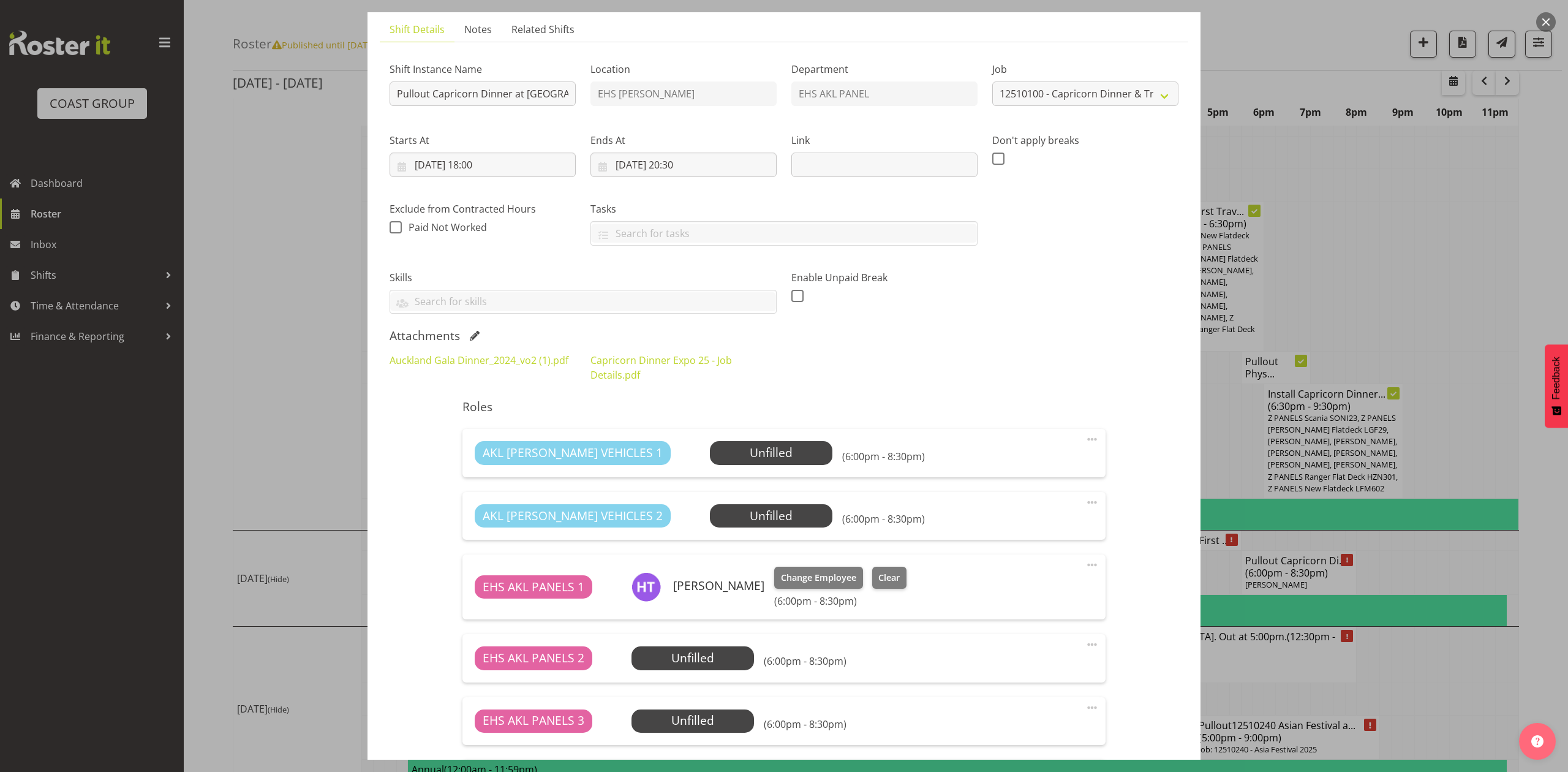
scroll to position [0, 0]
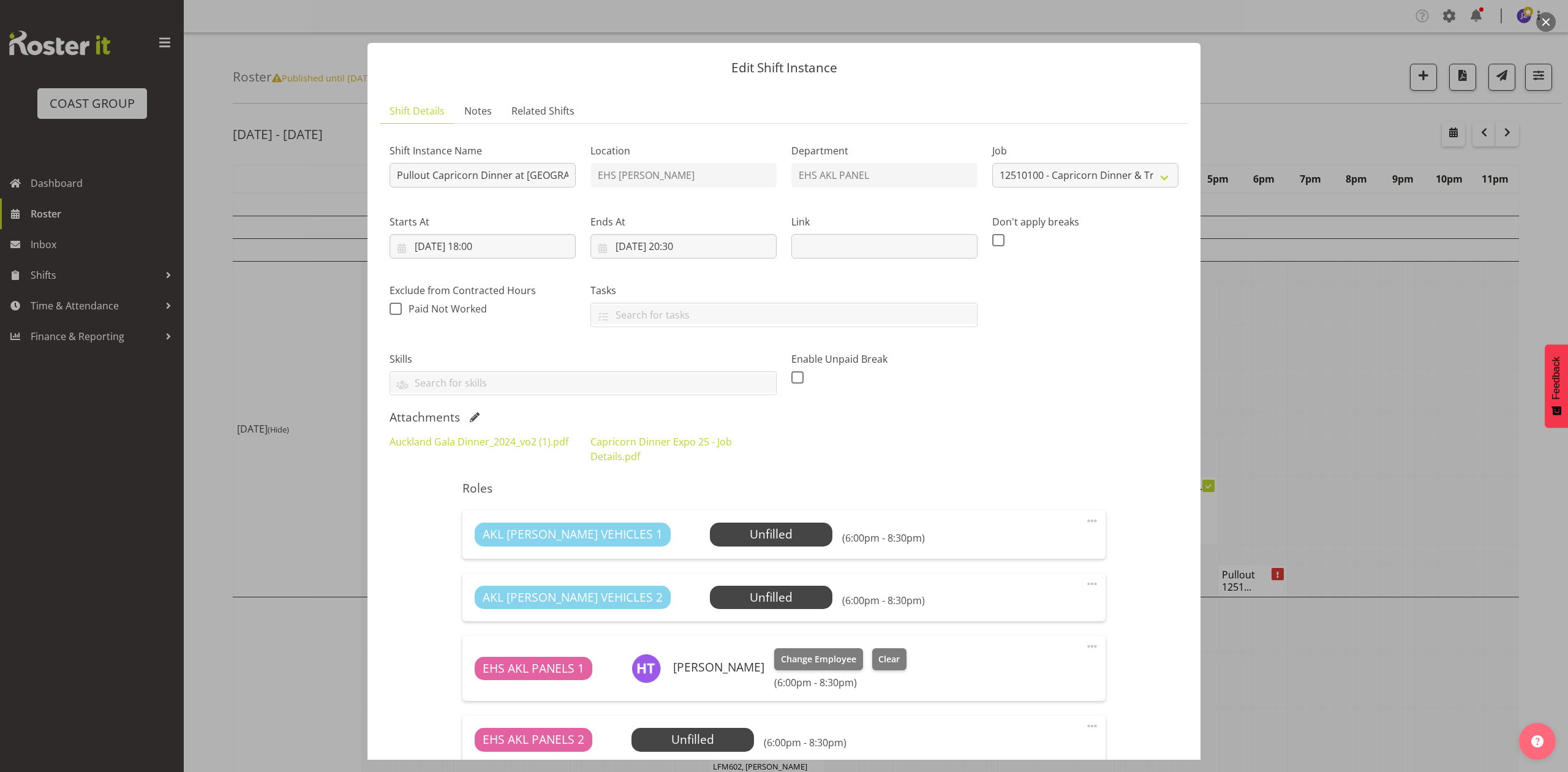
select select "9881"
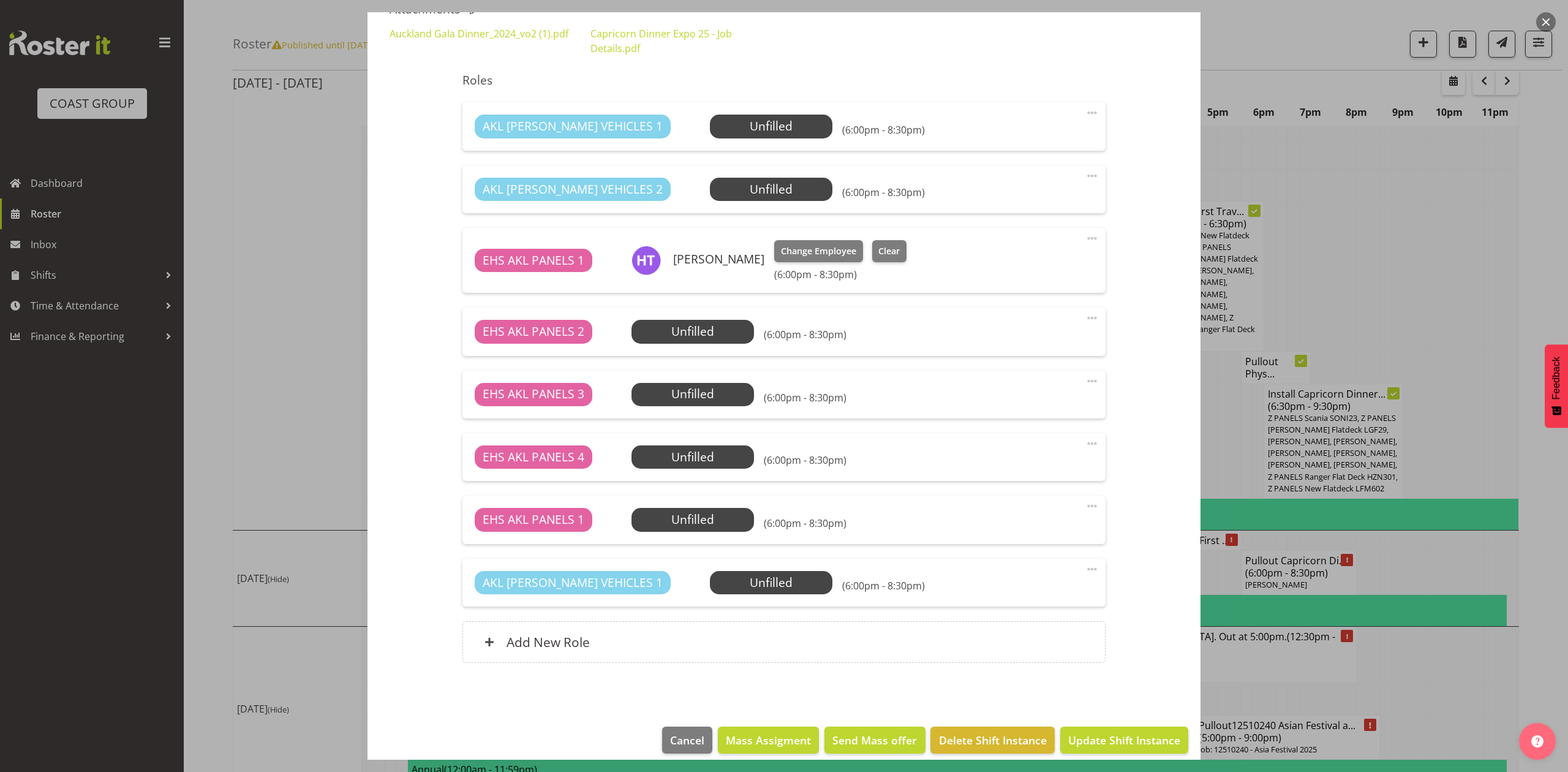
scroll to position [422, 0]
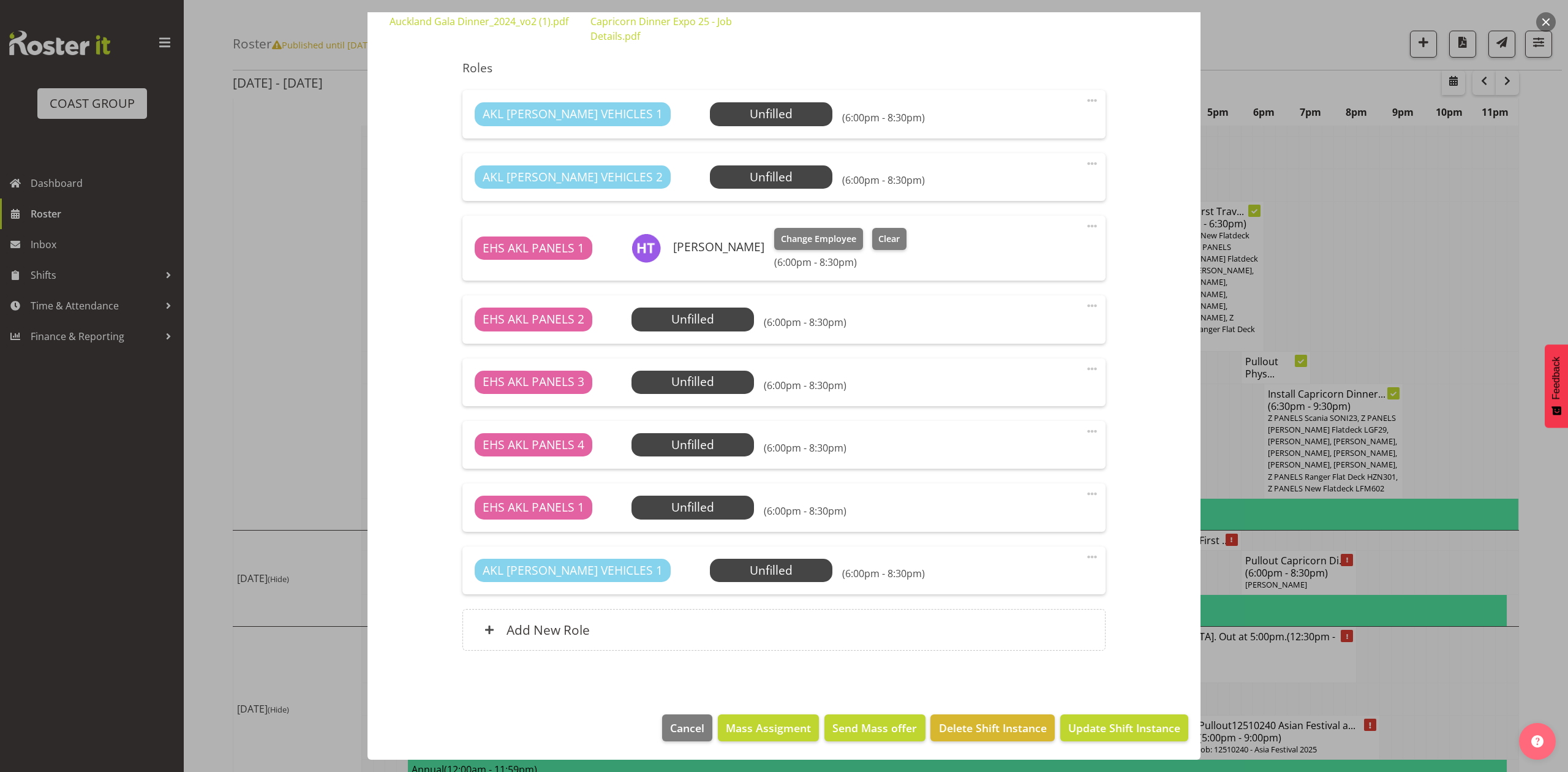
click at [1396, 232] on div at bounding box center [784, 386] width 1568 height 772
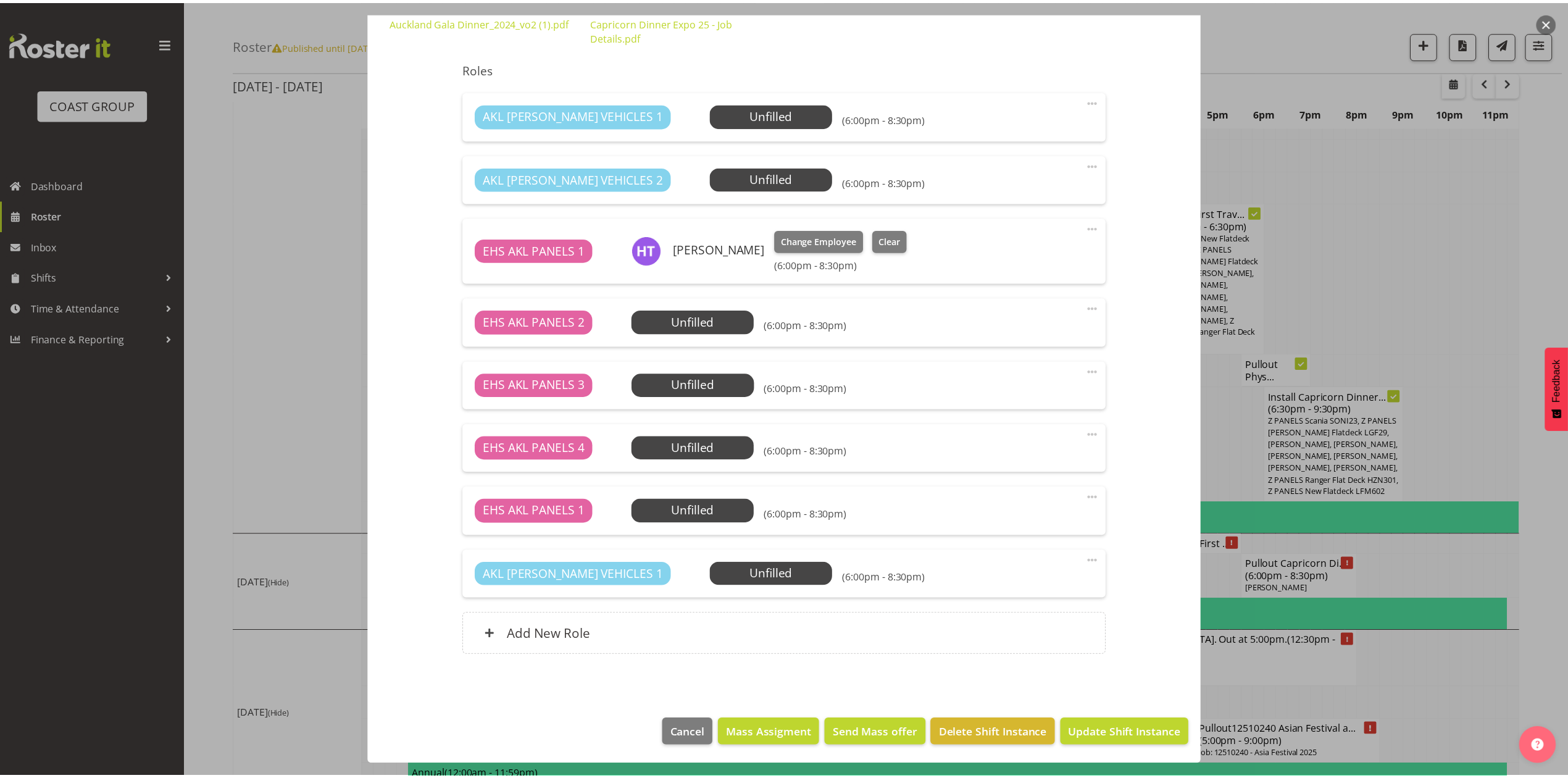
scroll to position [910, 0]
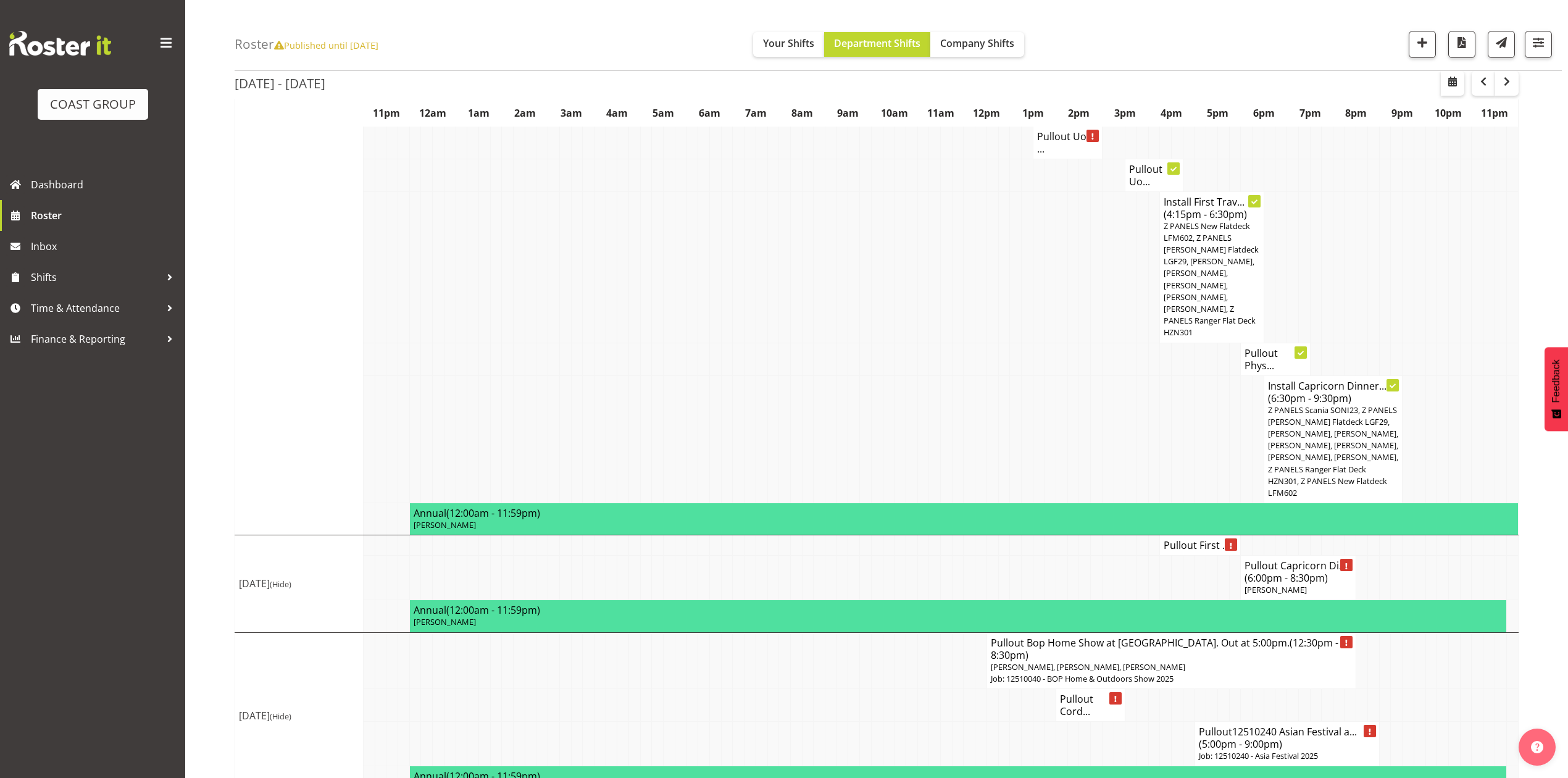
click at [1195, 539] on h4 "Pullout First ..." at bounding box center [1200, 545] width 73 height 12
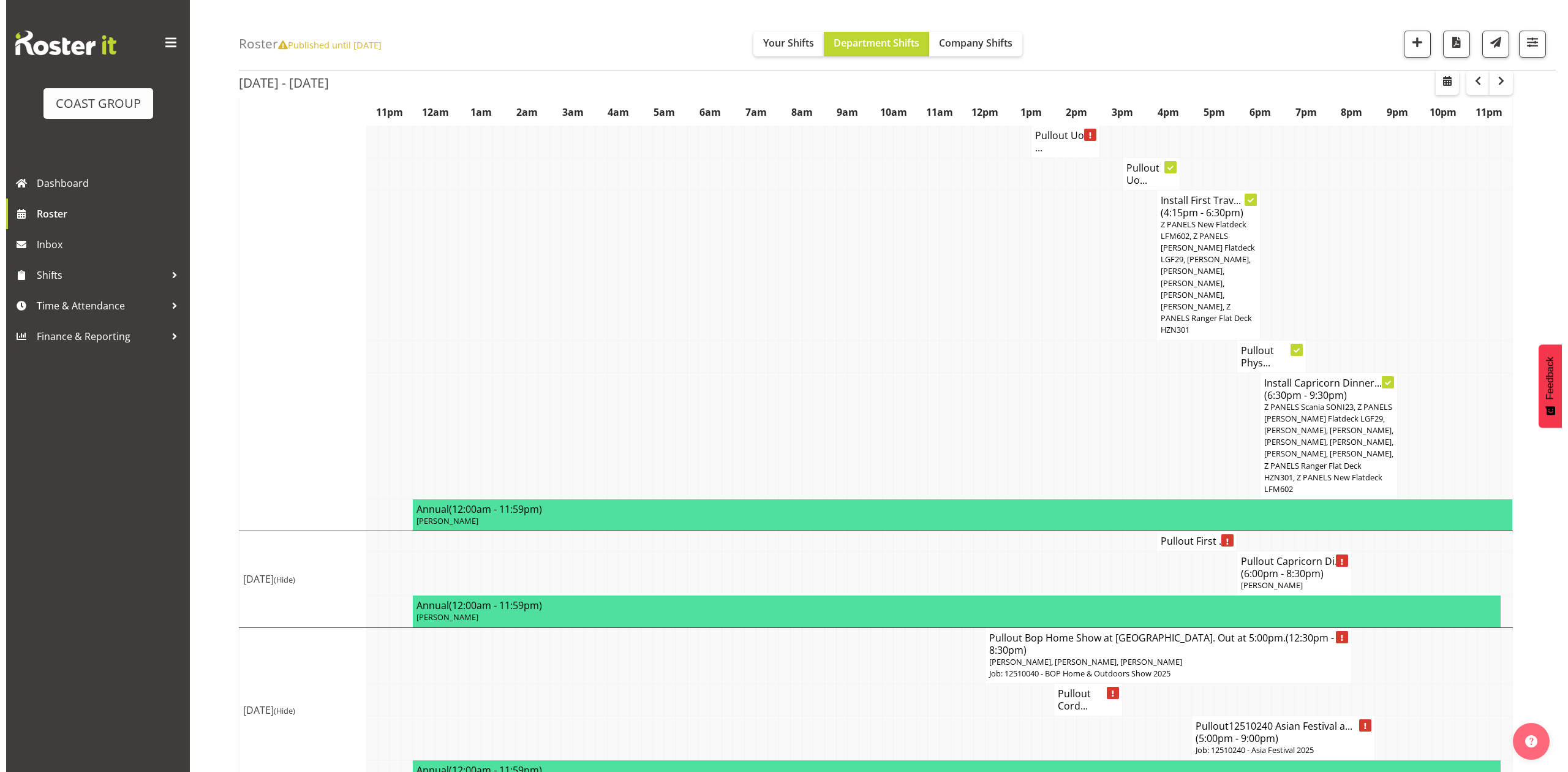
scroll to position [892, 0]
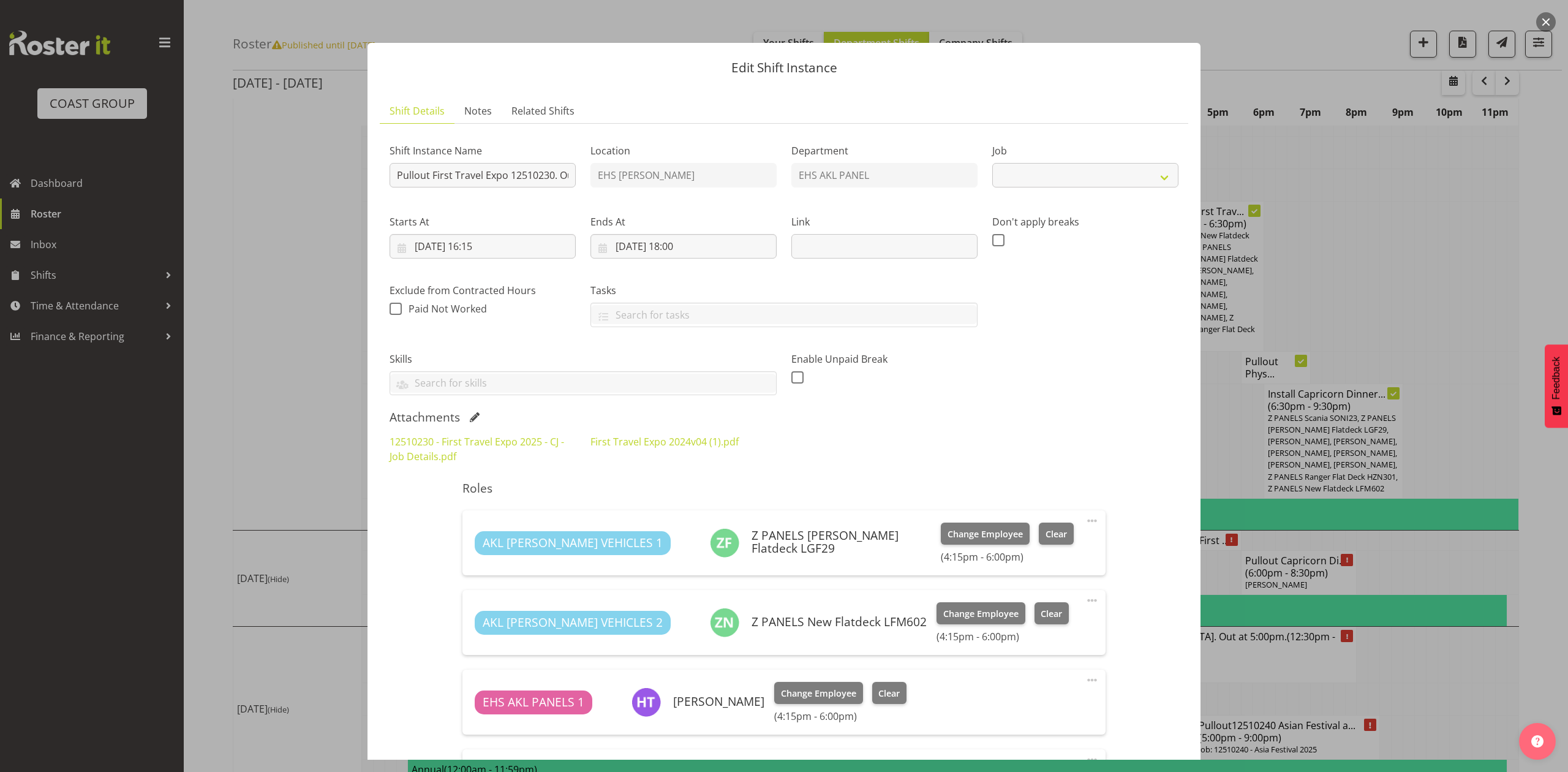
select select "10651"
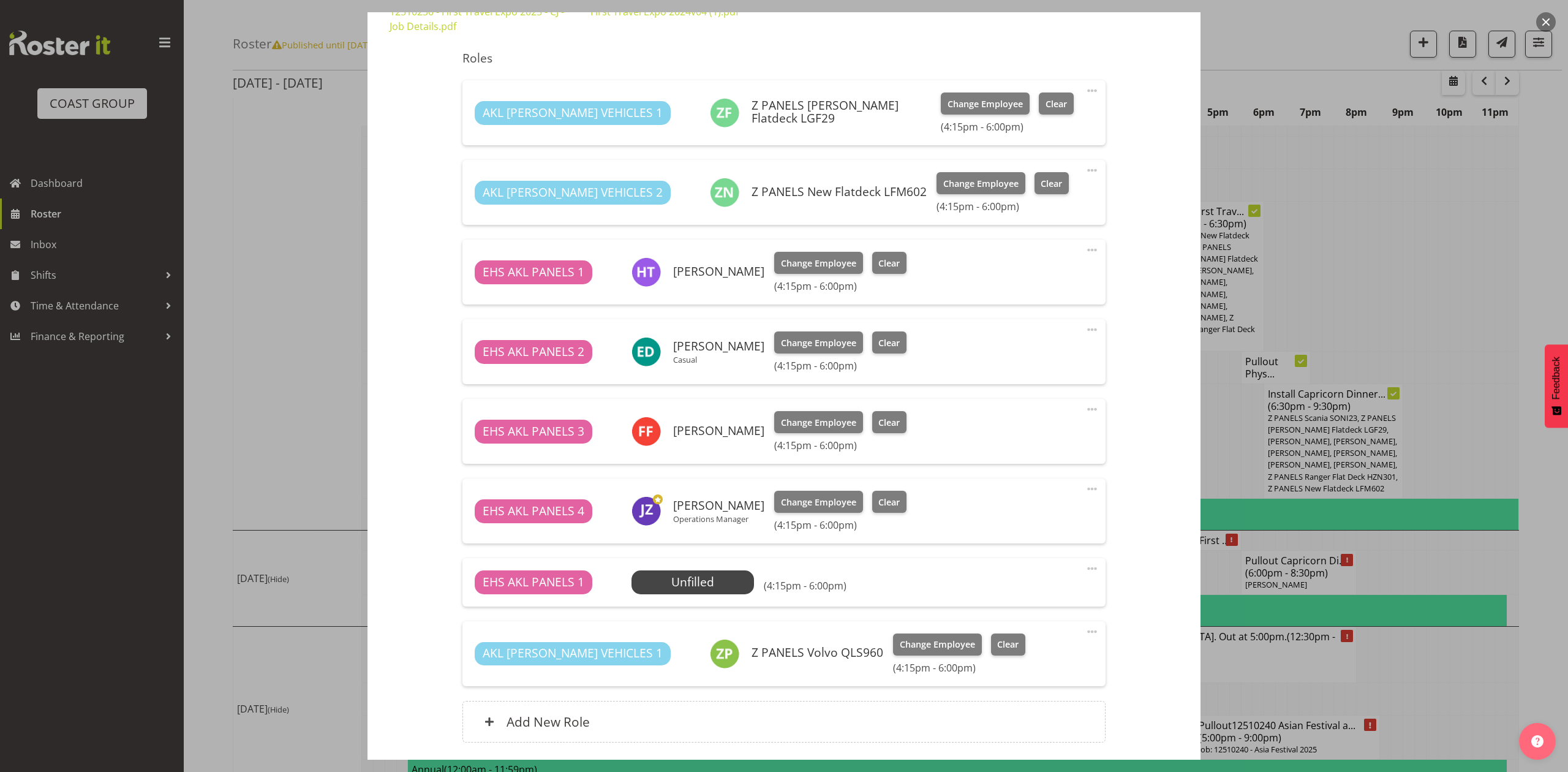
scroll to position [523, 0]
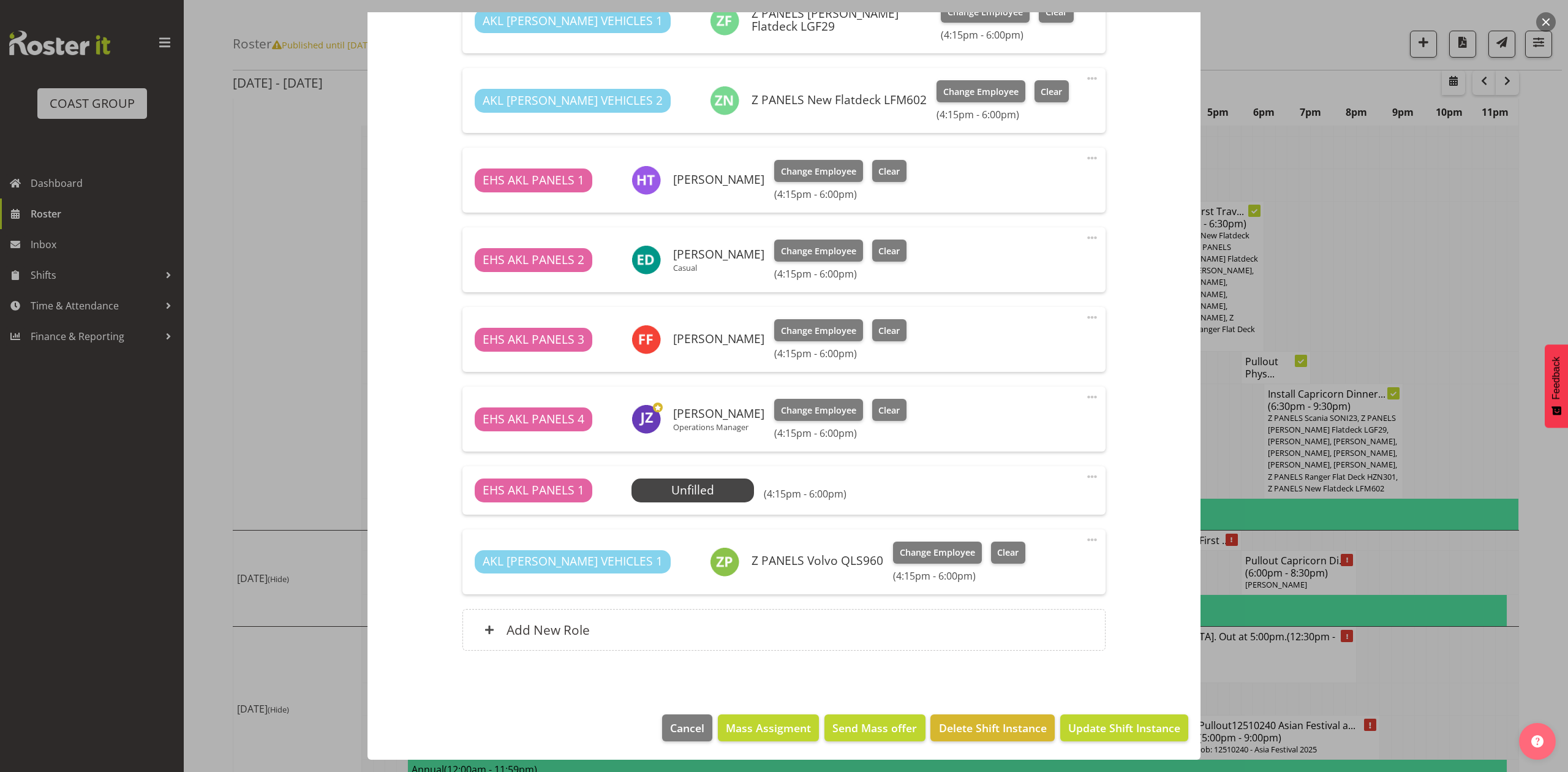
click at [1143, 544] on div "Shift Instance Name Pullout First Travel Expo 12510230. Out at 5pm. Location EH…" at bounding box center [783, 138] width 789 height 1053
click at [1420, 552] on div at bounding box center [784, 386] width 1568 height 772
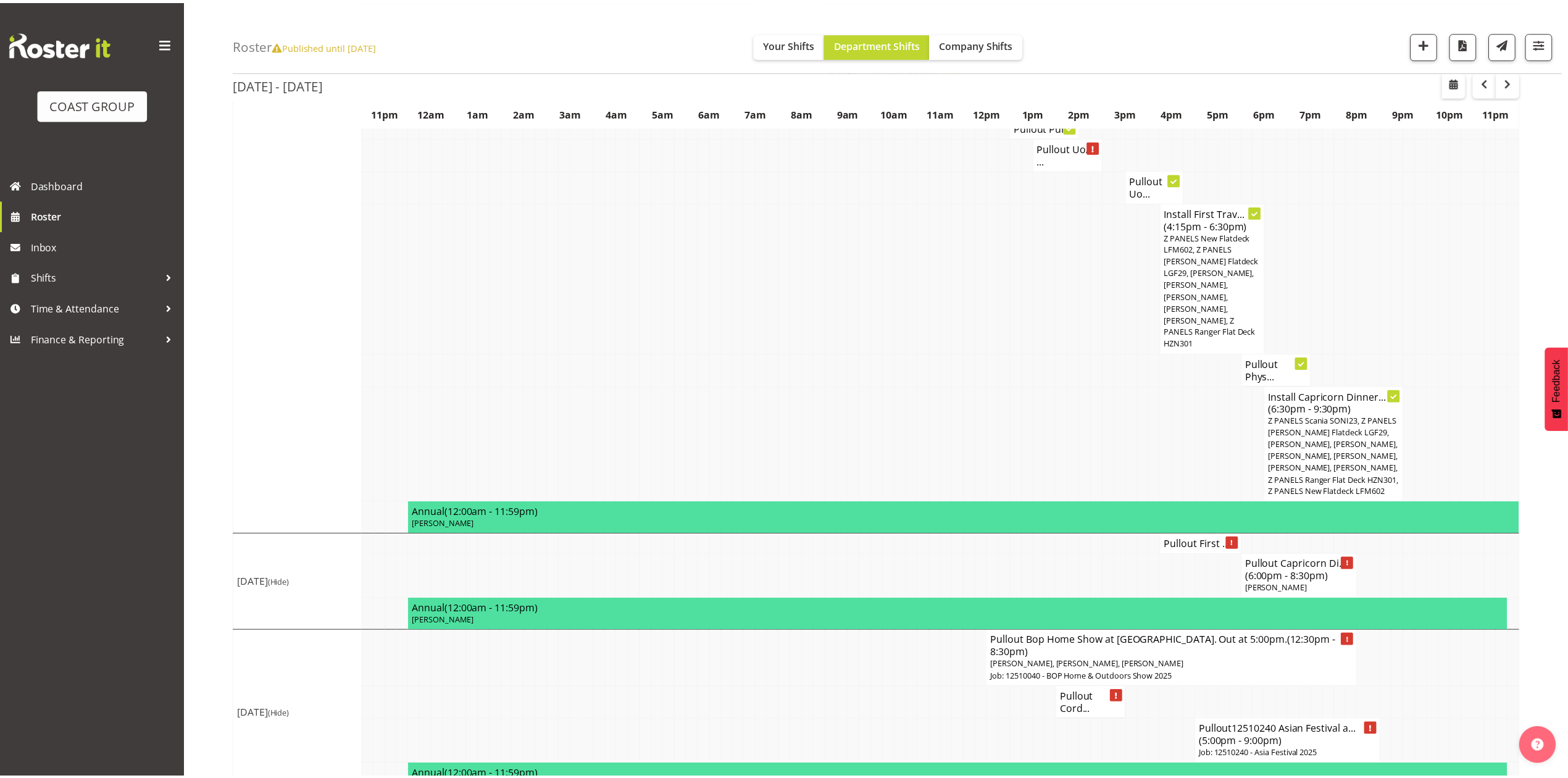
scroll to position [910, 0]
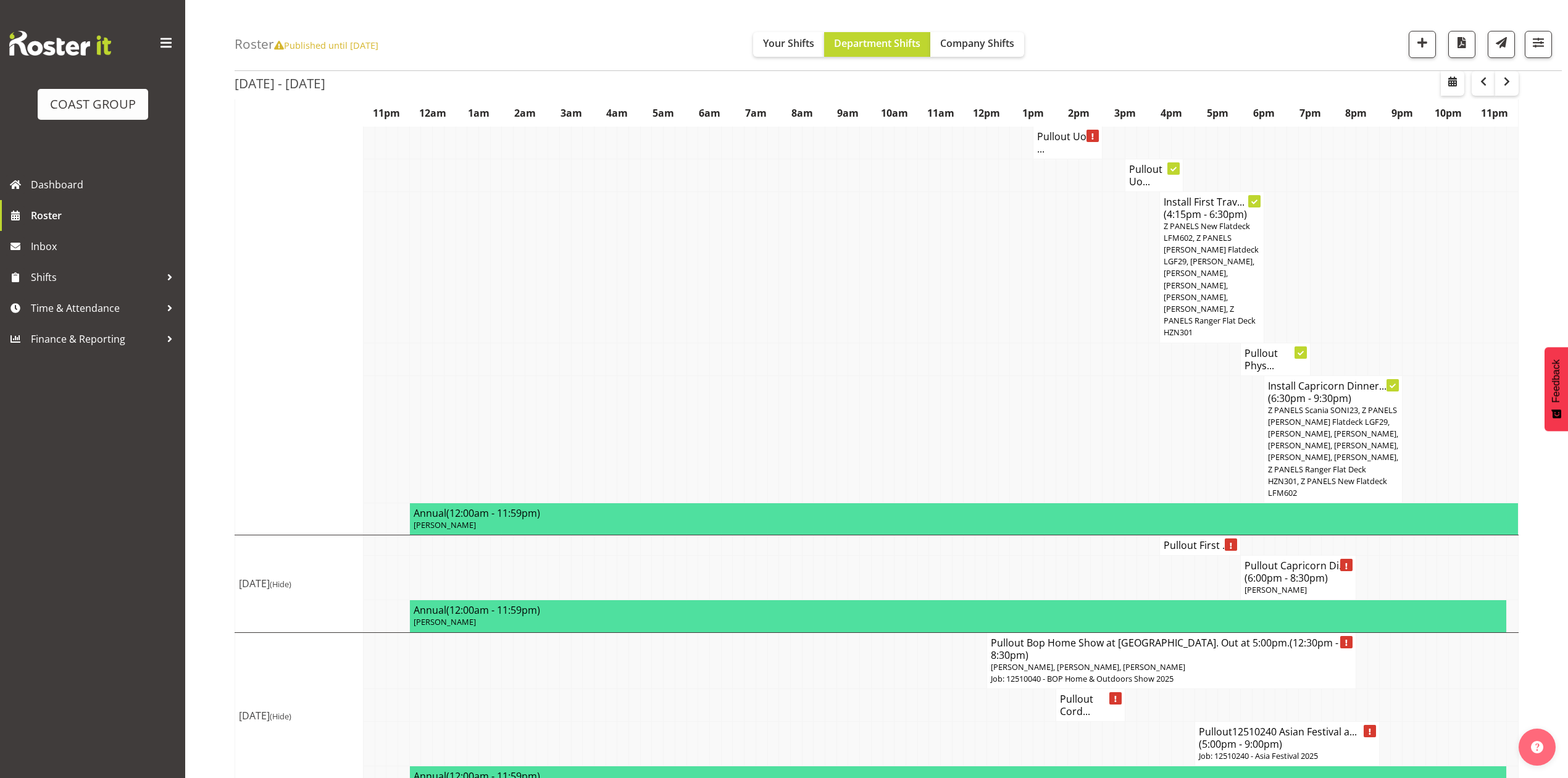
click at [1285, 584] on span "[PERSON_NAME]" at bounding box center [1275, 589] width 62 height 11
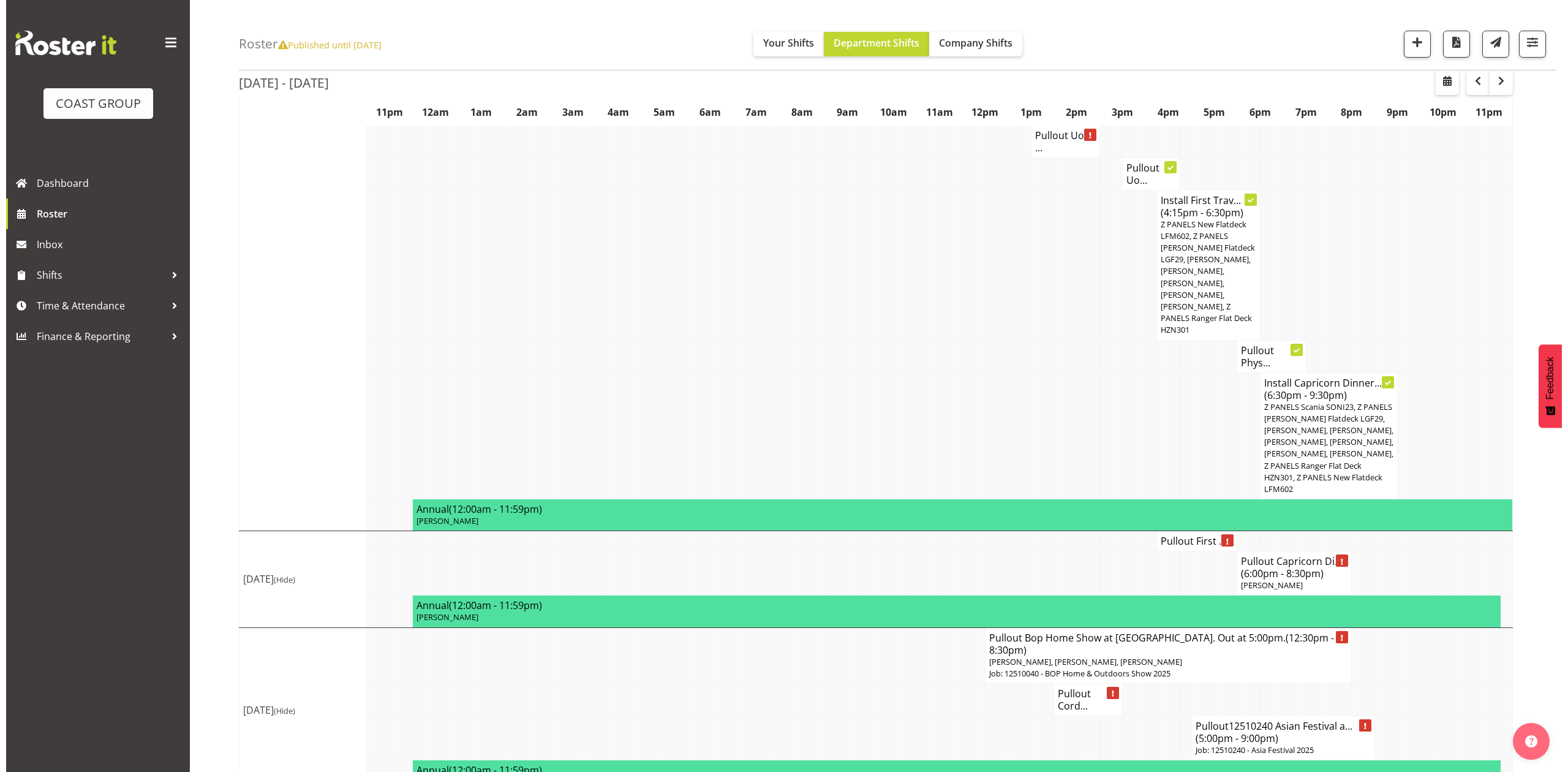
scroll to position [892, 0]
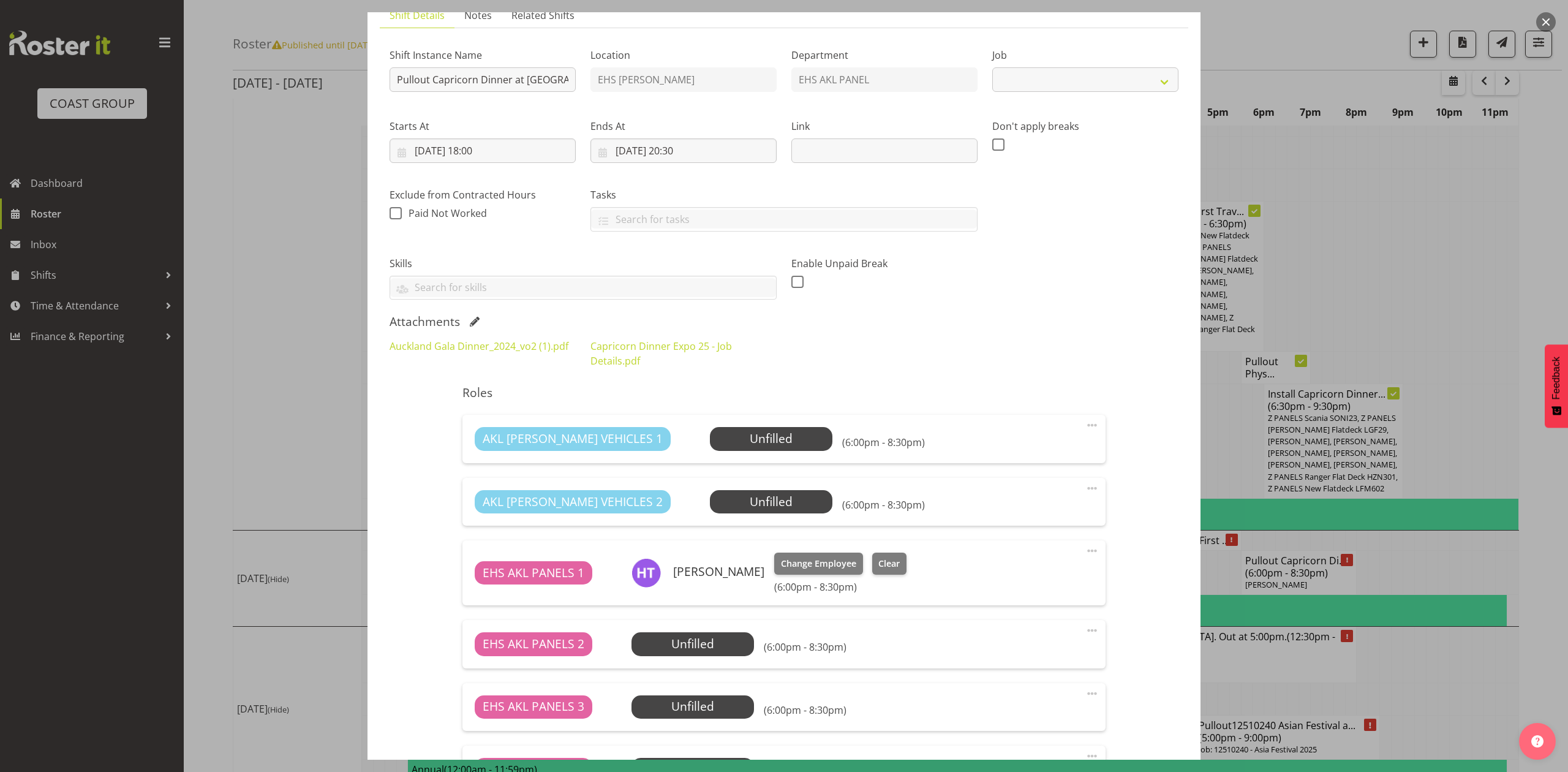
select select "9881"
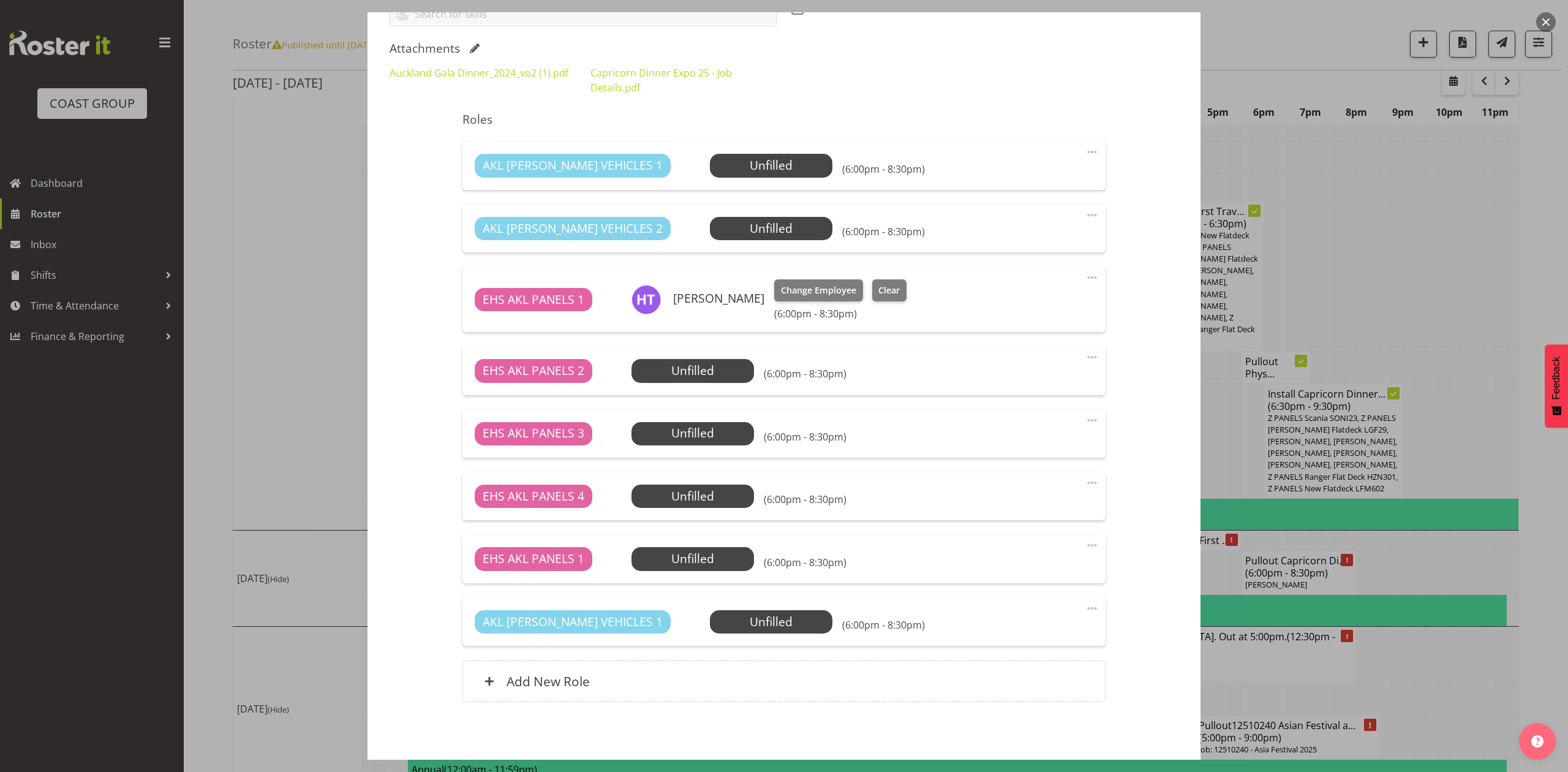
scroll to position [422, 0]
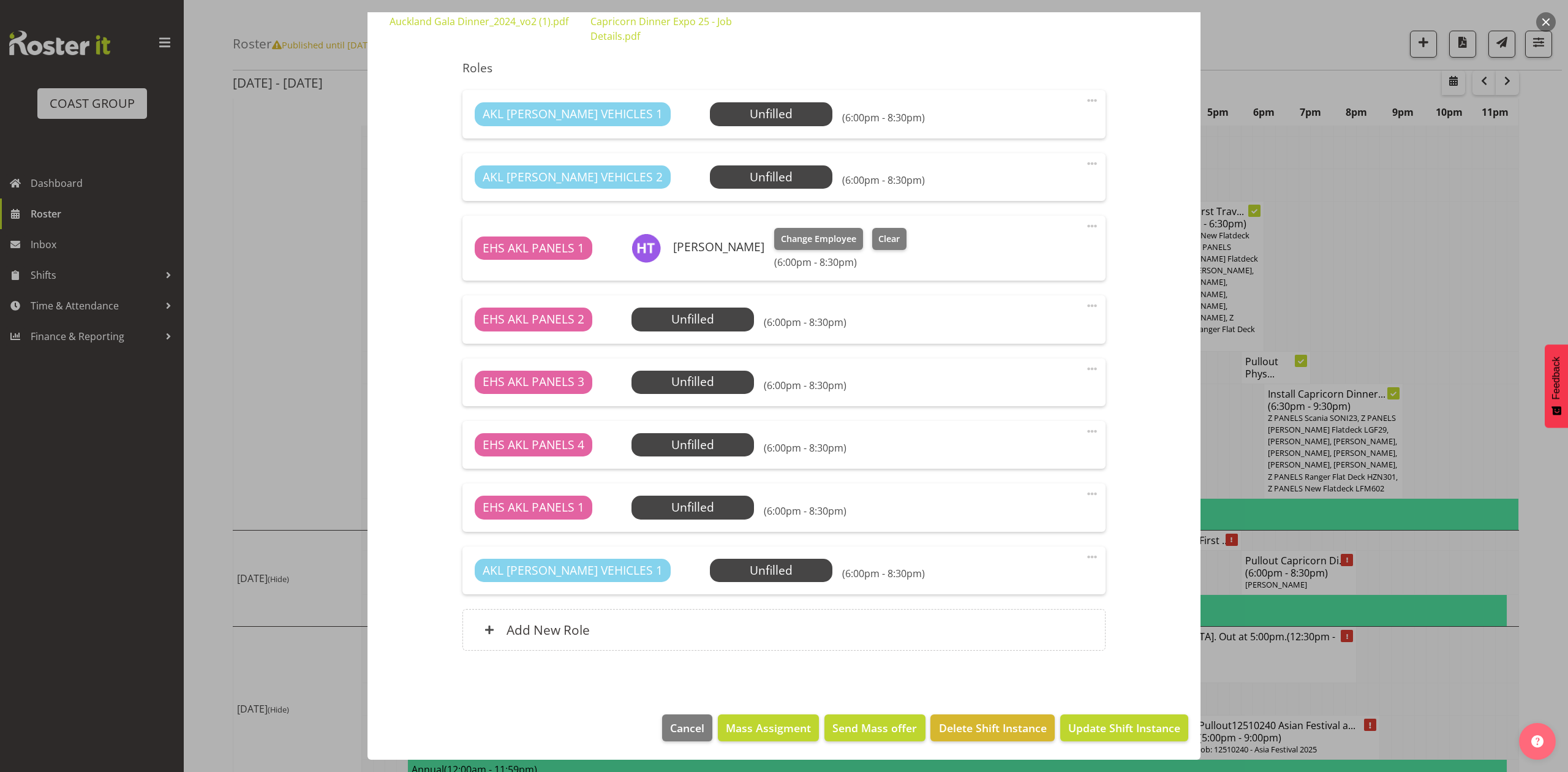
click at [1482, 300] on div at bounding box center [784, 386] width 1568 height 772
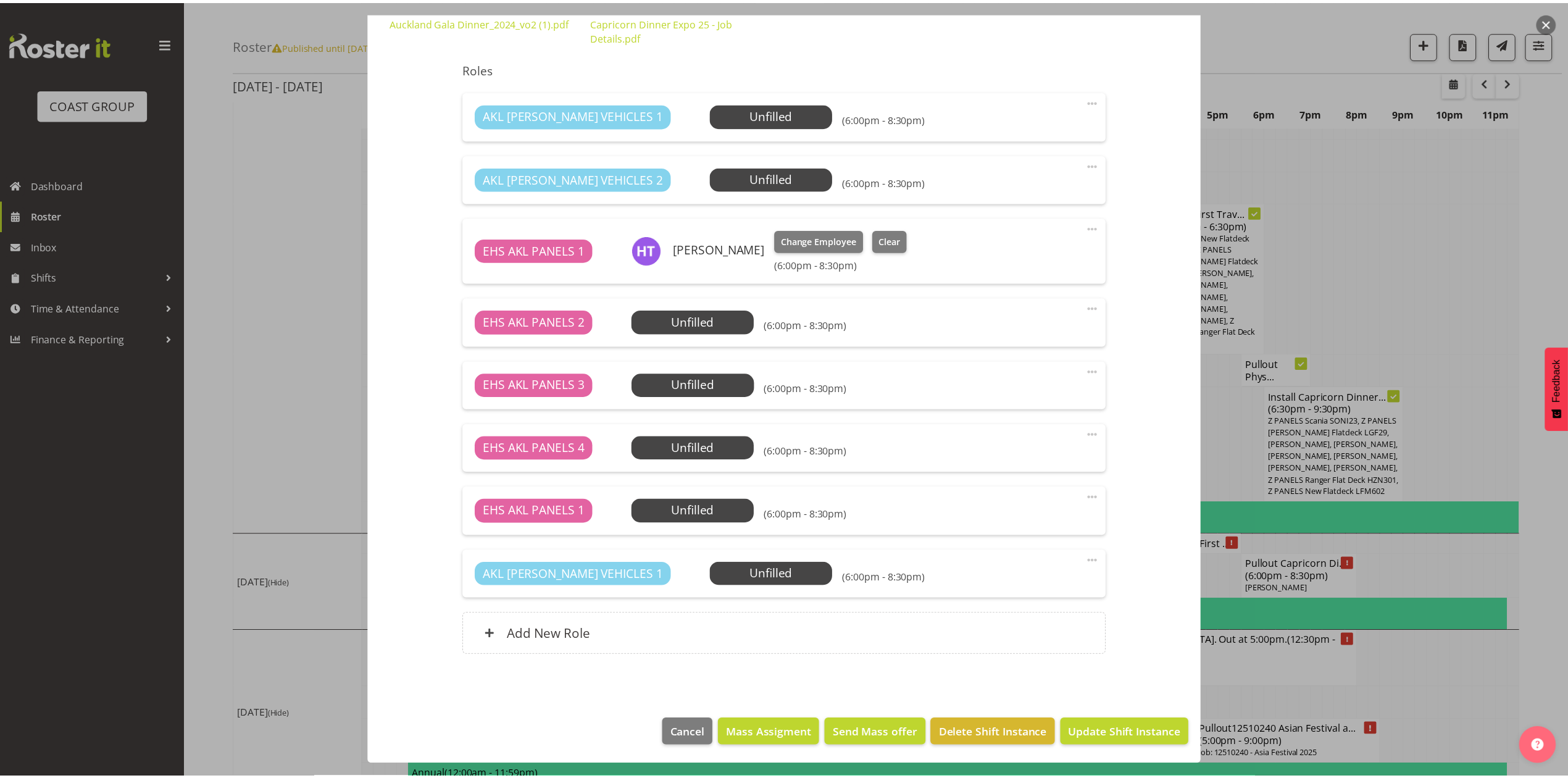
scroll to position [910, 0]
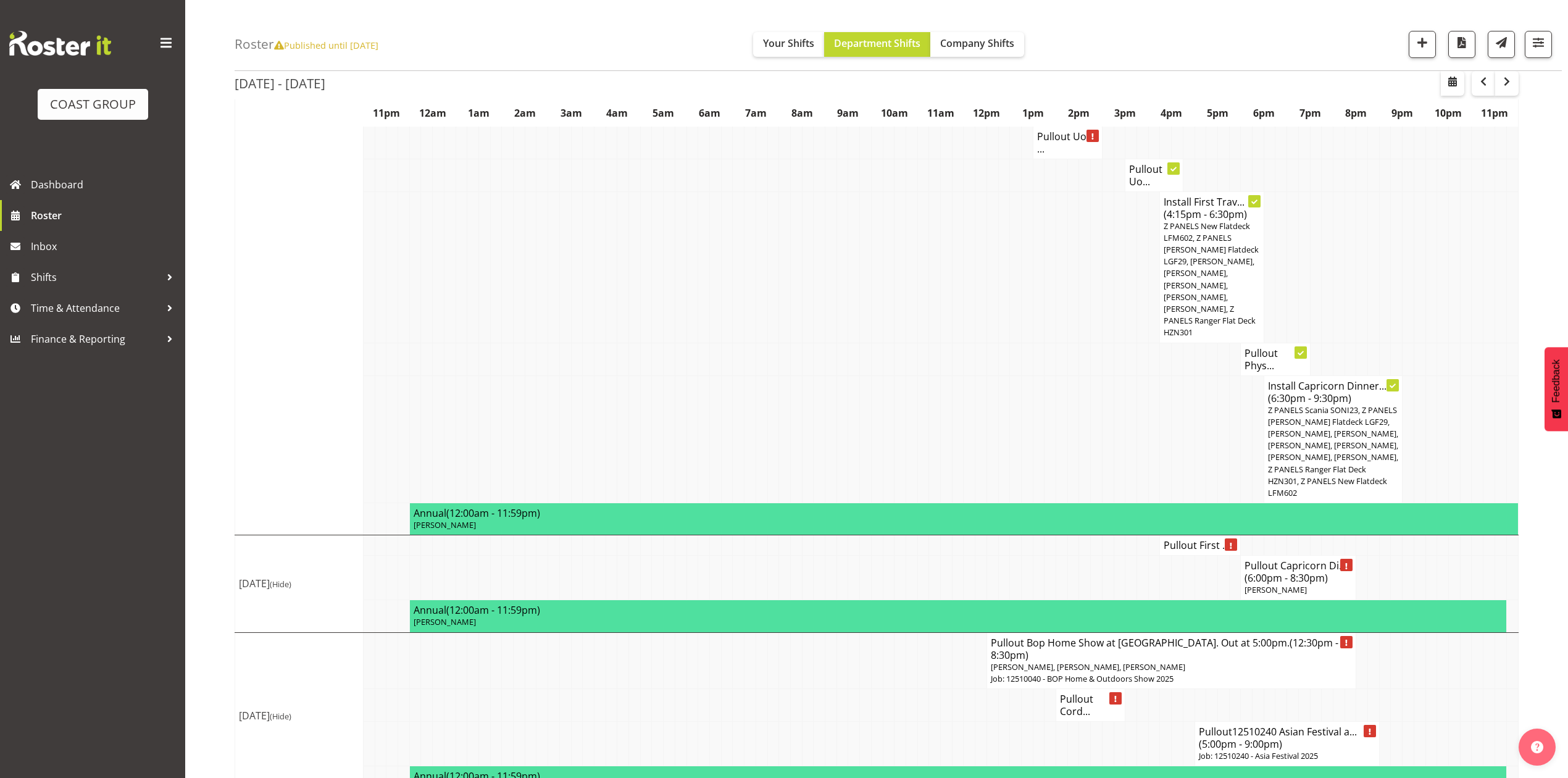
click at [1176, 539] on h4 "Pullout First ..." at bounding box center [1200, 545] width 73 height 12
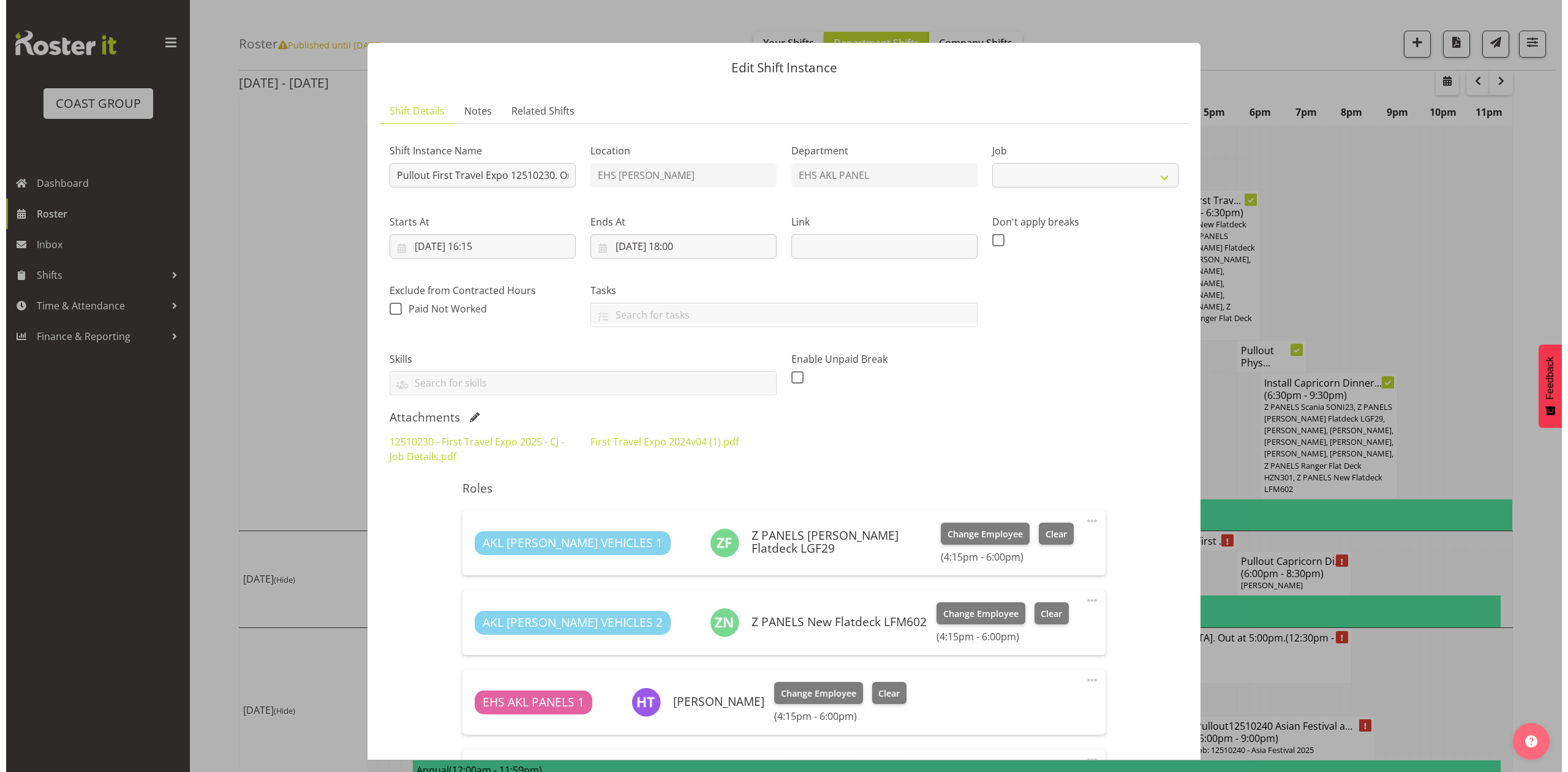
scroll to position [892, 0]
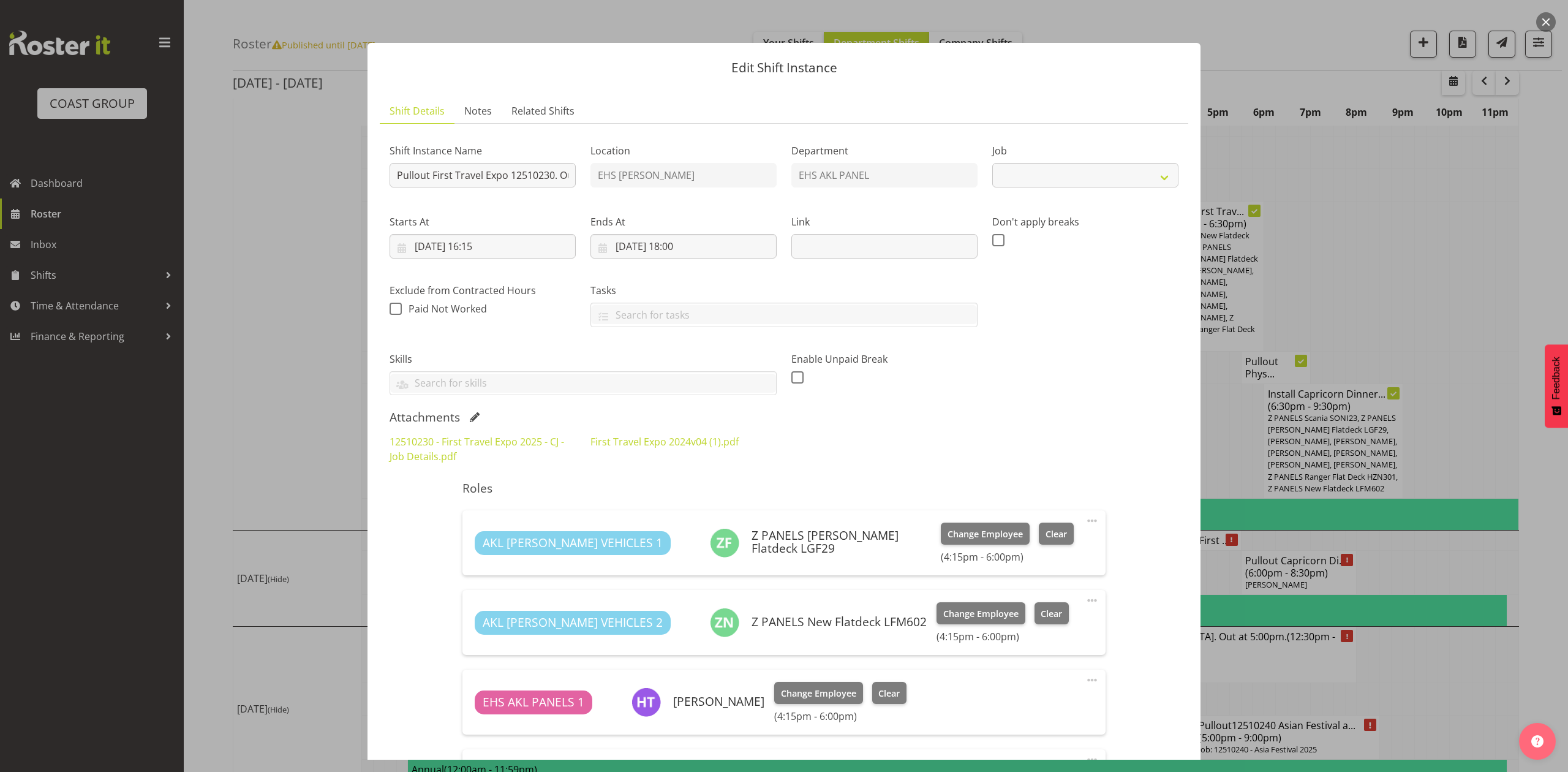
select select "10651"
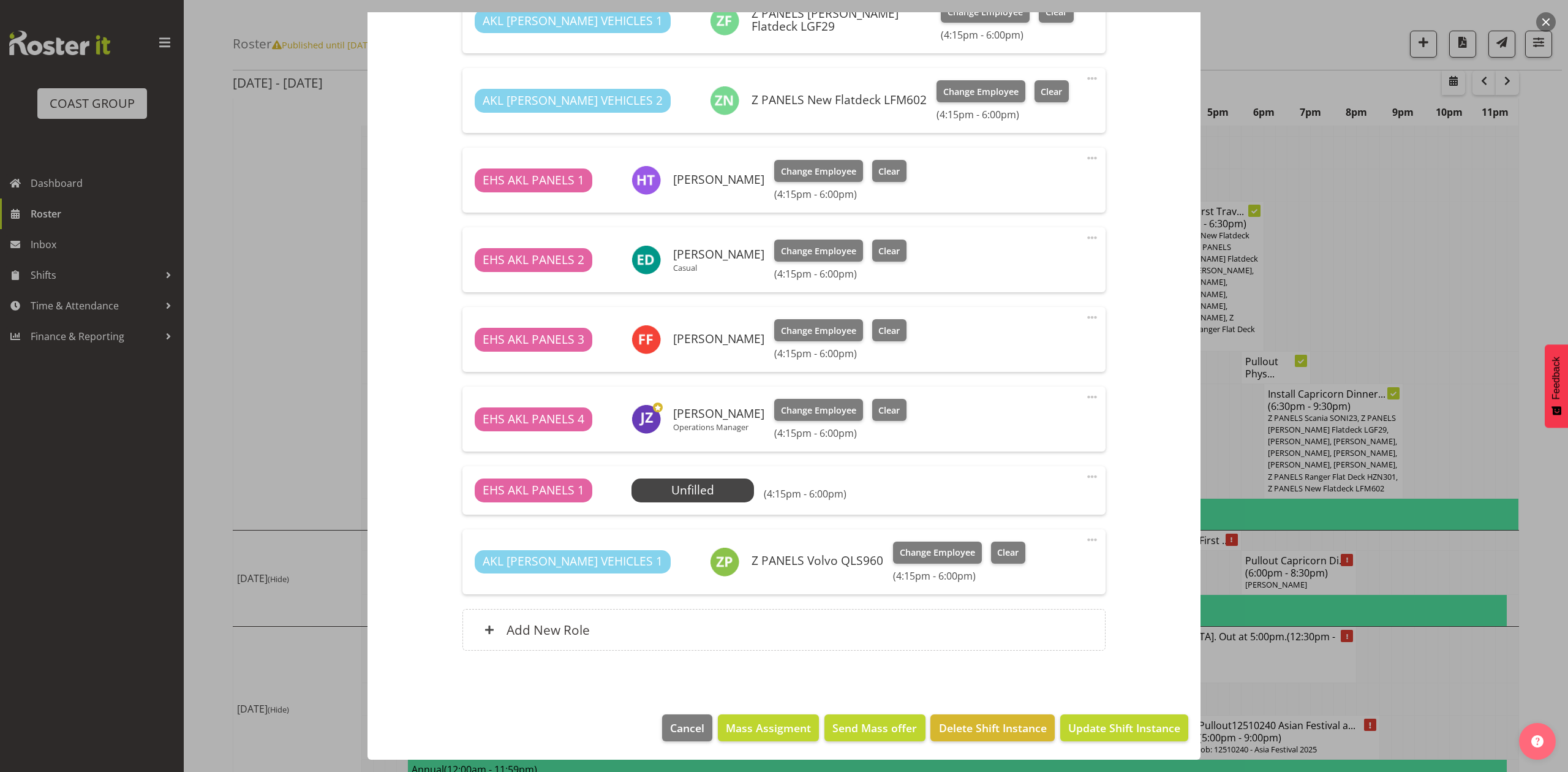
scroll to position [523, 0]
click at [1441, 302] on div at bounding box center [784, 386] width 1568 height 772
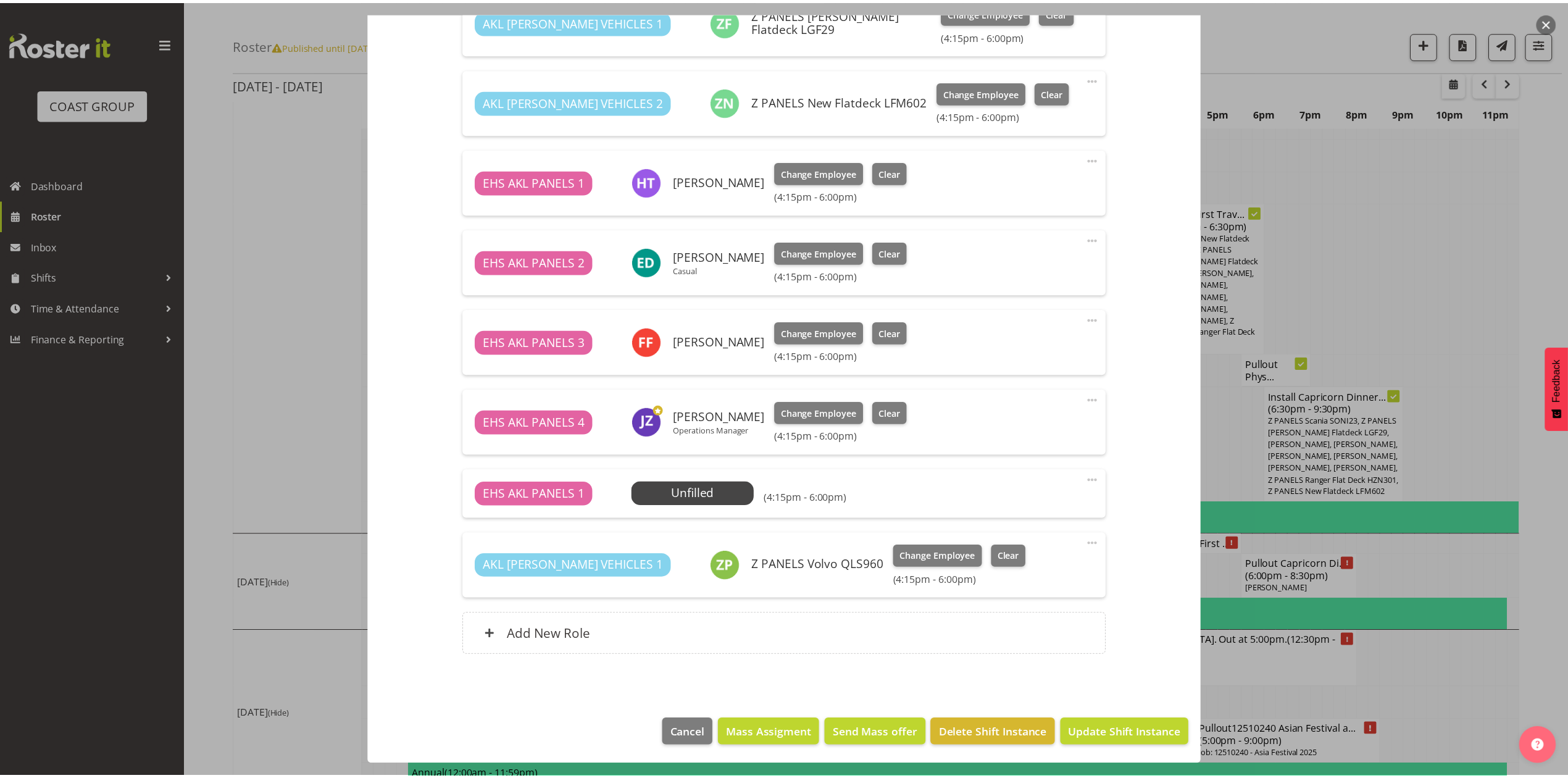
scroll to position [910, 0]
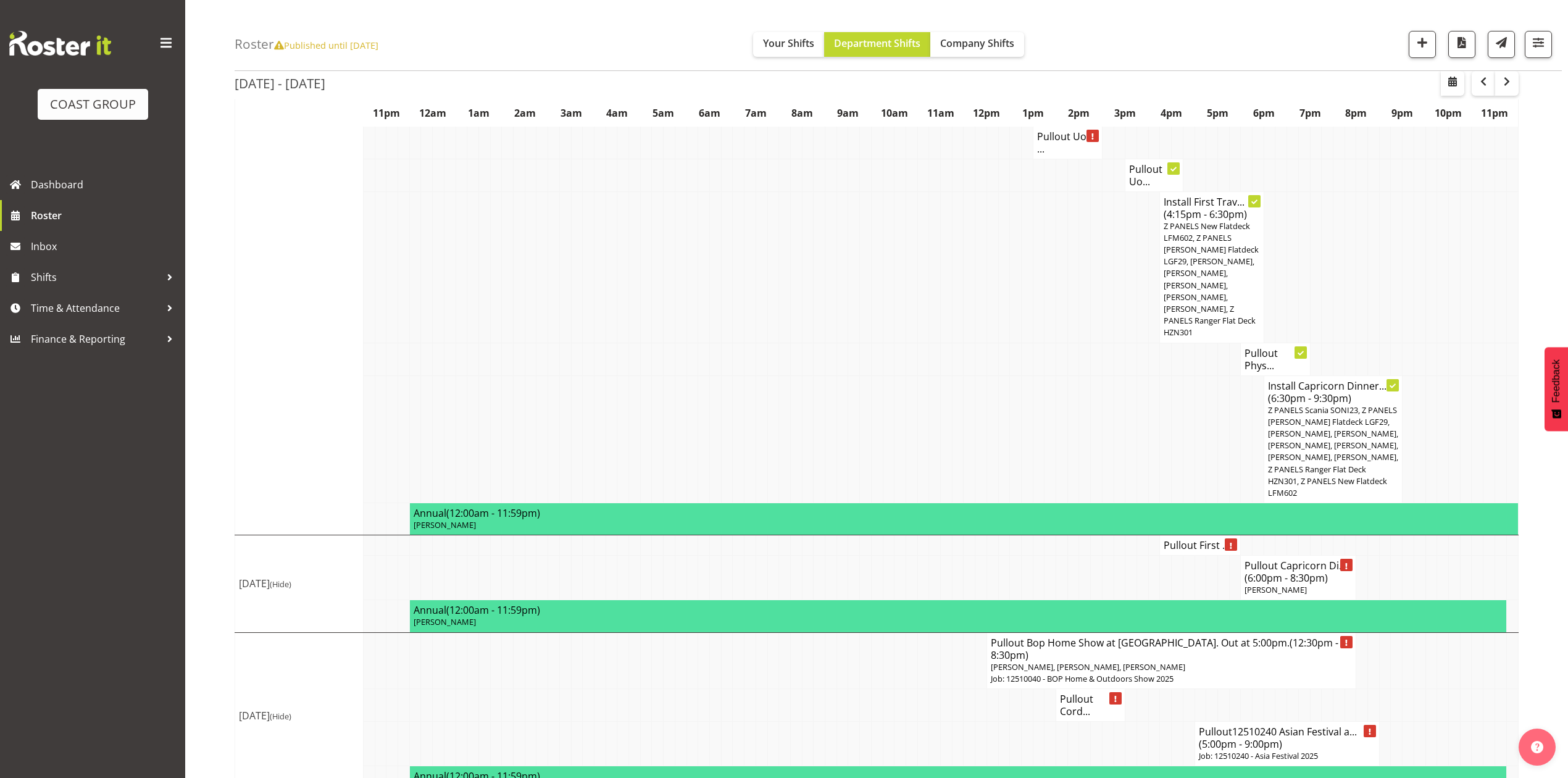
click at [1309, 560] on h4 "Pullout Capricorn Di... (6:00pm - 8:30pm)" at bounding box center [1298, 572] width 108 height 25
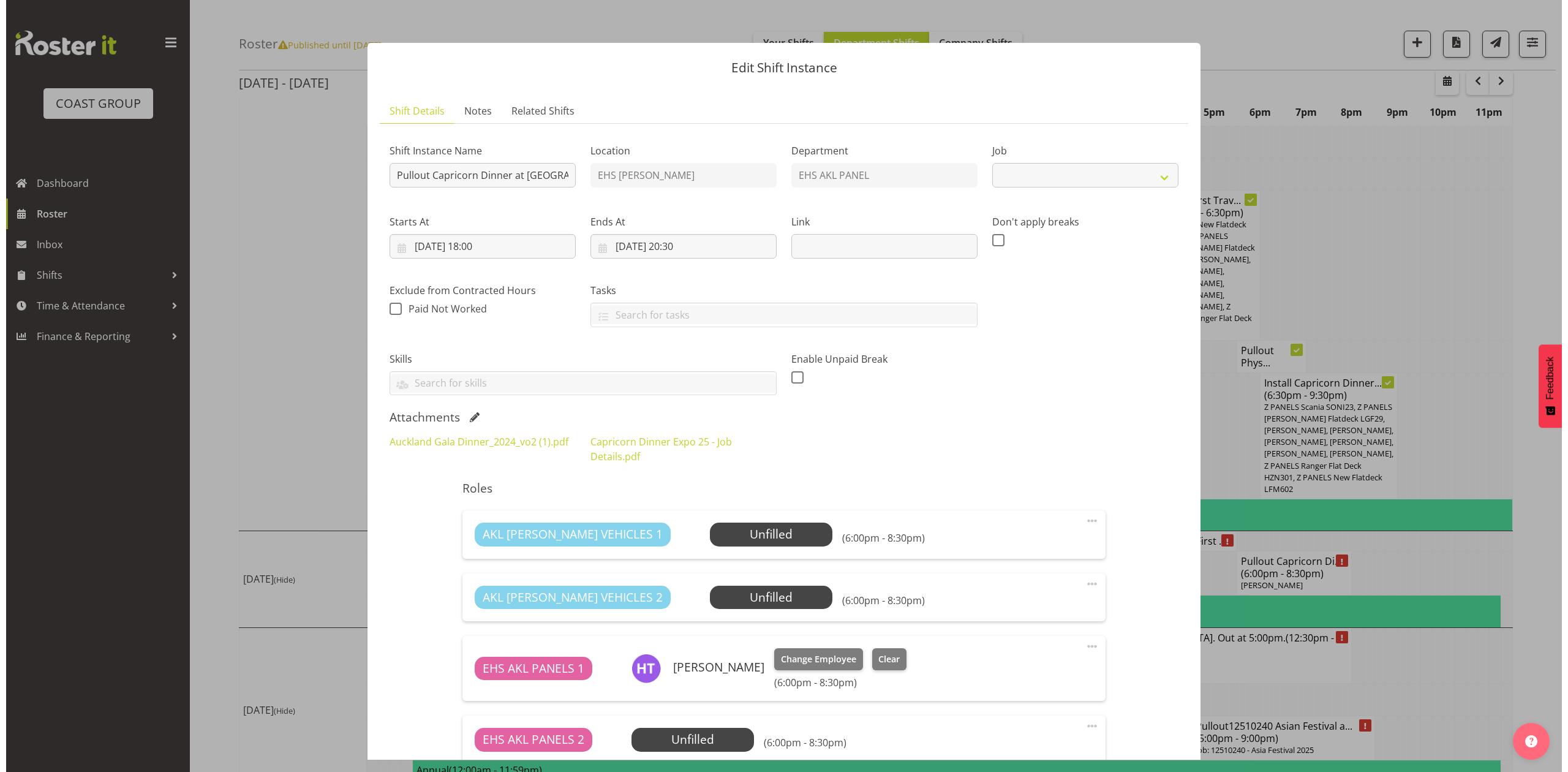
scroll to position [892, 0]
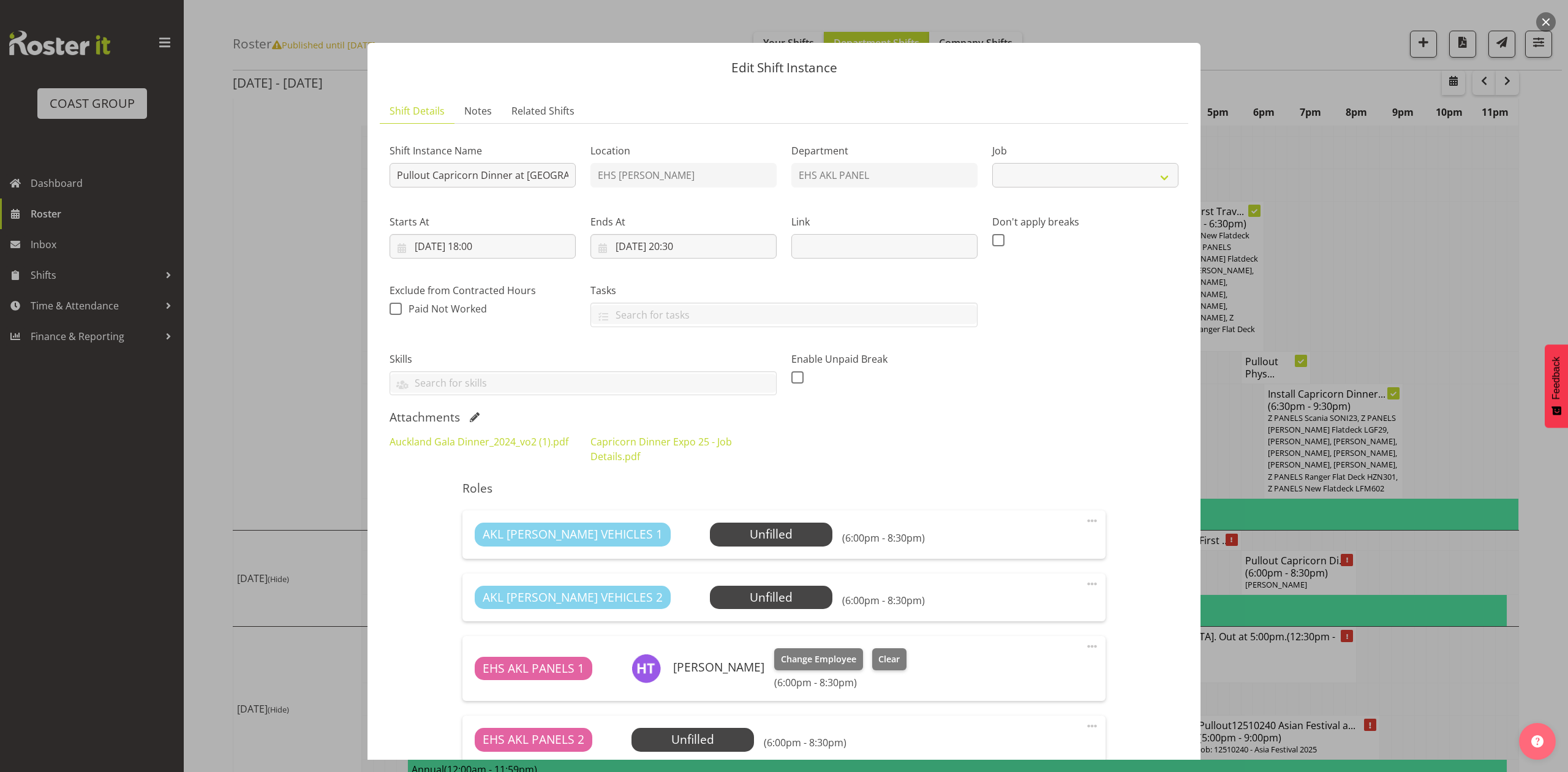
select select "9881"
click at [1490, 291] on div at bounding box center [784, 386] width 1568 height 772
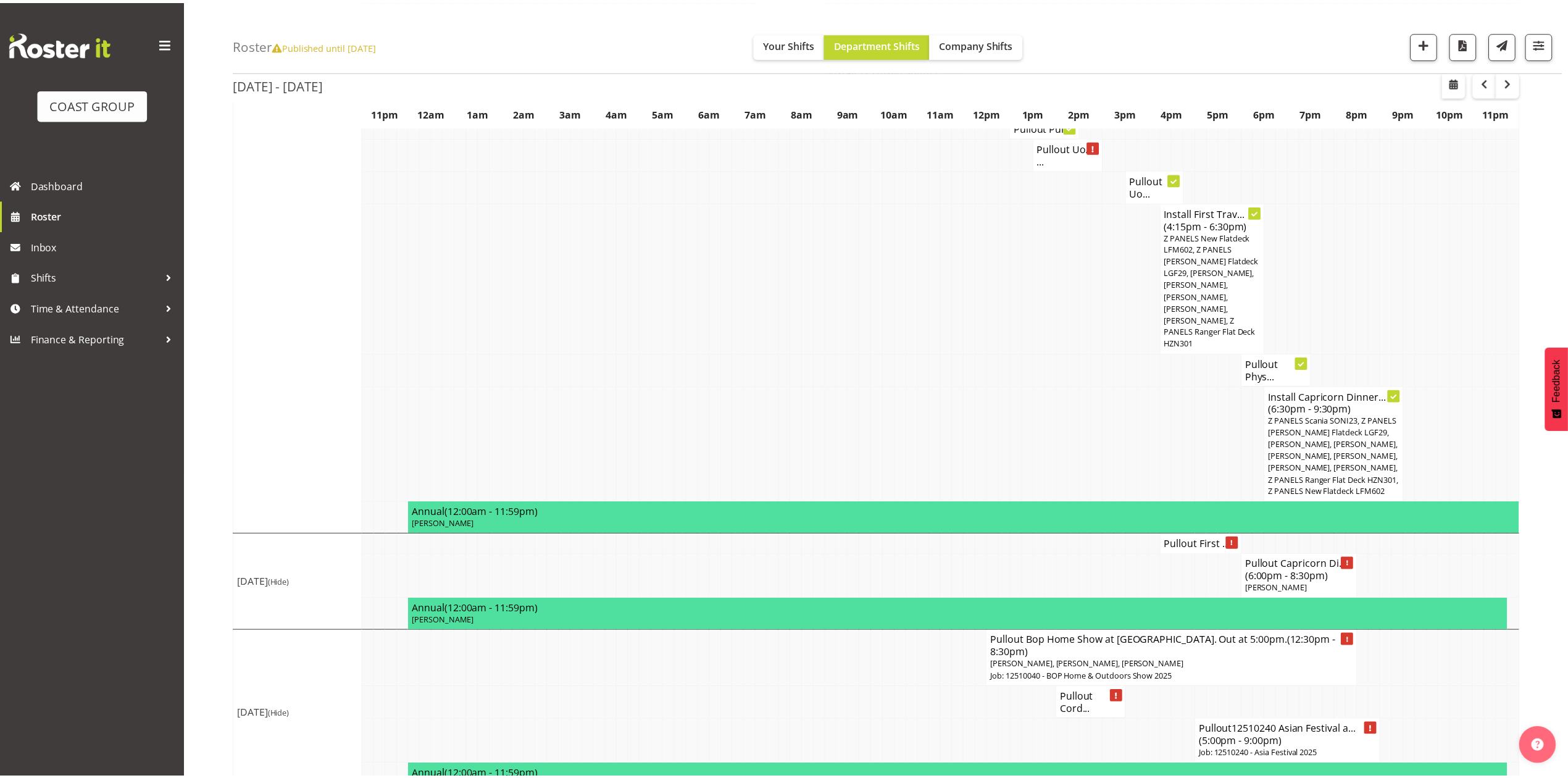
scroll to position [910, 0]
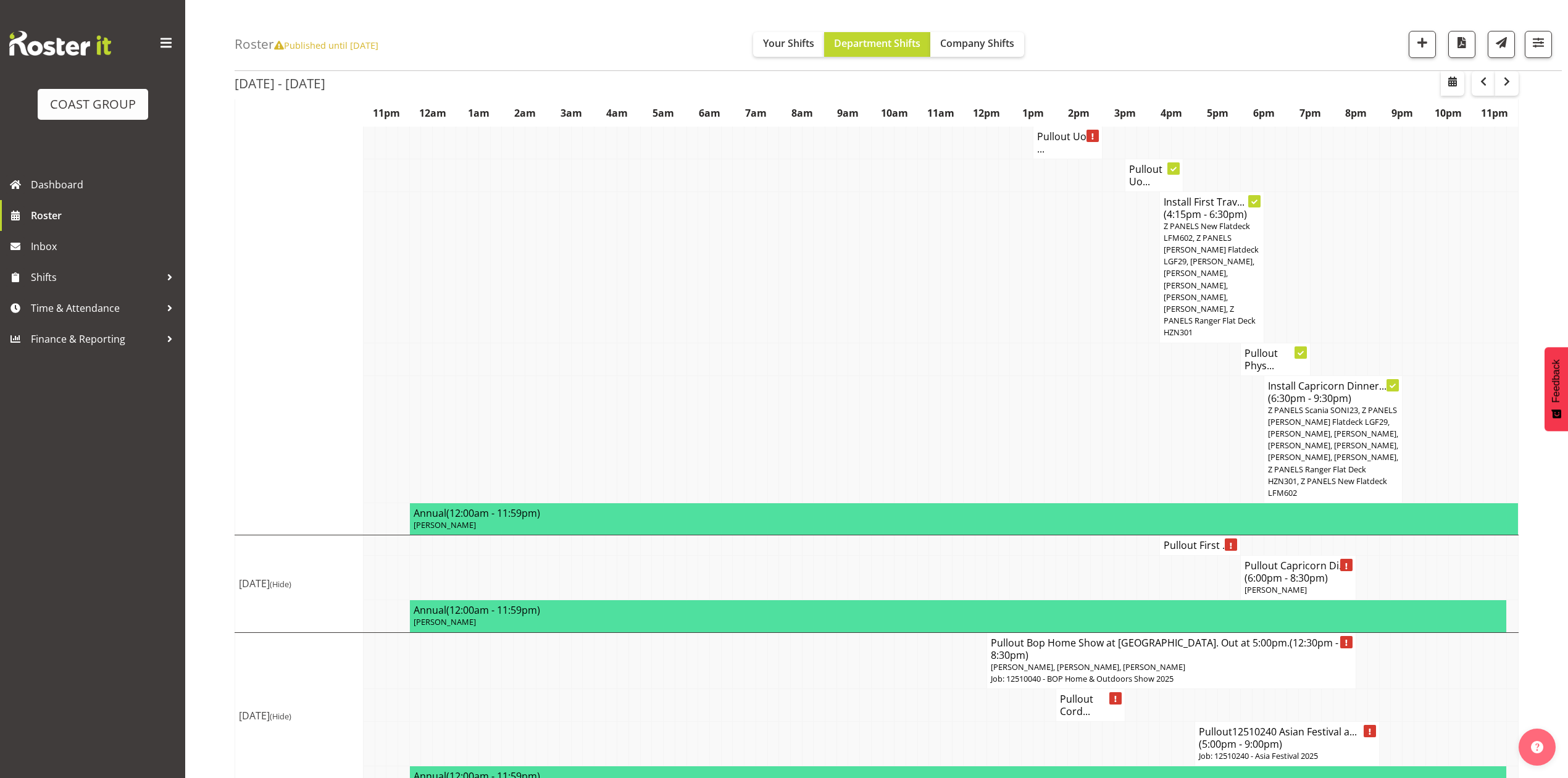
click at [1196, 539] on h4 "Pullout First ..." at bounding box center [1200, 545] width 73 height 12
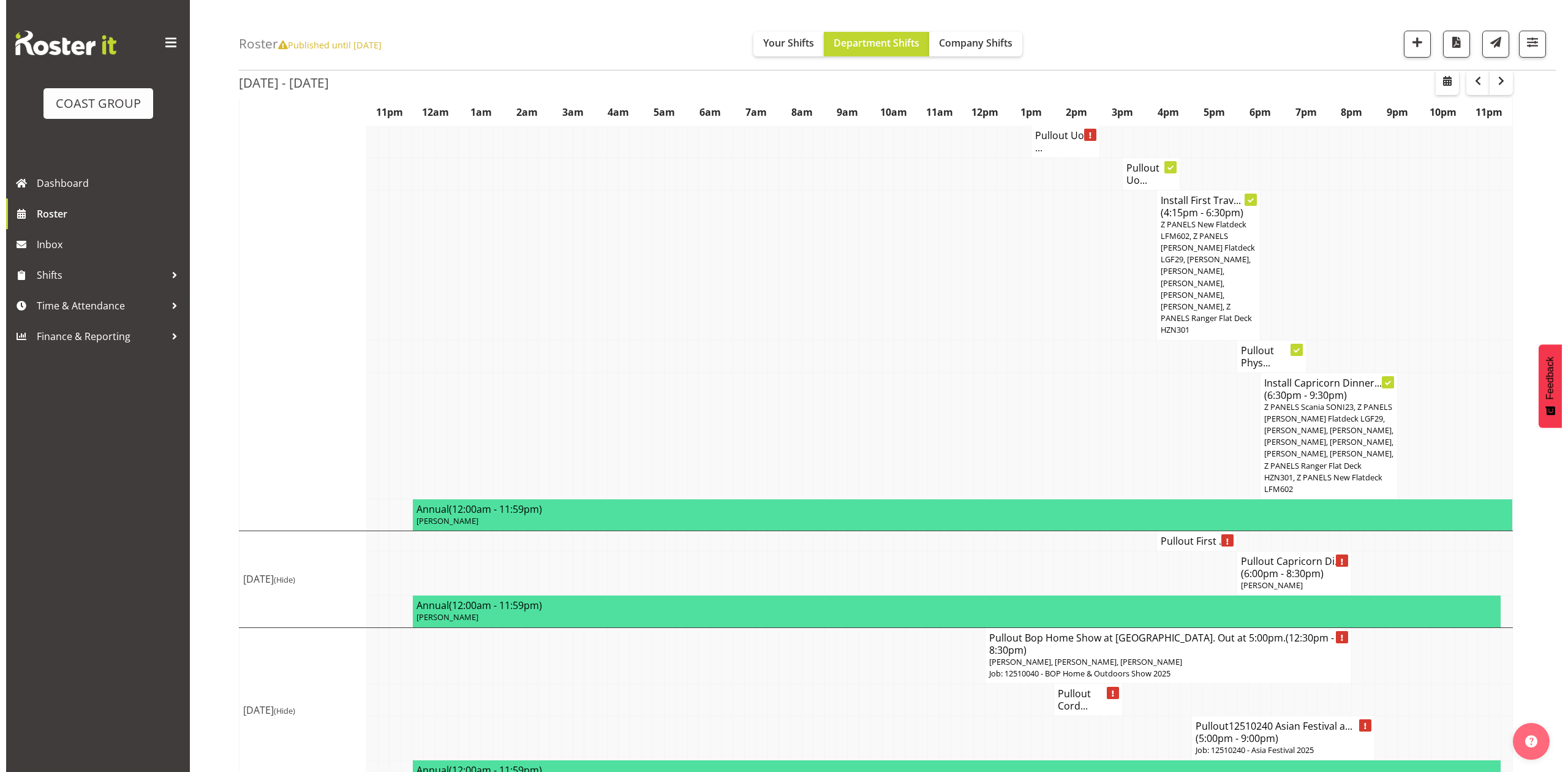
scroll to position [892, 0]
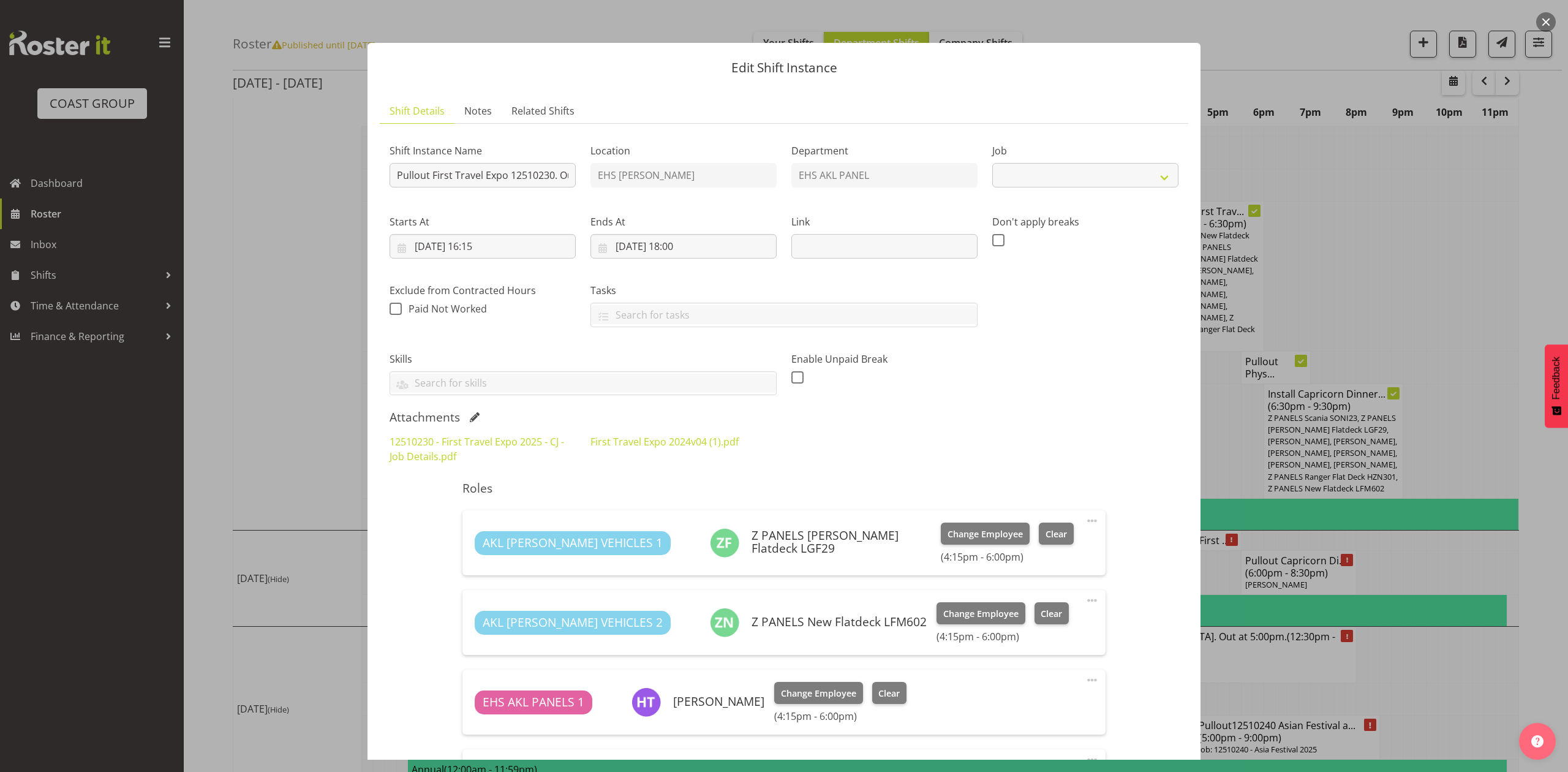
select select "10651"
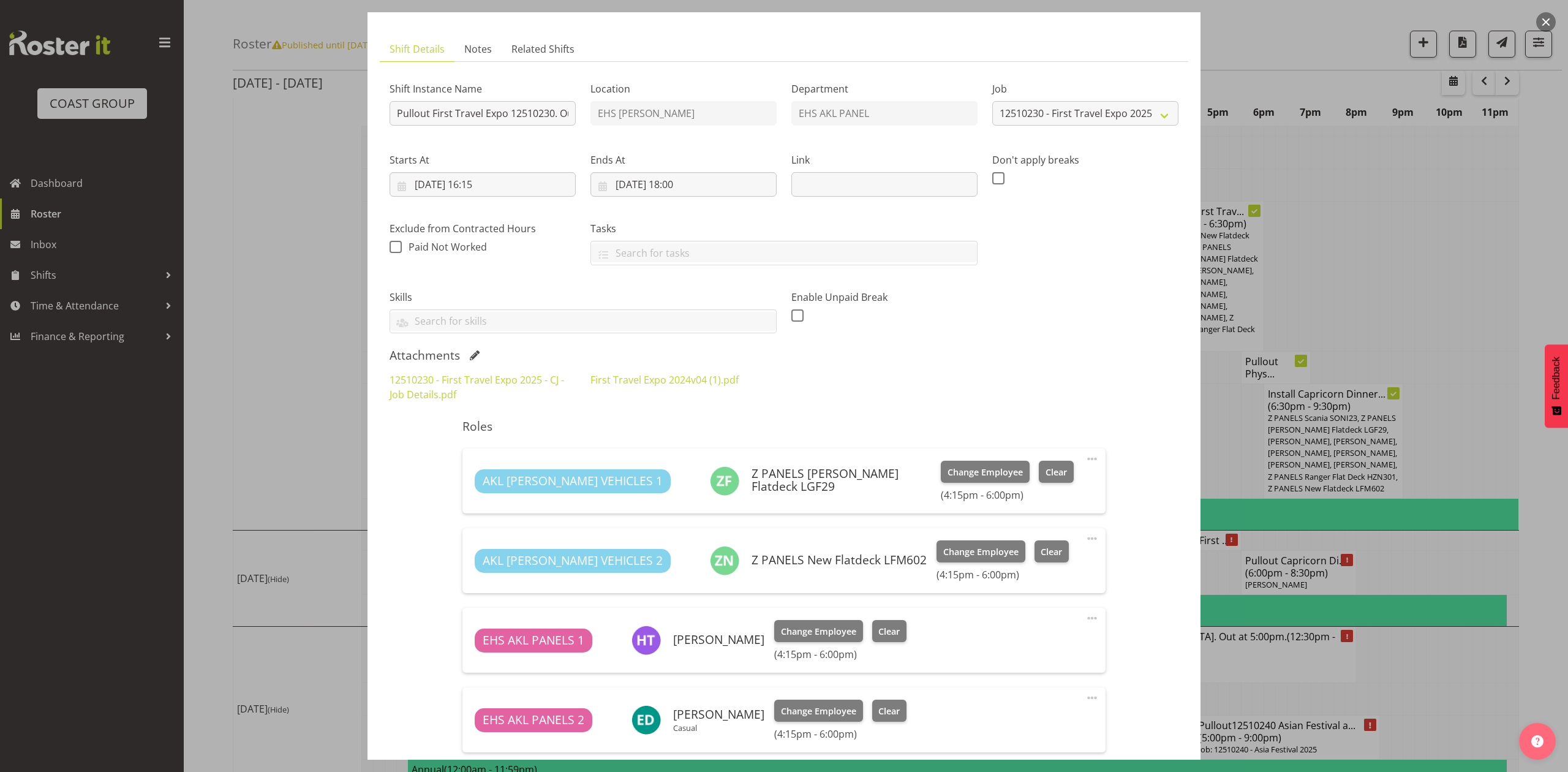
scroll to position [245, 0]
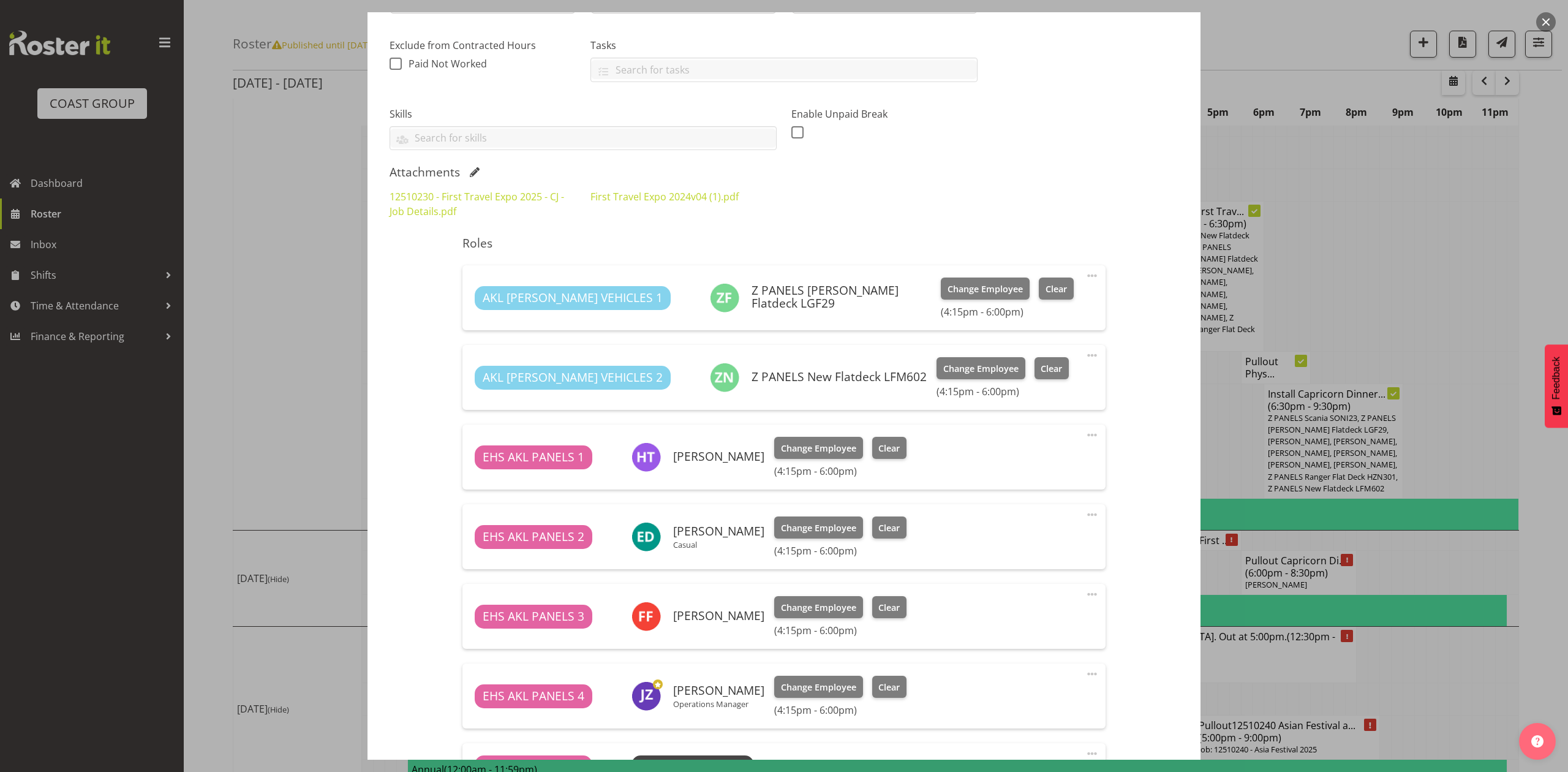
click at [1353, 287] on div at bounding box center [784, 386] width 1568 height 772
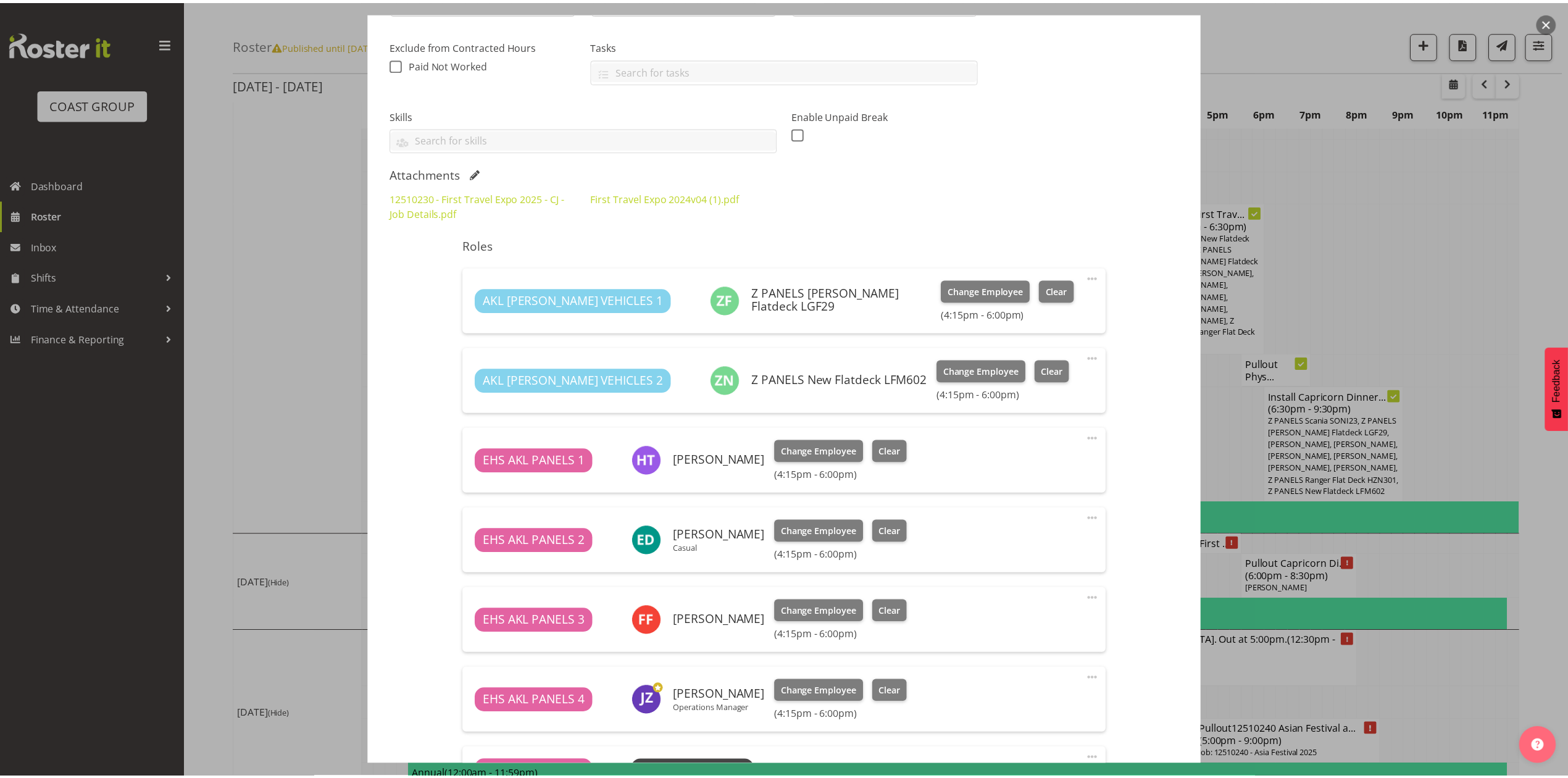
scroll to position [910, 0]
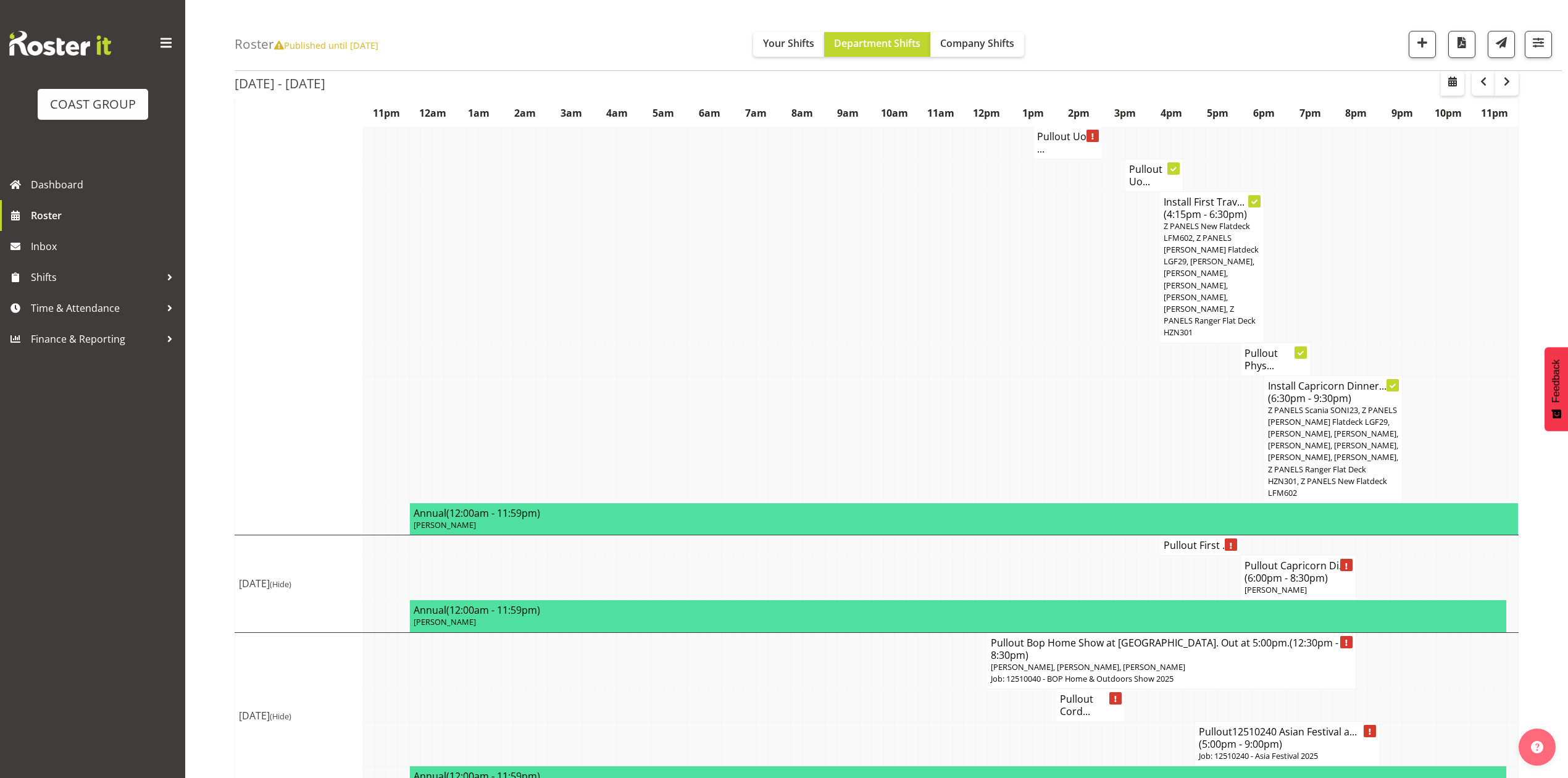
click at [1303, 571] on span "(6:00pm - 8:30pm)" at bounding box center [1286, 577] width 84 height 14
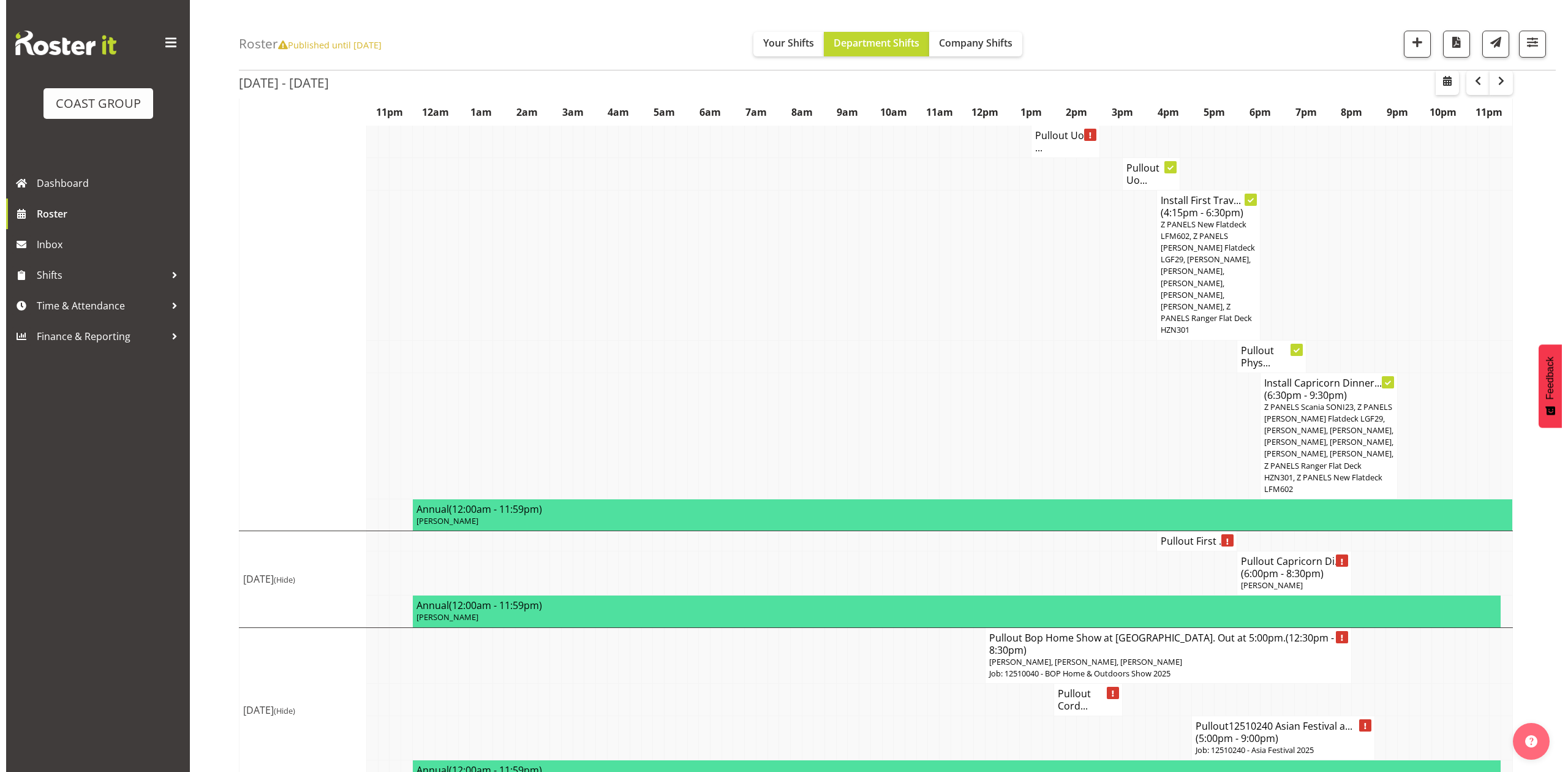
scroll to position [892, 0]
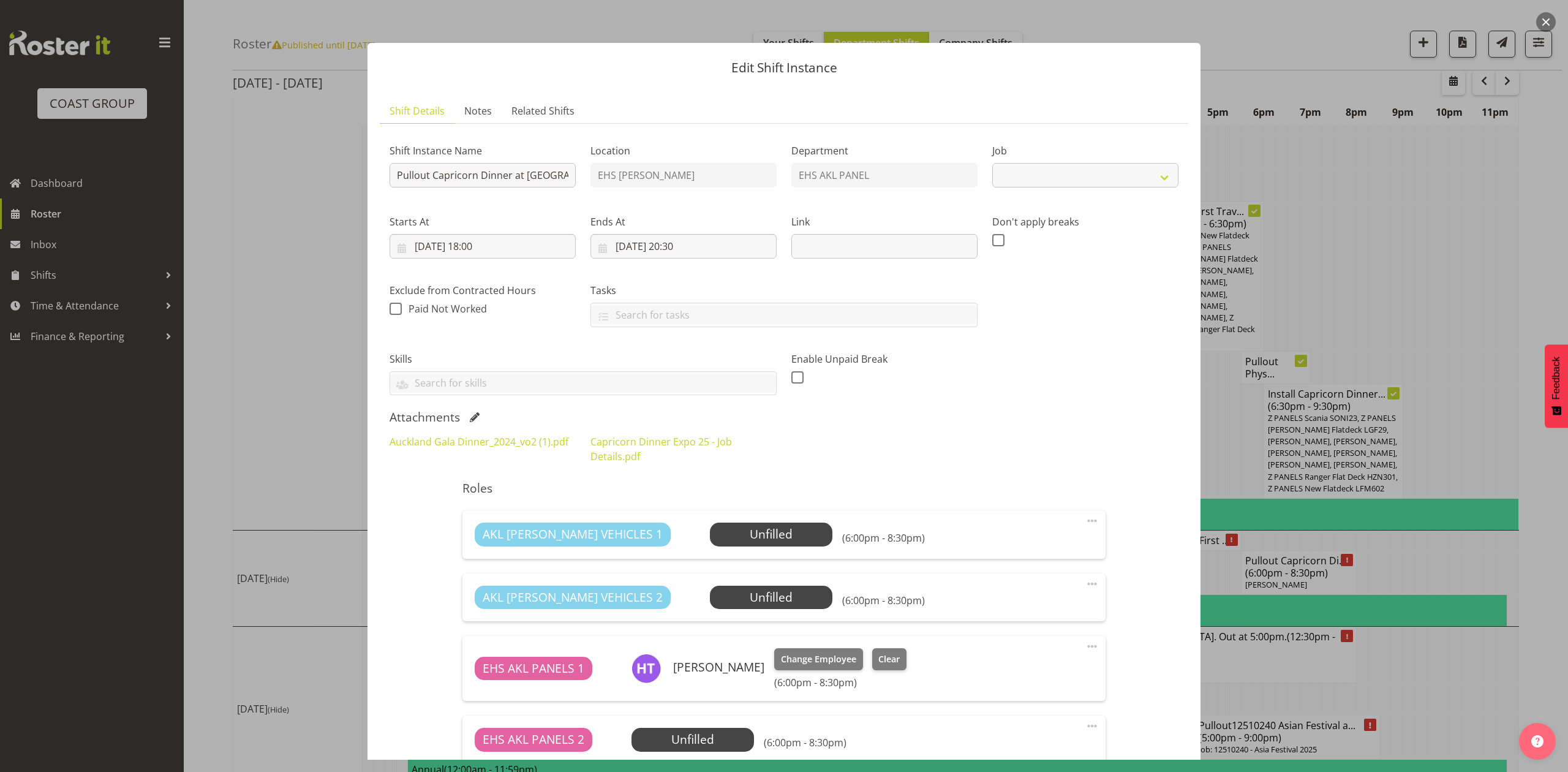
select select "9881"
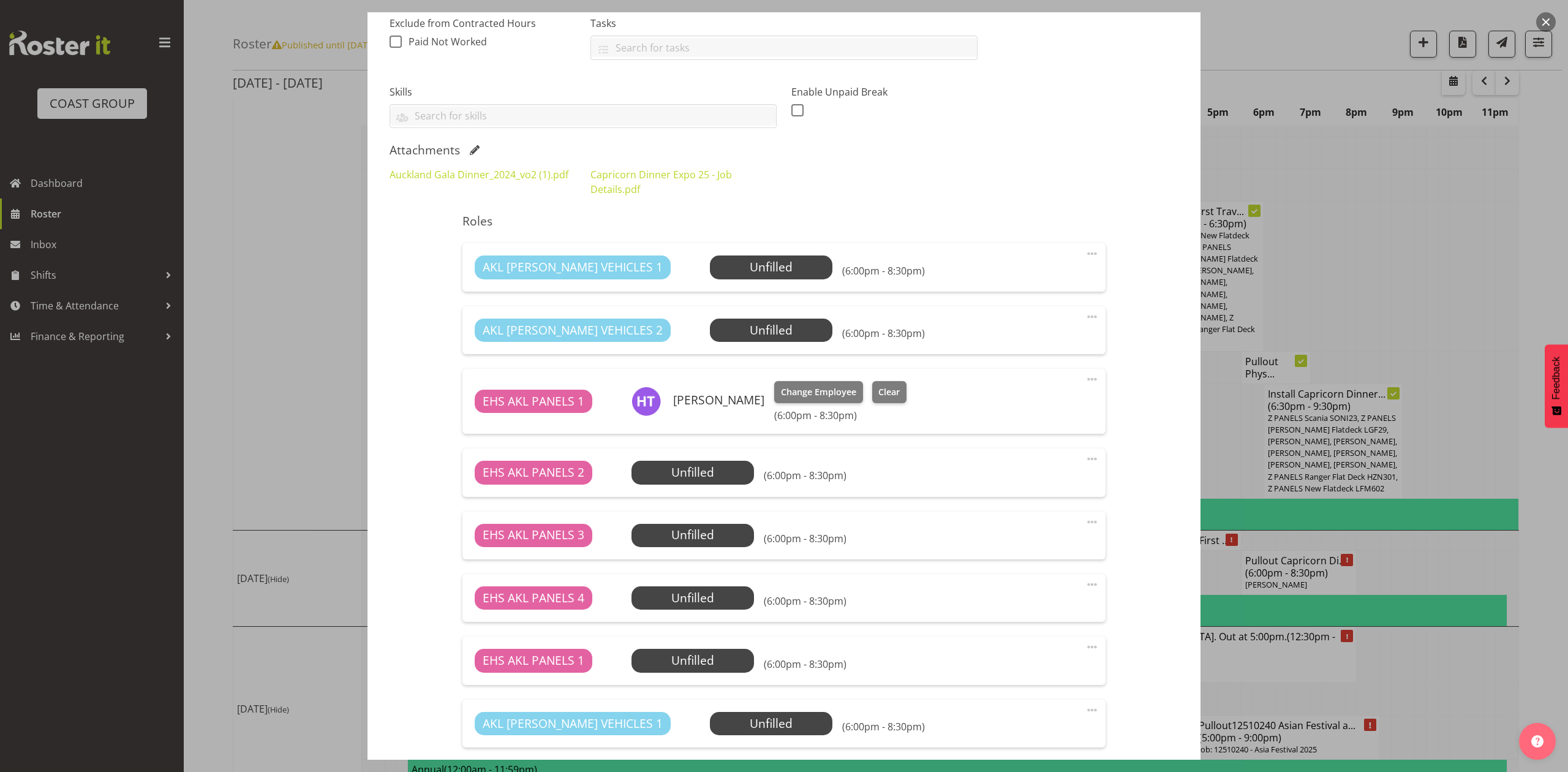
scroll to position [327, 0]
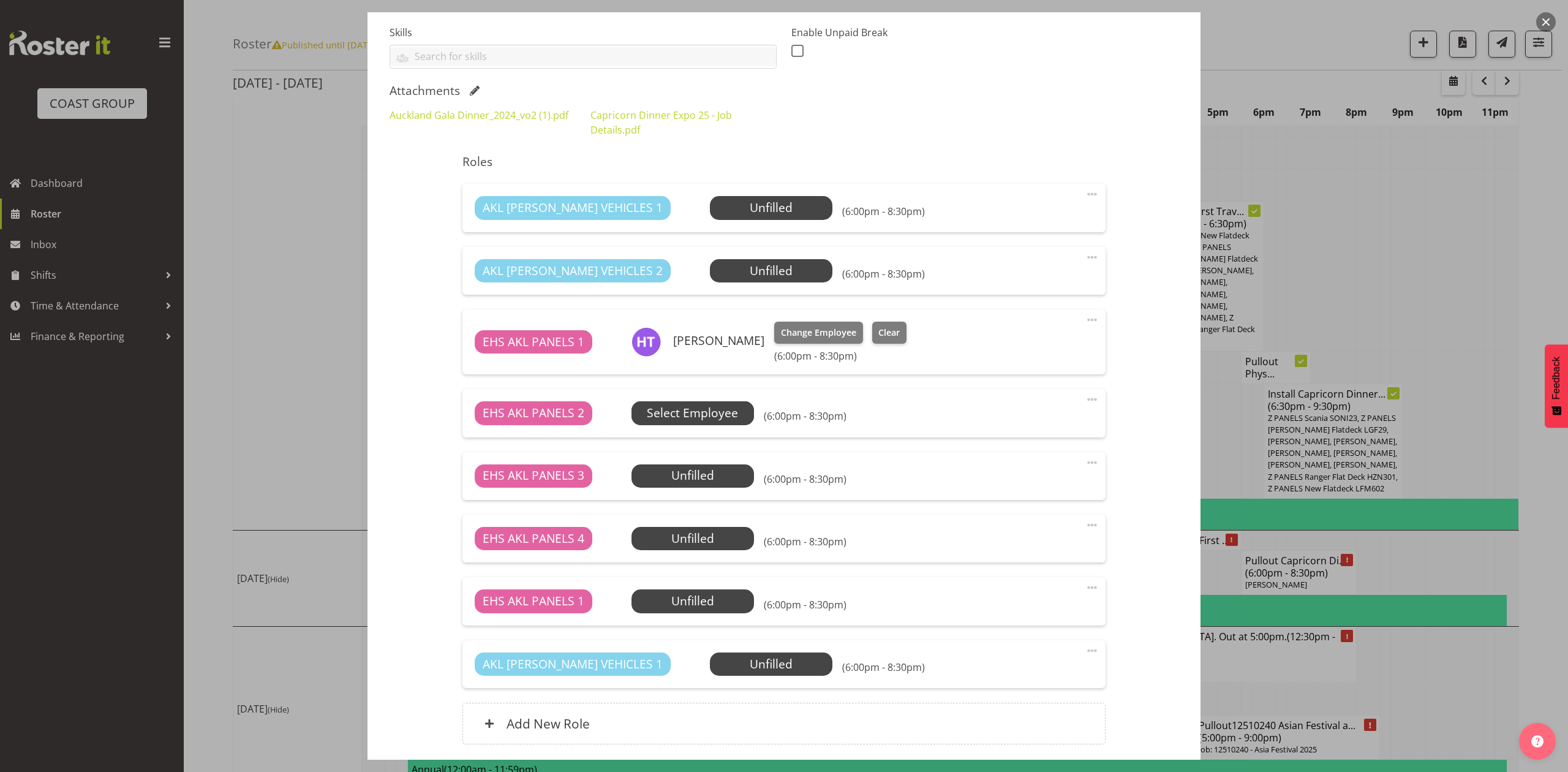
click at [710, 411] on span "Select Employee" at bounding box center [692, 412] width 91 height 18
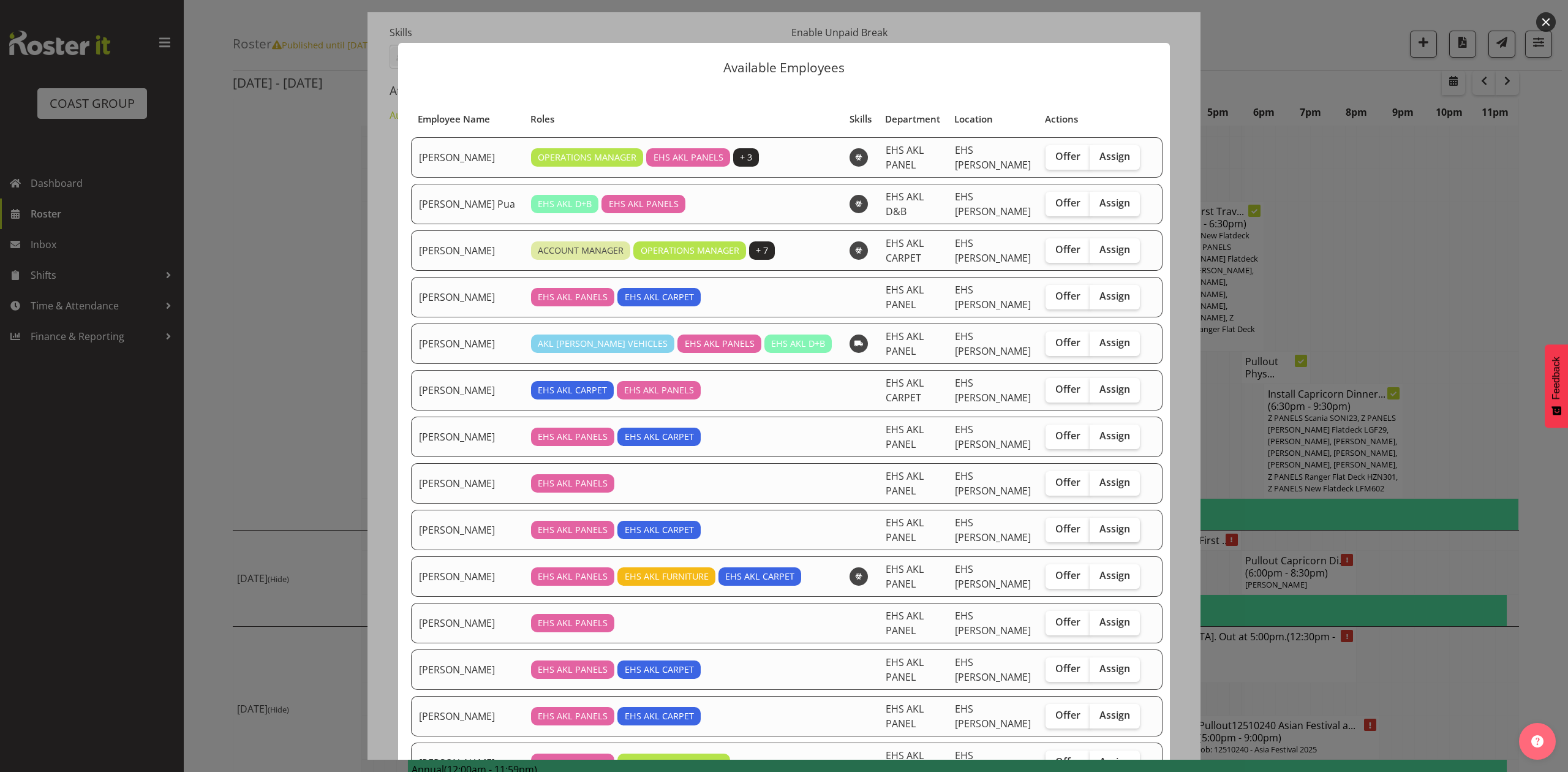
click at [1099, 522] on span "Assign" at bounding box center [1114, 528] width 30 height 12
click at [1095, 525] on input "Assign" at bounding box center [1093, 529] width 8 height 8
checkbox input "true"
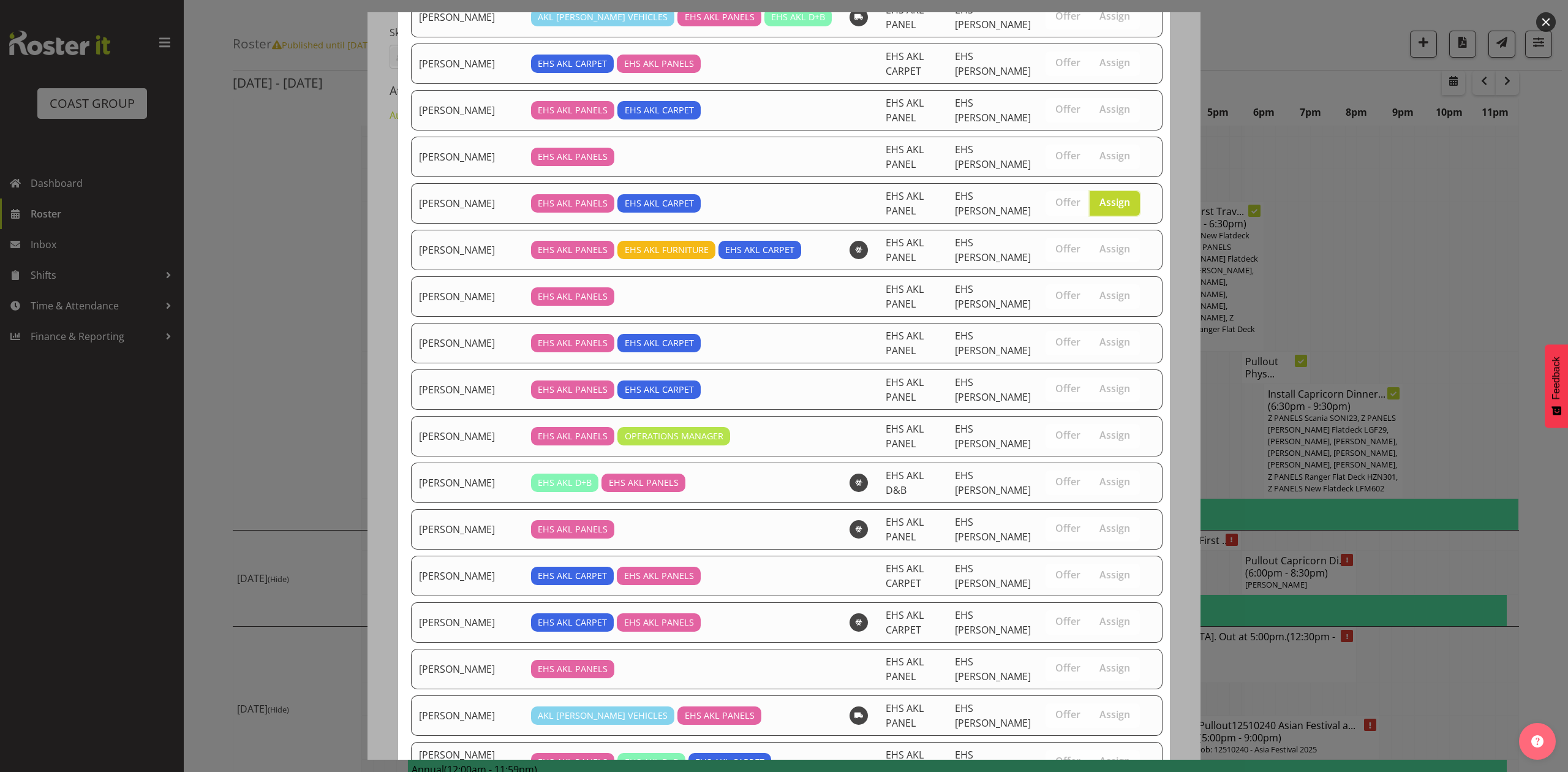
click at [1423, 214] on div at bounding box center [784, 386] width 1568 height 772
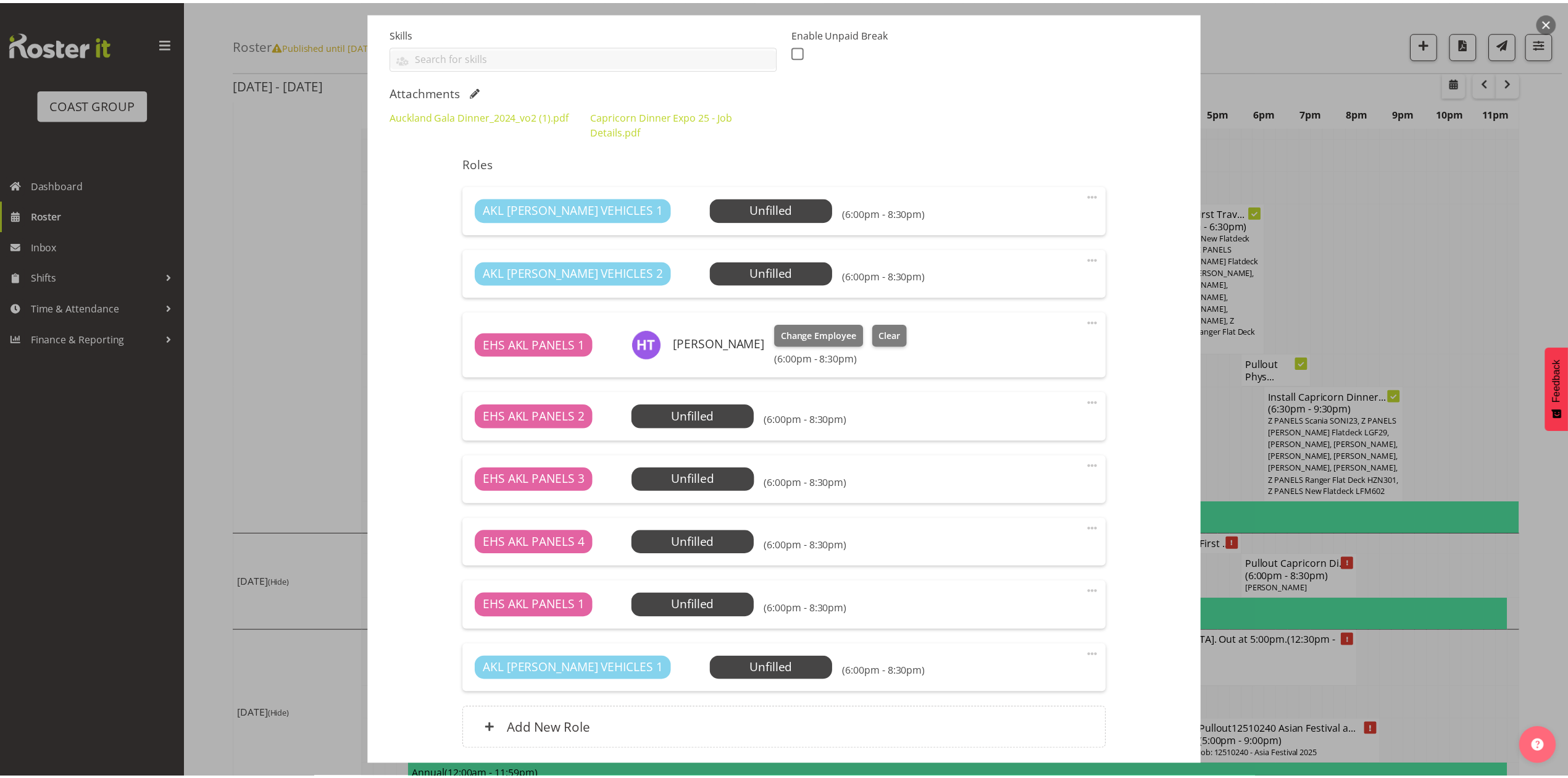
scroll to position [910, 0]
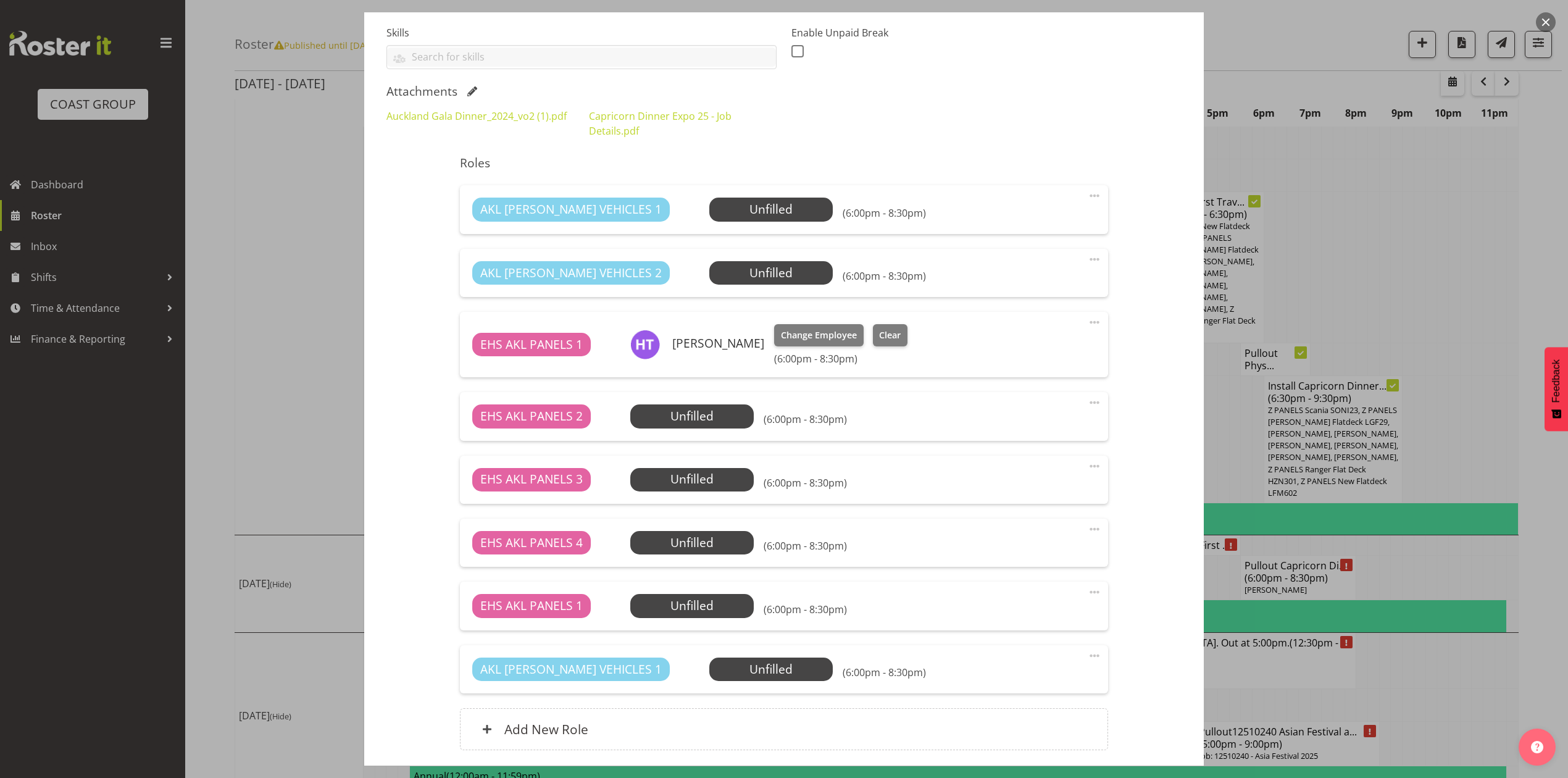
click at [1425, 269] on div at bounding box center [784, 389] width 1568 height 778
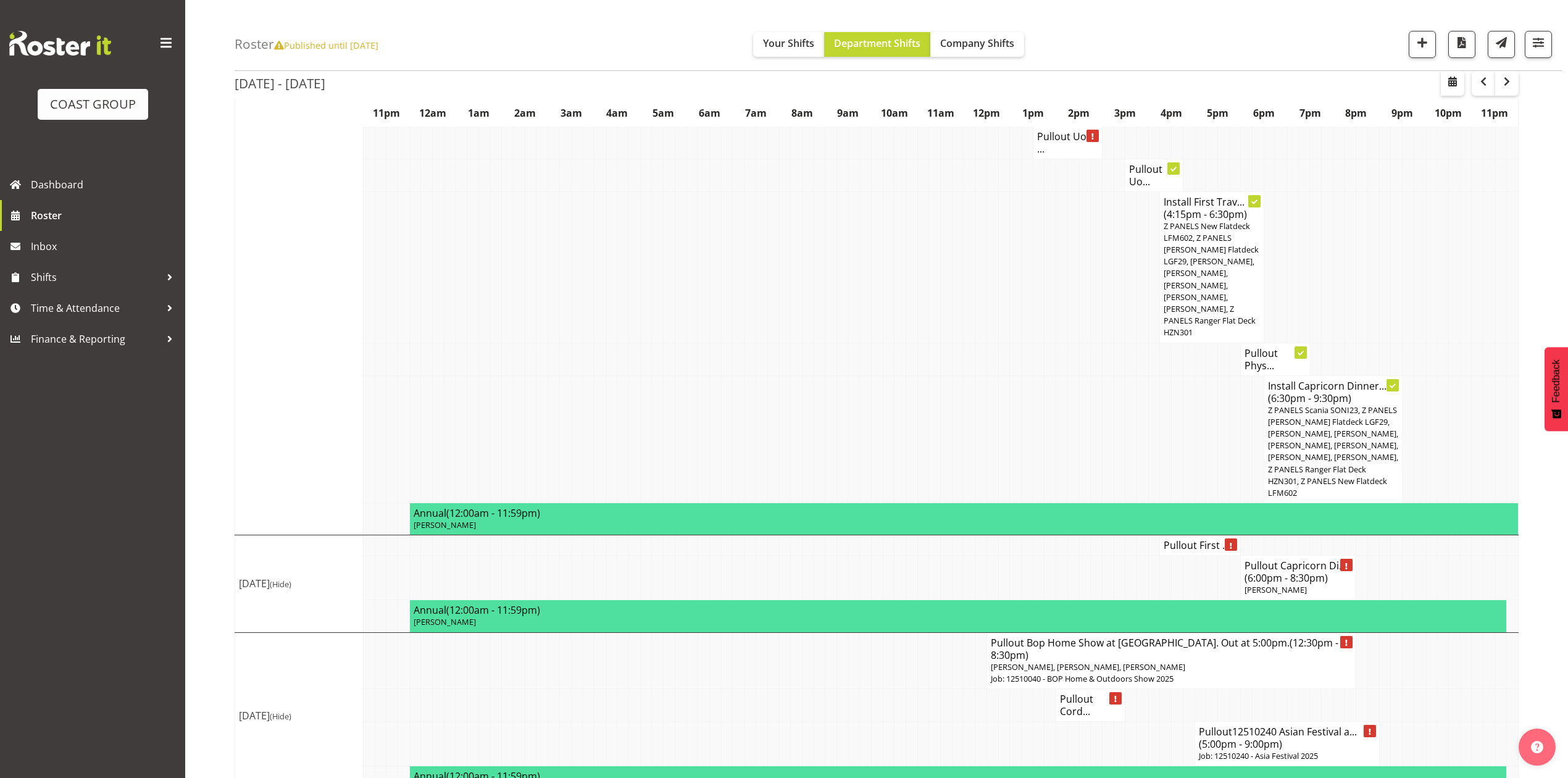
click at [1297, 571] on span "(6:00pm - 8:30pm)" at bounding box center [1286, 577] width 84 height 14
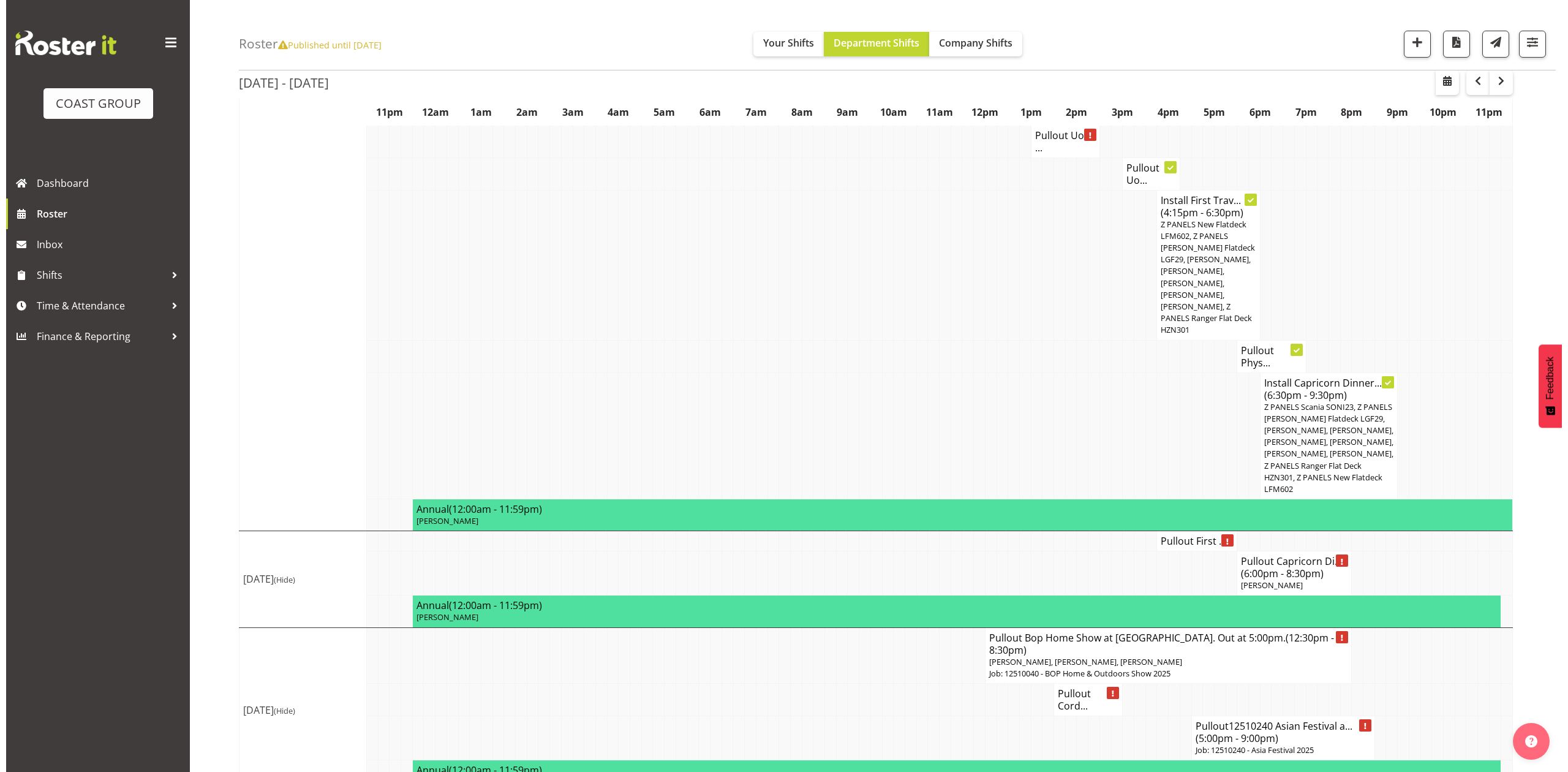
scroll to position [892, 0]
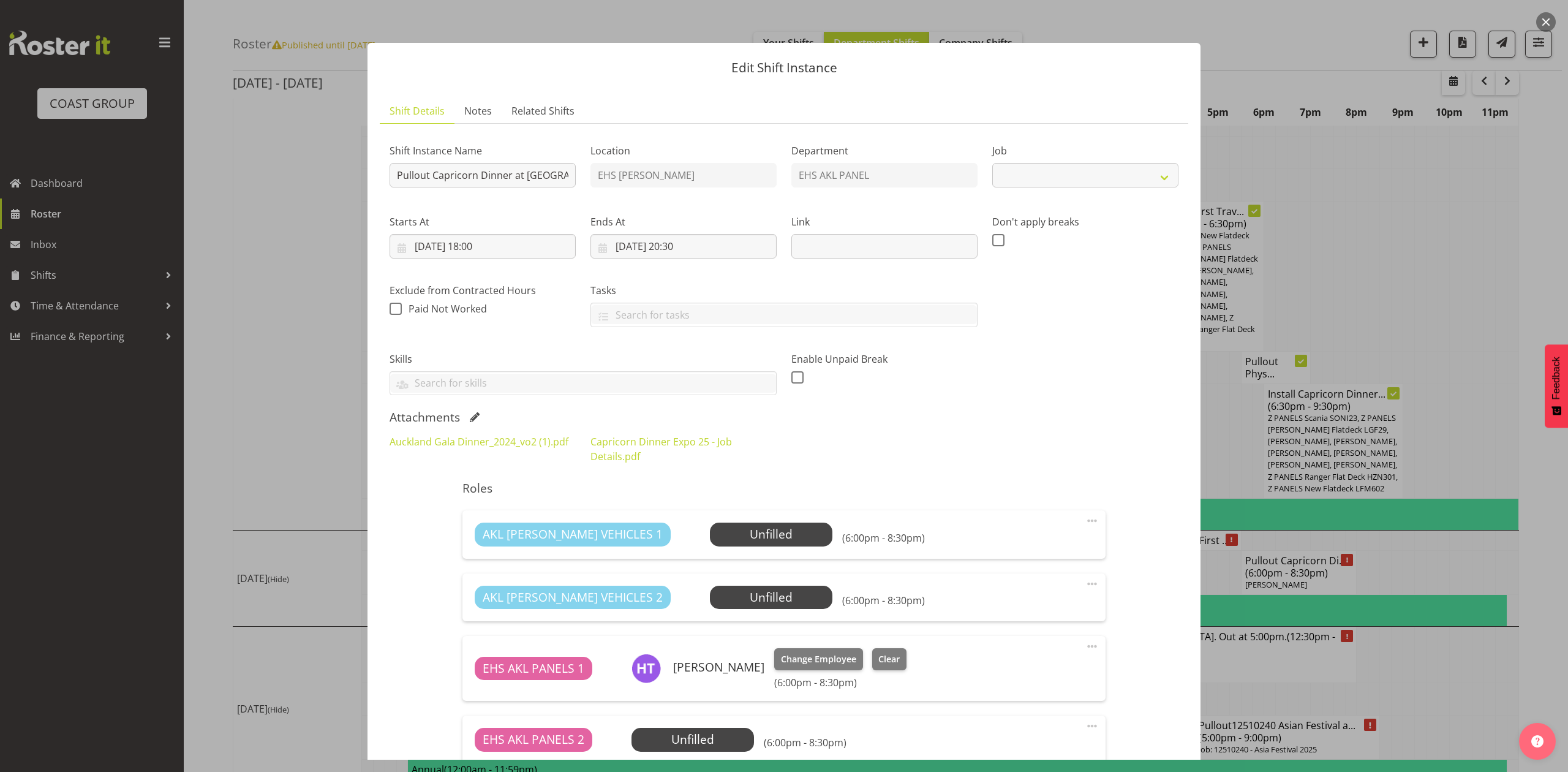
select select "9881"
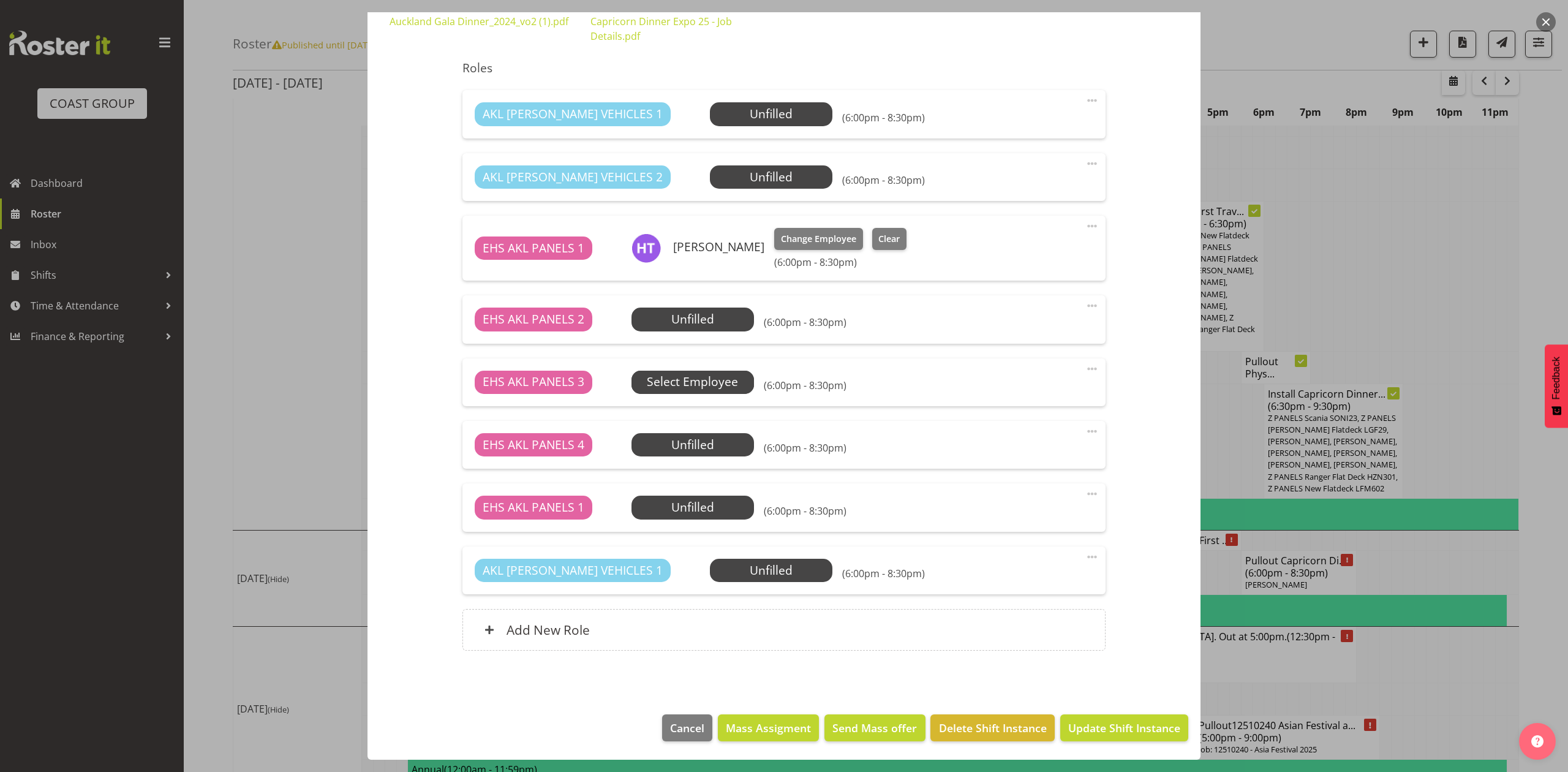
click at [708, 373] on span "Select Employee" at bounding box center [692, 381] width 91 height 18
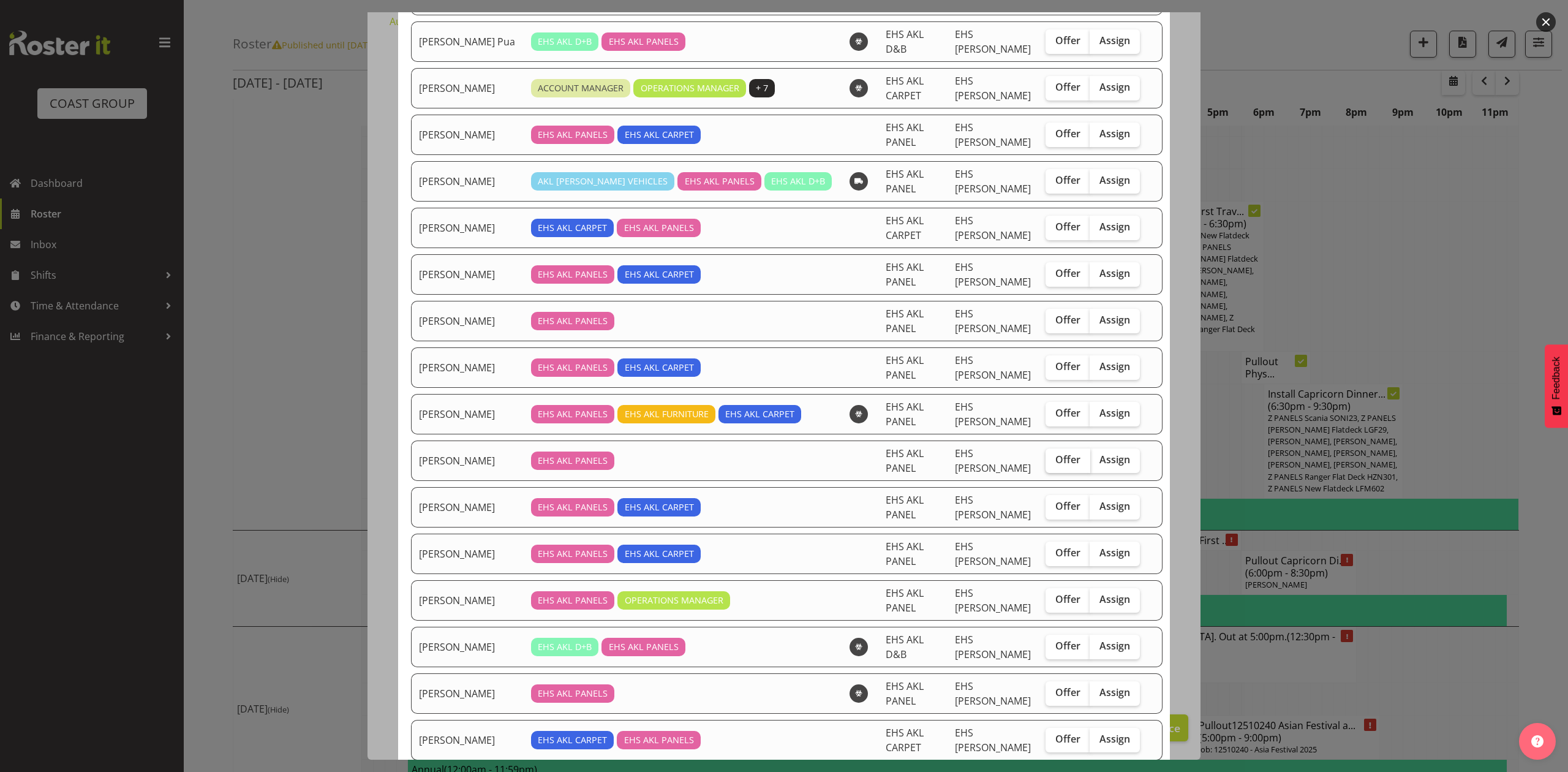
scroll to position [163, 0]
click at [1099, 601] on span "Assign" at bounding box center [1114, 598] width 30 height 12
click at [1098, 601] on input "Assign" at bounding box center [1093, 599] width 8 height 8
checkbox input "true"
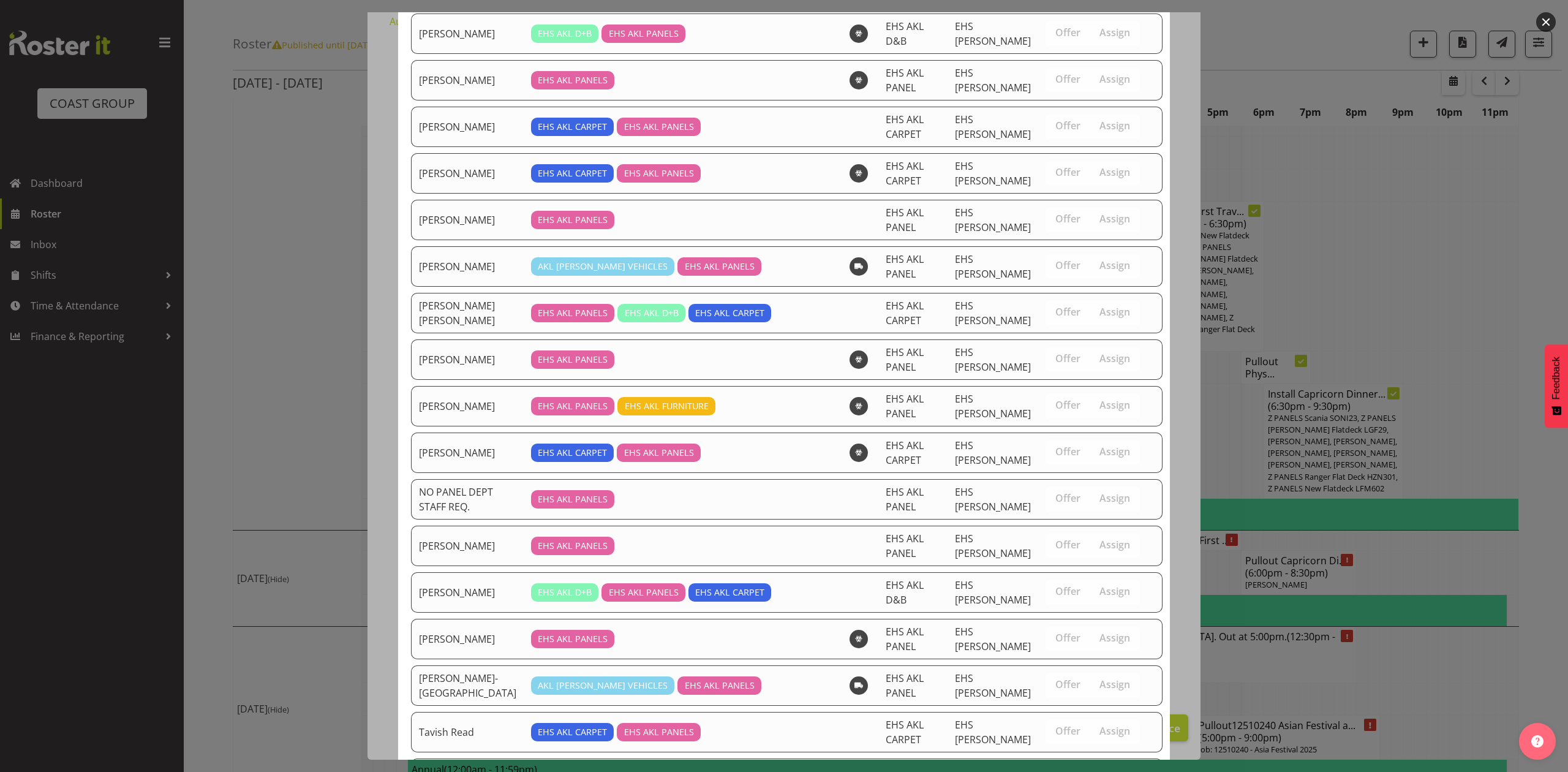
scroll to position [937, 0]
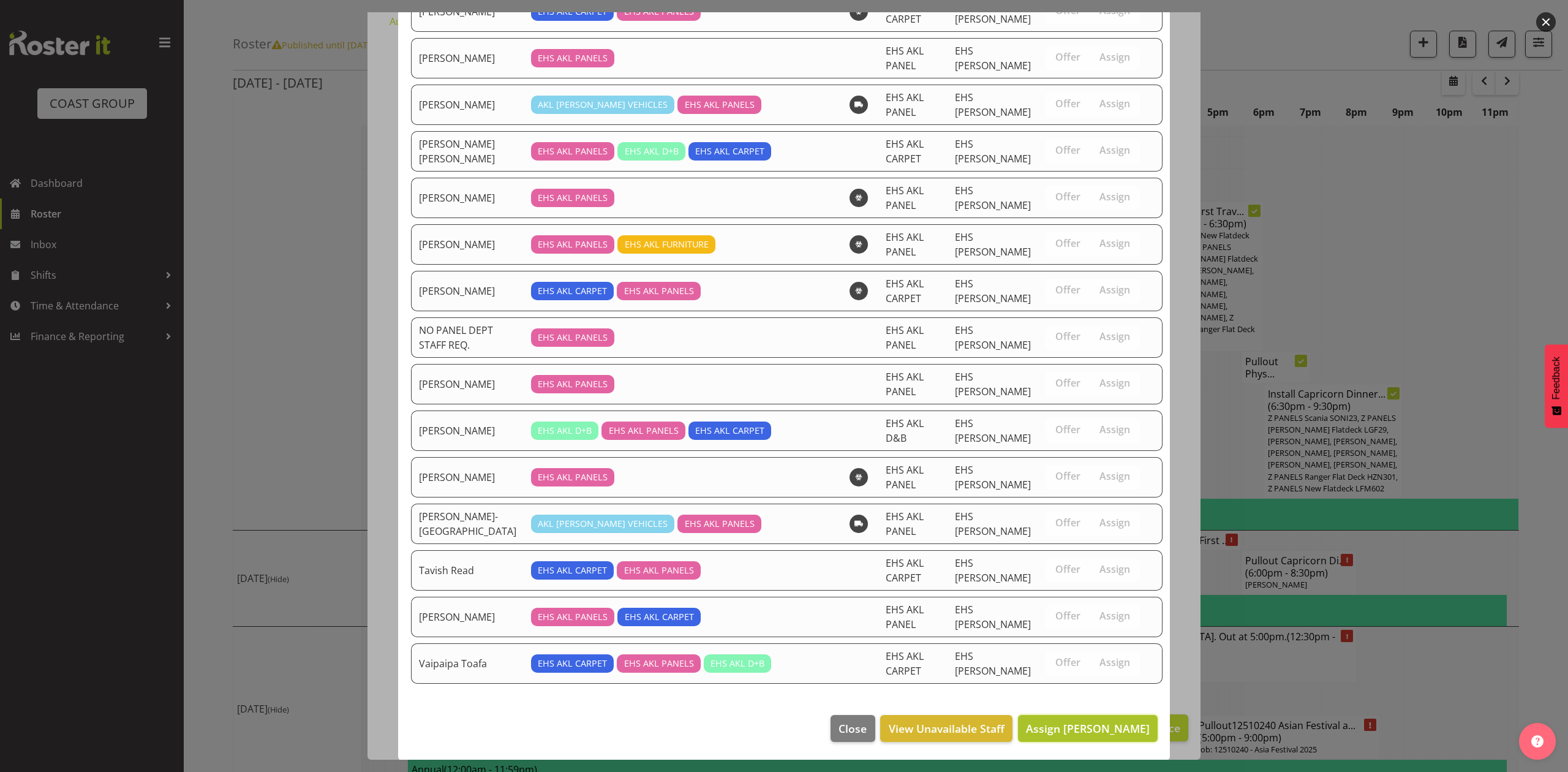
click at [1075, 726] on span "Assign Jeremy Zhu" at bounding box center [1087, 728] width 124 height 15
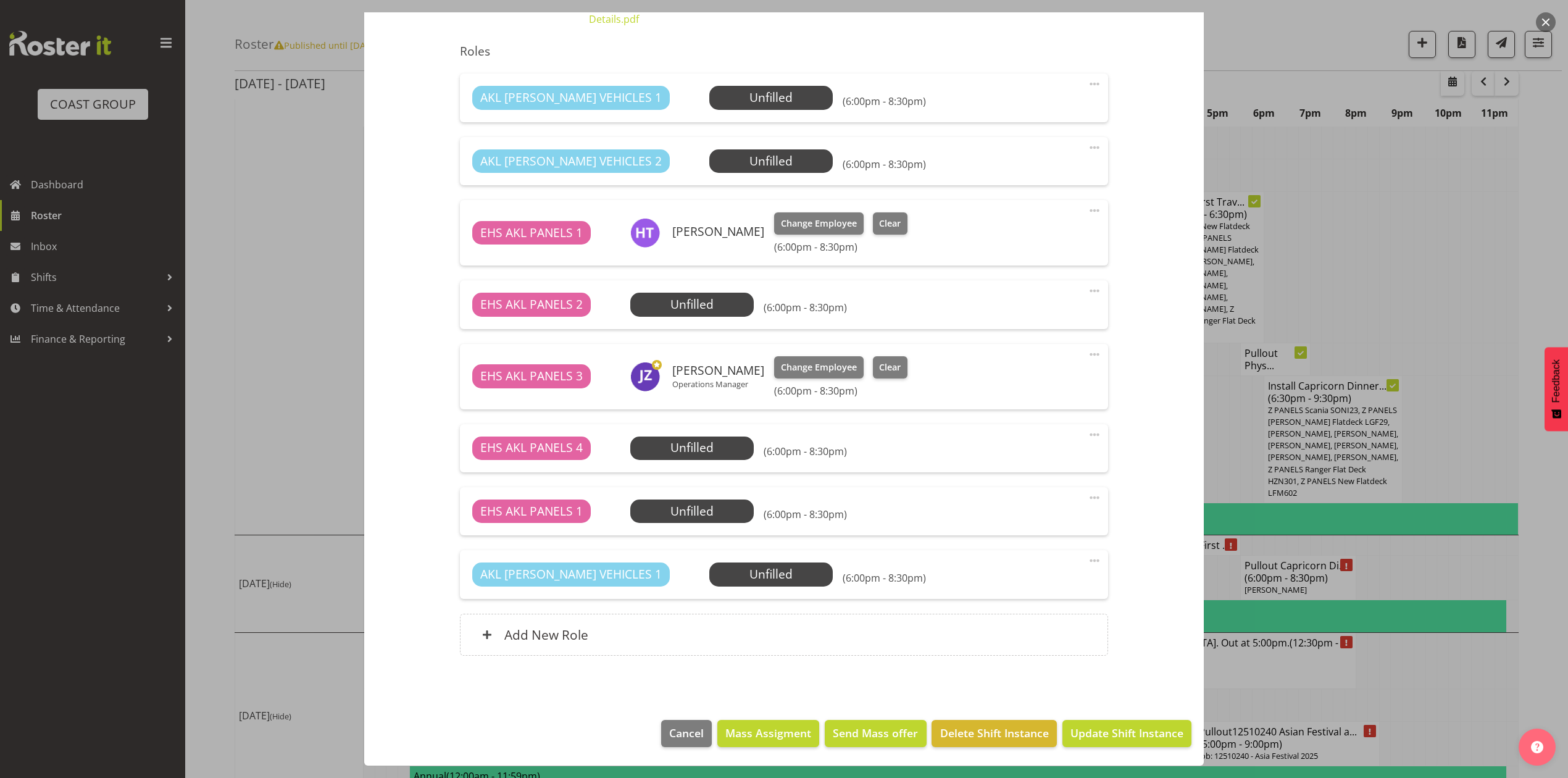
scroll to position [911, 0]
click at [1546, 25] on button "button" at bounding box center [1546, 21] width 20 height 20
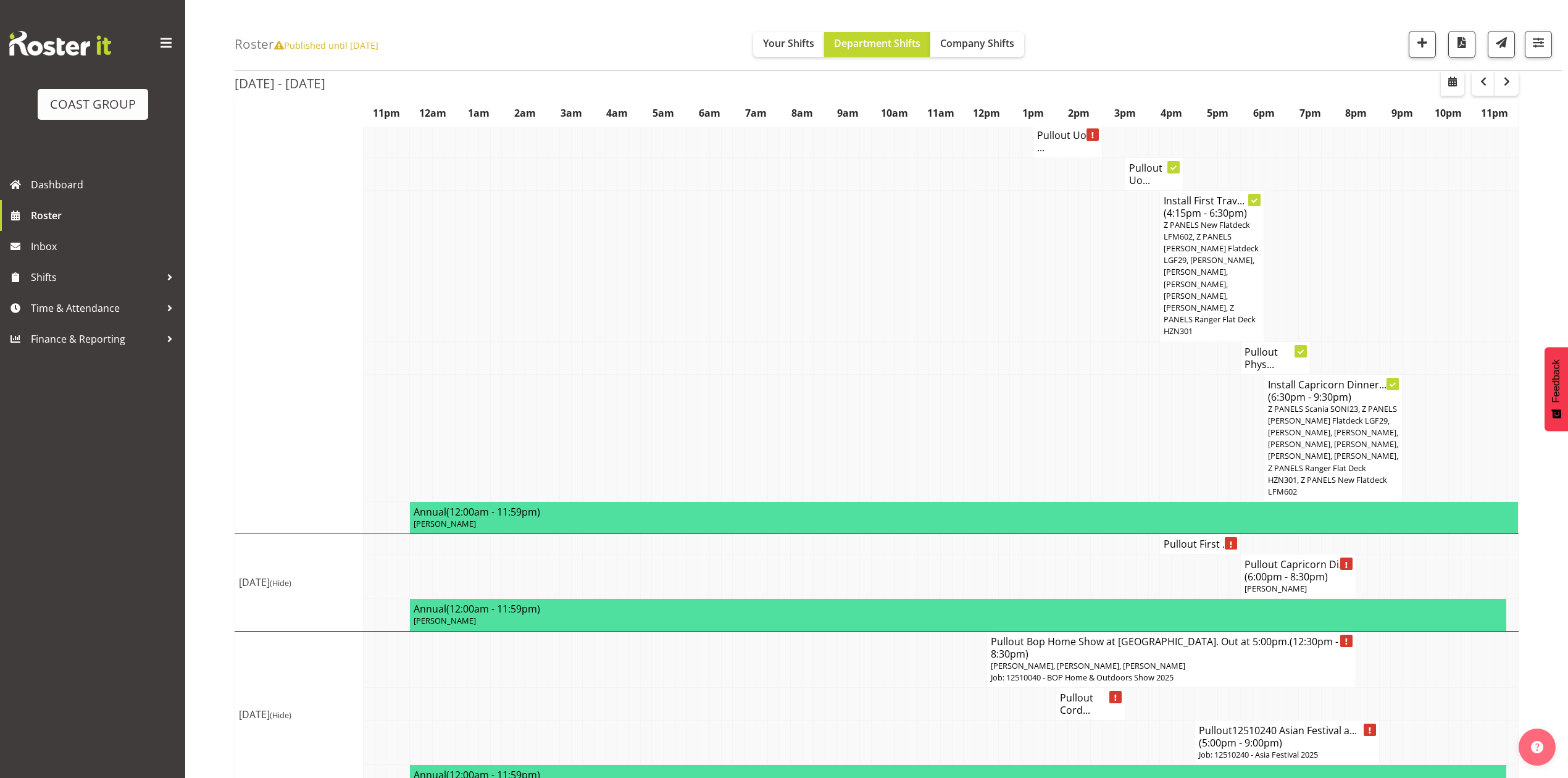
drag, startPoint x: 1485, startPoint y: 355, endPoint x: 1500, endPoint y: 335, distance: 25.0
click at [1487, 355] on td at bounding box center [1489, 357] width 12 height 33
click at [931, 405] on td at bounding box center [935, 437] width 12 height 127
click at [1126, 423] on td at bounding box center [1131, 437] width 12 height 127
click at [1138, 393] on td at bounding box center [1143, 437] width 12 height 127
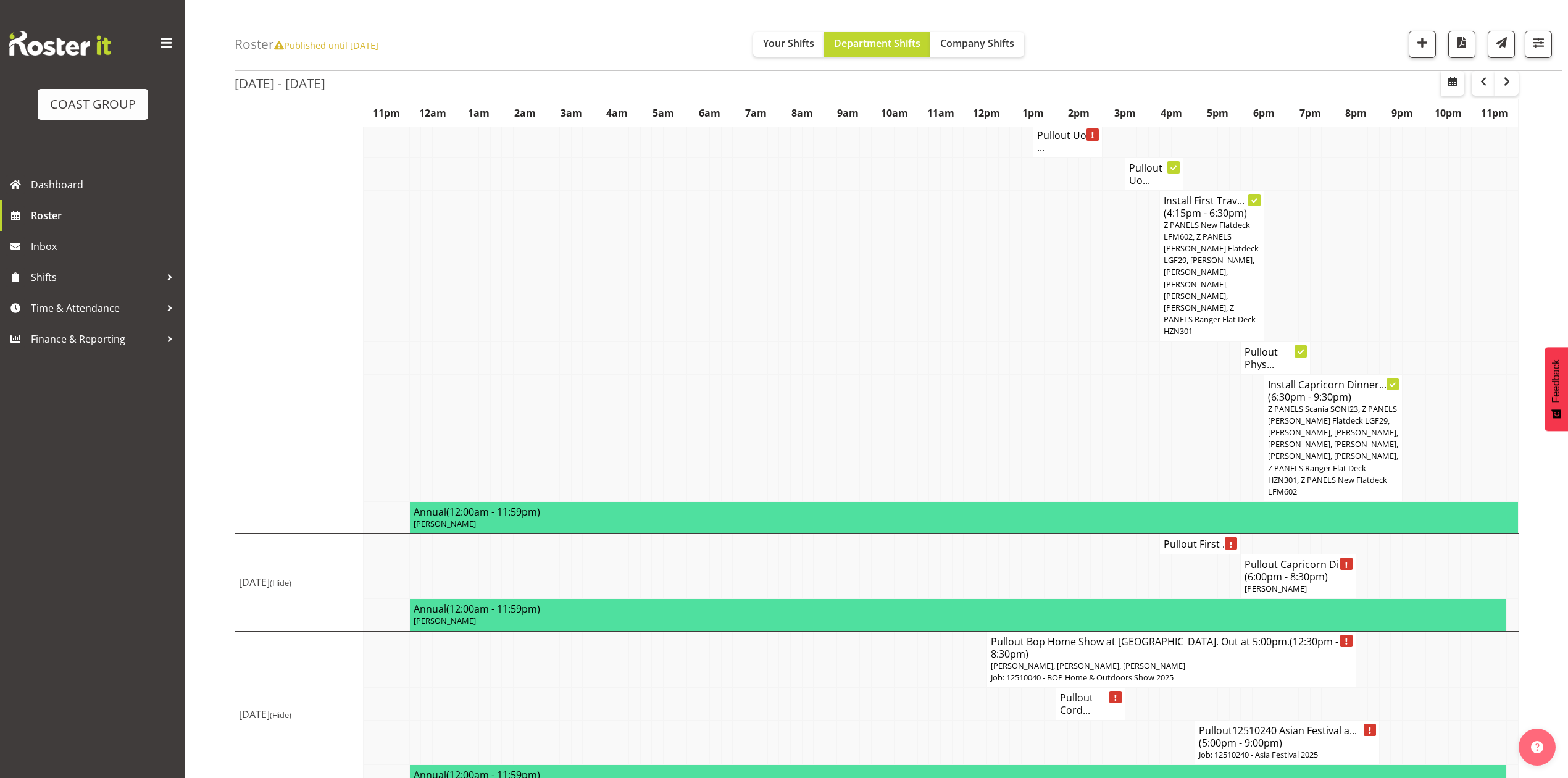
click at [1267, 570] on span "(6:00pm - 8:30pm)" at bounding box center [1286, 576] width 84 height 14
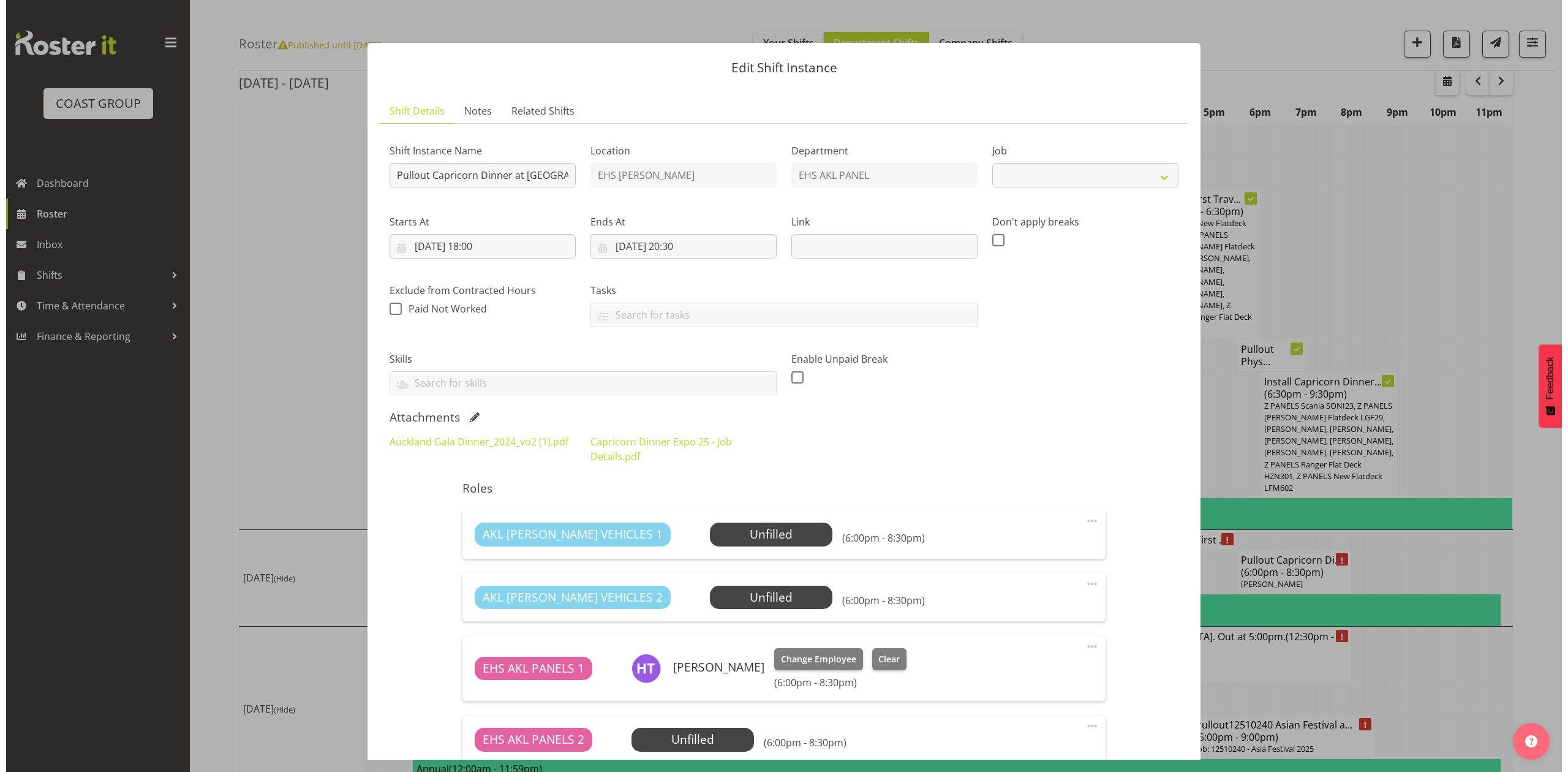
scroll to position [892, 0]
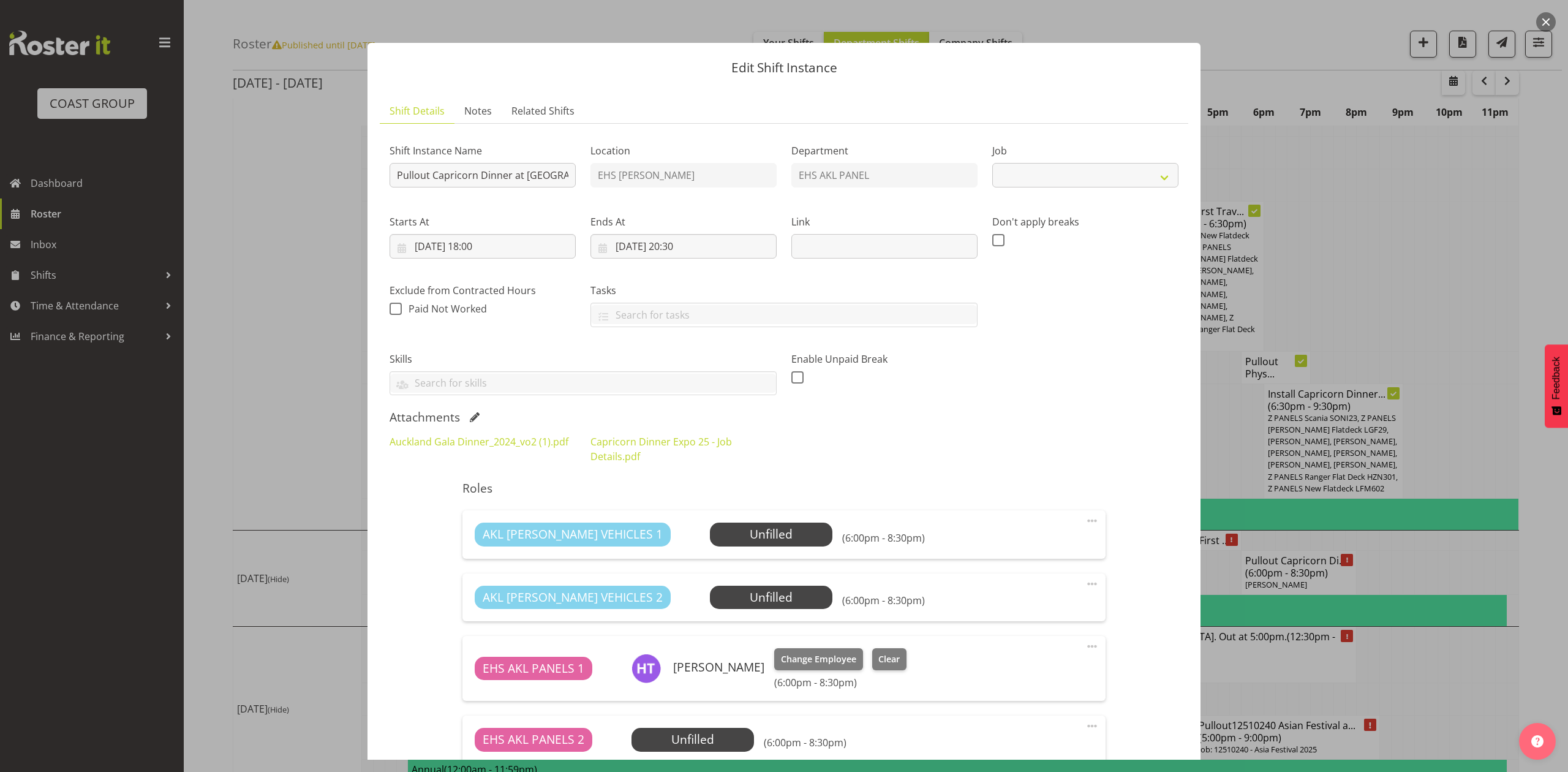
select select "9881"
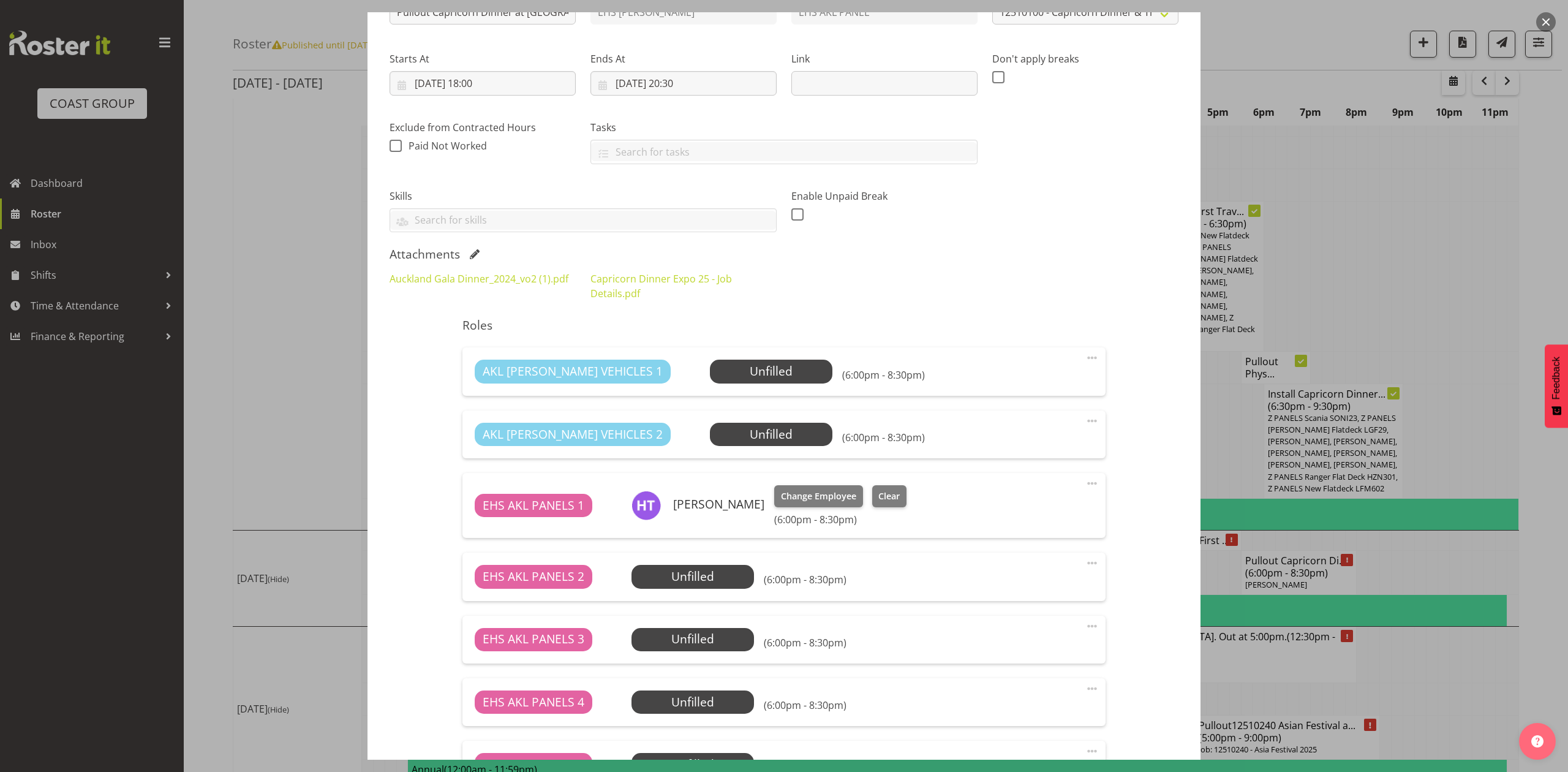
scroll to position [408, 0]
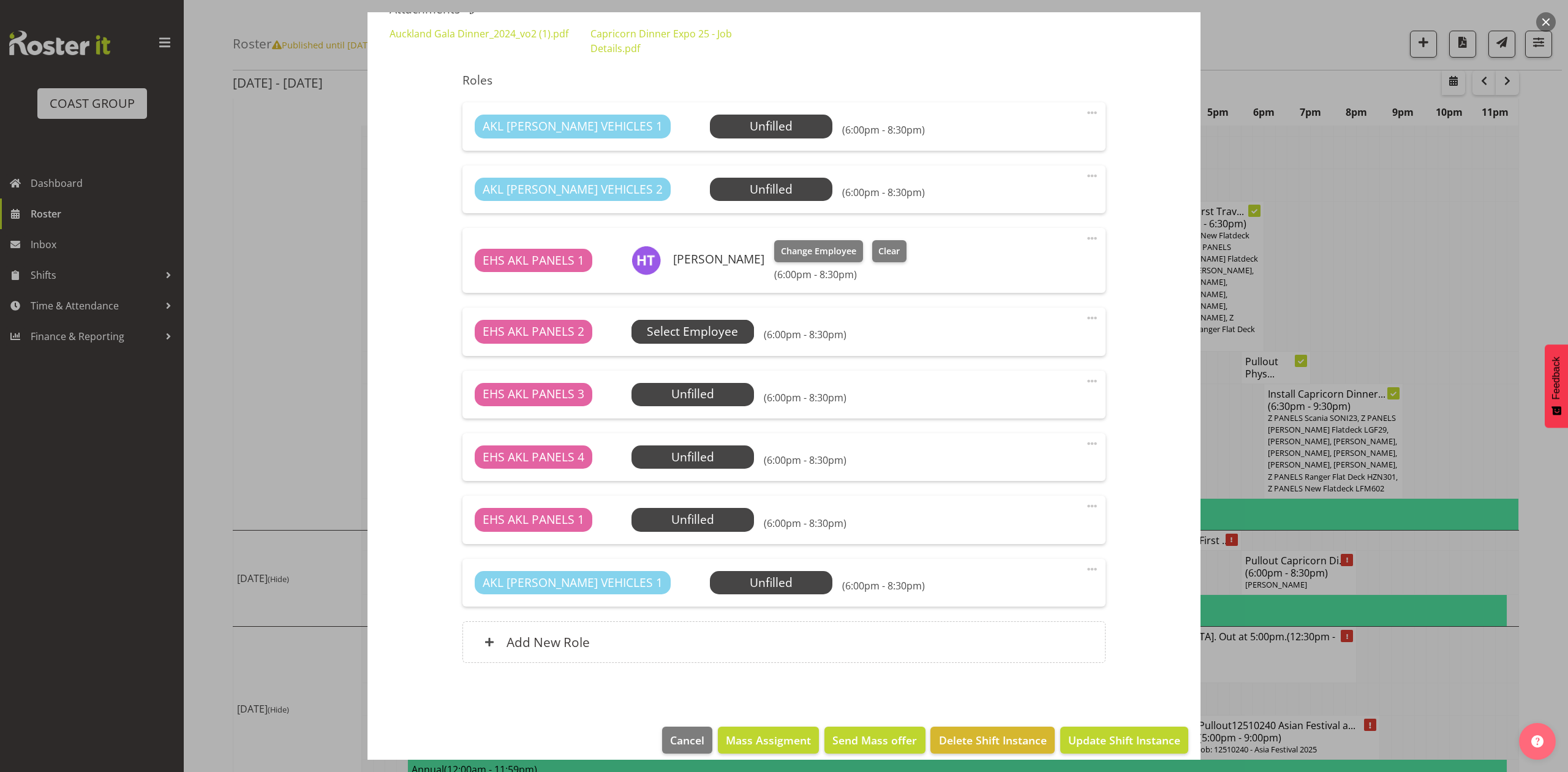
click at [674, 329] on span "Select Employee" at bounding box center [692, 331] width 91 height 18
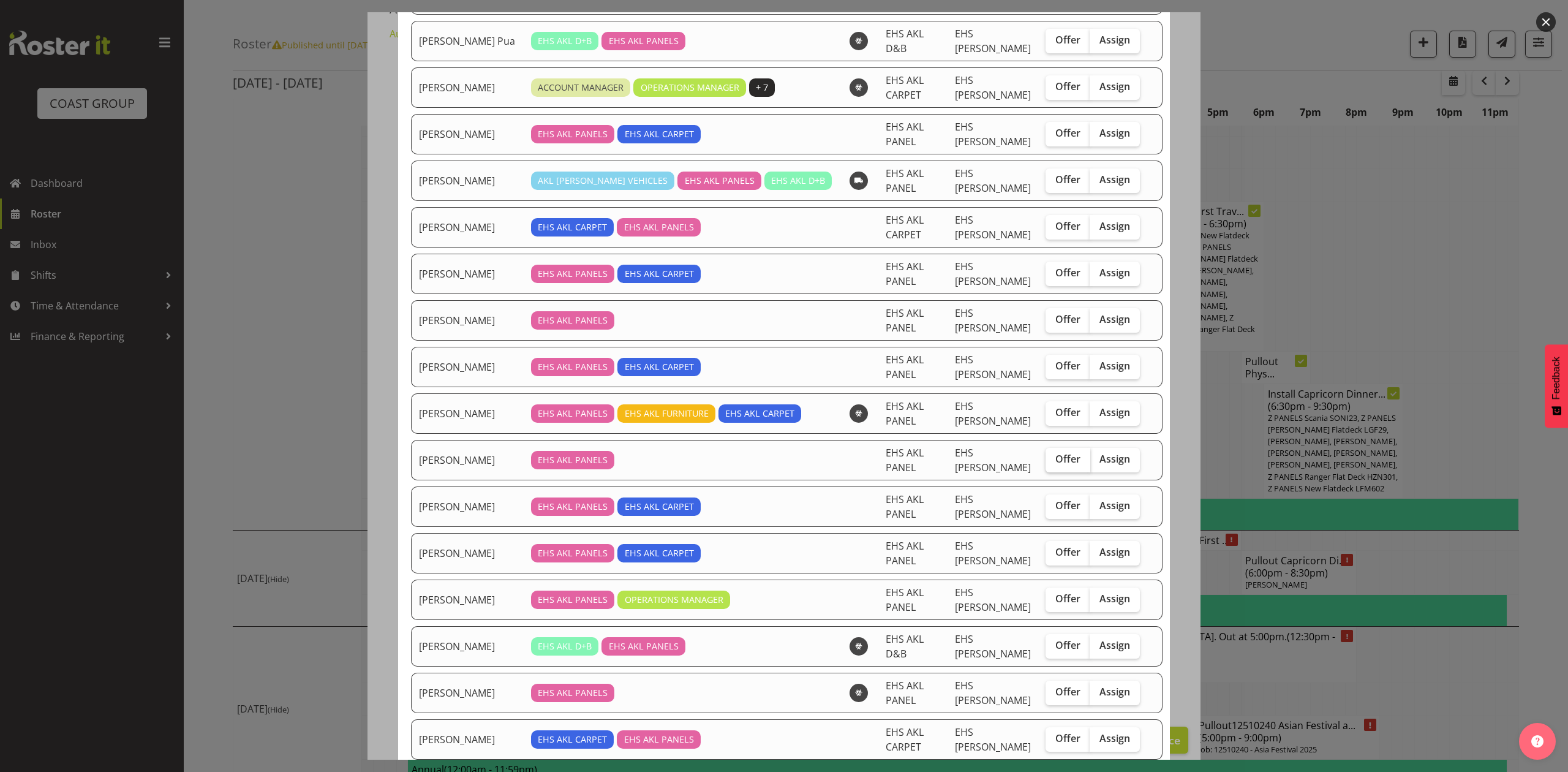
scroll to position [245, 0]
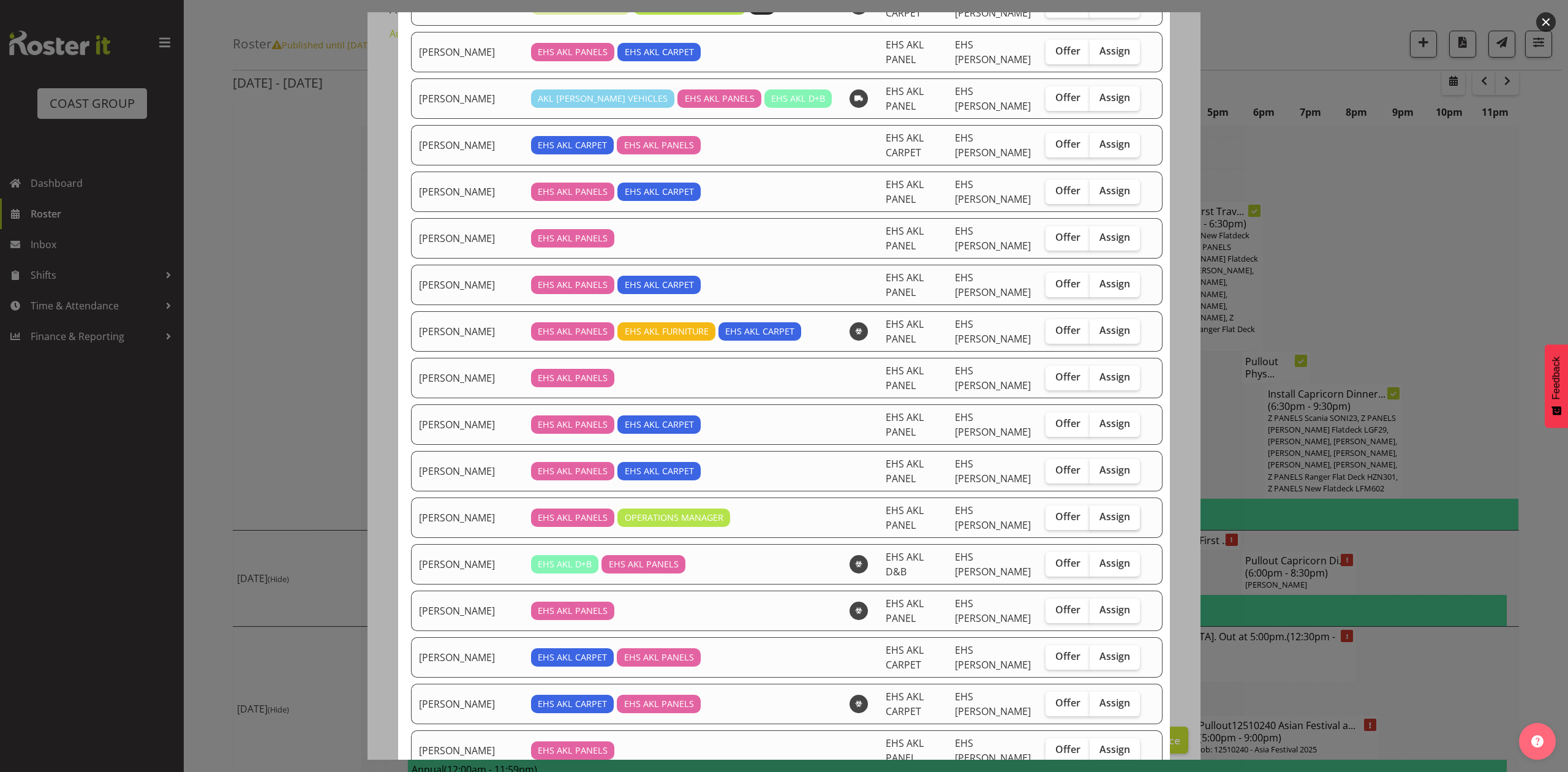
click at [1099, 516] on span "Assign" at bounding box center [1114, 516] width 30 height 12
click at [1090, 516] on input "Assign" at bounding box center [1093, 517] width 8 height 8
checkbox input "true"
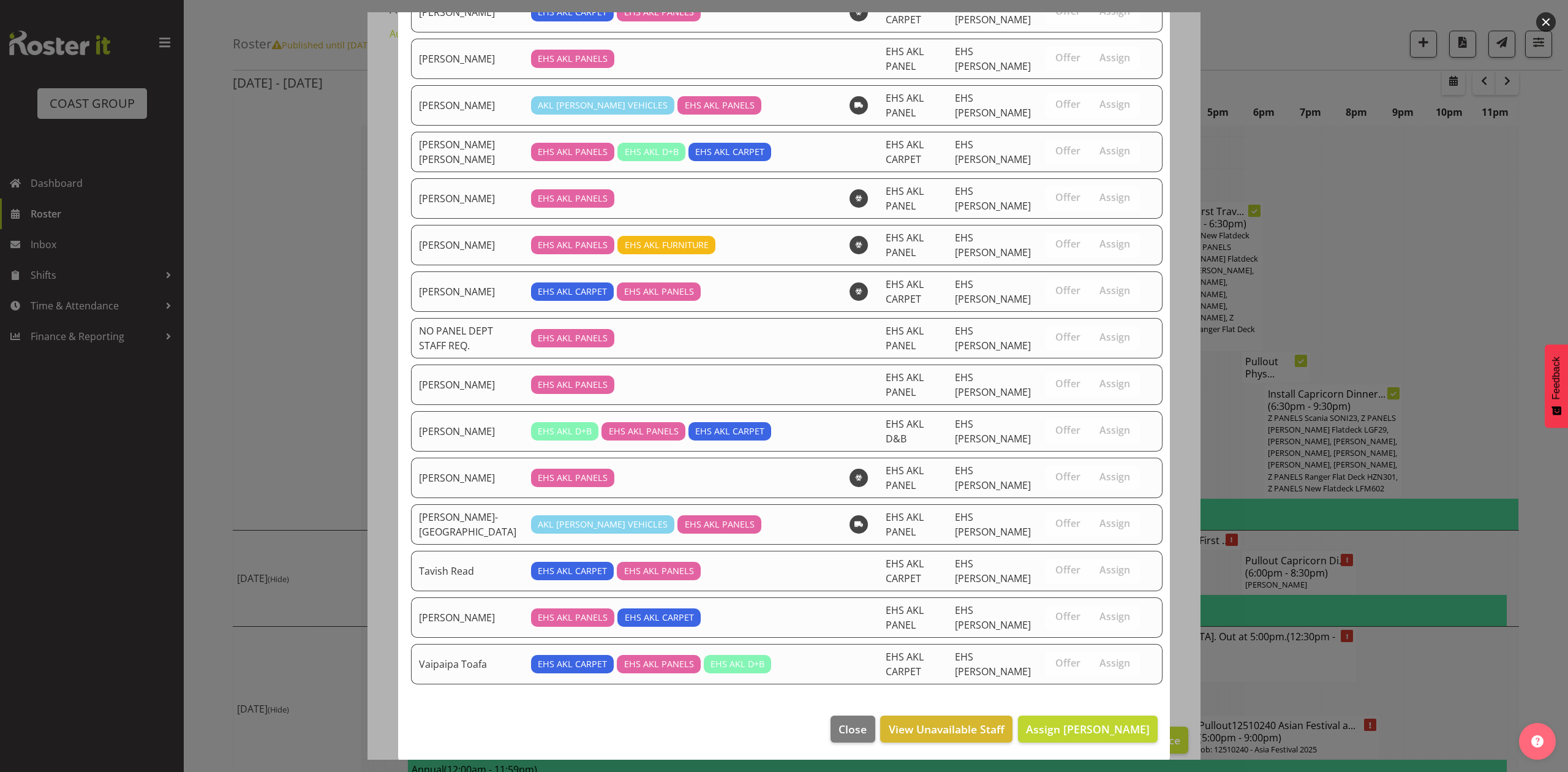
scroll to position [937, 0]
click at [1099, 720] on span "Assign Jeremy Zhu" at bounding box center [1087, 728] width 124 height 15
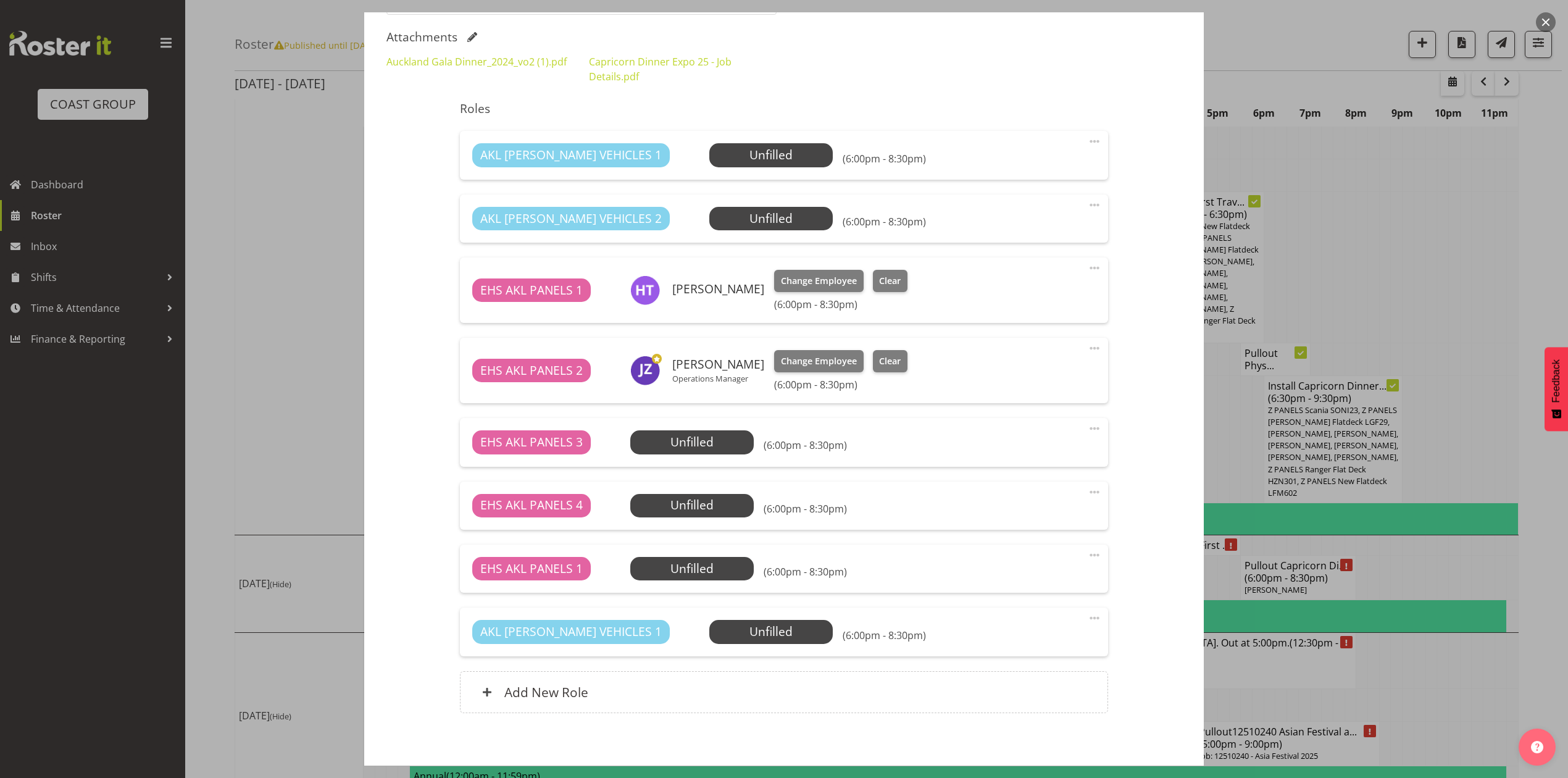
scroll to position [359, 0]
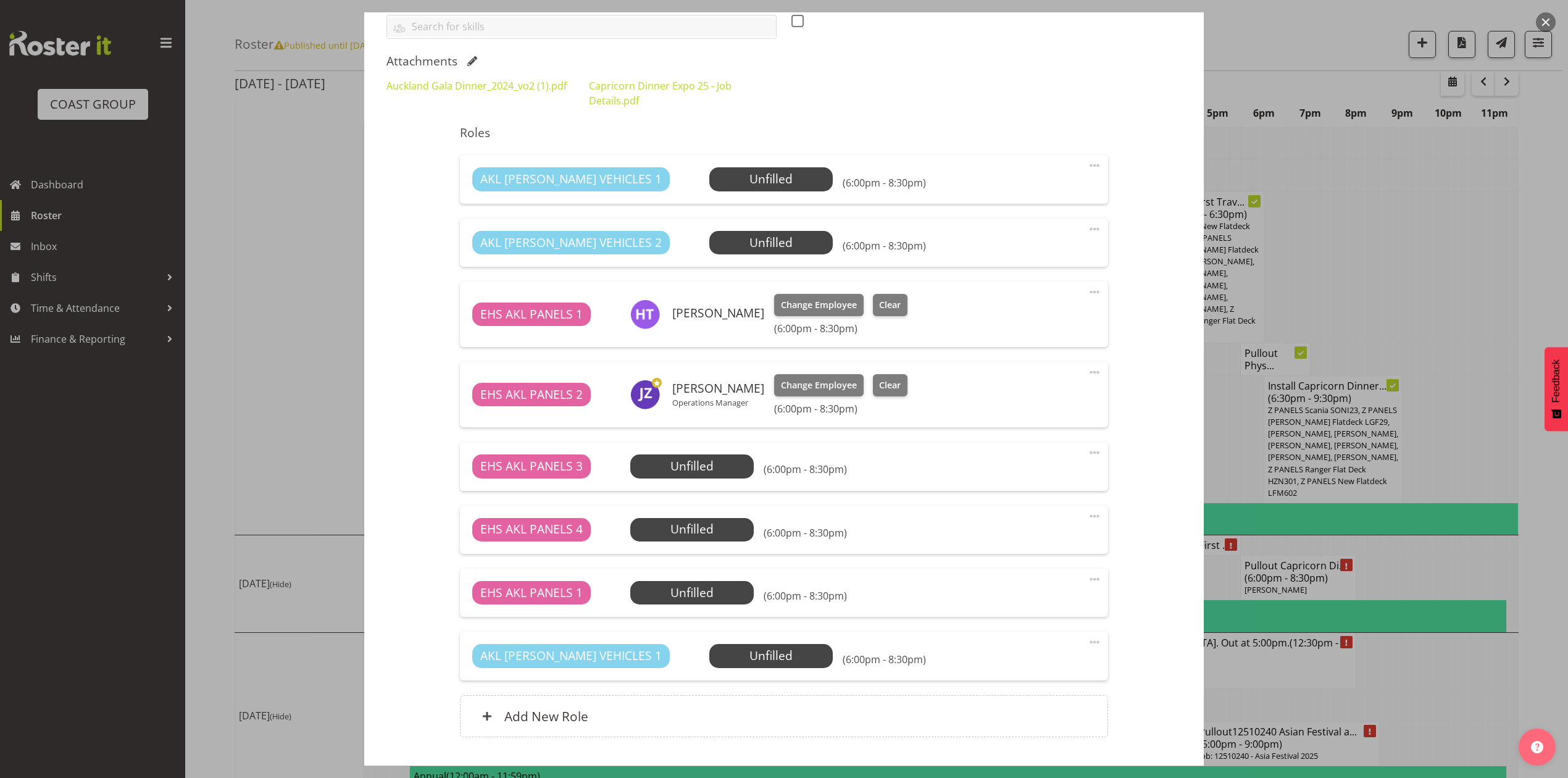
click at [1554, 18] on button "button" at bounding box center [1546, 21] width 20 height 20
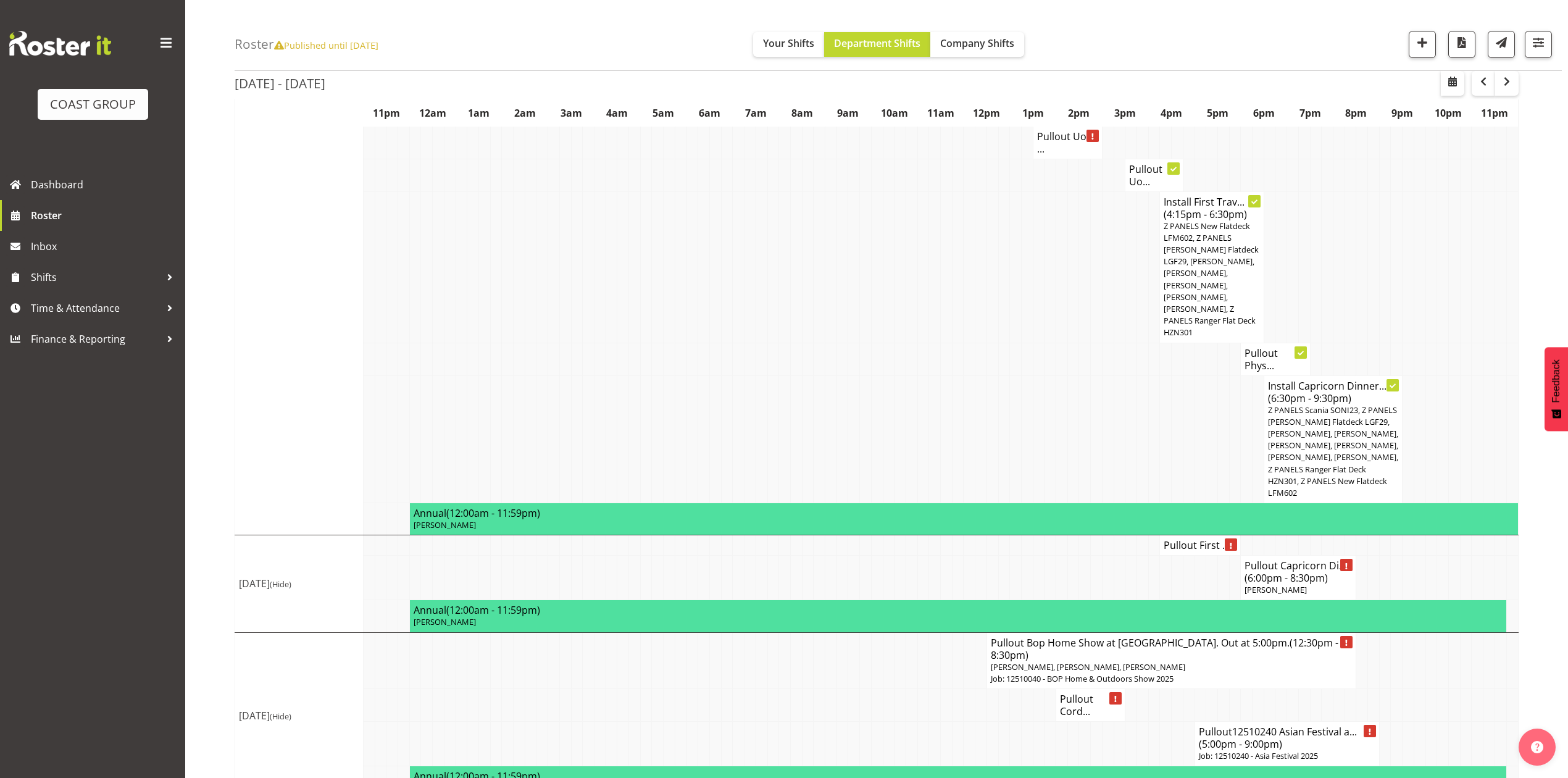
click at [1485, 306] on td at bounding box center [1489, 267] width 12 height 152
click at [1048, 417] on td at bounding box center [1050, 439] width 12 height 127
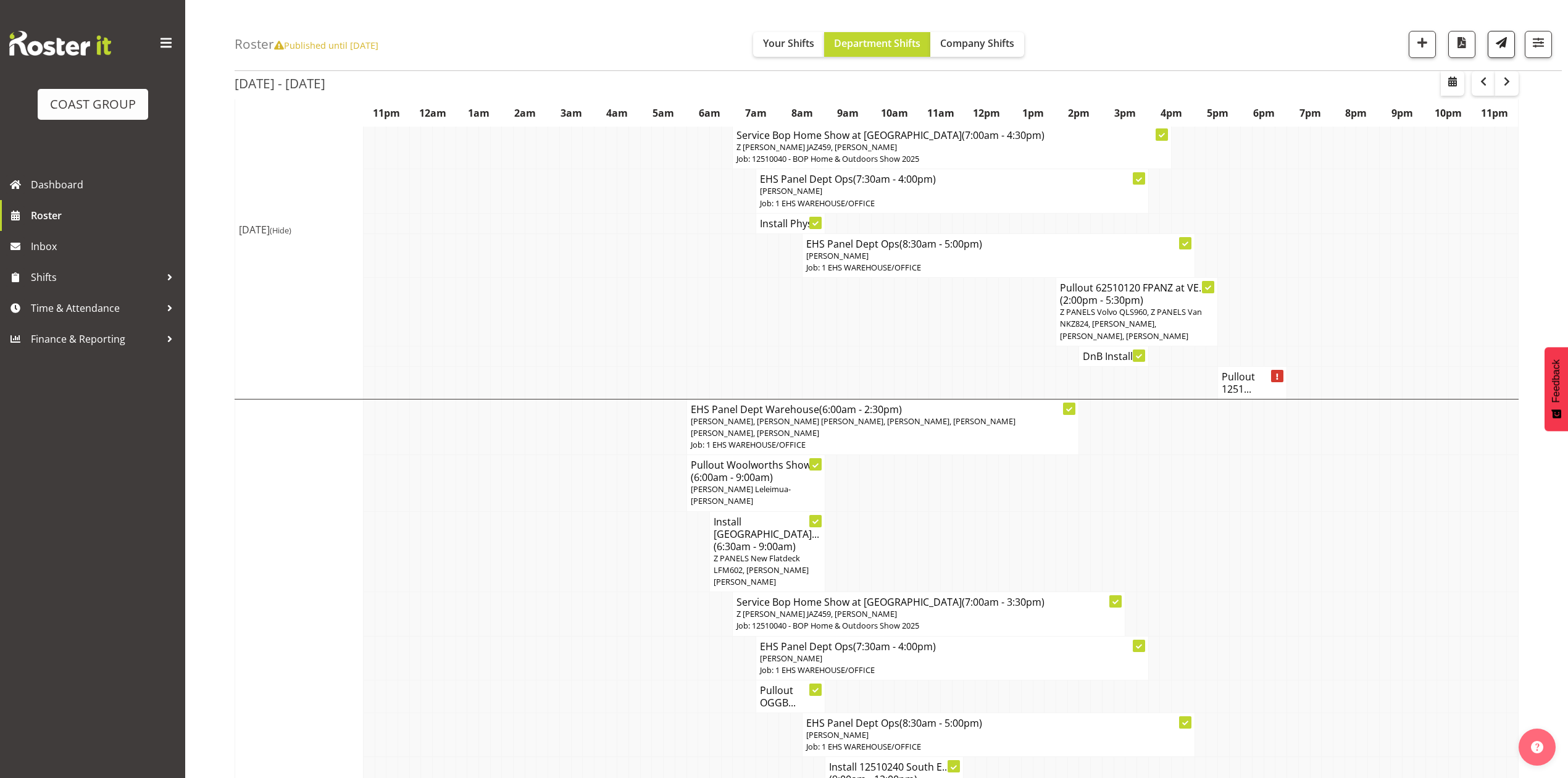
scroll to position [169, 0]
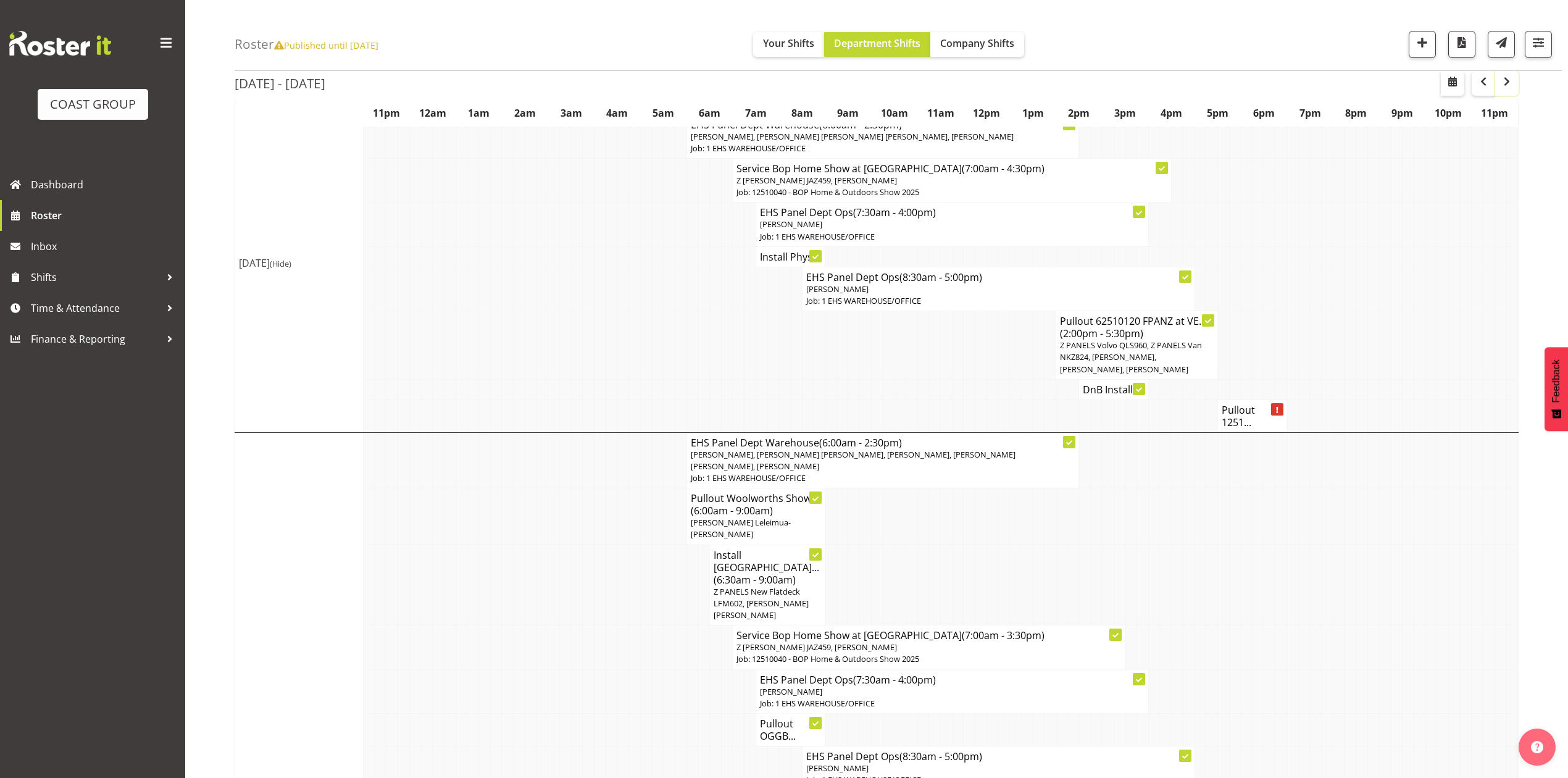
click at [1511, 83] on span "button" at bounding box center [1508, 82] width 15 height 15
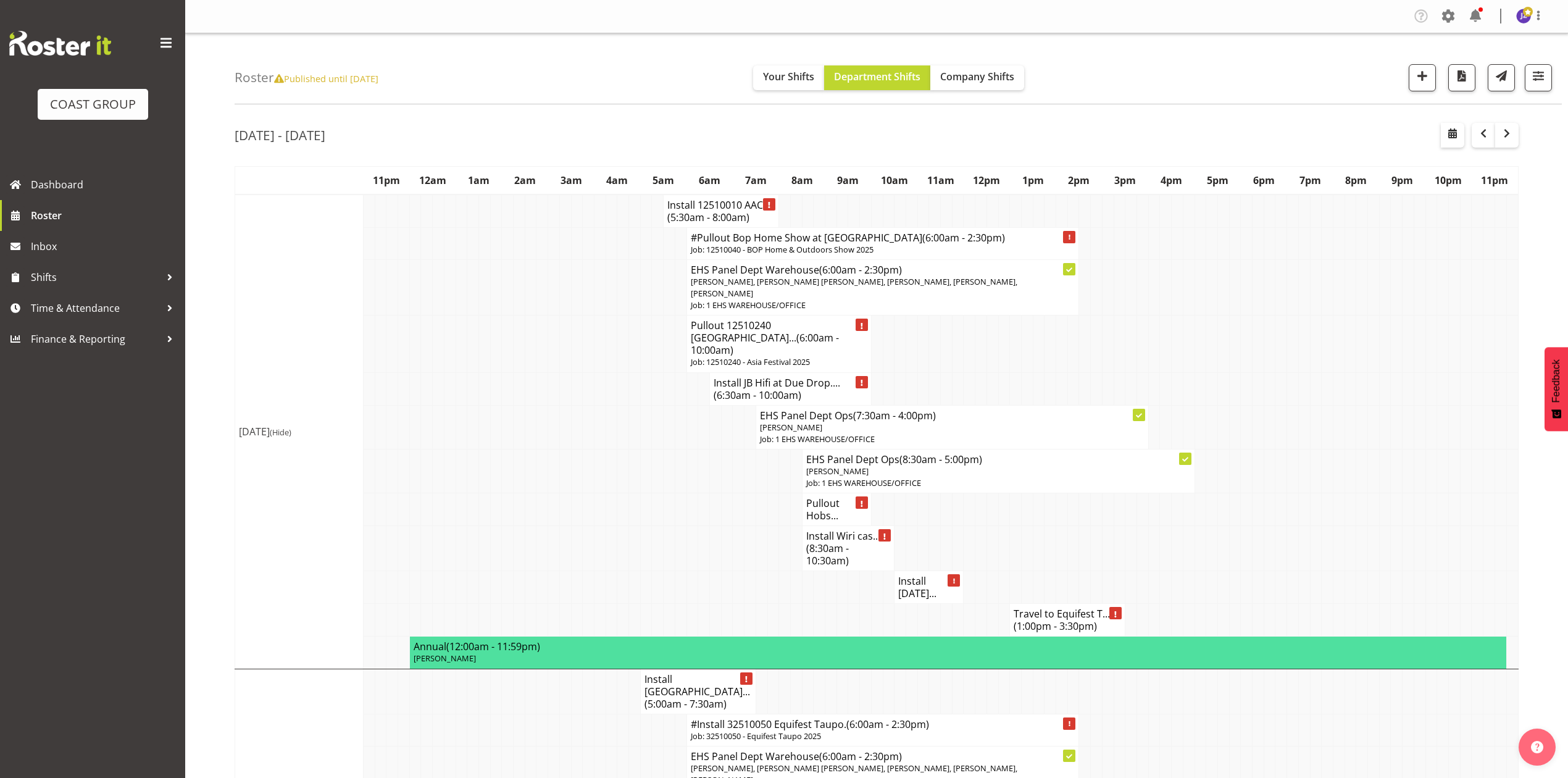
click at [1304, 437] on td at bounding box center [1304, 427] width 12 height 44
click at [702, 199] on h4 "Install 12510010 AAC... (5:30am - 8:00am)" at bounding box center [722, 211] width 108 height 25
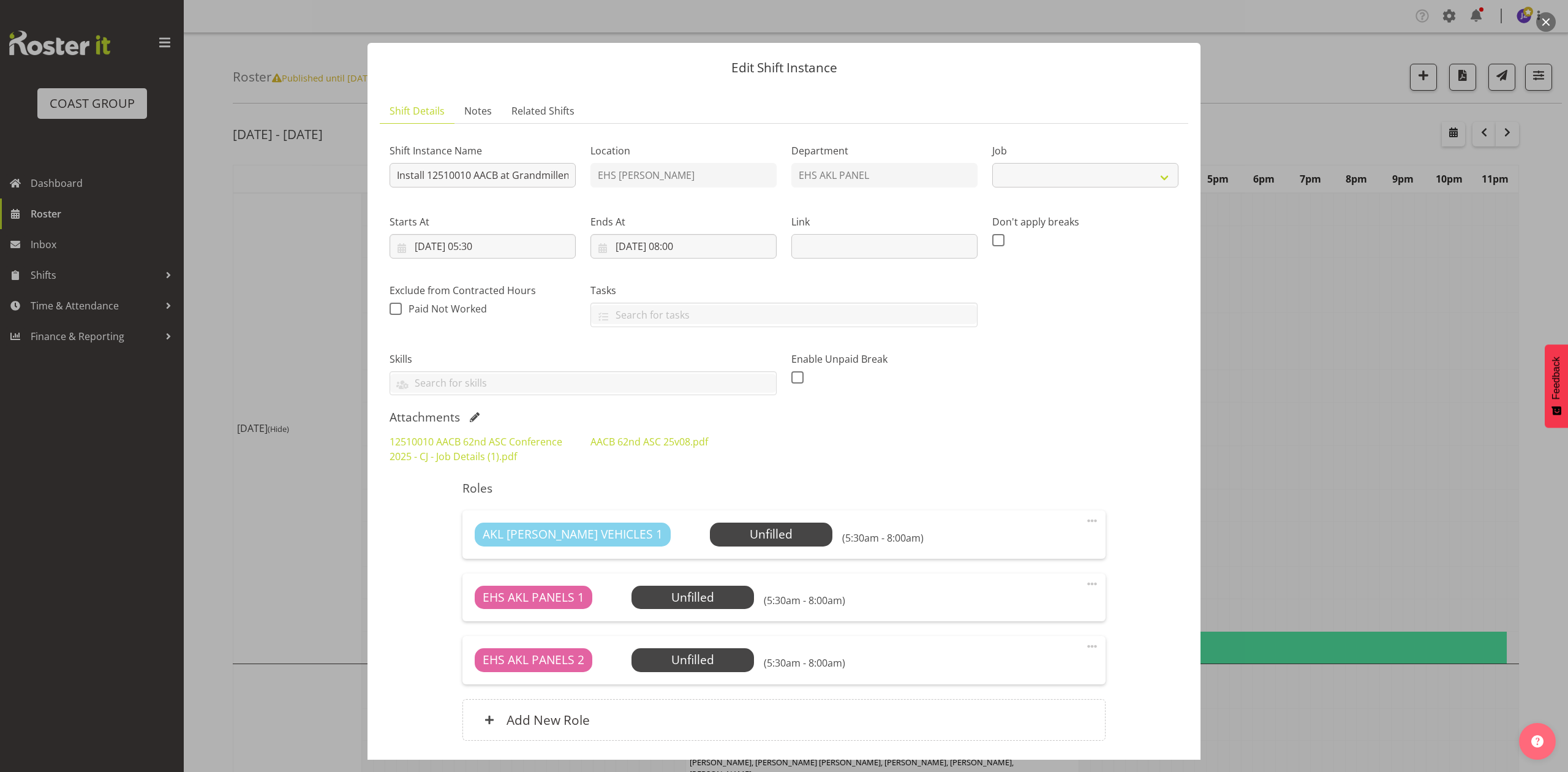
select select "8960"
click at [474, 434] on link "12510010 AACB 62nd ASC Conference 2025 - CJ - Job Details (1).pdf" at bounding box center [475, 448] width 172 height 29
click at [1362, 328] on div at bounding box center [784, 386] width 1568 height 772
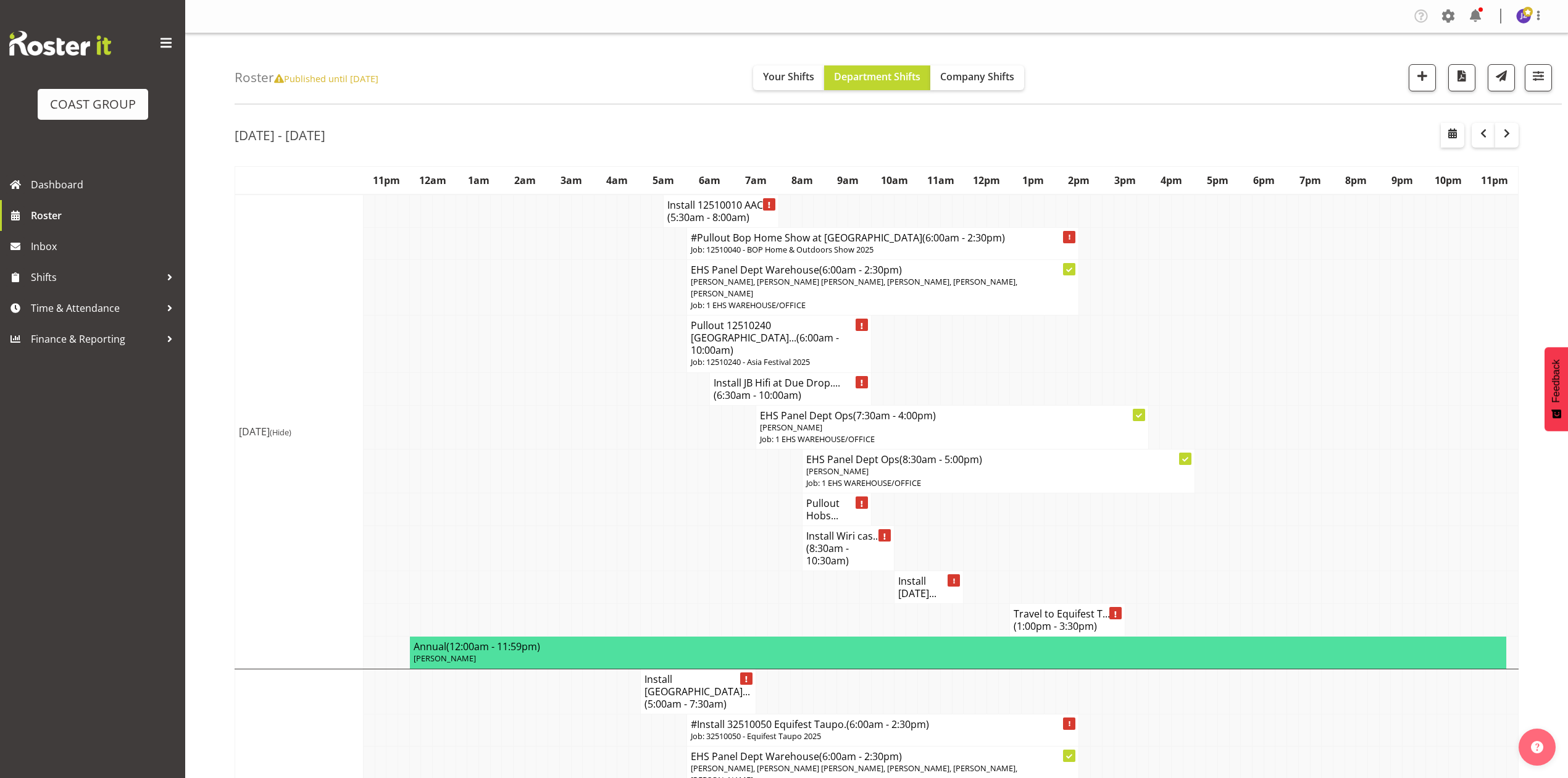
click at [705, 205] on h4 "Install 12510010 AAC... (5:30am - 8:00am)" at bounding box center [722, 211] width 108 height 25
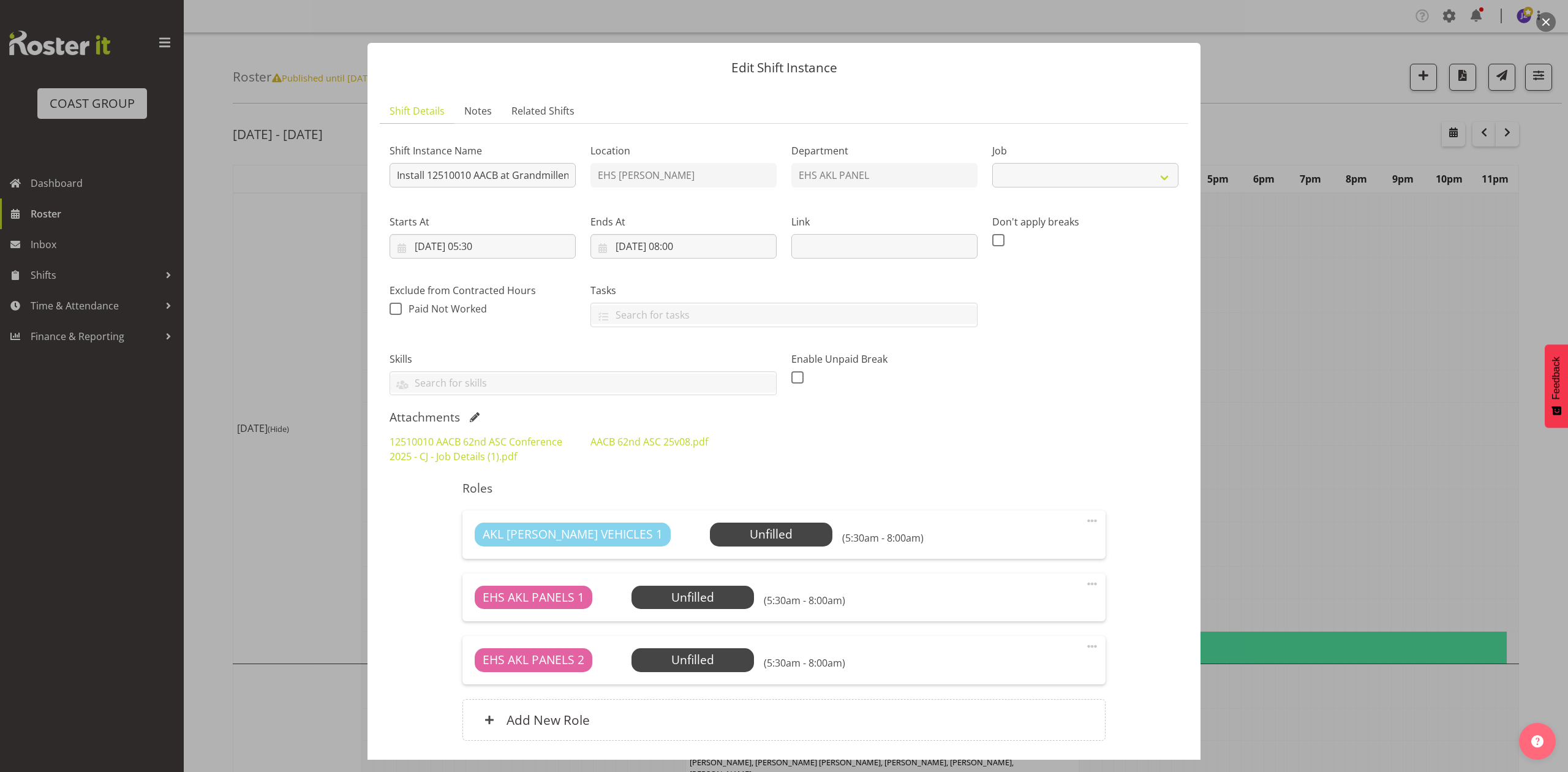
select select "8960"
click at [1358, 363] on div at bounding box center [784, 386] width 1568 height 772
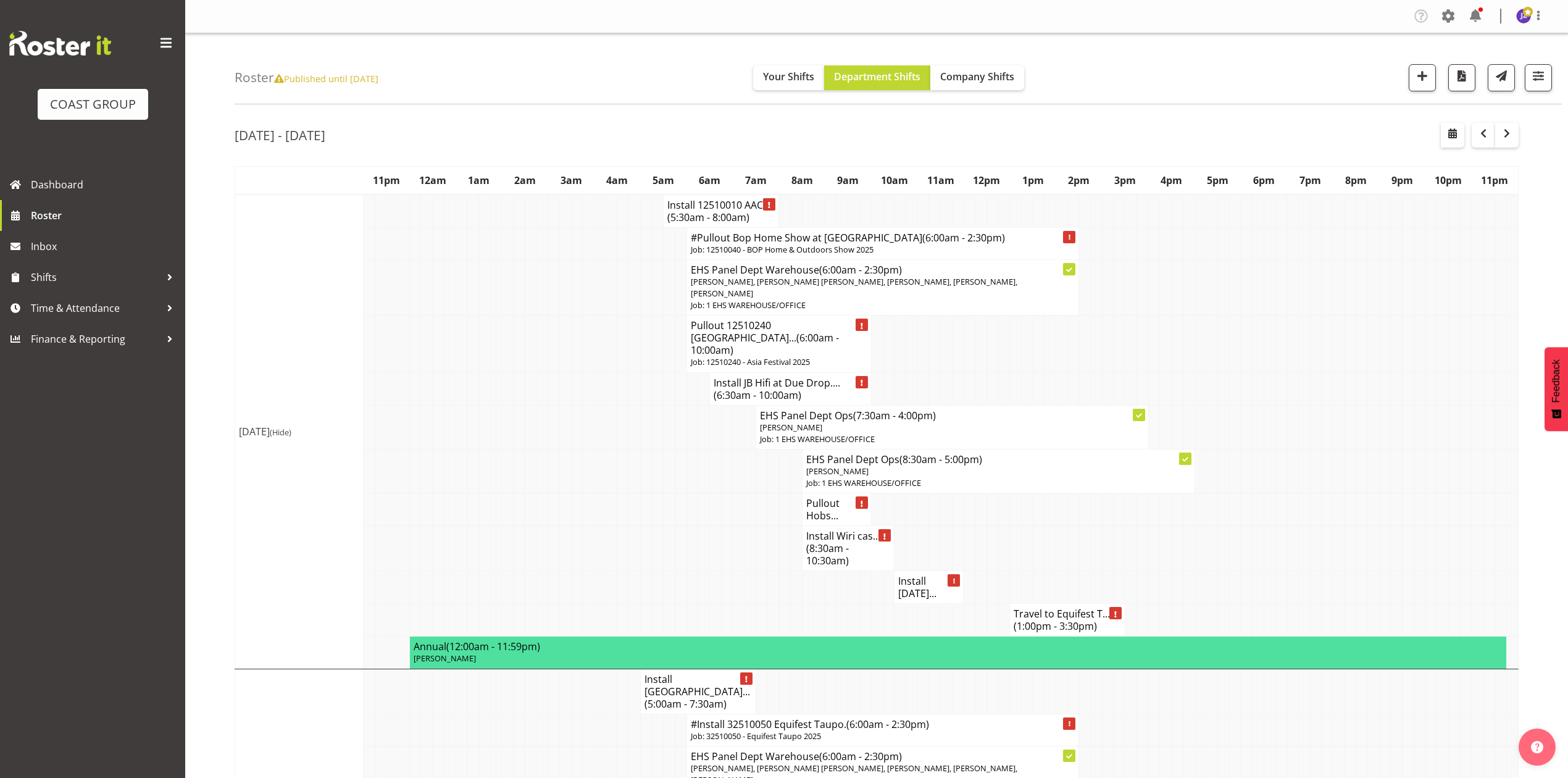
click at [1312, 341] on td at bounding box center [1316, 343] width 12 height 57
click at [795, 389] on span "(6:30am - 10:00am)" at bounding box center [757, 395] width 87 height 14
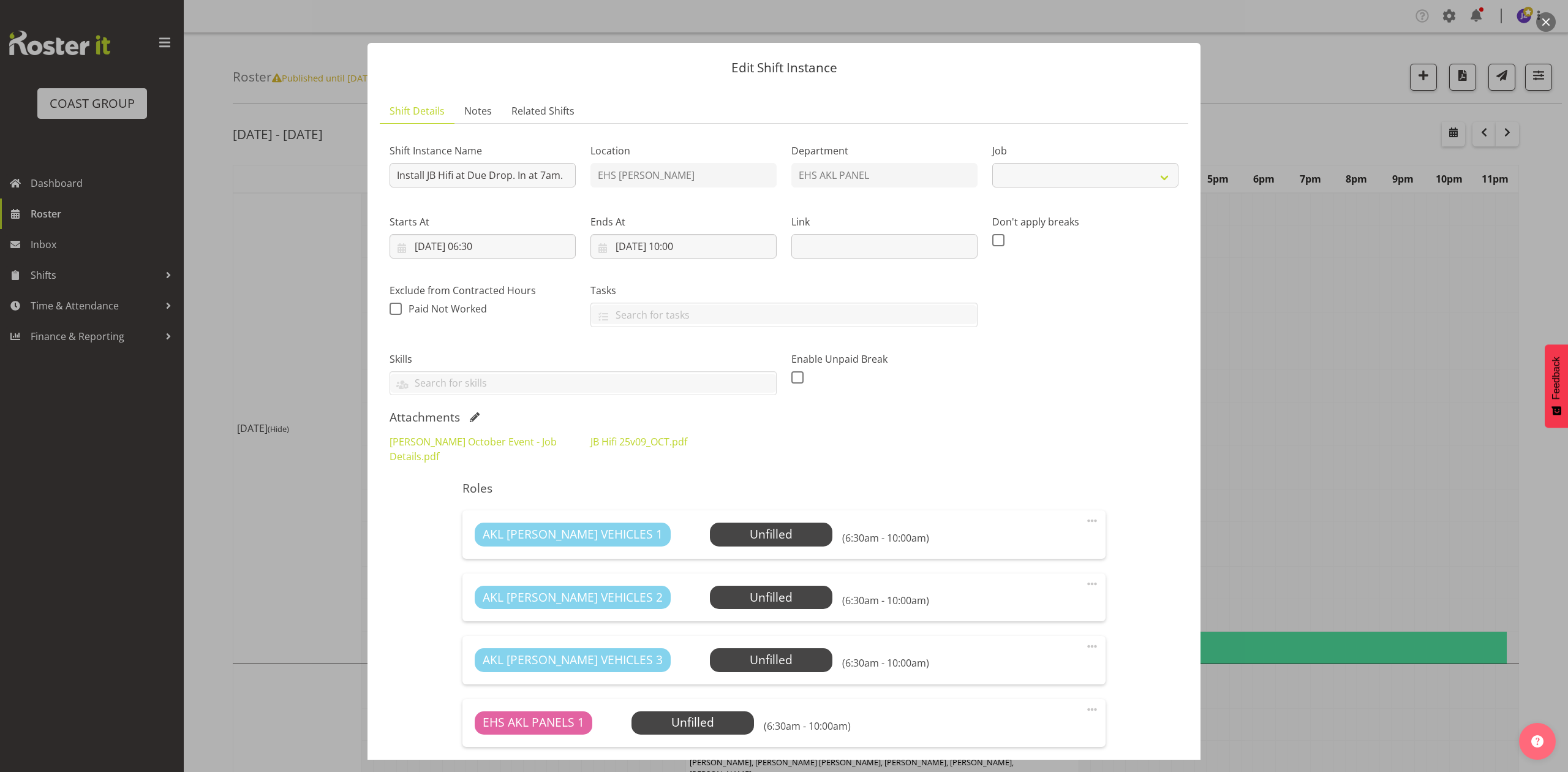
select select "10086"
click at [1225, 349] on div at bounding box center [784, 386] width 1568 height 772
